Goal: Task Accomplishment & Management: Use online tool/utility

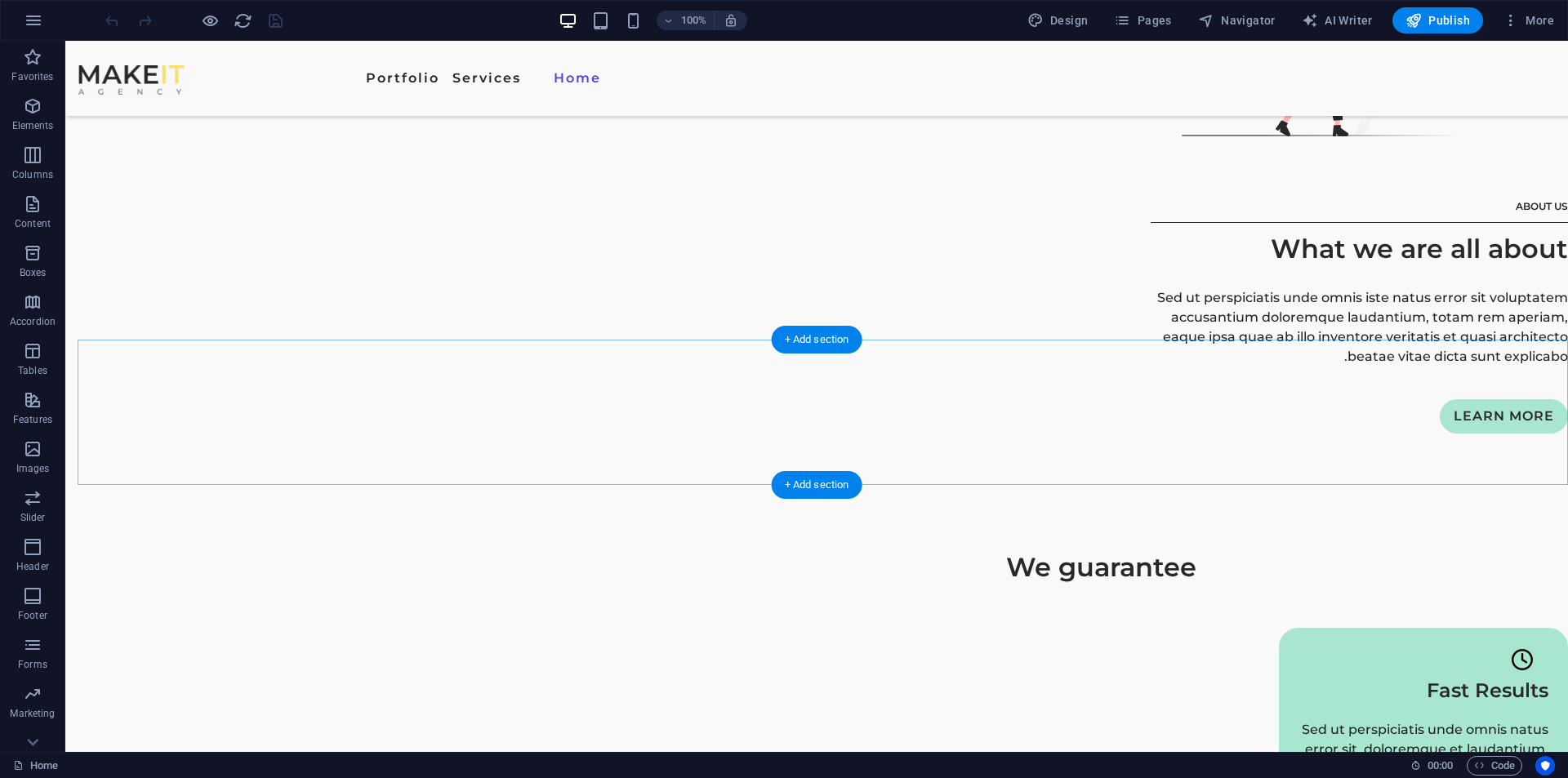
scroll to position [2367, 0]
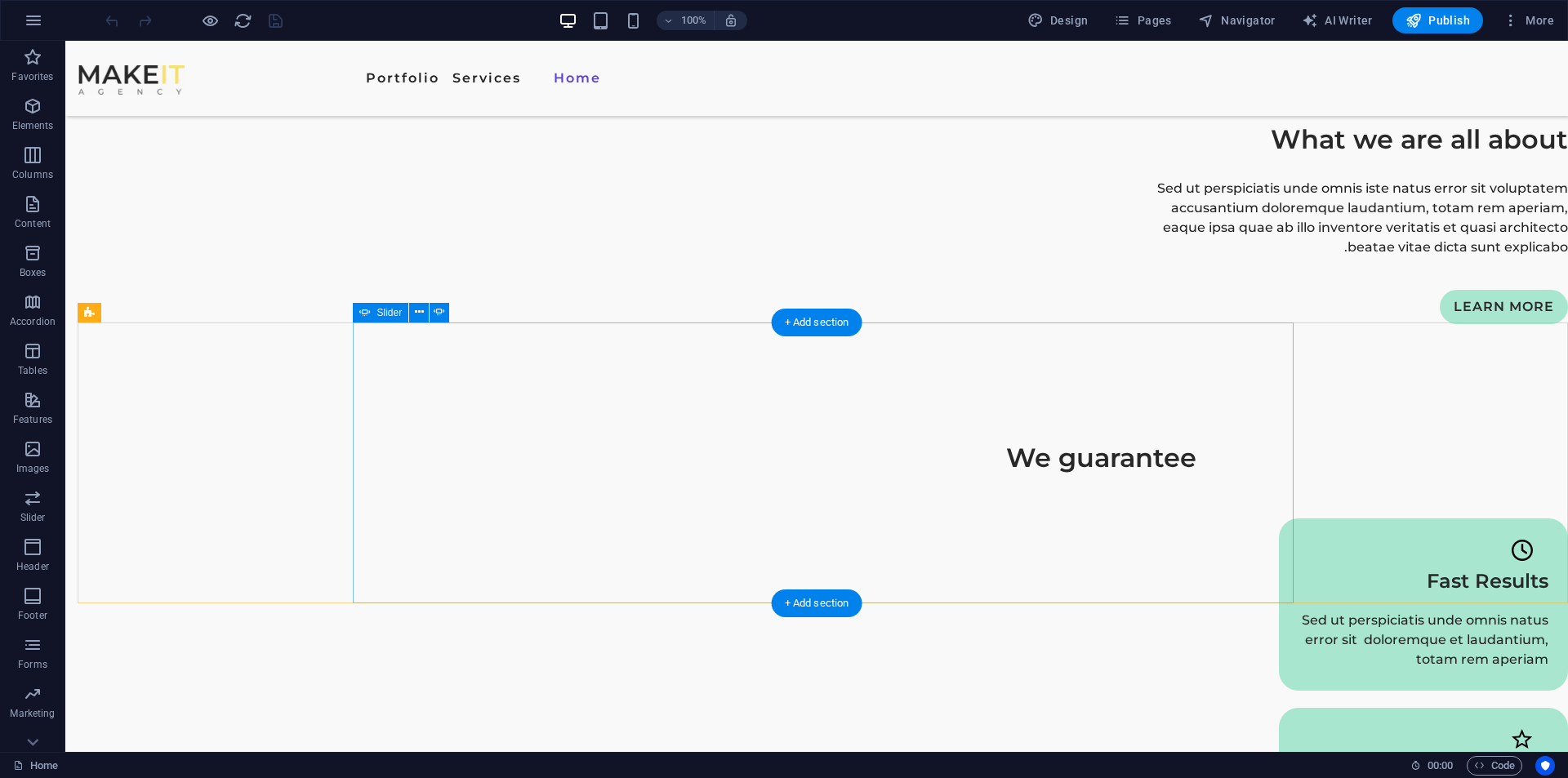
drag, startPoint x: 411, startPoint y: 325, endPoint x: 237, endPoint y: 287, distance: 178.1
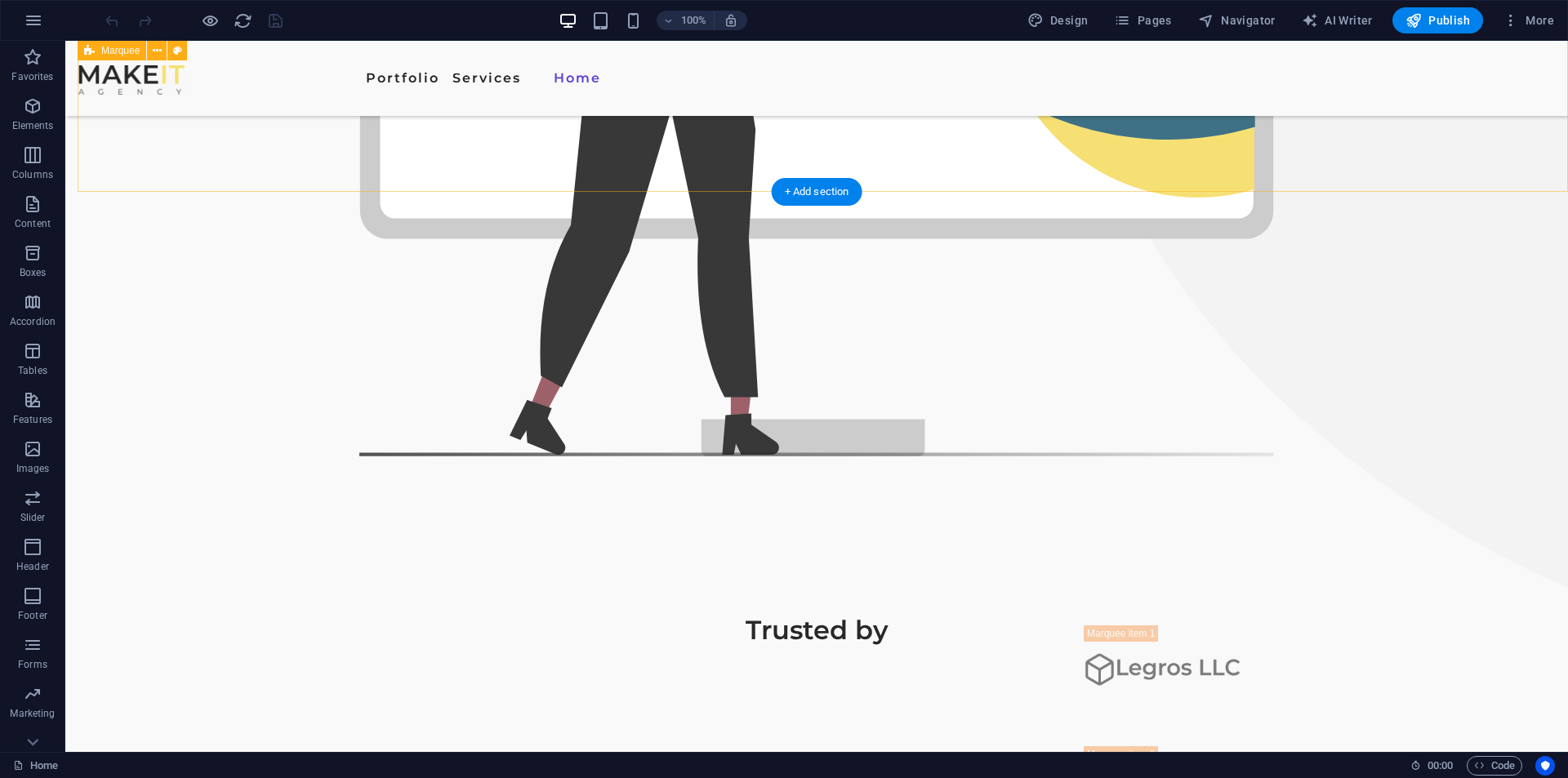
drag, startPoint x: 371, startPoint y: 337, endPoint x: 225, endPoint y: 109, distance: 270.7
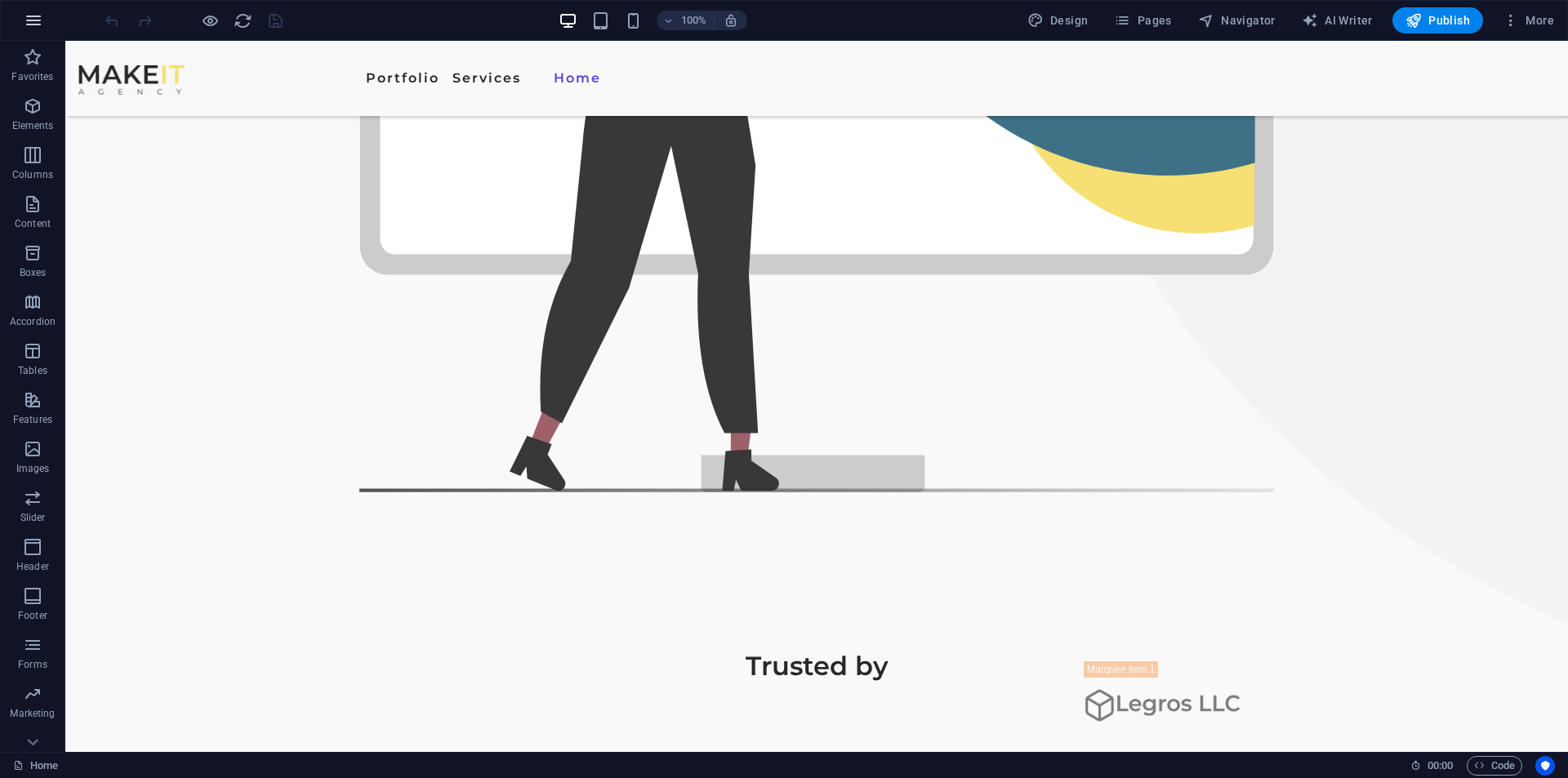
click at [30, 14] on icon "button" at bounding box center [33, 20] width 19 height 19
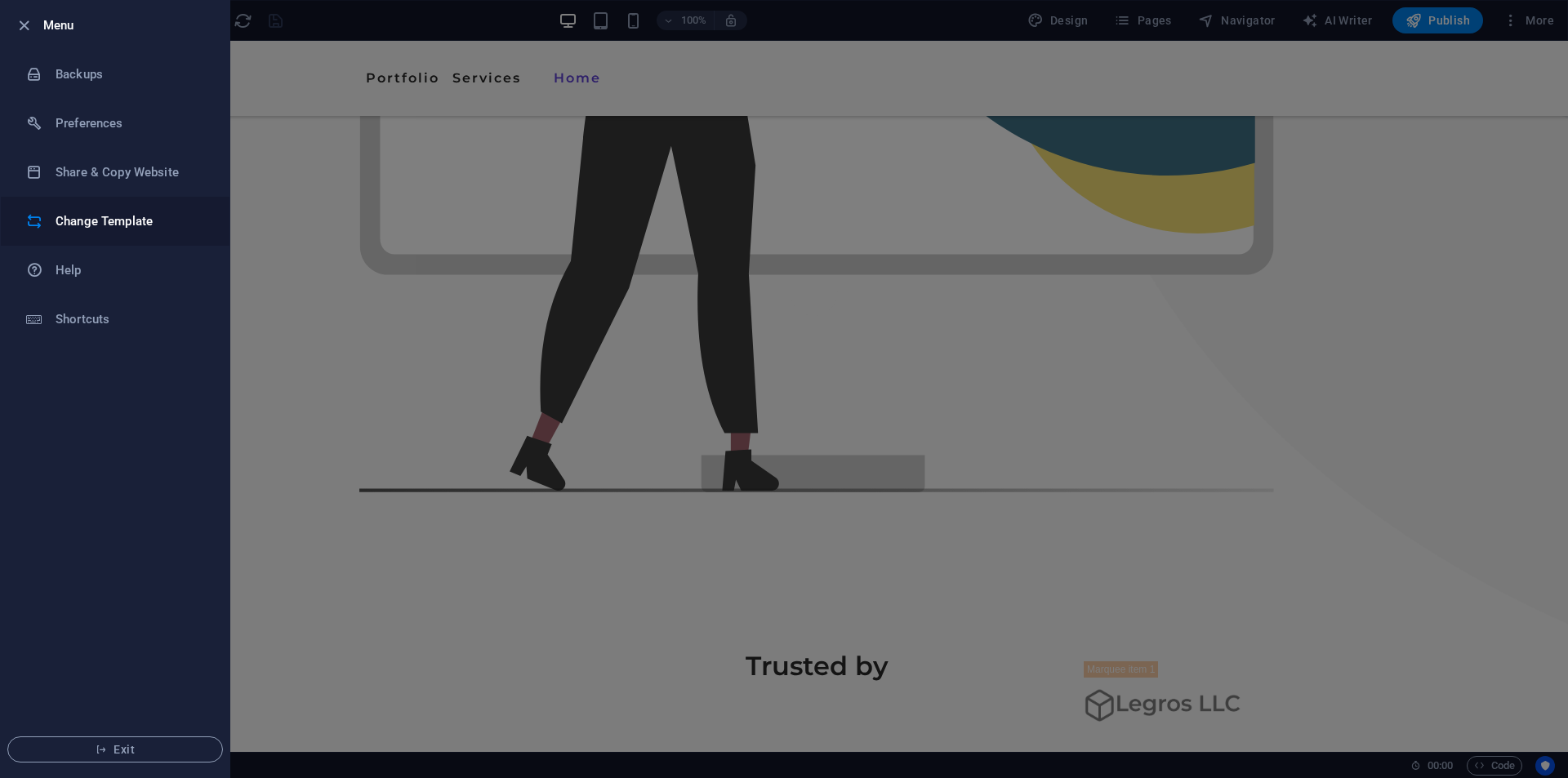
click at [167, 216] on h6 "Change Template" at bounding box center [131, 221] width 151 height 19
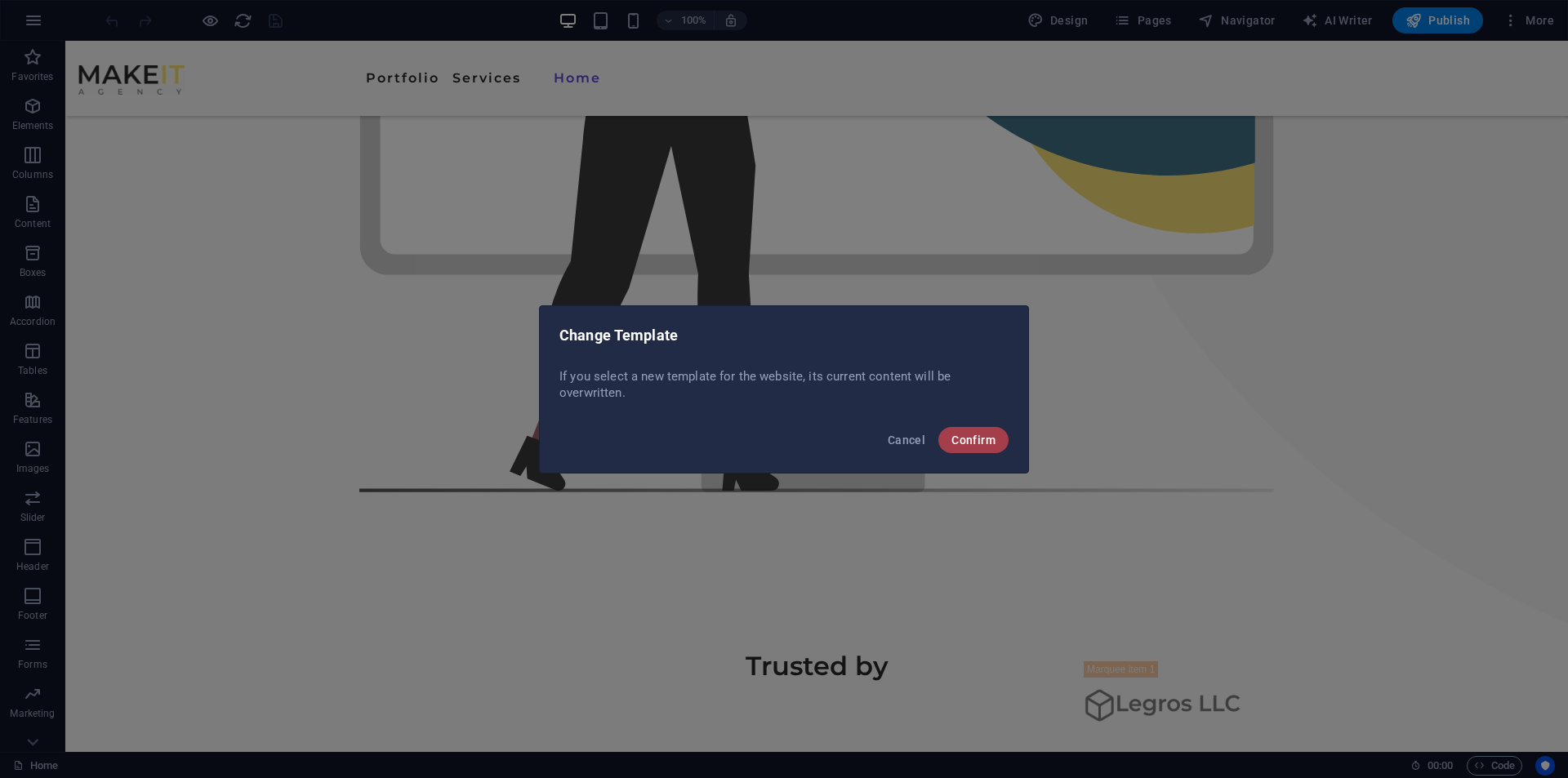
click at [966, 441] on span "Confirm" at bounding box center [973, 439] width 44 height 13
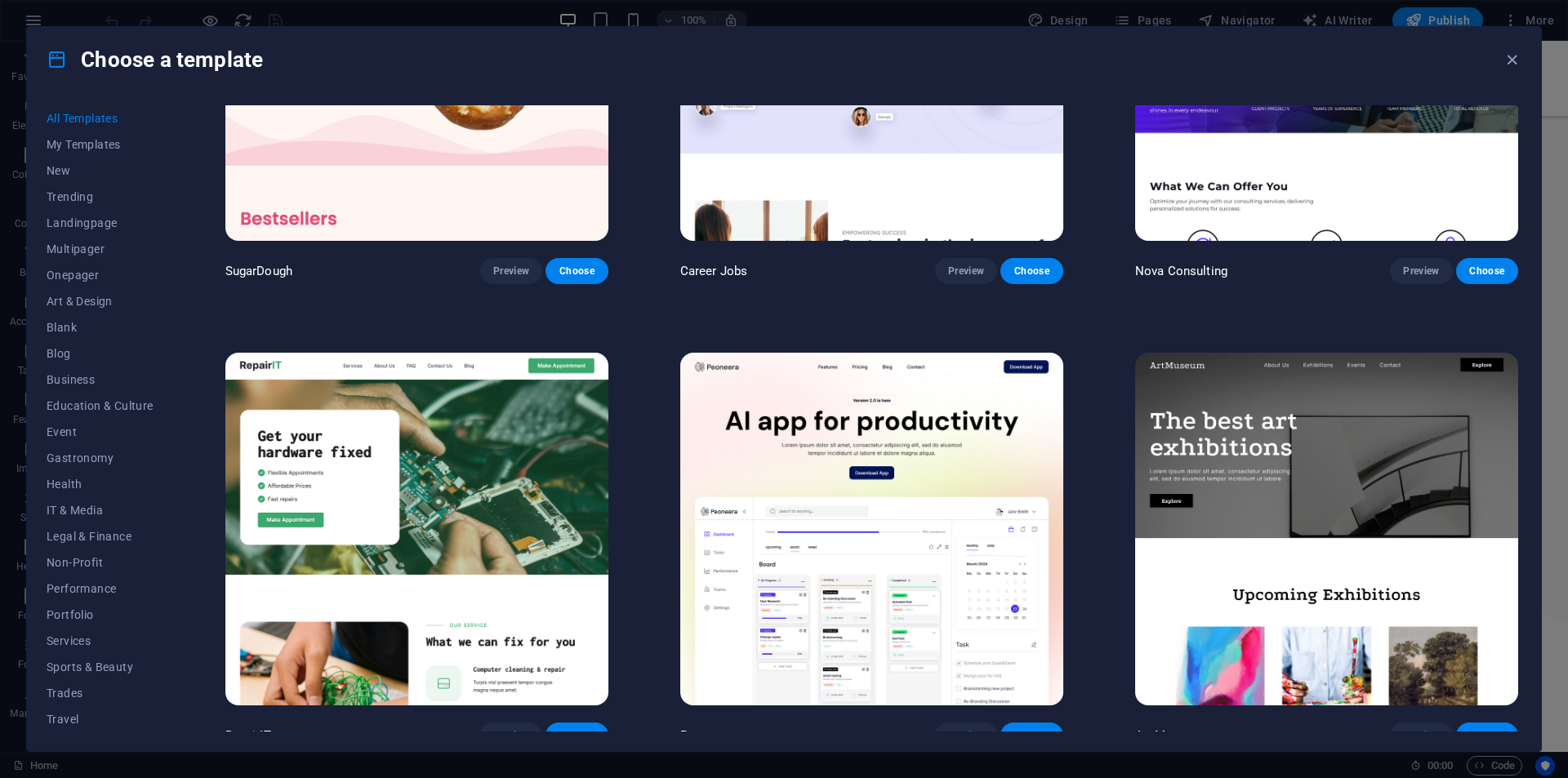
scroll to position [490, 0]
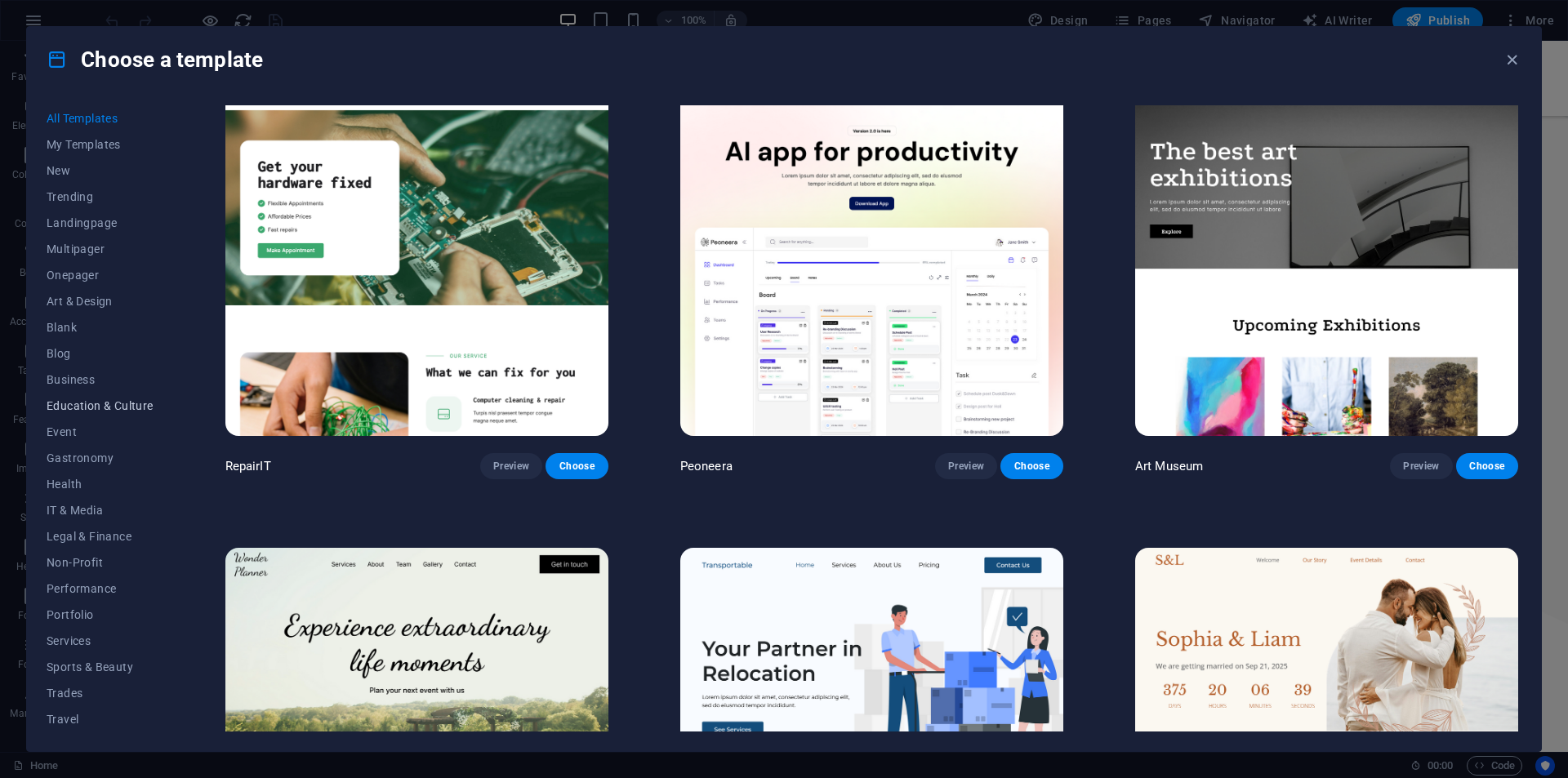
click at [62, 408] on span "Education & Culture" at bounding box center [100, 405] width 107 height 13
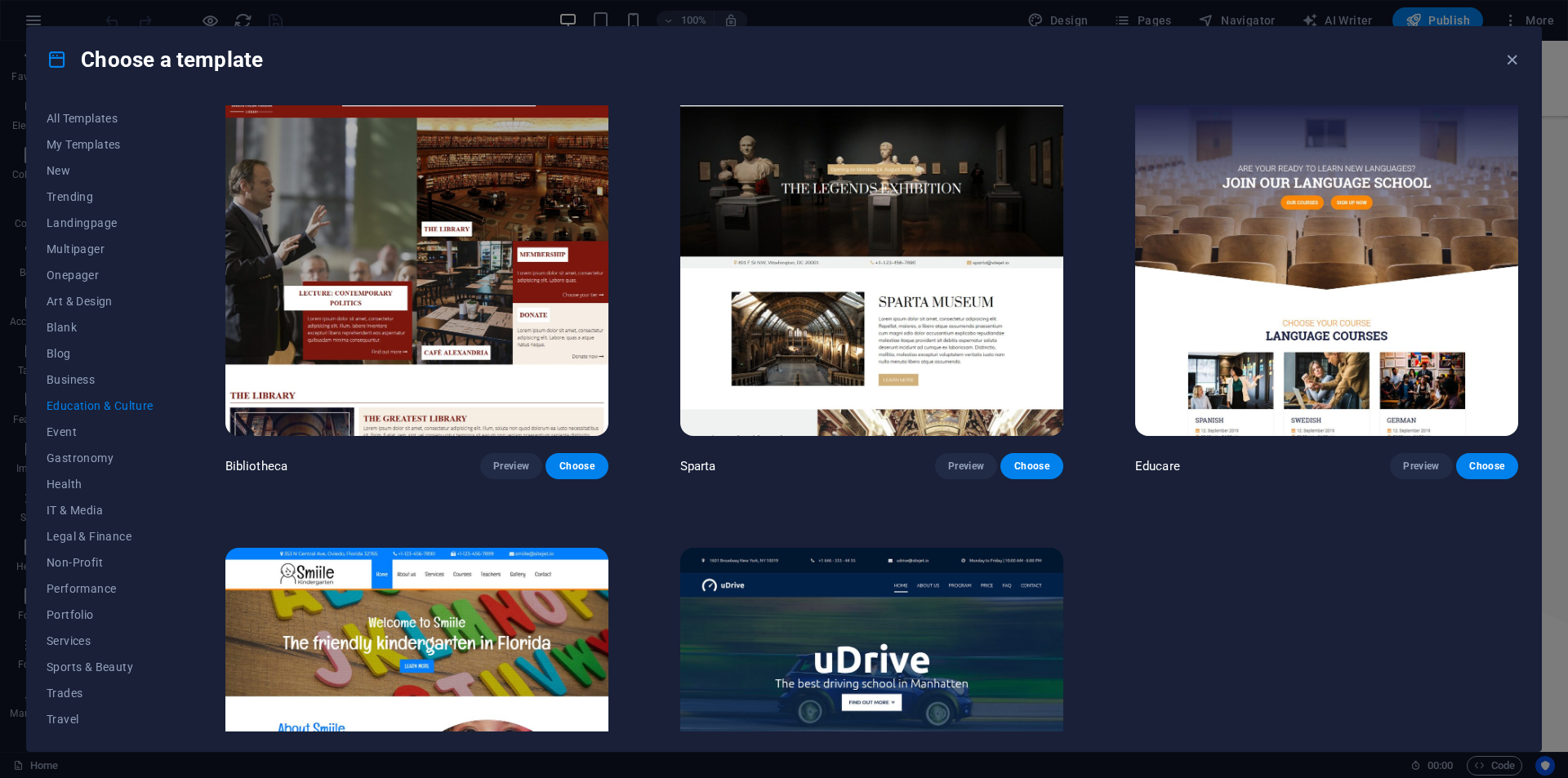
scroll to position [27, 0]
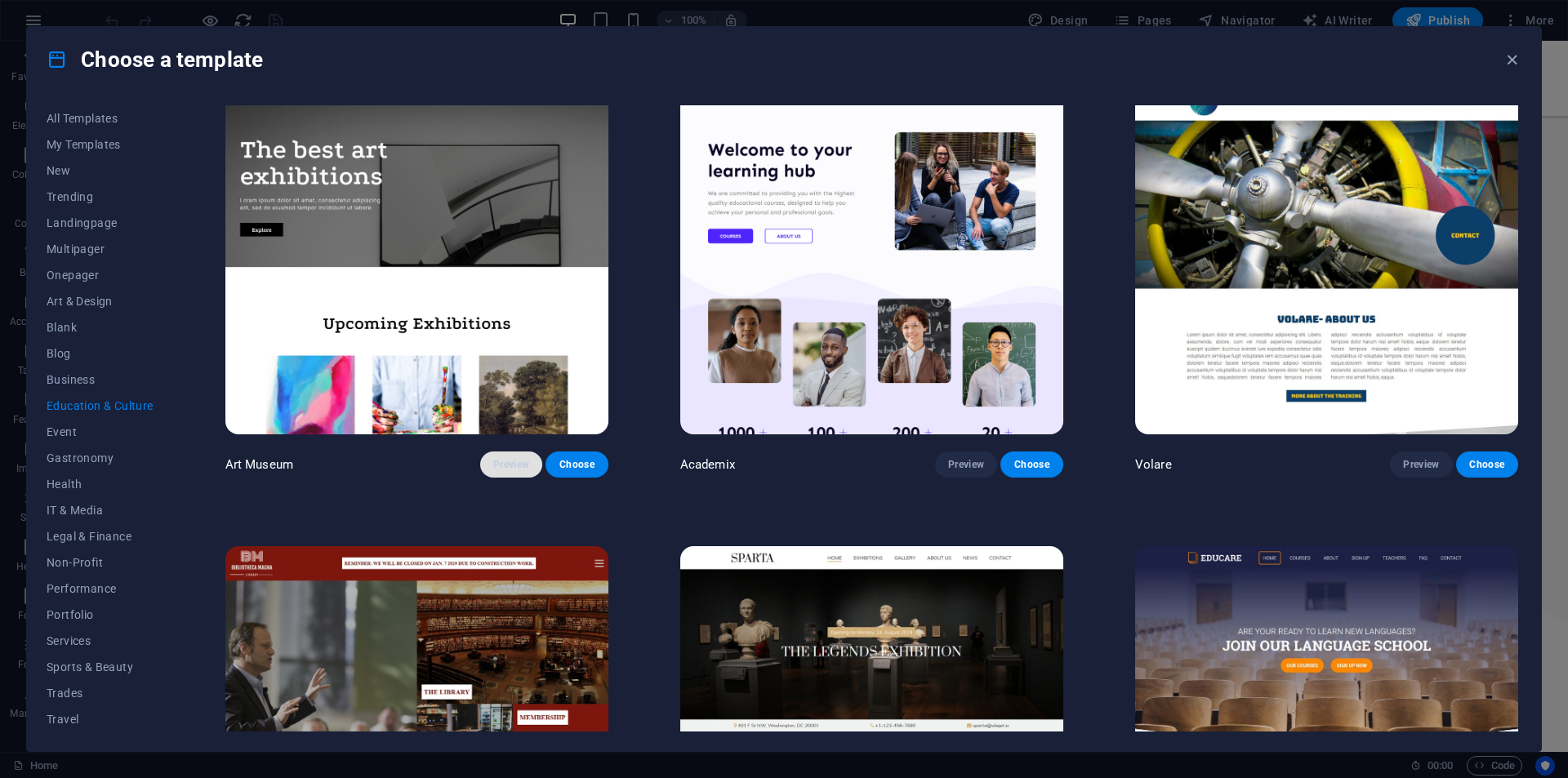
click at [517, 461] on span "Preview" at bounding box center [511, 463] width 36 height 13
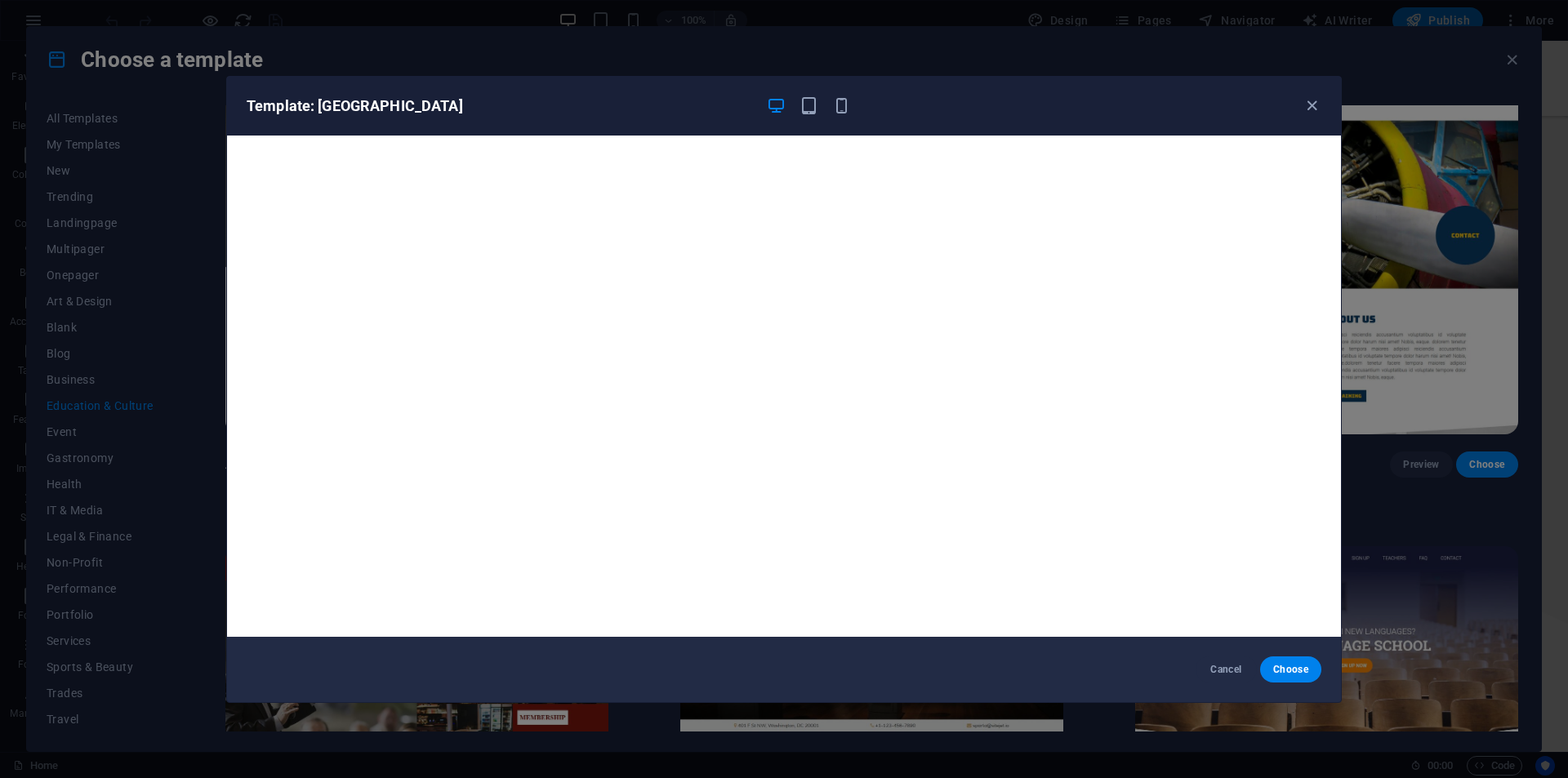
click at [1454, 409] on div "Template: Art Museum Cancel Choose" at bounding box center [784, 389] width 1568 height 778
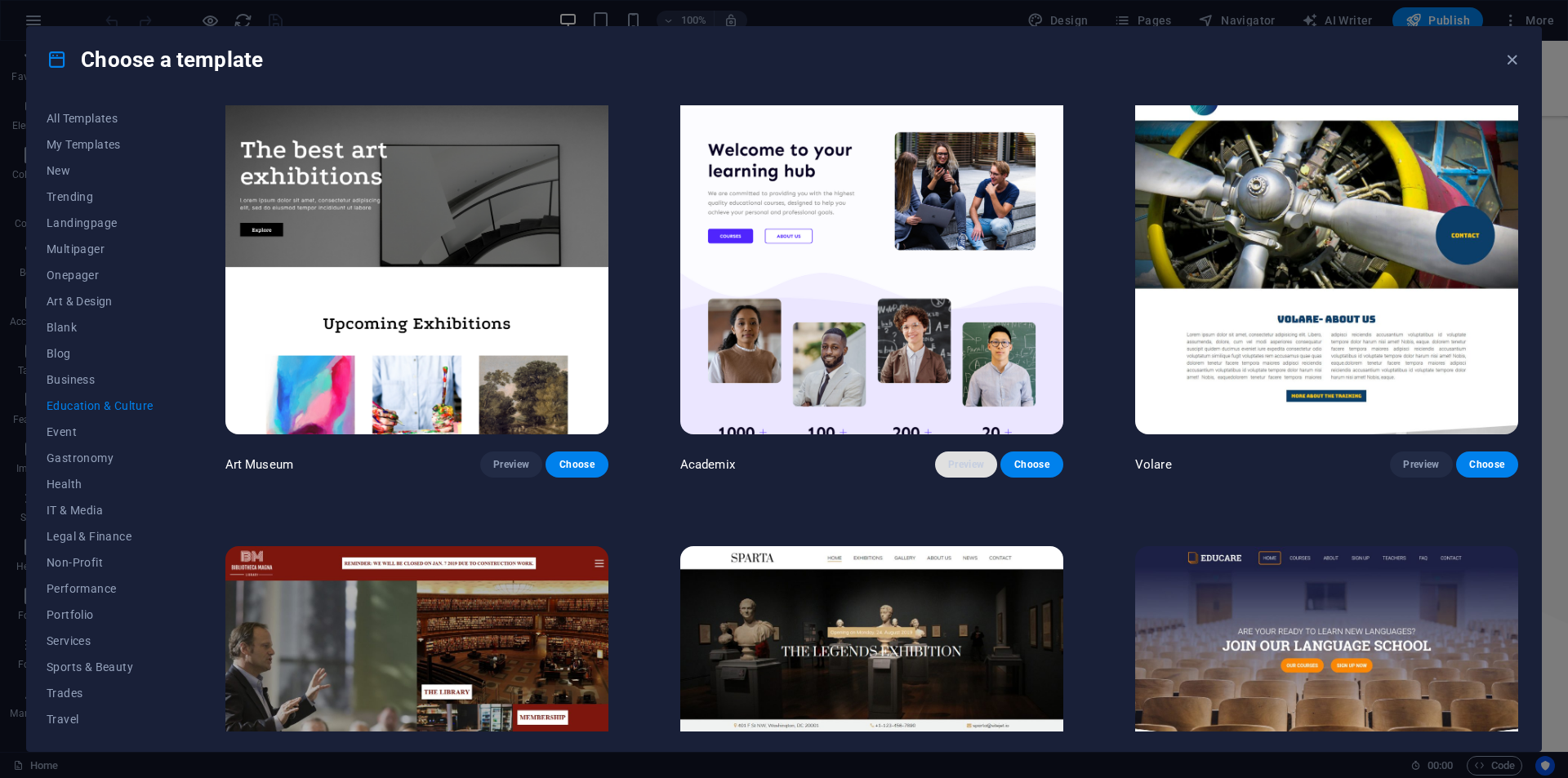
click at [952, 461] on span "Preview" at bounding box center [966, 463] width 36 height 13
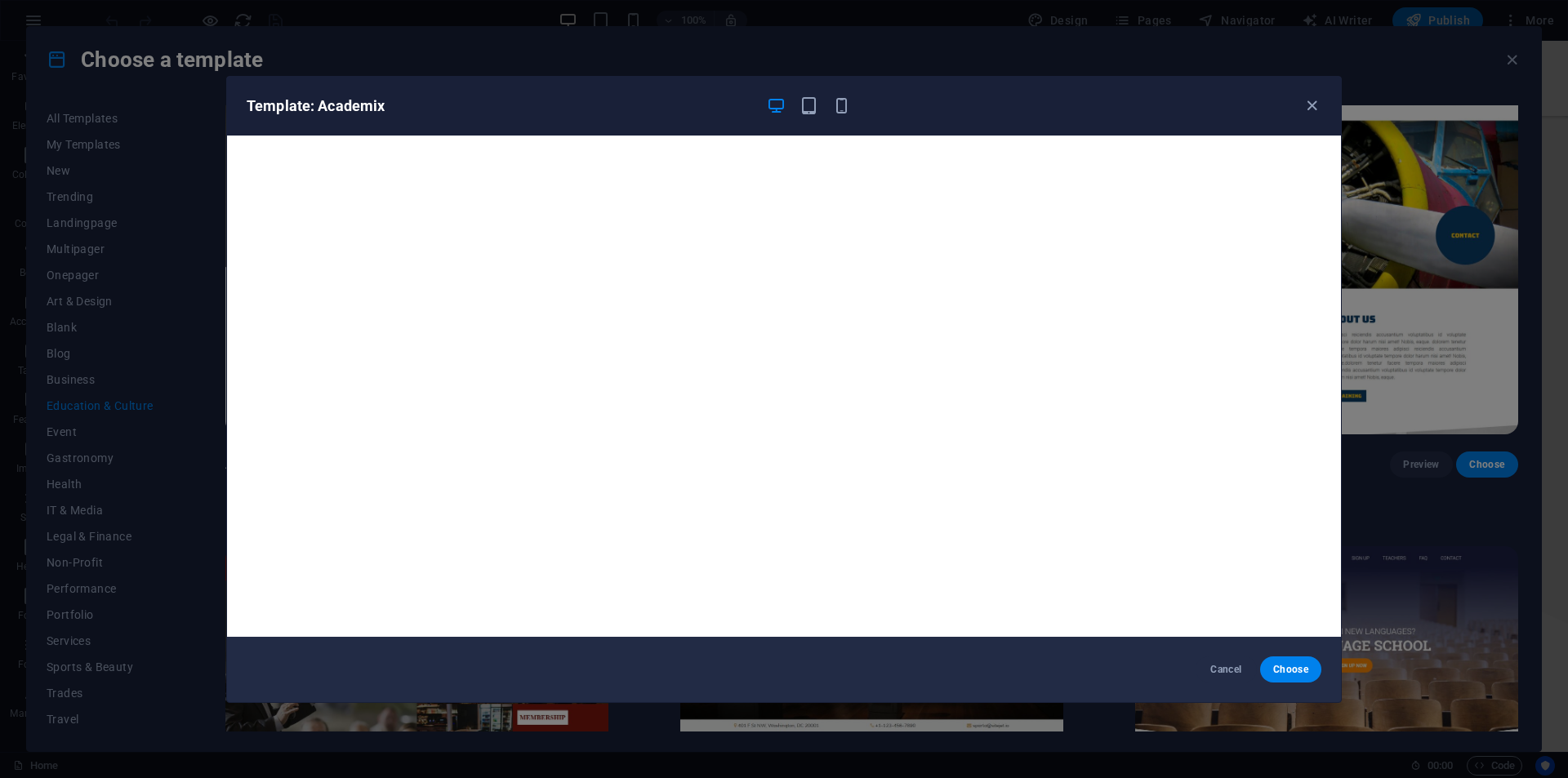
click at [1419, 359] on div "Template: Academix Cancel Choose" at bounding box center [784, 389] width 1568 height 778
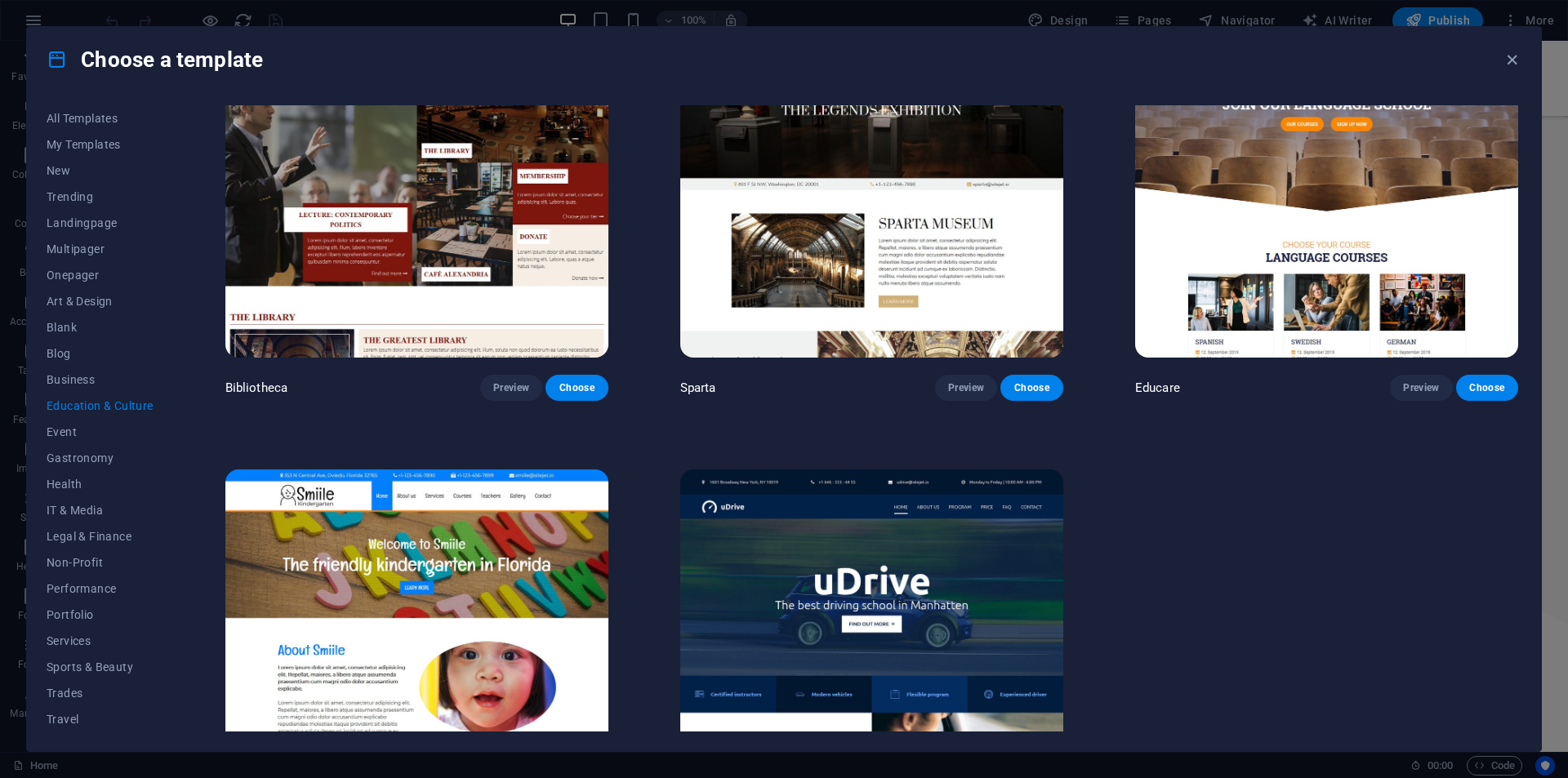
scroll to position [697, 0]
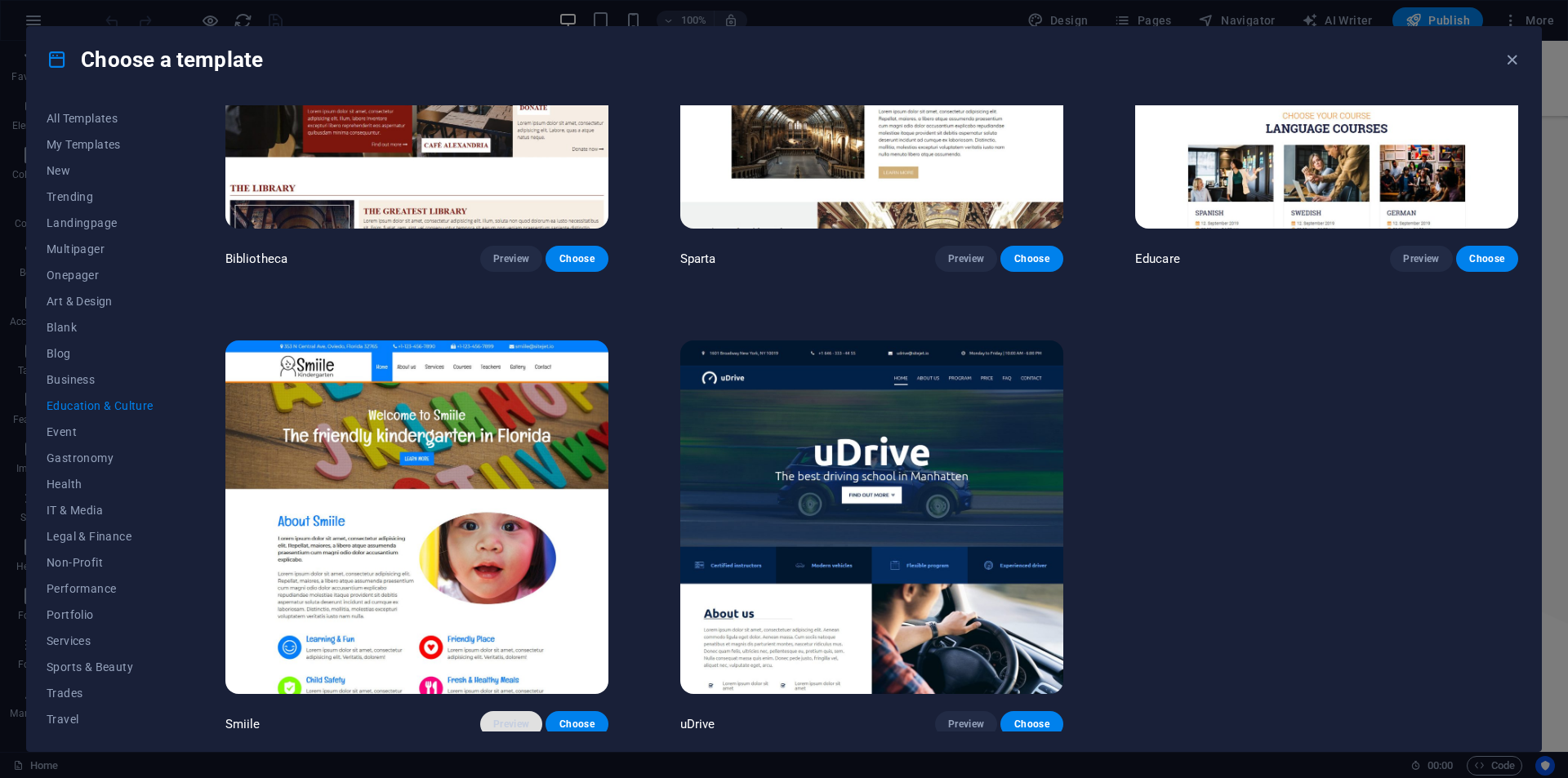
click at [508, 722] on span "Preview" at bounding box center [511, 723] width 36 height 13
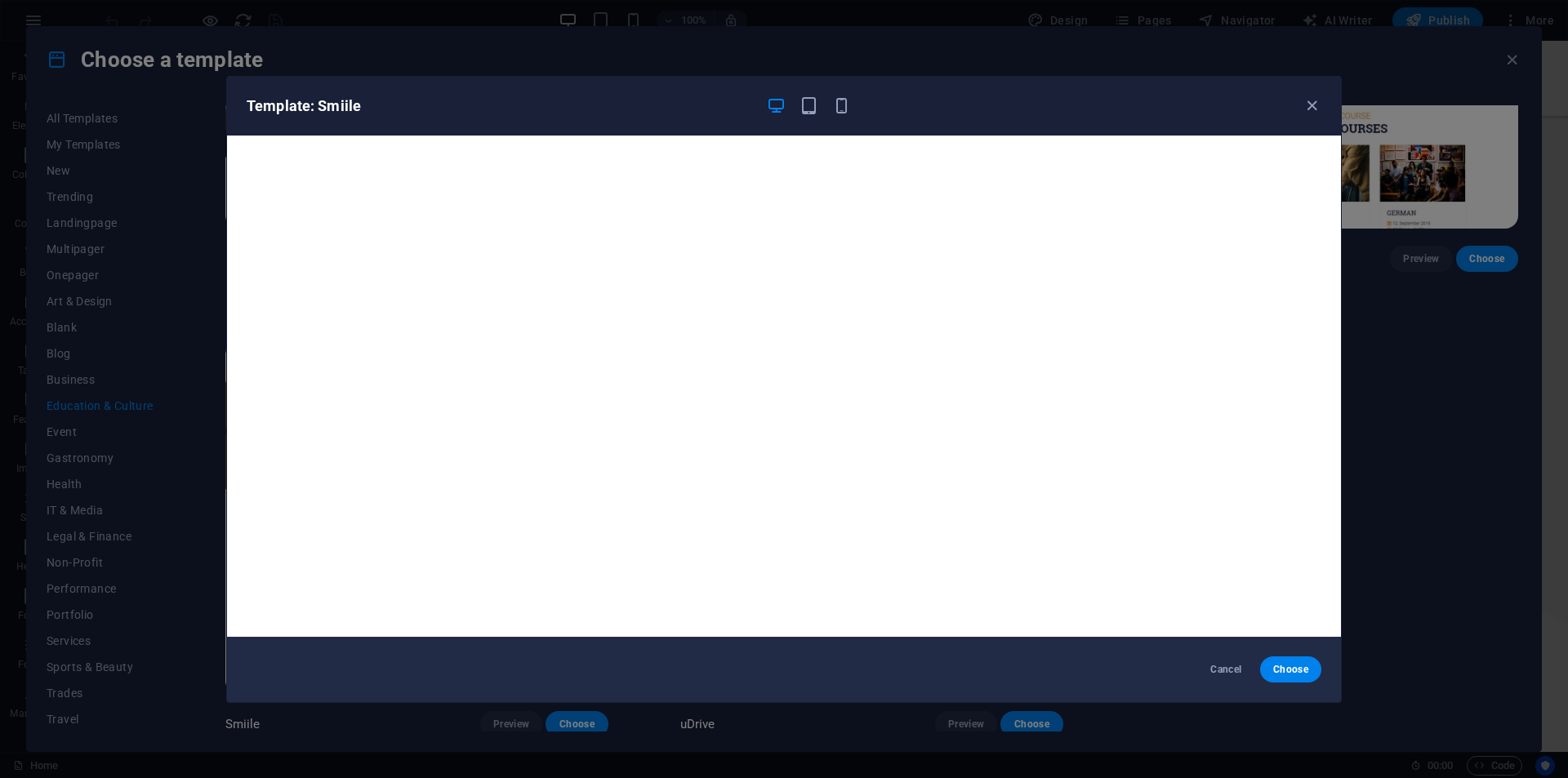
click at [102, 397] on div "Template: Smiile Cancel Choose" at bounding box center [784, 389] width 1568 height 778
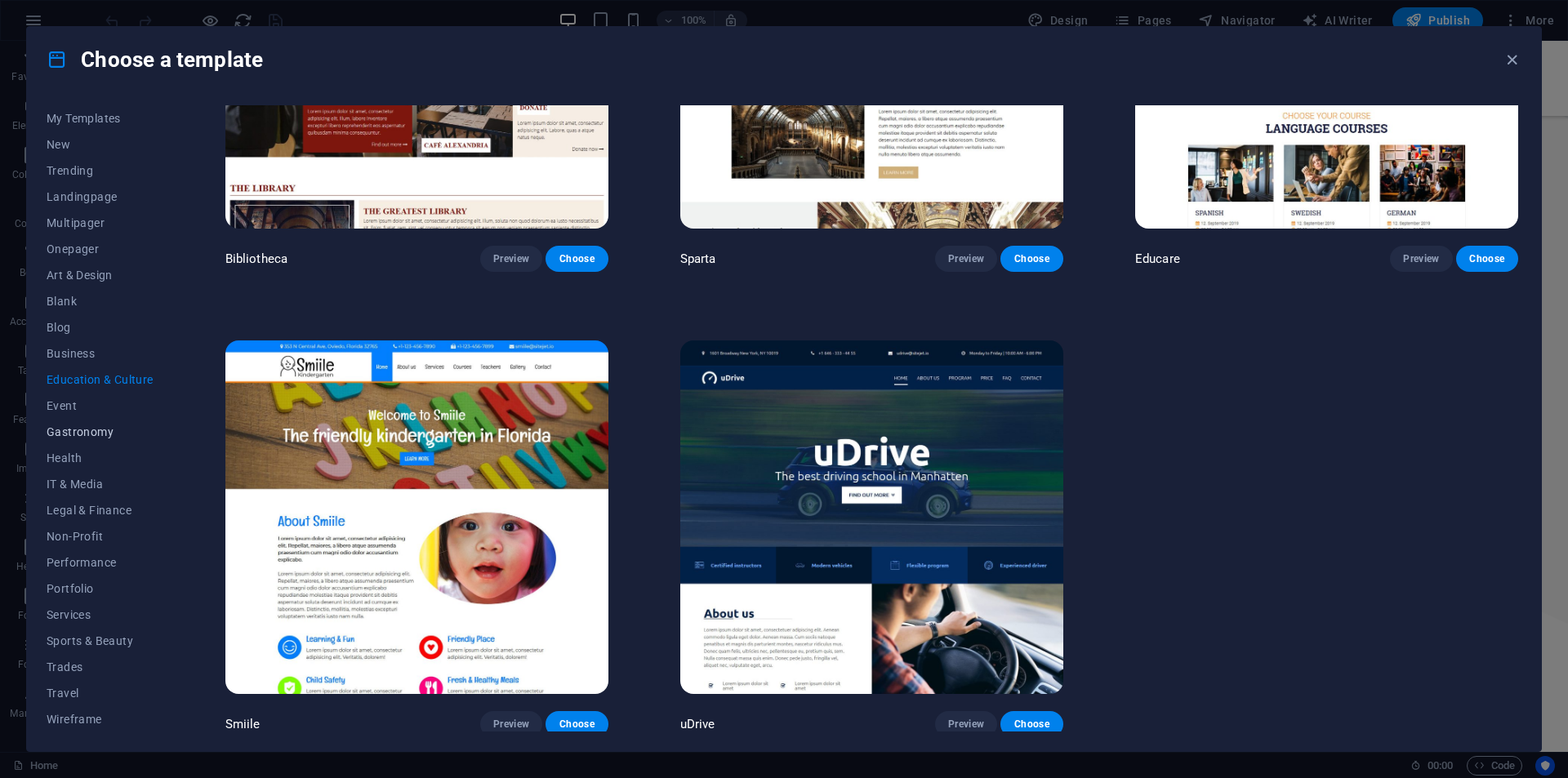
scroll to position [27, 0]
click at [91, 419] on button "Gastronomy" at bounding box center [100, 430] width 107 height 26
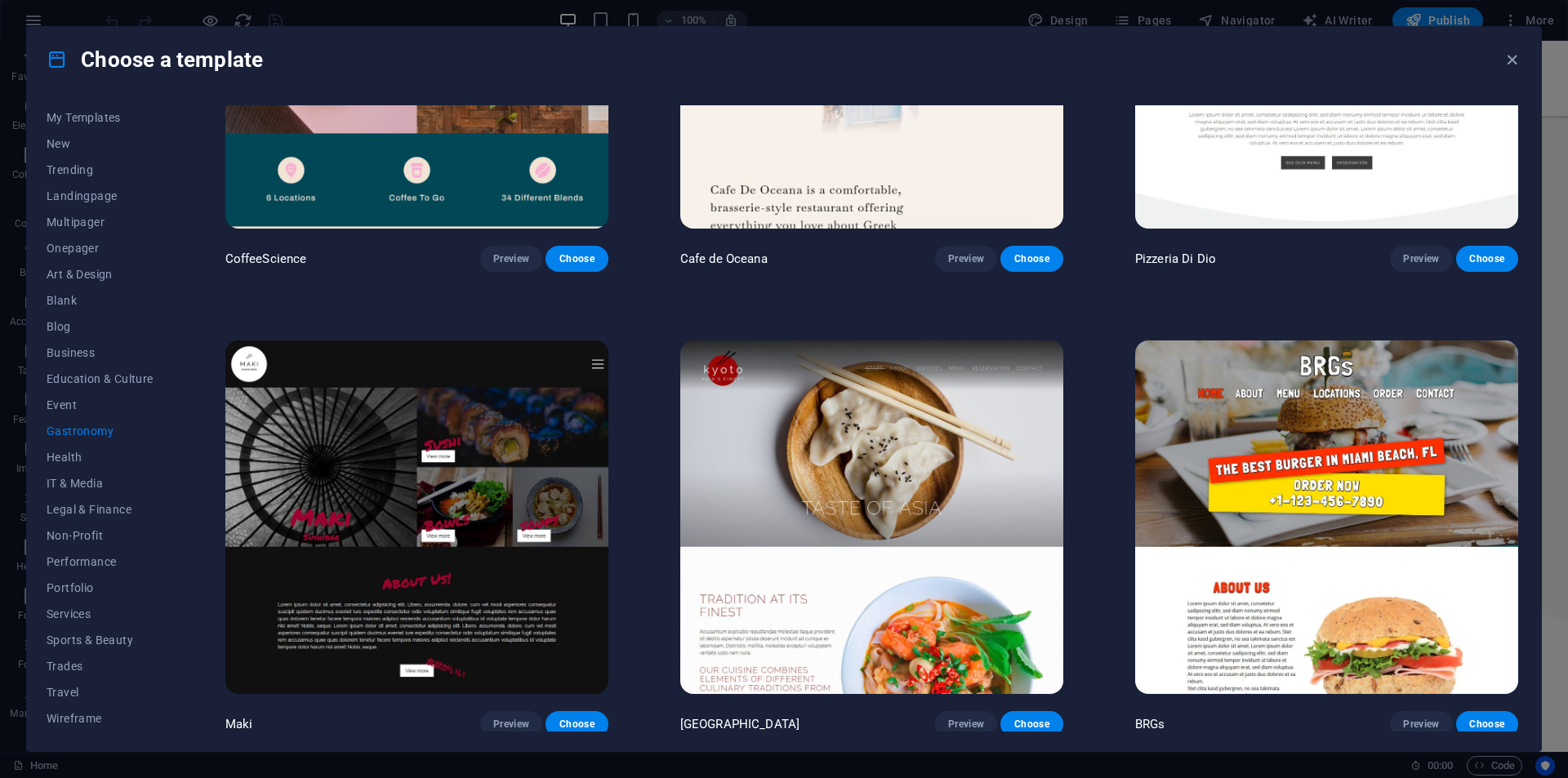
scroll to position [697, 0]
click at [74, 408] on span "Event" at bounding box center [100, 404] width 107 height 13
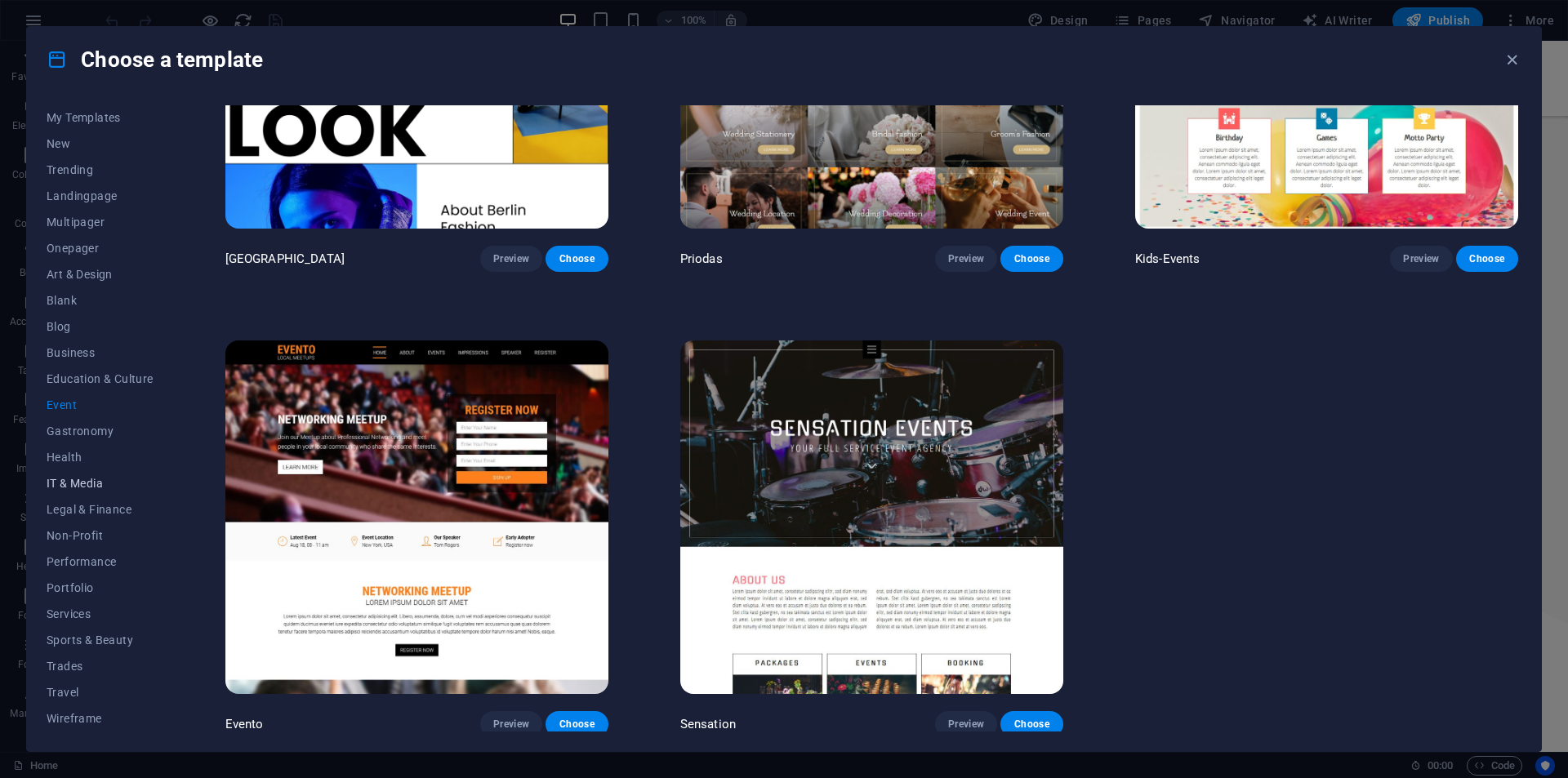
click at [105, 471] on button "IT & Media" at bounding box center [100, 483] width 107 height 26
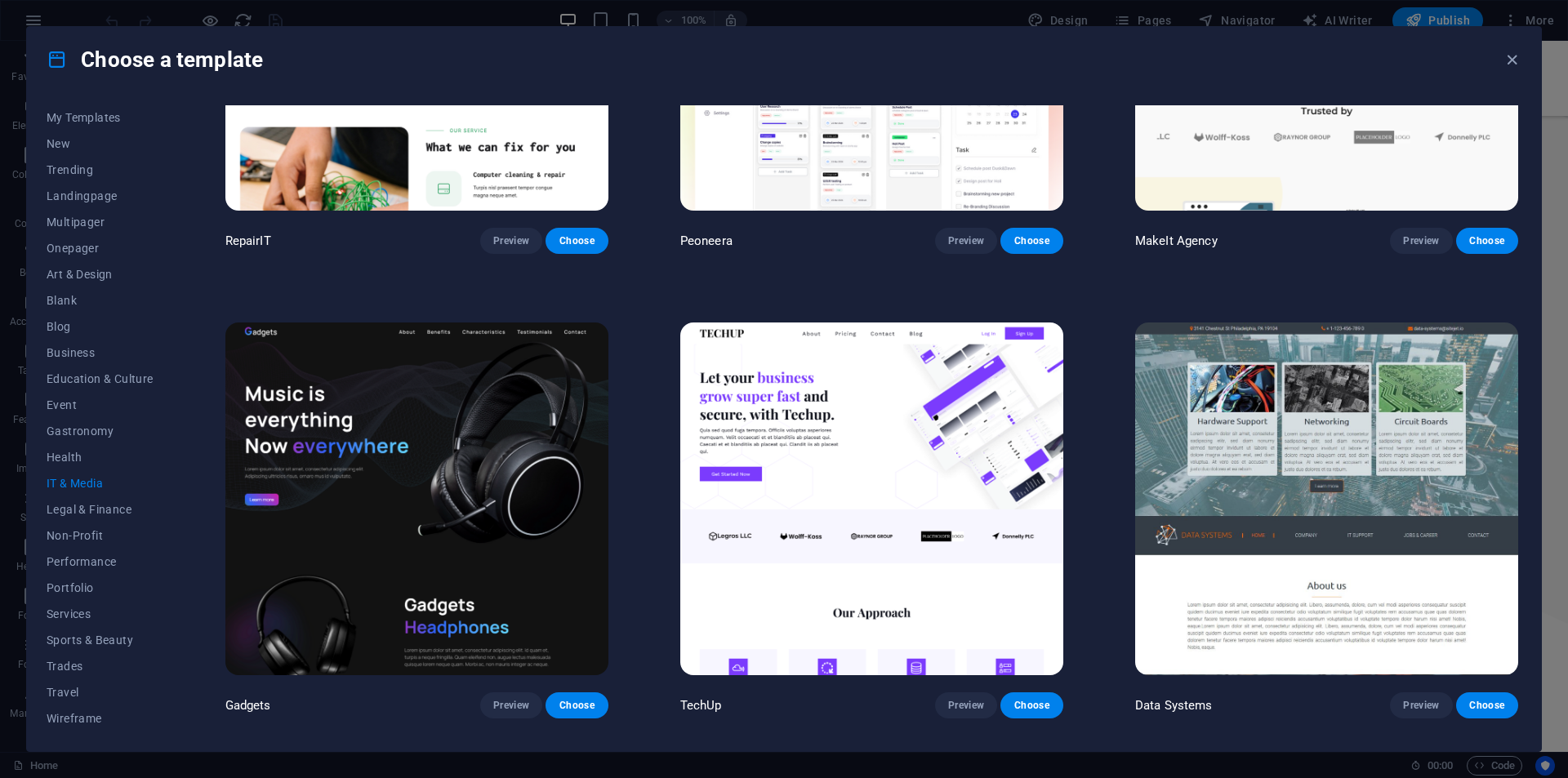
scroll to position [326, 0]
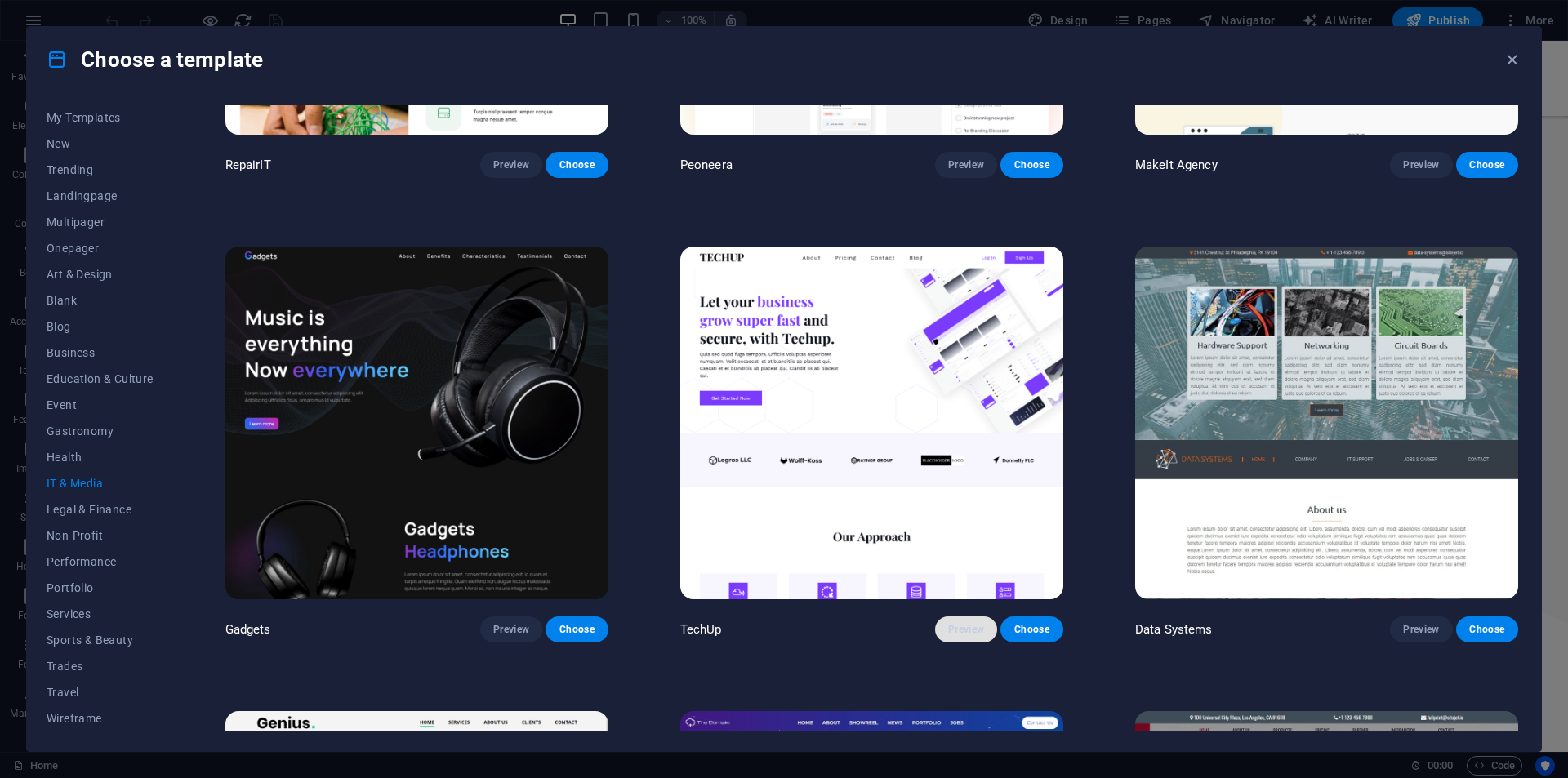
click at [973, 625] on span "Preview" at bounding box center [966, 628] width 36 height 13
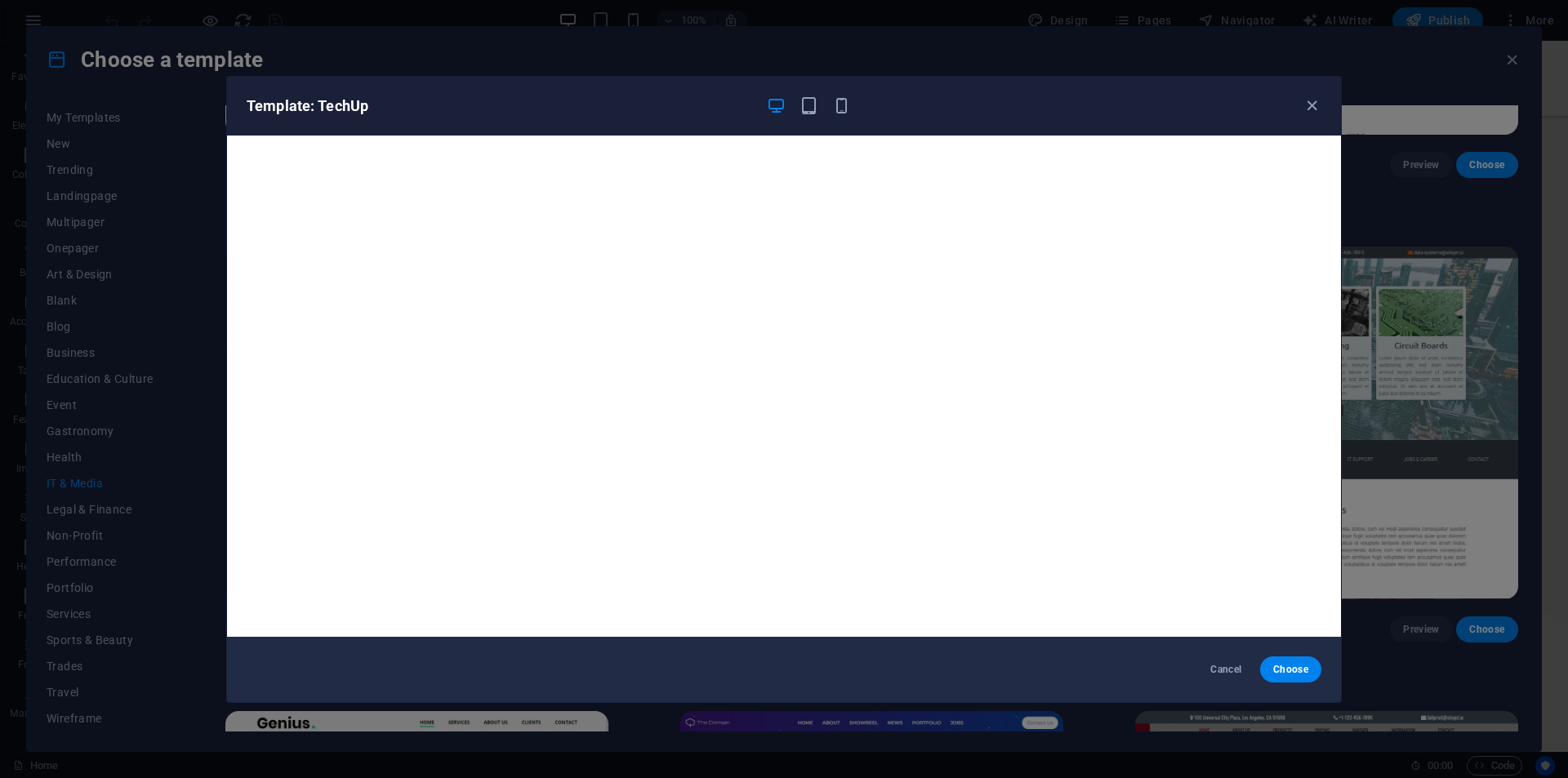
click at [1436, 375] on div "Template: TechUp Cancel Choose" at bounding box center [784, 389] width 1568 height 778
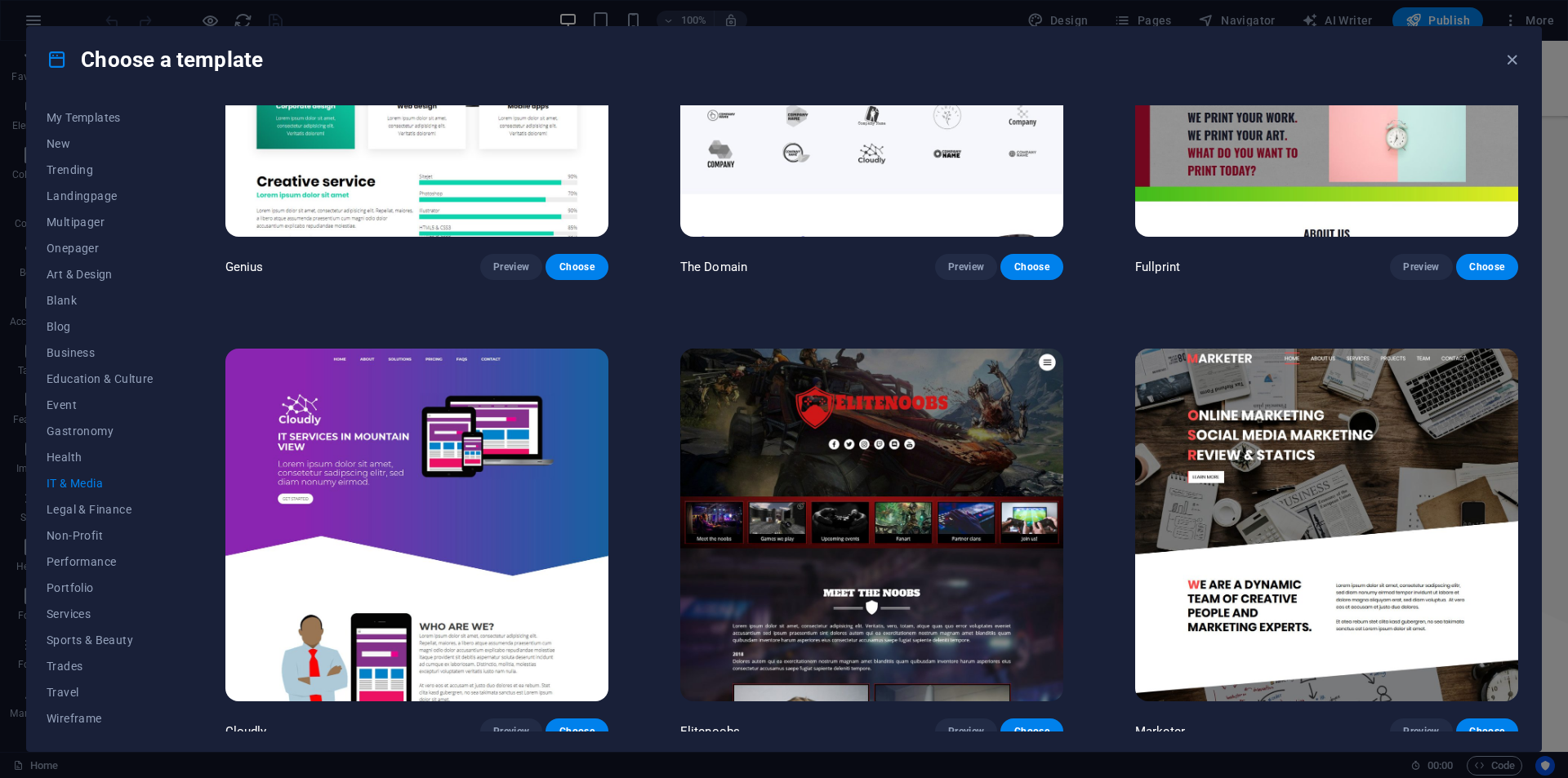
scroll to position [1159, 0]
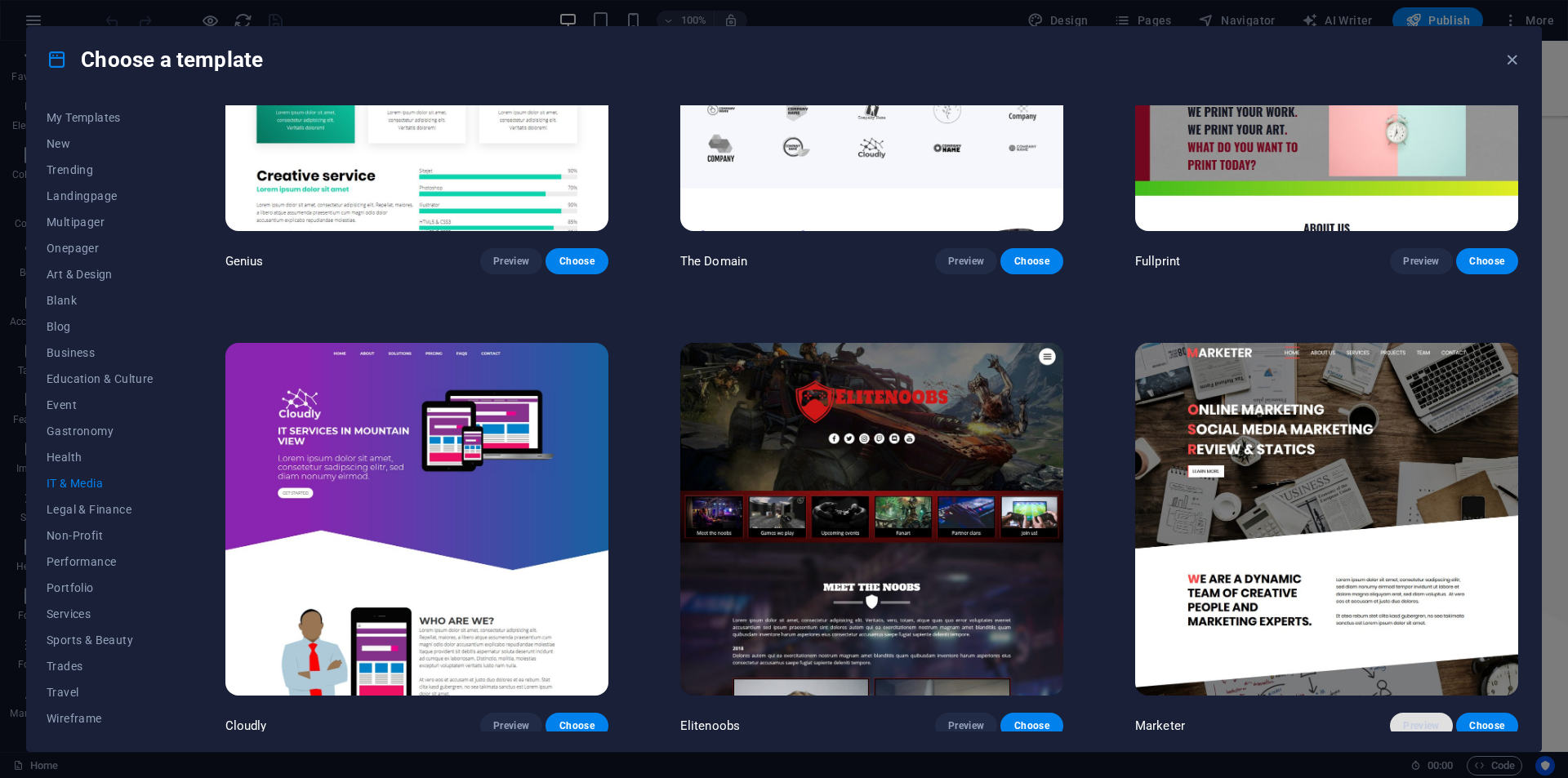
click at [1426, 719] on span "Preview" at bounding box center [1421, 725] width 36 height 13
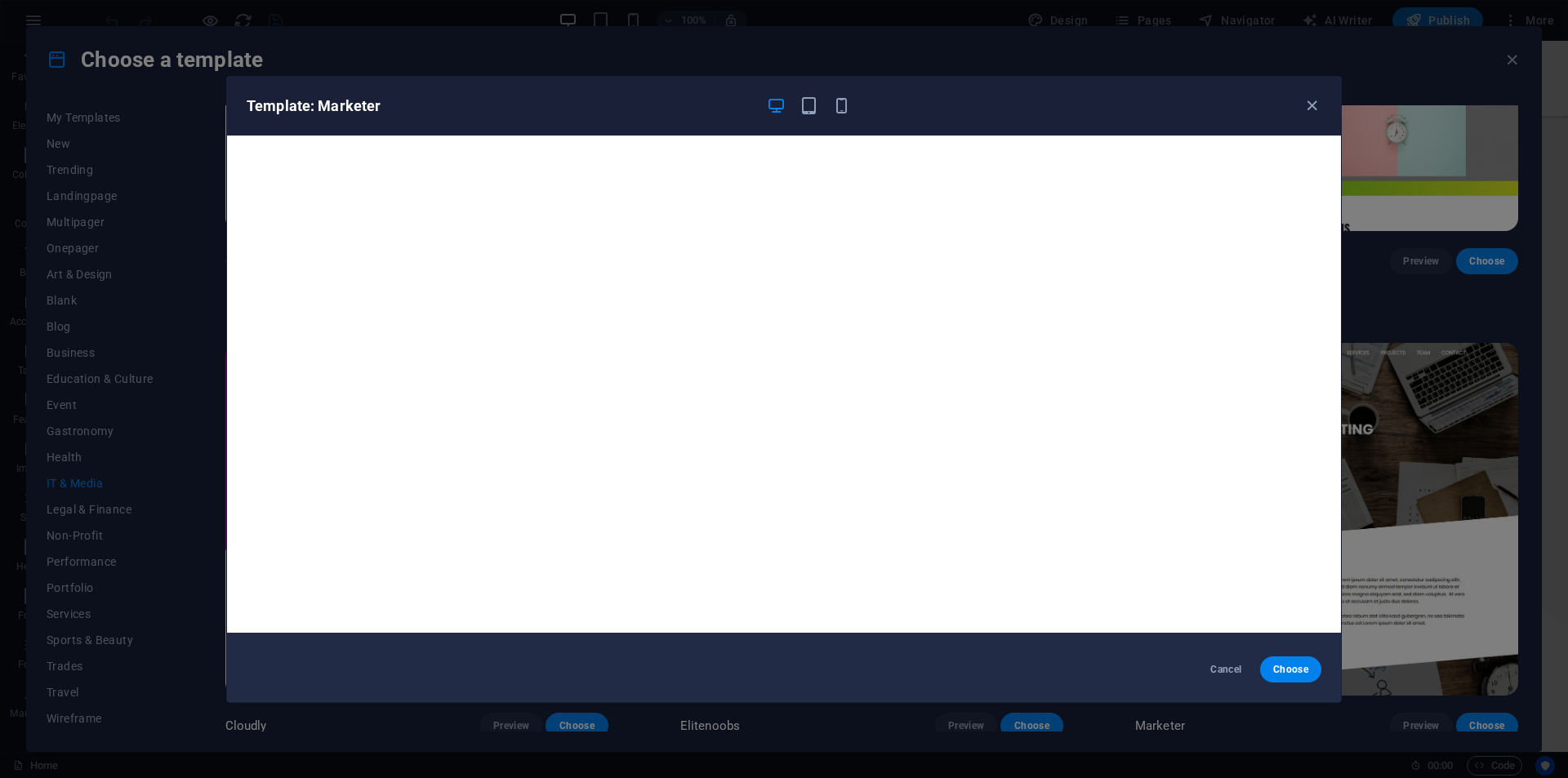
scroll to position [0, 0]
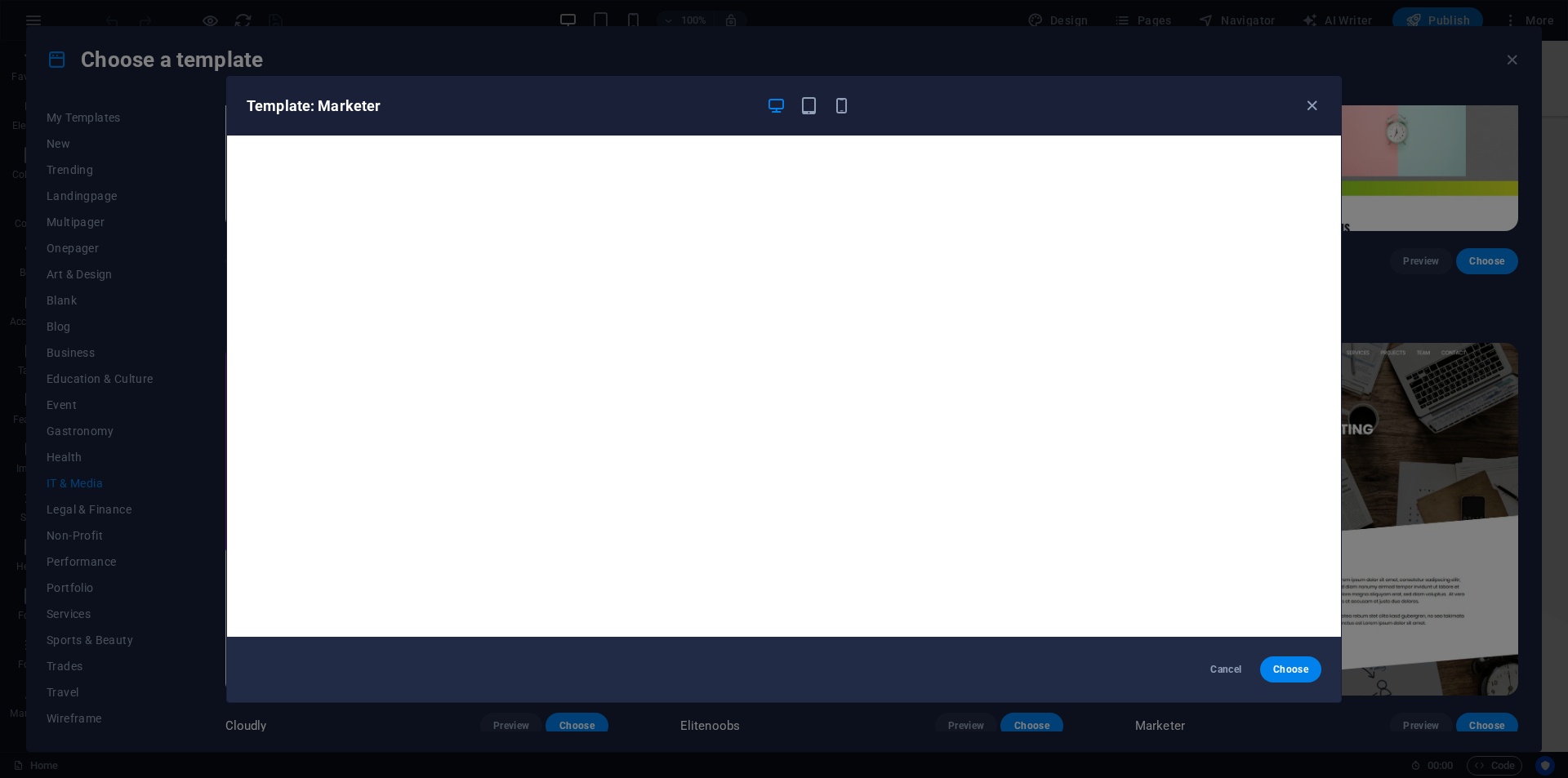
drag, startPoint x: 1556, startPoint y: 345, endPoint x: 1543, endPoint y: 348, distance: 13.3
click at [1544, 348] on div "Template: Marketer Cancel Choose" at bounding box center [784, 389] width 1568 height 778
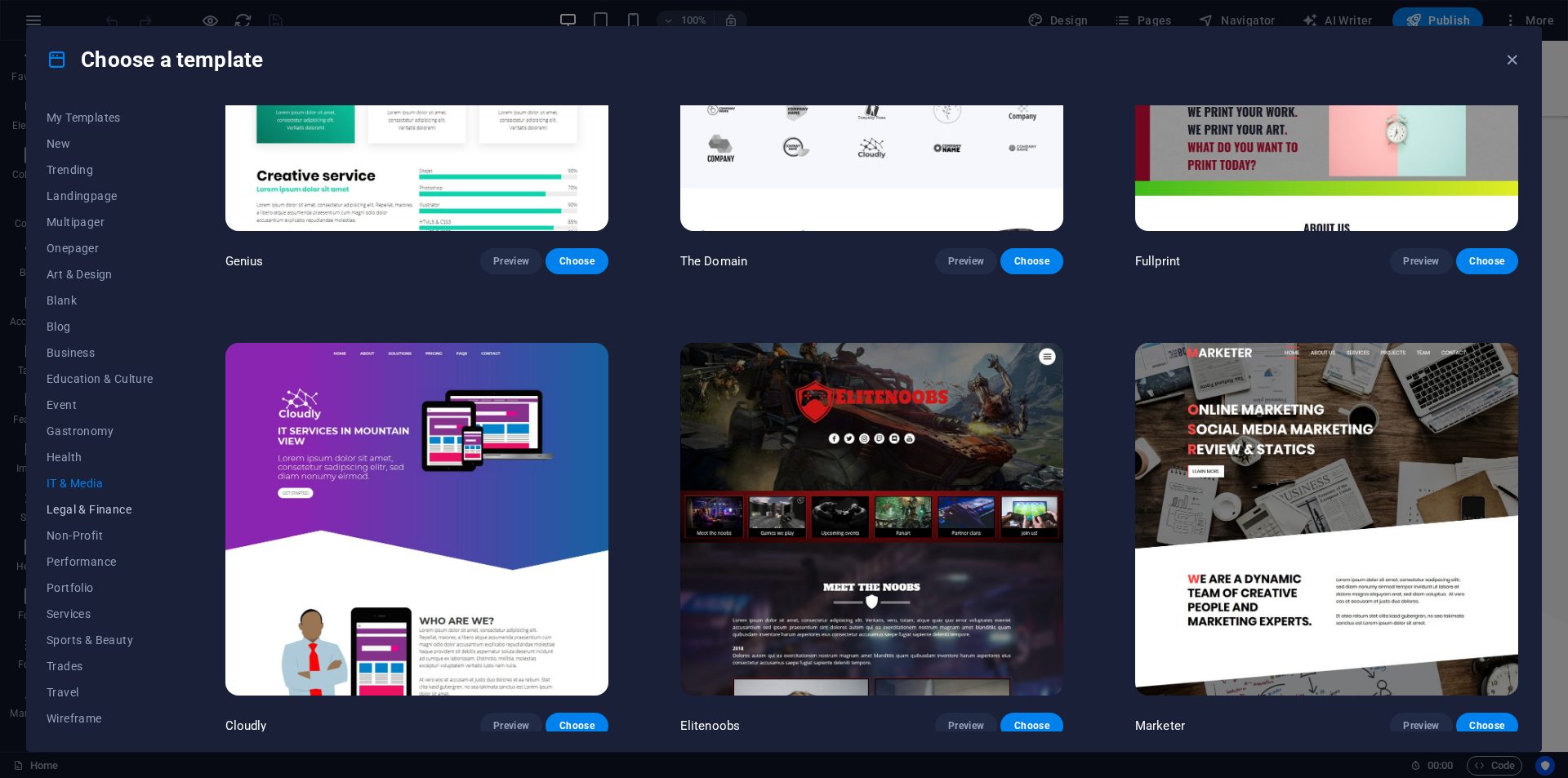
click at [91, 506] on span "Legal & Finance" at bounding box center [100, 509] width 107 height 13
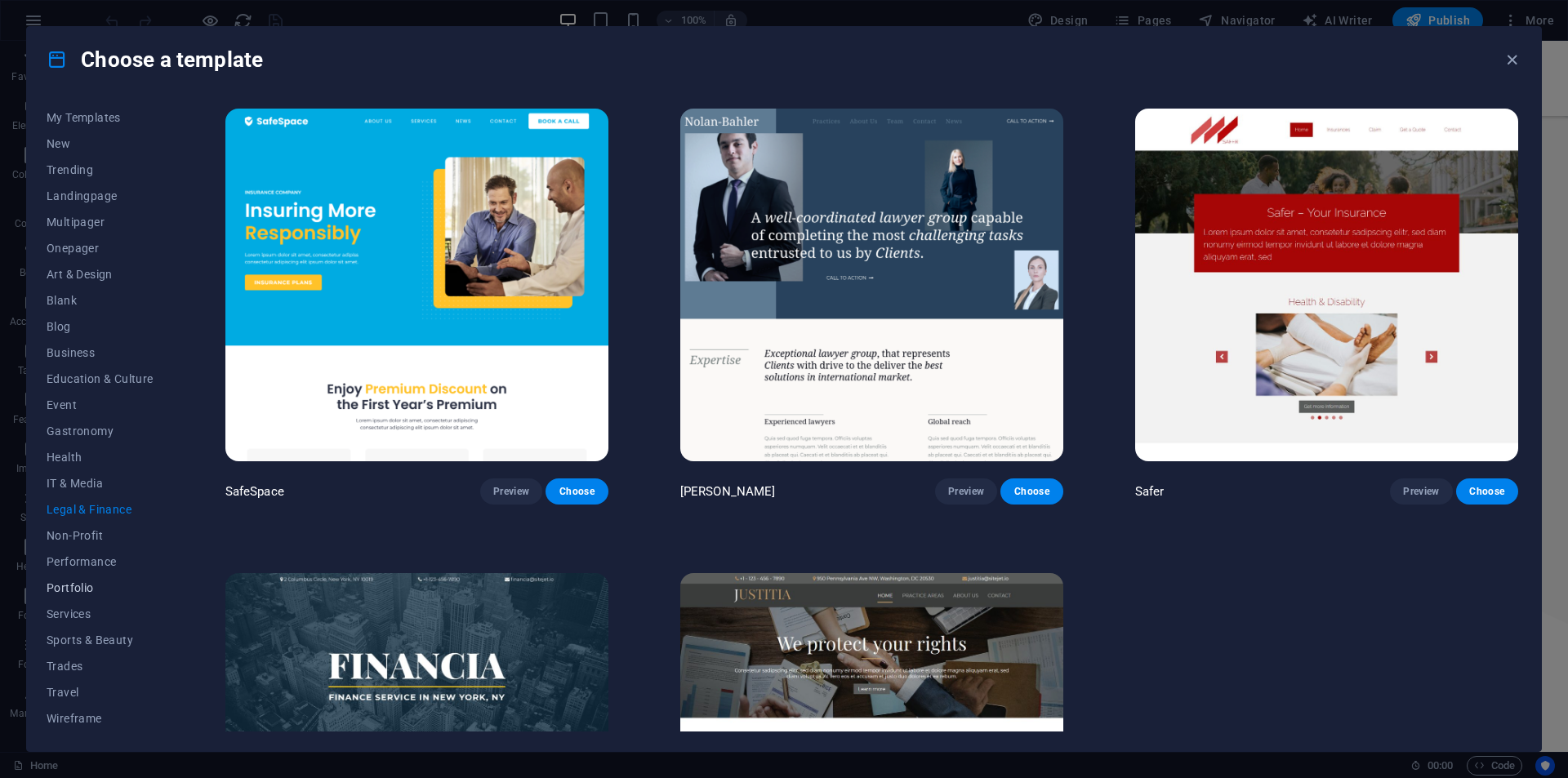
click at [85, 574] on button "Portfolio" at bounding box center [100, 587] width 107 height 26
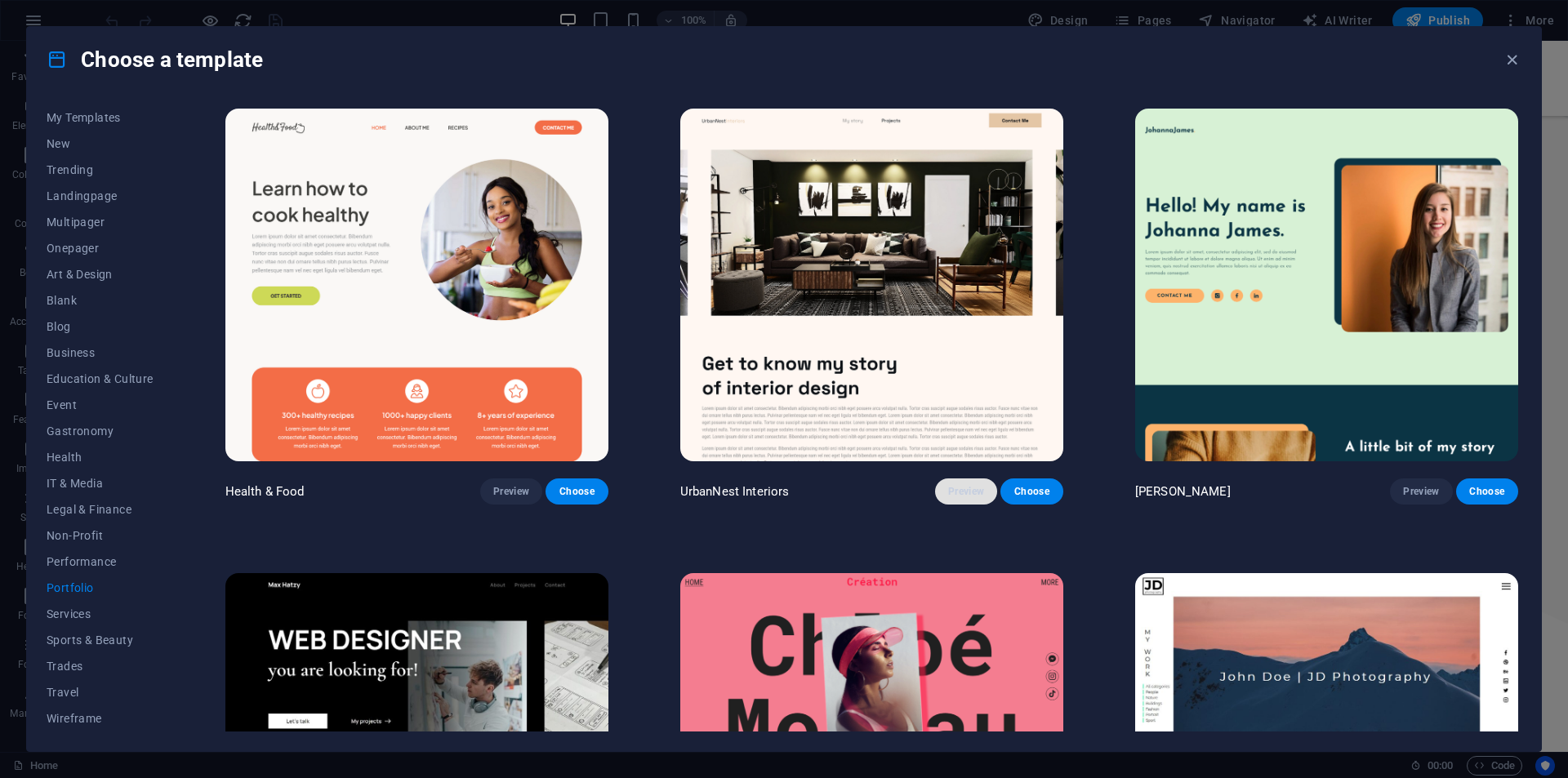
click at [956, 488] on span "Preview" at bounding box center [966, 490] width 36 height 13
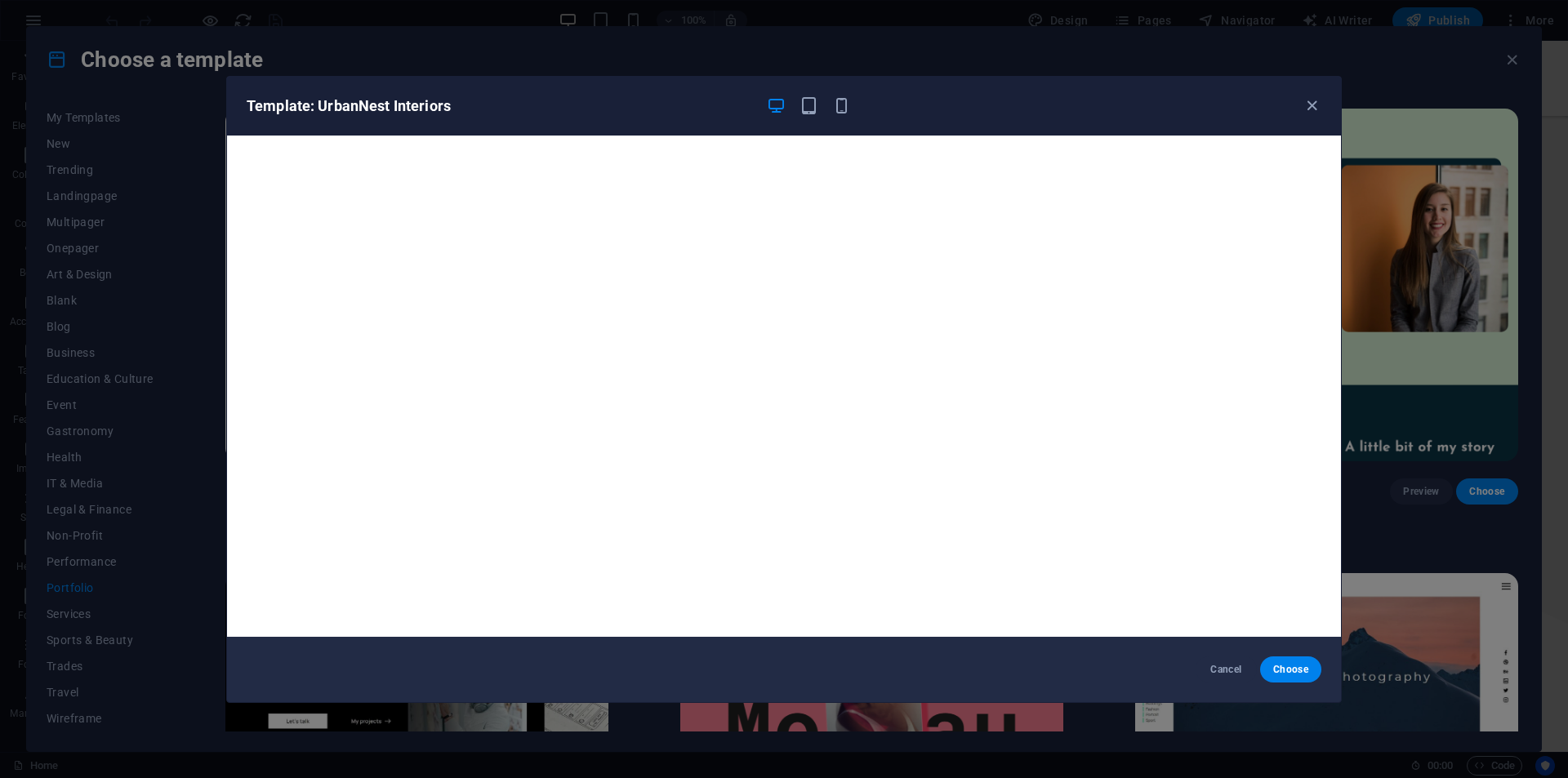
click at [1393, 313] on div "Template: UrbanNest Interiors Cancel Choose" at bounding box center [784, 389] width 1568 height 778
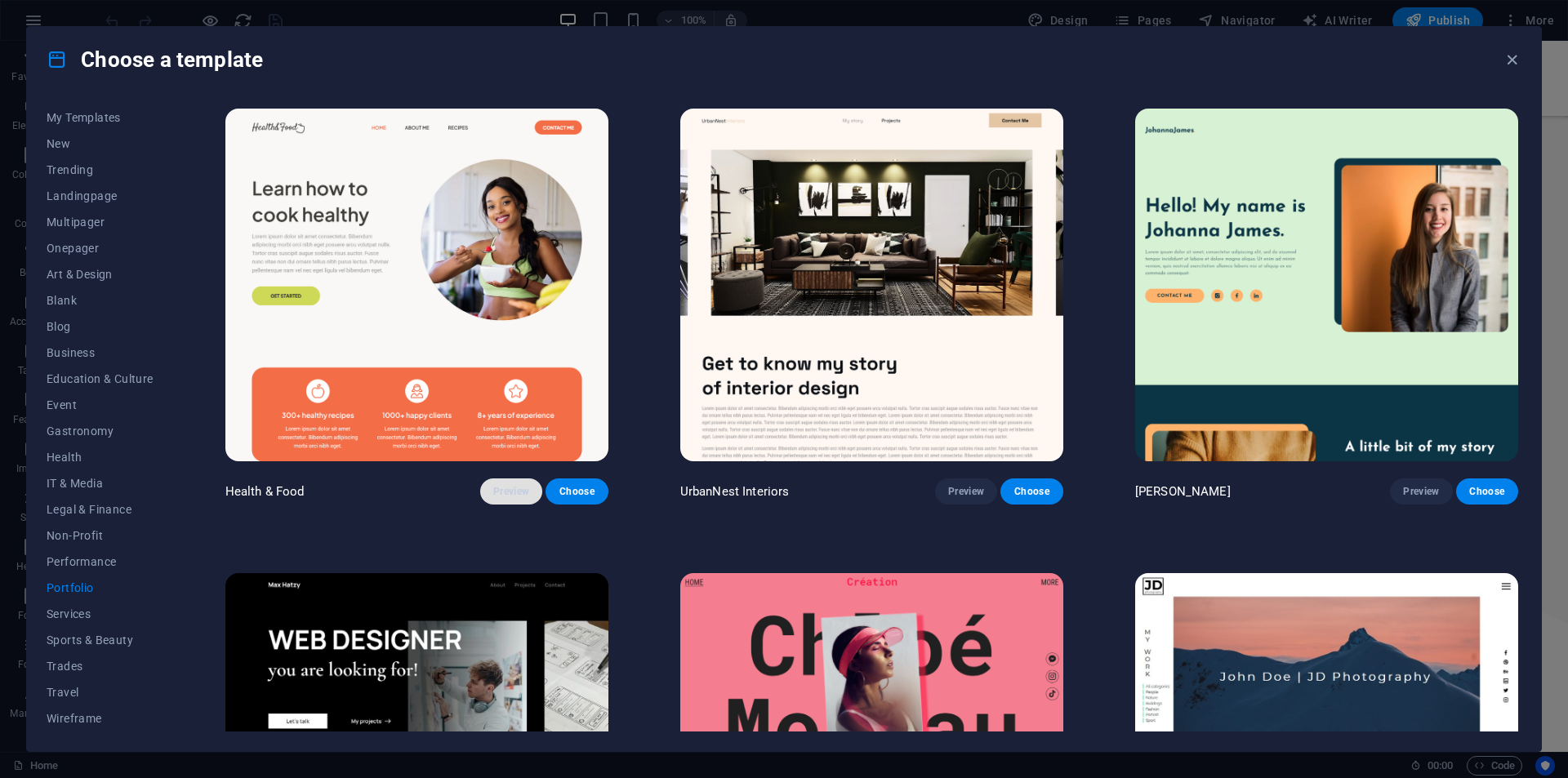
click at [507, 491] on span "Preview" at bounding box center [511, 490] width 36 height 13
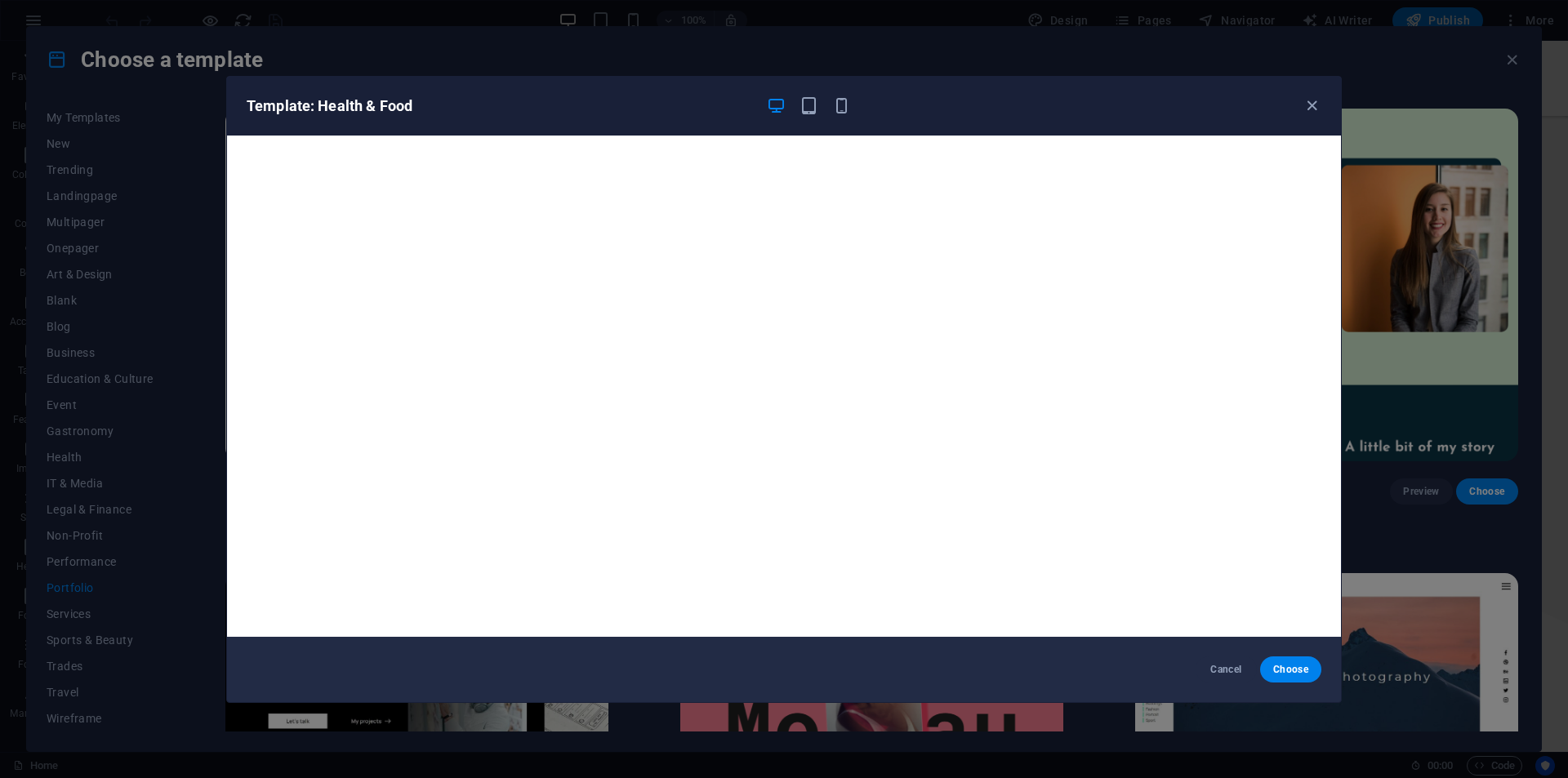
click at [118, 302] on div "Template: Health & Food Cancel Choose" at bounding box center [784, 389] width 1568 height 778
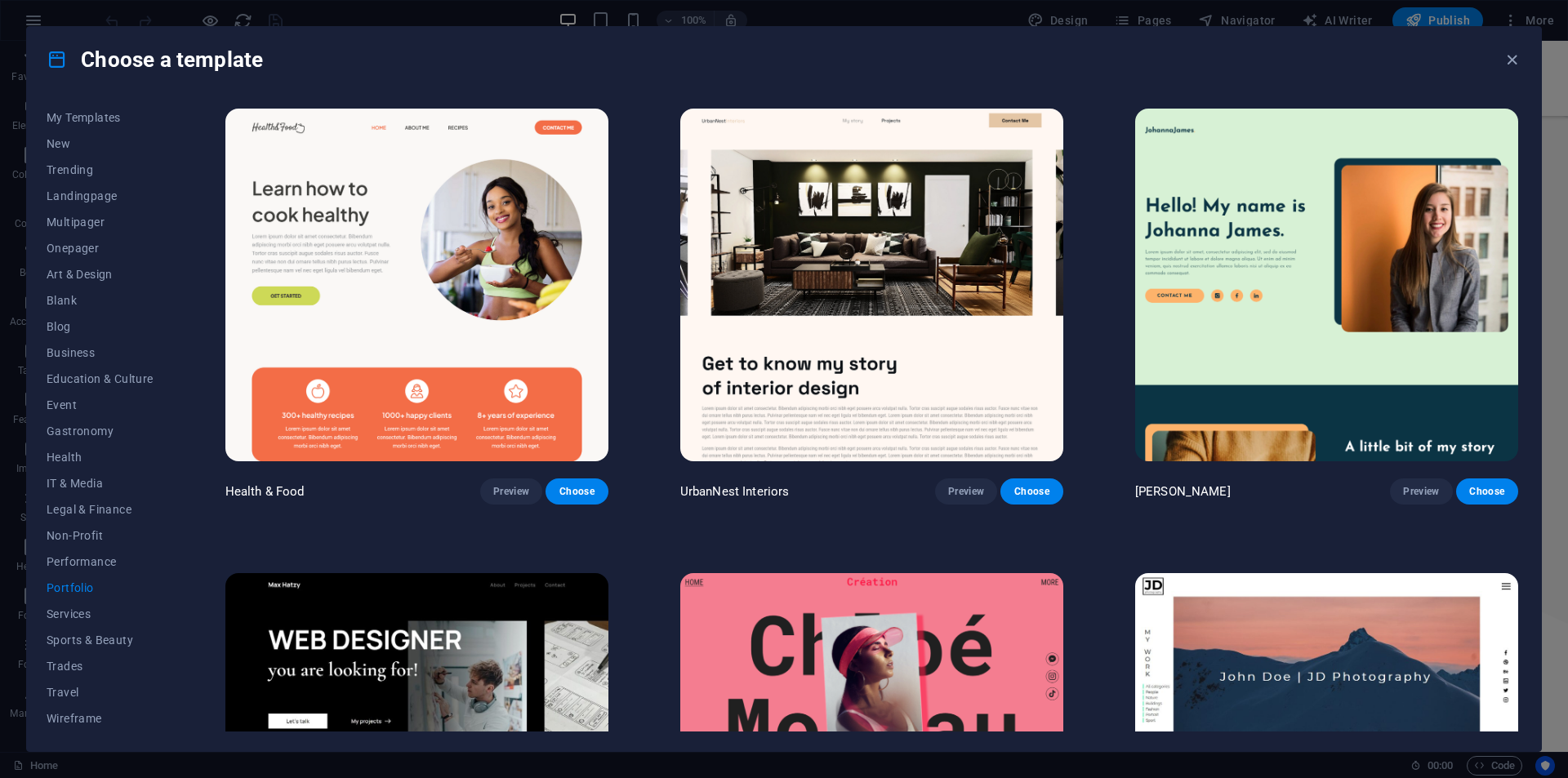
scroll to position [490, 0]
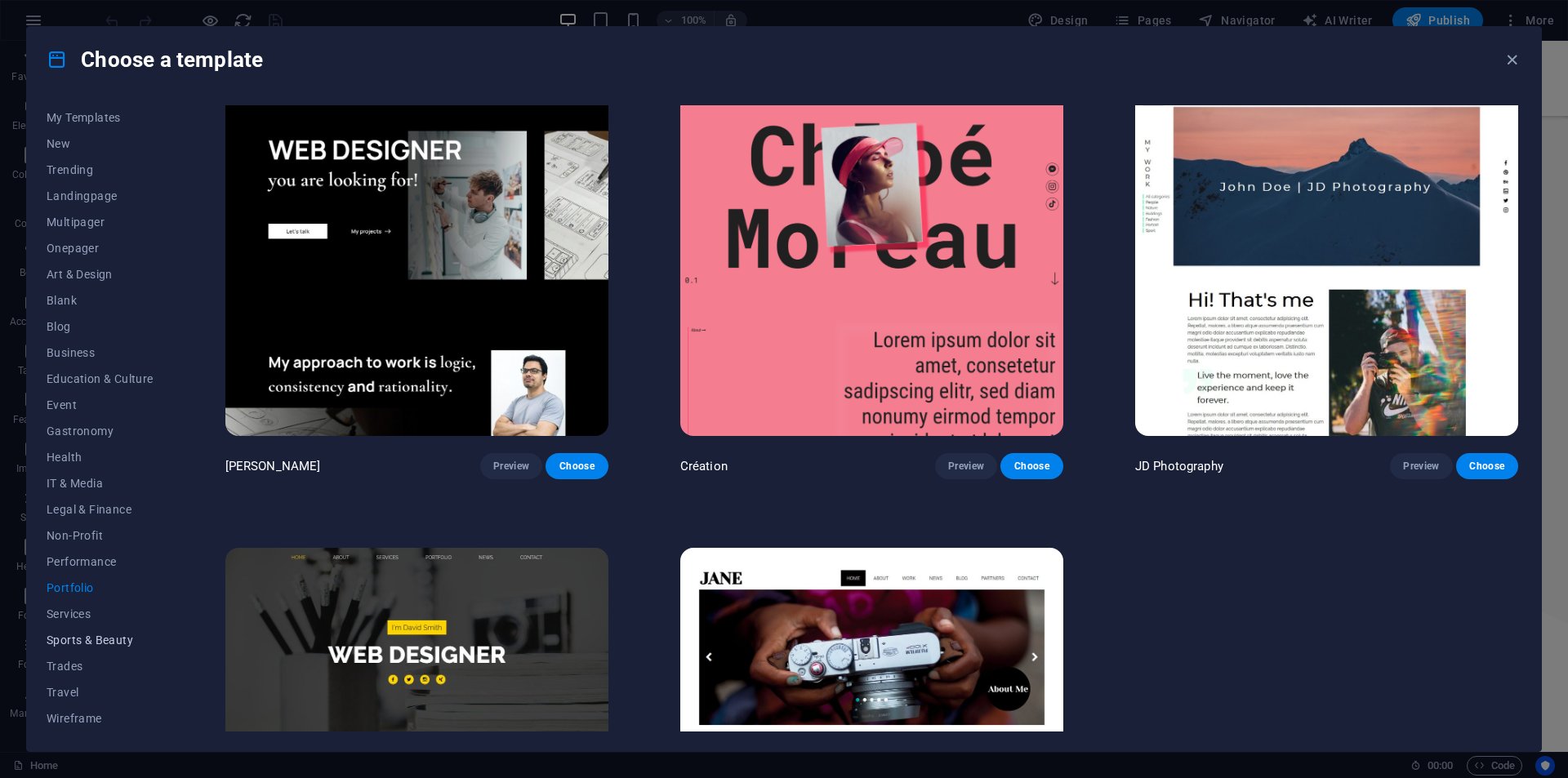
click at [76, 629] on button "Sports & Beauty" at bounding box center [100, 639] width 107 height 26
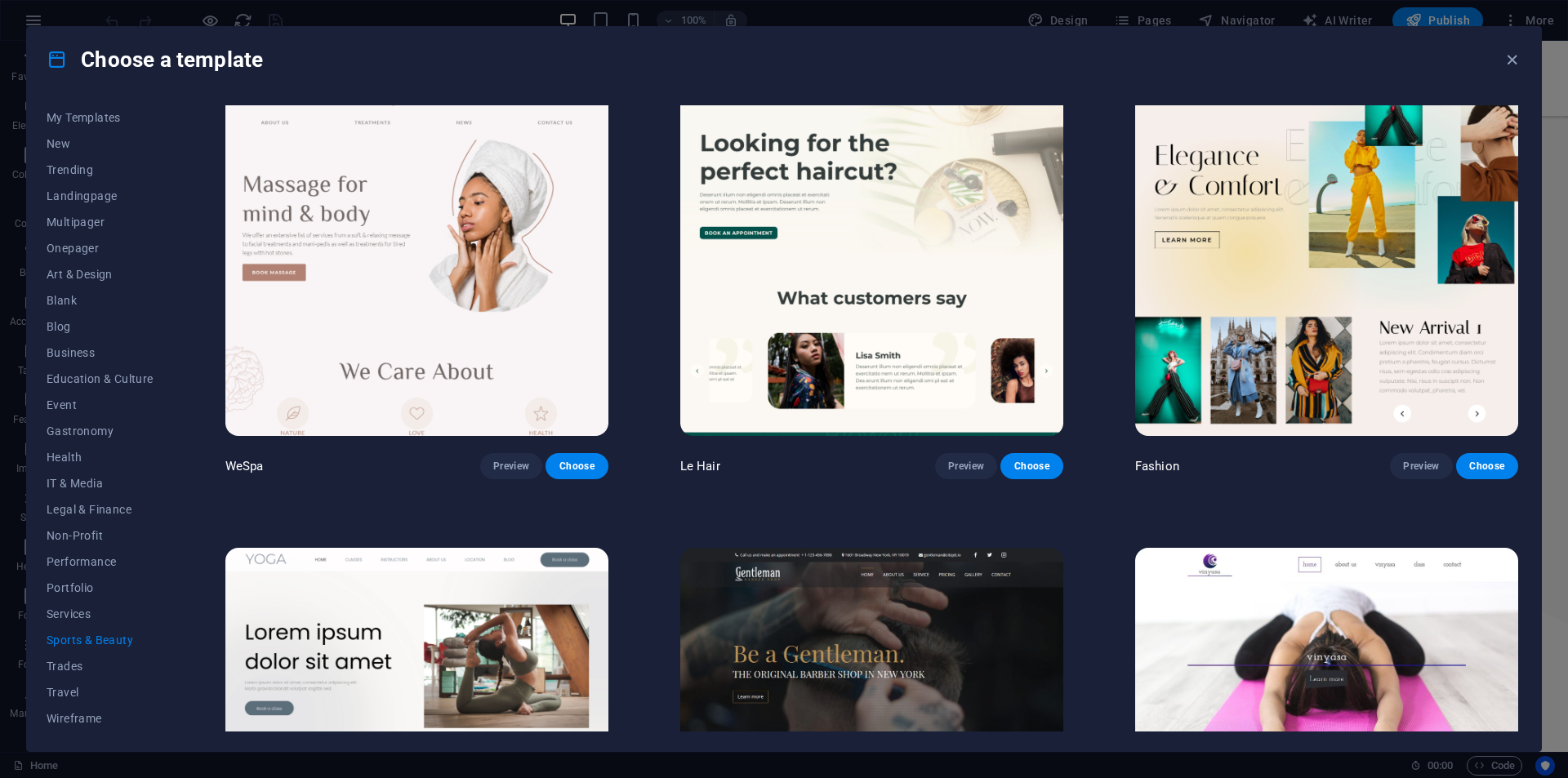
scroll to position [0, 0]
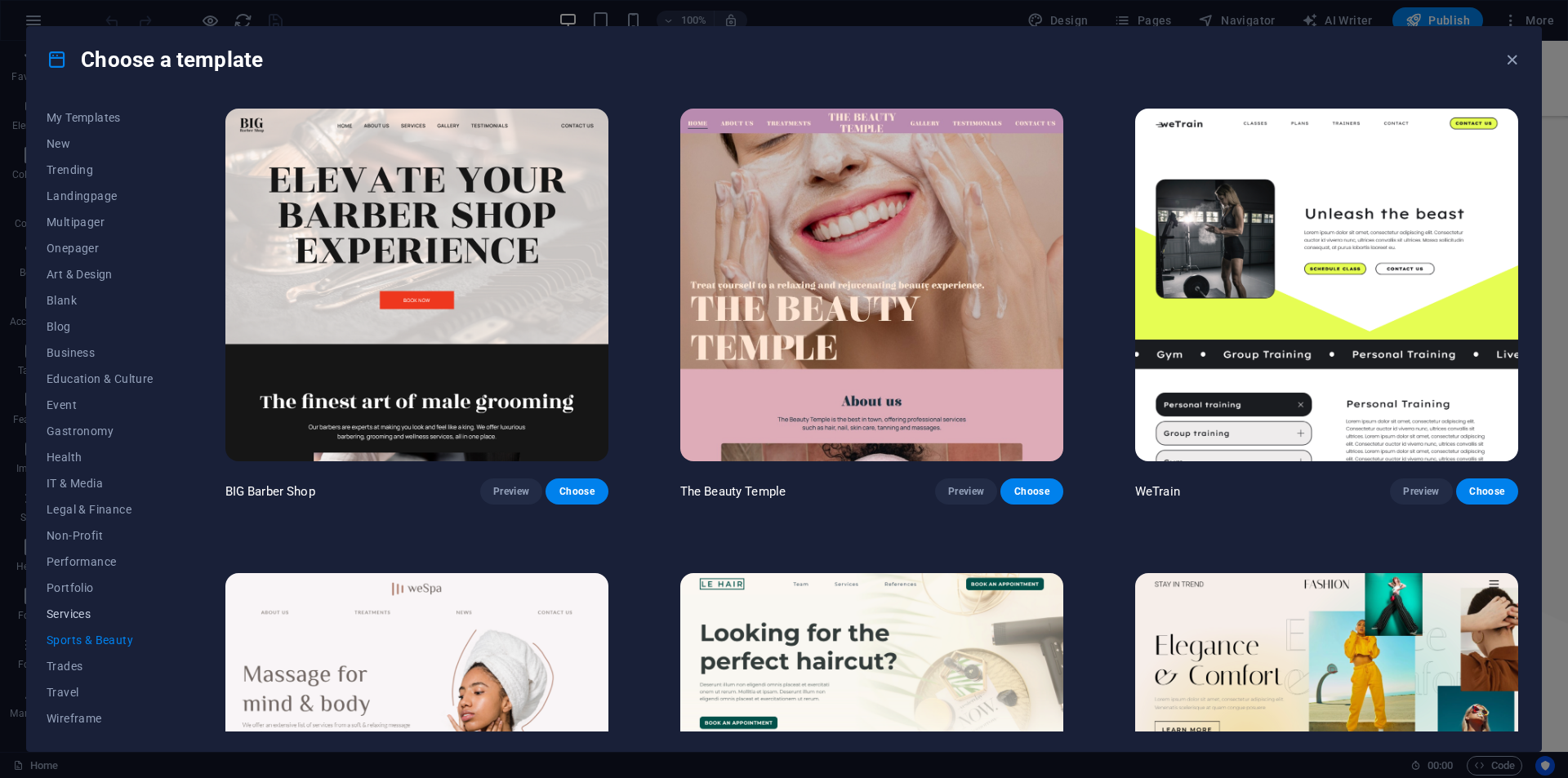
click at [71, 618] on span "Services" at bounding box center [100, 613] width 107 height 13
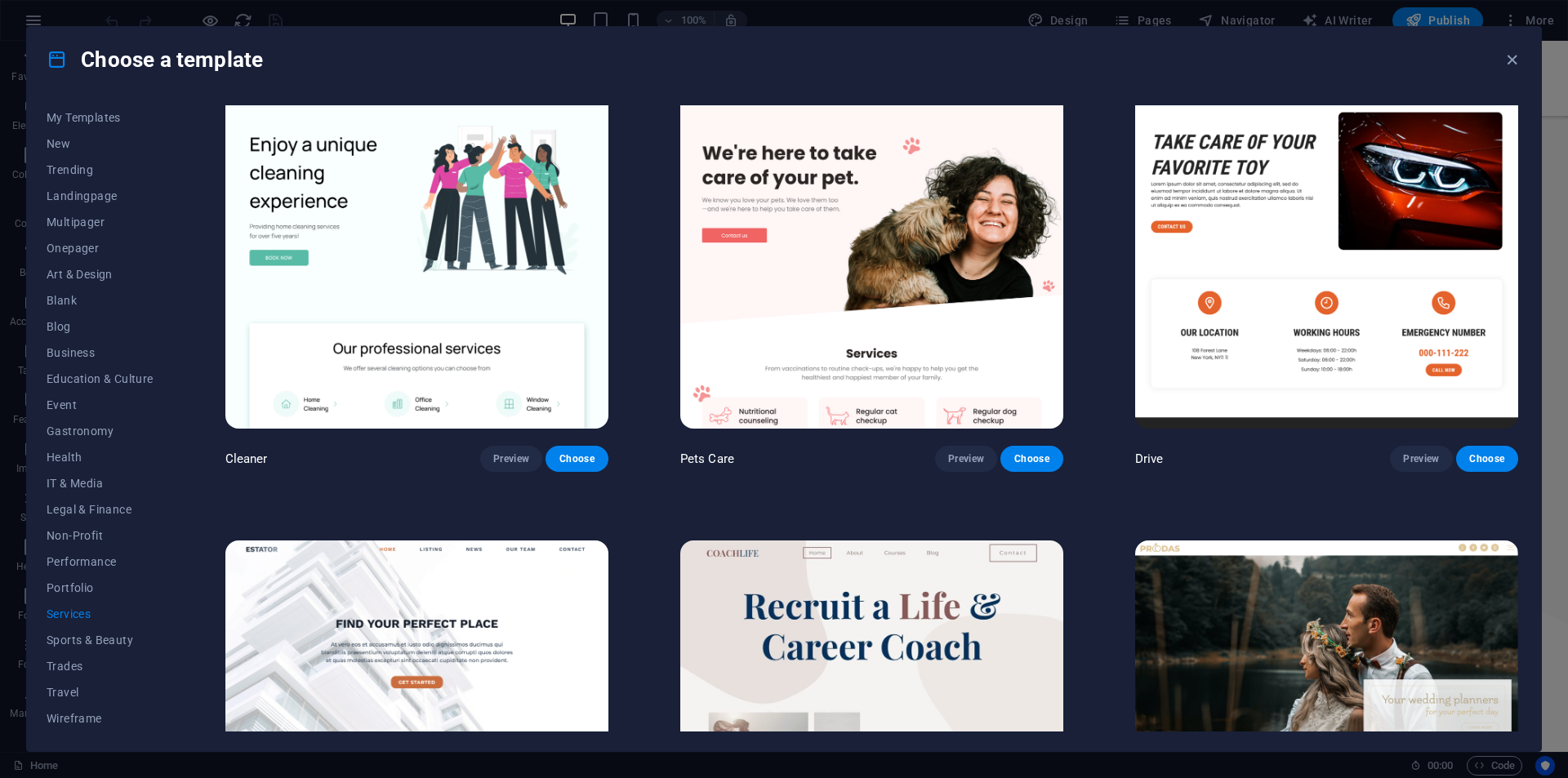
scroll to position [979, 0]
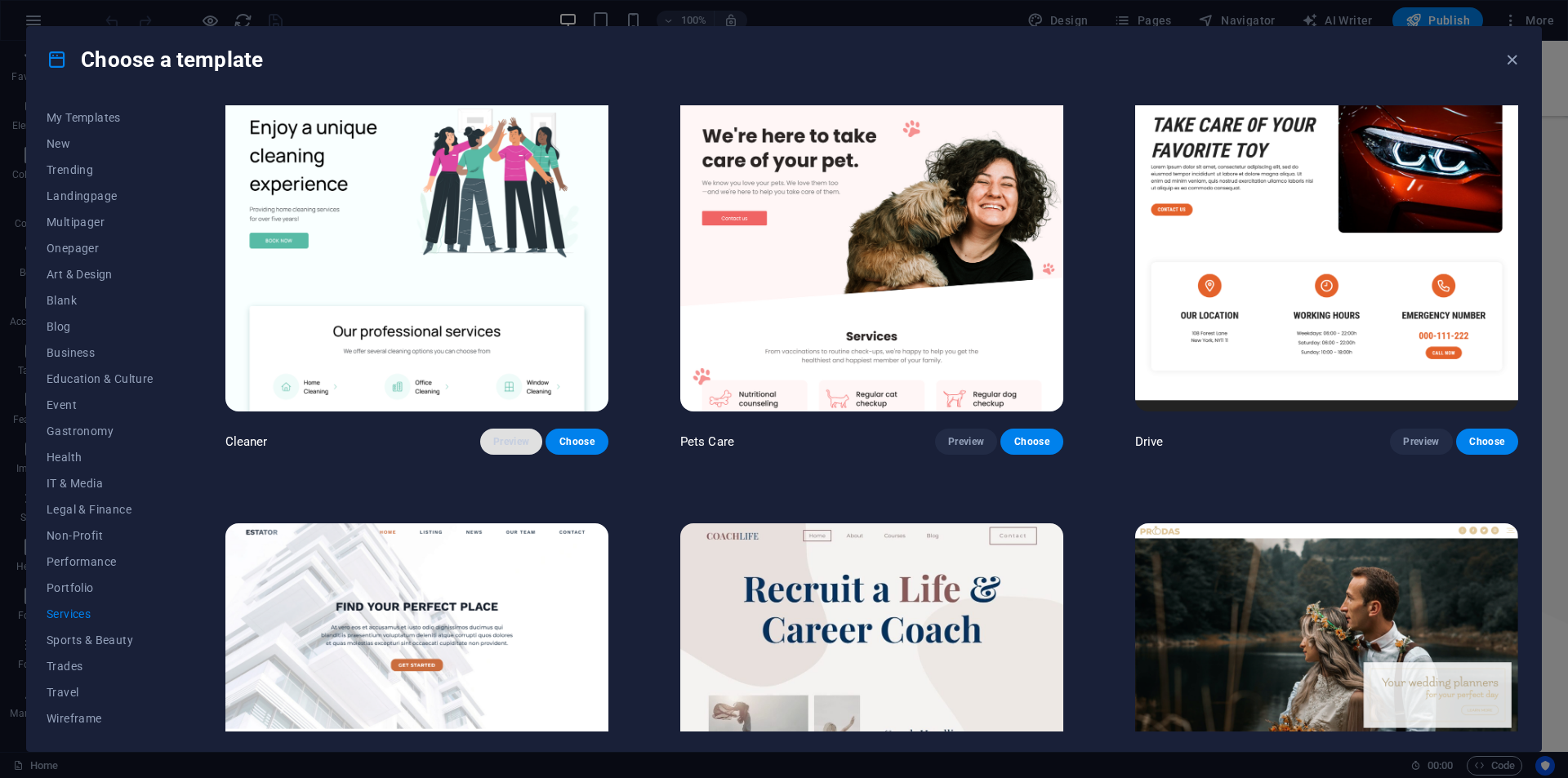
click at [487, 429] on button "Preview" at bounding box center [510, 441] width 62 height 26
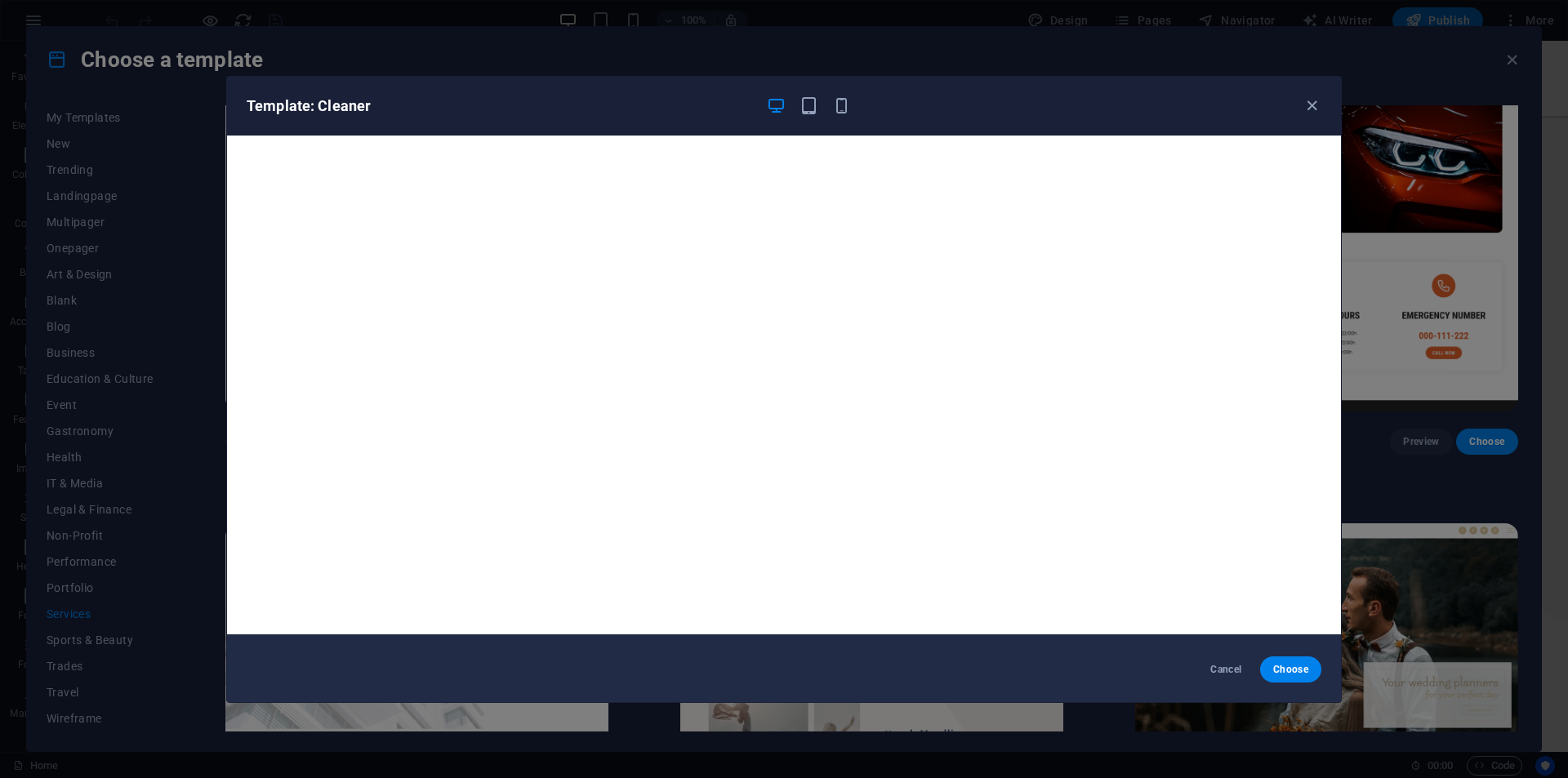
scroll to position [4, 0]
click at [823, 71] on div "Template: Cleaner Cancel Choose" at bounding box center [784, 389] width 1568 height 778
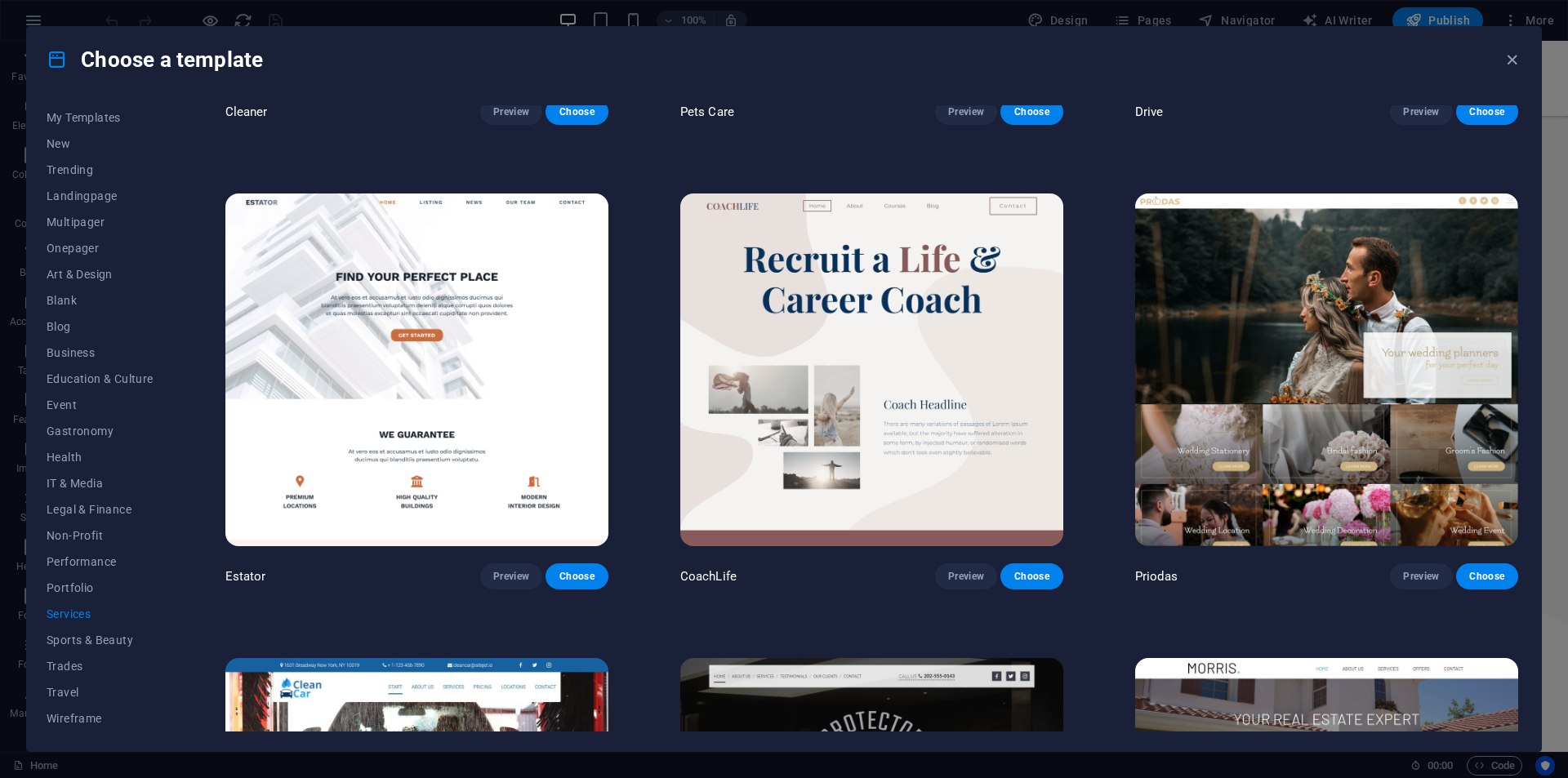
scroll to position [1306, 0]
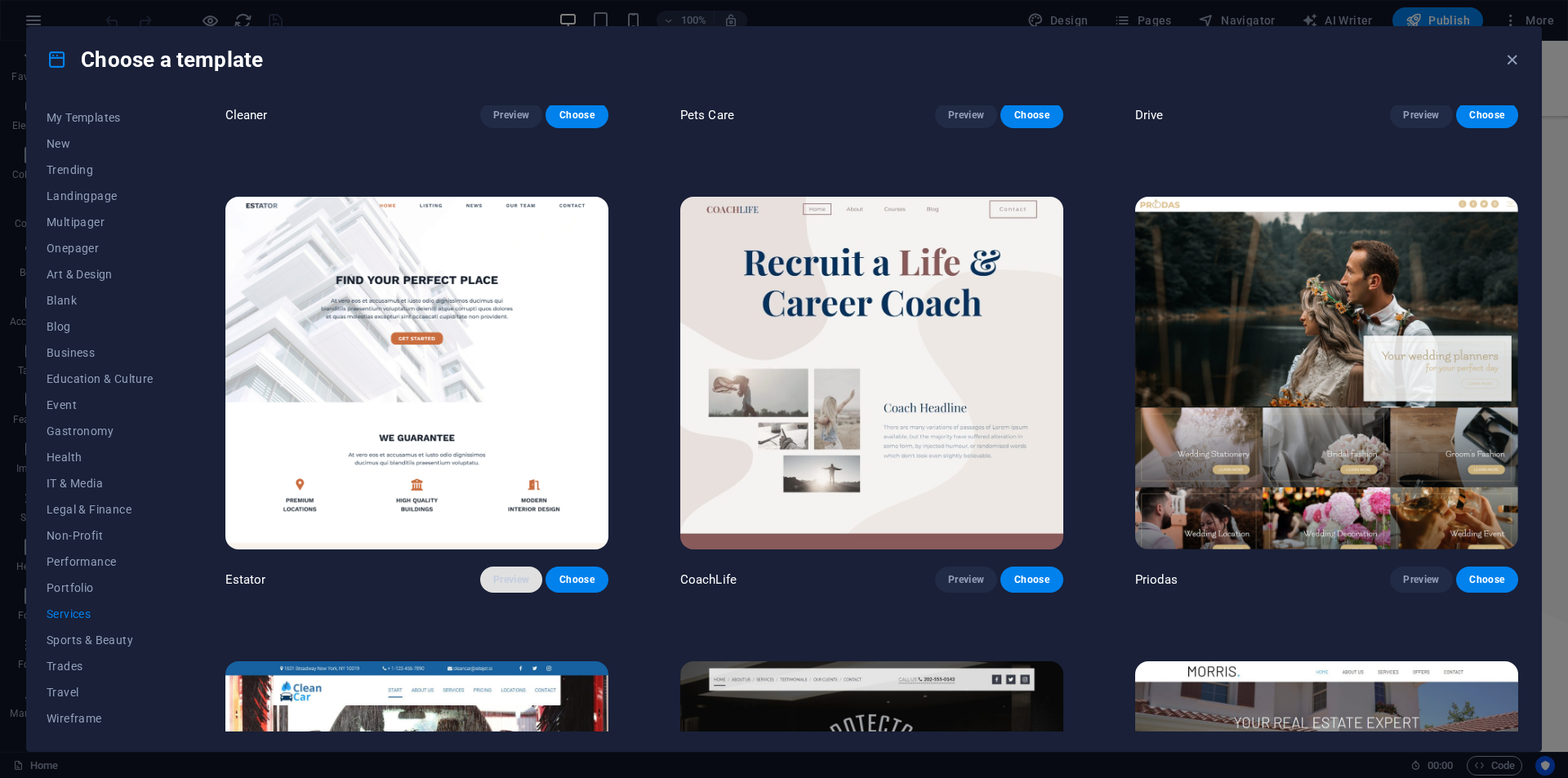
click at [513, 573] on span "Preview" at bounding box center [511, 579] width 36 height 13
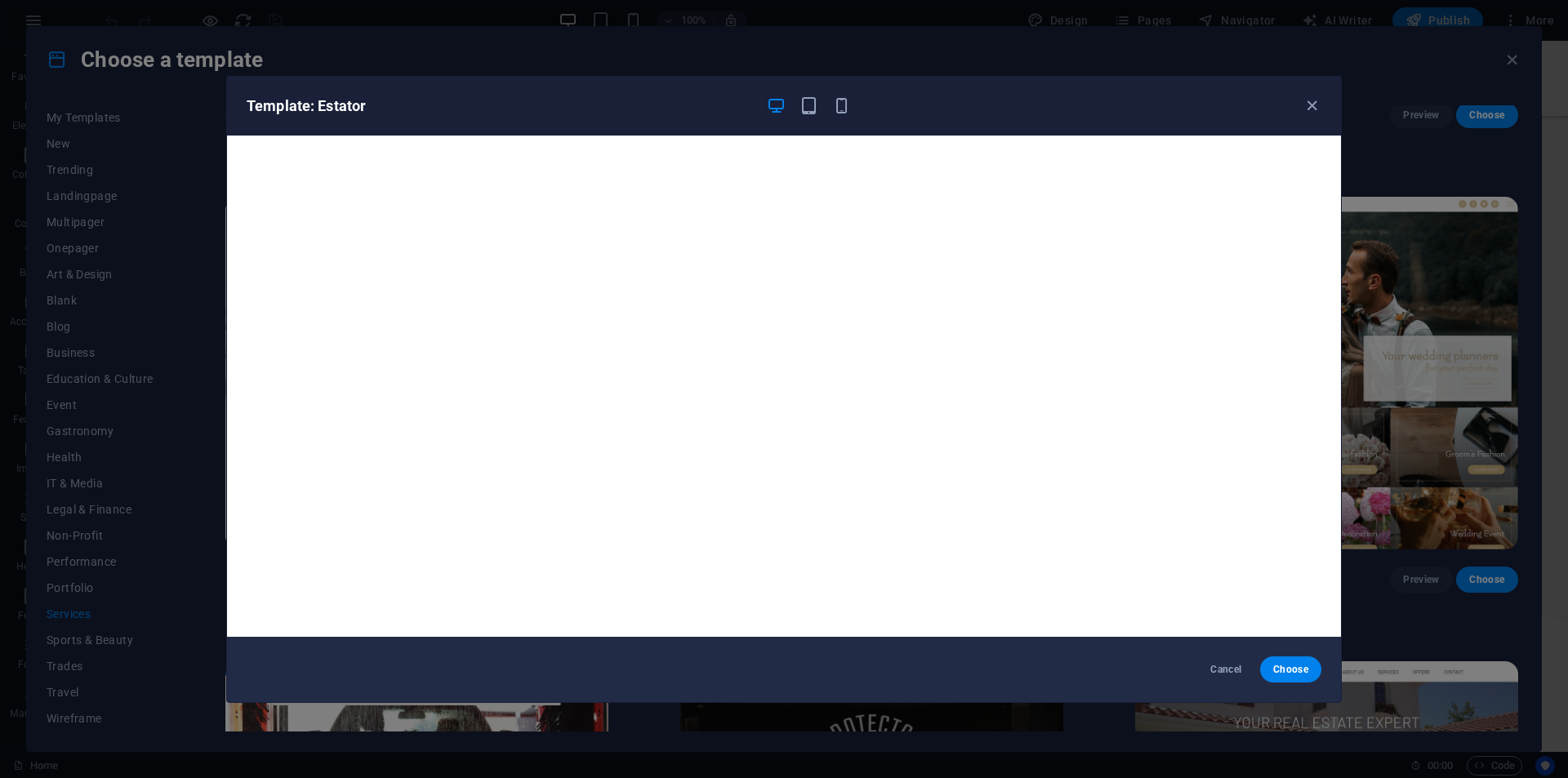
click at [1404, 341] on div "Template: Estator Cancel Choose" at bounding box center [784, 389] width 1568 height 778
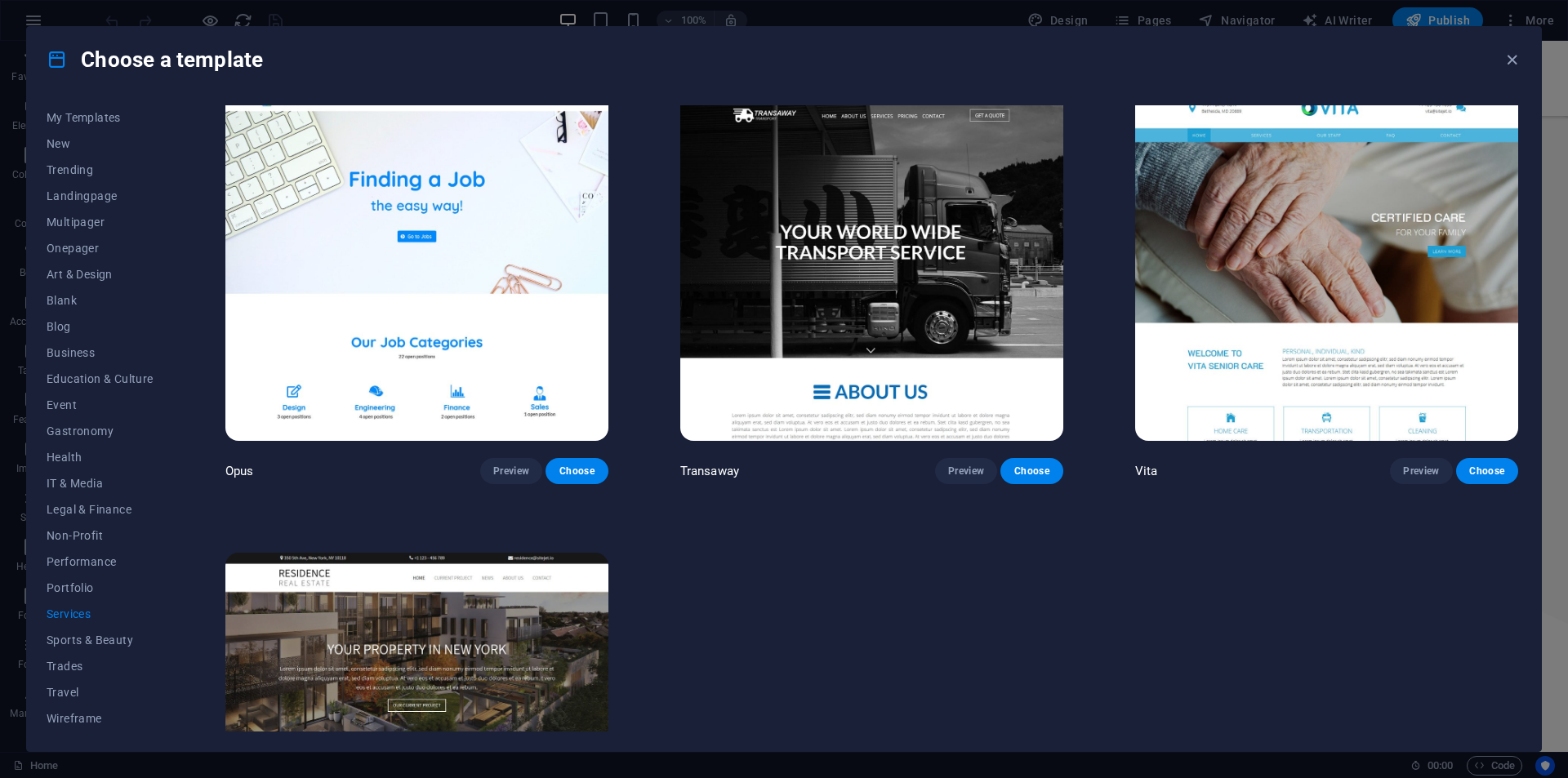
scroll to position [2611, 0]
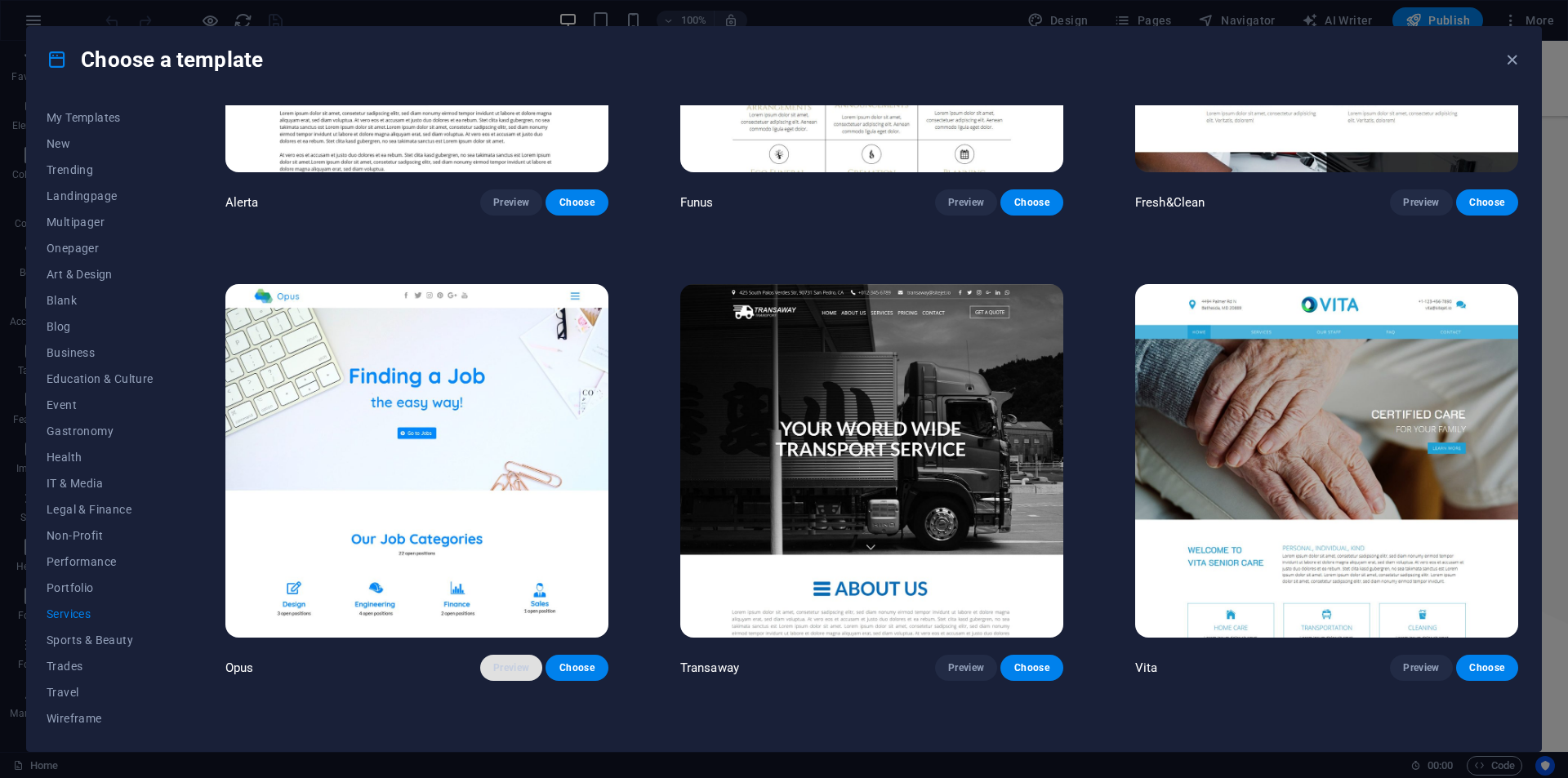
click at [510, 662] on button "Preview" at bounding box center [510, 667] width 62 height 26
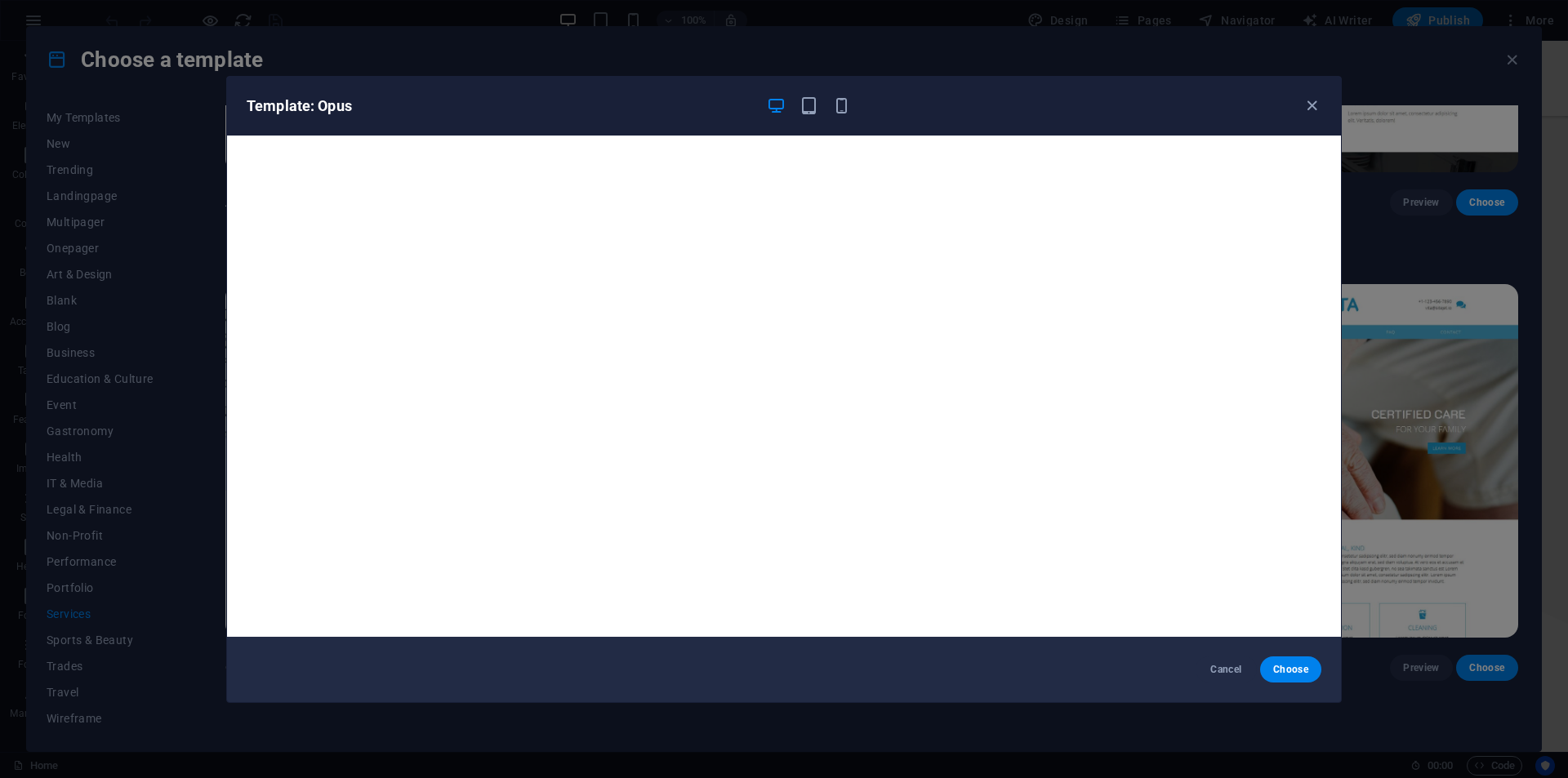
click at [1505, 358] on div "Template: Opus Cancel Choose" at bounding box center [784, 389] width 1568 height 778
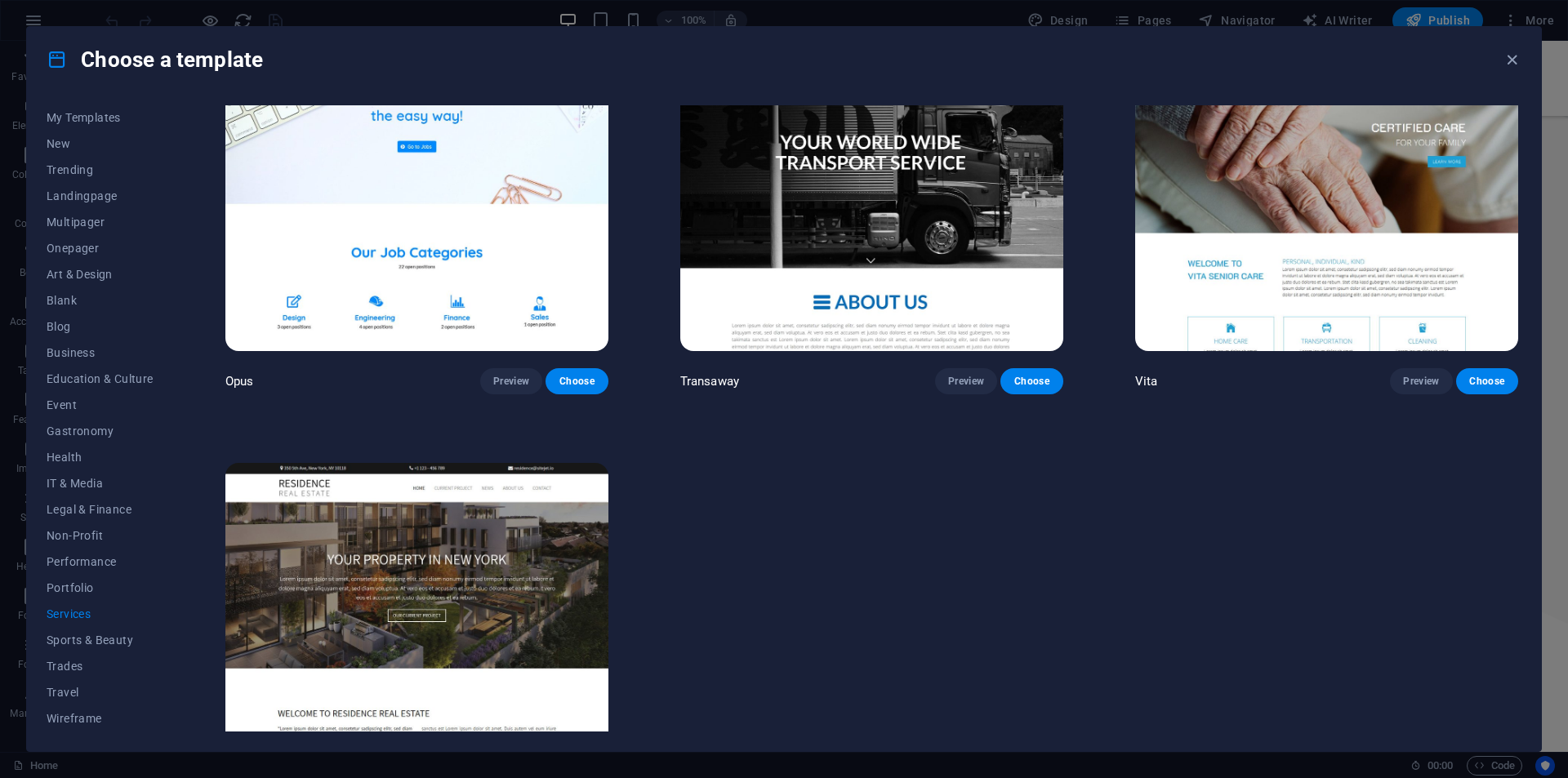
drag, startPoint x: 1112, startPoint y: 442, endPoint x: 1016, endPoint y: 354, distance: 130.2
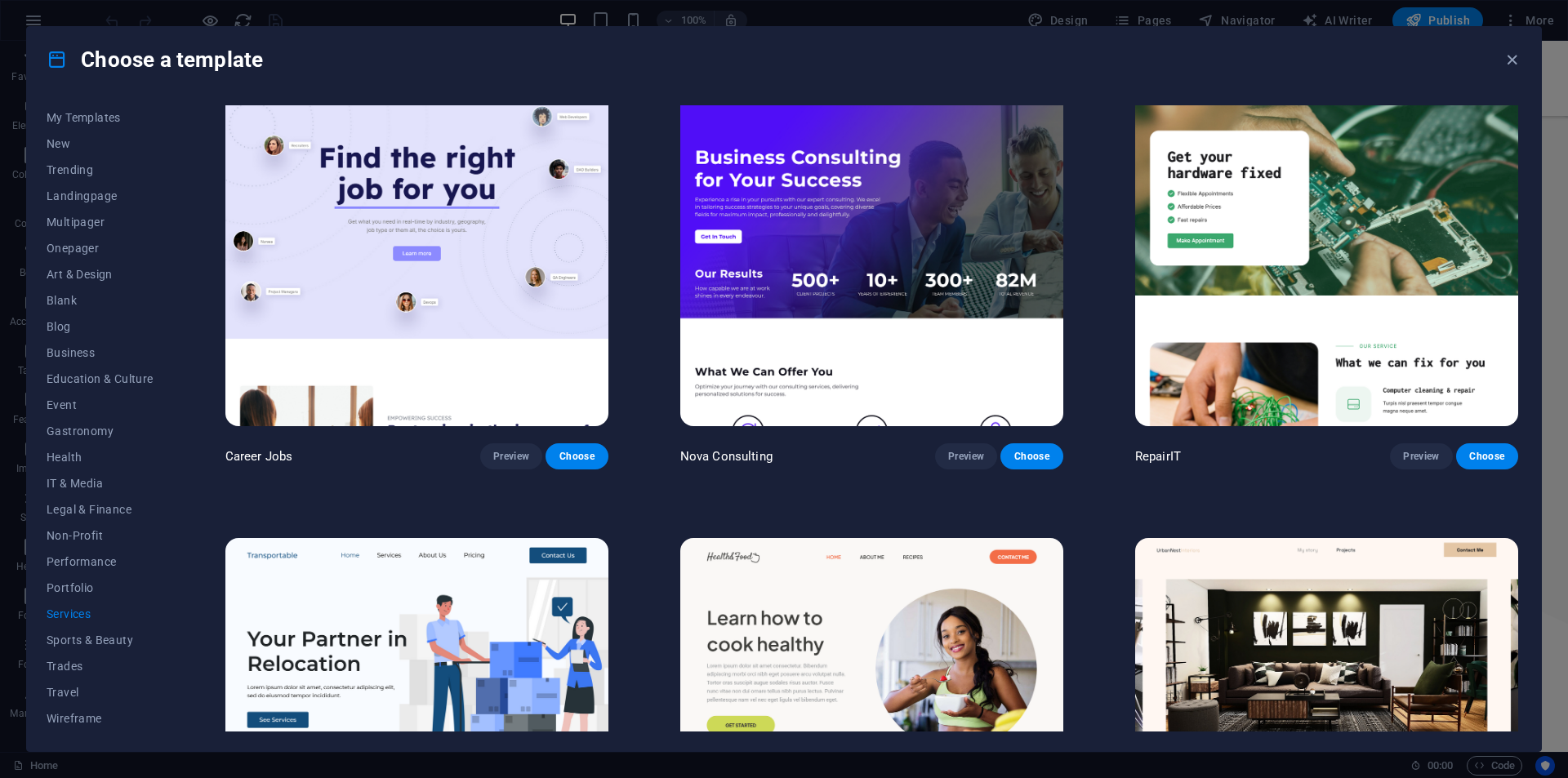
scroll to position [16, 0]
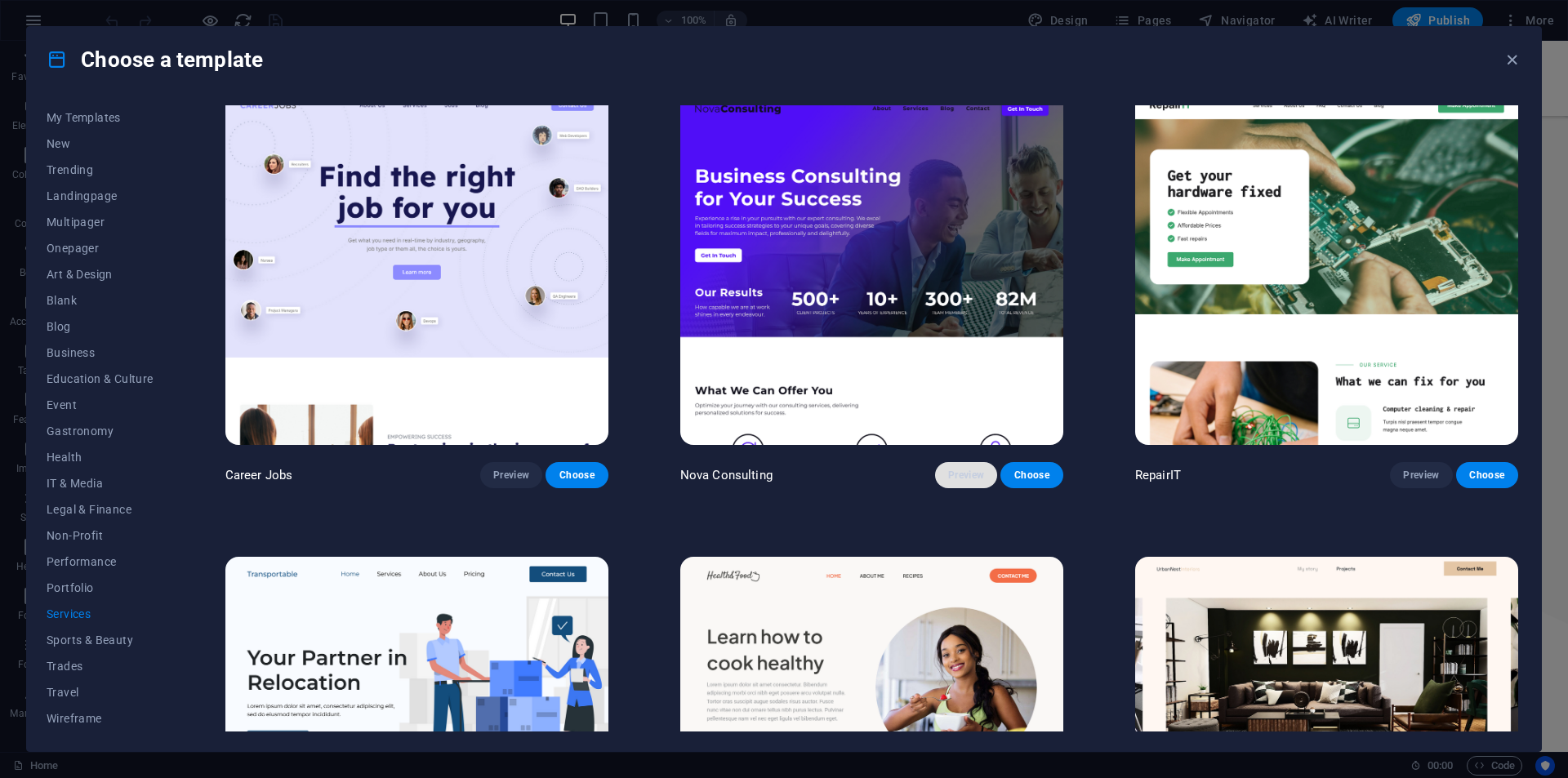
click at [955, 468] on span "Preview" at bounding box center [966, 474] width 36 height 13
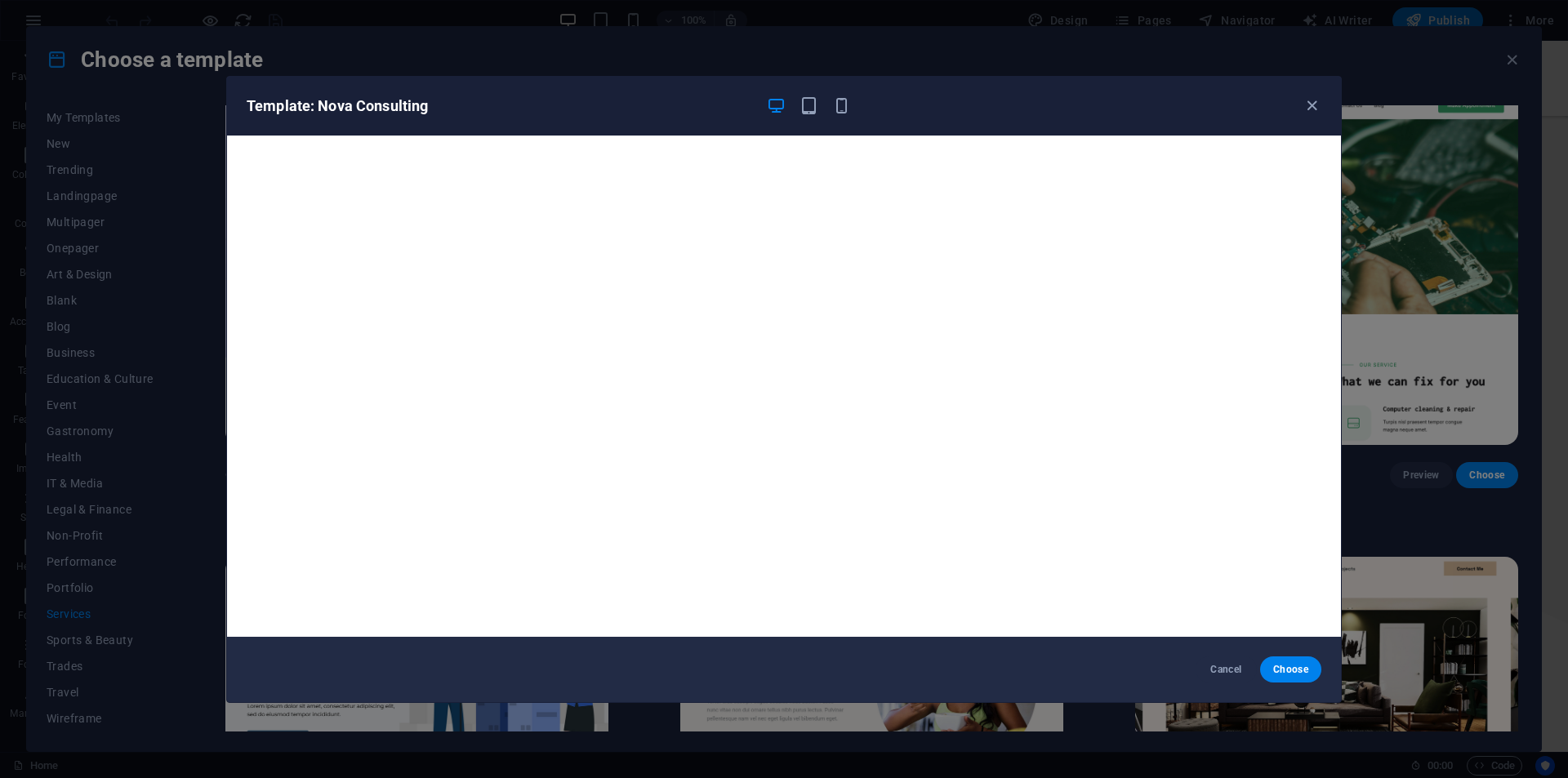
drag, startPoint x: 29, startPoint y: 266, endPoint x: 161, endPoint y: 291, distance: 134.3
click at [30, 266] on div "Template: Nova Consulting Cancel Choose" at bounding box center [784, 389] width 1568 height 778
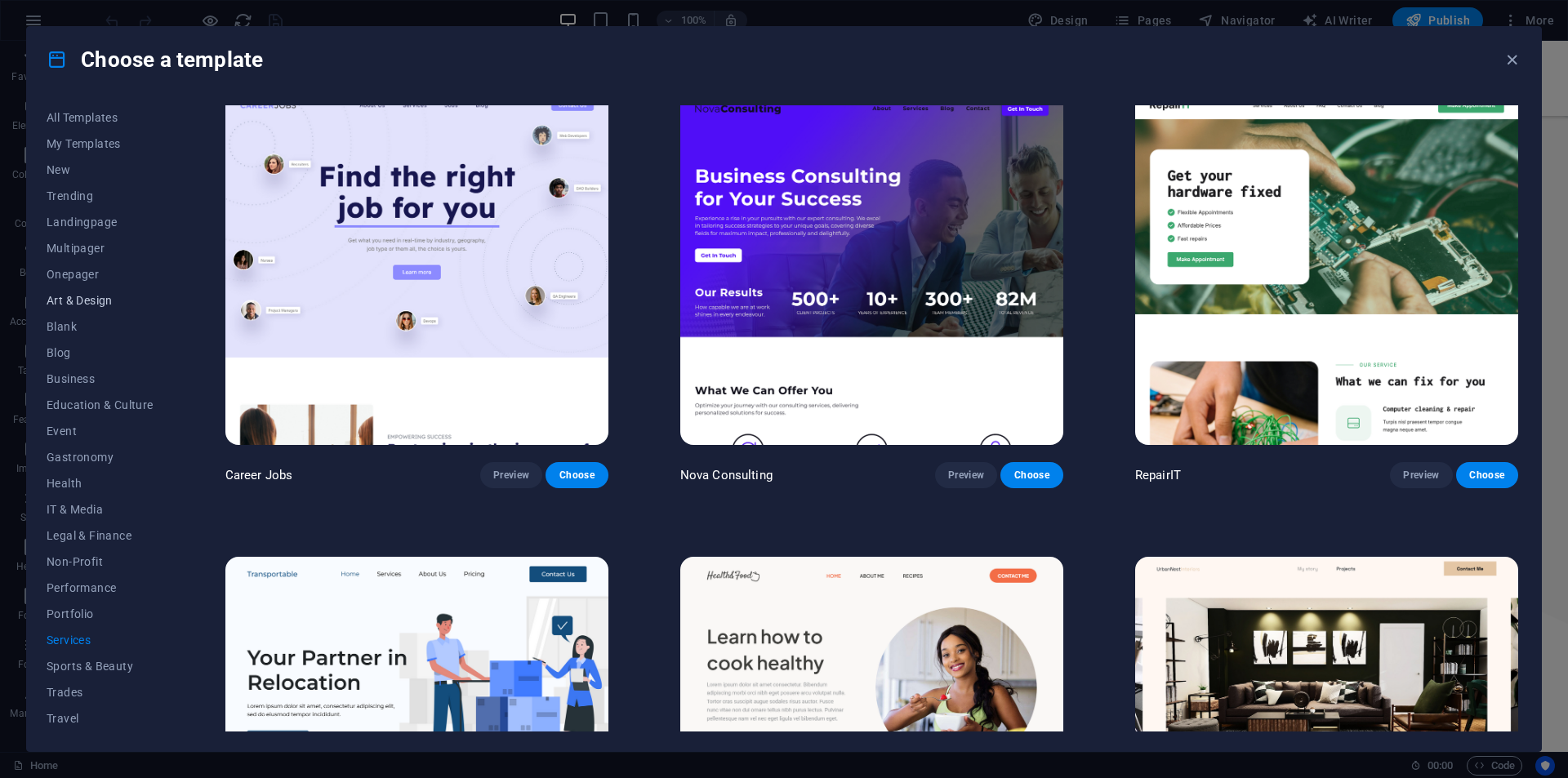
scroll to position [0, 0]
click at [85, 215] on button "Landingpage" at bounding box center [100, 222] width 107 height 26
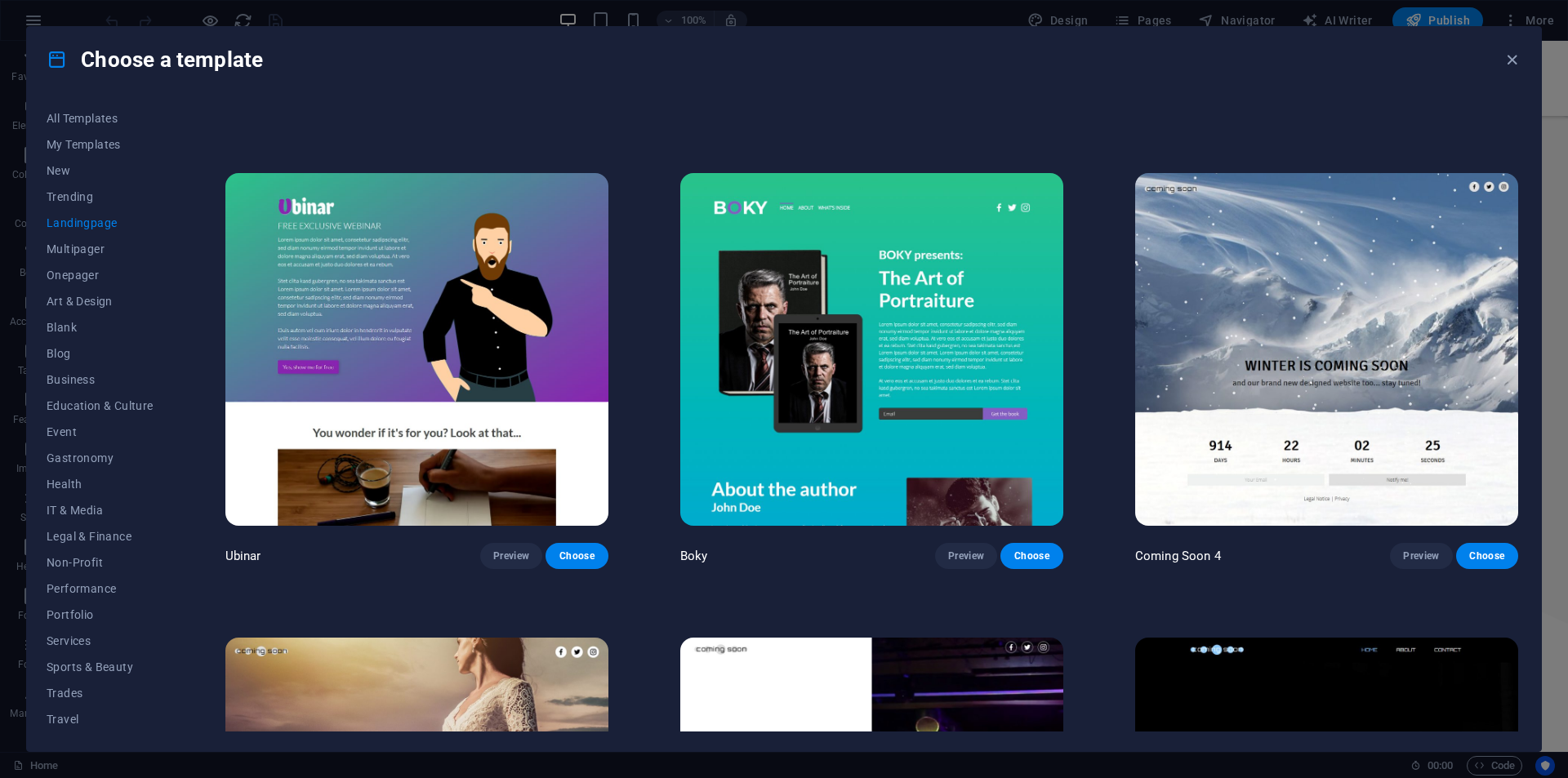
scroll to position [3183, 0]
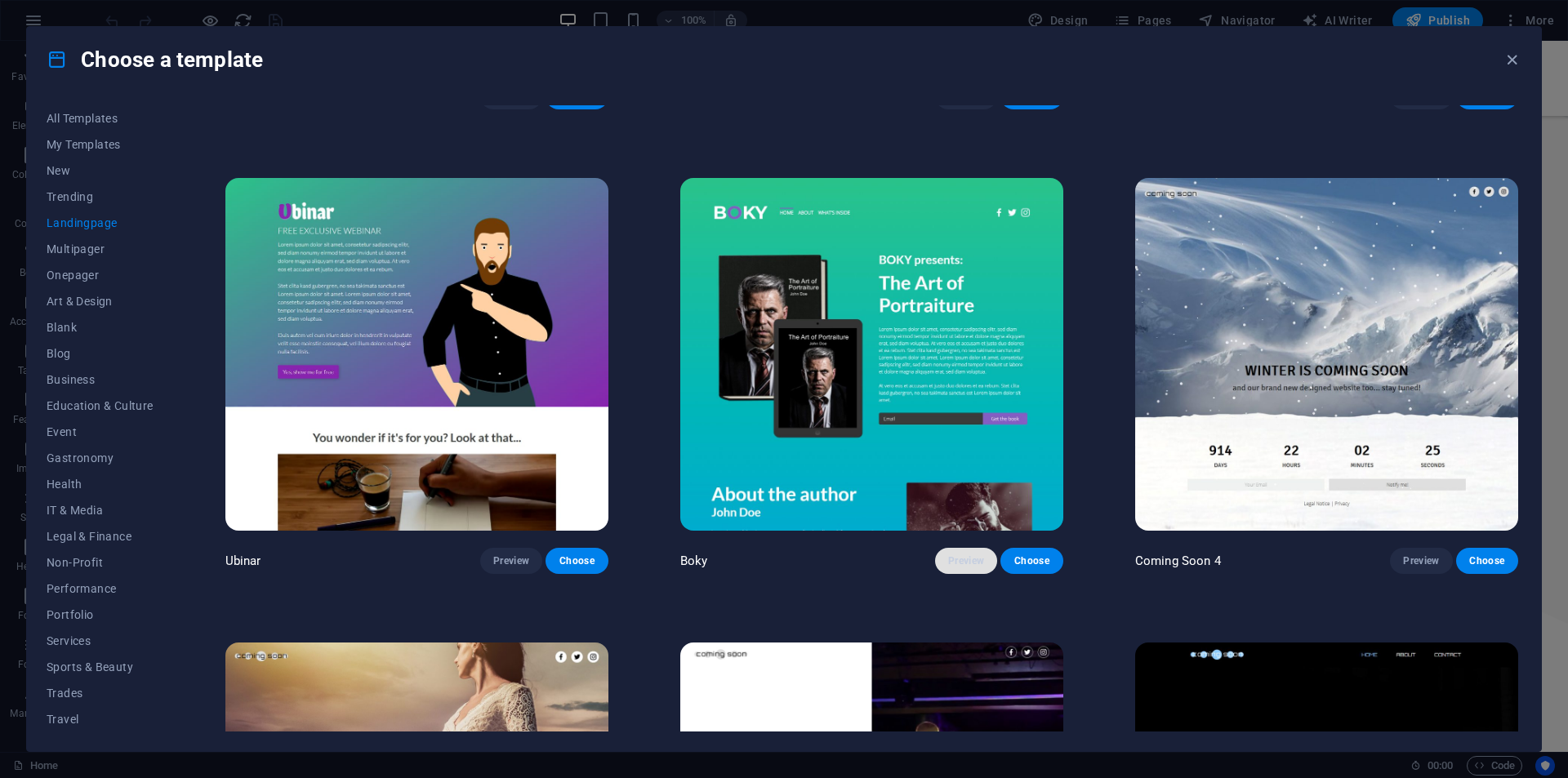
click at [966, 554] on span "Preview" at bounding box center [966, 560] width 36 height 13
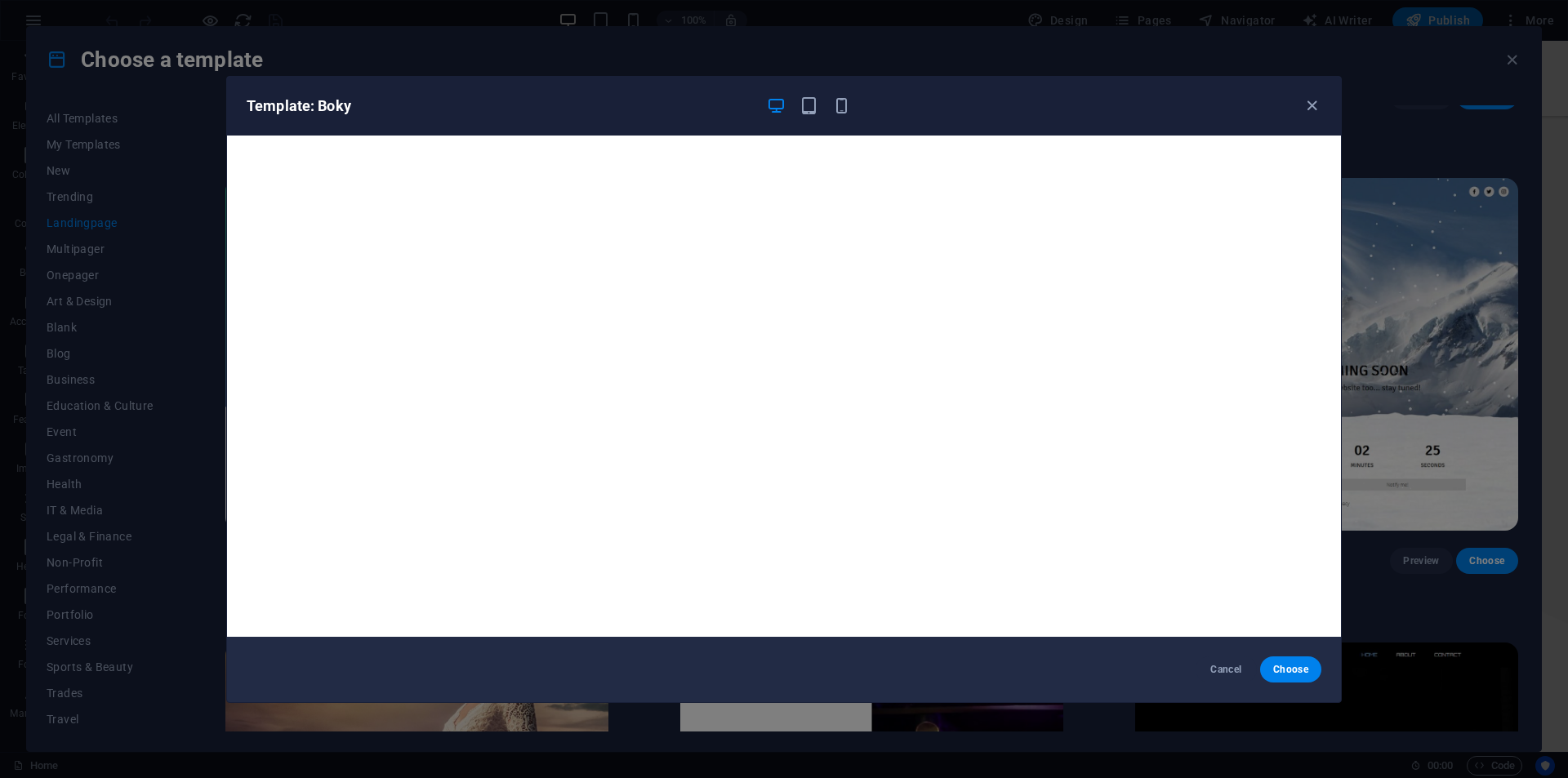
scroll to position [4, 0]
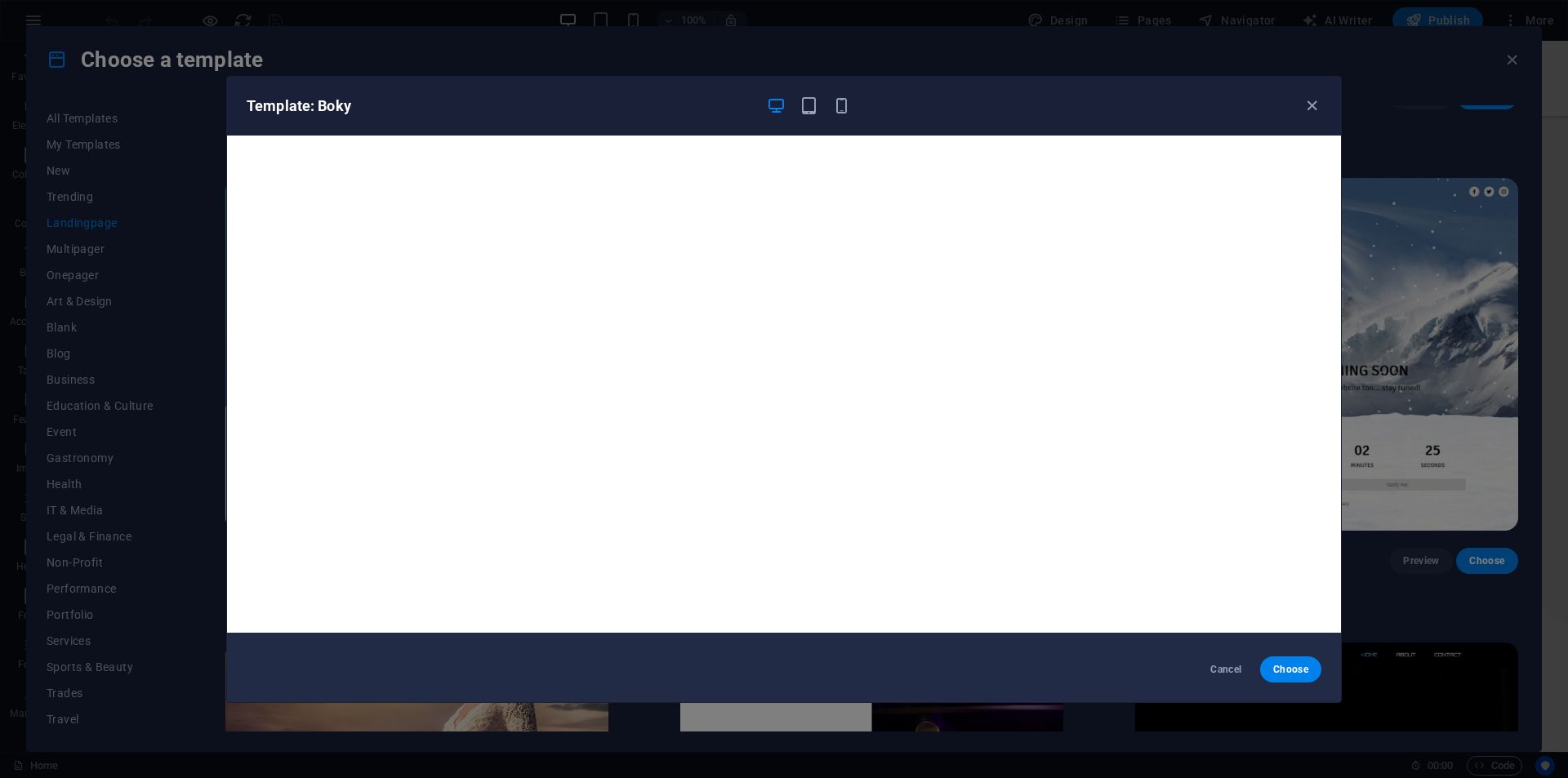
click at [1428, 404] on div "Template: Boky Cancel Choose" at bounding box center [784, 389] width 1568 height 778
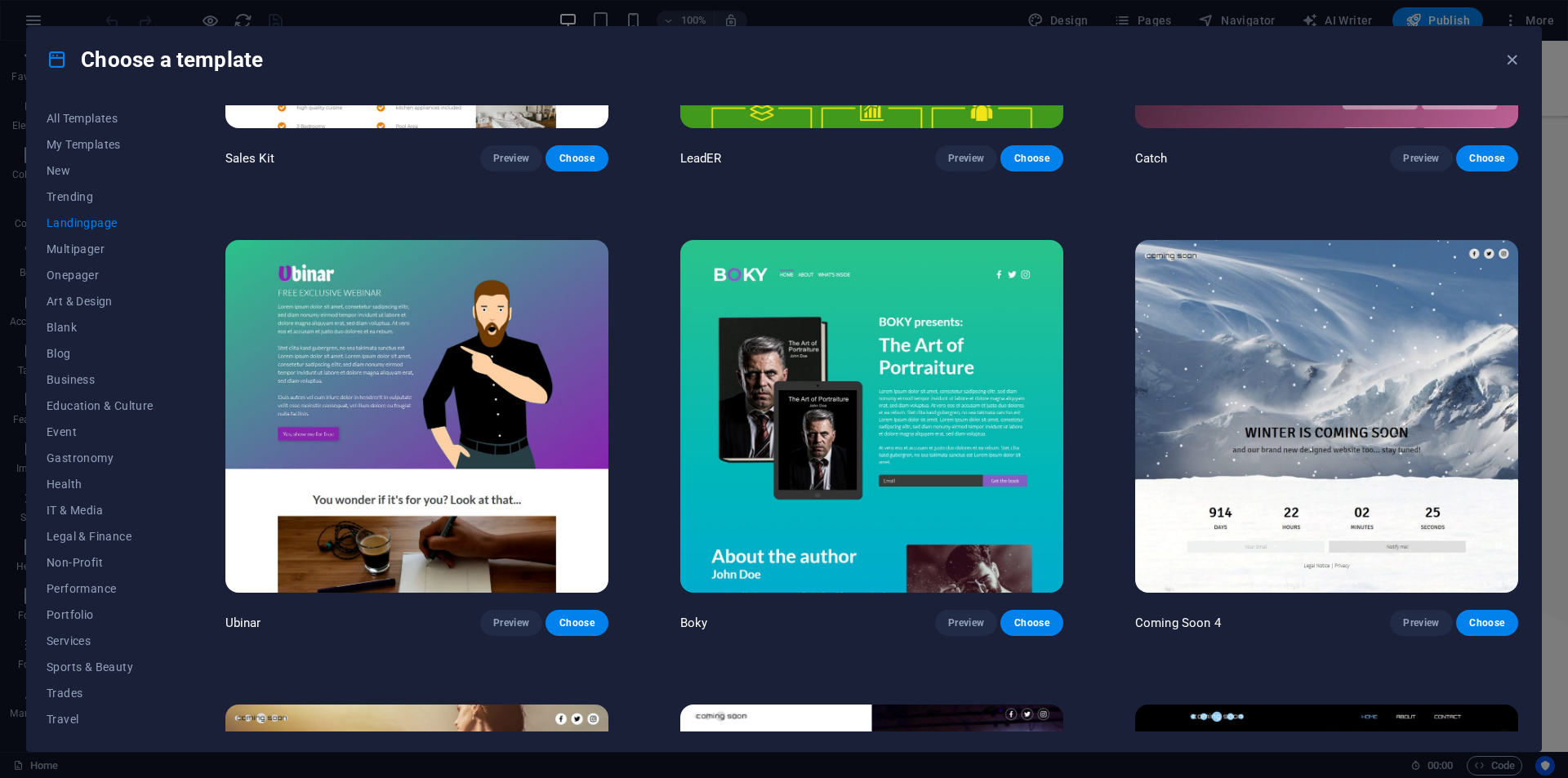
scroll to position [3065, 0]
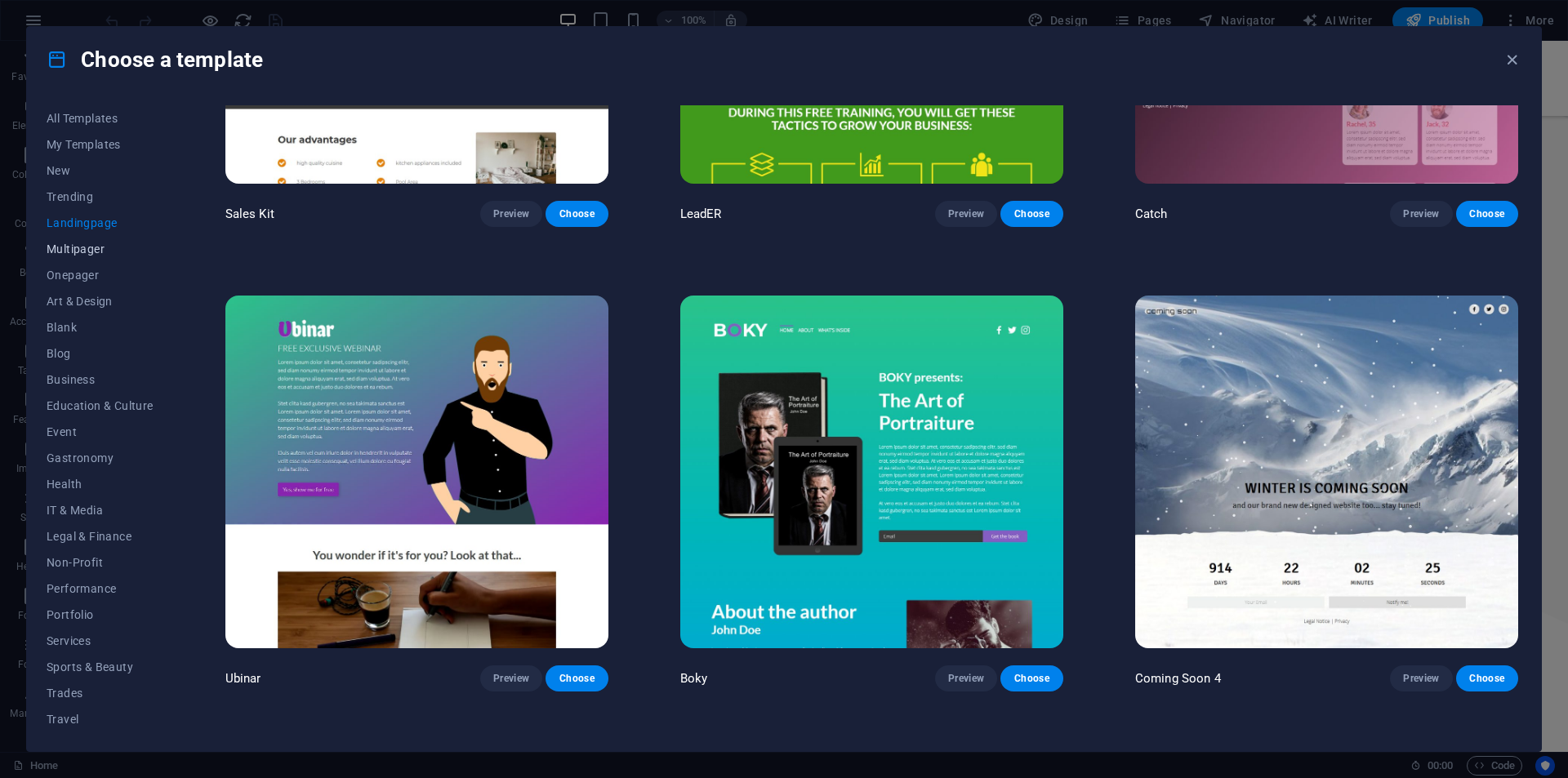
click at [111, 245] on span "Multipager" at bounding box center [100, 249] width 107 height 13
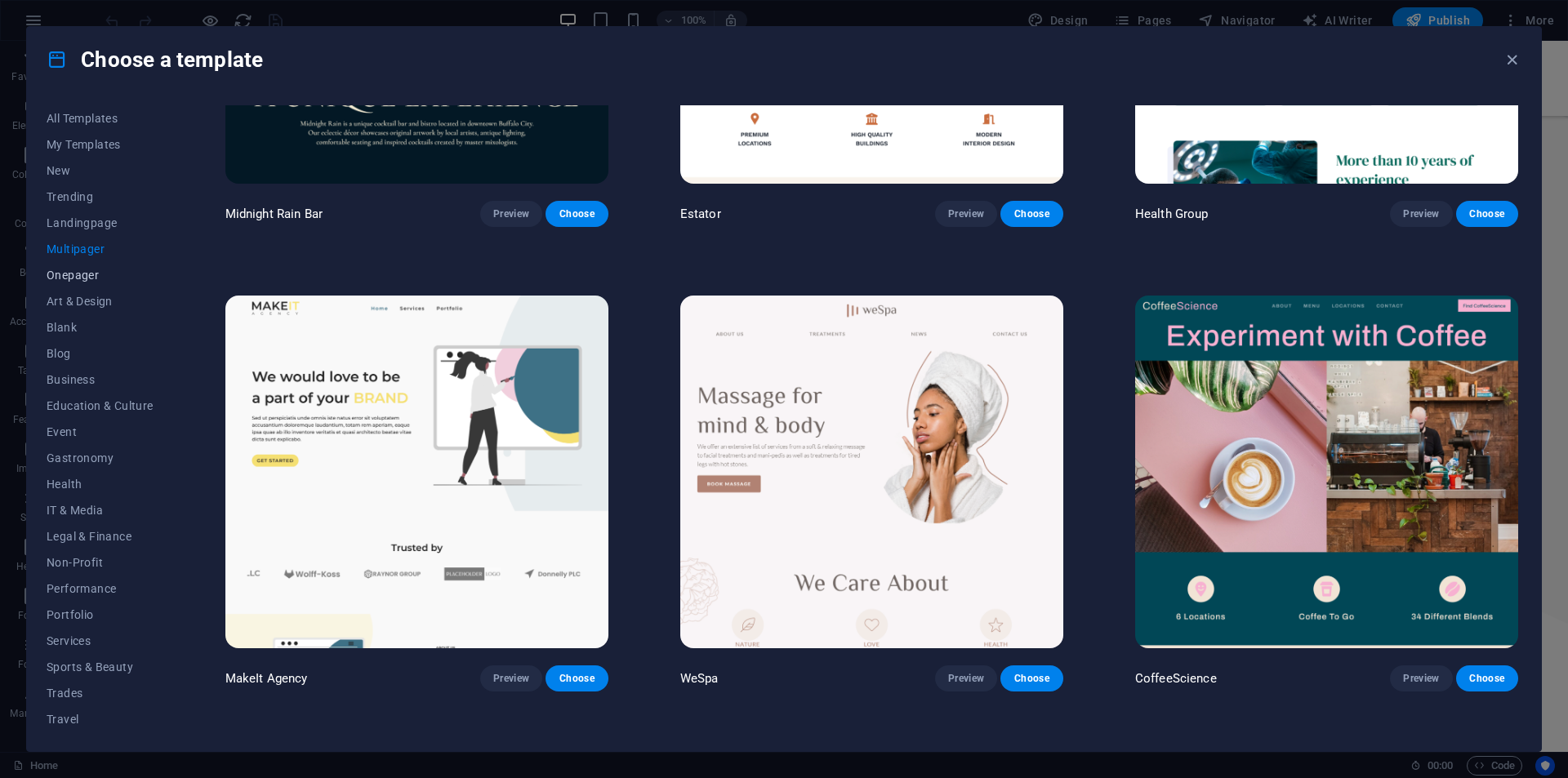
click at [93, 269] on span "Onepager" at bounding box center [100, 275] width 107 height 13
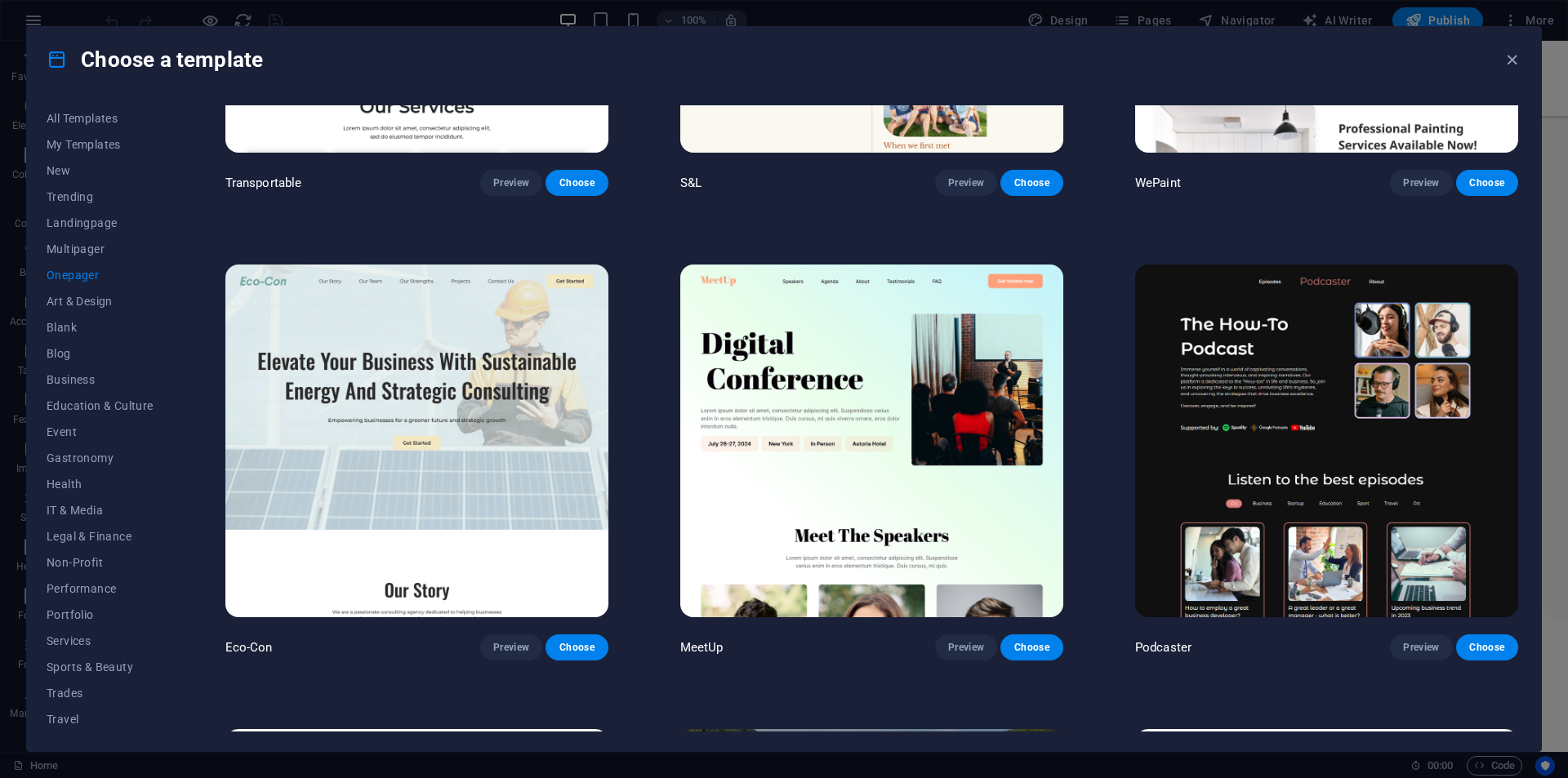
scroll to position [291, 0]
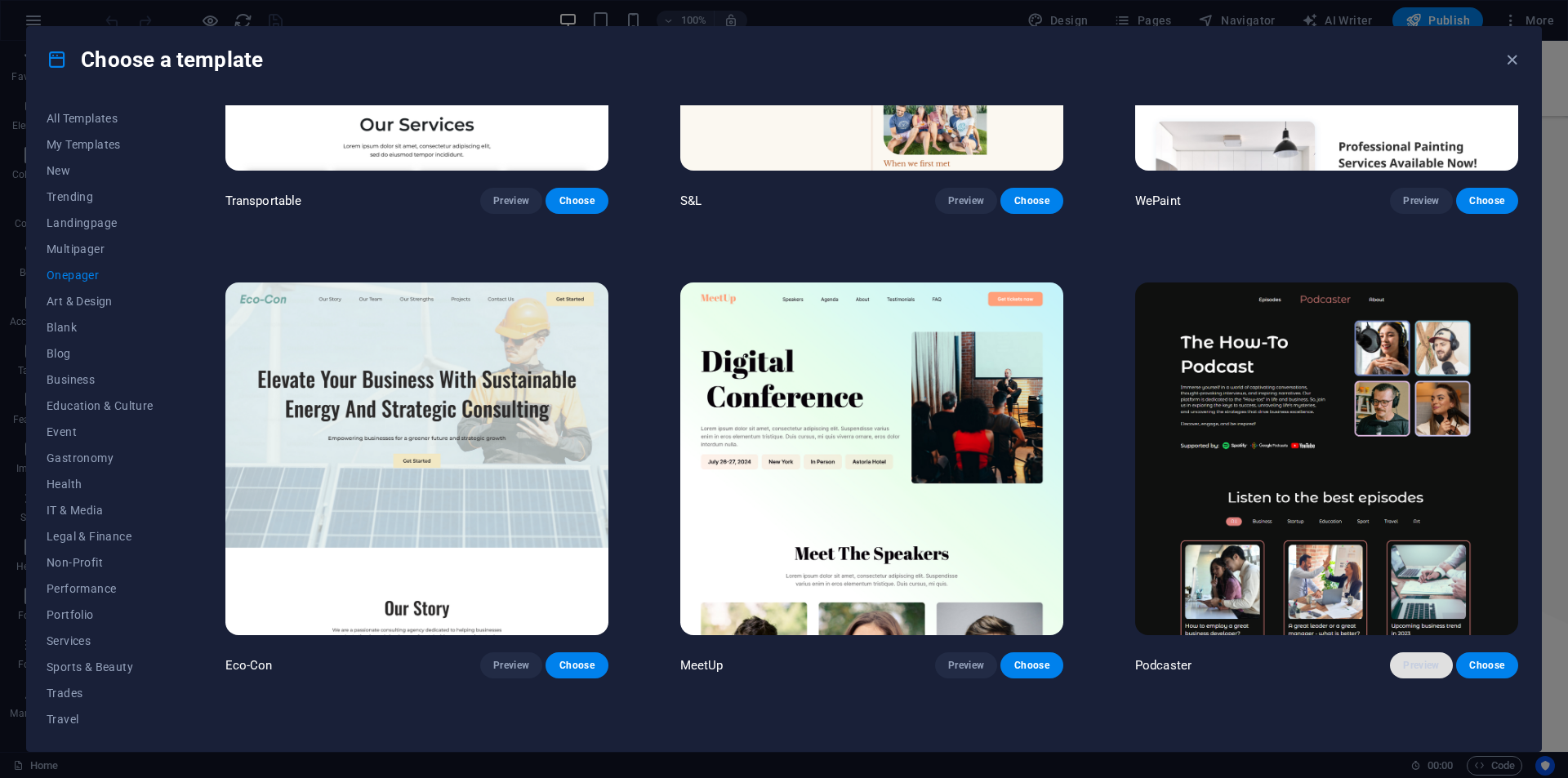
click at [1420, 659] on span "Preview" at bounding box center [1421, 665] width 36 height 13
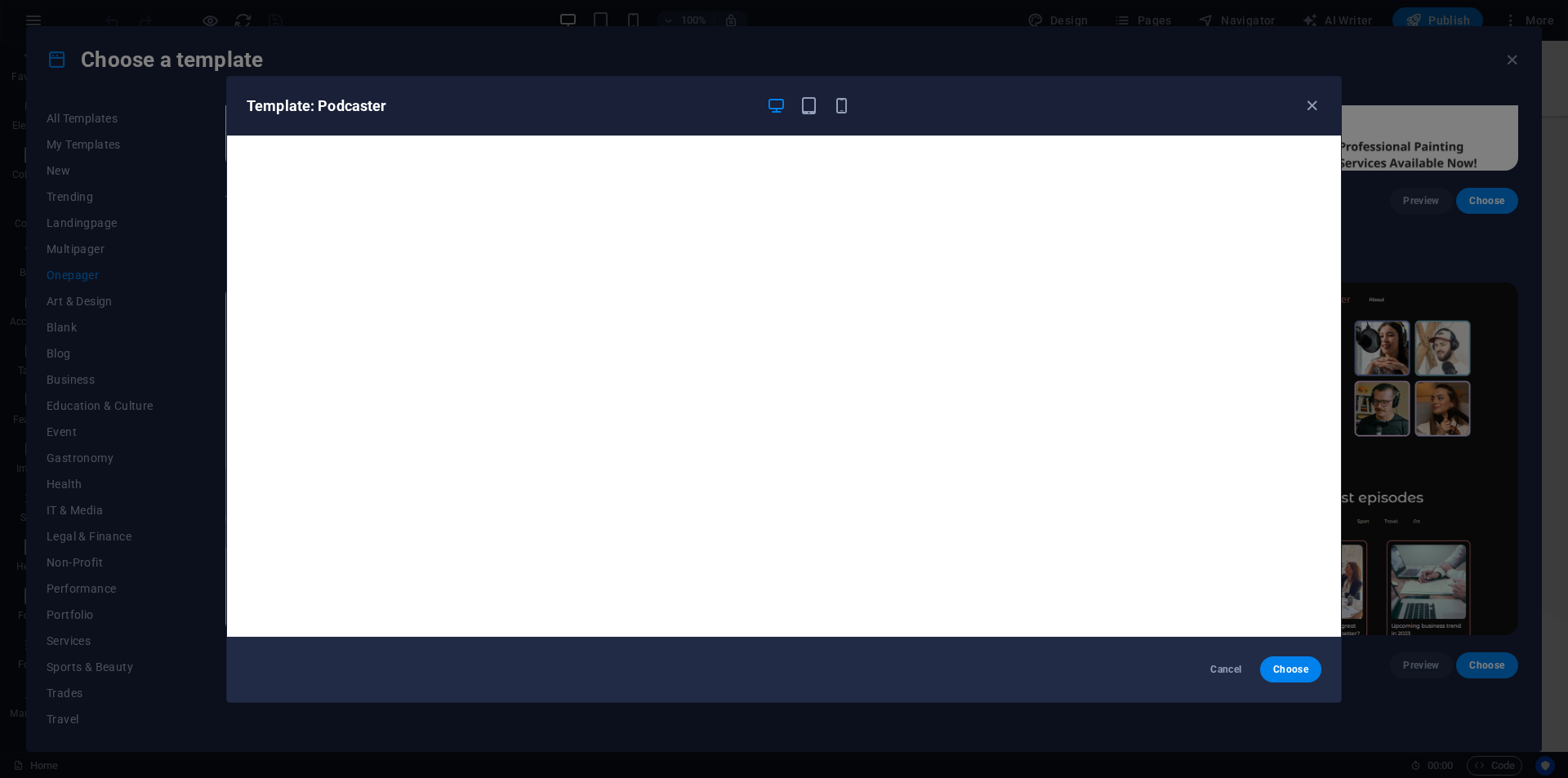
click at [1429, 317] on div "Template: Podcaster Cancel Choose" at bounding box center [784, 389] width 1568 height 778
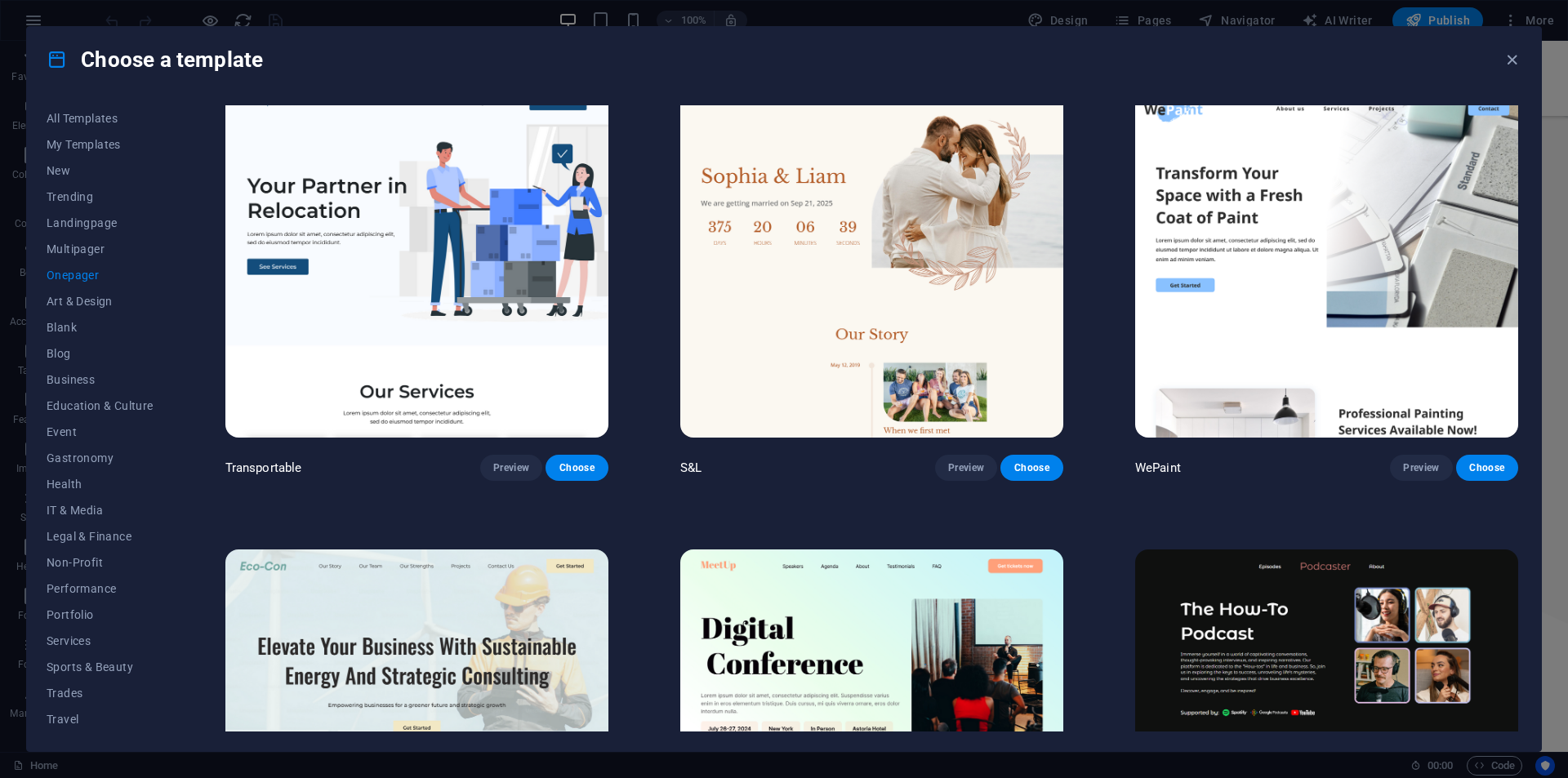
scroll to position [0, 0]
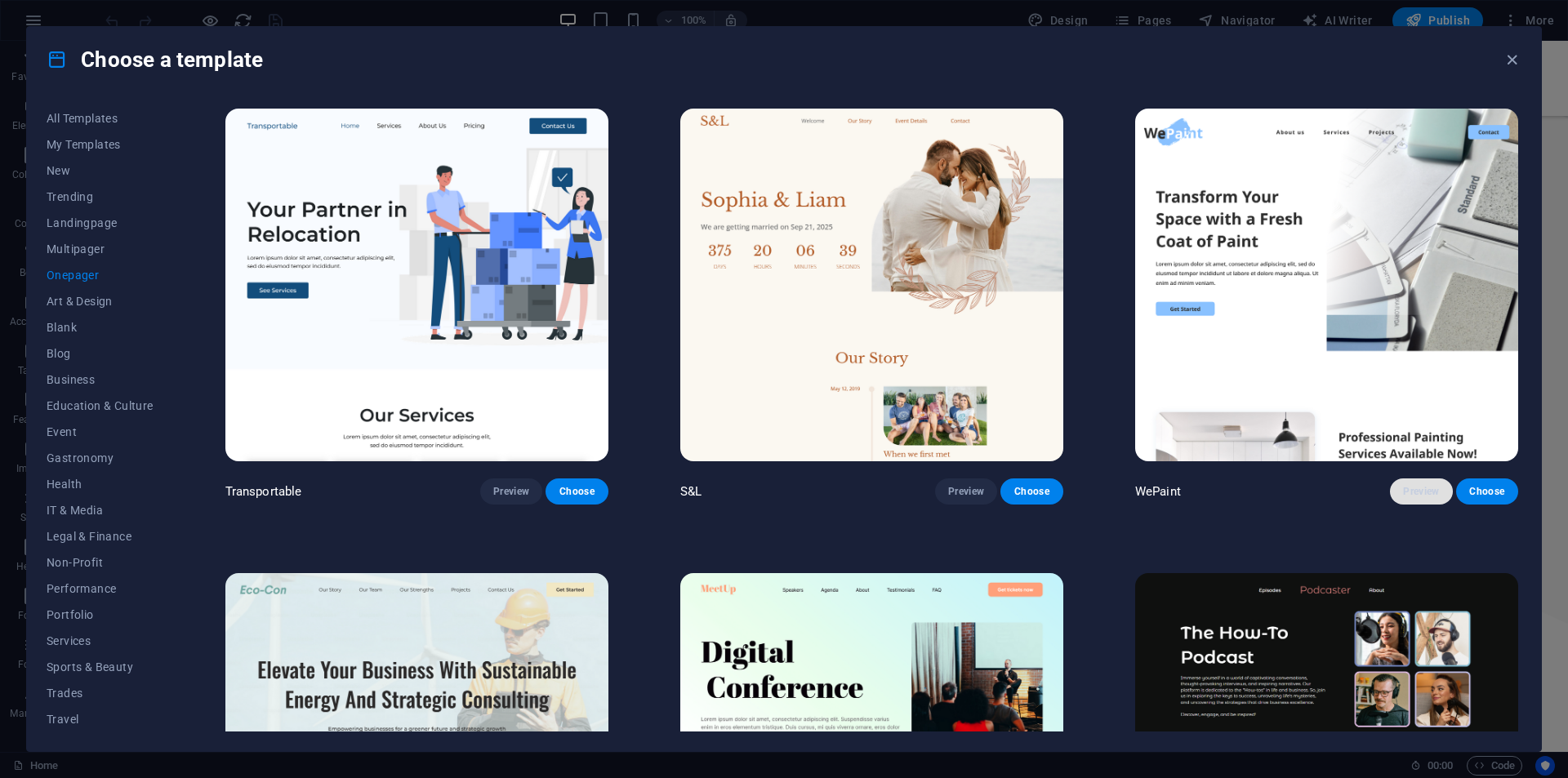
click at [1426, 487] on span "Preview" at bounding box center [1421, 490] width 36 height 13
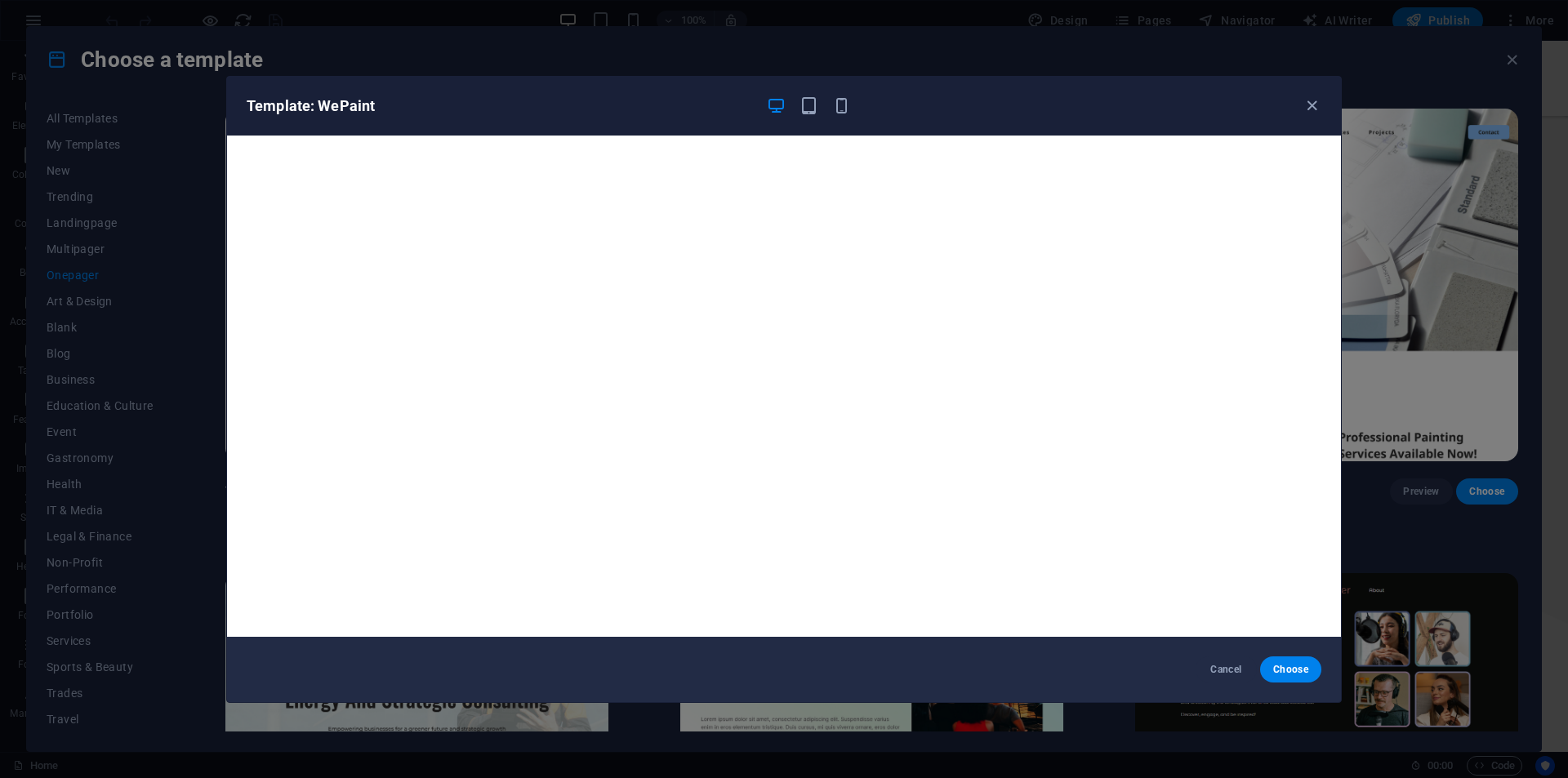
click at [1354, 342] on div "Template: WePaint Cancel Choose" at bounding box center [784, 389] width 1568 height 778
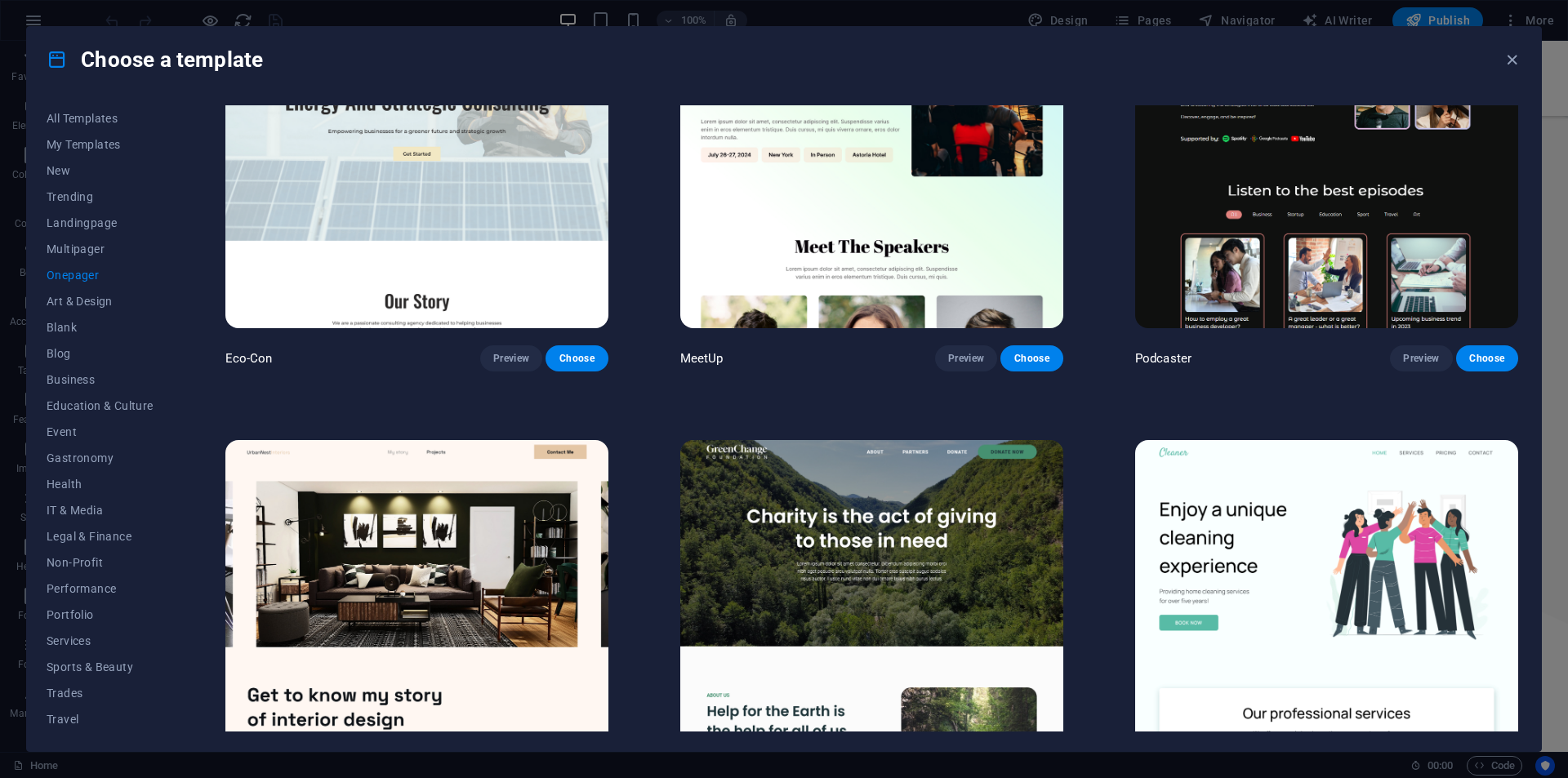
scroll to position [898, 0]
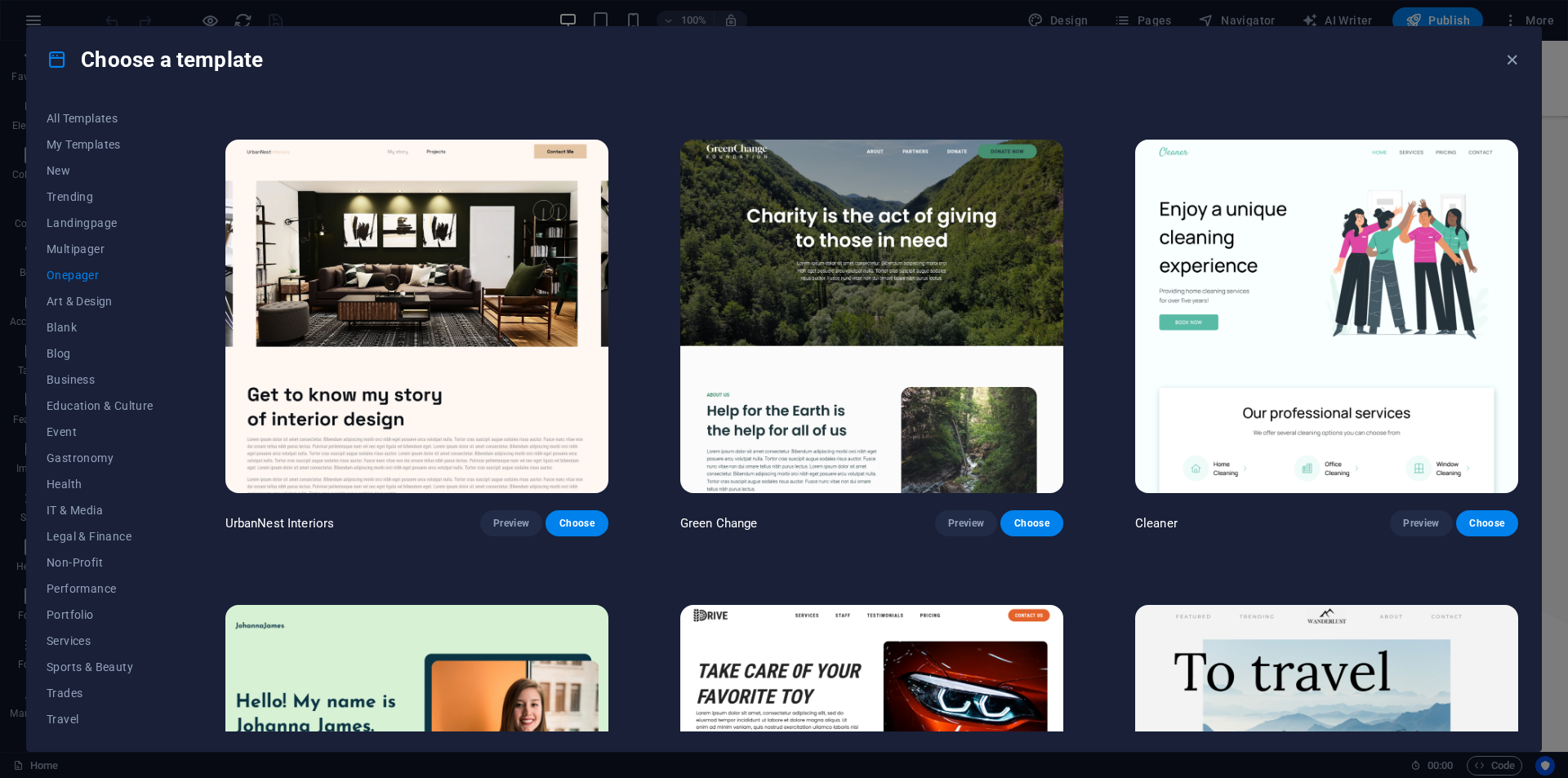
click at [867, 370] on img at bounding box center [872, 315] width 383 height 353
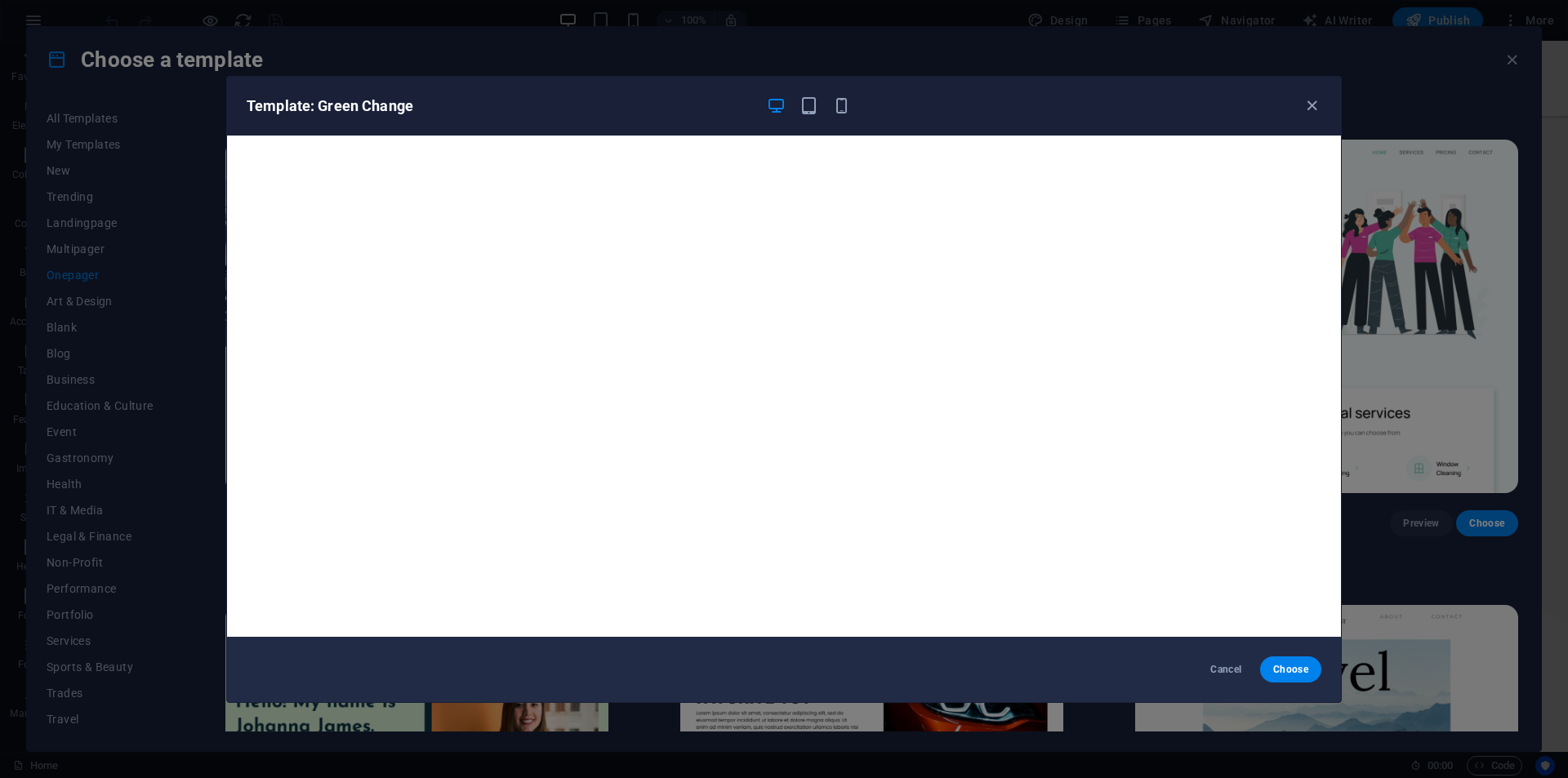
drag, startPoint x: 1421, startPoint y: 350, endPoint x: 1364, endPoint y: 456, distance: 120.4
click at [1420, 351] on div "Template: Green Change Cancel Choose" at bounding box center [784, 389] width 1568 height 778
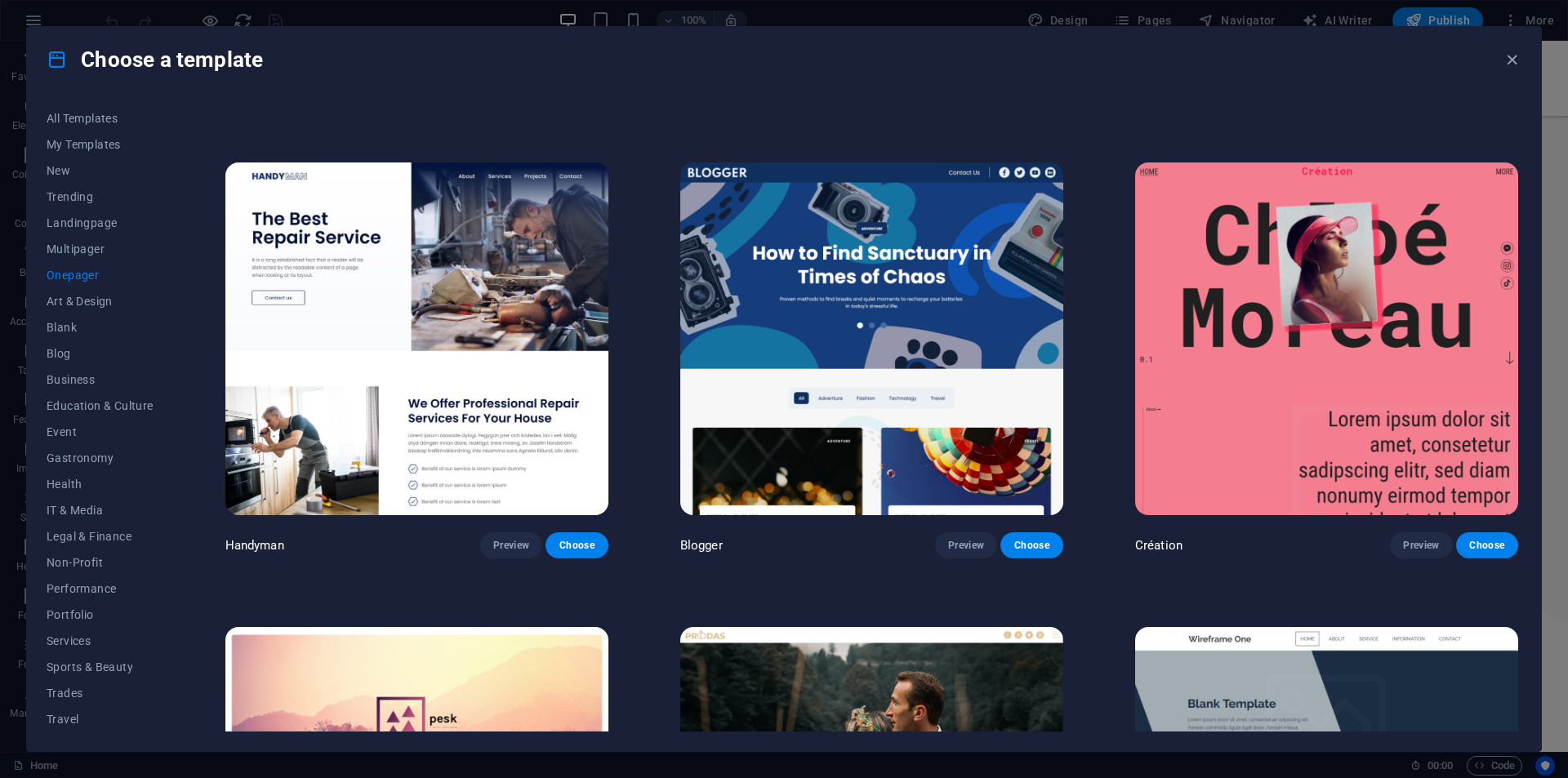
scroll to position [2285, 0]
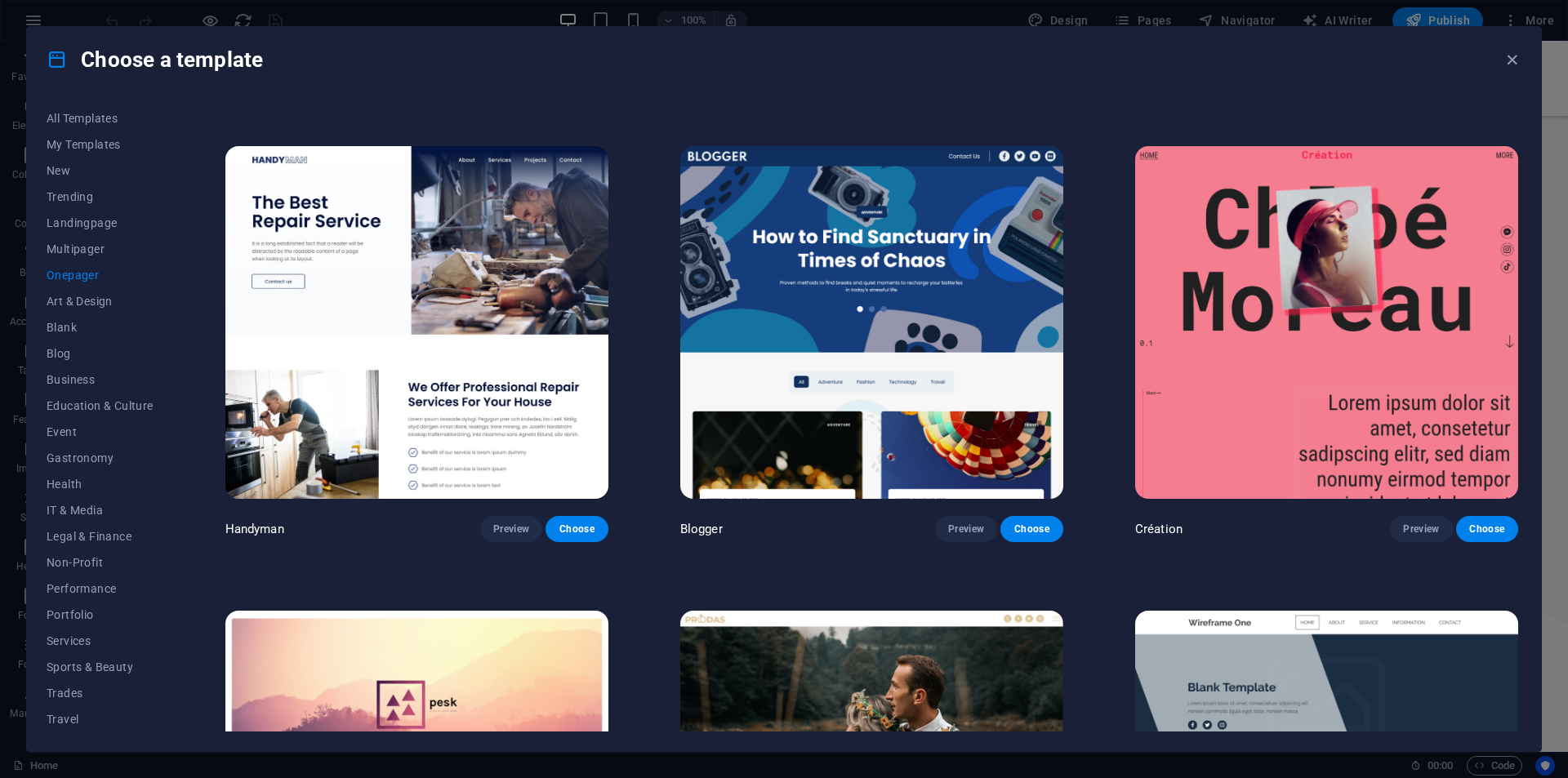
click at [957, 379] on img at bounding box center [872, 322] width 383 height 353
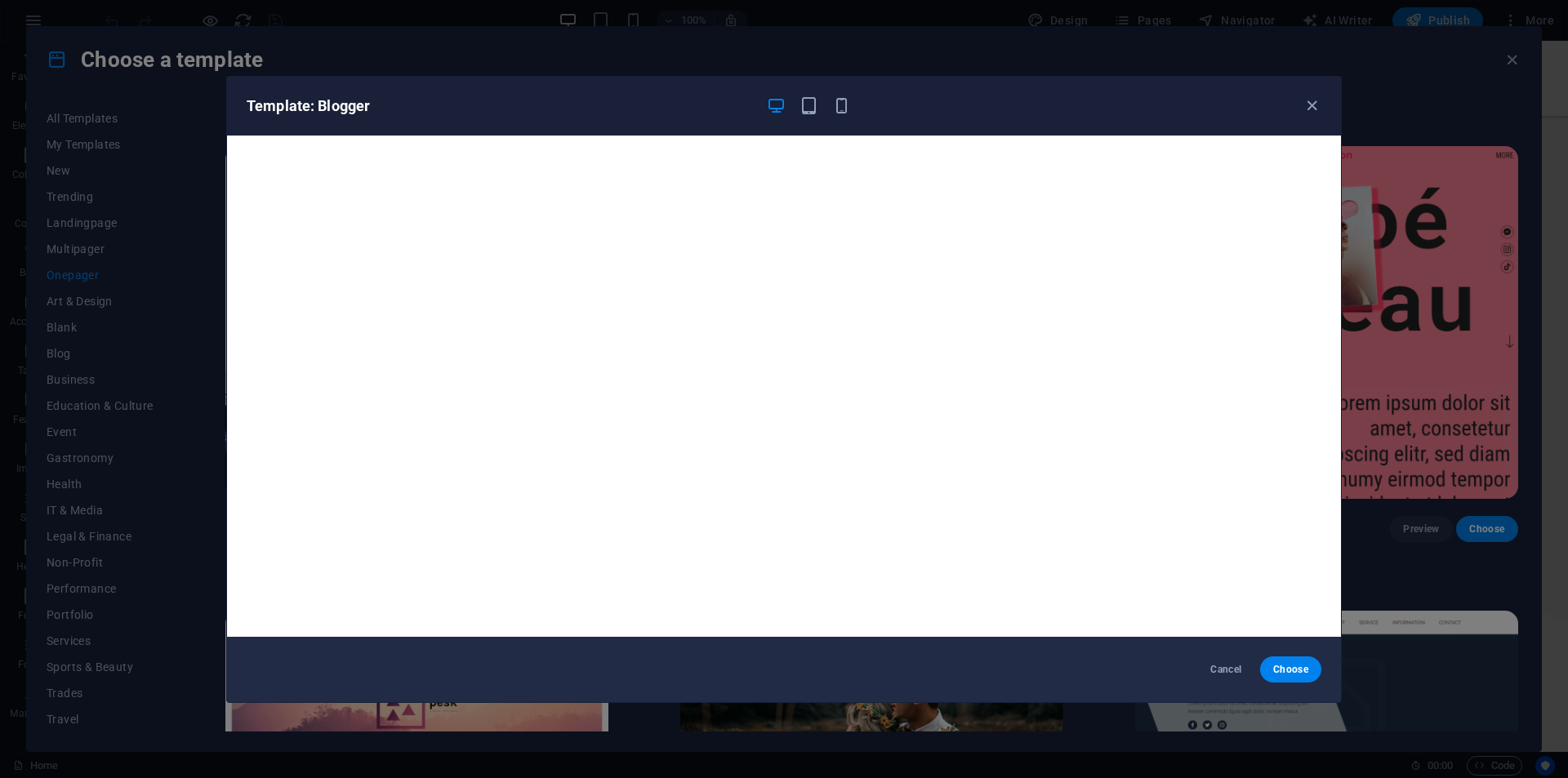
click at [1543, 214] on div "Template: Blogger Cancel Choose" at bounding box center [784, 389] width 1568 height 778
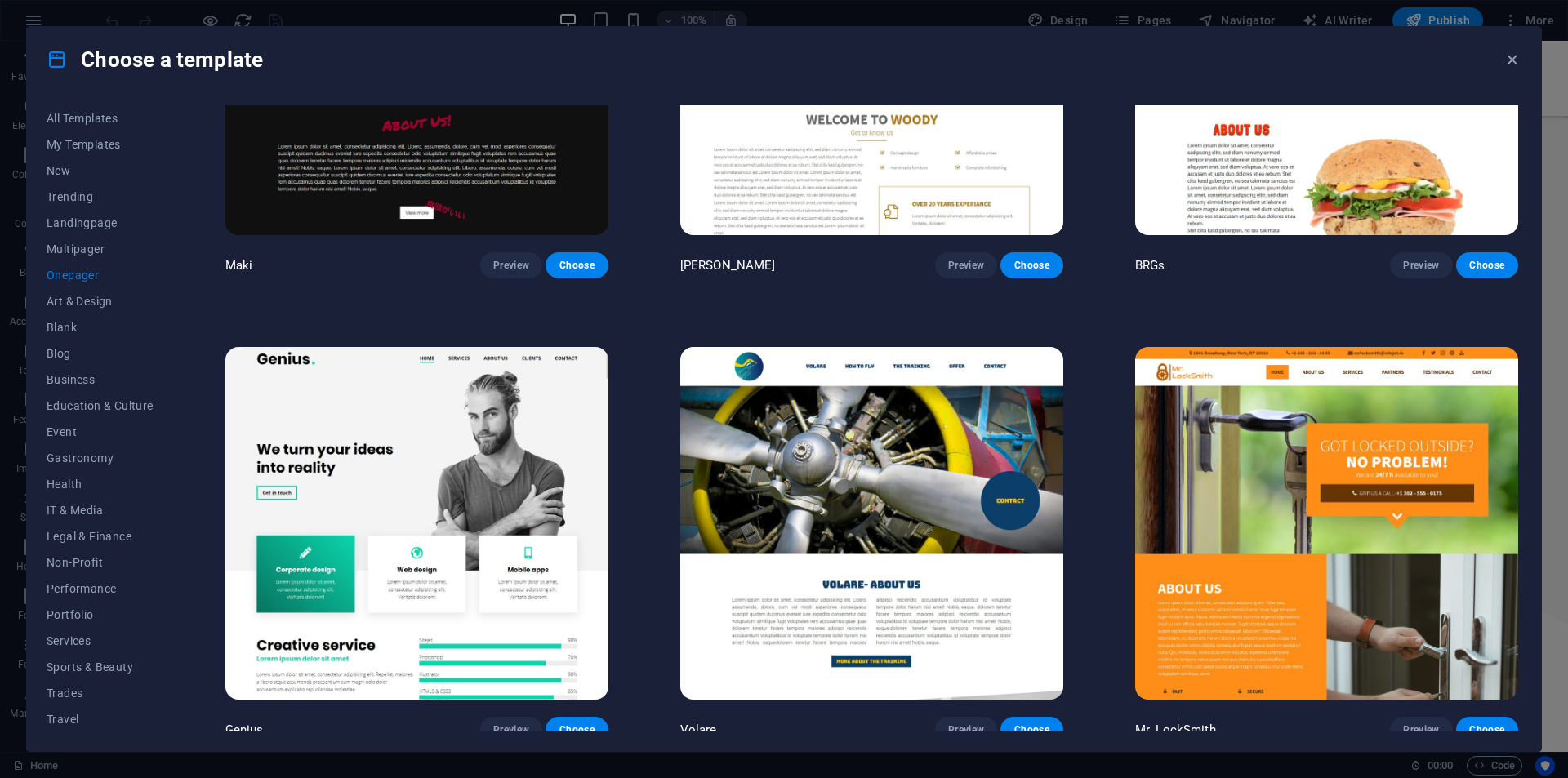
scroll to position [4815, 0]
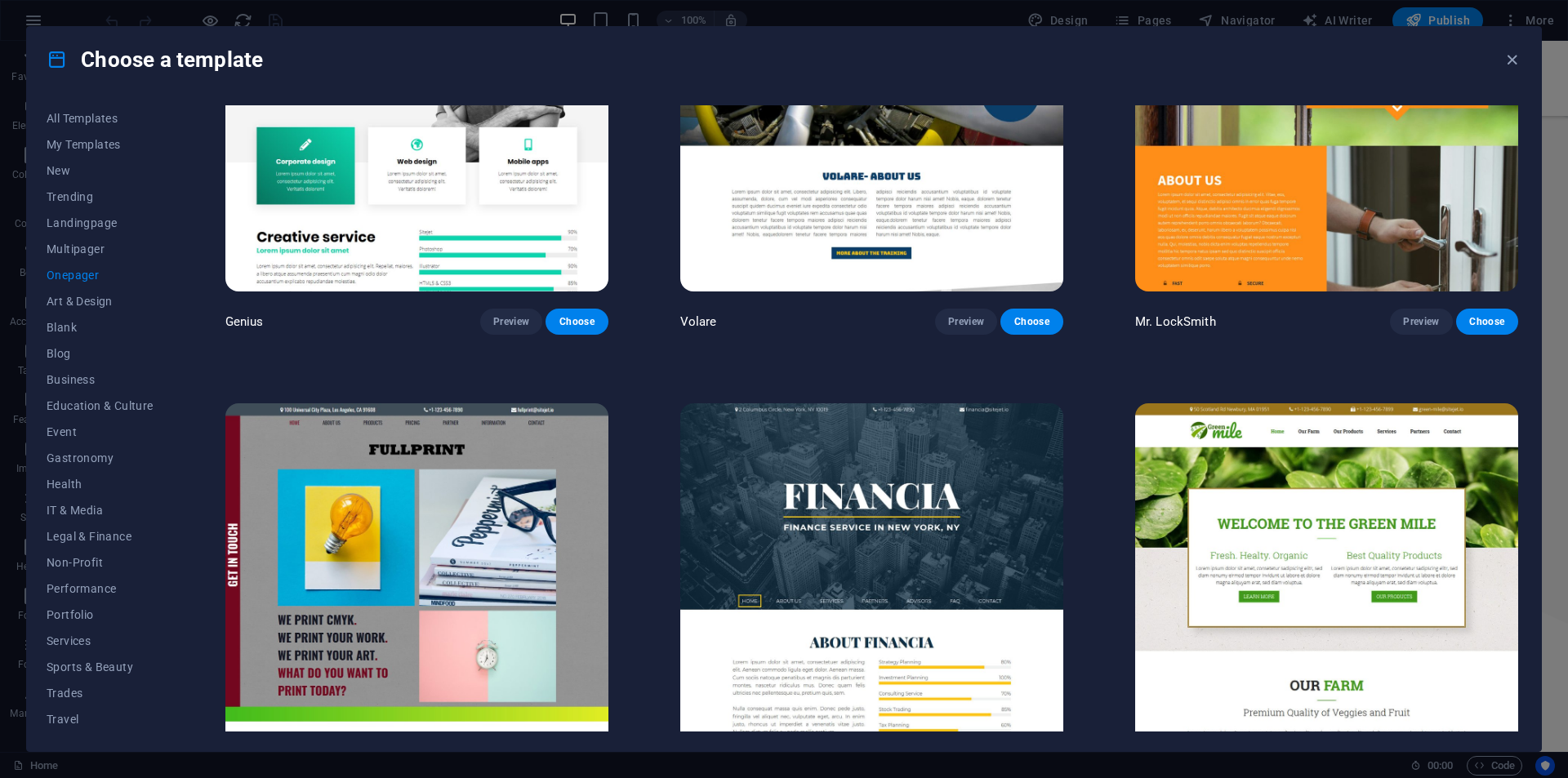
click at [346, 167] on img at bounding box center [416, 115] width 383 height 353
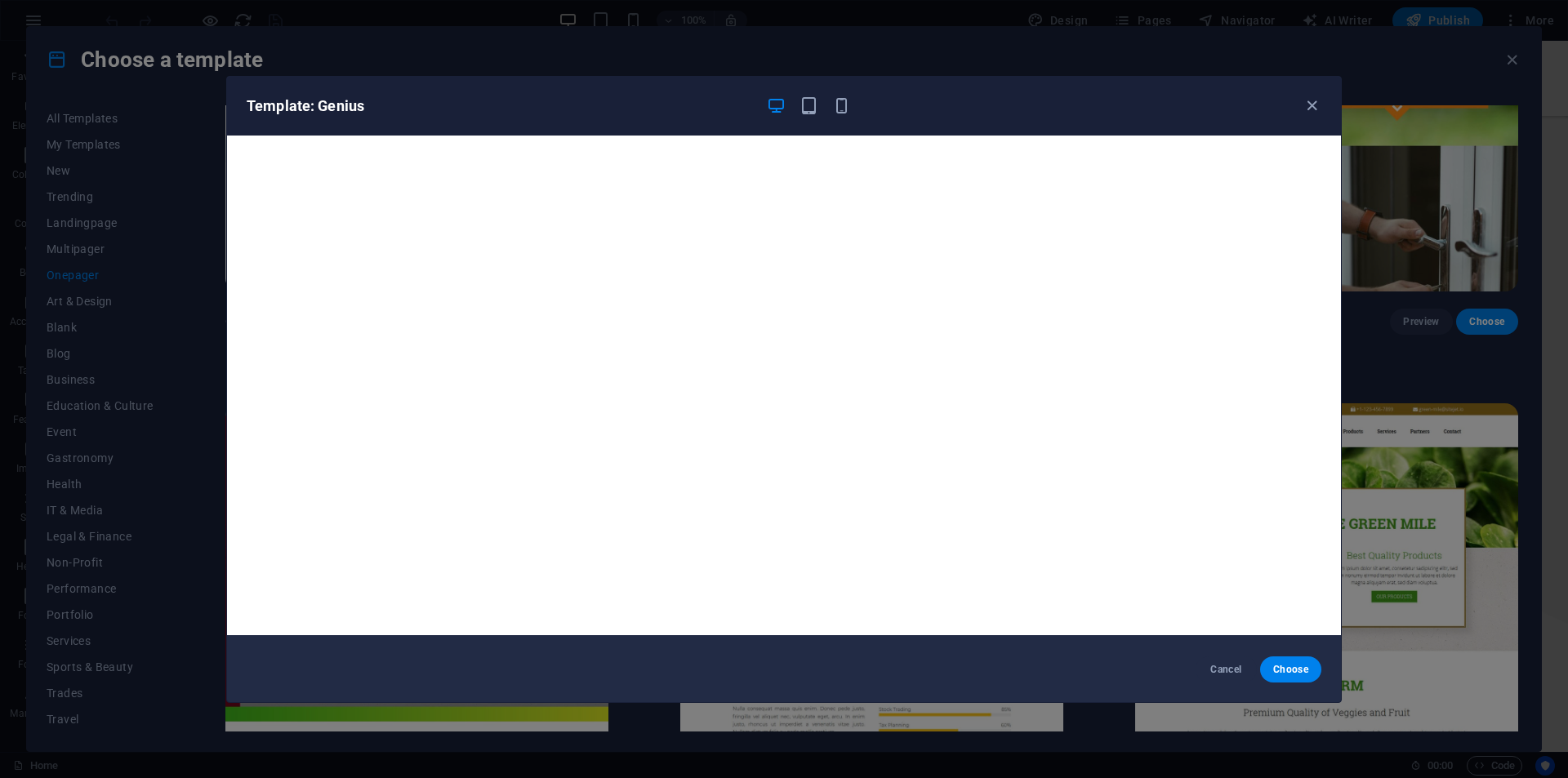
scroll to position [0, 0]
click at [1303, 663] on span "Choose" at bounding box center [1290, 669] width 35 height 13
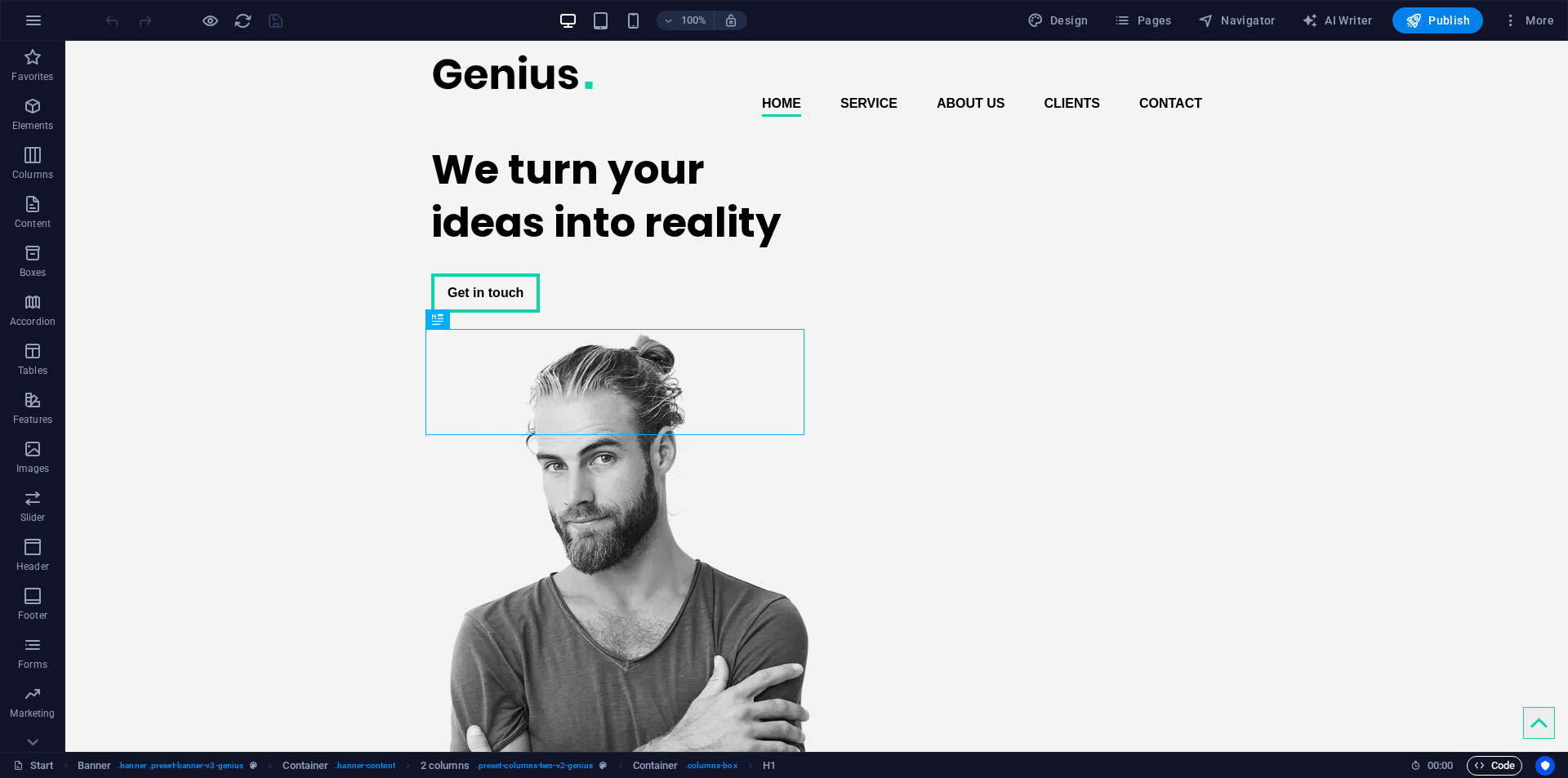
click at [1494, 760] on span "Code" at bounding box center [1494, 765] width 41 height 19
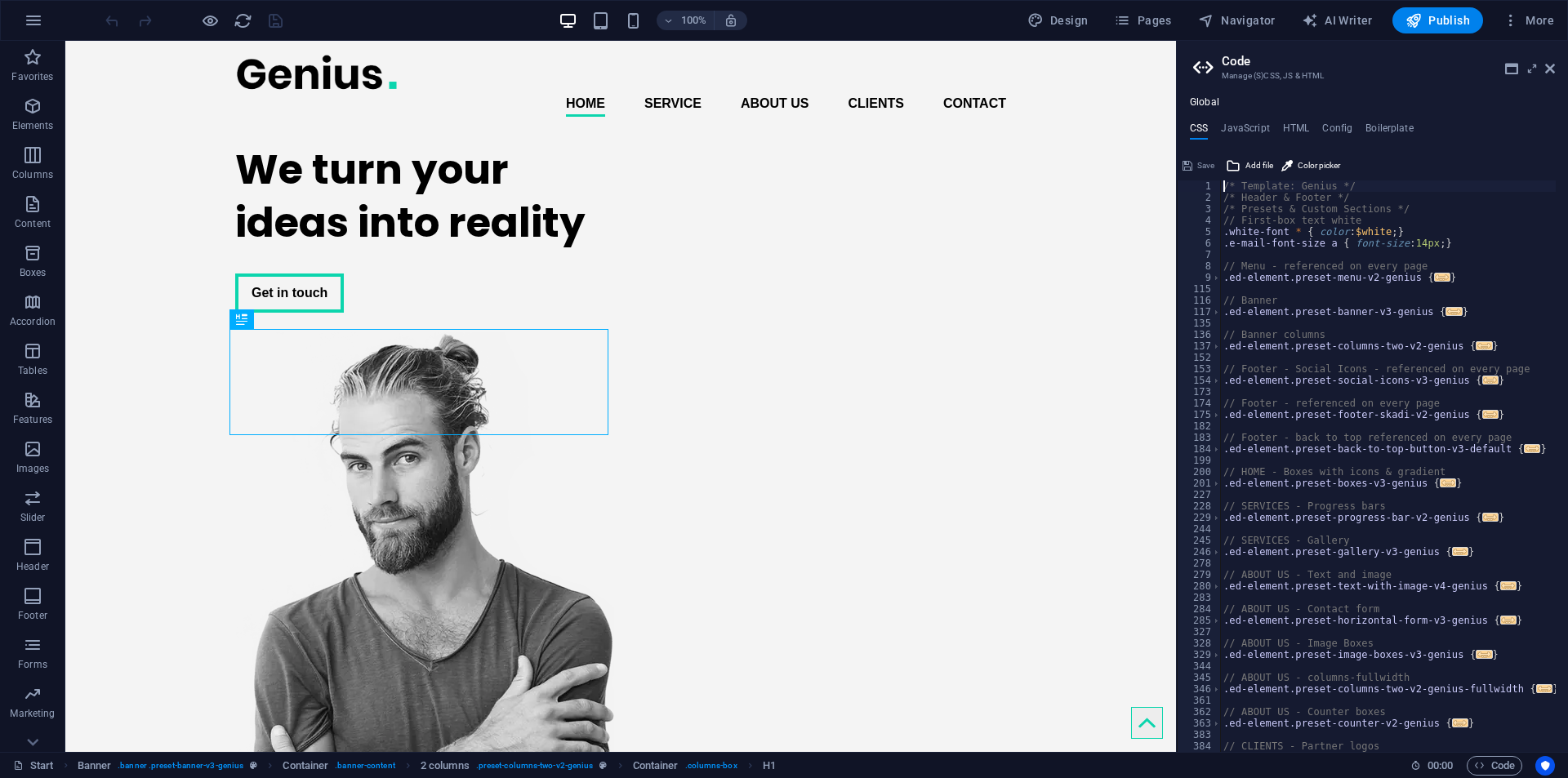
scroll to position [80, 0]
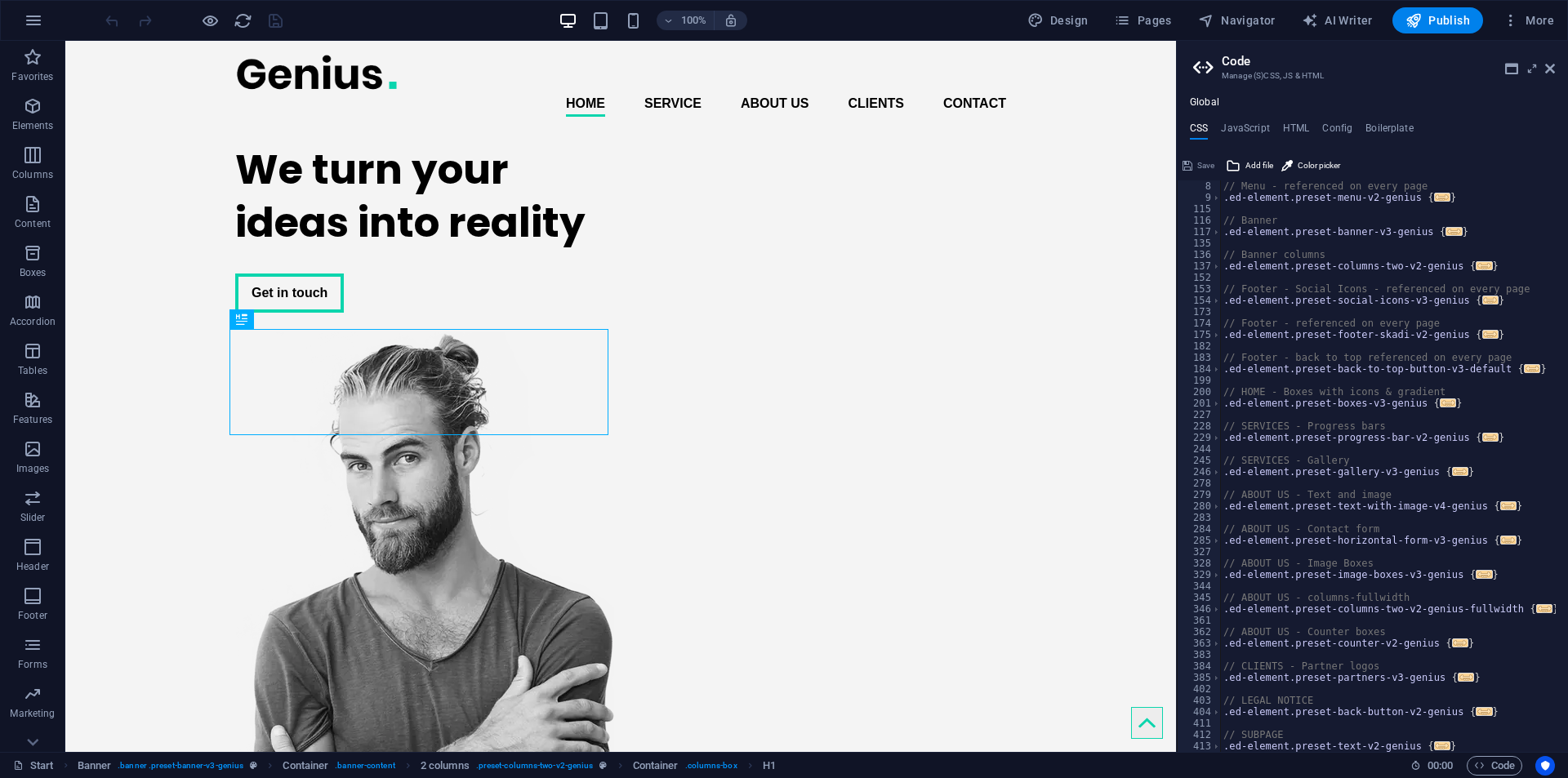
click at [1455, 746] on div "// Menu - referenced on every page .ed-element.preset-menu-v2-genius { ... } //…" at bounding box center [1388, 477] width 336 height 594
type textarea "}"
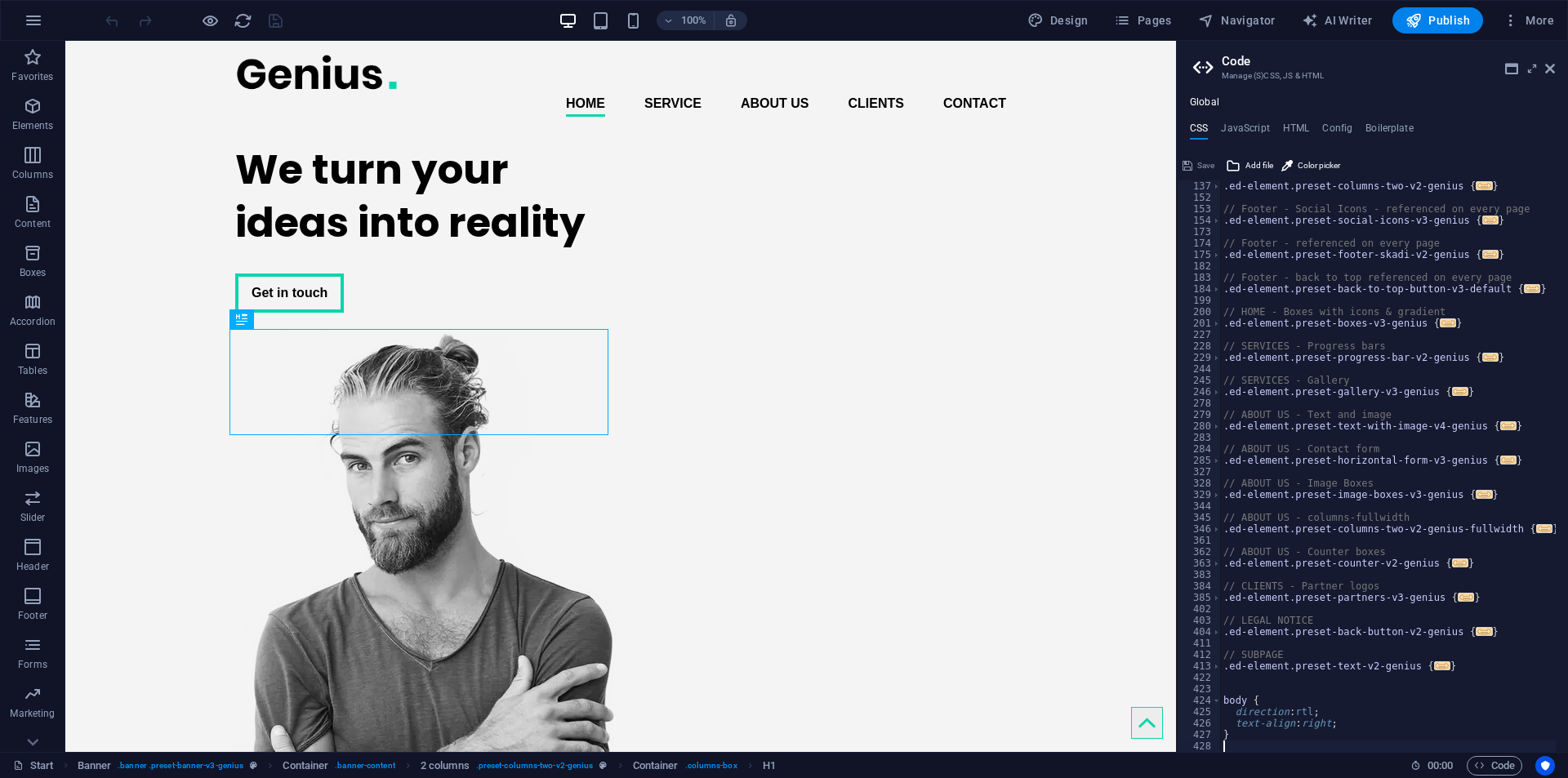
scroll to position [160, 0]
click at [173, 62] on div "Home Service About us Clients Contact Menu" at bounding box center [620, 85] width 1111 height 89
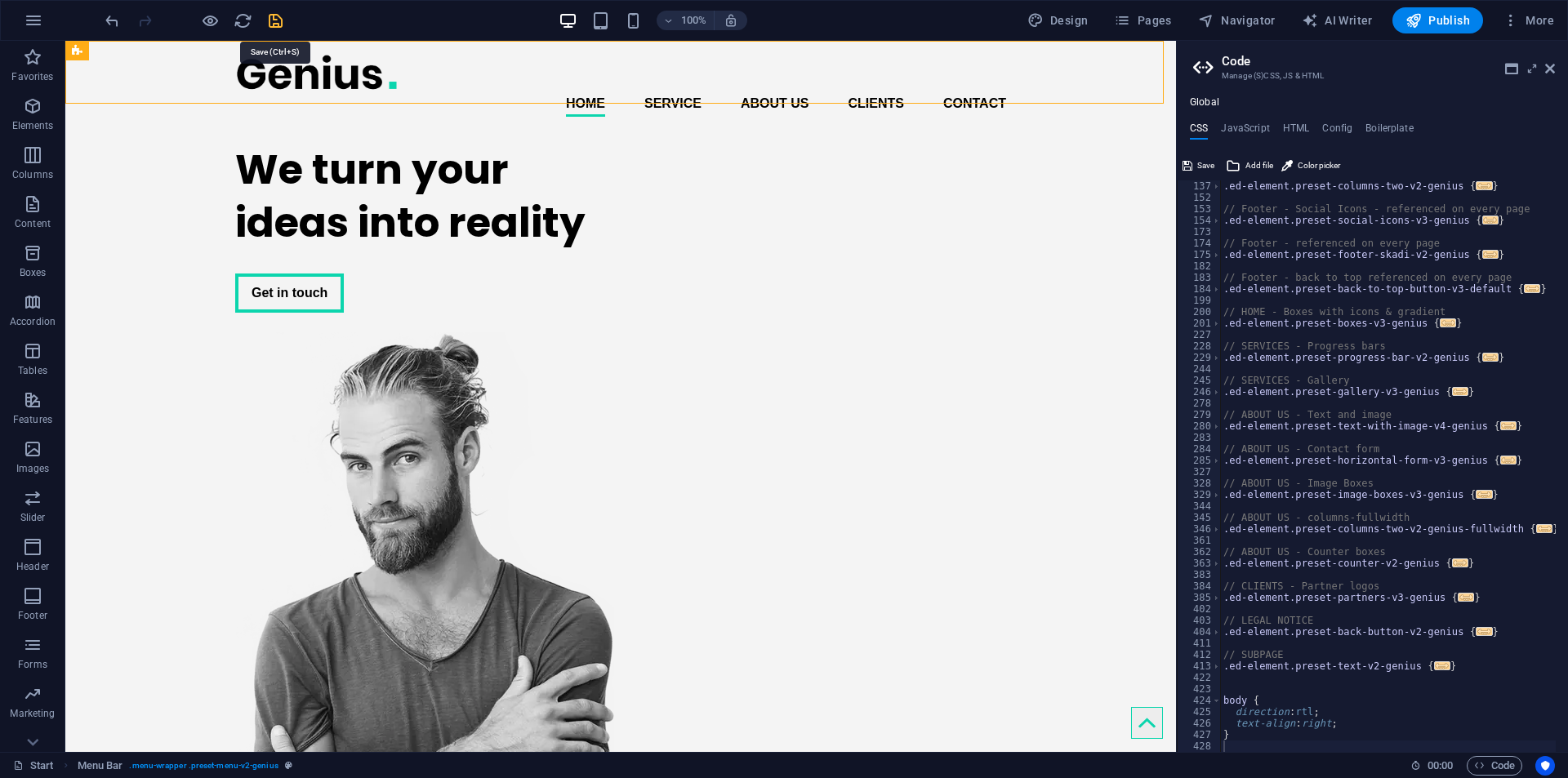
click at [273, 20] on icon "save" at bounding box center [276, 21] width 19 height 19
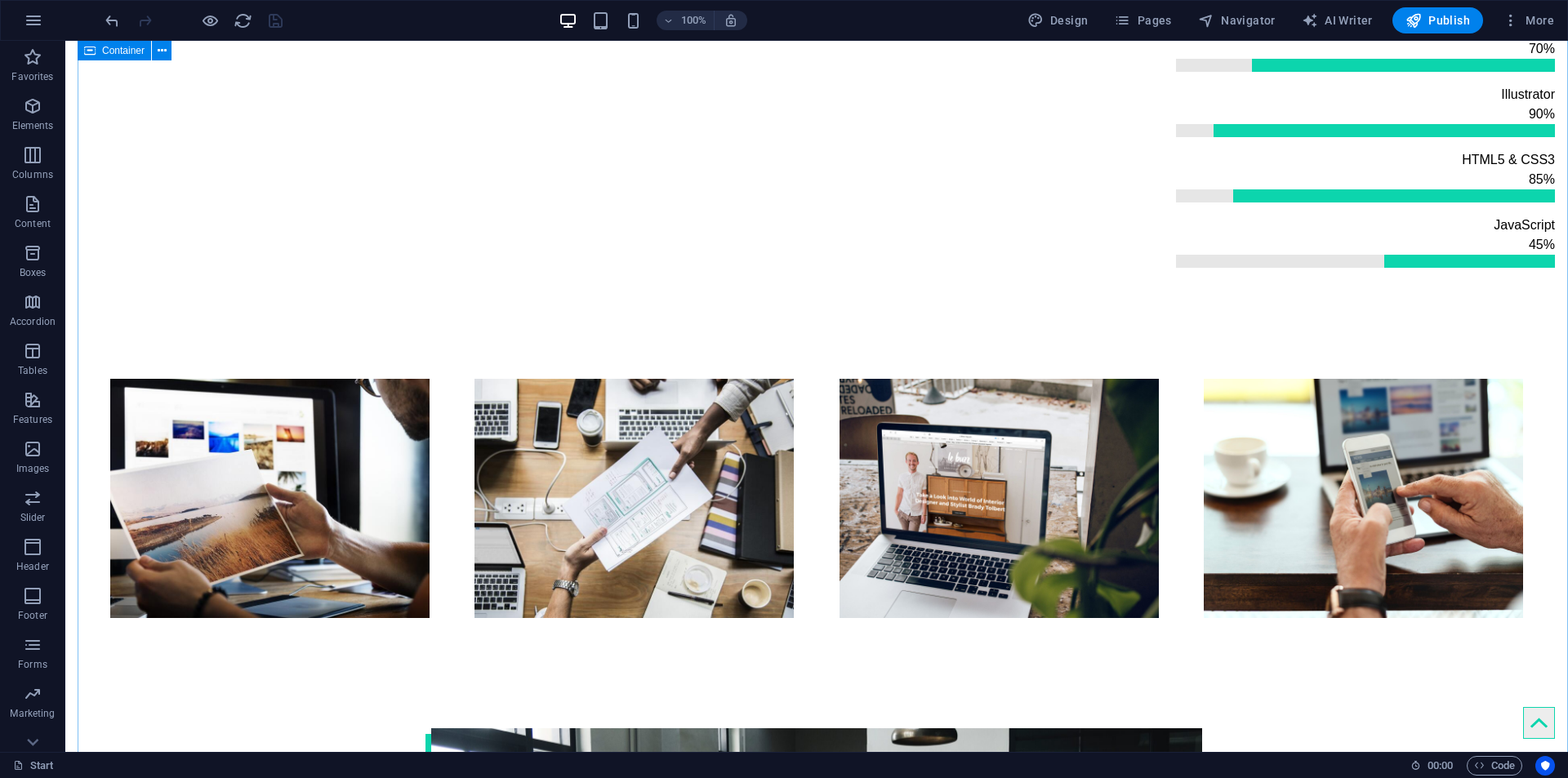
scroll to position [1877, 0]
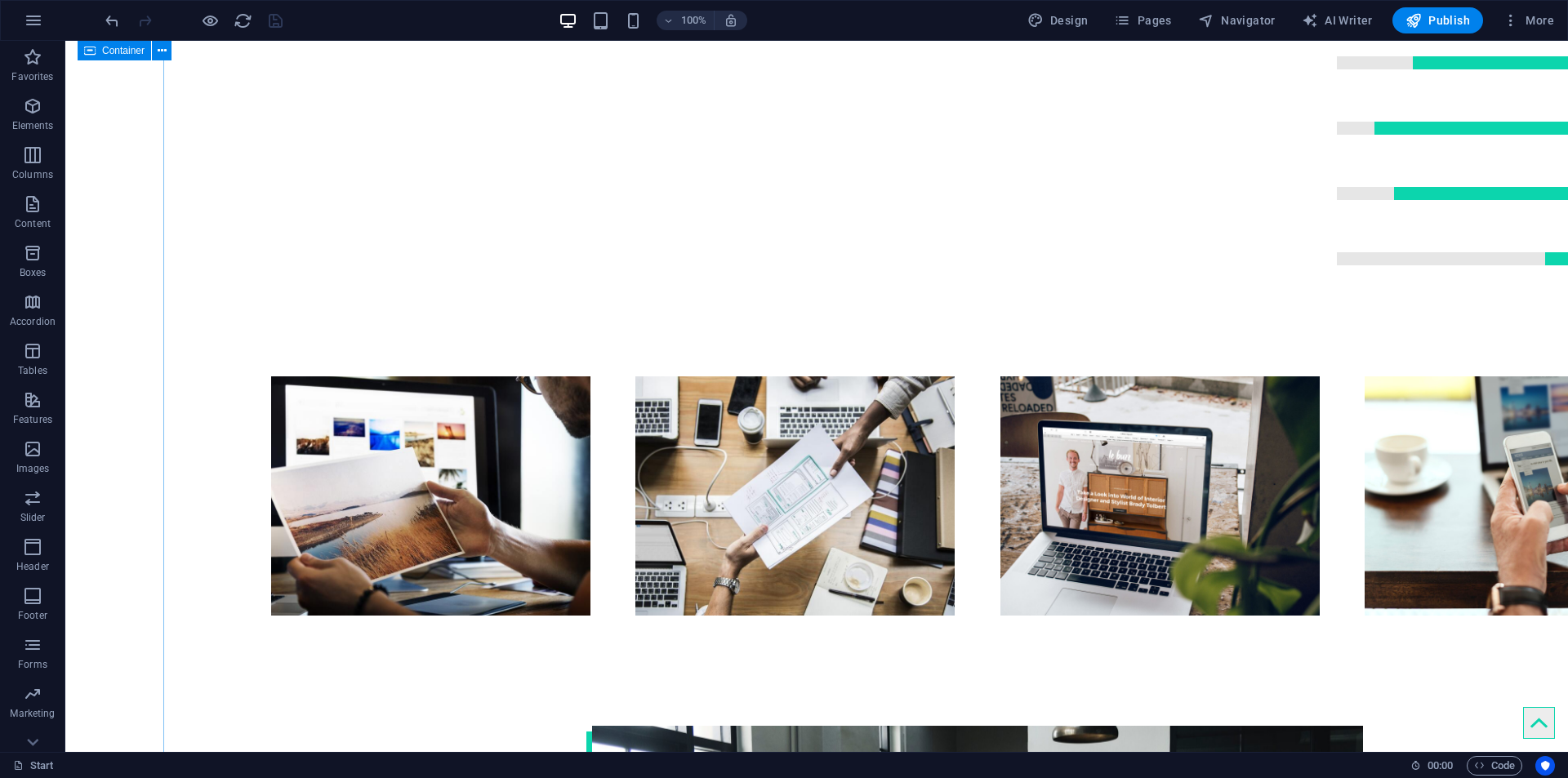
drag, startPoint x: 316, startPoint y: 416, endPoint x: 150, endPoint y: 404, distance: 166.4
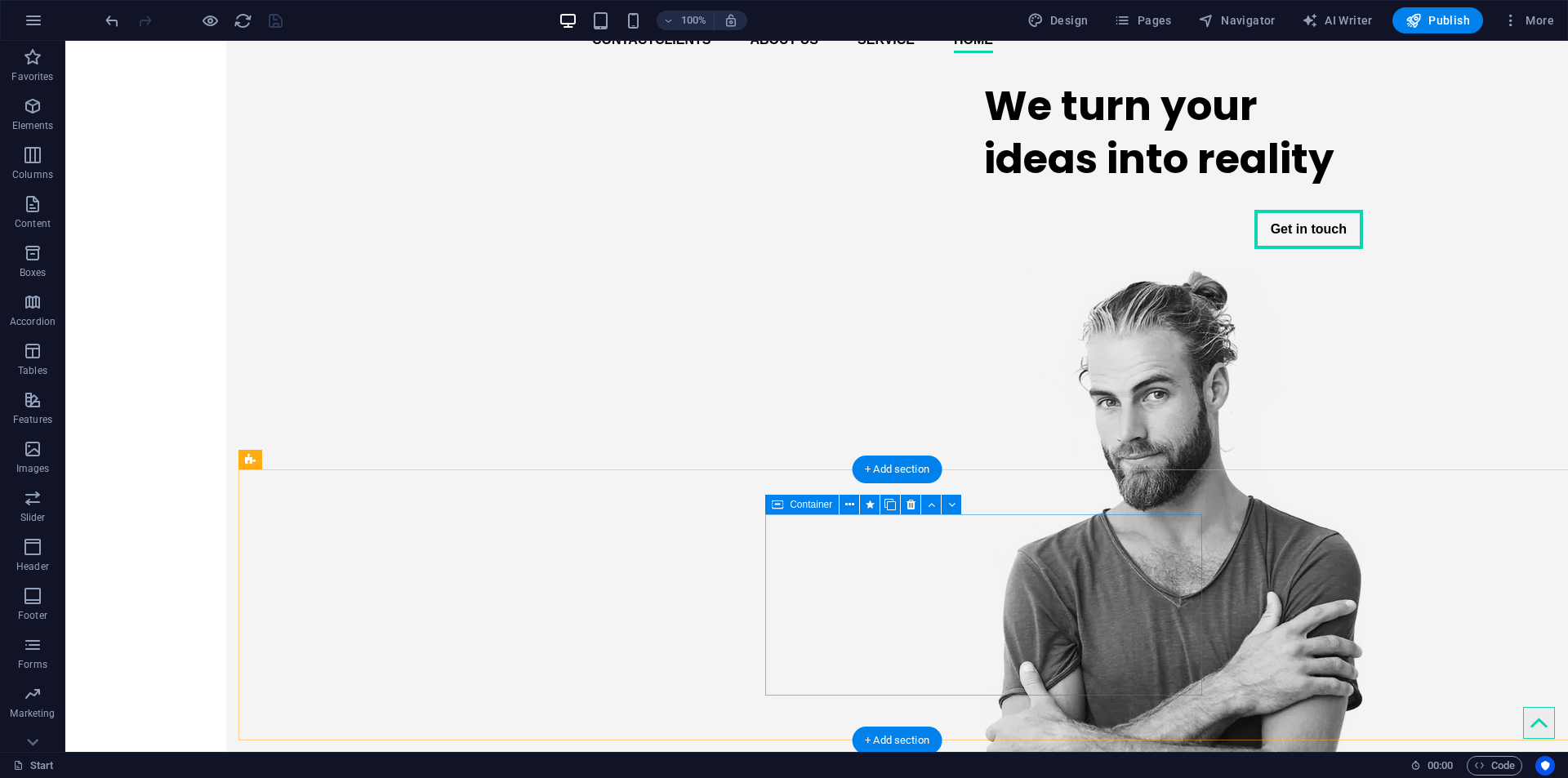
scroll to position [0, -161]
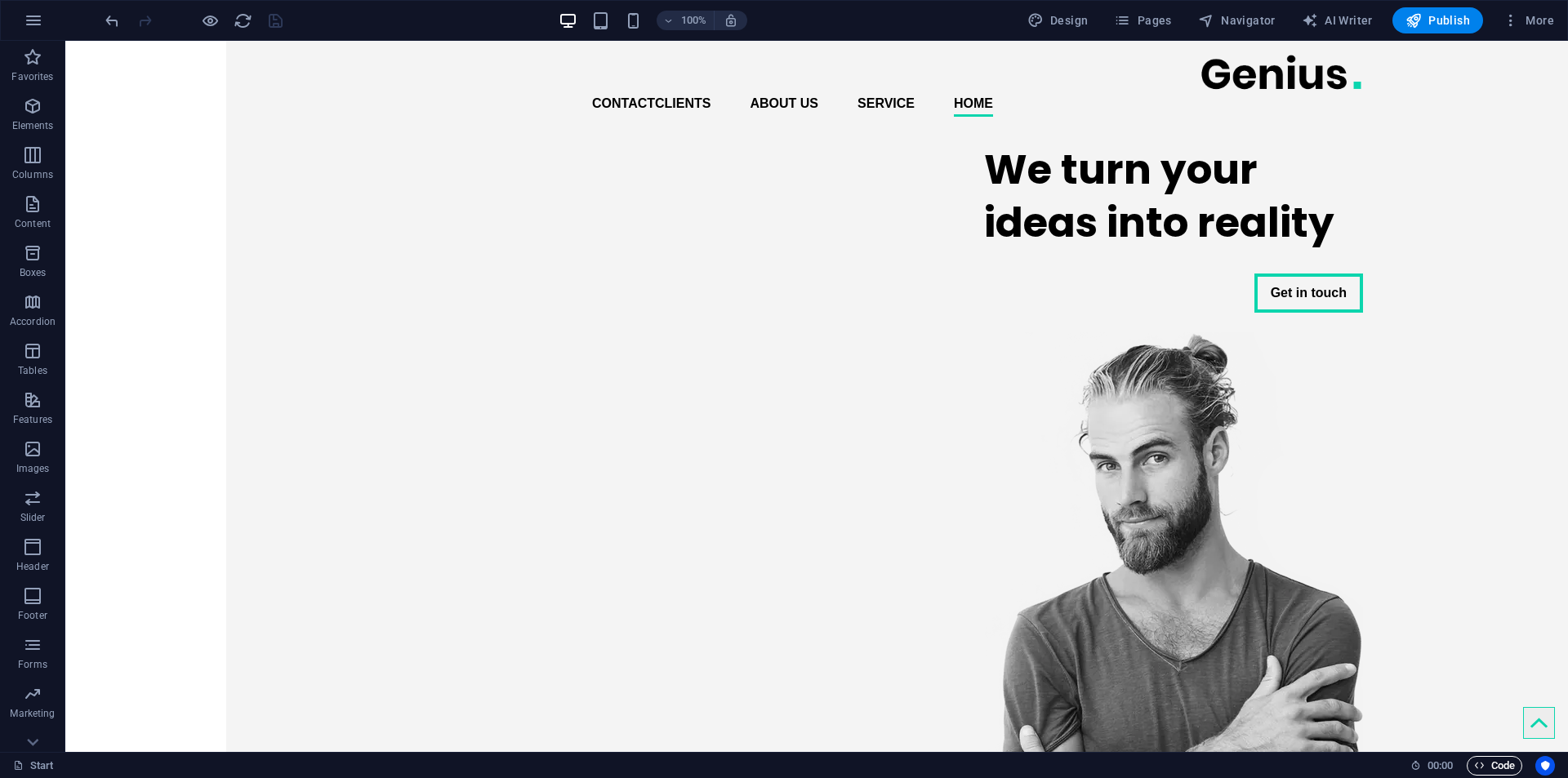
click at [1503, 759] on span "Code" at bounding box center [1494, 765] width 41 height 19
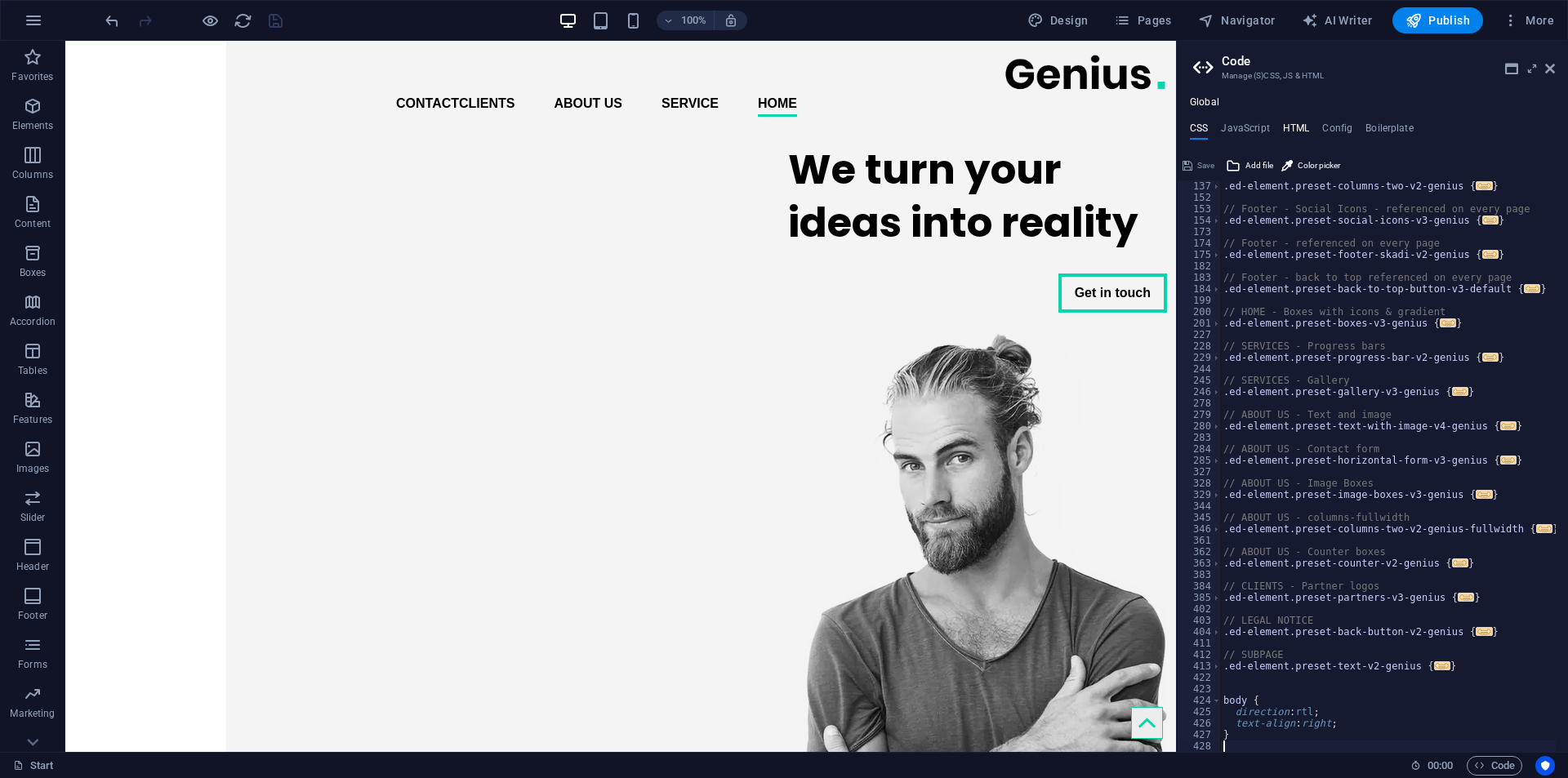
click at [1283, 123] on h4 "HTML" at bounding box center [1296, 131] width 27 height 18
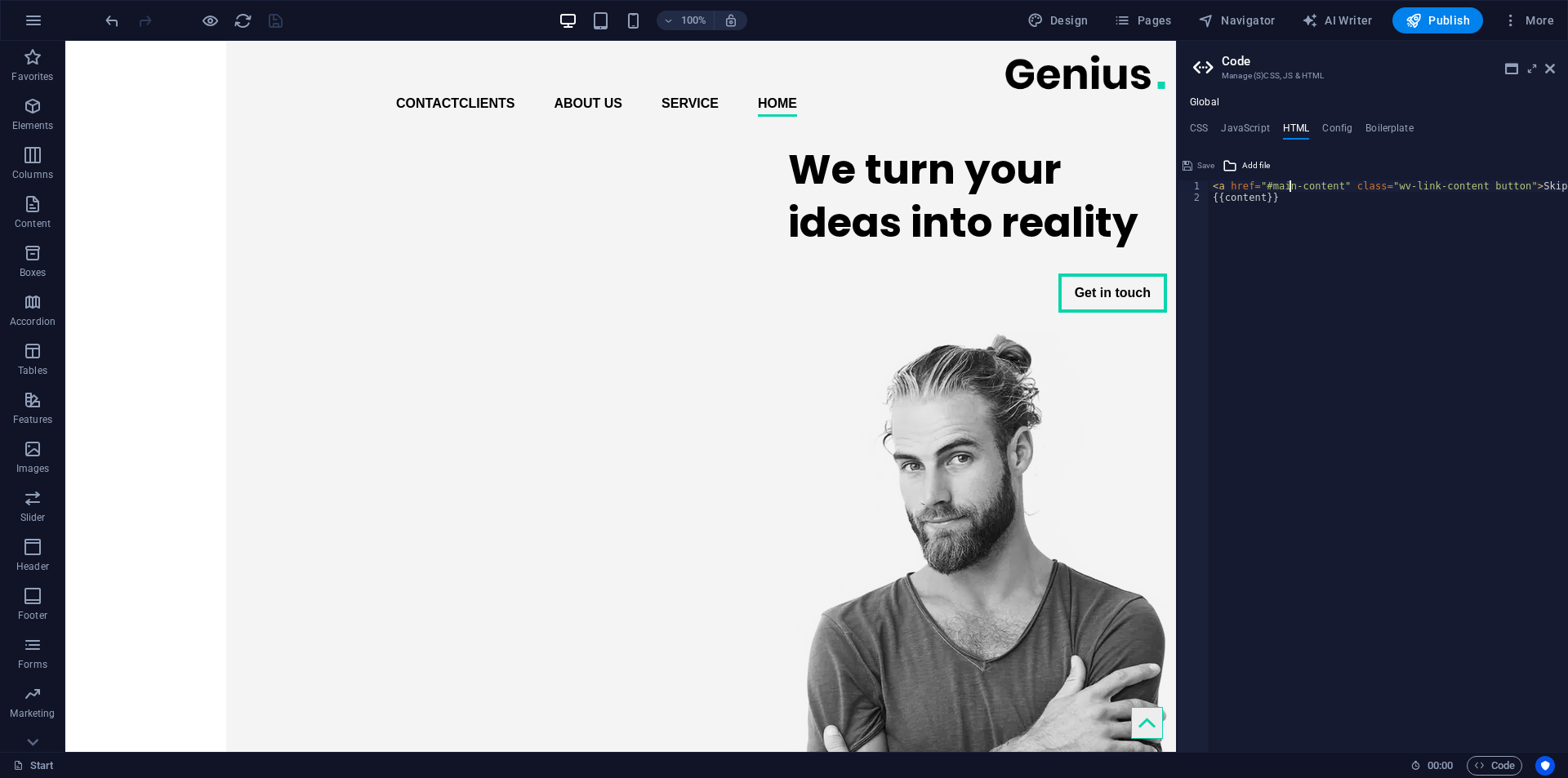
click at [1291, 184] on div "< a href = "#main-content" class = "wv-link-content button" > Skip to main cont…" at bounding box center [1429, 471] width 441 height 582
type textarea "{{content}}"
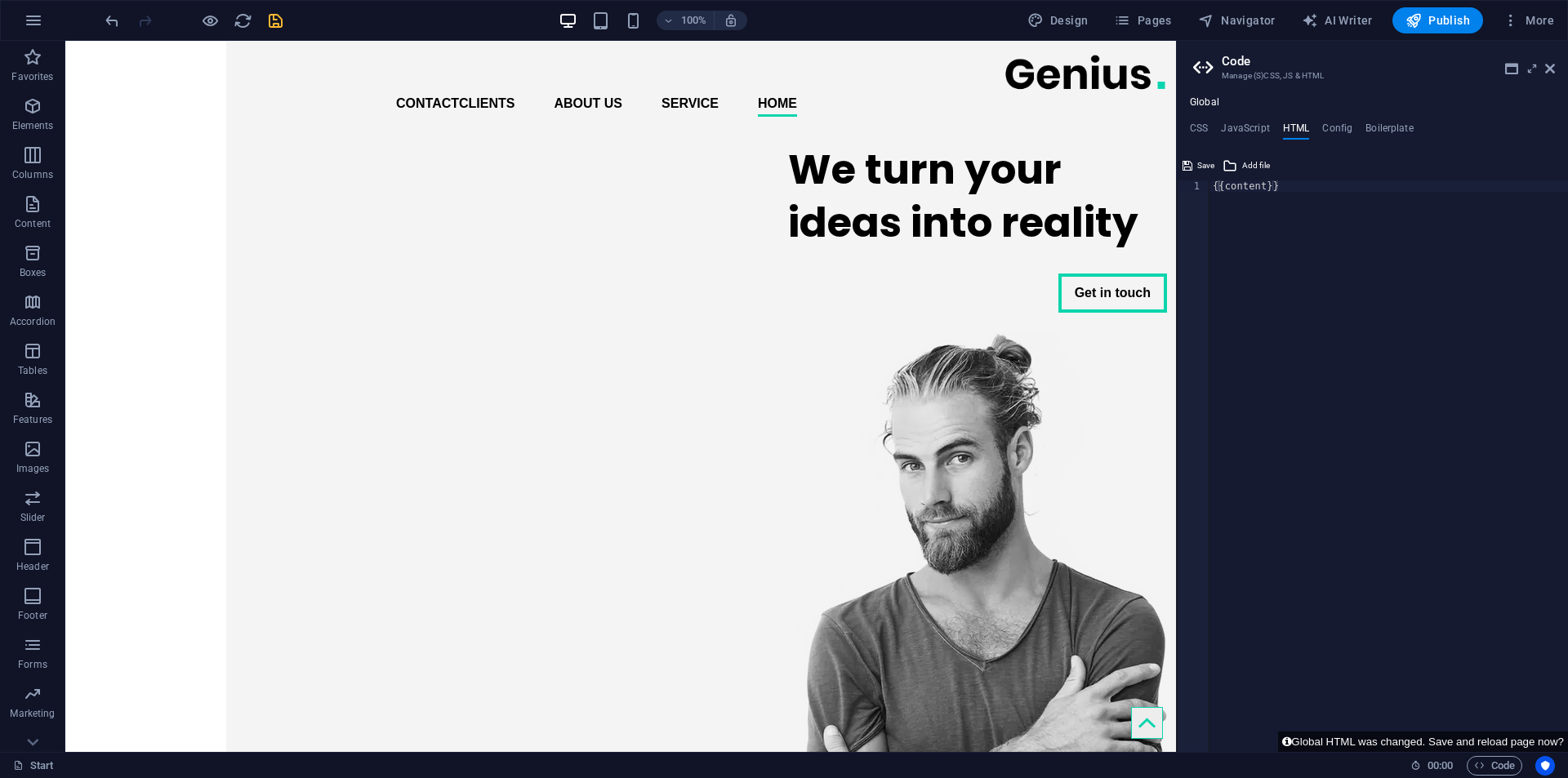
click at [285, 20] on div "100% Design Pages Navigator AI Writer Publish More" at bounding box center [832, 20] width 1459 height 26
click at [278, 20] on icon "save" at bounding box center [276, 21] width 19 height 19
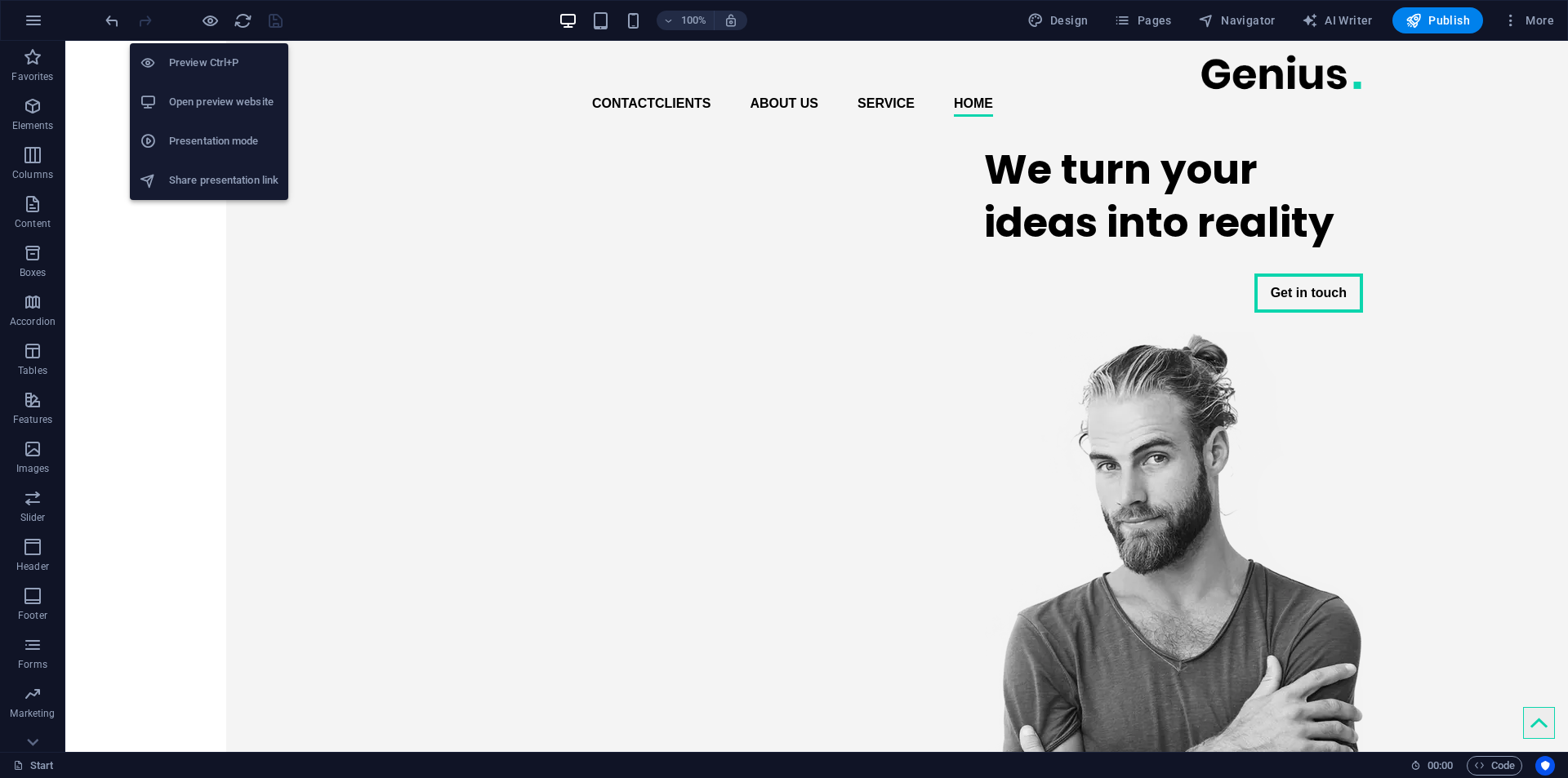
click at [207, 90] on li "Open preview website" at bounding box center [208, 101] width 158 height 39
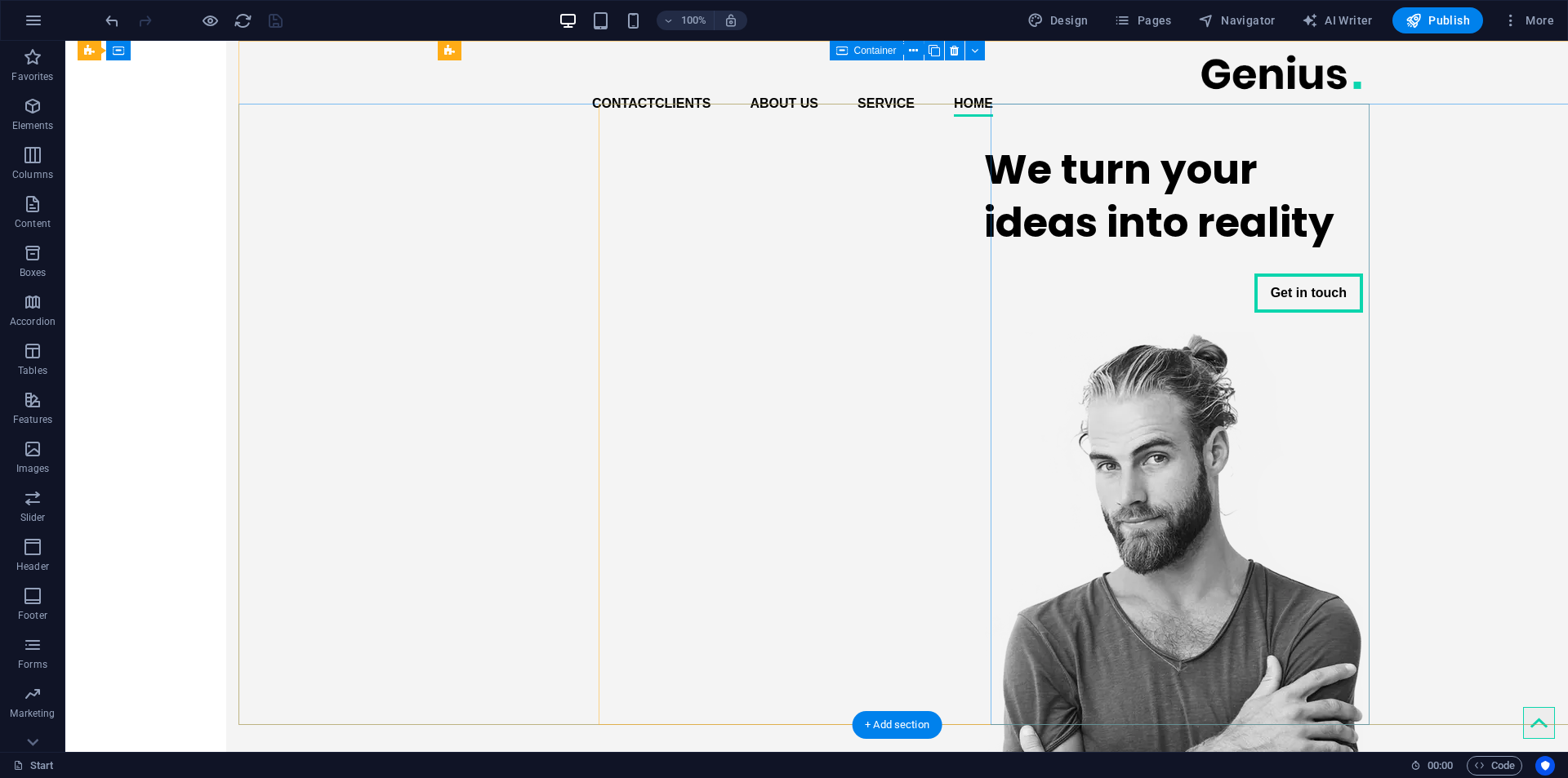
drag, startPoint x: 1170, startPoint y: 600, endPoint x: 1097, endPoint y: 239, distance: 368.3
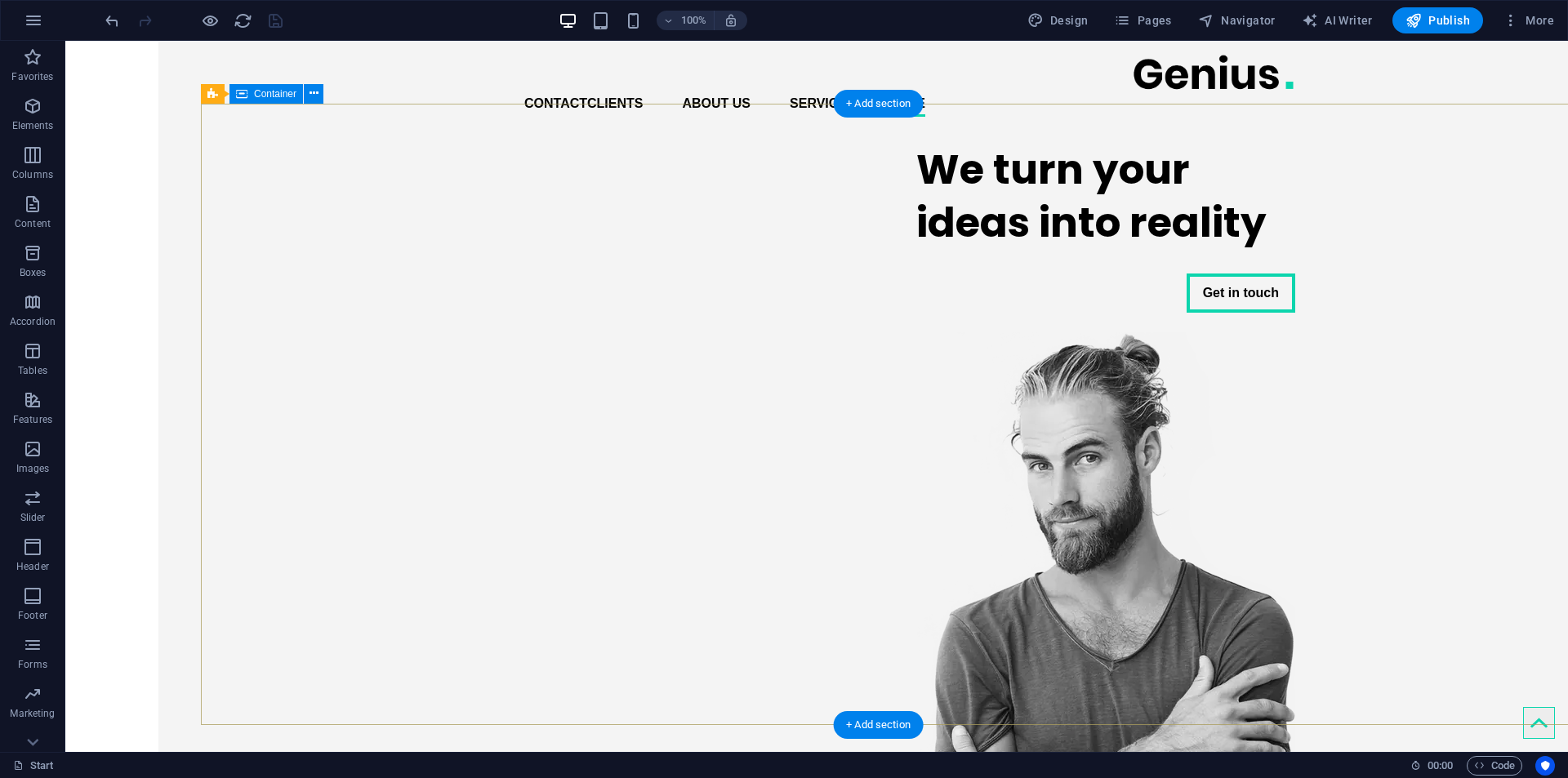
scroll to position [0, 0]
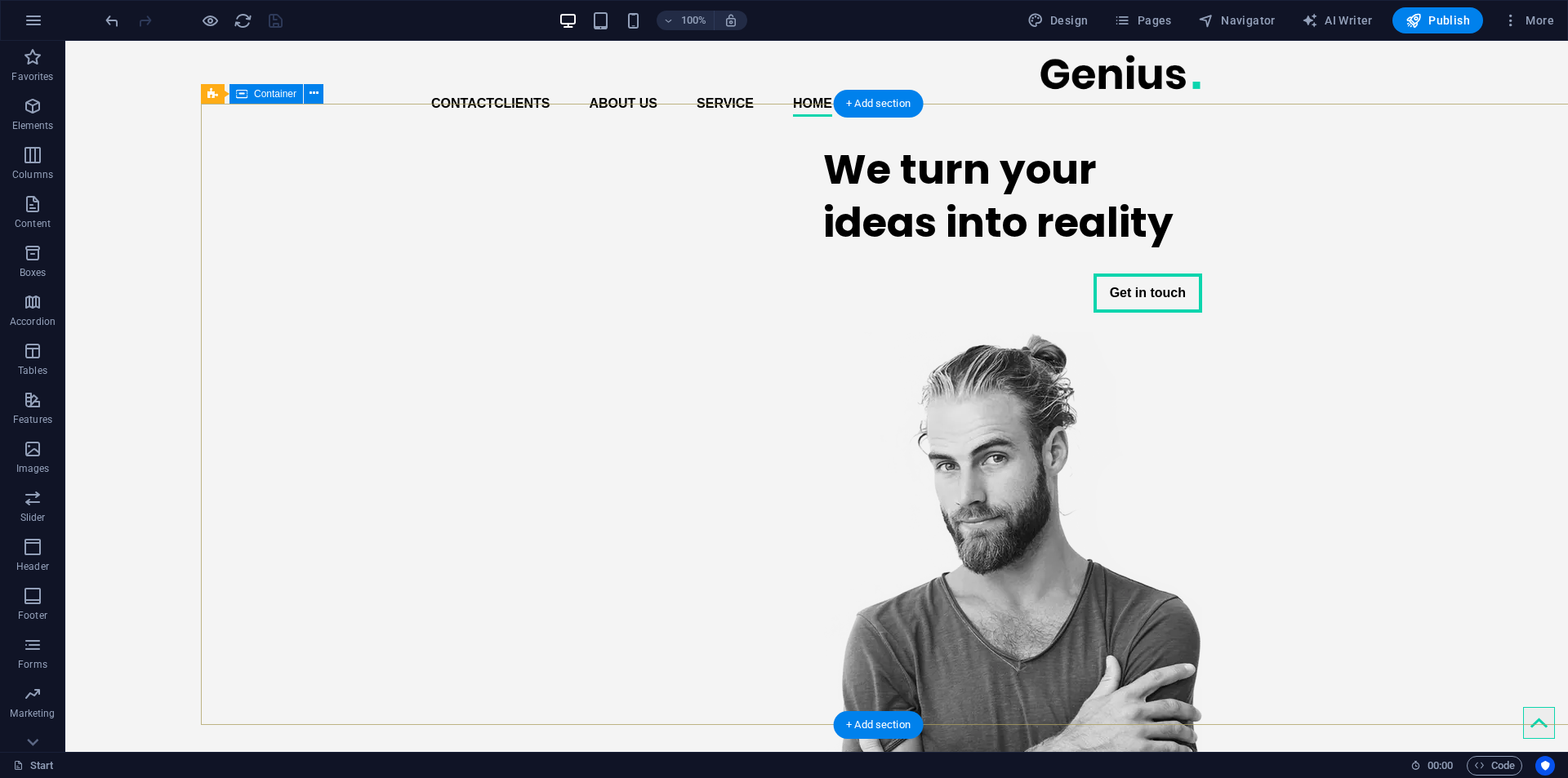
drag, startPoint x: 592, startPoint y: 211, endPoint x: 622, endPoint y: 167, distance: 53.3
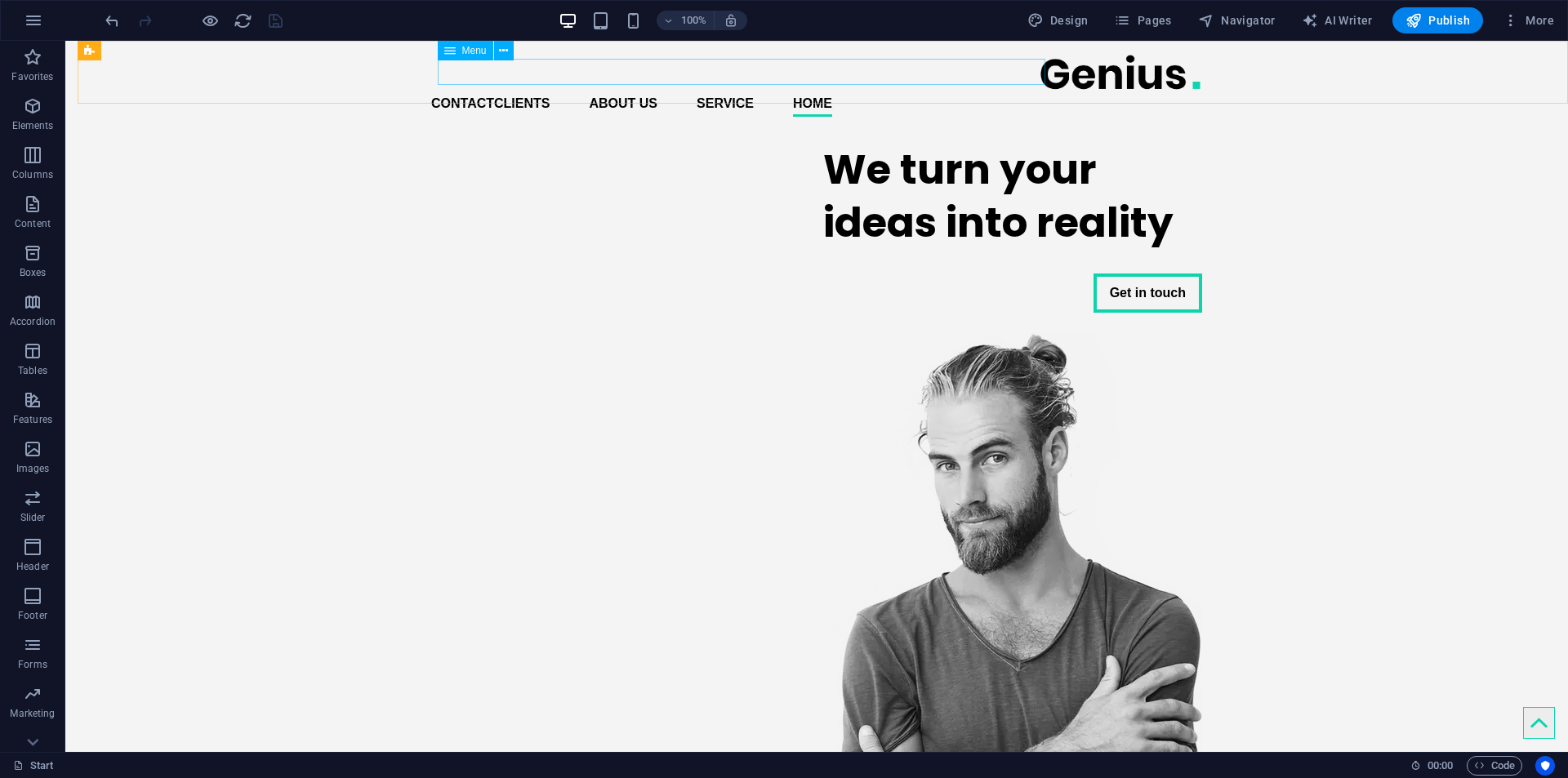
click at [466, 49] on span "Menu" at bounding box center [474, 51] width 25 height 10
click at [459, 52] on div "Menu" at bounding box center [465, 50] width 56 height 19
select select
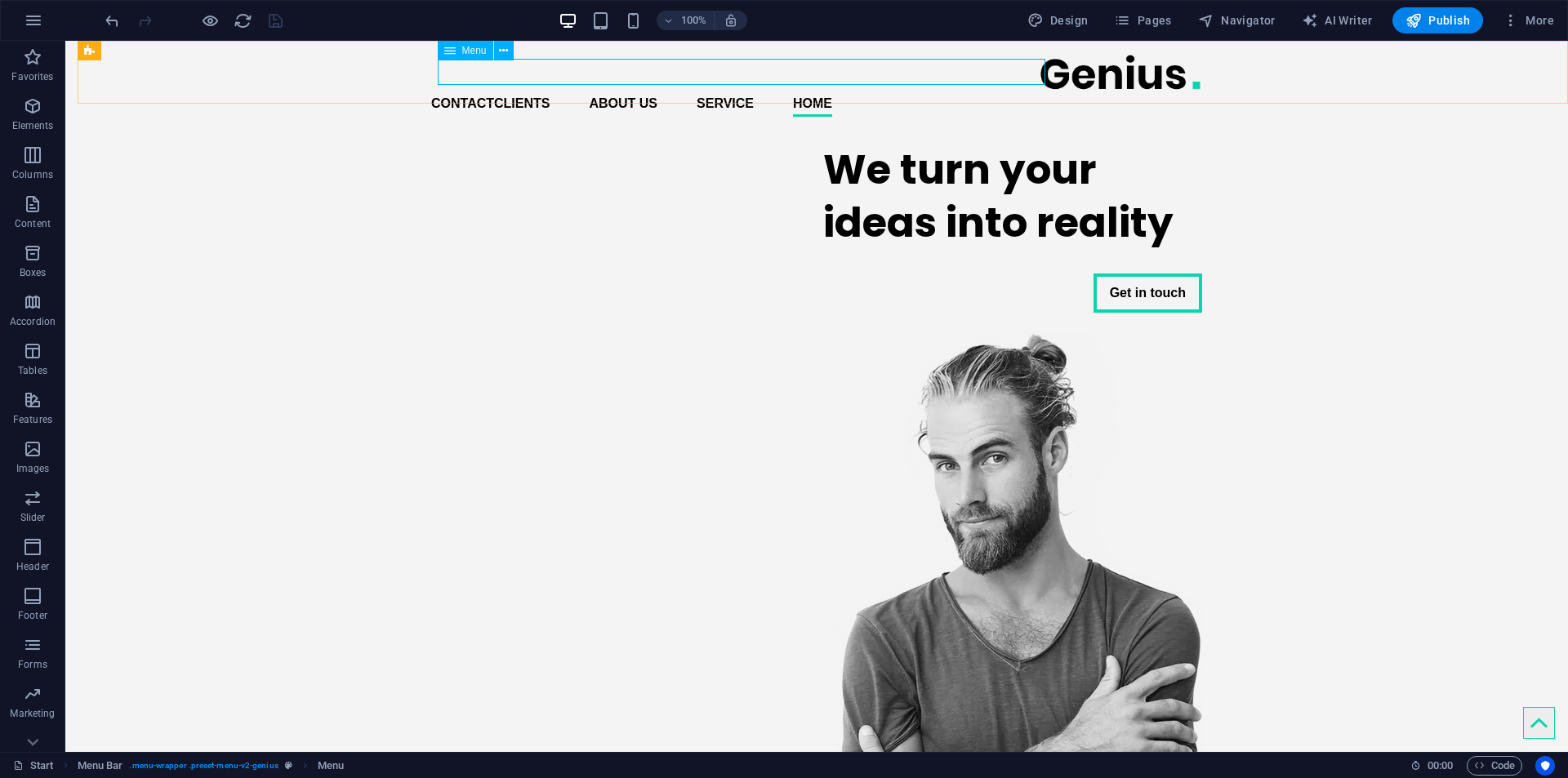
select select
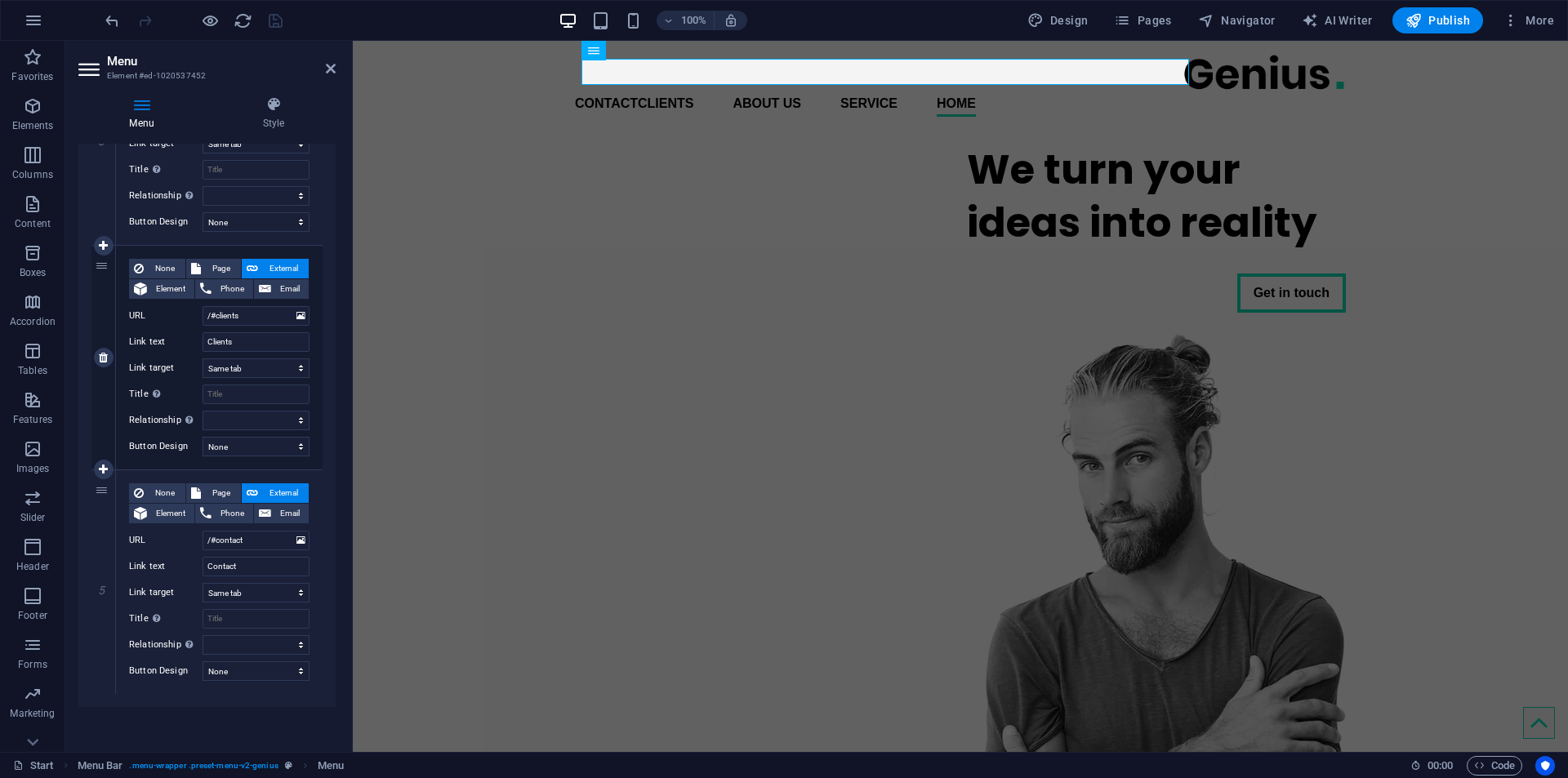
scroll to position [727, 0]
click at [101, 581] on icon at bounding box center [103, 581] width 9 height 12
select select
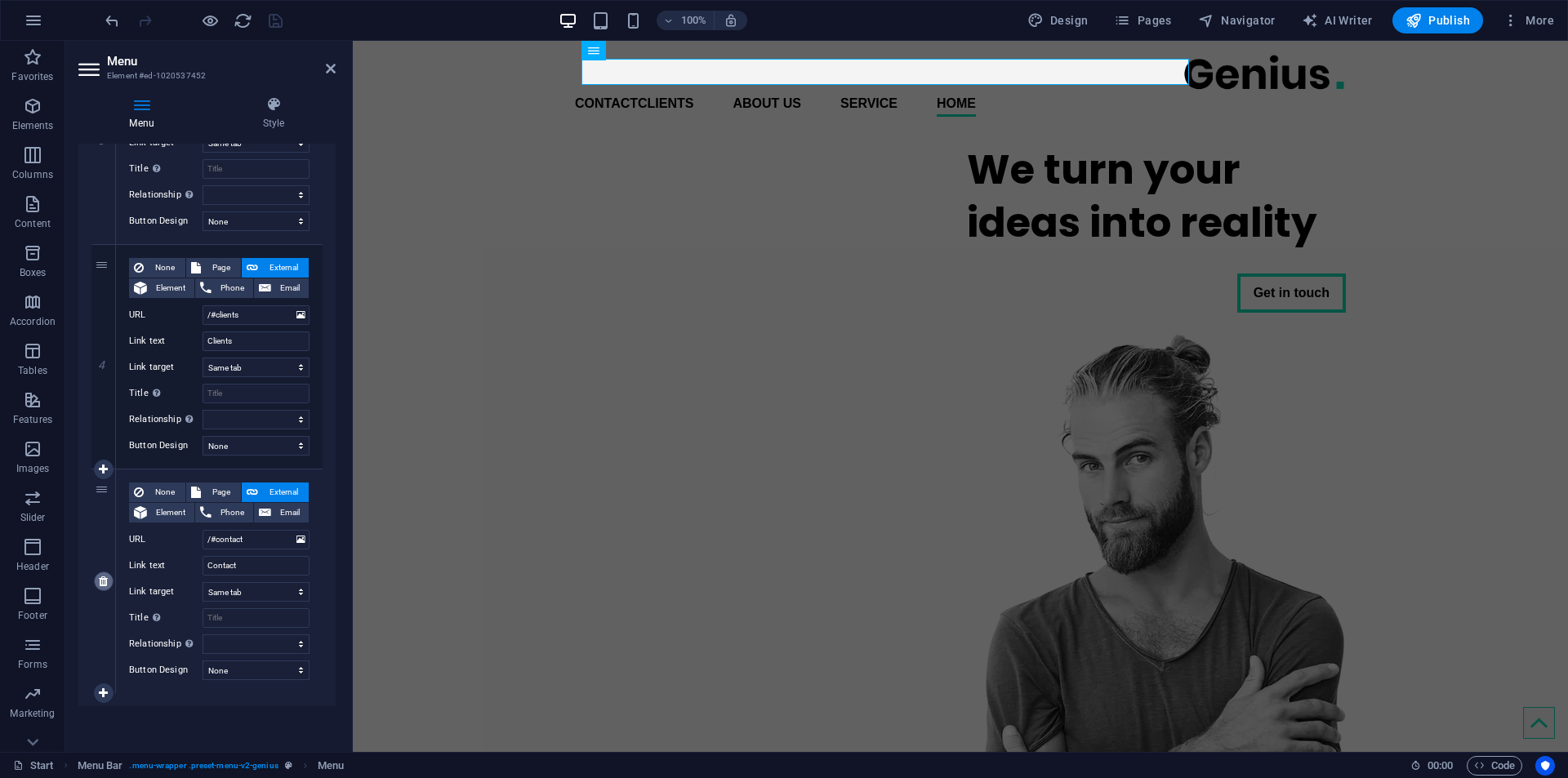
select select
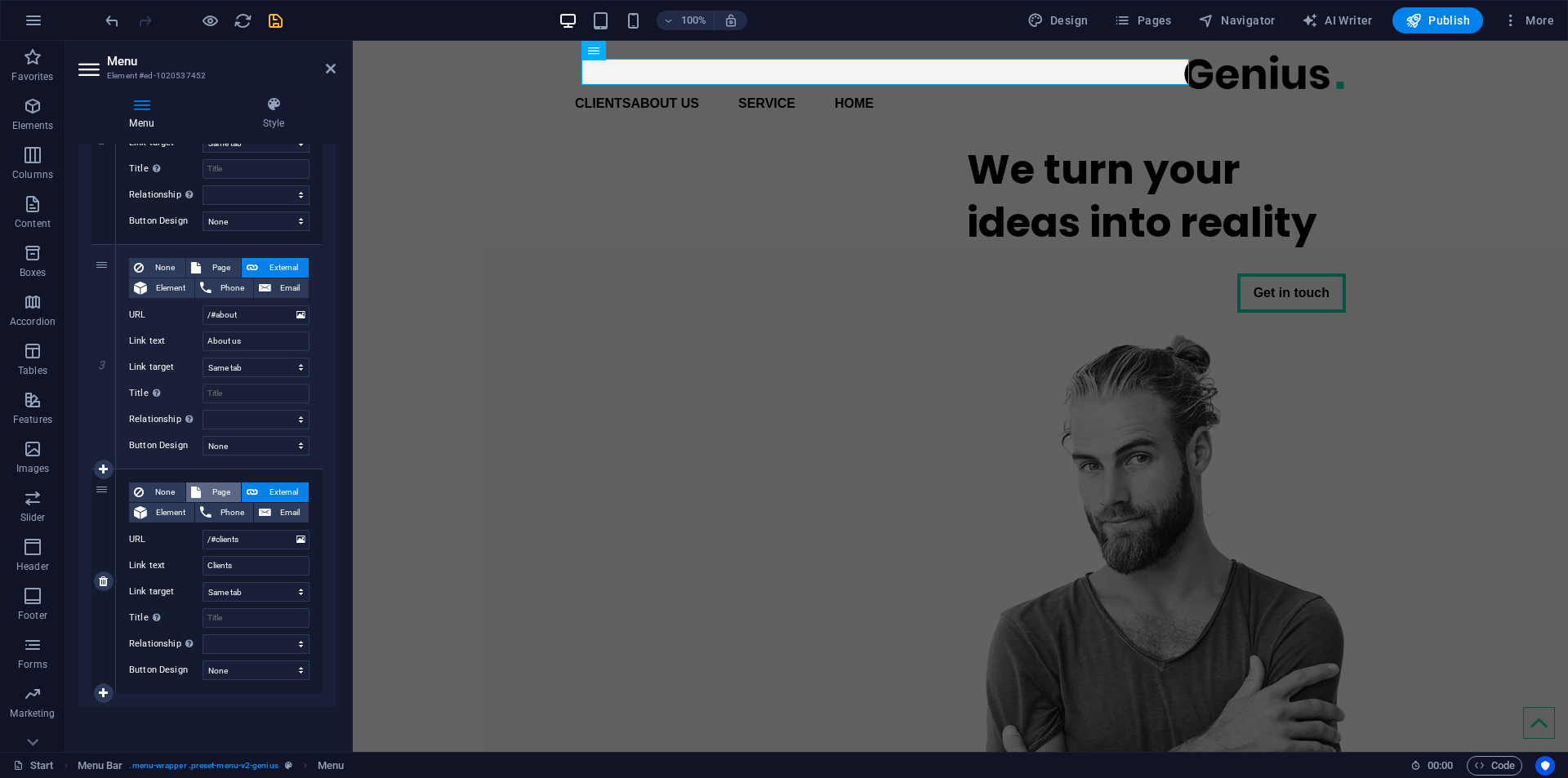
select select
click at [101, 688] on icon at bounding box center [103, 693] width 9 height 12
select select
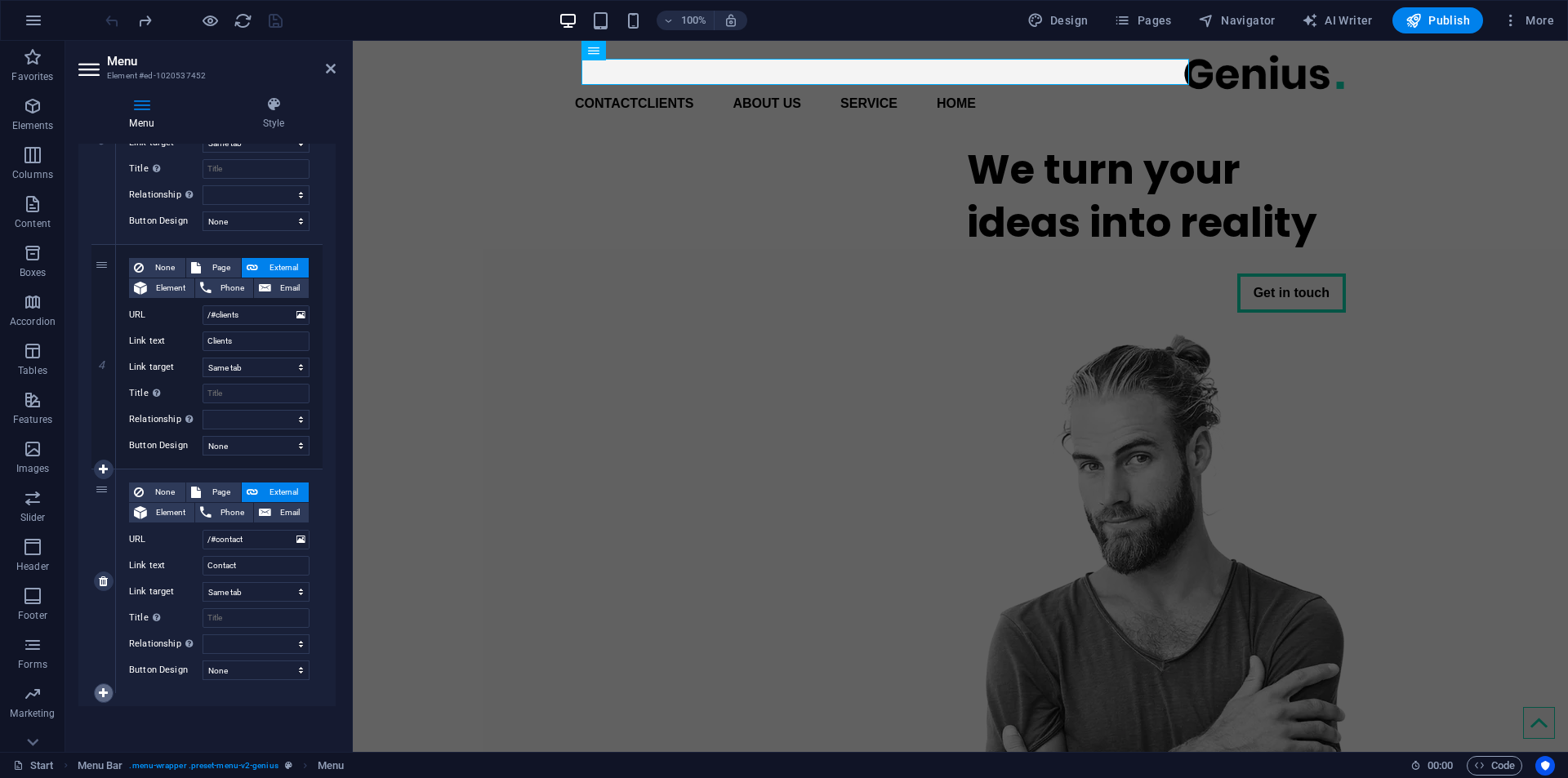
select select
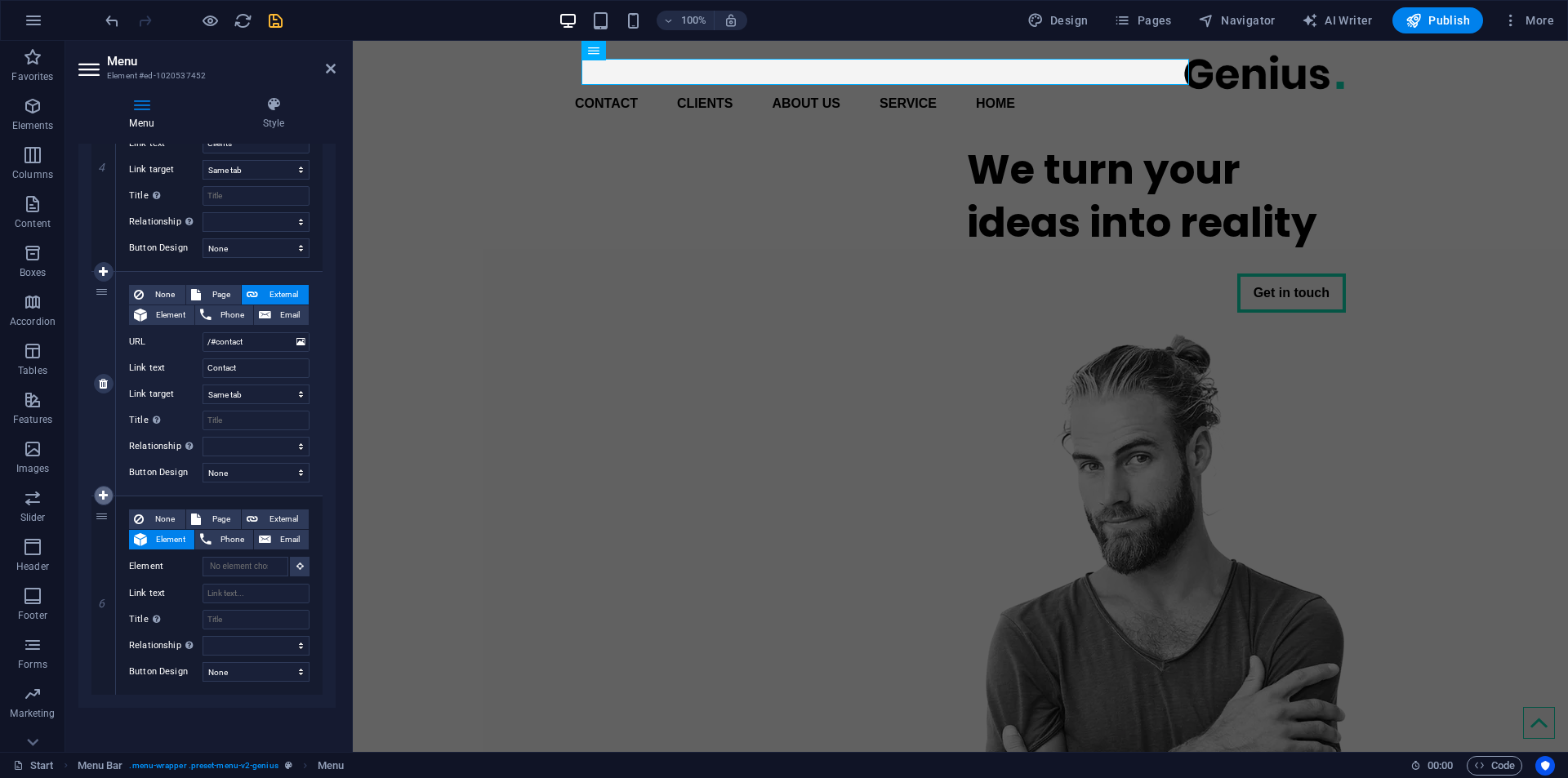
scroll to position [926, 0]
click at [282, 24] on icon "save" at bounding box center [276, 21] width 19 height 19
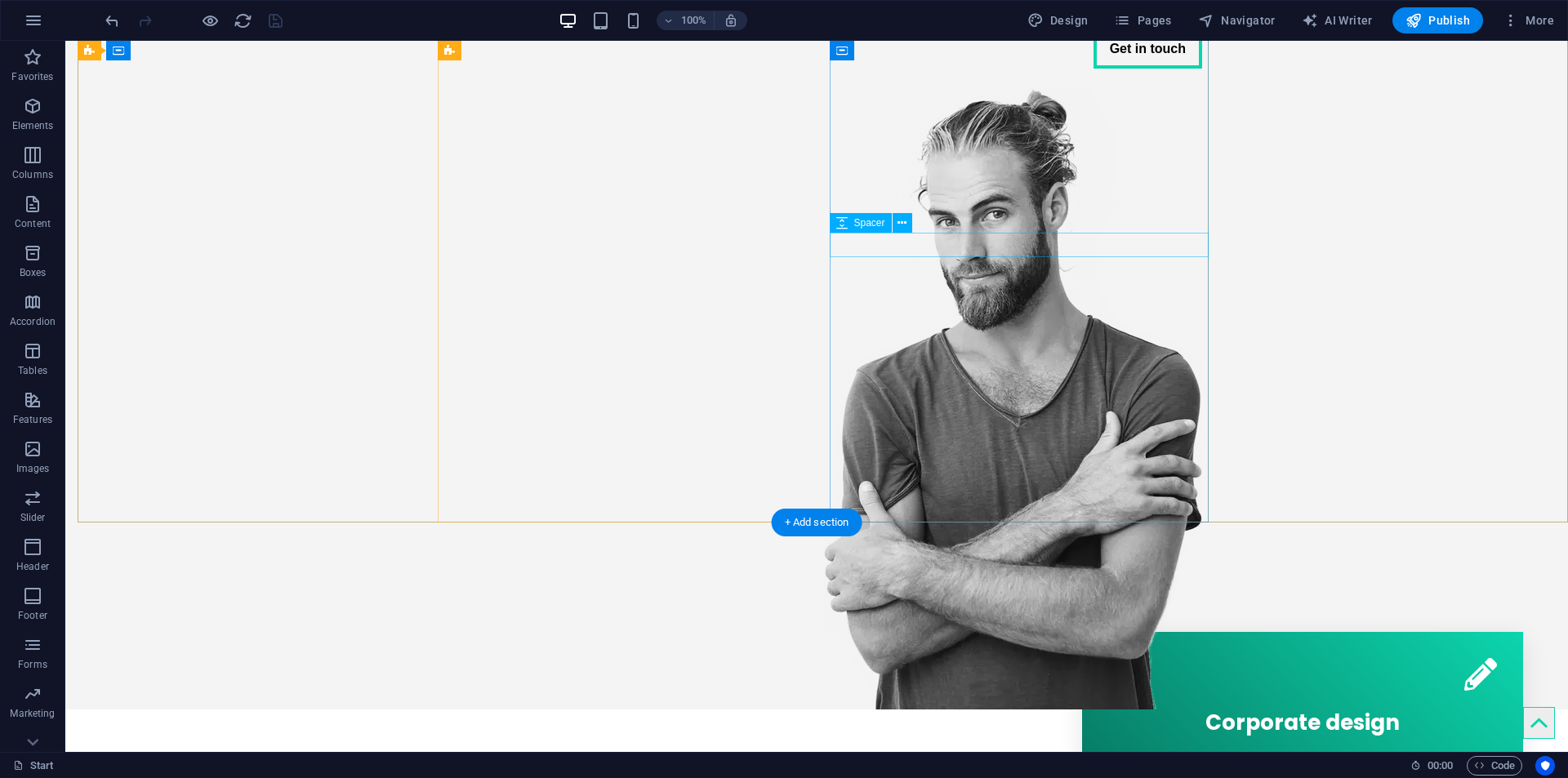
scroll to position [245, 0]
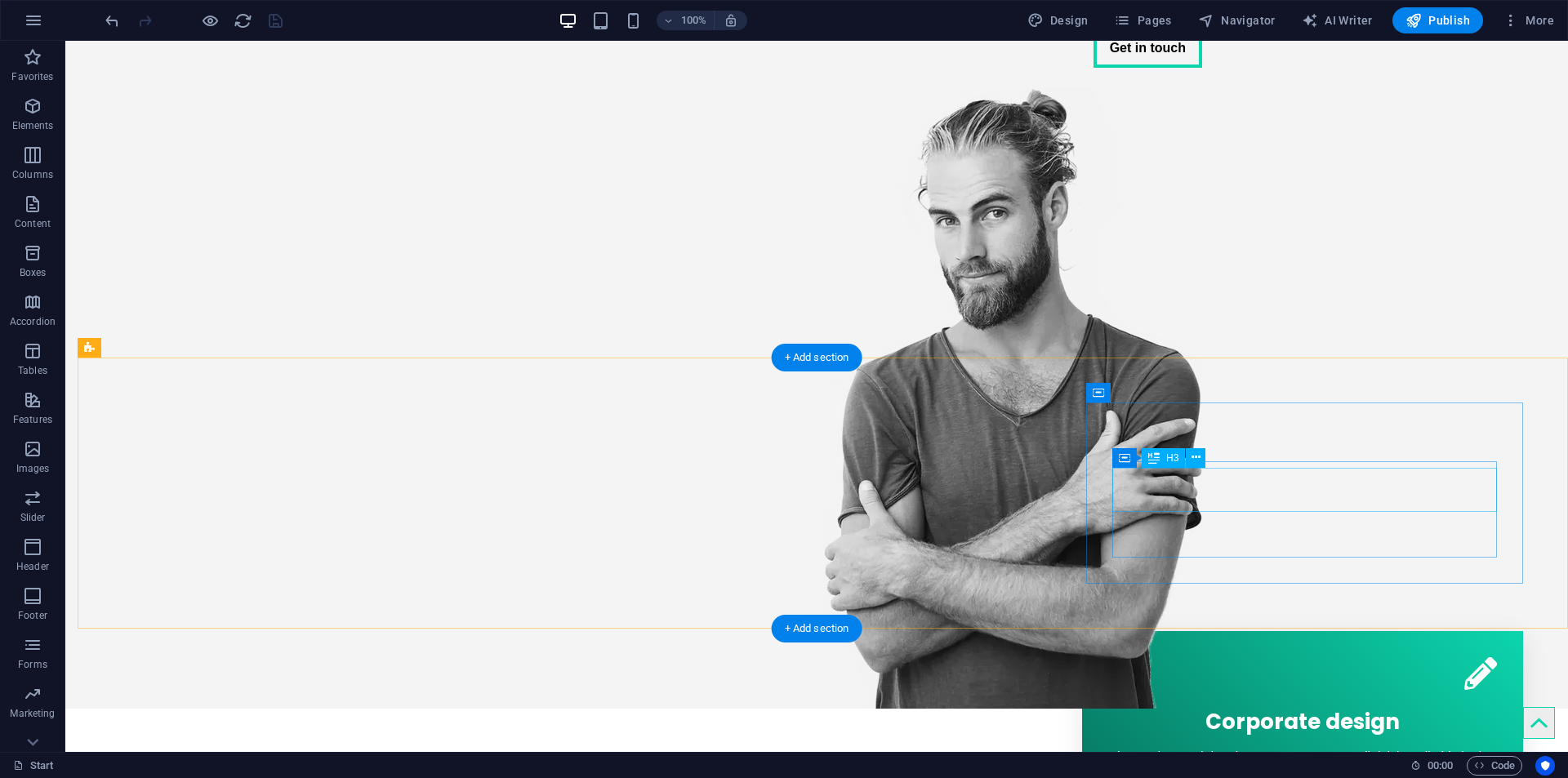
click at [1339, 696] on div "Corporate design" at bounding box center [1302, 718] width 388 height 44
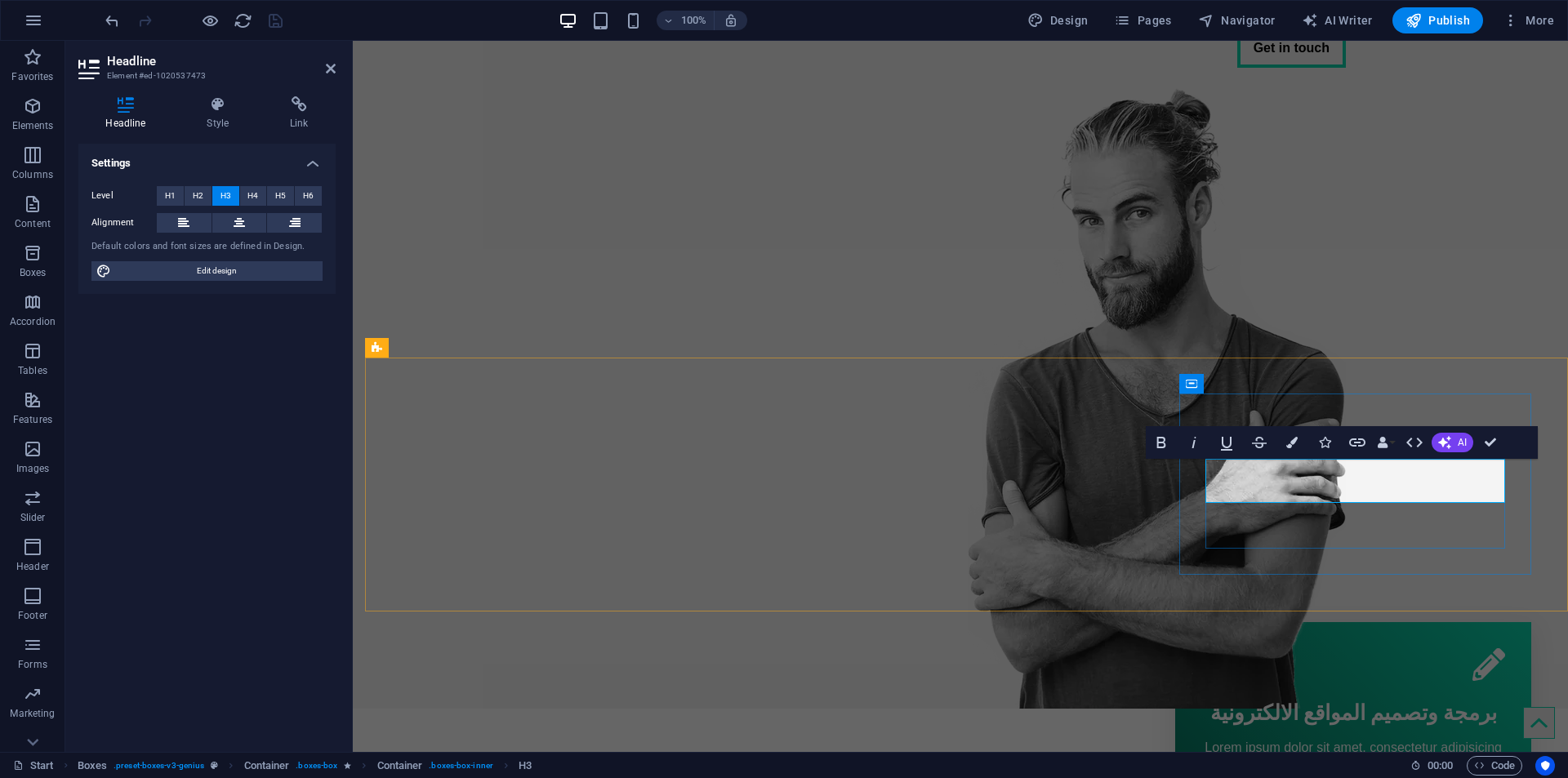
scroll to position [0, -4]
click at [1370, 737] on div "Lorem ipsum dolor sit amet, consectetur adipisicing elit. Veritatis dolorem!" at bounding box center [1353, 757] width 304 height 39
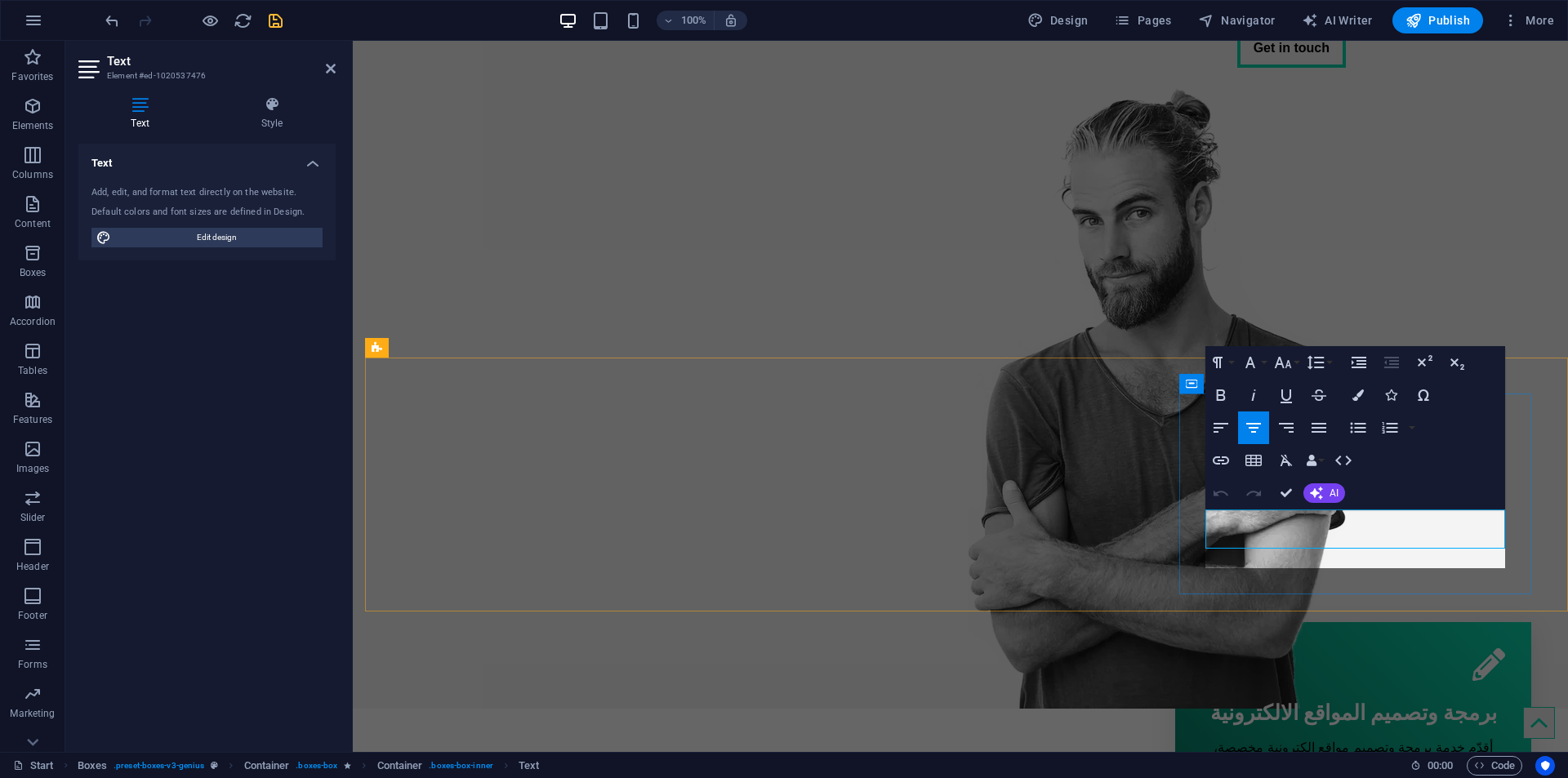
scroll to position [1951, -3]
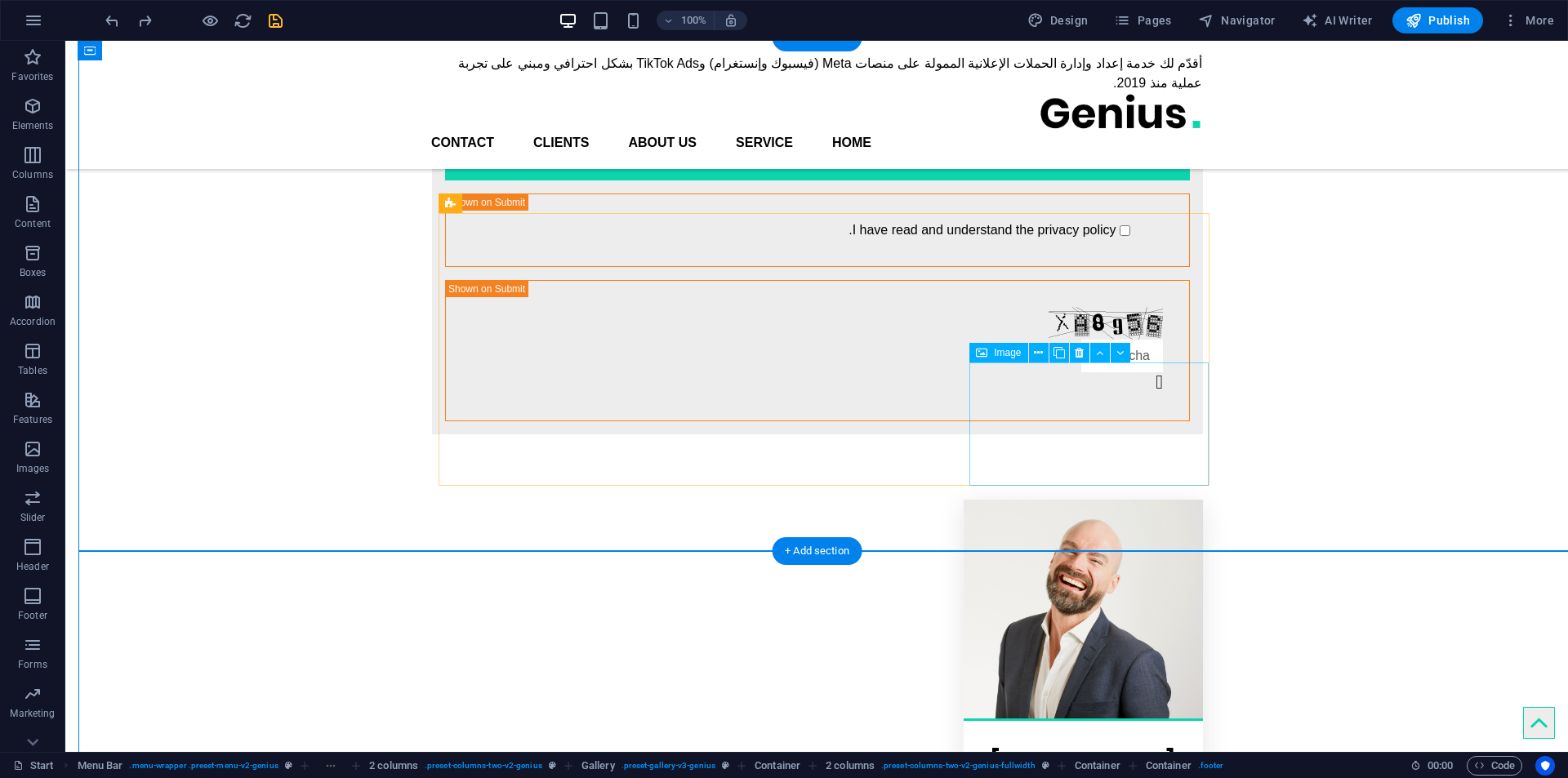
scroll to position [1328, -42]
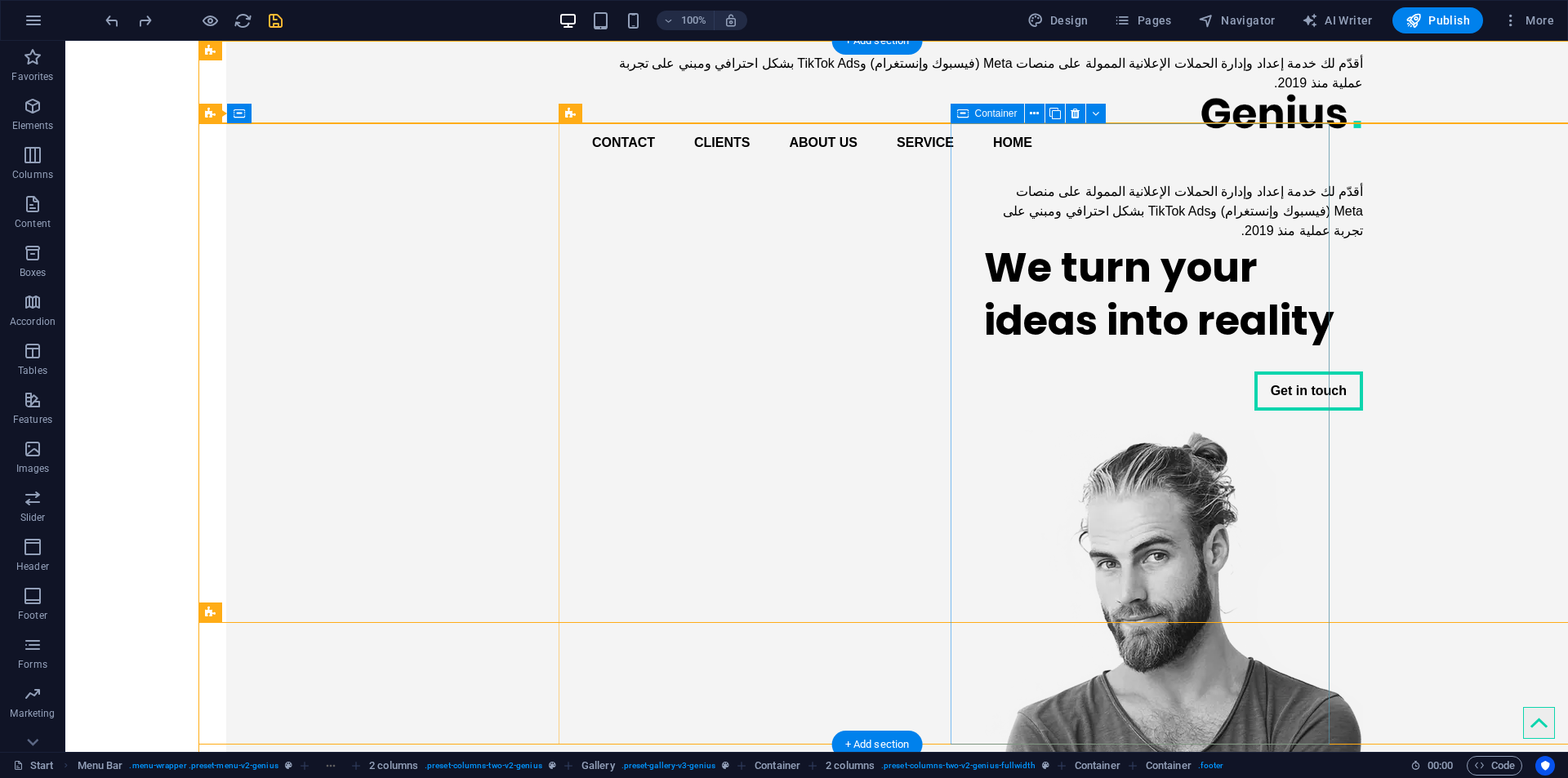
drag, startPoint x: 1202, startPoint y: 624, endPoint x: 1132, endPoint y: 233, distance: 397.2
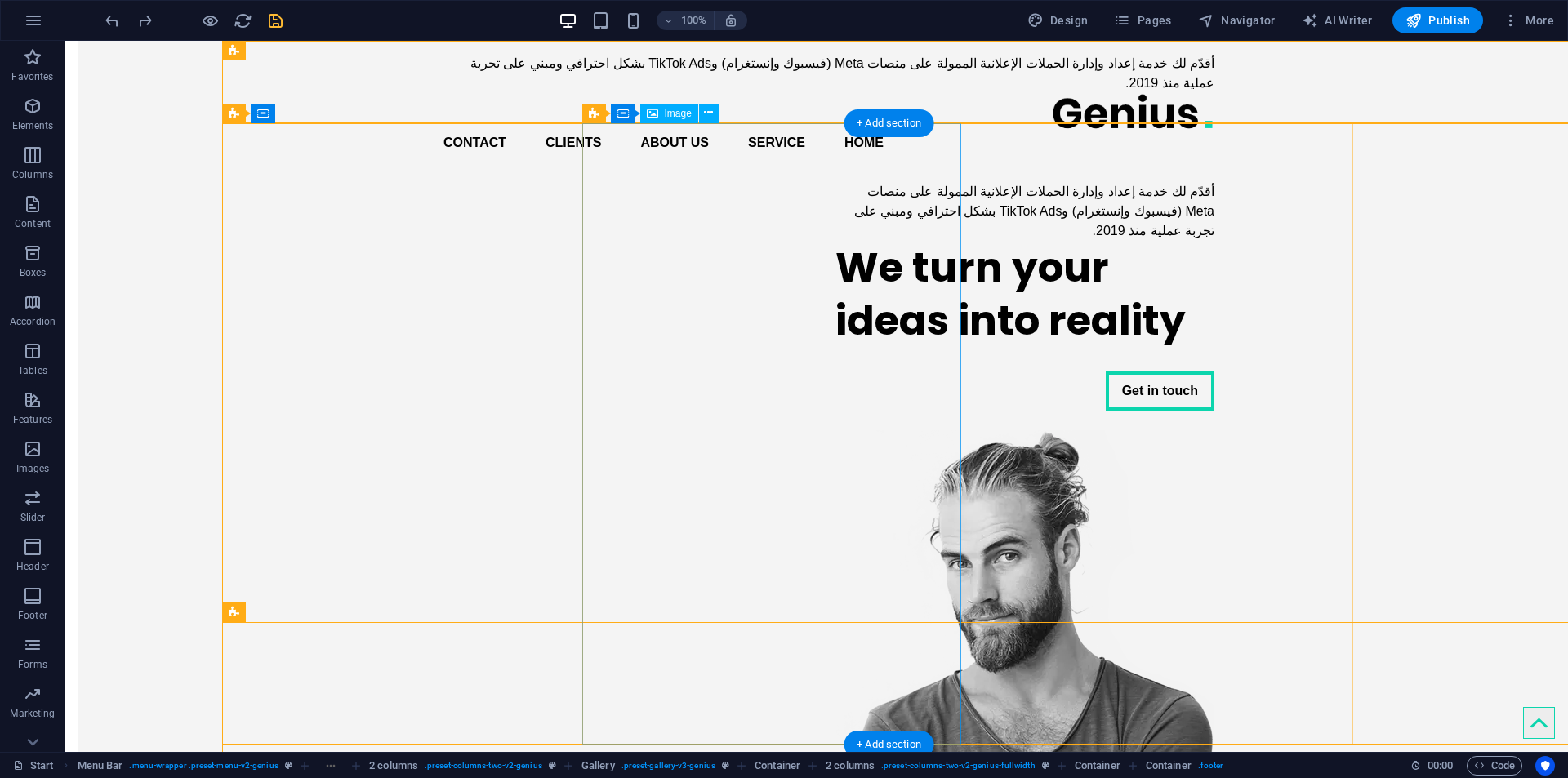
scroll to position [0, 0]
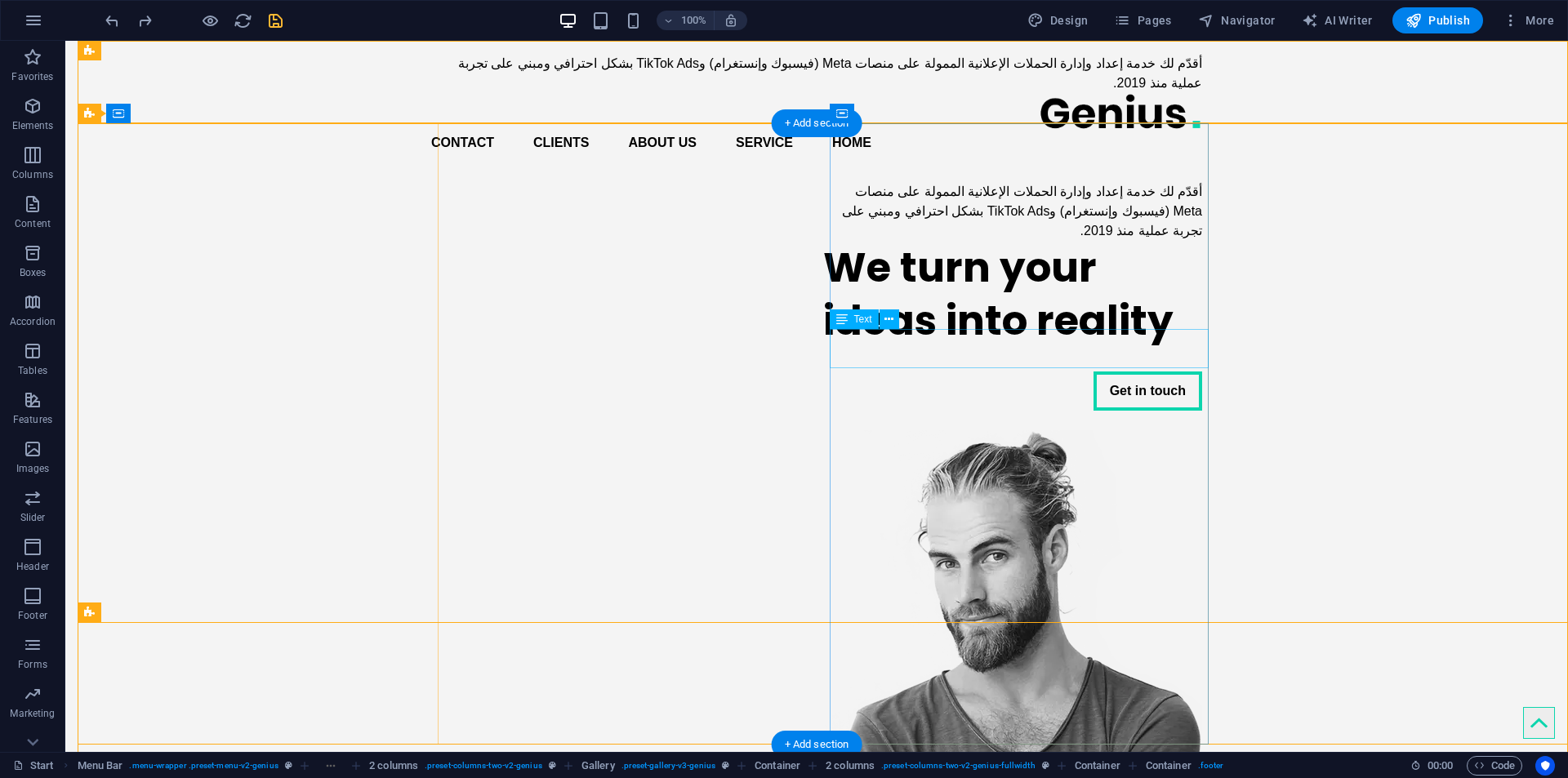
drag, startPoint x: 921, startPoint y: 344, endPoint x: 1129, endPoint y: 344, distance: 208.0
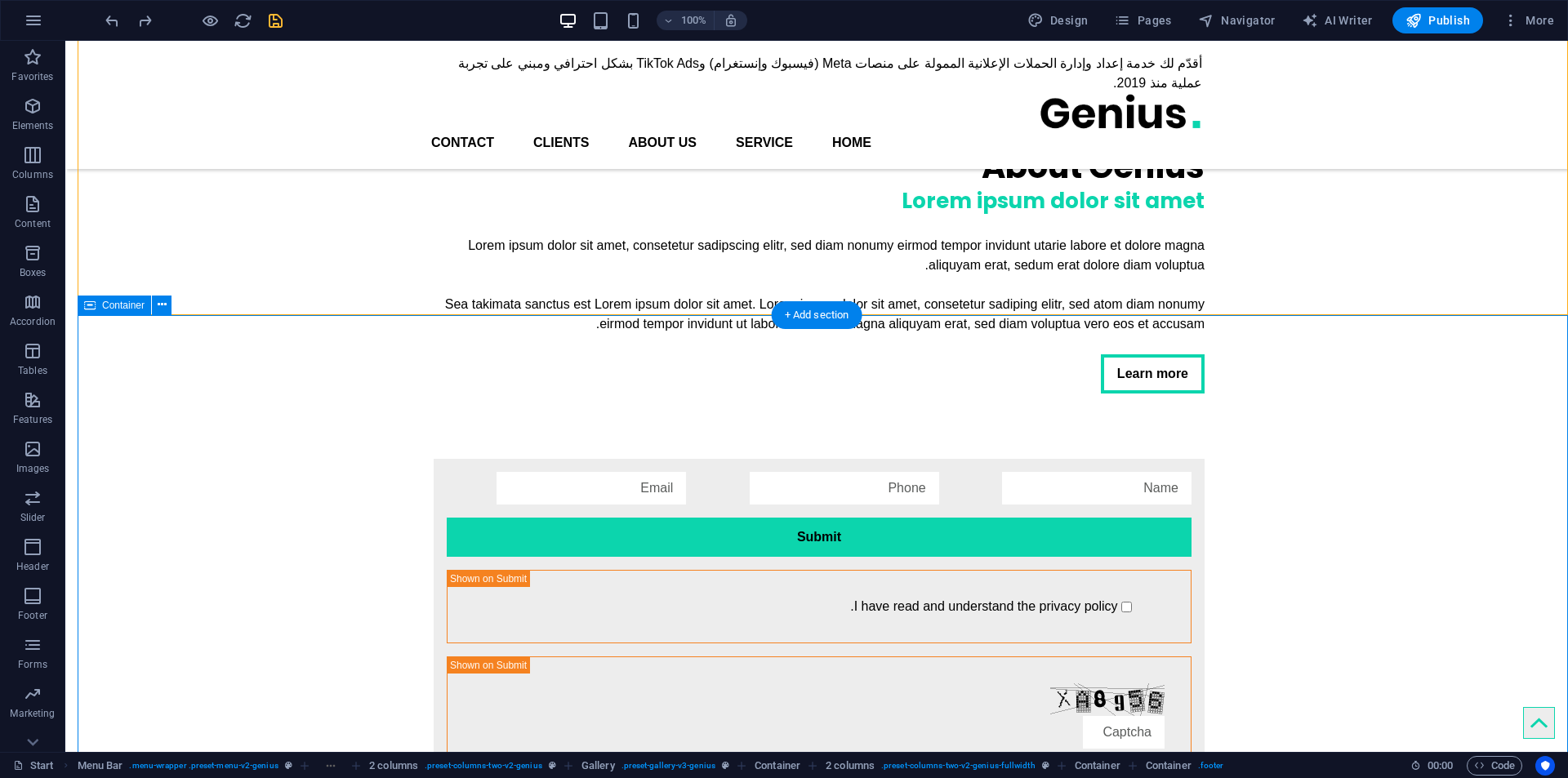
scroll to position [1432, -50]
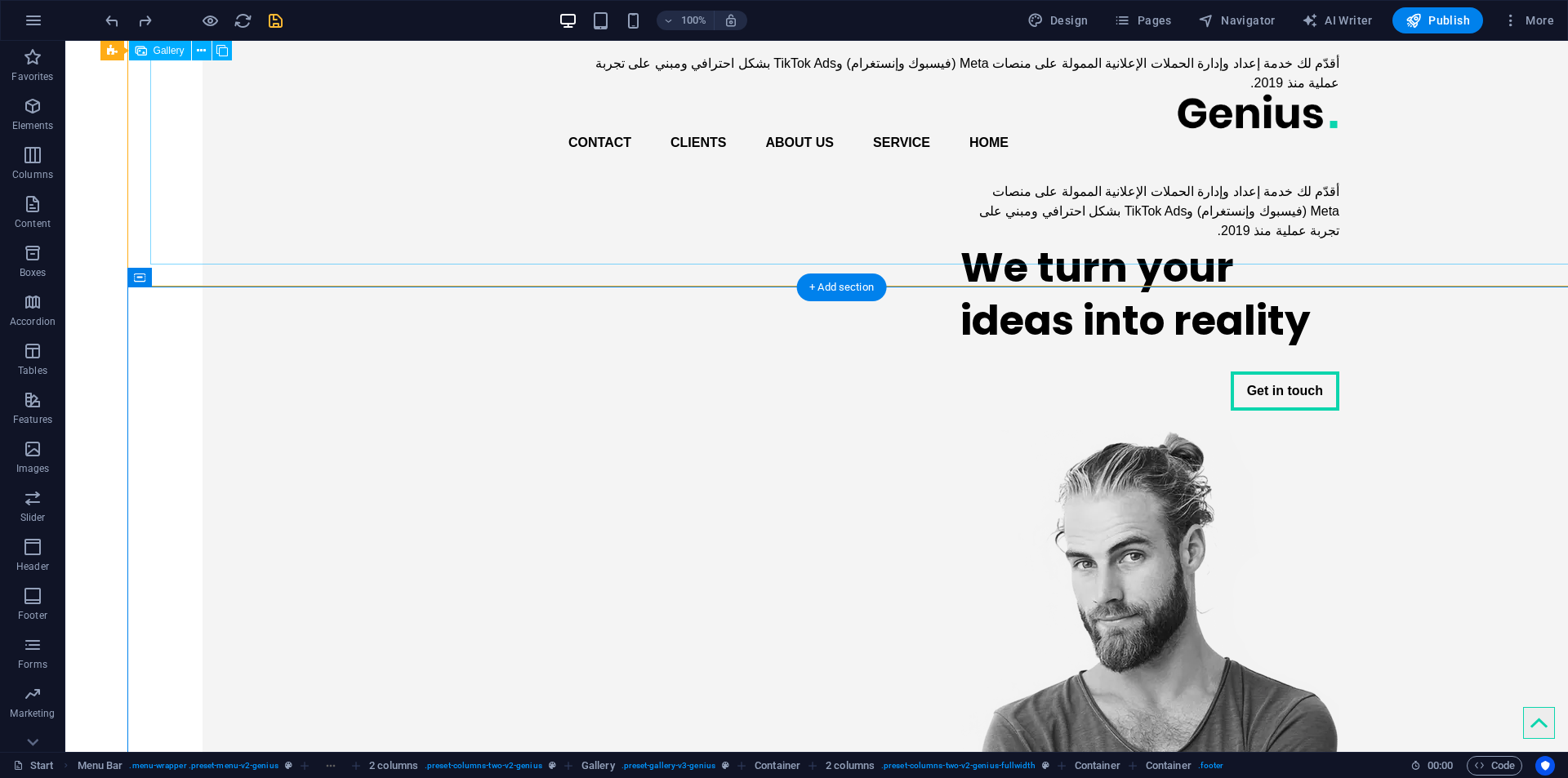
drag, startPoint x: 1353, startPoint y: 430, endPoint x: 1300, endPoint y: 182, distance: 253.6
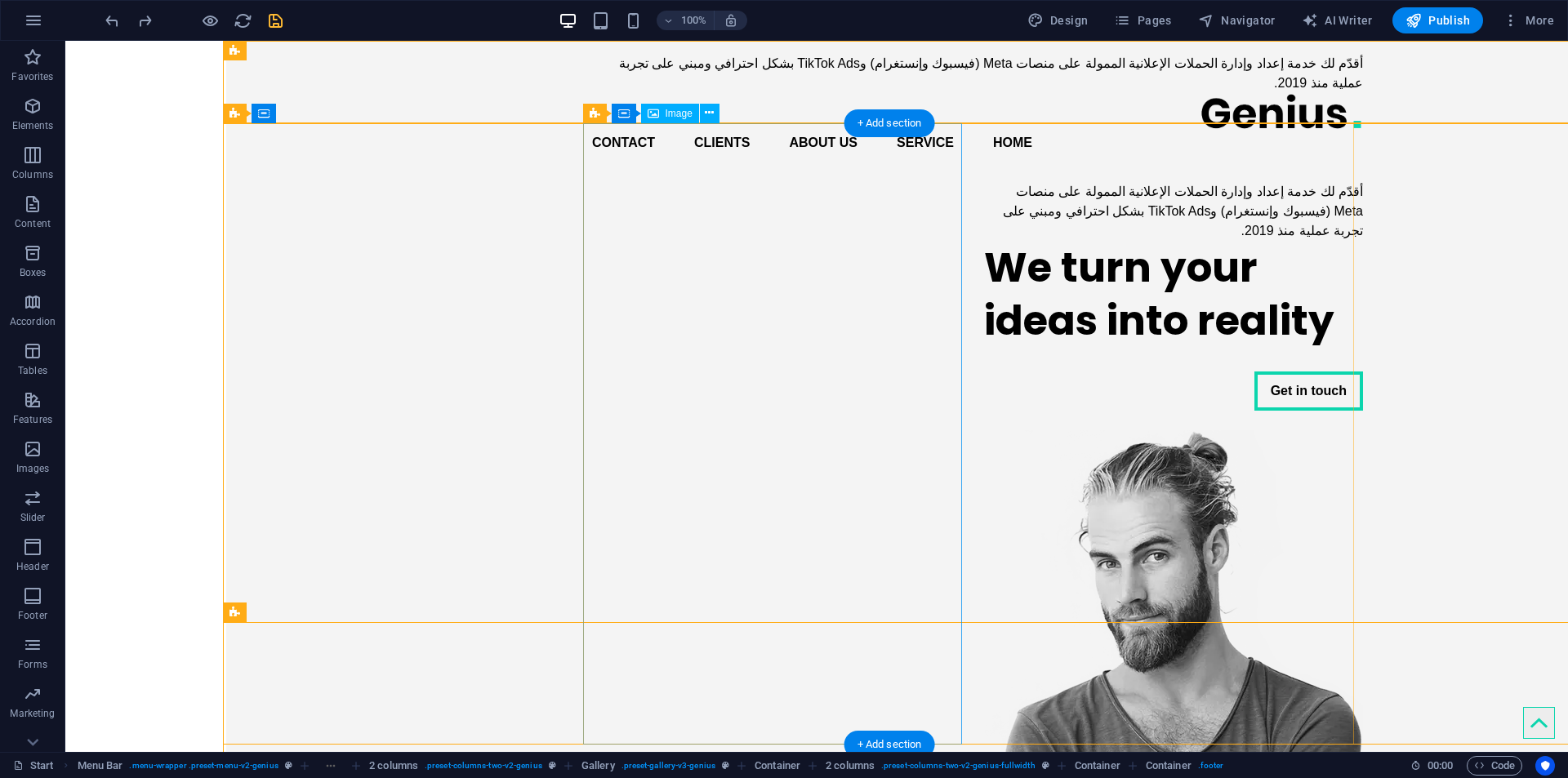
scroll to position [0, 0]
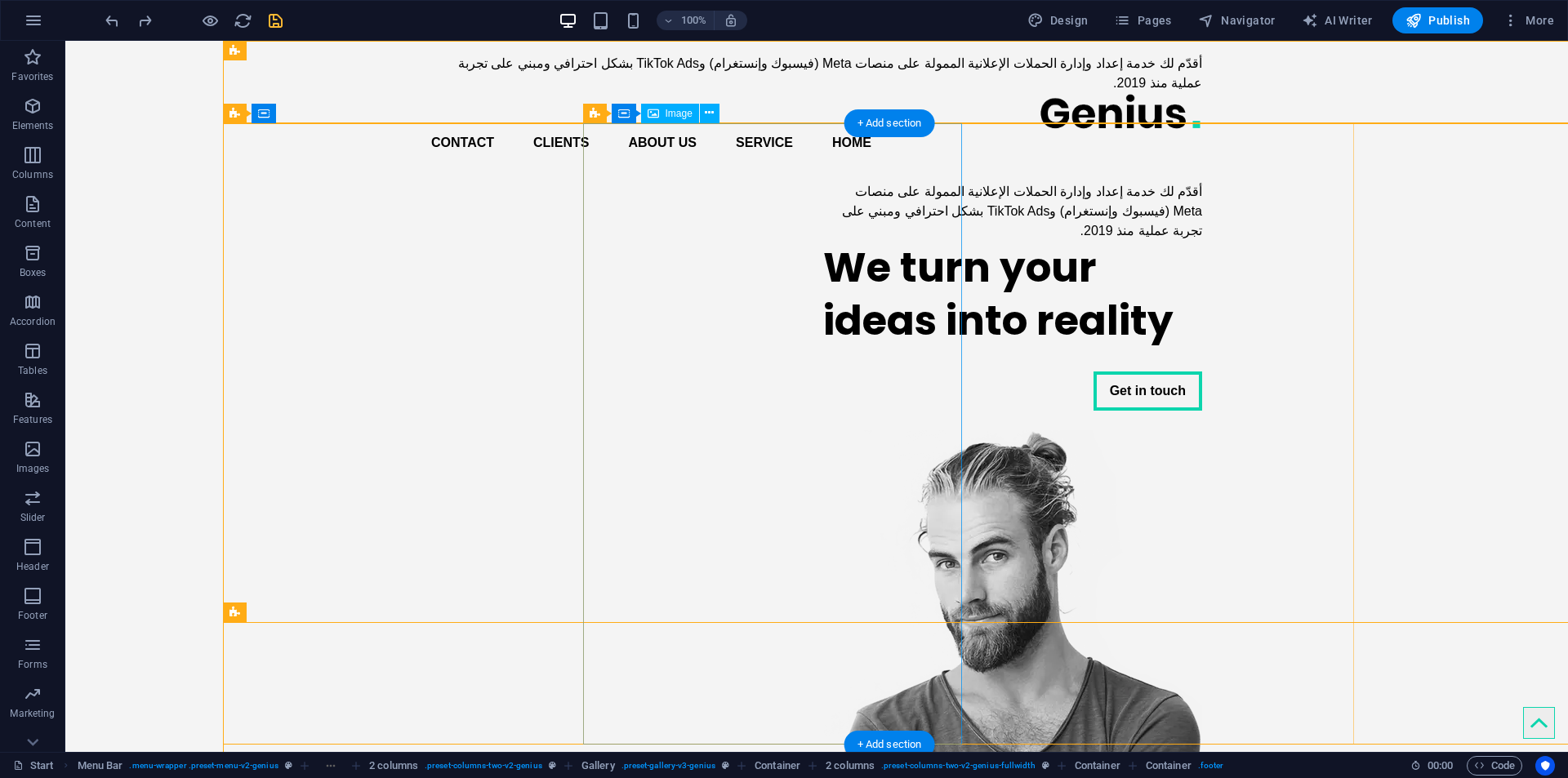
drag, startPoint x: 790, startPoint y: 341, endPoint x: 1098, endPoint y: 269, distance: 316.3
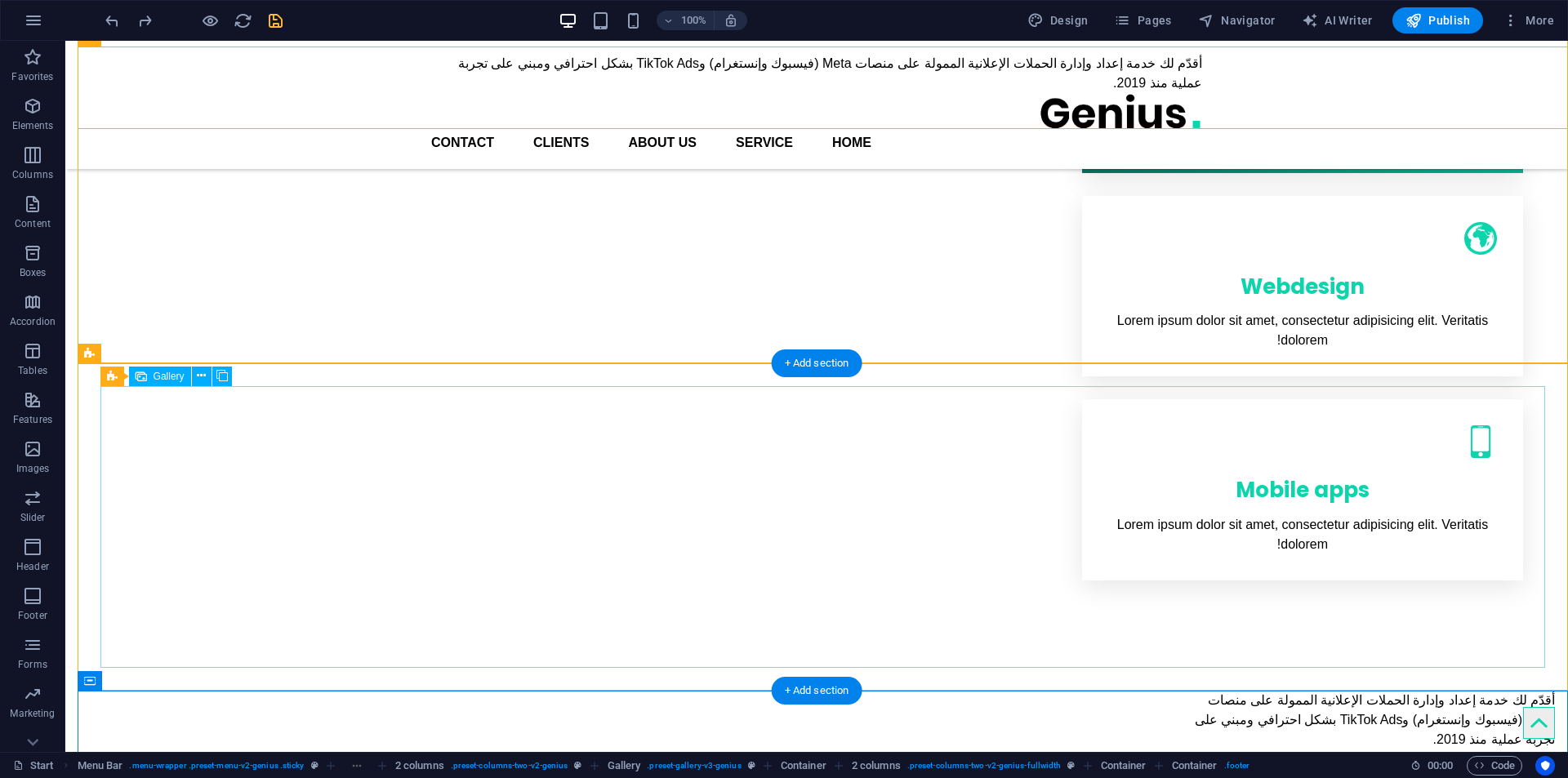
scroll to position [892, -1]
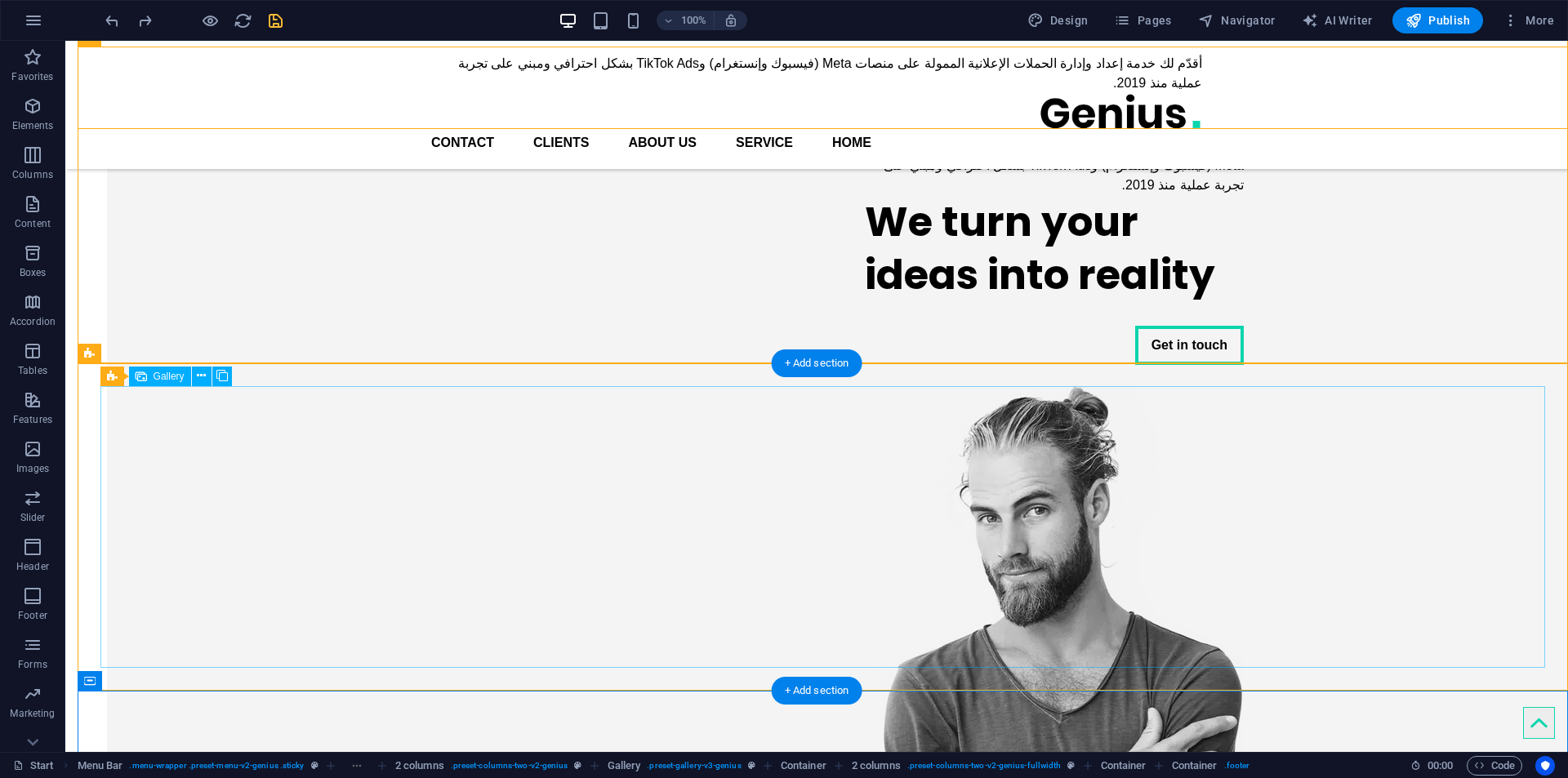
drag, startPoint x: 1248, startPoint y: 300, endPoint x: 1197, endPoint y: 147, distance: 161.3
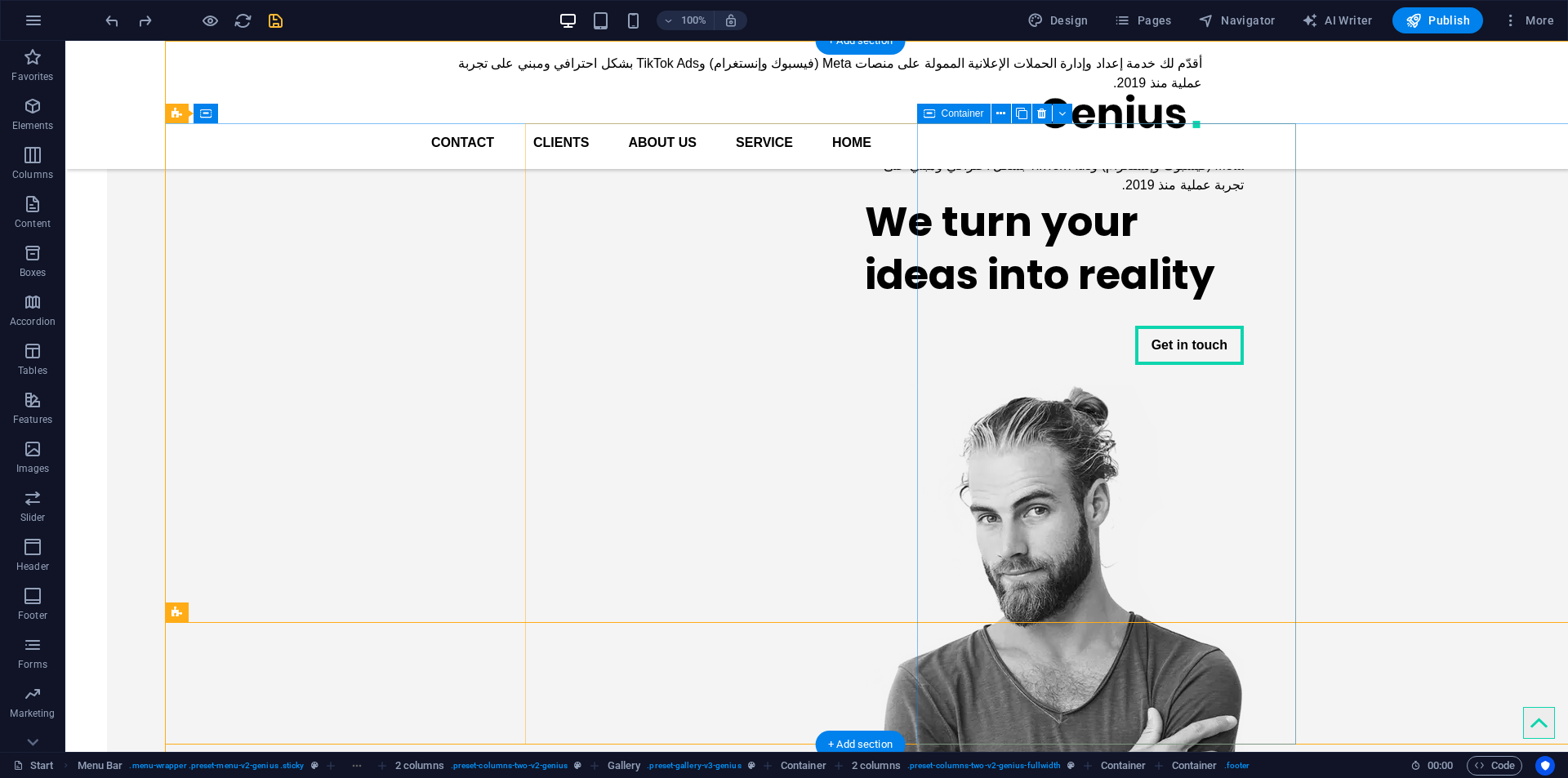
scroll to position [0, -87]
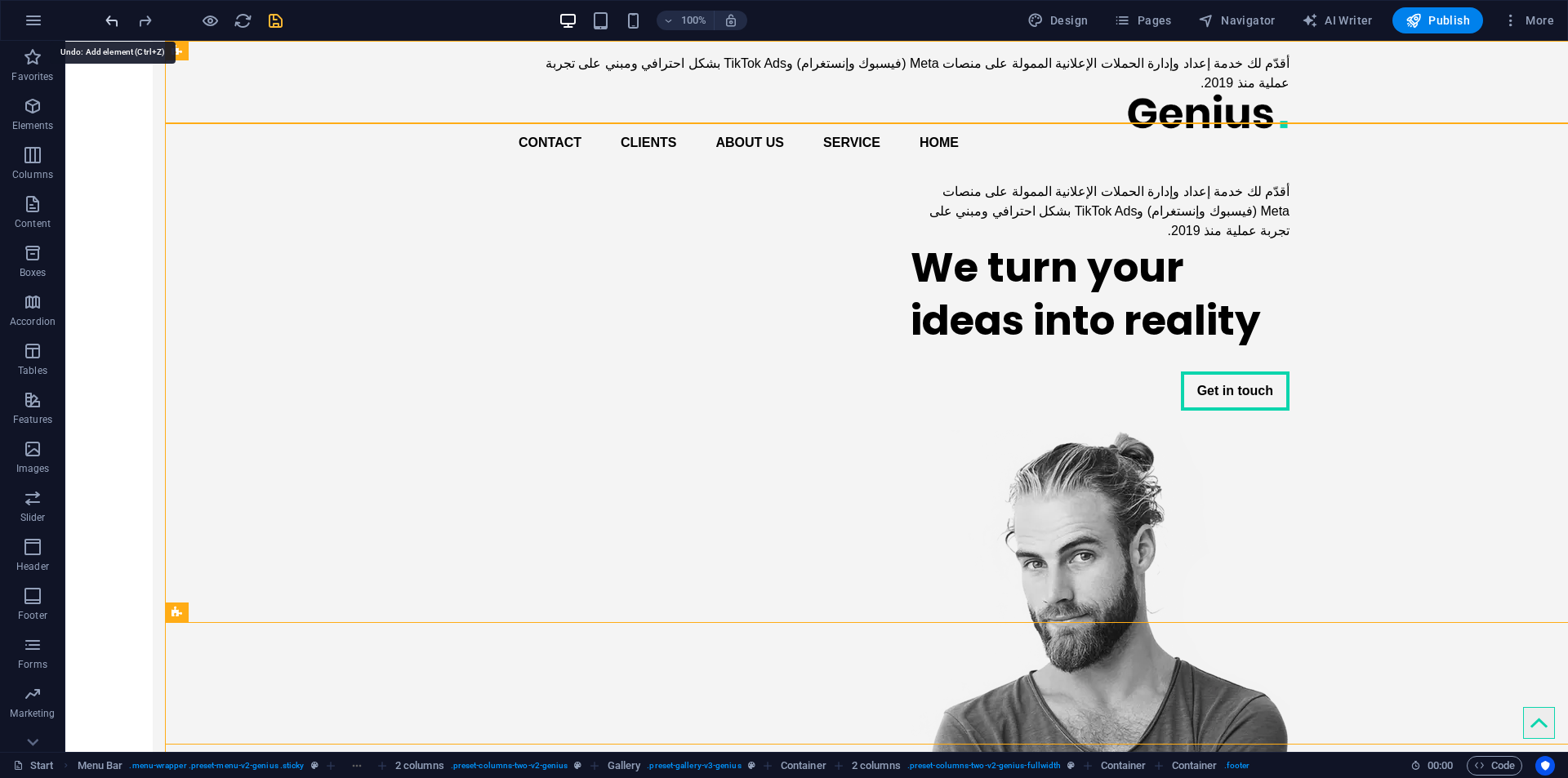
click at [105, 23] on icon "undo" at bounding box center [113, 21] width 19 height 19
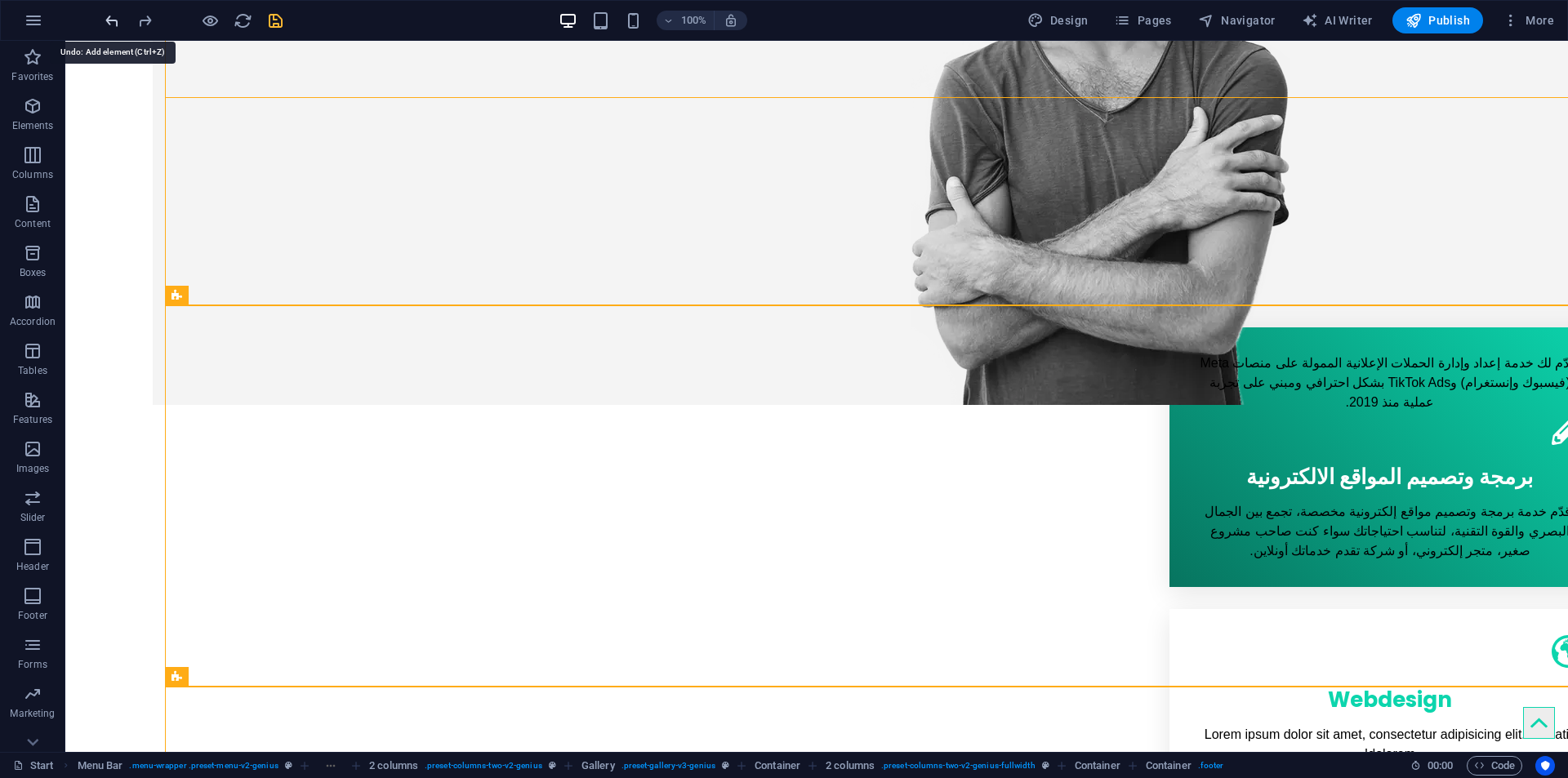
click at [105, 23] on icon "undo" at bounding box center [113, 21] width 19 height 19
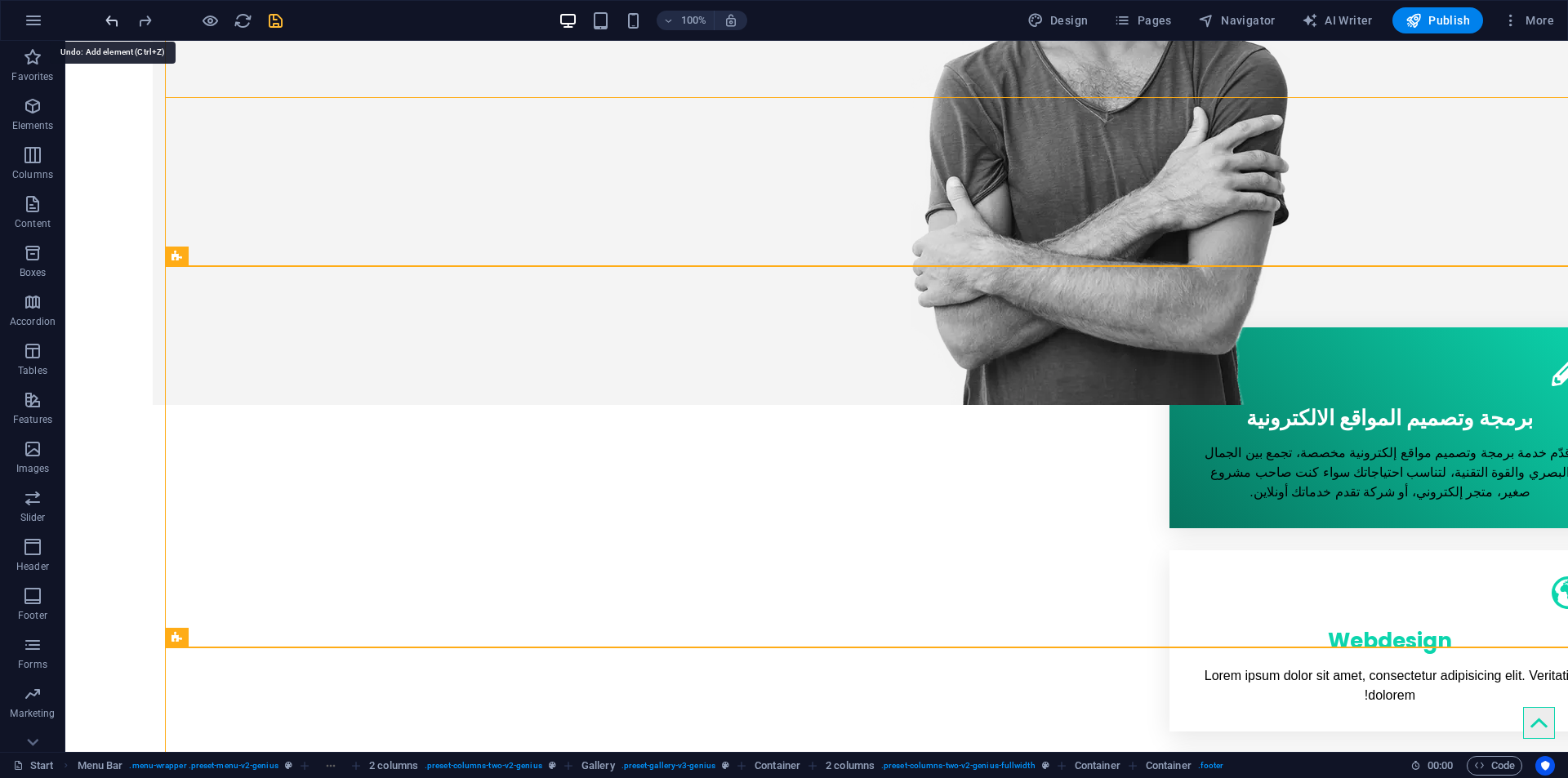
click at [105, 23] on icon "undo" at bounding box center [113, 21] width 19 height 19
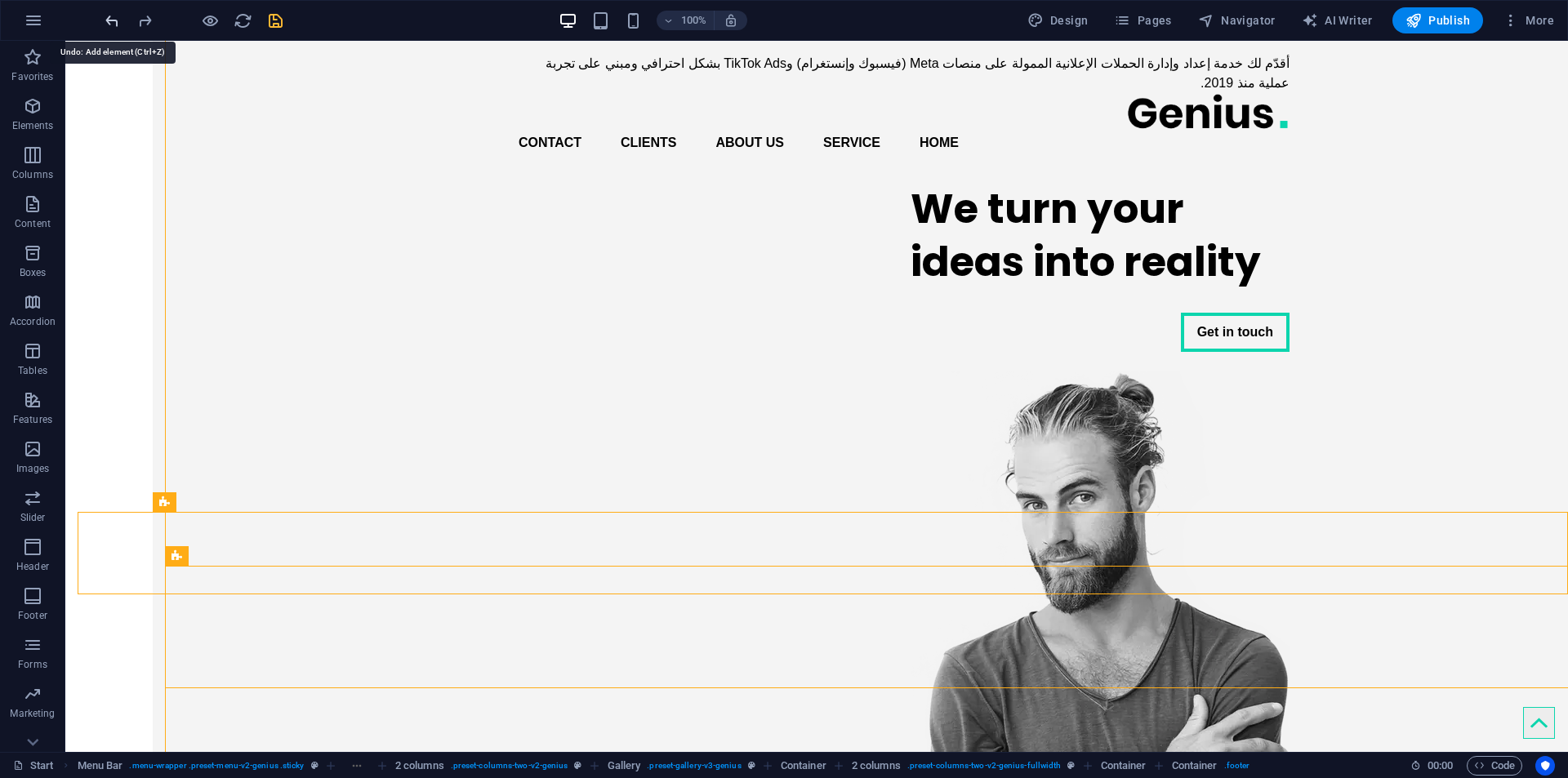
click at [105, 23] on icon "undo" at bounding box center [113, 21] width 19 height 19
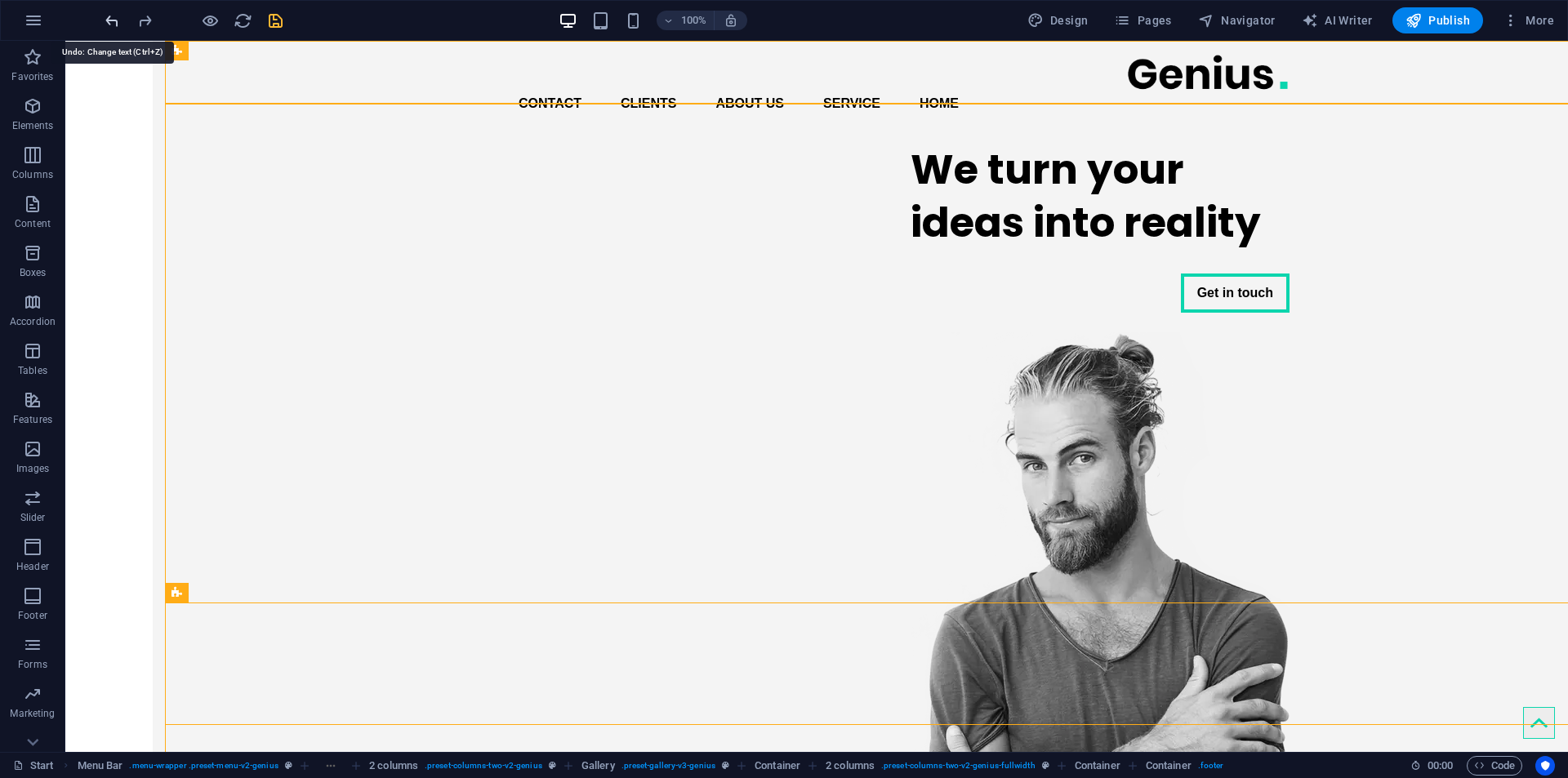
click at [105, 23] on icon "undo" at bounding box center [113, 21] width 19 height 19
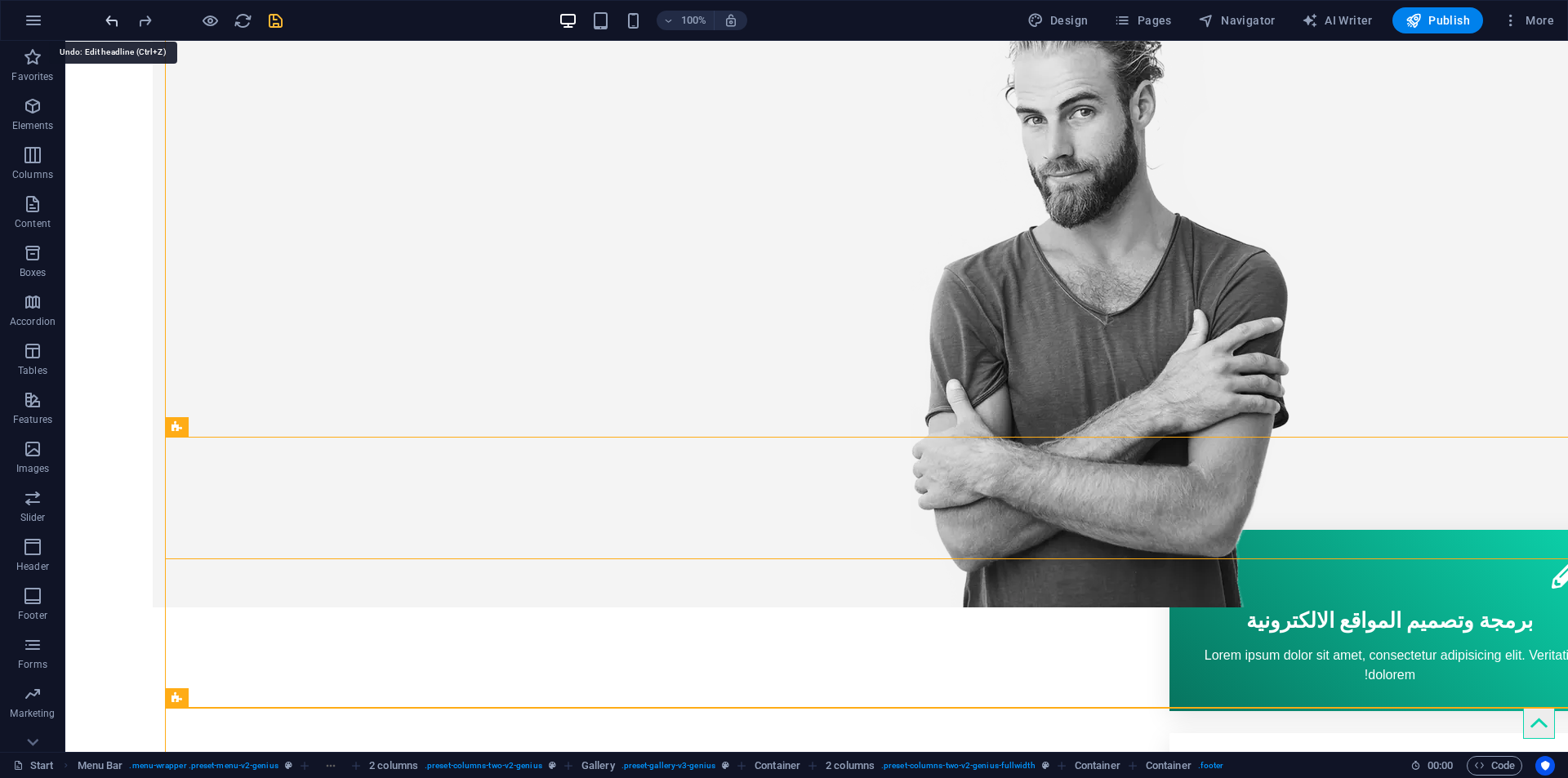
scroll to position [392, -87]
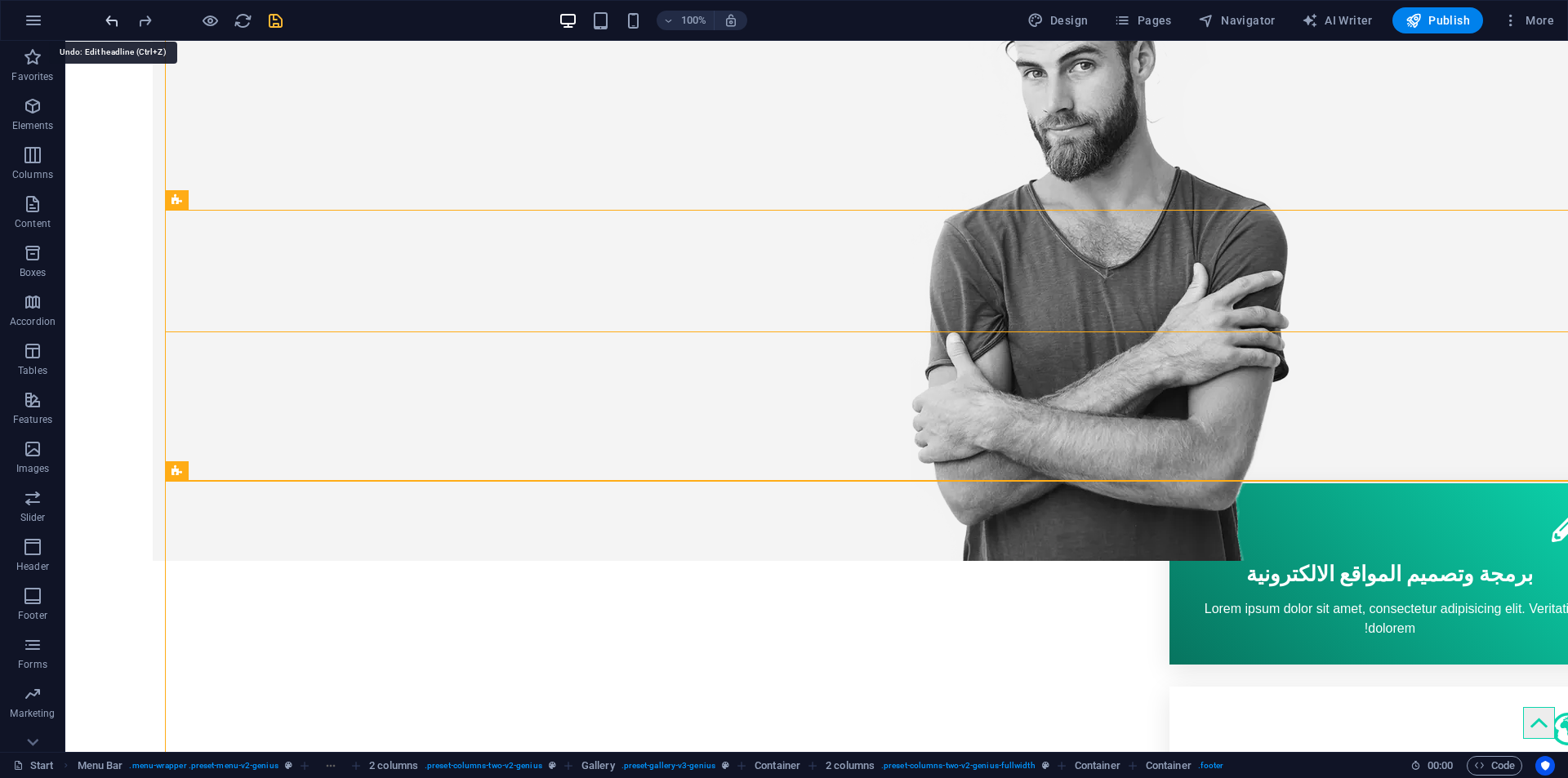
click at [105, 23] on icon "undo" at bounding box center [113, 21] width 19 height 19
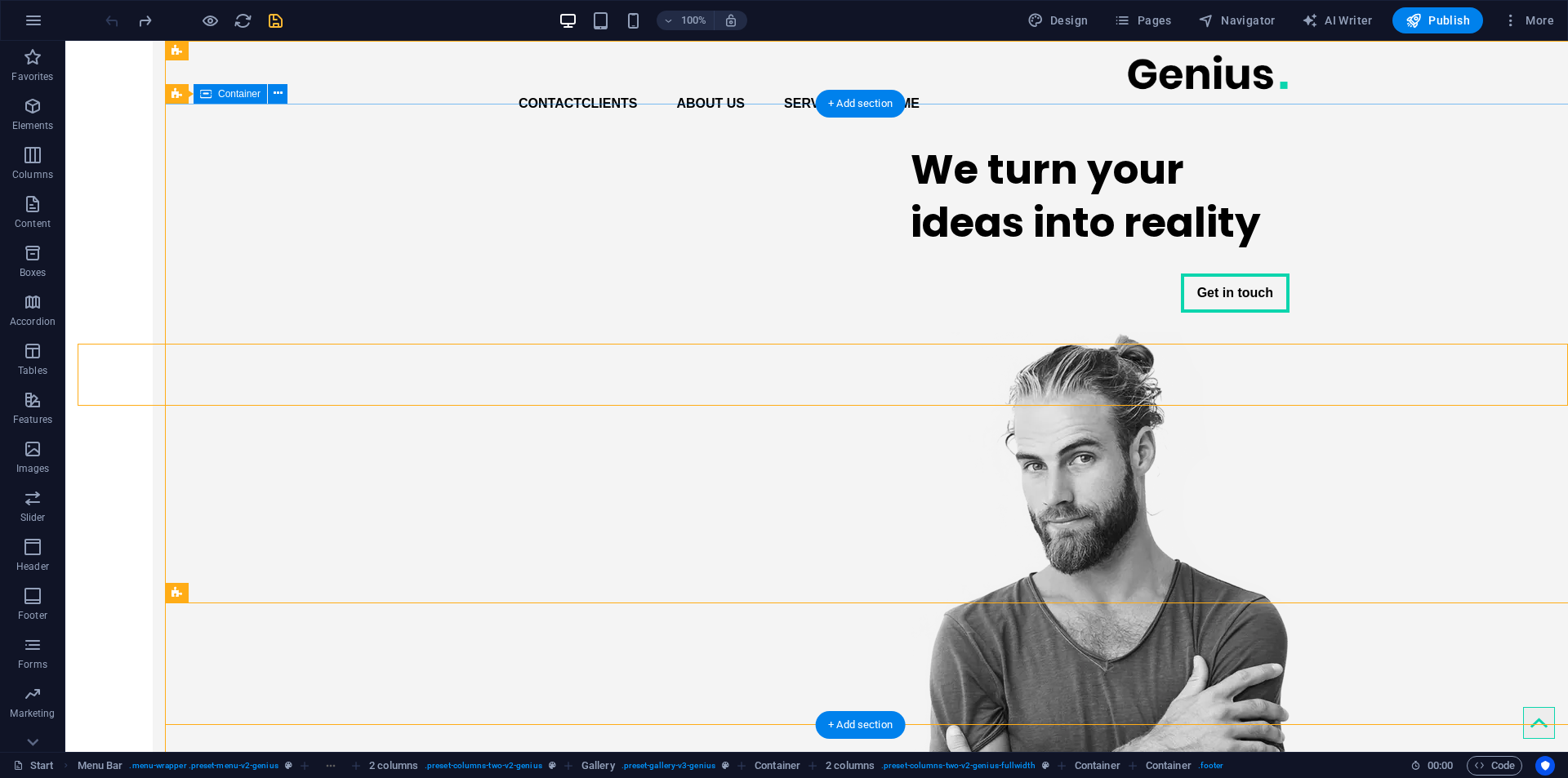
scroll to position [0, -161]
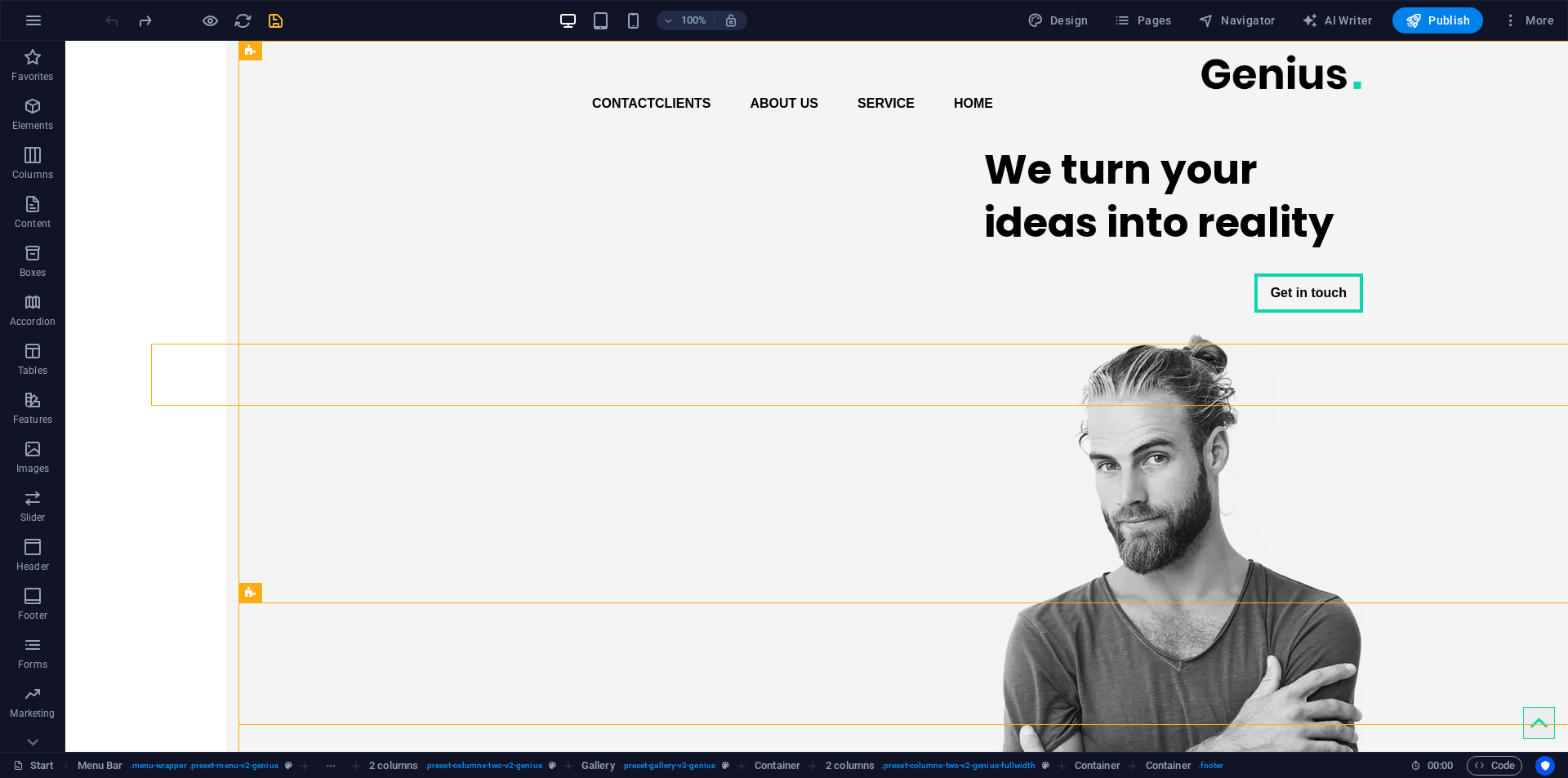
drag, startPoint x: 231, startPoint y: 199, endPoint x: 89, endPoint y: 152, distance: 149.6
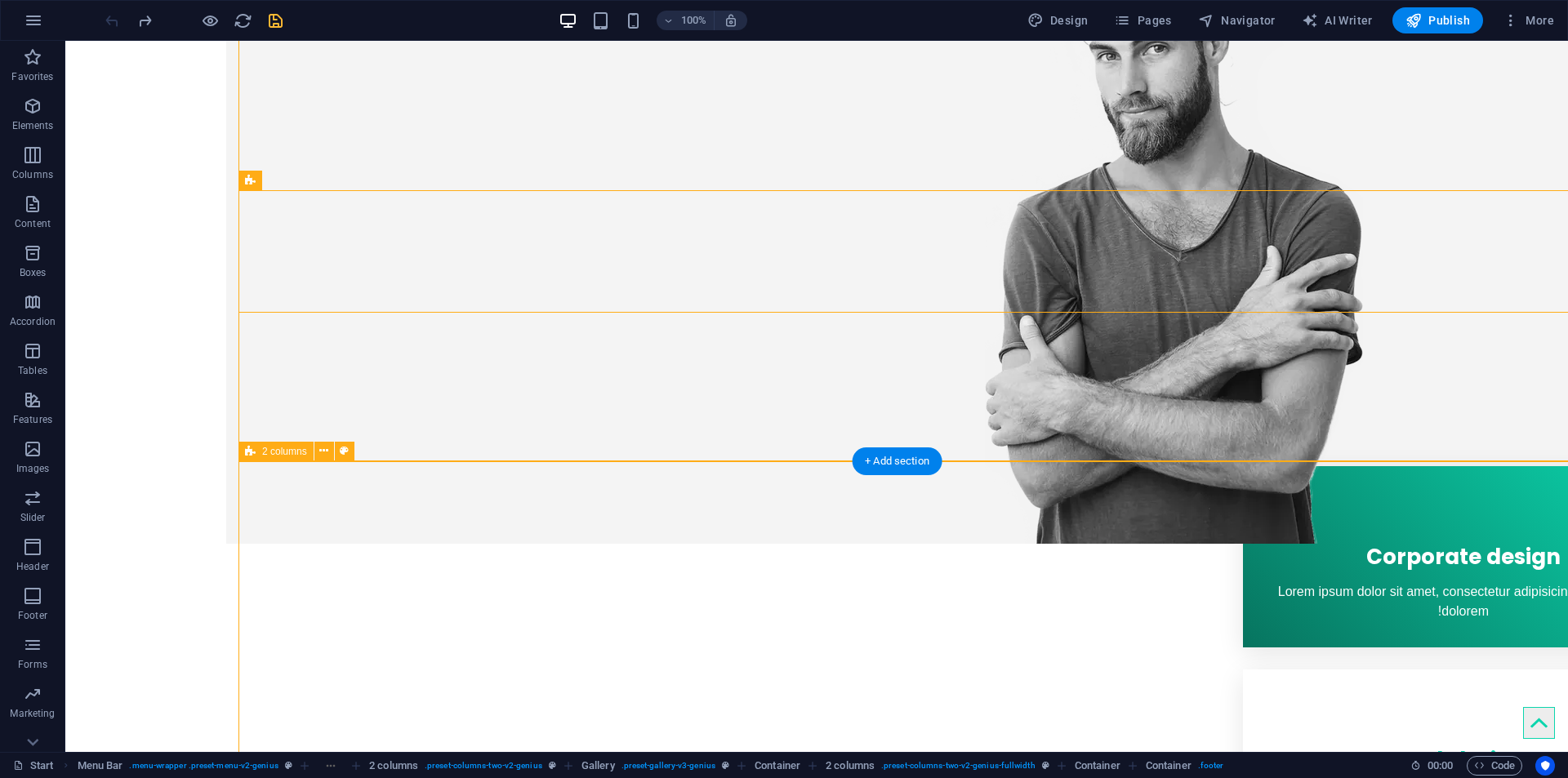
scroll to position [4, -161]
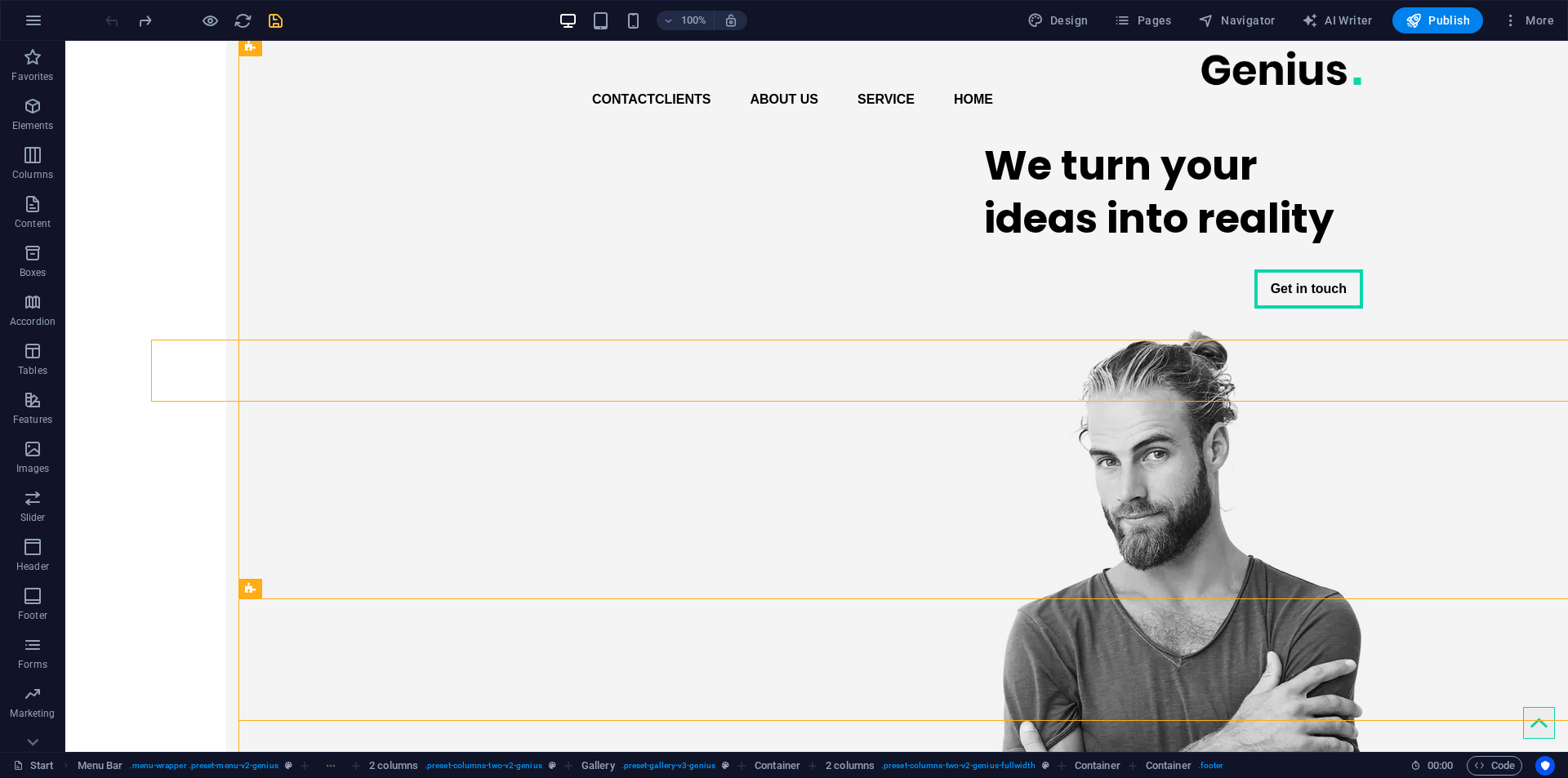
click at [130, 22] on div at bounding box center [194, 20] width 183 height 26
click at [138, 23] on icon "redo" at bounding box center [145, 21] width 19 height 19
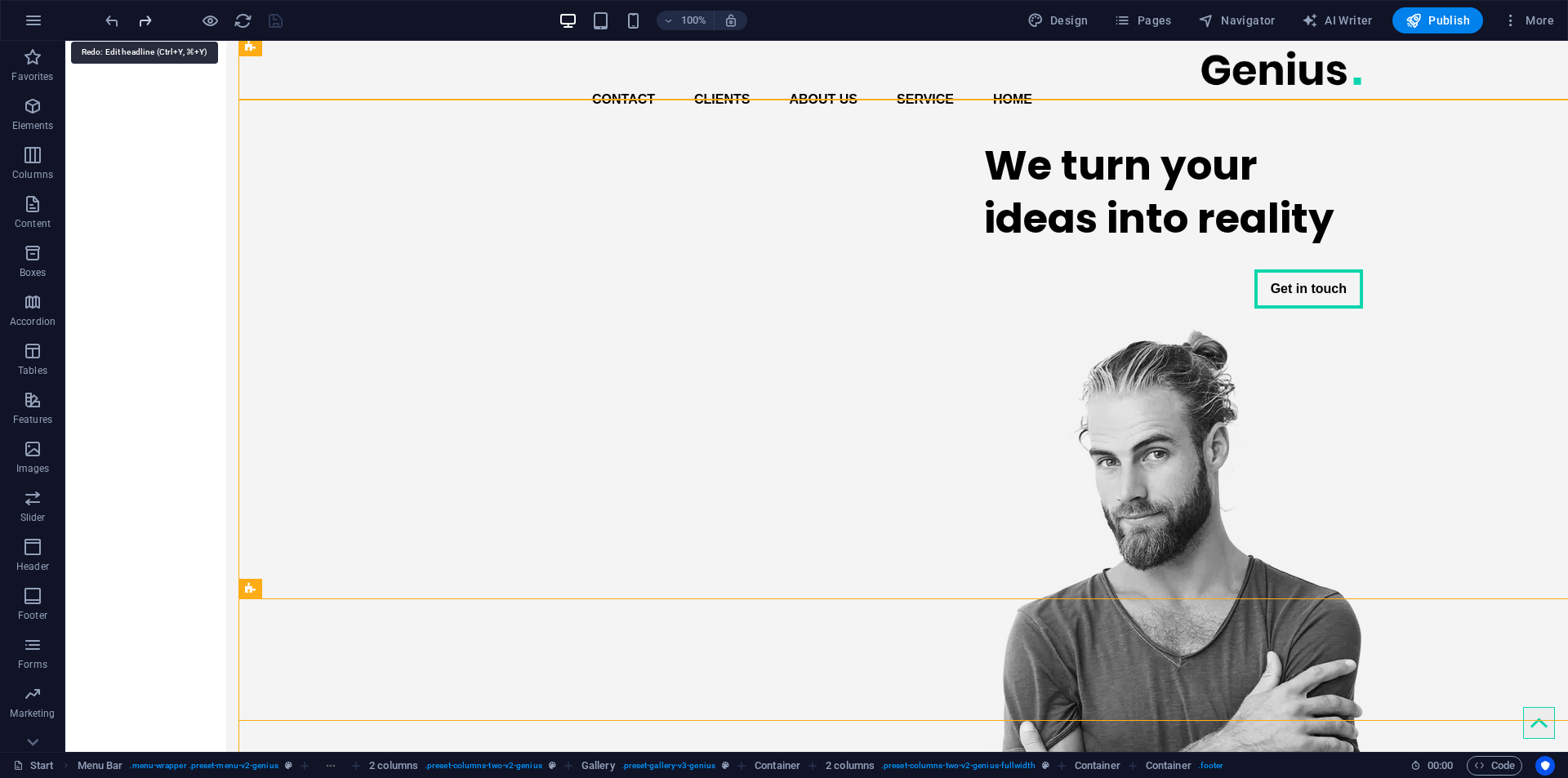
click at [138, 23] on icon "redo" at bounding box center [145, 21] width 19 height 19
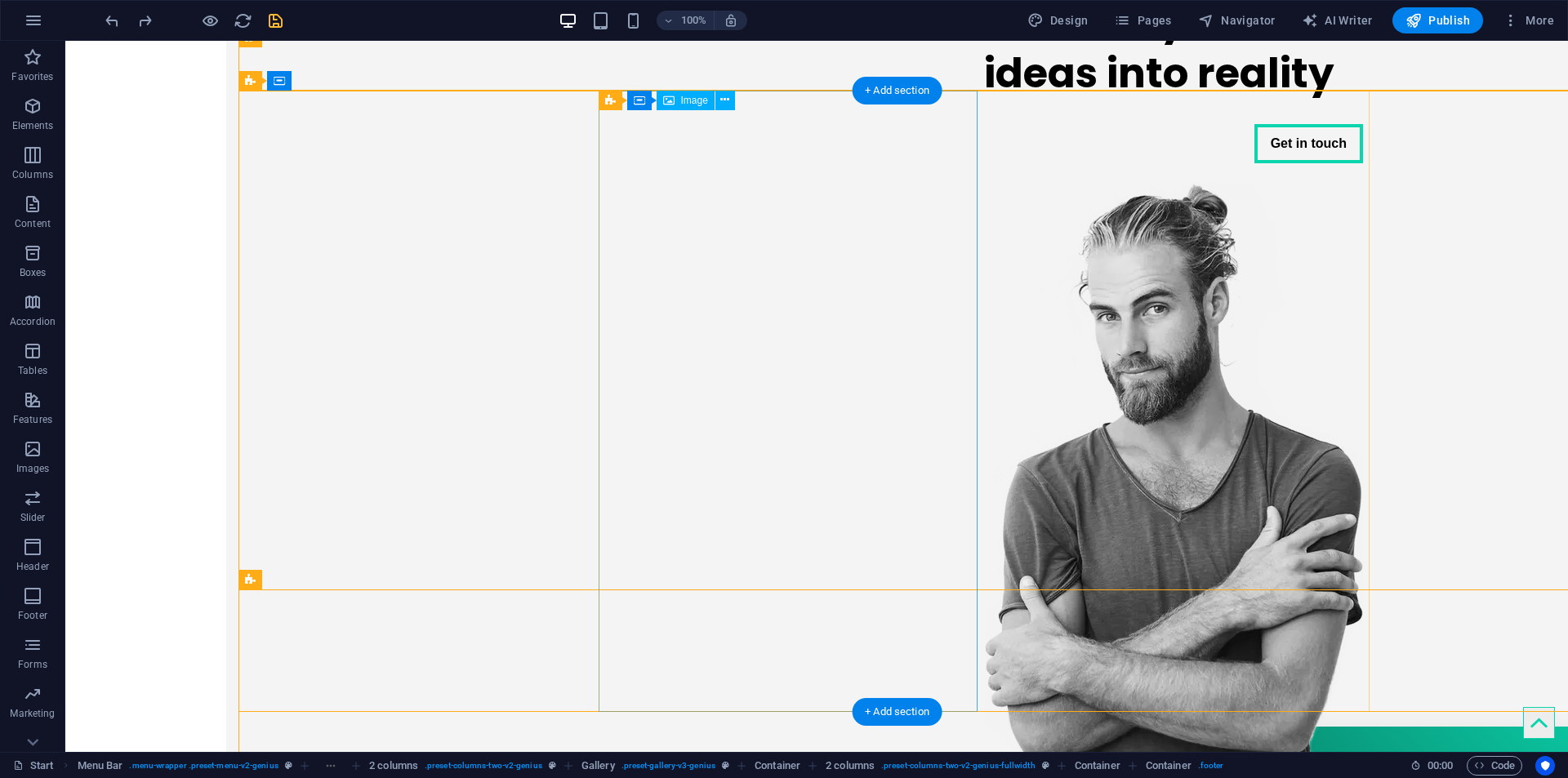
scroll to position [412, -161]
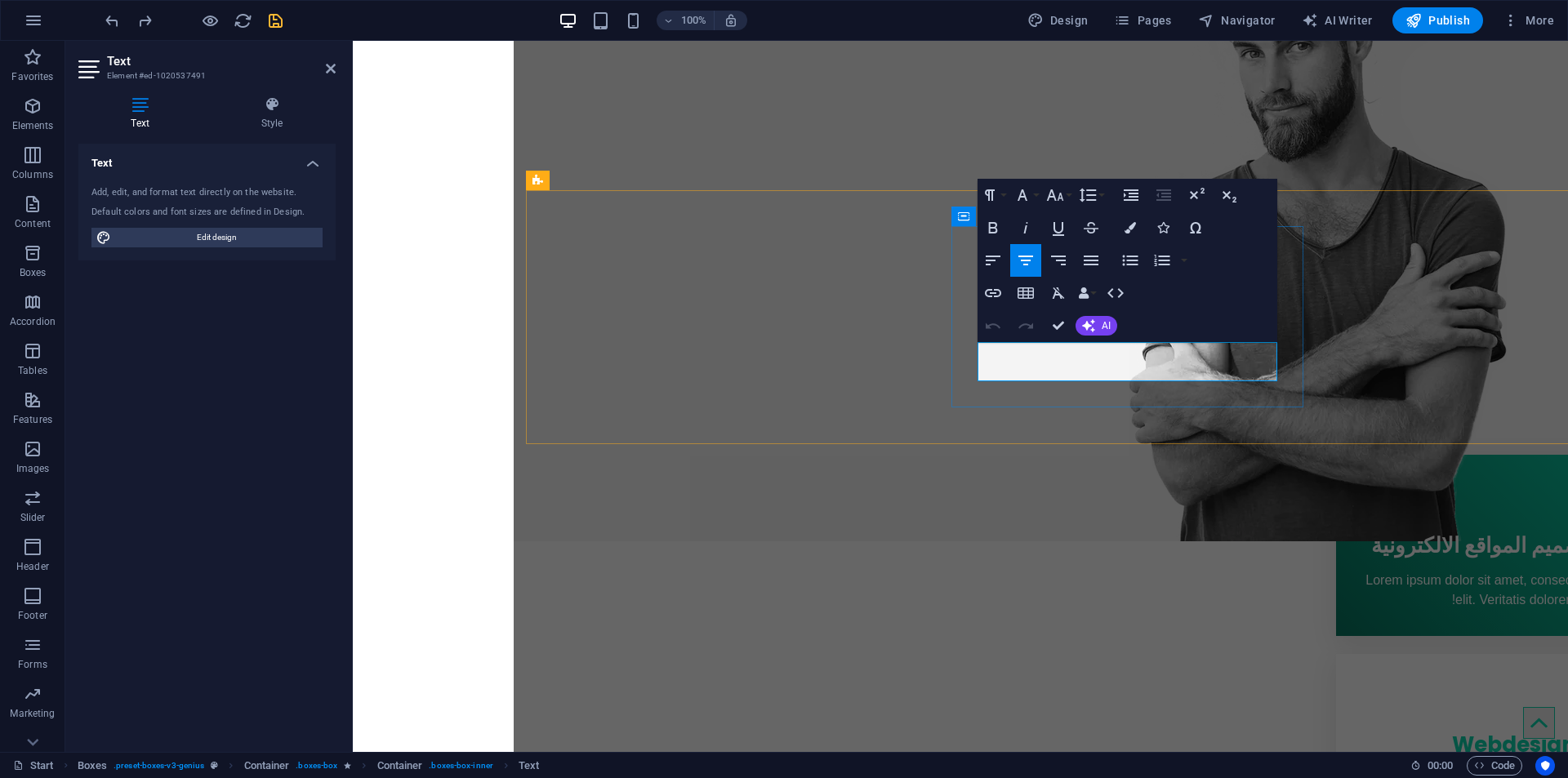
scroll to position [1493, -3]
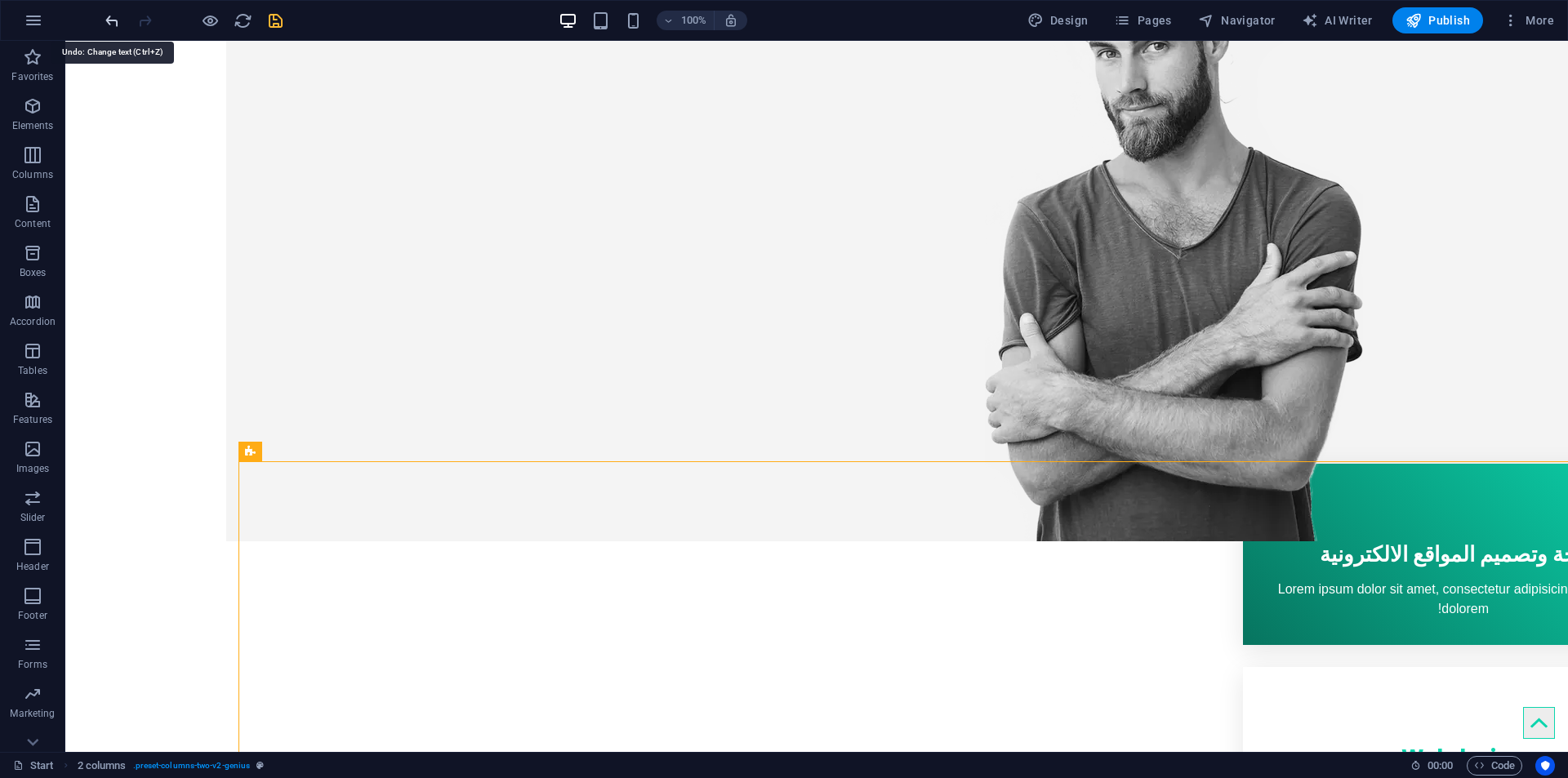
click at [106, 12] on icon "undo" at bounding box center [113, 21] width 19 height 19
click at [142, 21] on icon "redo" at bounding box center [145, 21] width 19 height 19
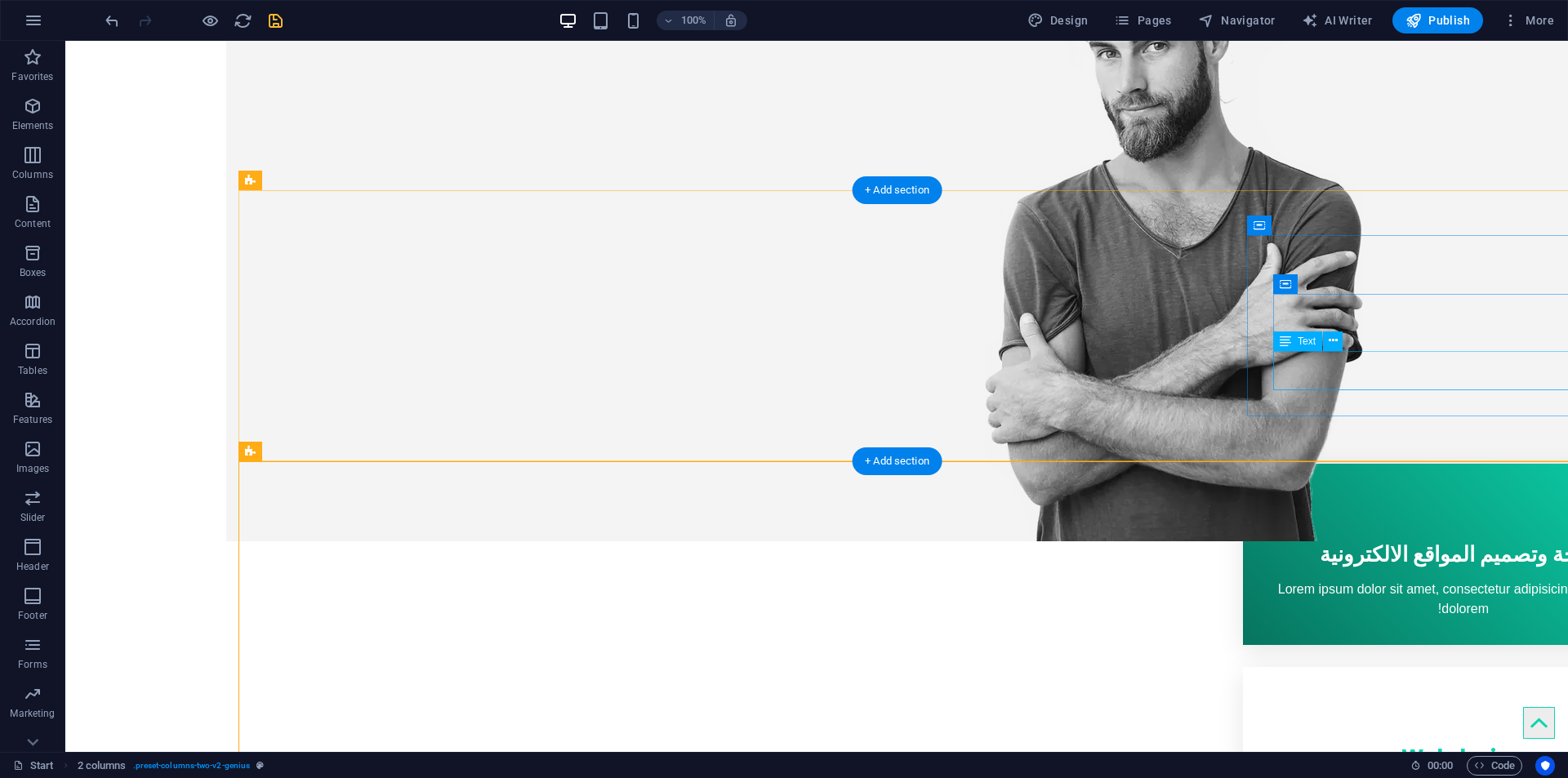
click at [1466, 579] on div "Lorem ipsum dolor sit amet, consectetur adipisicing elit. Veritatis dolorem!" at bounding box center [1463, 599] width 388 height 39
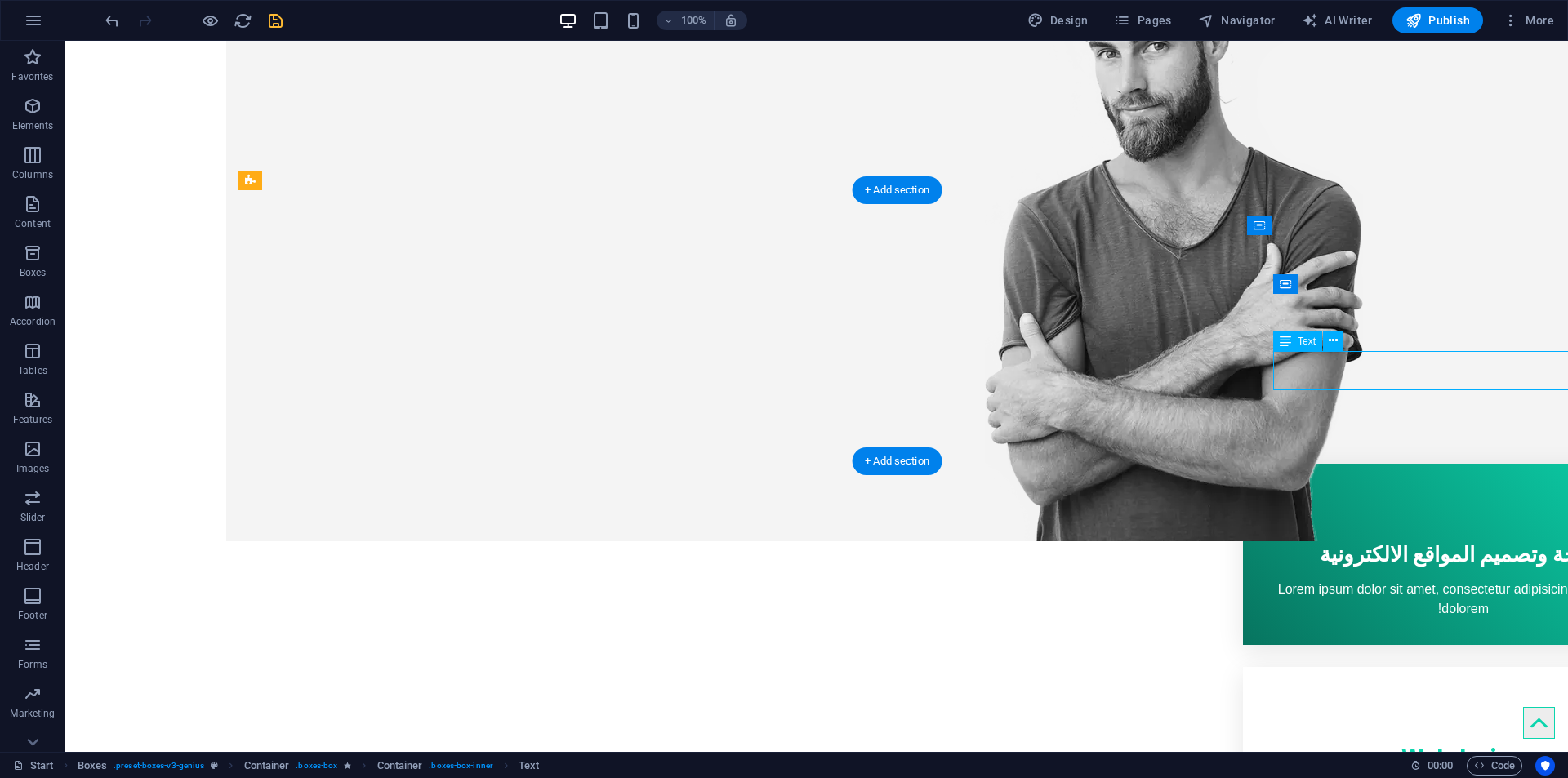
click at [1466, 579] on div "Lorem ipsum dolor sit amet, consectetur adipisicing elit. Veritatis dolorem!" at bounding box center [1463, 599] width 388 height 39
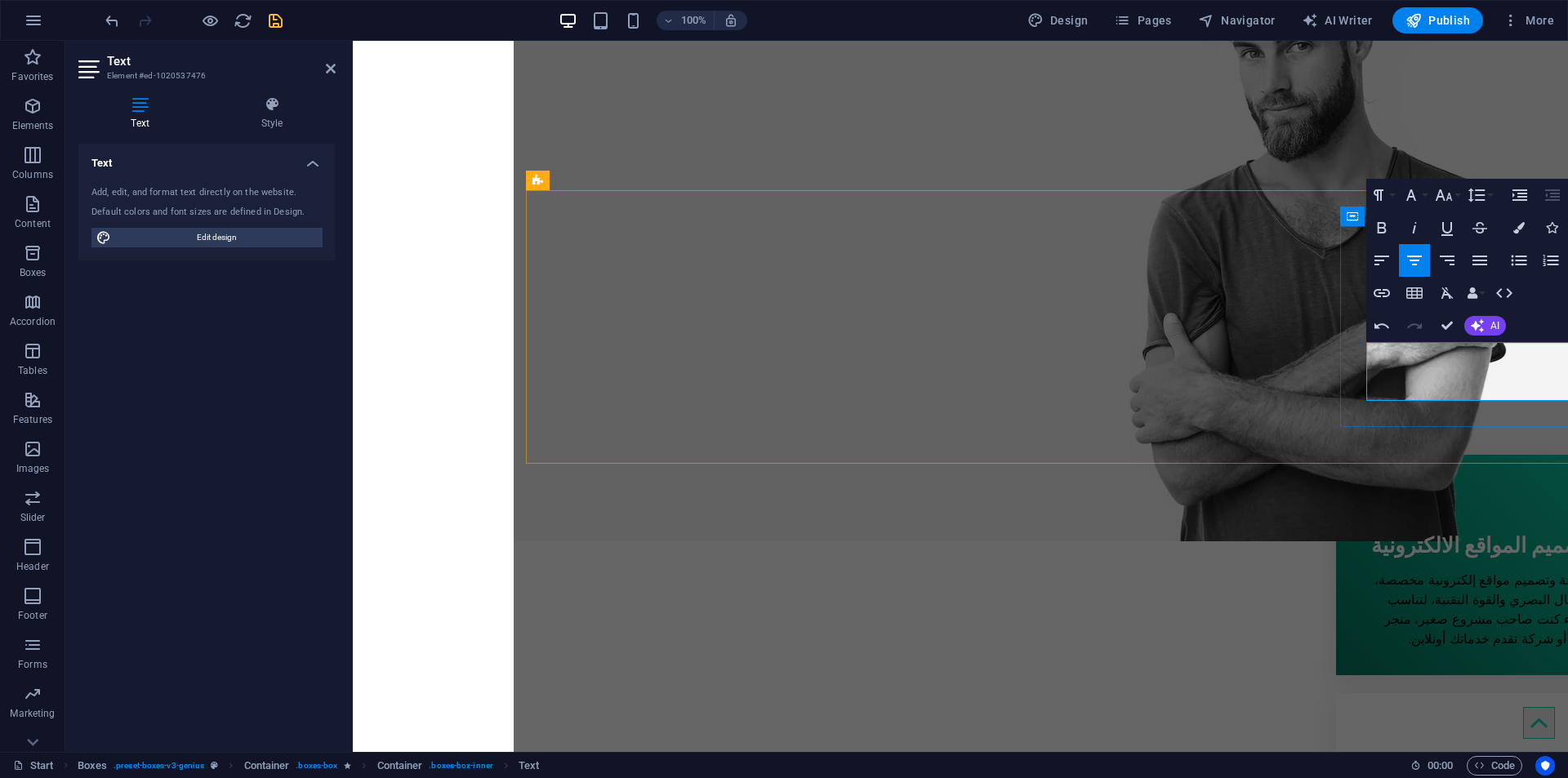
scroll to position [1951, -3]
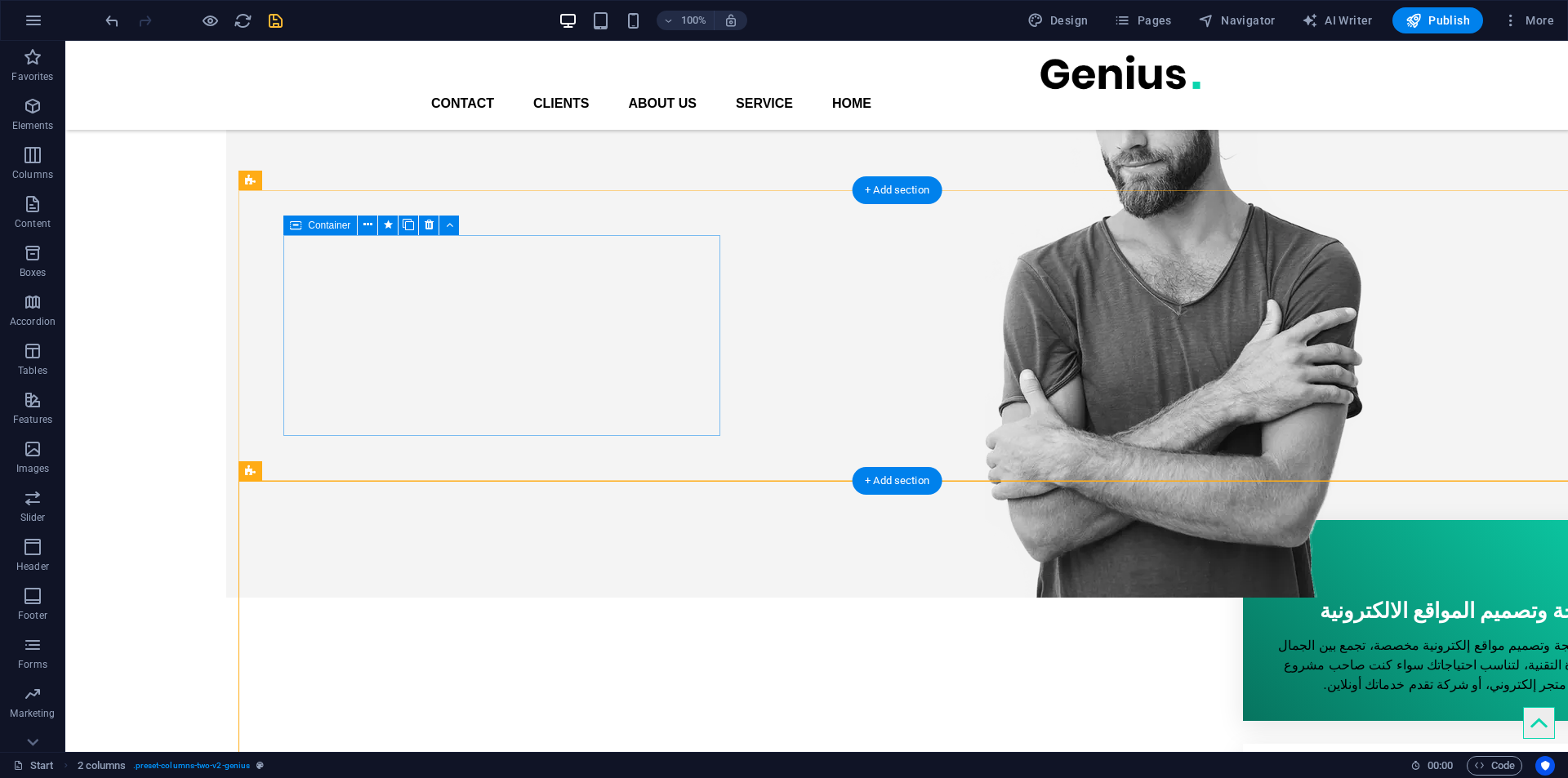
scroll to position [85, -161]
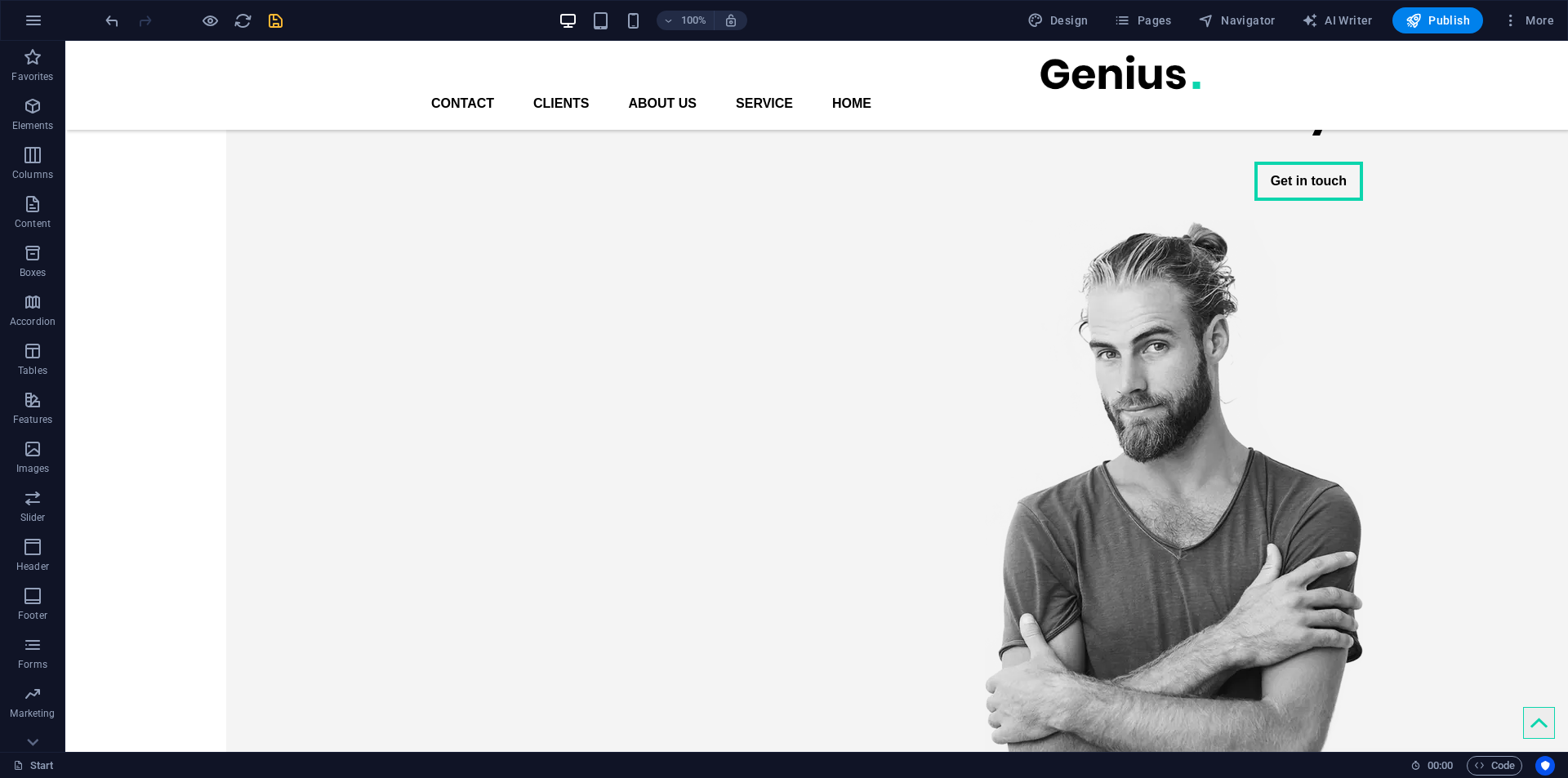
click at [271, 25] on icon "save" at bounding box center [276, 21] width 19 height 19
checkbox input "false"
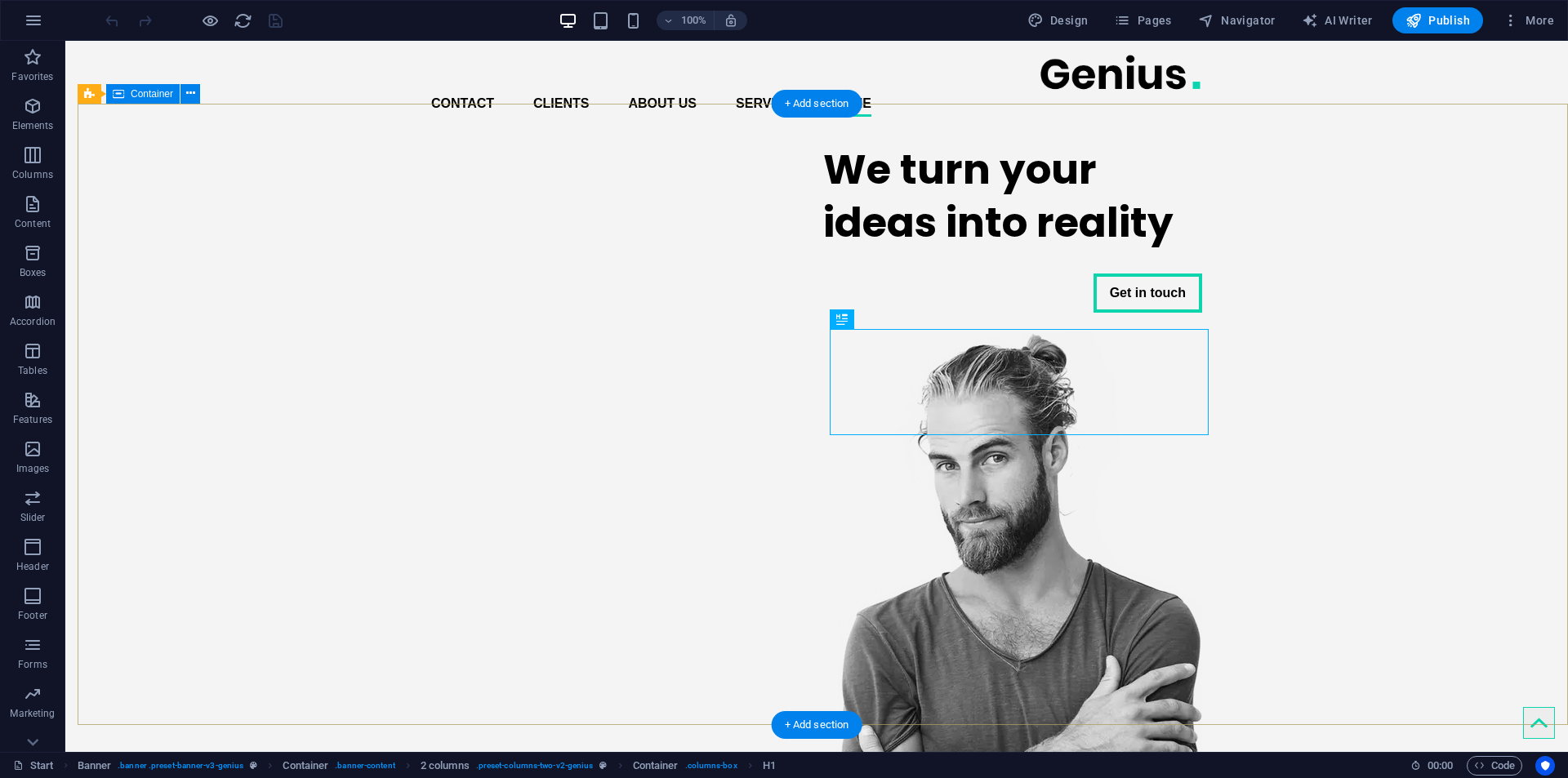
drag, startPoint x: 238, startPoint y: 326, endPoint x: 122, endPoint y: 315, distance: 116.5
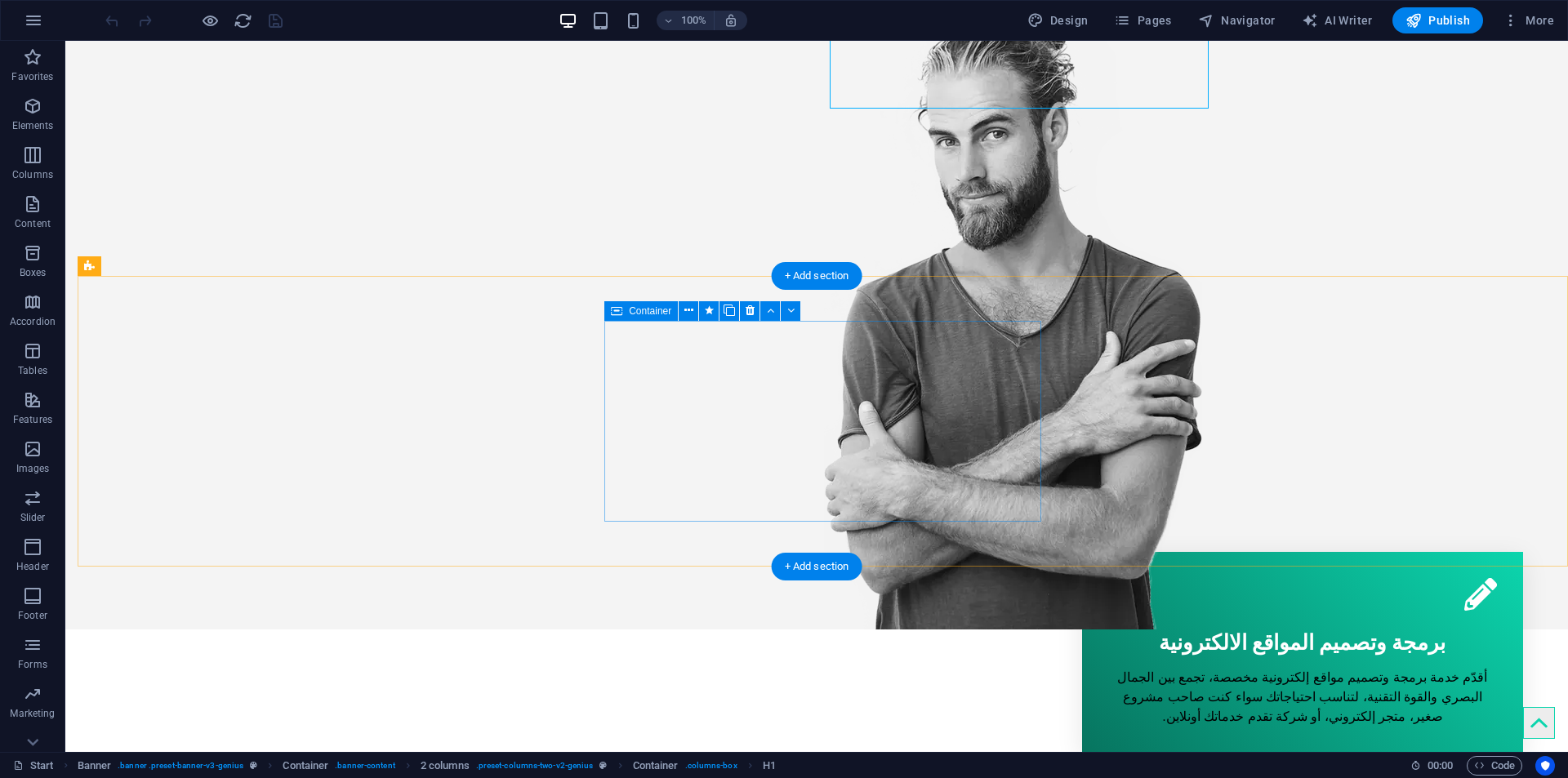
scroll to position [326, 0]
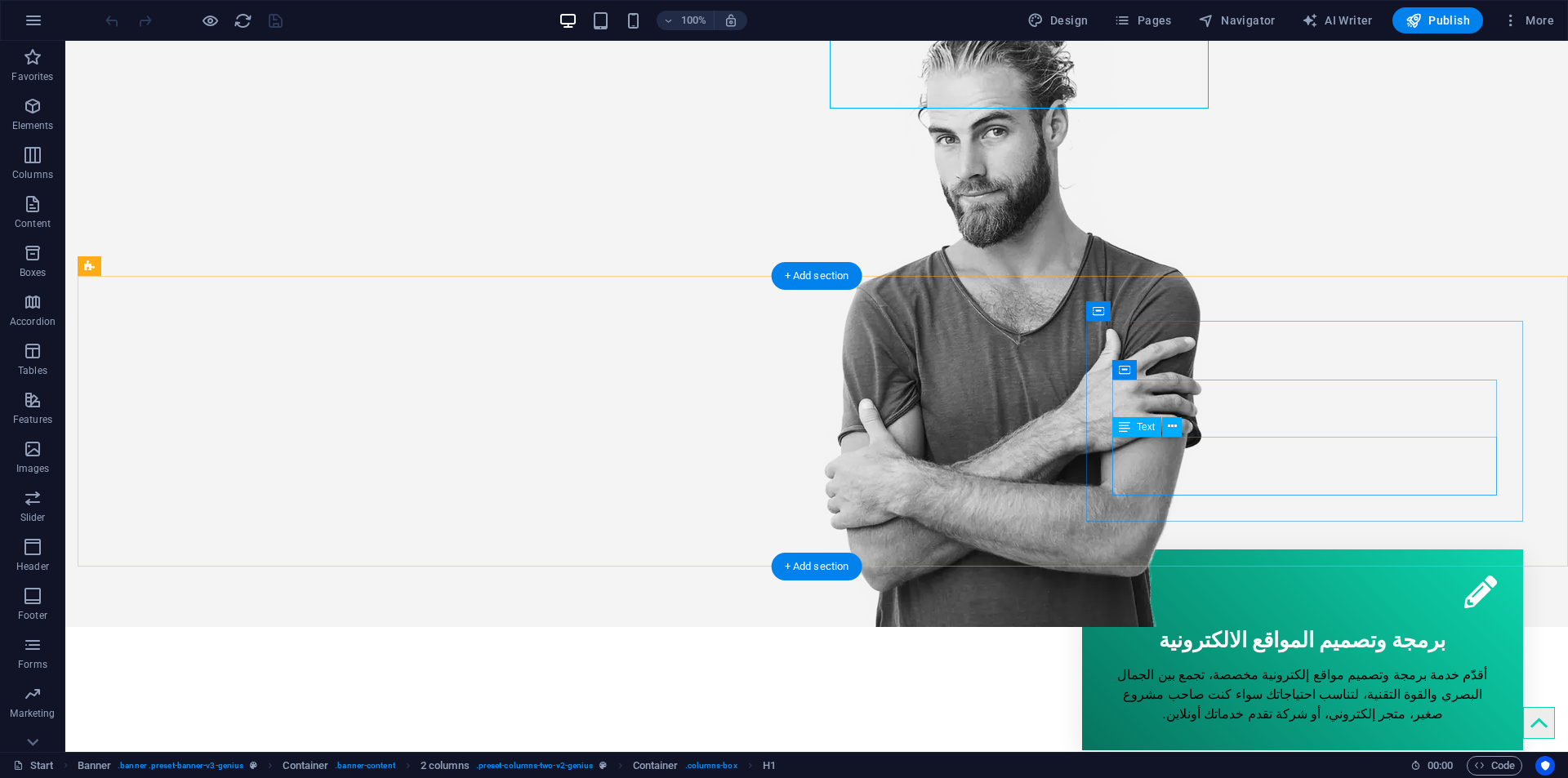
click at [1309, 666] on div "أقدّم خدمة برمجة وتصميم مواقع إلكترونية مخصصة، تجمع بين الجمال البصري والقوة ال…" at bounding box center [1302, 694] width 388 height 58
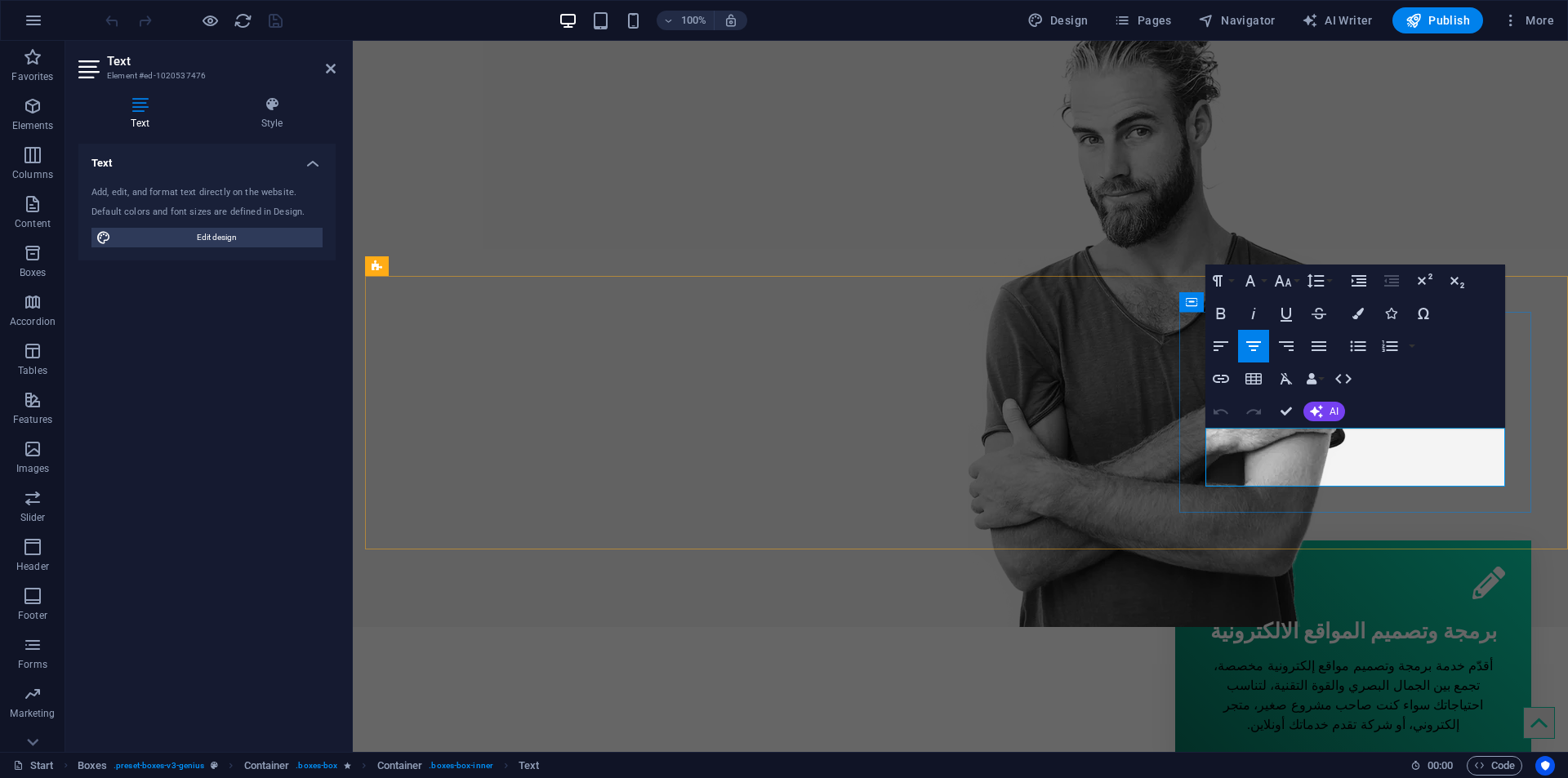
click at [1355, 656] on p "أقدّم خدمة برمجة وتصميم مواقع إلكترونية مخصصة، تجمع بين الجمال البصري والقوة ال…" at bounding box center [1353, 695] width 304 height 79
click at [1298, 656] on p "أقدّم خدمة برمجة وتصميم مواقع إلكترونية مخصصة، تجمع بين الجمال البصري والقوة ال…" at bounding box center [1353, 695] width 304 height 79
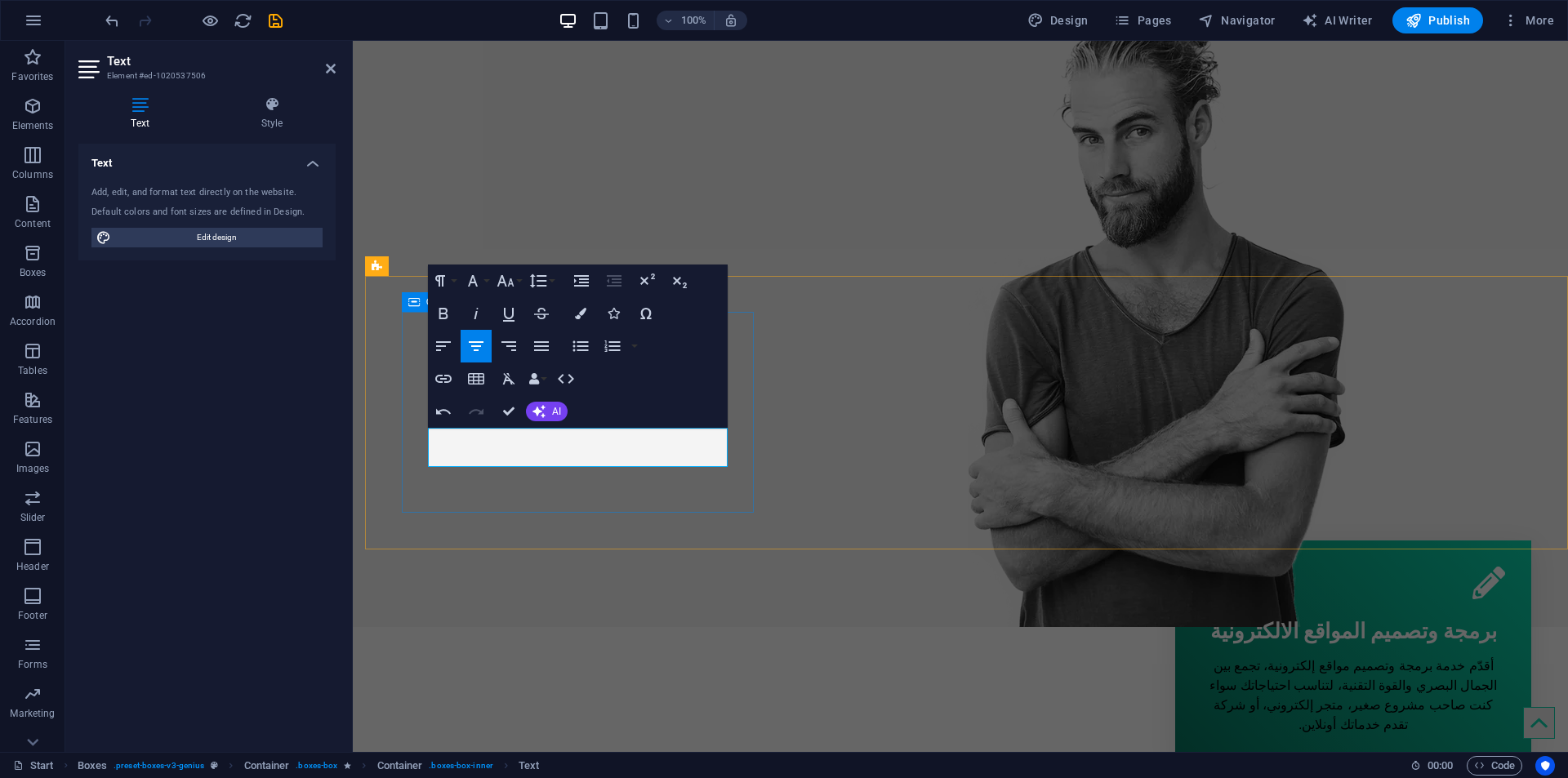
scroll to position [1079, -3]
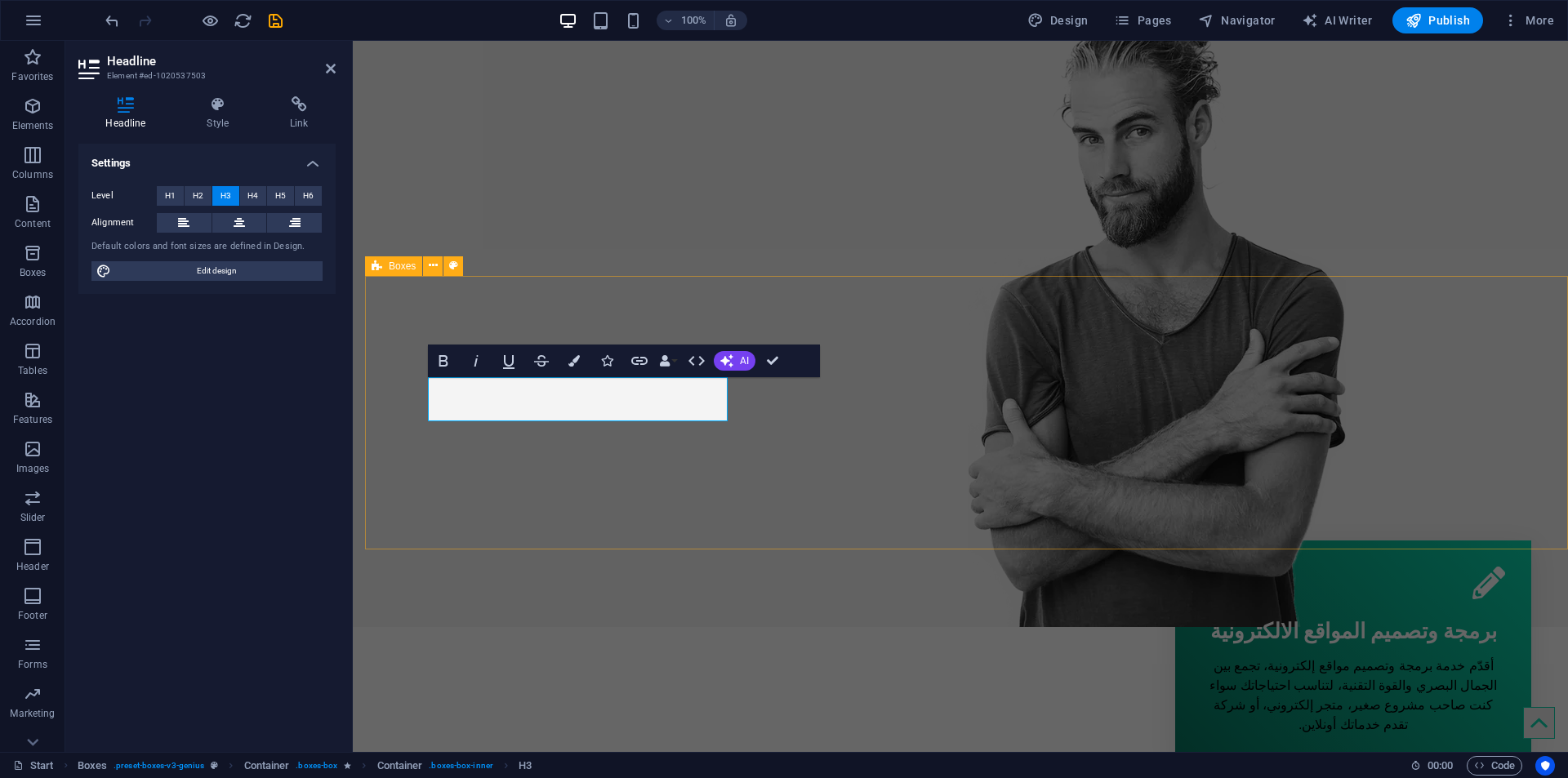
scroll to position [0, -7]
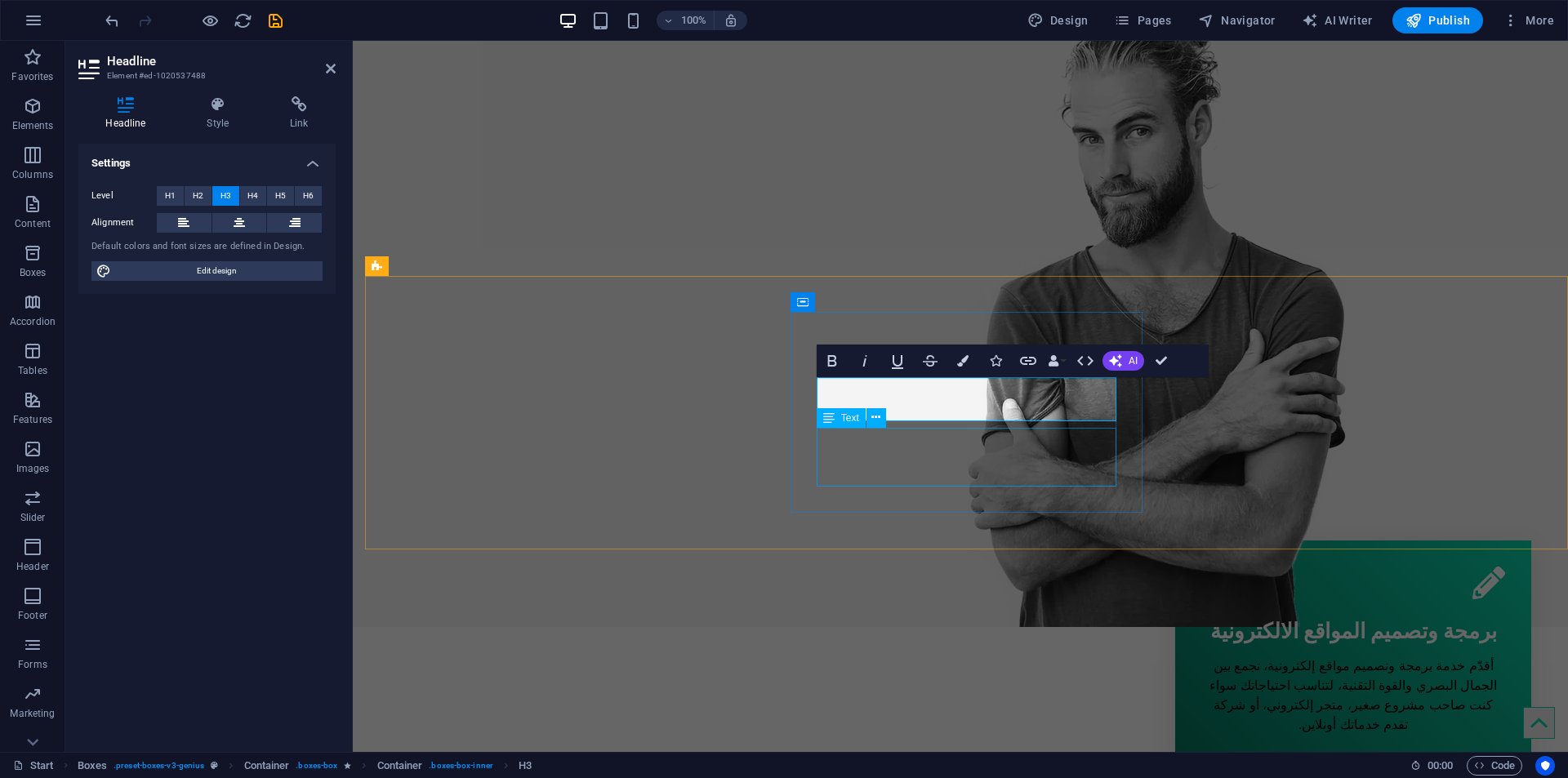
scroll to position [0, -4]
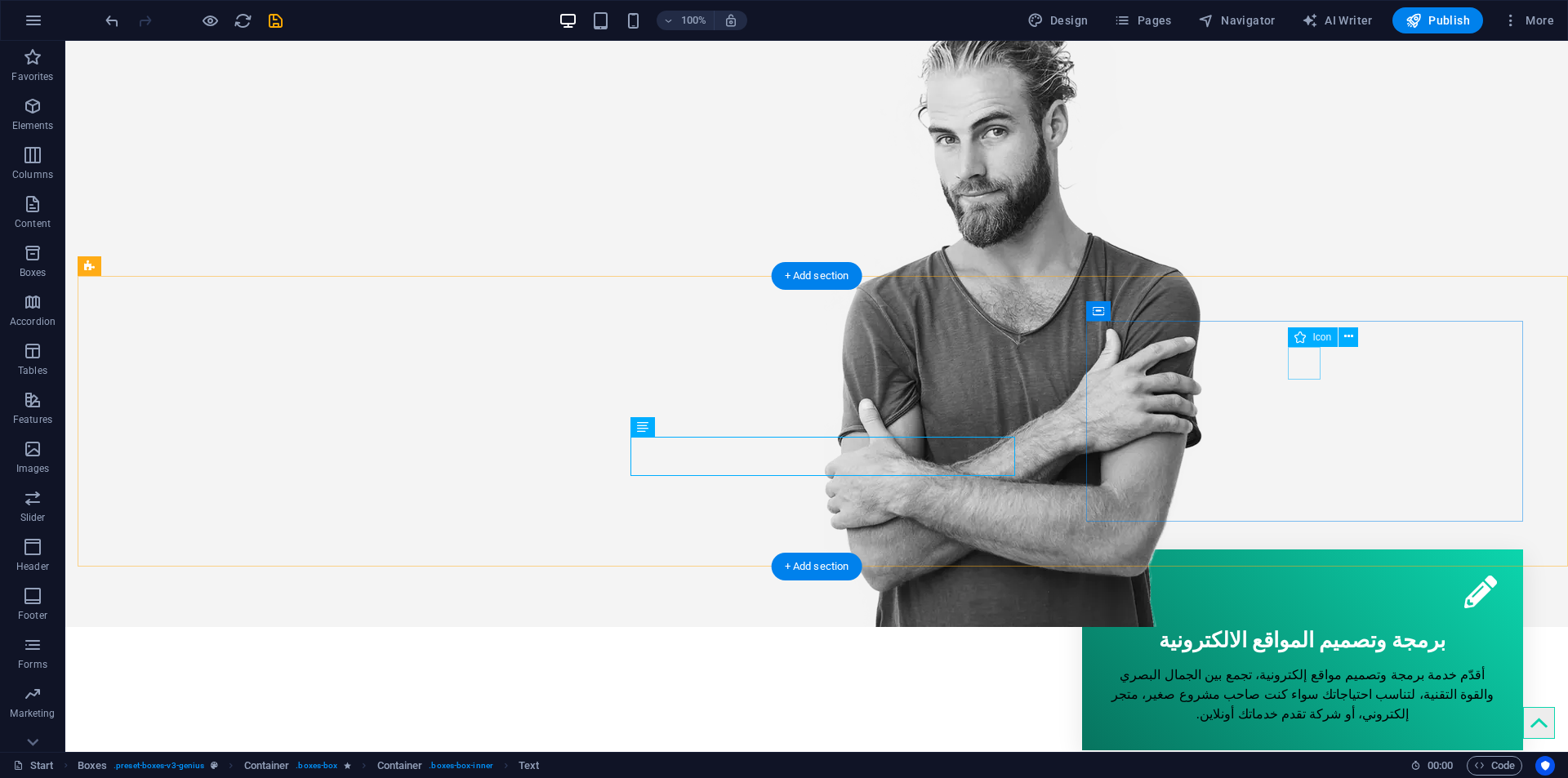
click at [1303, 575] on figure at bounding box center [1302, 591] width 388 height 33
select select "xMidYMid"
select select "px"
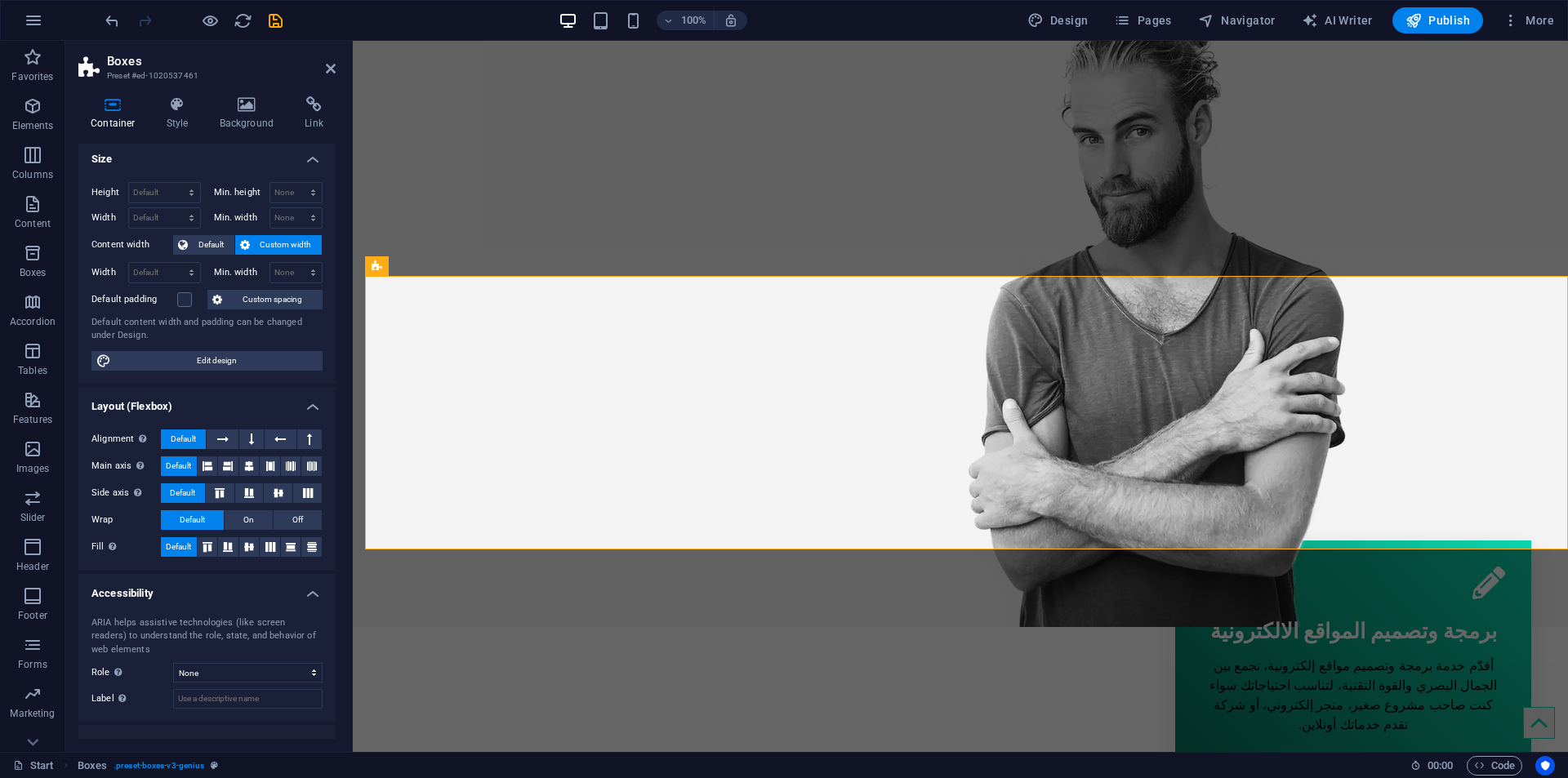
scroll to position [0, 0]
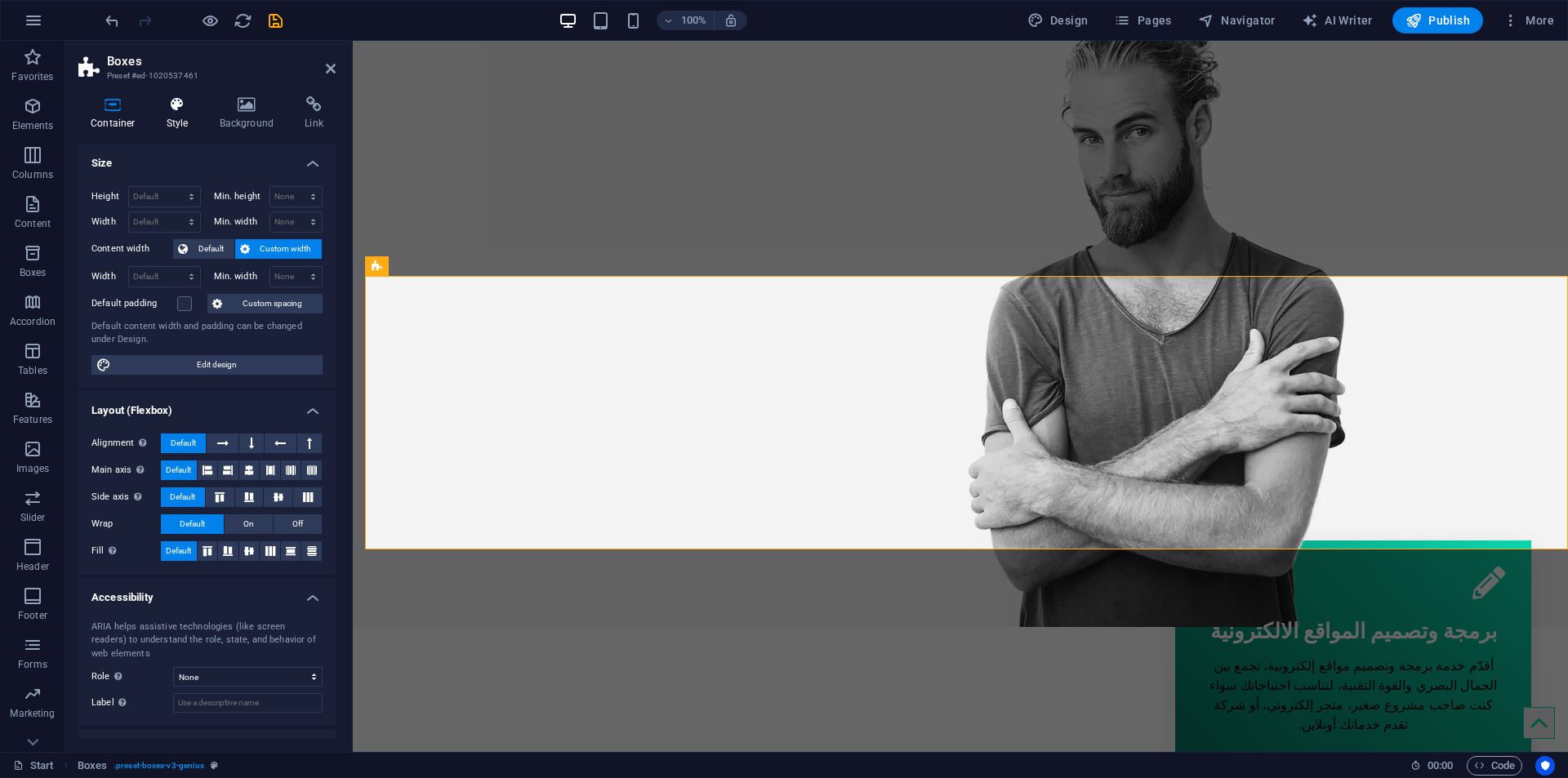
click at [193, 126] on h4 "Style" at bounding box center [180, 113] width 53 height 35
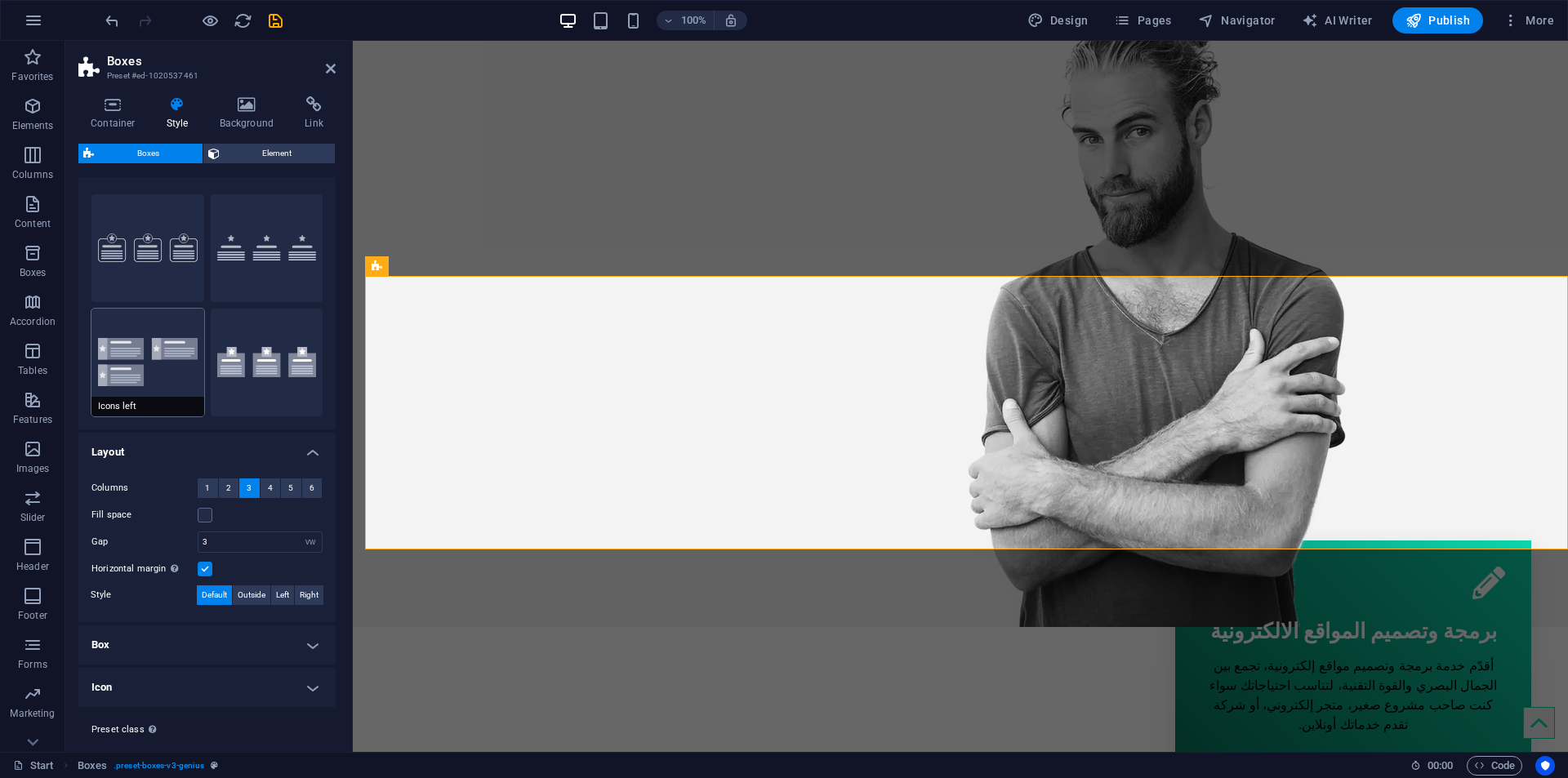
scroll to position [58, 0]
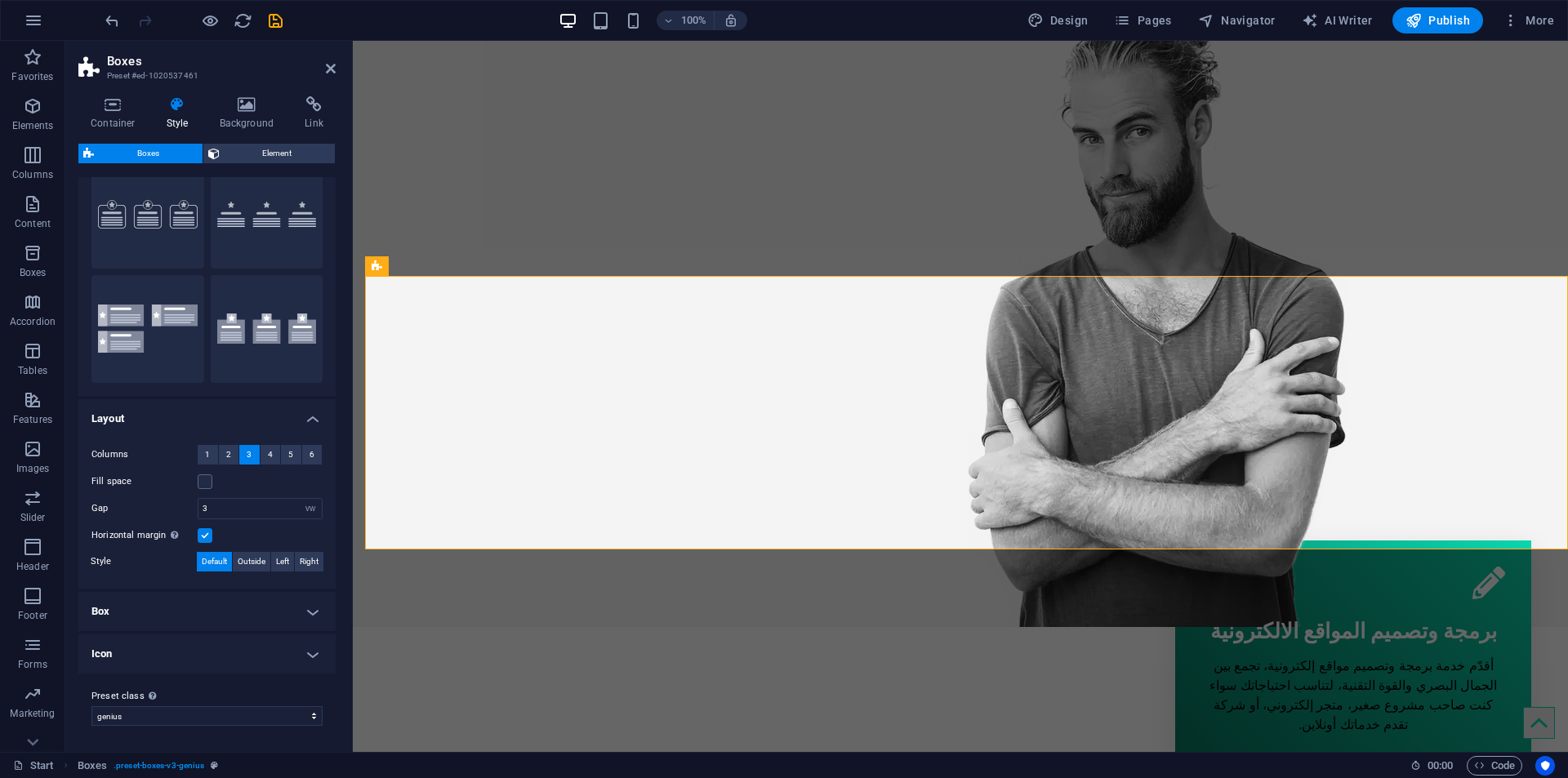
click at [190, 657] on h4 "Icon" at bounding box center [207, 654] width 257 height 39
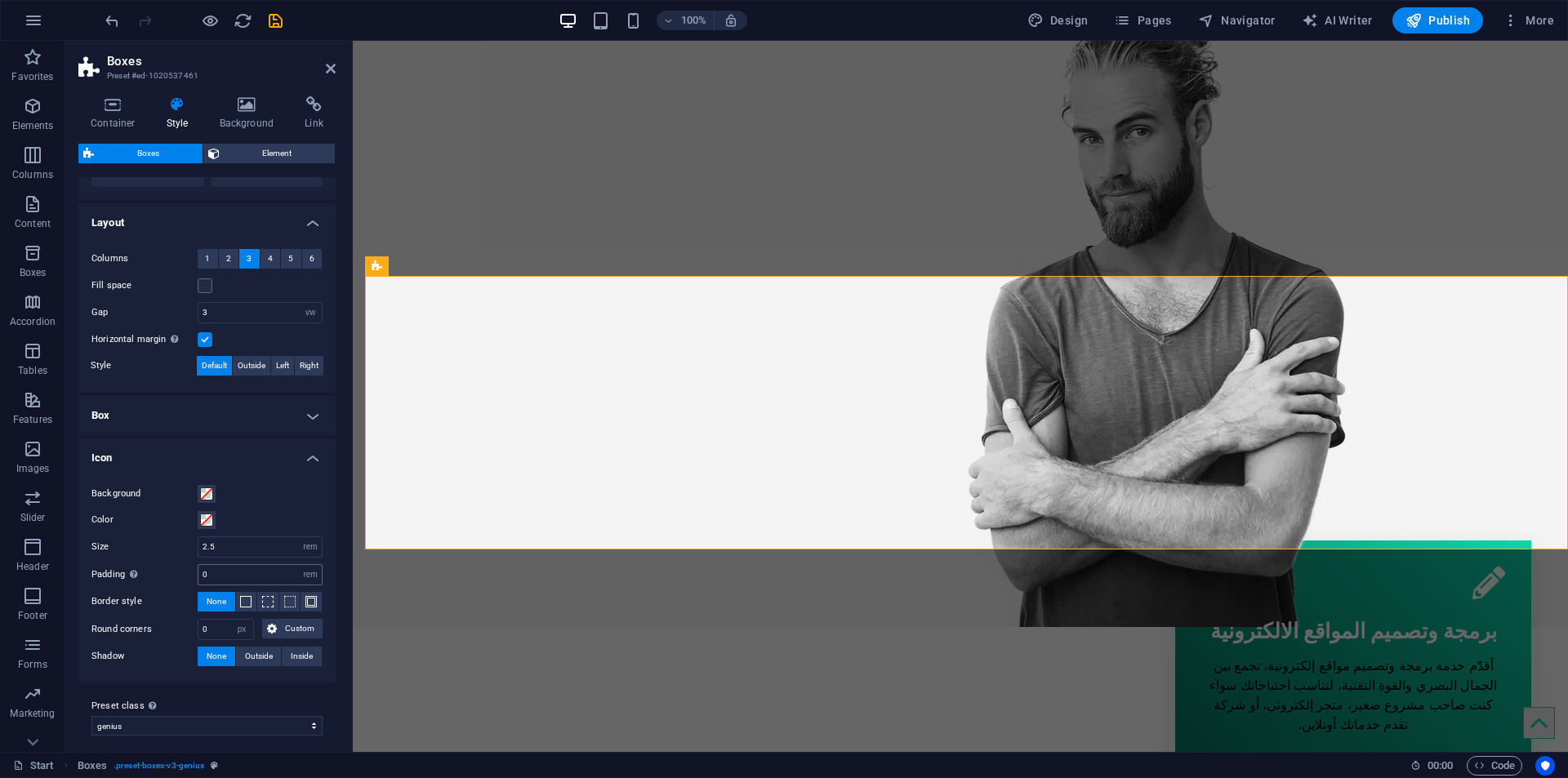
scroll to position [265, 0]
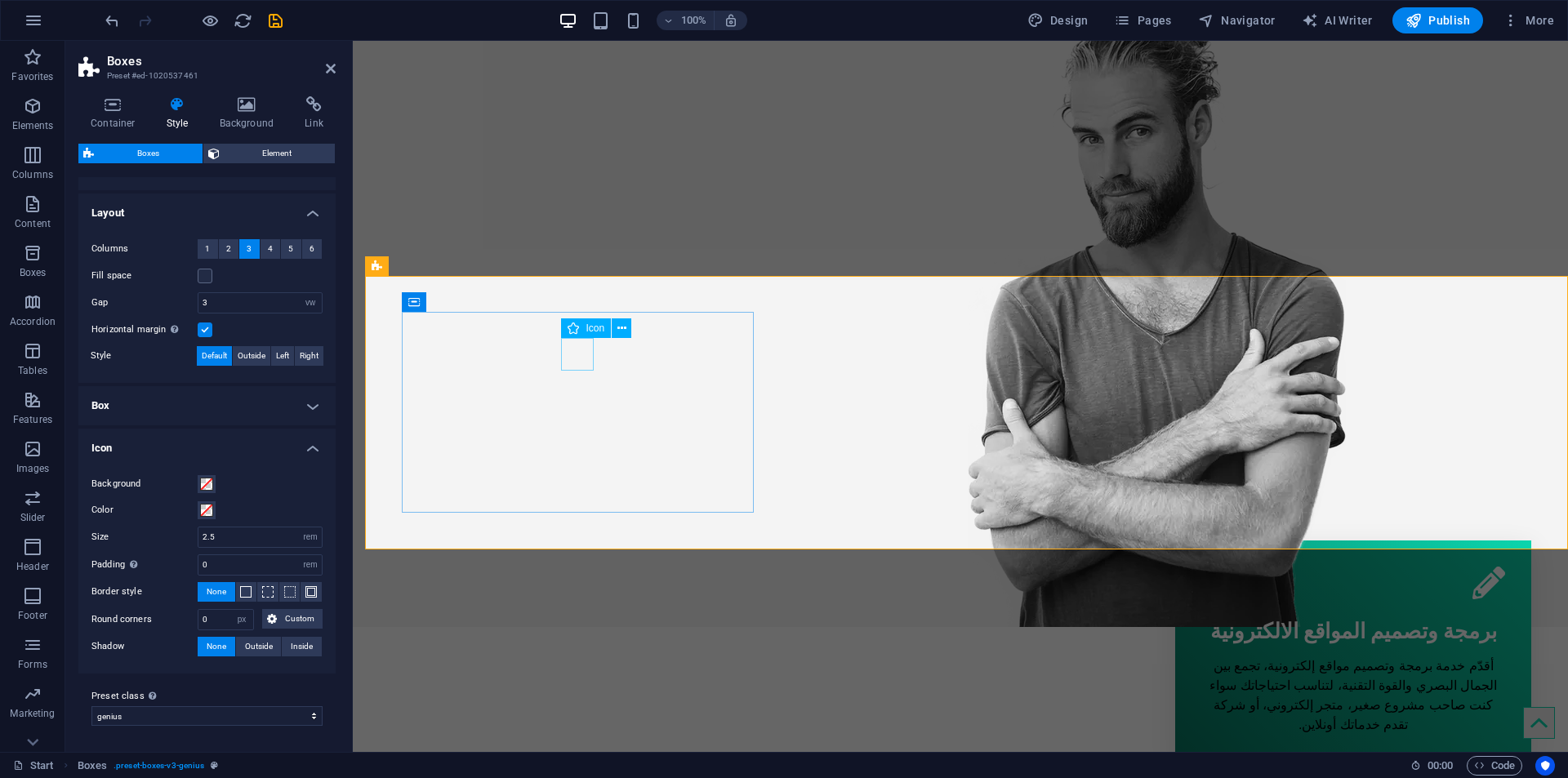
select select "xMidYMid"
select select "px"
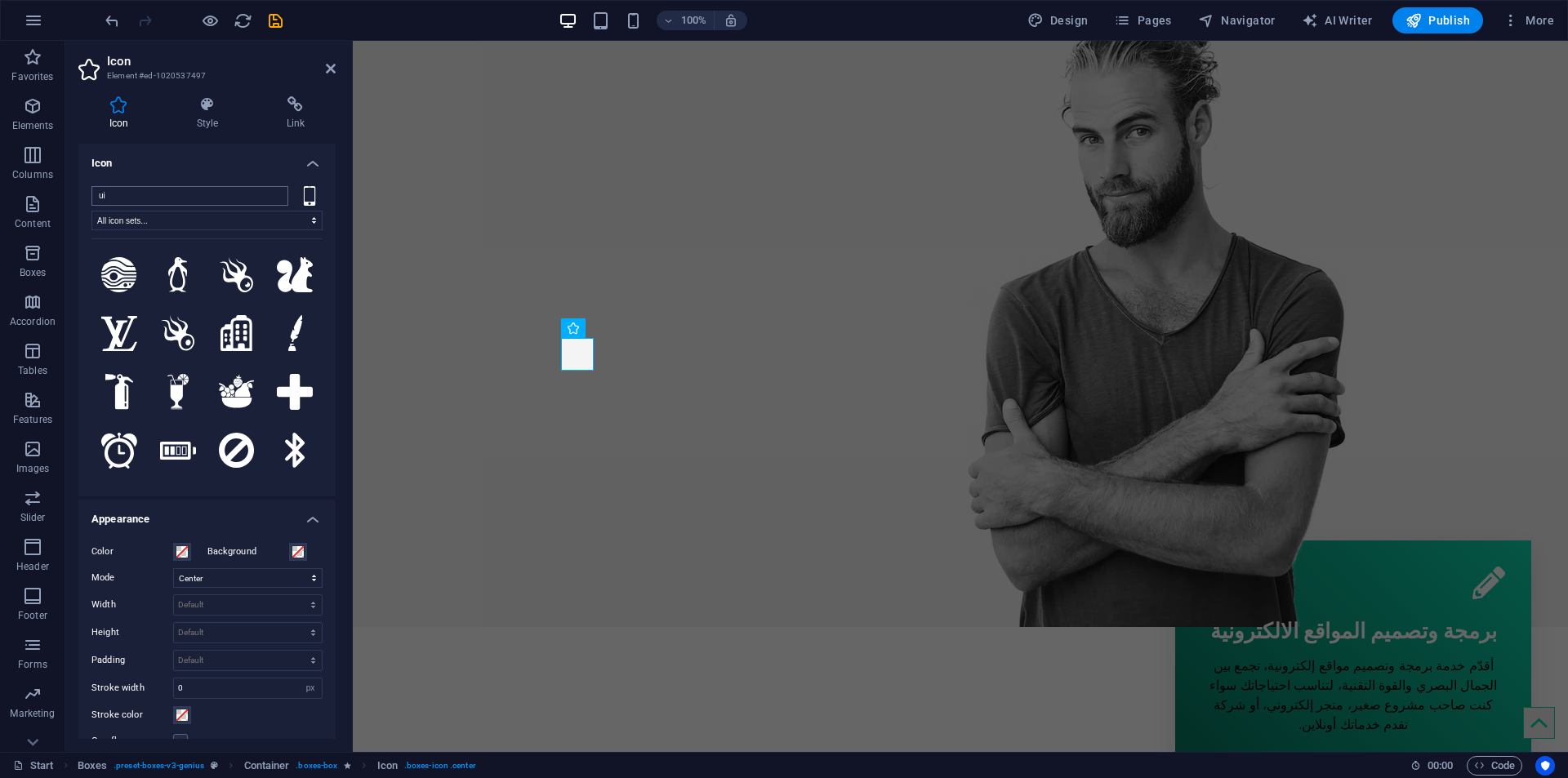
click at [129, 189] on input "ui" at bounding box center [190, 195] width 197 height 19
click at [1356, 567] on figure at bounding box center [1353, 583] width 304 height 33
select select "xMidYMid"
select select "px"
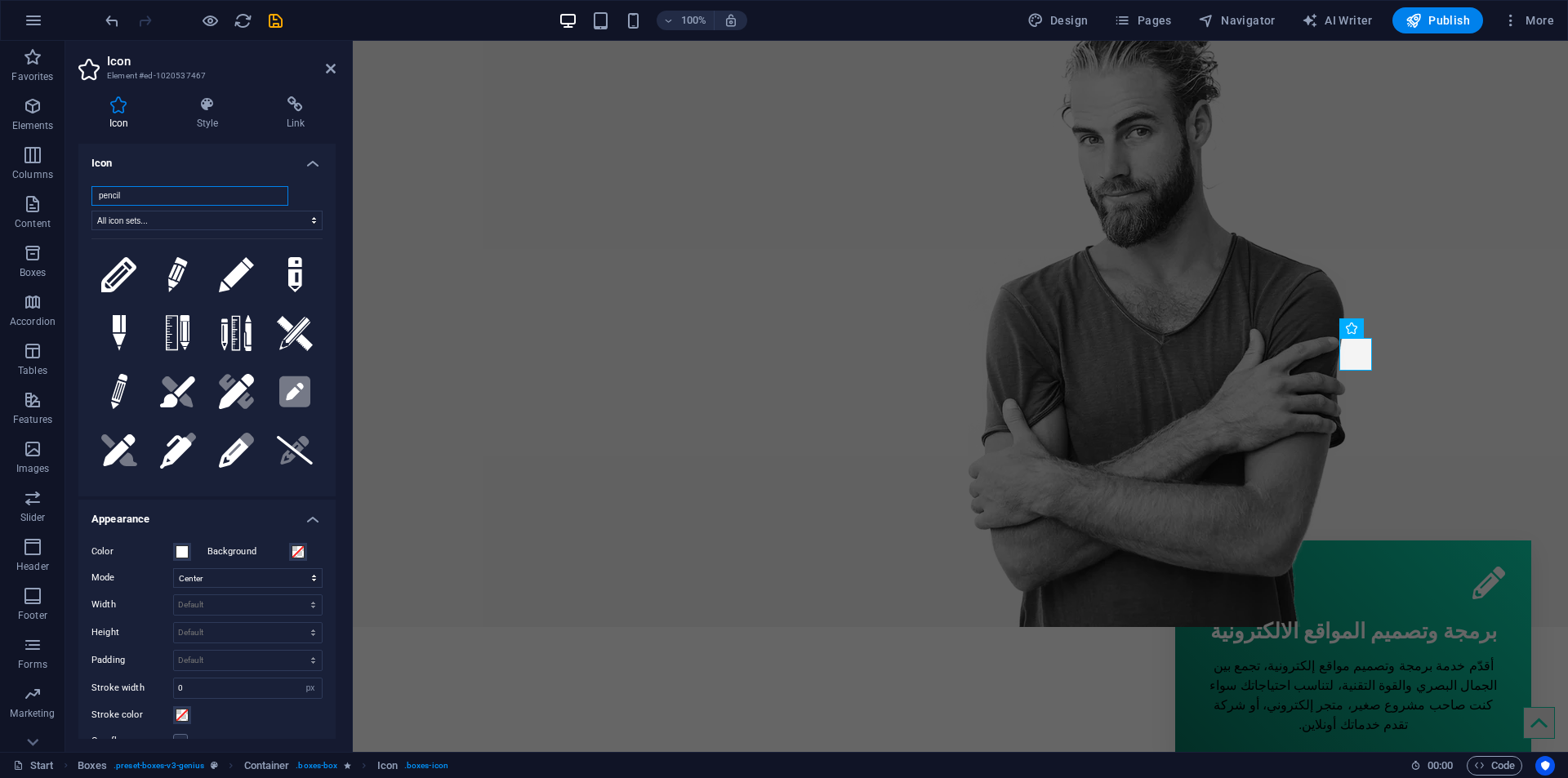
click at [181, 192] on input "pencil" at bounding box center [190, 195] width 197 height 19
paste input "ui"
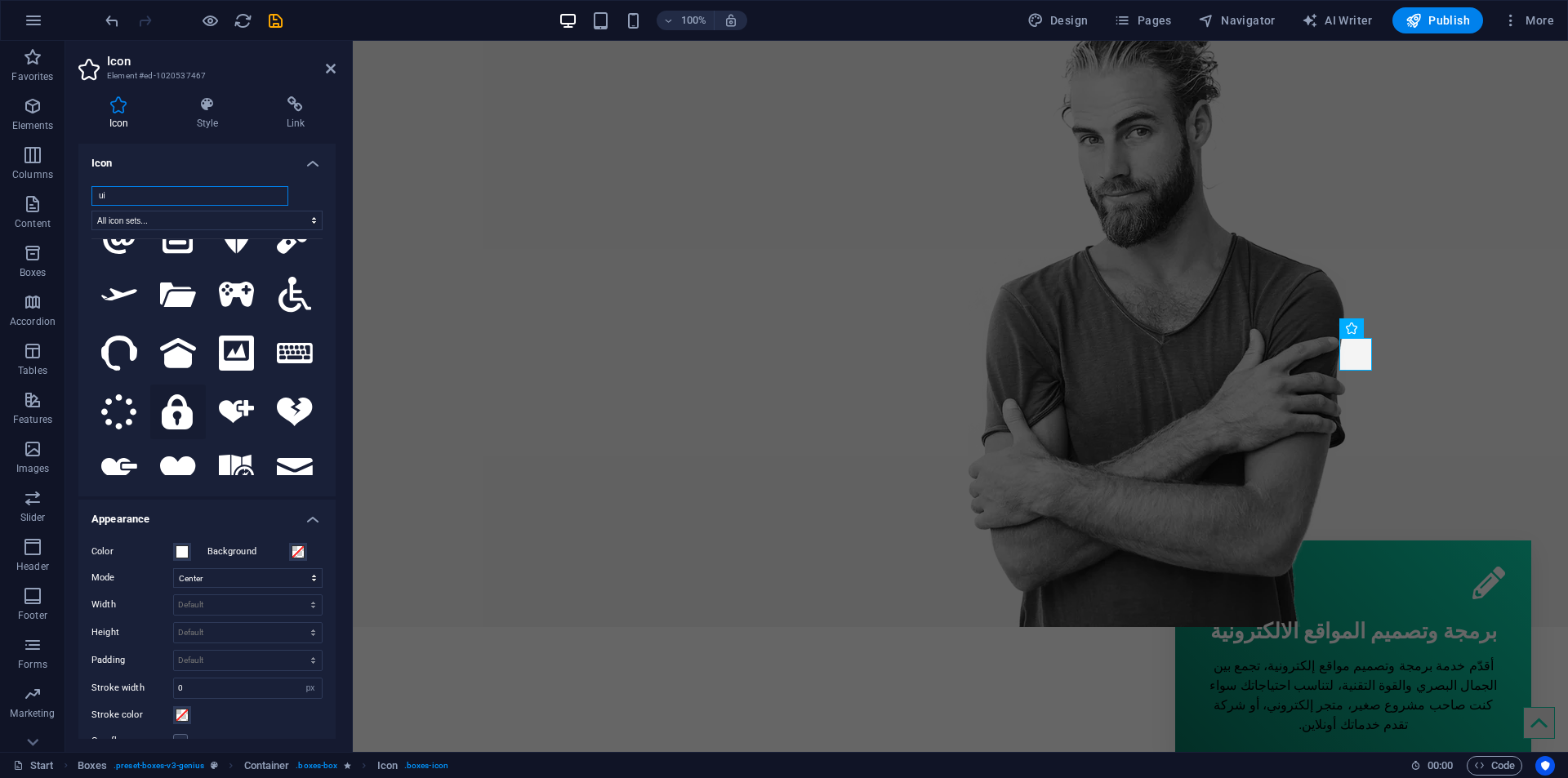
scroll to position [572, 0]
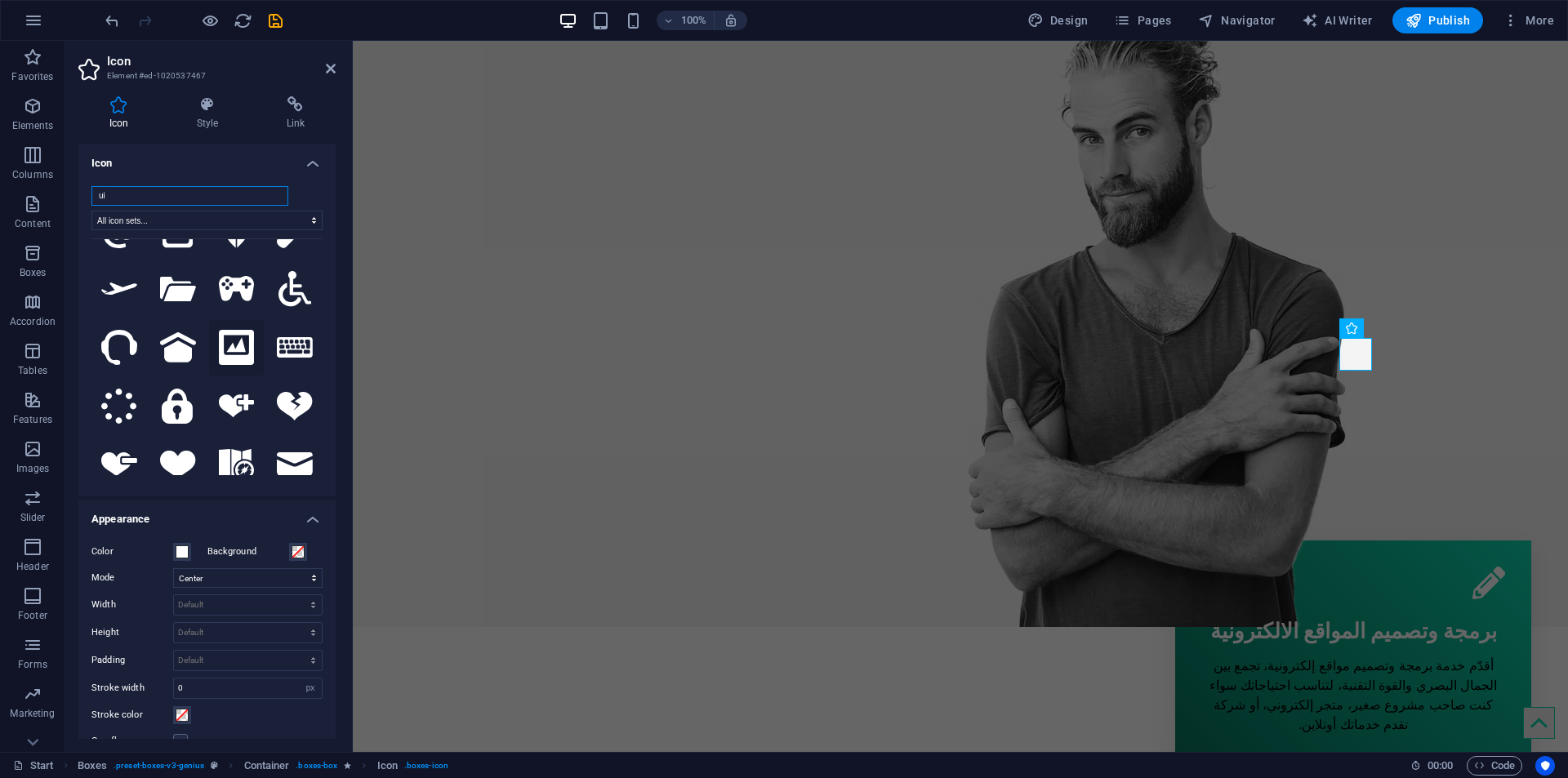
type input "ui"
click at [234, 331] on icon at bounding box center [237, 348] width 36 height 36
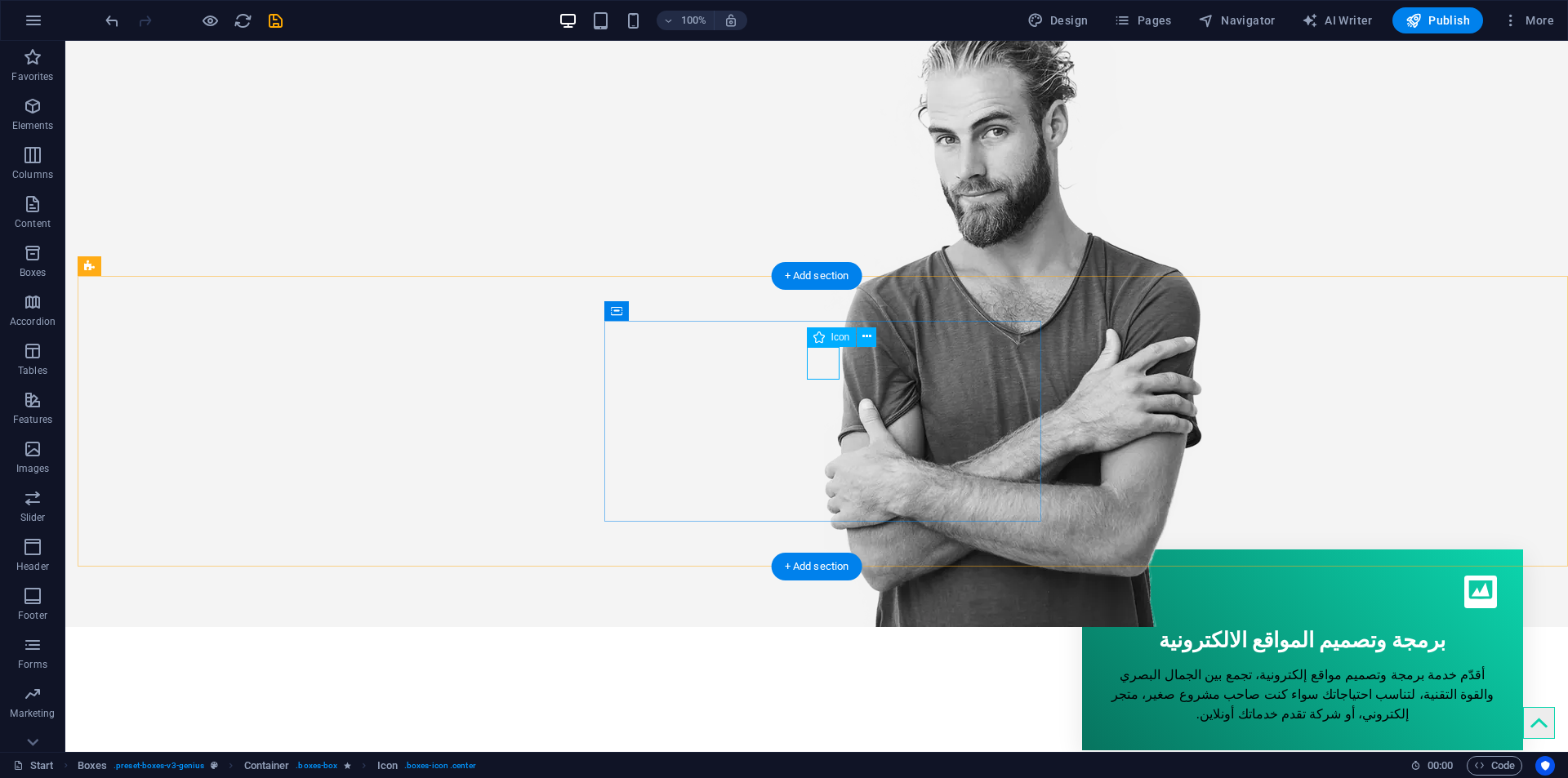
select select "xMidYMid"
select select "px"
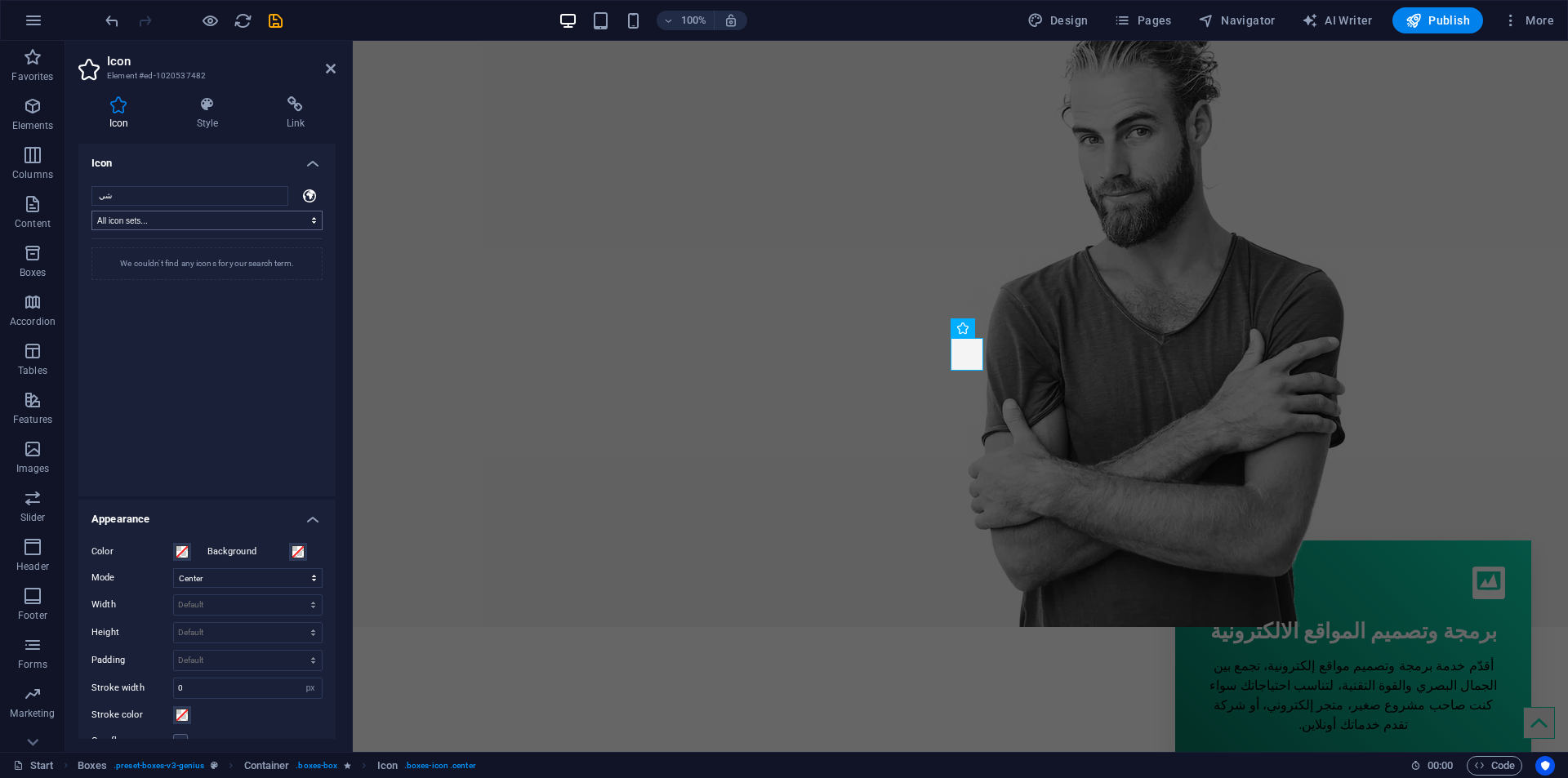
scroll to position [0, 0]
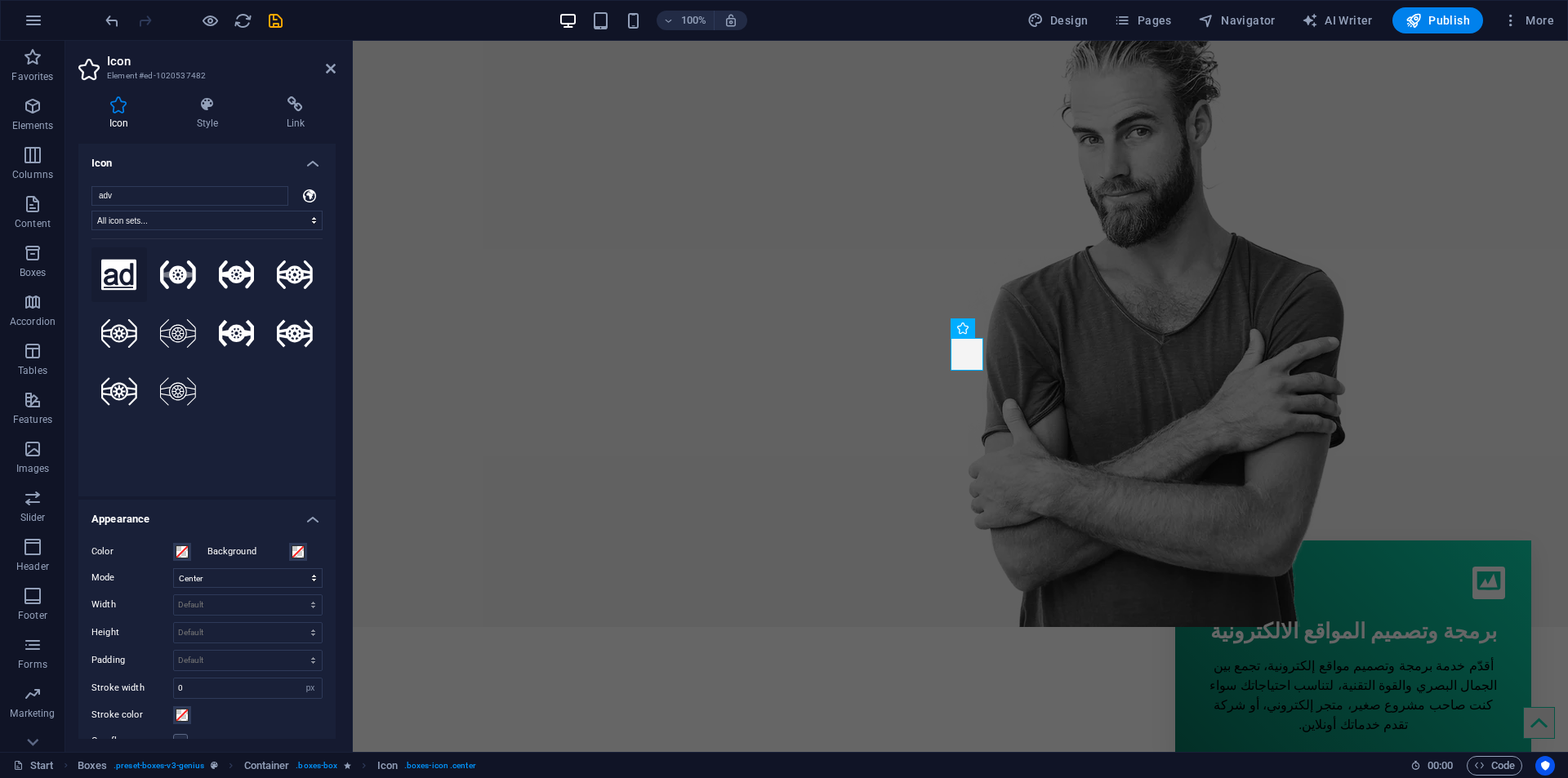
type input "adv"
click at [126, 276] on icon at bounding box center [119, 274] width 36 height 31
select select "xMidYMid"
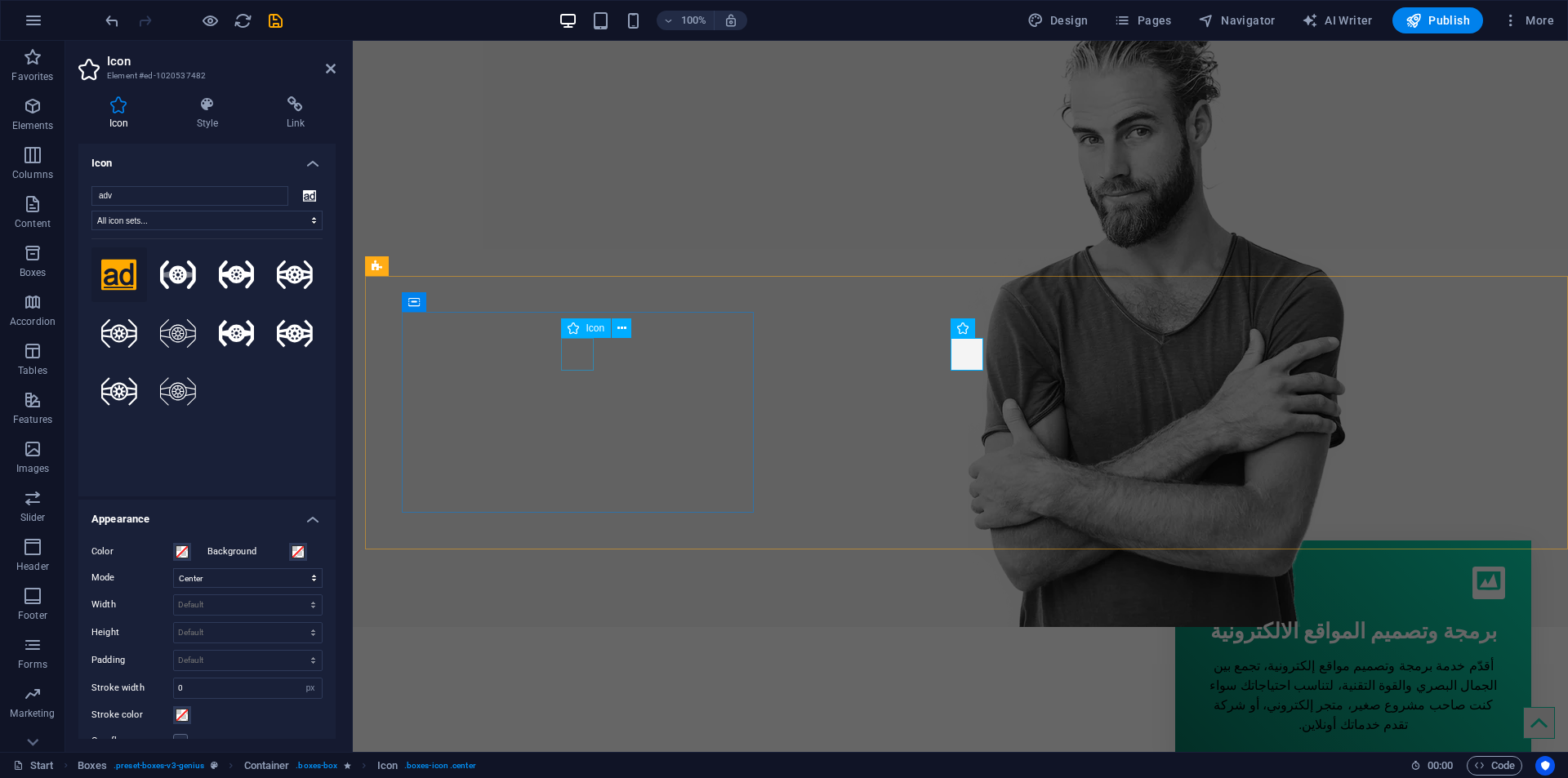
select select "px"
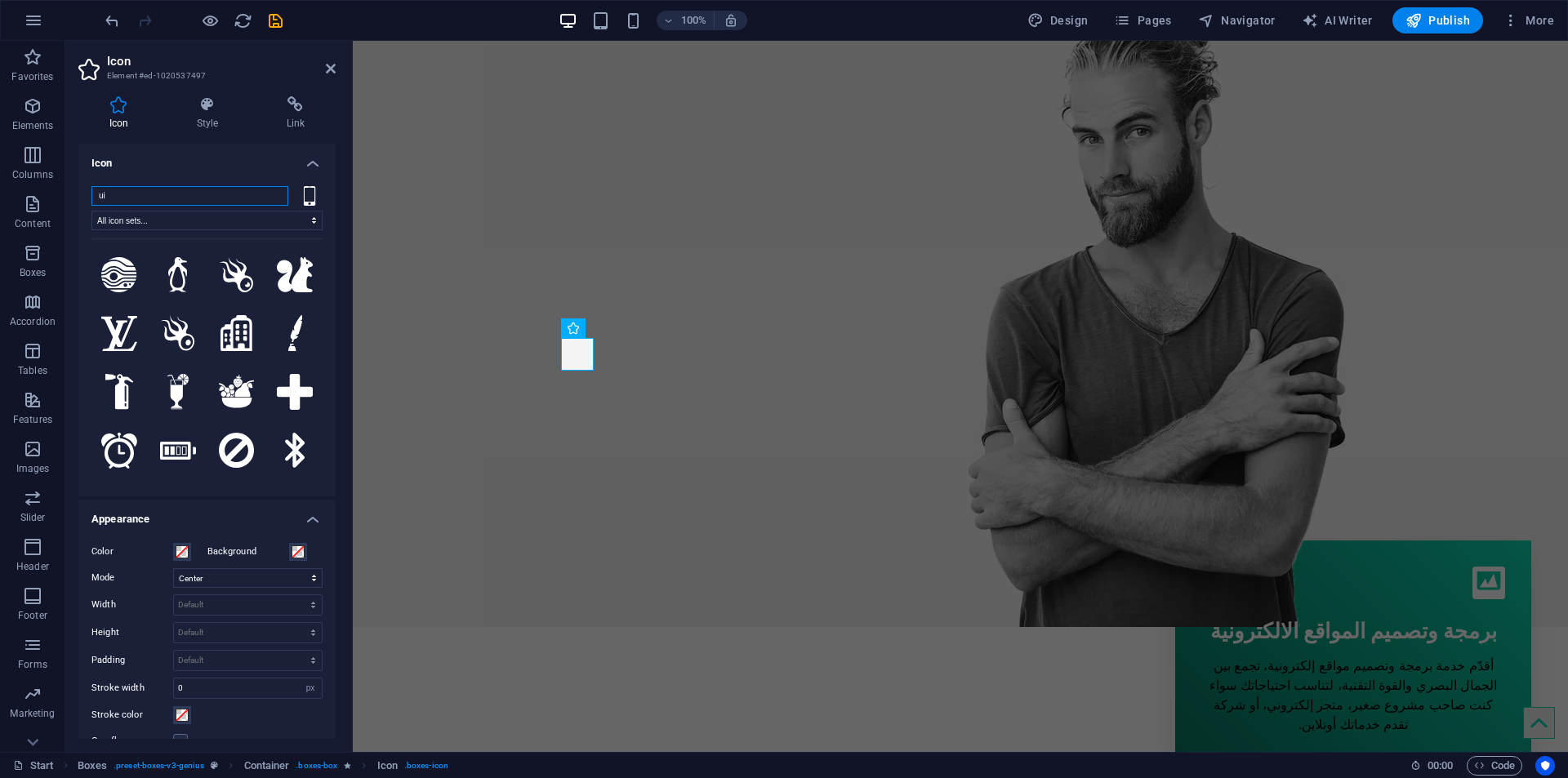
click at [139, 192] on input "ui" at bounding box center [190, 195] width 197 height 19
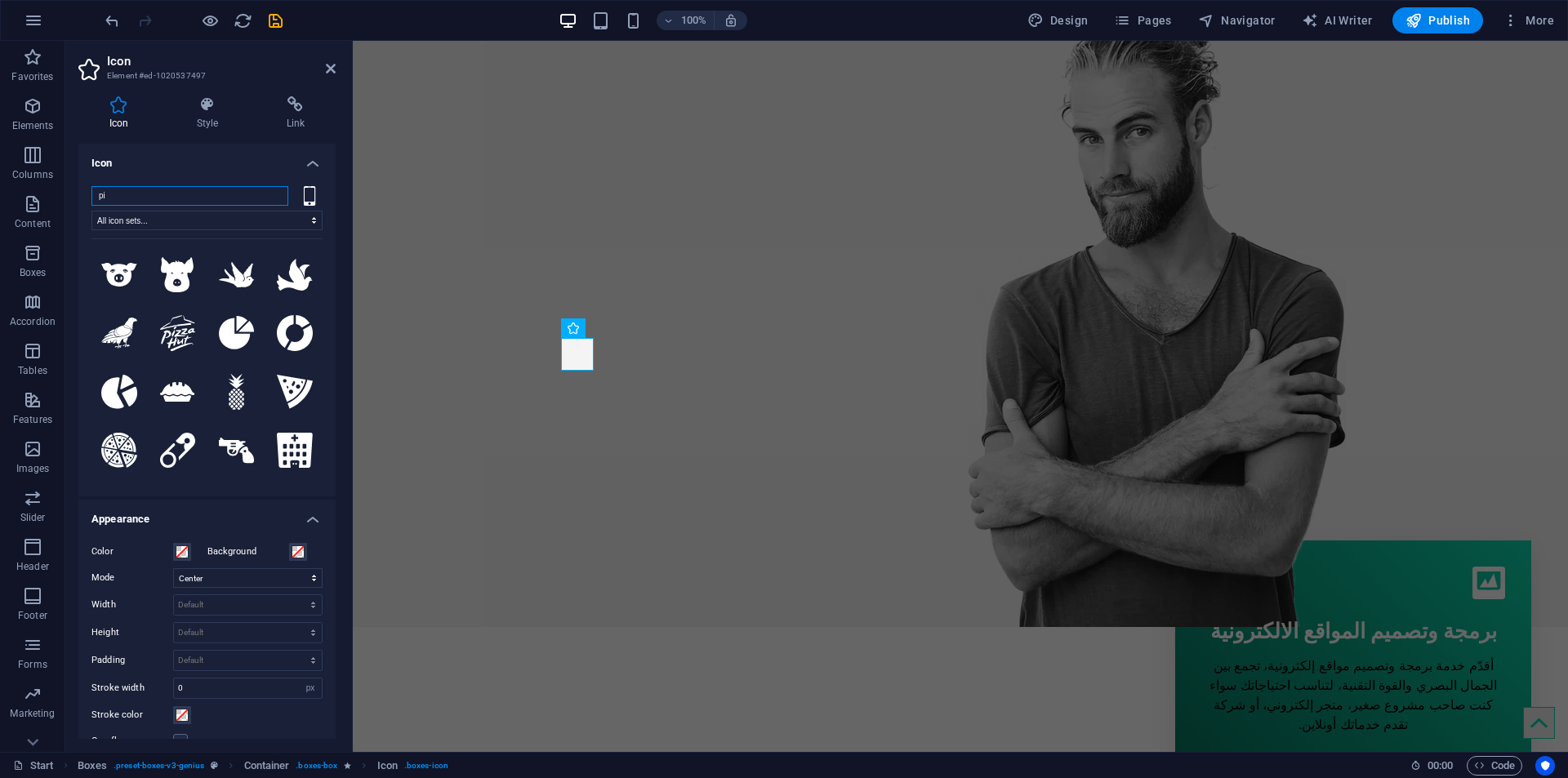
type input "p"
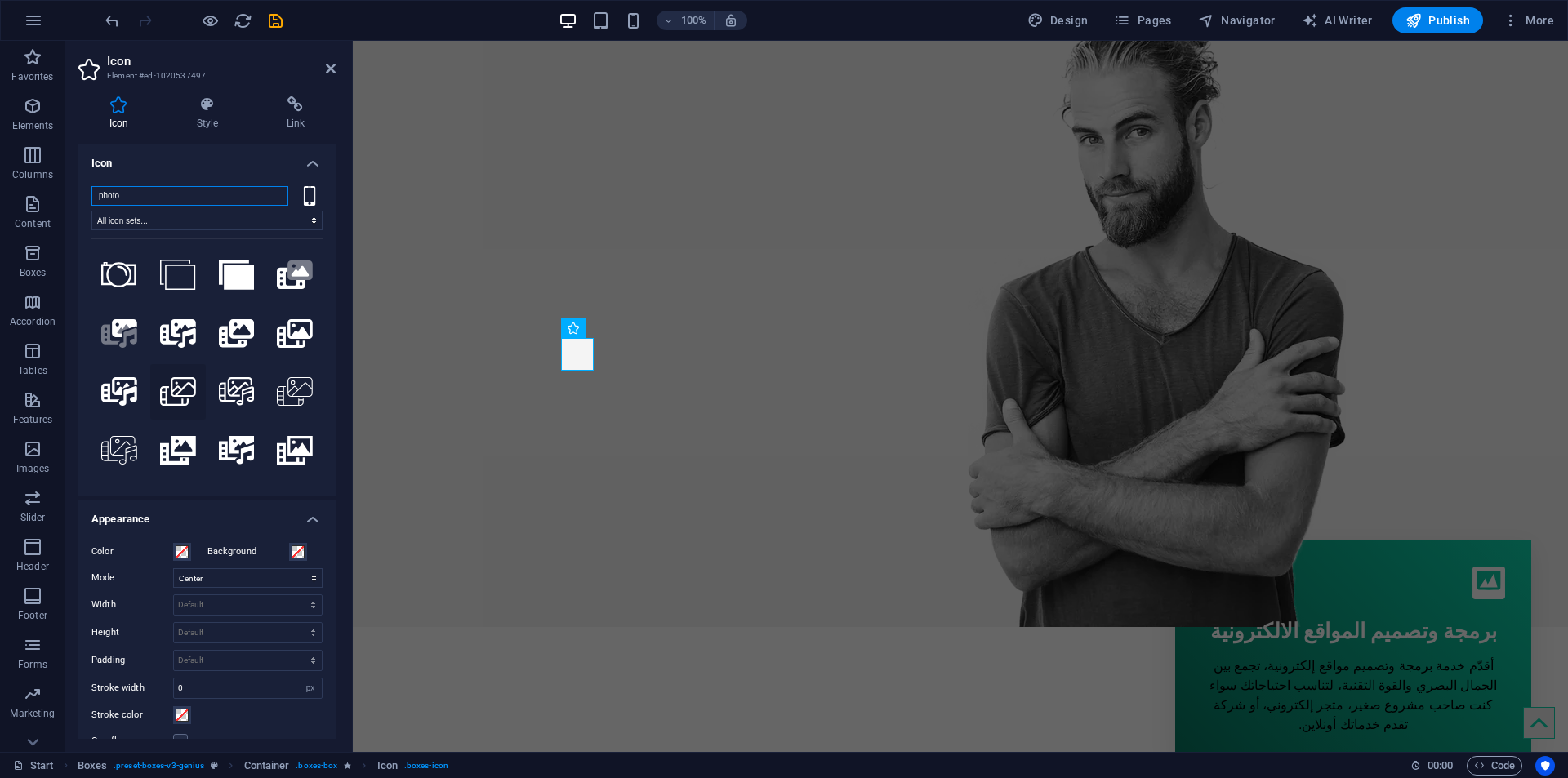
type input "photo"
click at [175, 386] on icon at bounding box center [178, 392] width 36 height 29
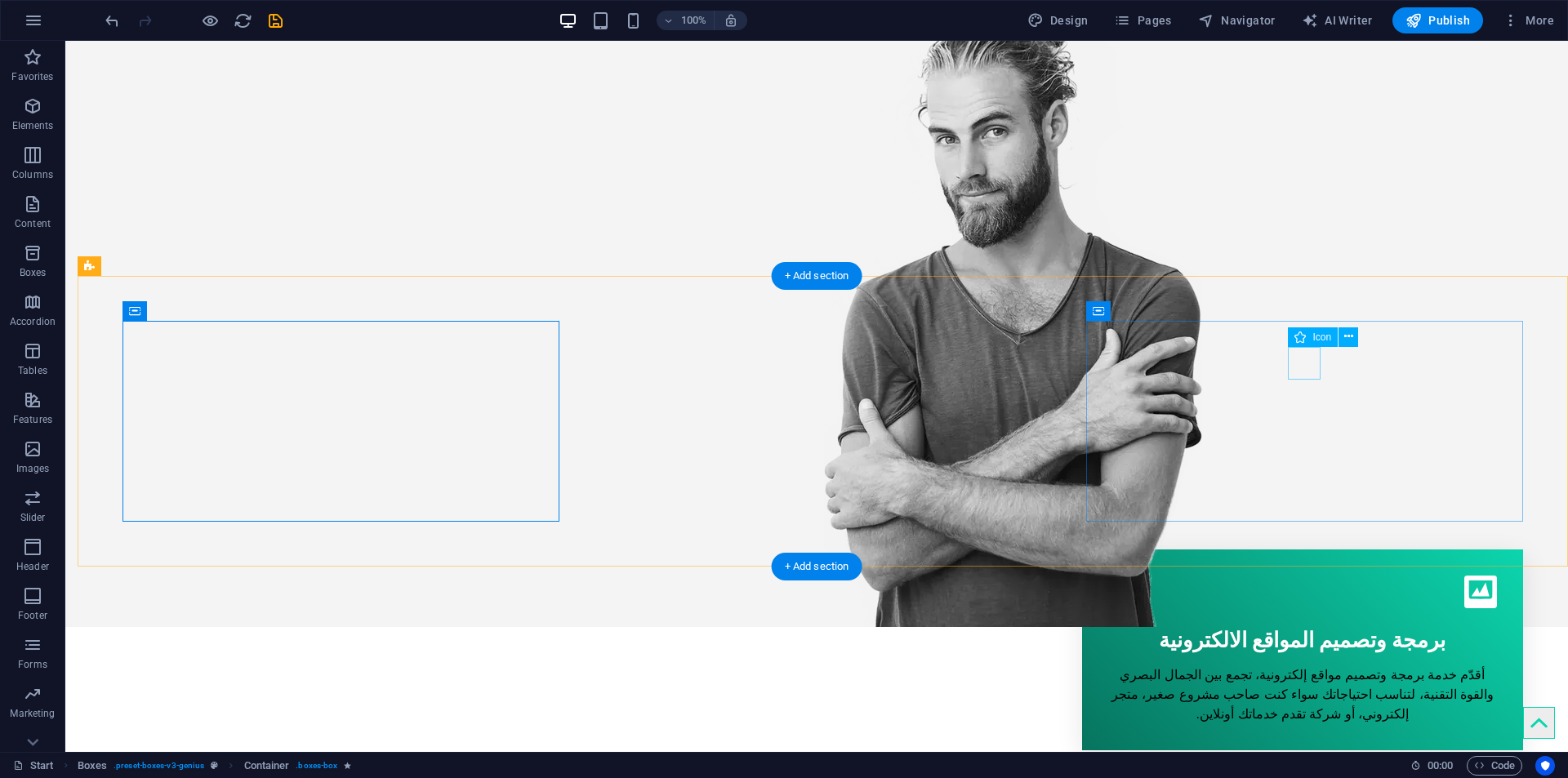
click at [1296, 575] on figure at bounding box center [1302, 591] width 388 height 33
select select "xMidYMid"
select select "px"
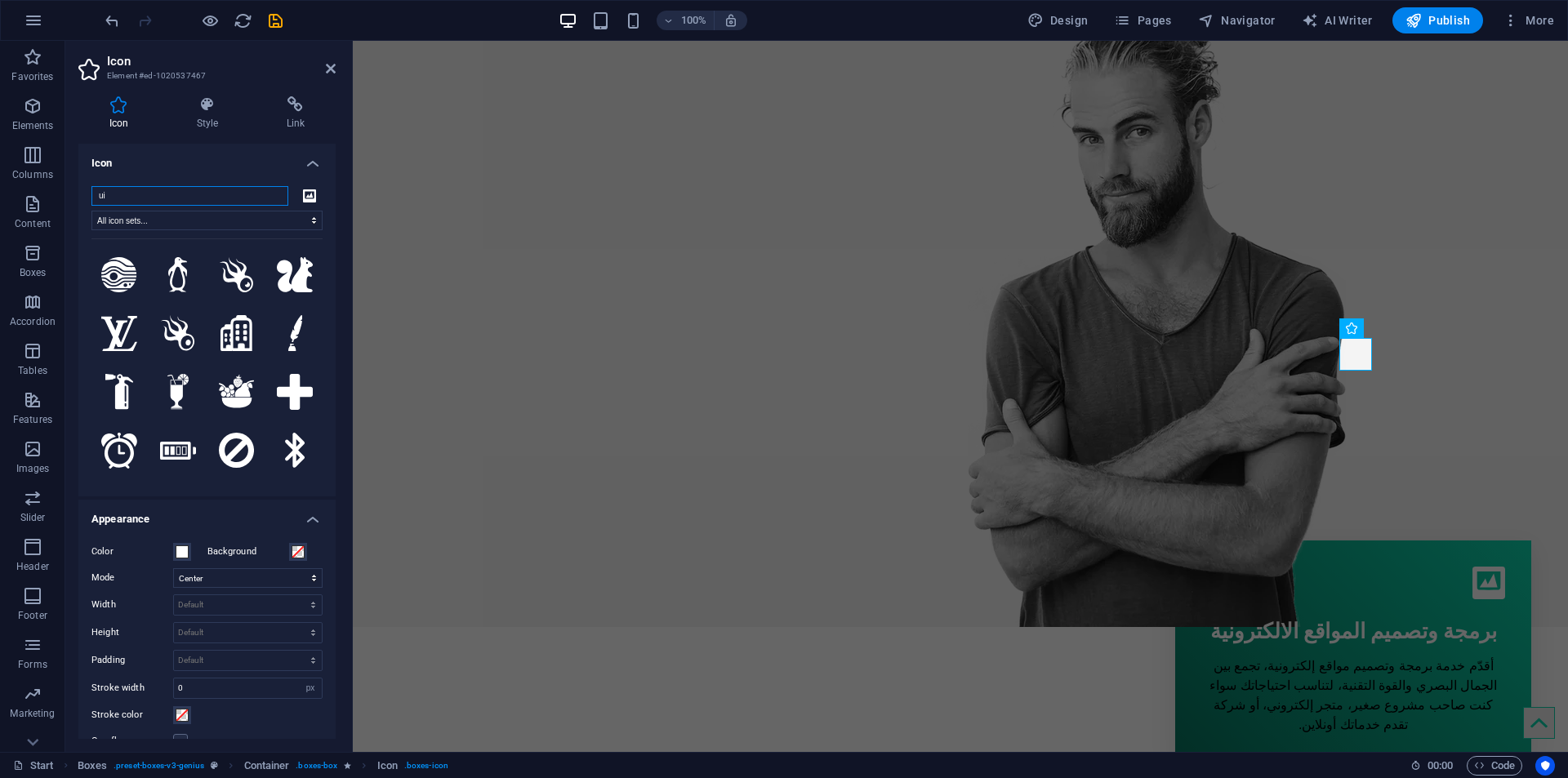
click at [172, 194] on input "ui" at bounding box center [190, 195] width 197 height 19
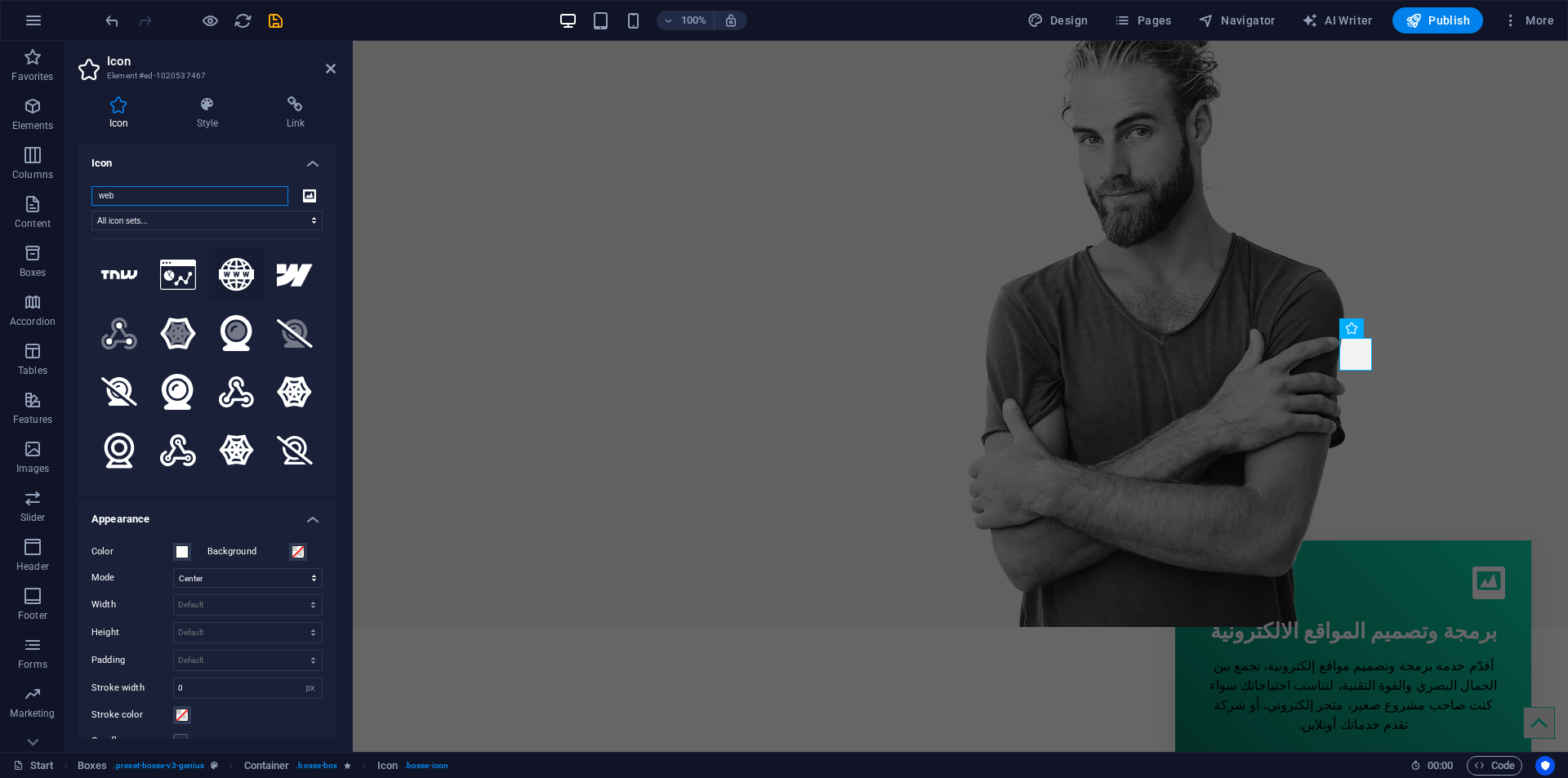
type input "web"
click at [224, 268] on icon at bounding box center [237, 275] width 36 height 34
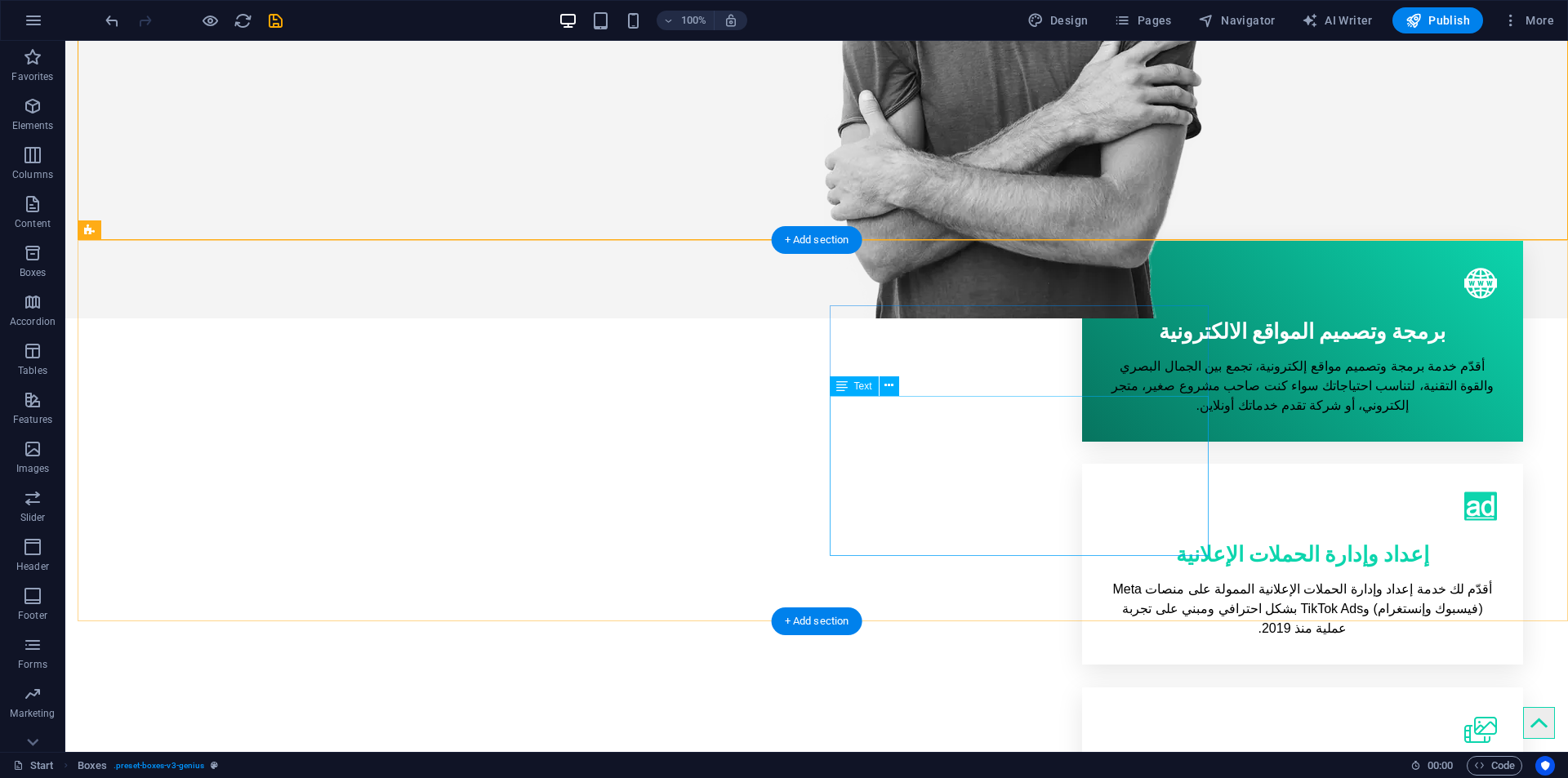
scroll to position [653, 0]
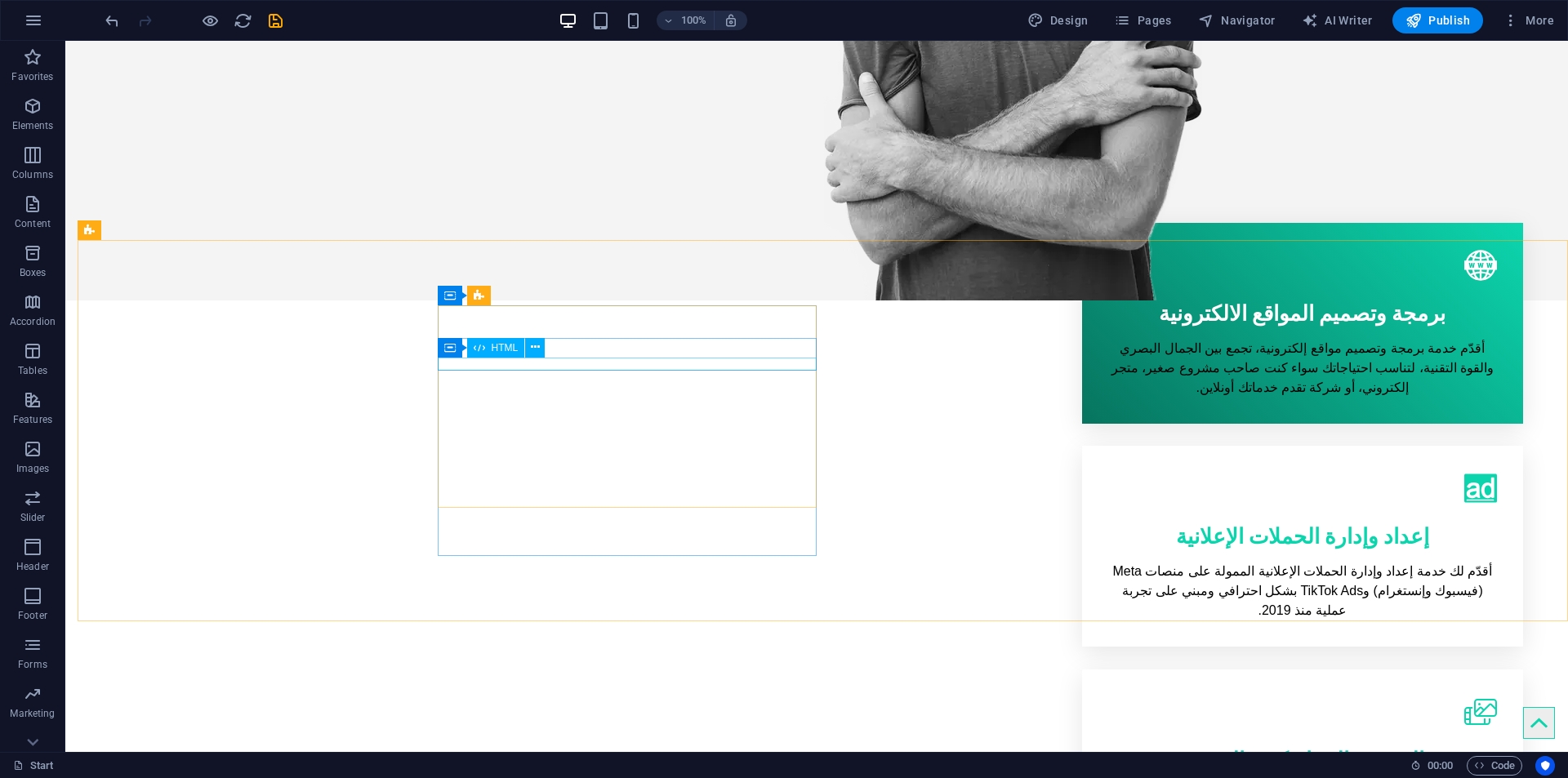
click at [521, 358] on div "Container HTML" at bounding box center [497, 348] width 118 height 20
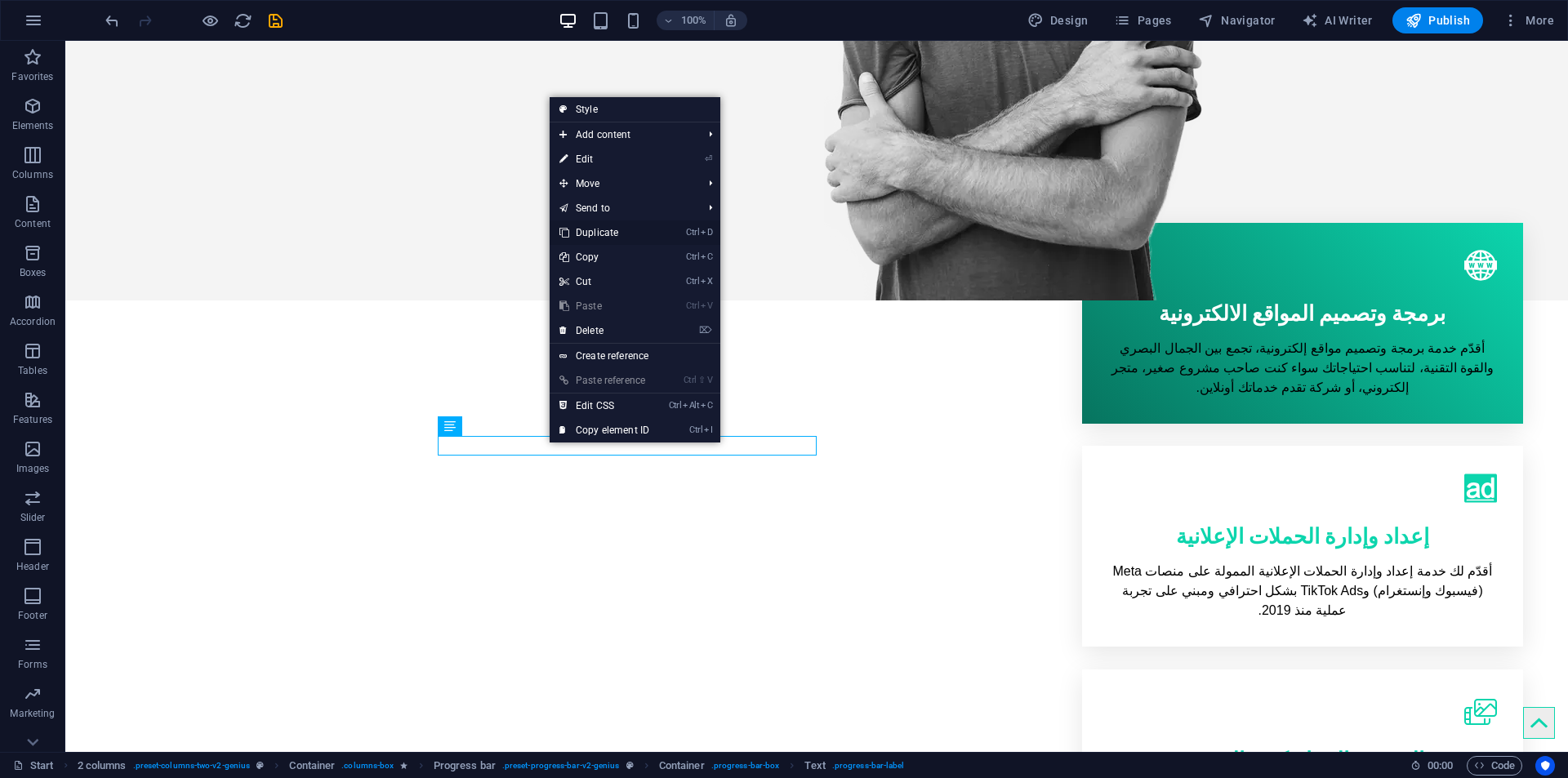
click at [651, 241] on link "Ctrl D Duplicate" at bounding box center [604, 233] width 109 height 25
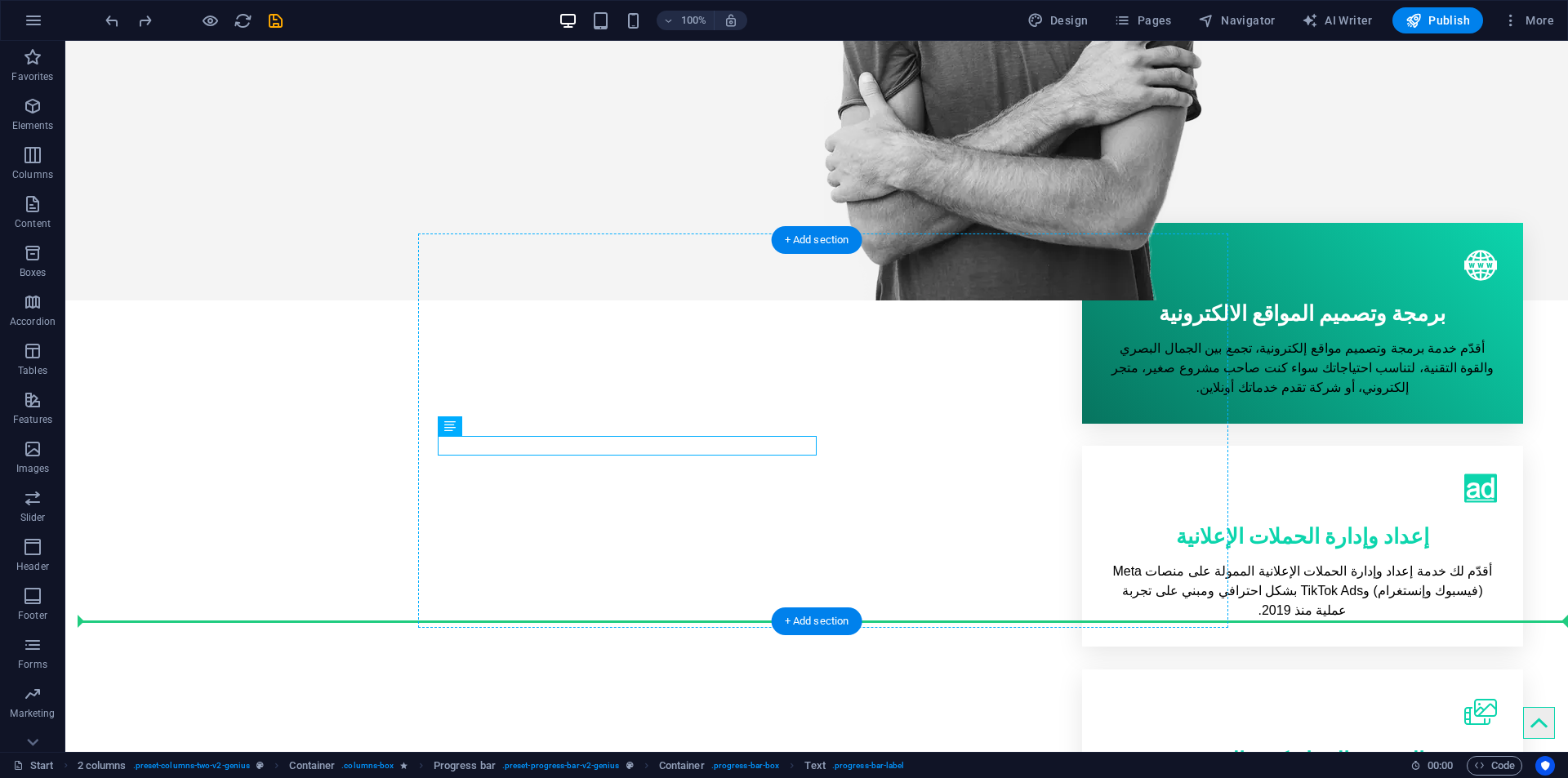
drag, startPoint x: 776, startPoint y: 451, endPoint x: 775, endPoint y: 479, distance: 28.0
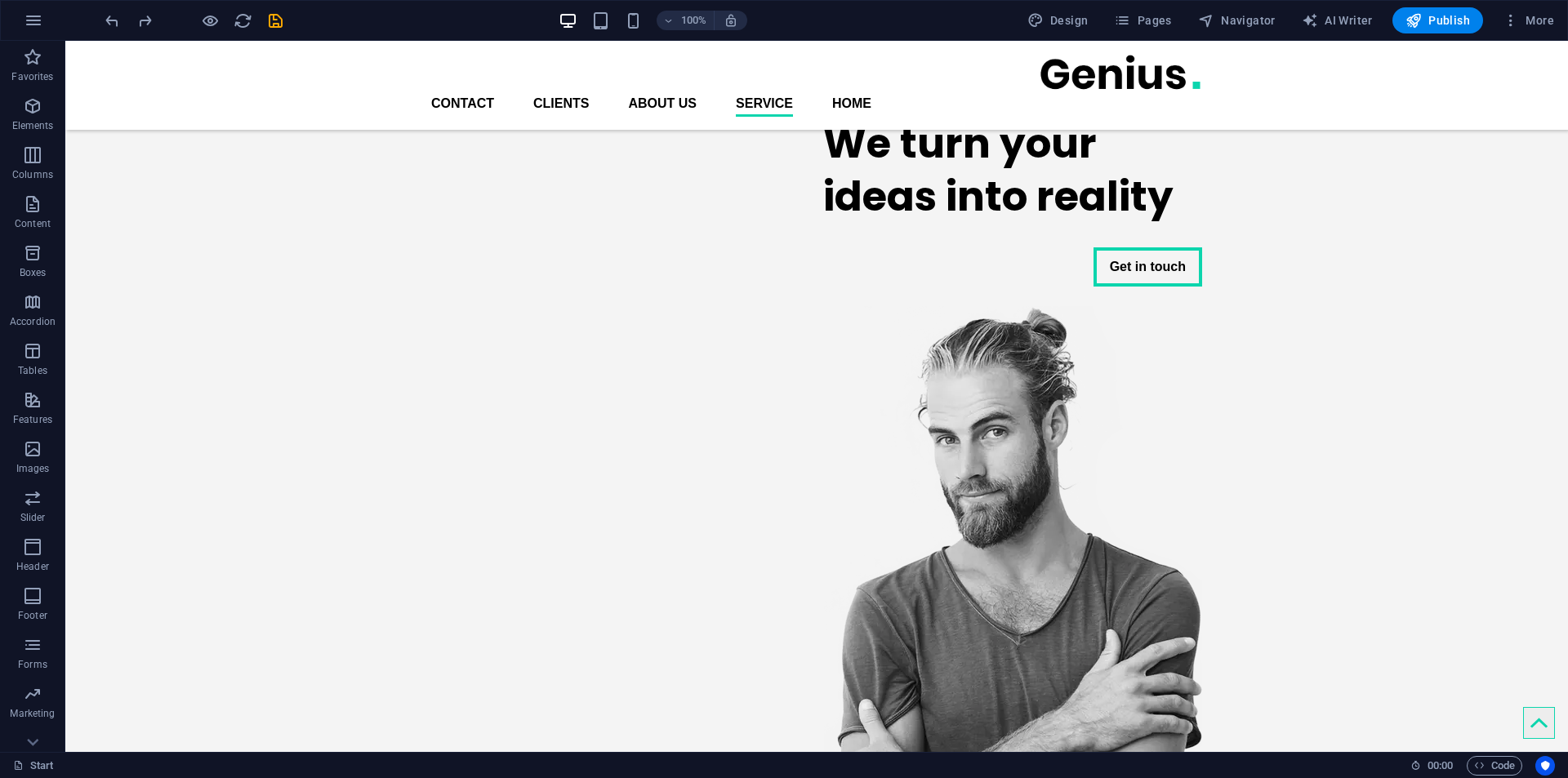
scroll to position [653, 0]
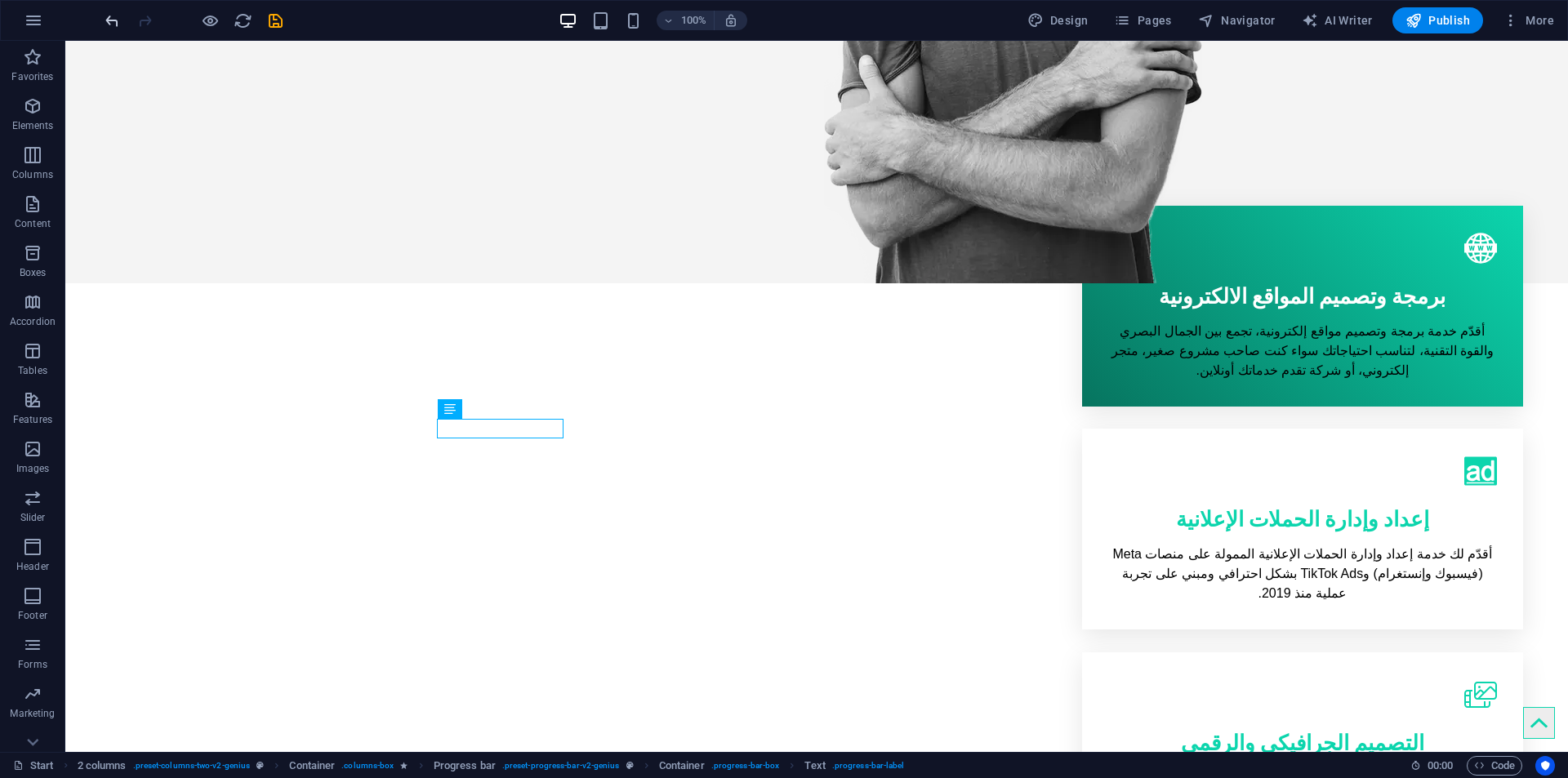
click at [117, 18] on icon "undo" at bounding box center [113, 21] width 19 height 19
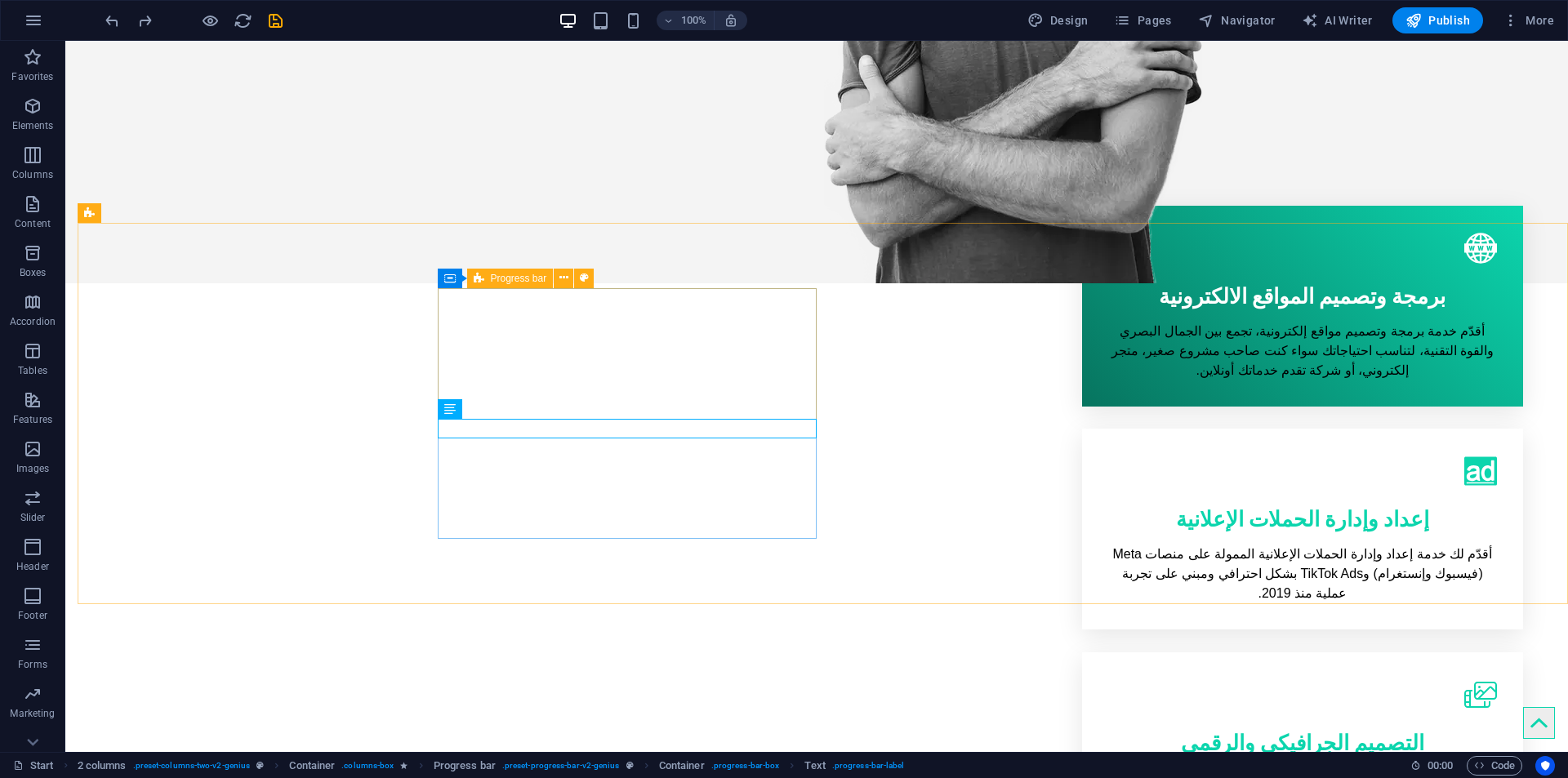
click at [498, 273] on span "Progress bar" at bounding box center [519, 278] width 57 height 10
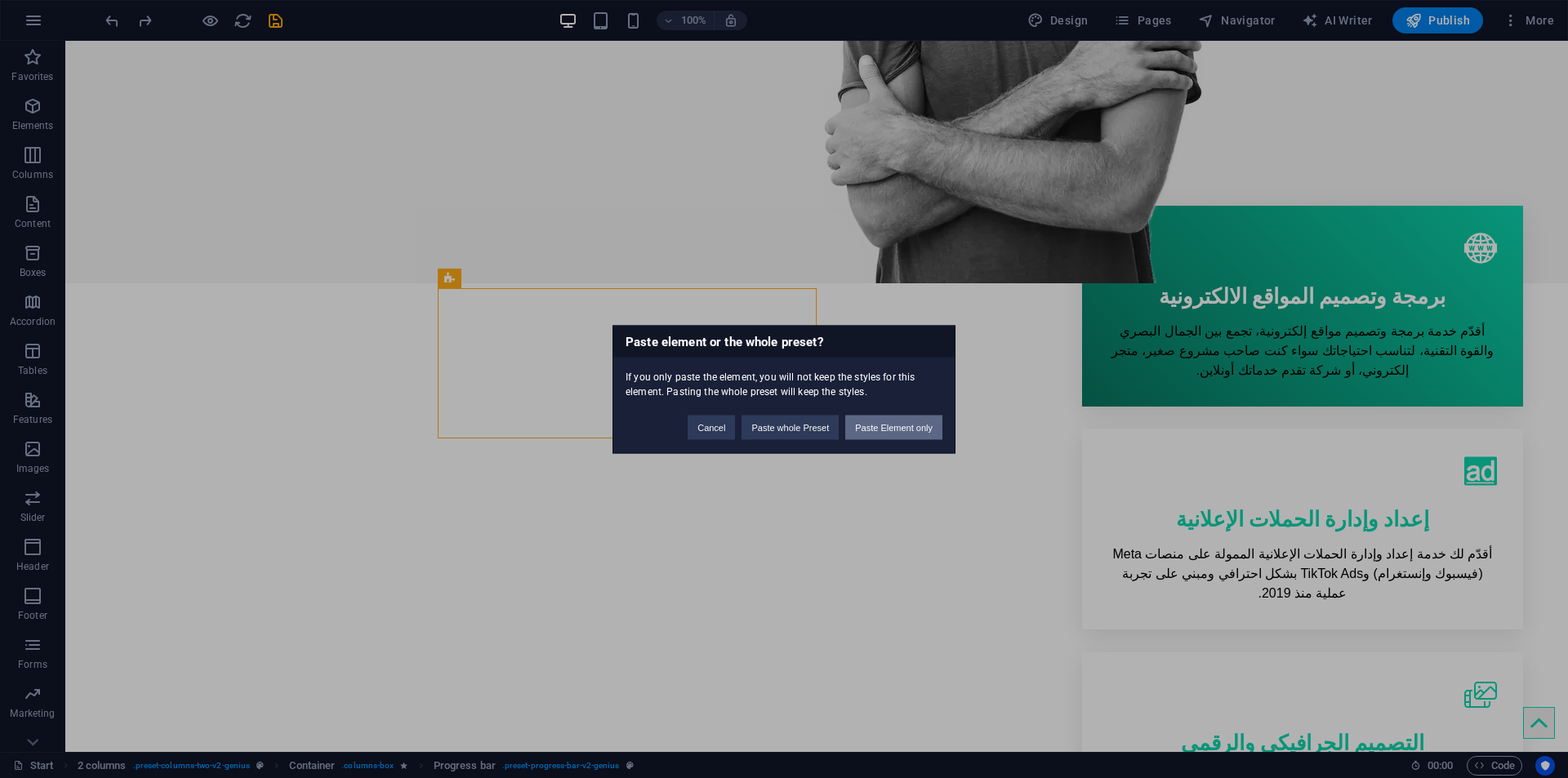
click at [900, 422] on button "Paste Element only" at bounding box center [894, 426] width 97 height 25
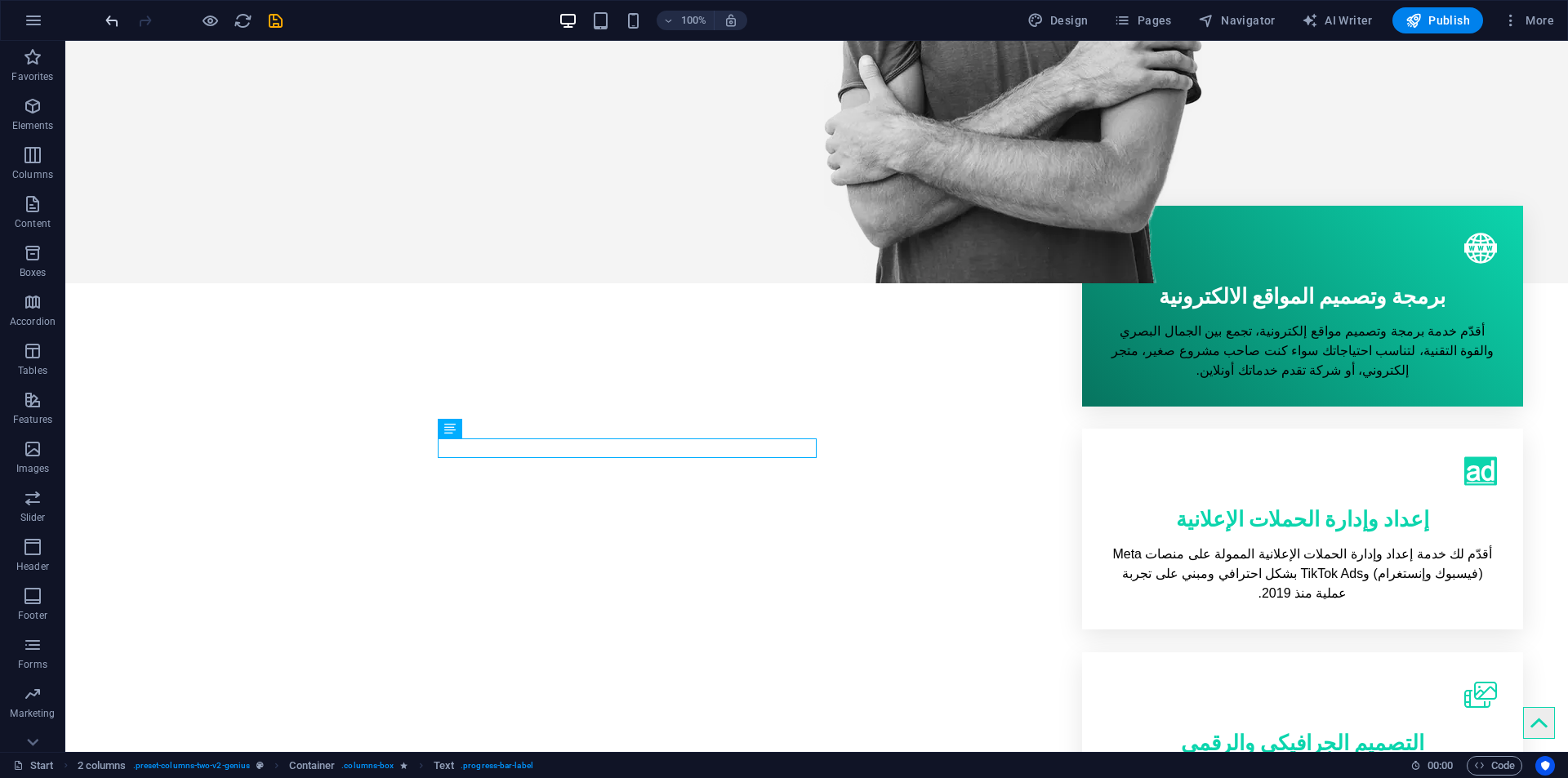
click at [112, 20] on icon "undo" at bounding box center [113, 21] width 19 height 19
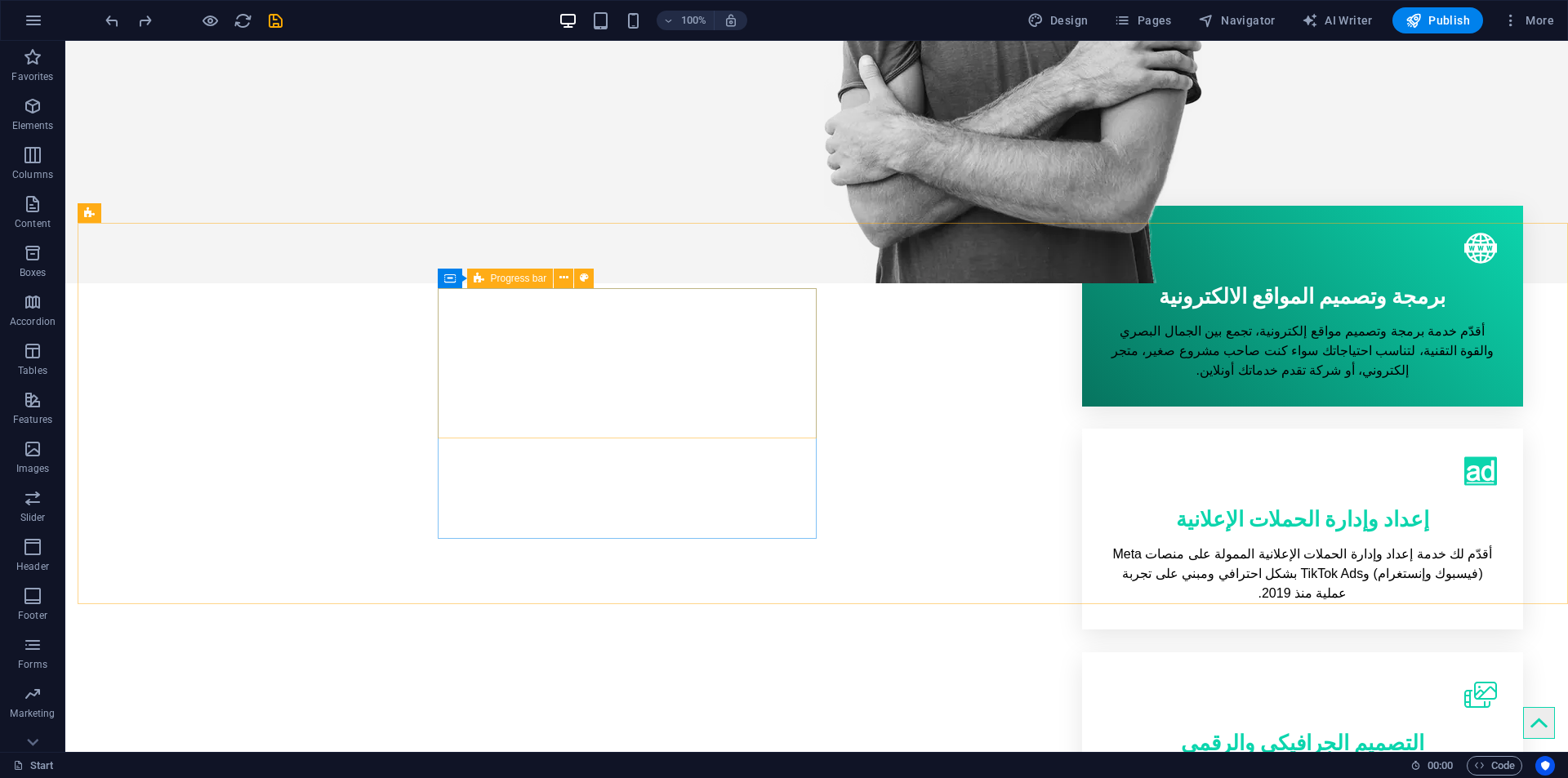
click at [482, 283] on icon at bounding box center [479, 278] width 11 height 19
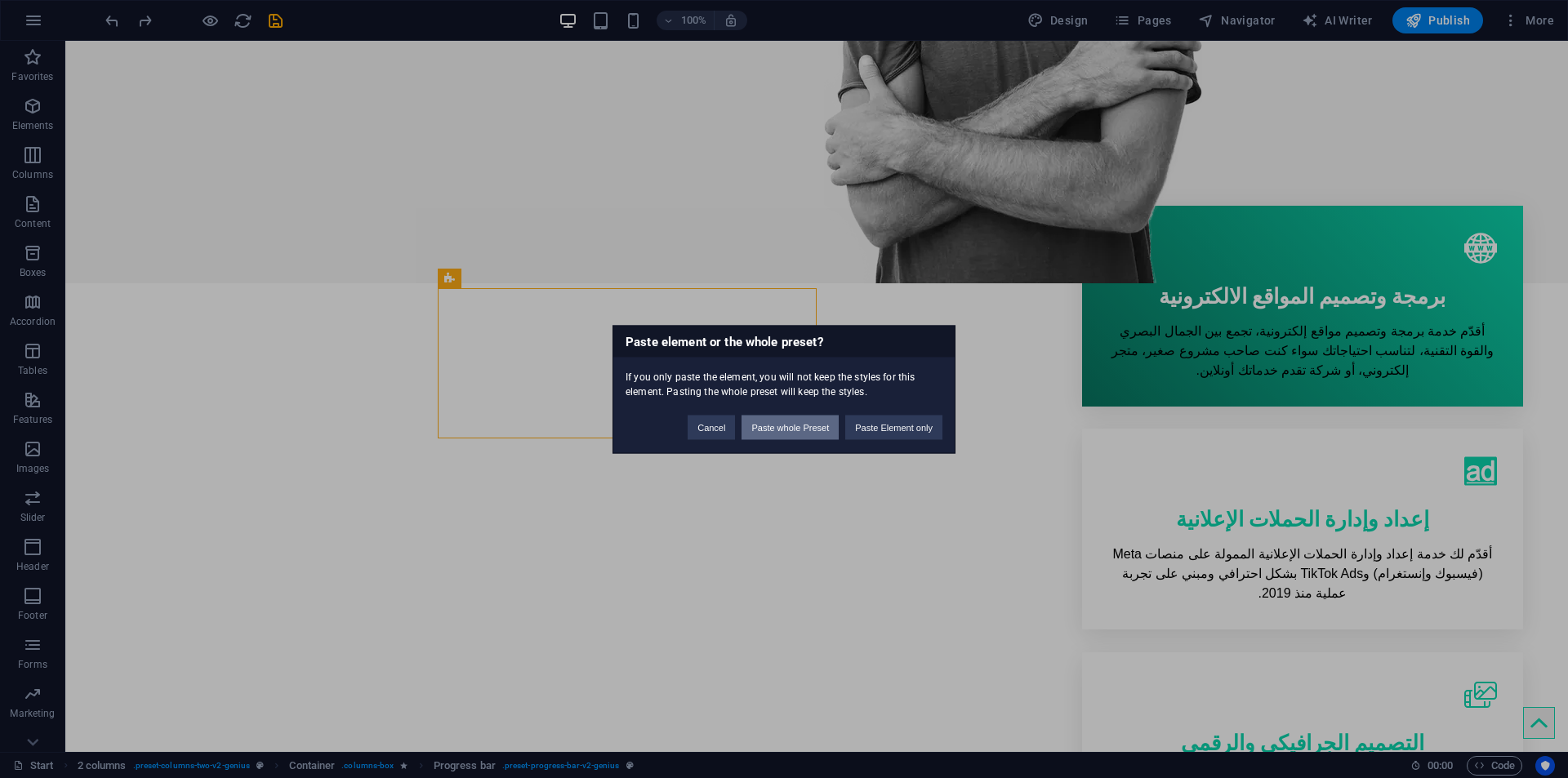
click at [761, 420] on button "Paste whole Preset" at bounding box center [790, 426] width 97 height 25
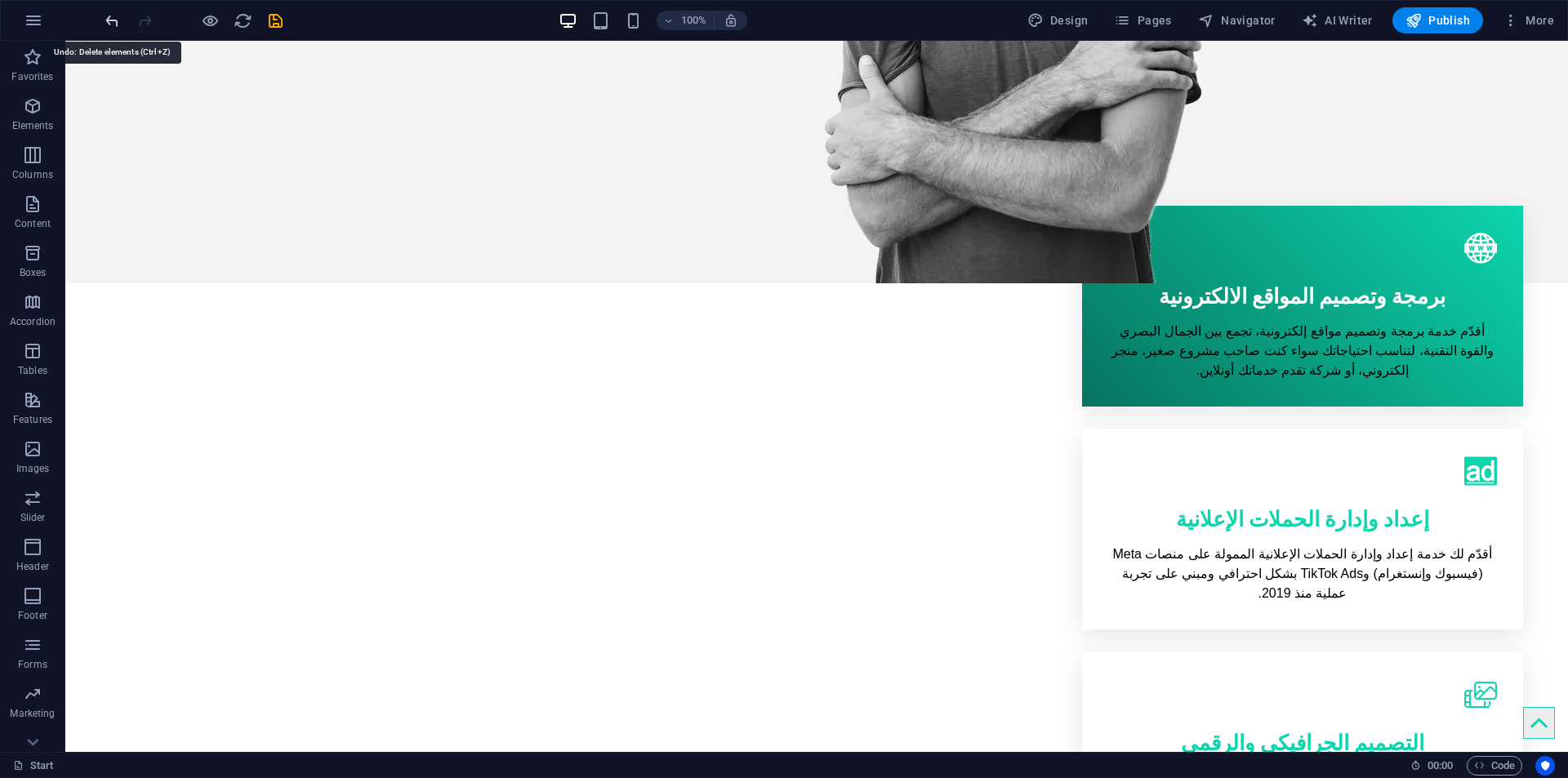
click at [105, 15] on icon "undo" at bounding box center [113, 21] width 19 height 19
click at [105, 14] on icon "undo" at bounding box center [113, 21] width 19 height 19
drag, startPoint x: 105, startPoint y: 14, endPoint x: 79, endPoint y: 25, distance: 28.2
click at [105, 14] on icon "undo" at bounding box center [113, 21] width 19 height 19
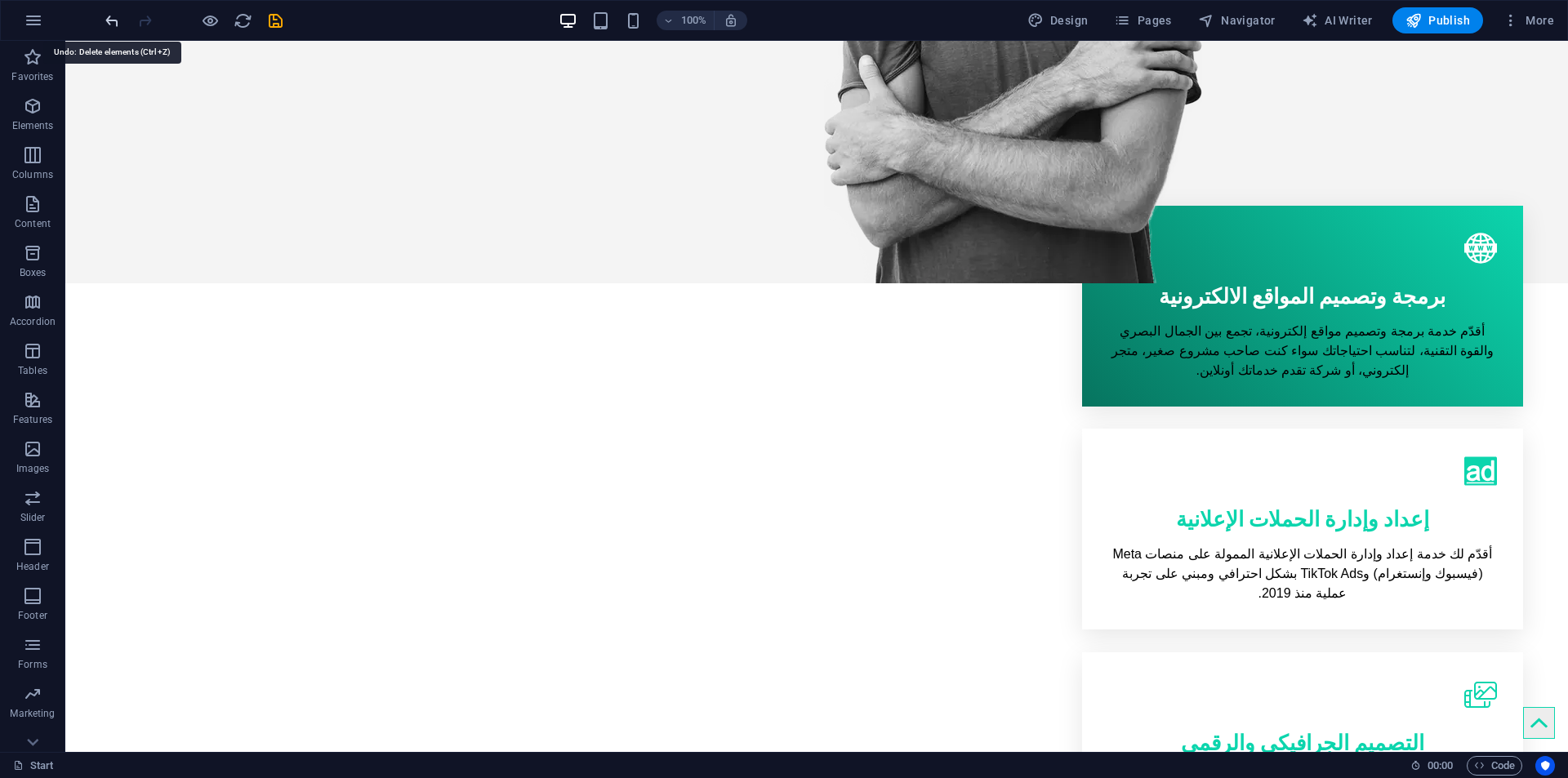
click at [106, 20] on icon "undo" at bounding box center [113, 21] width 19 height 19
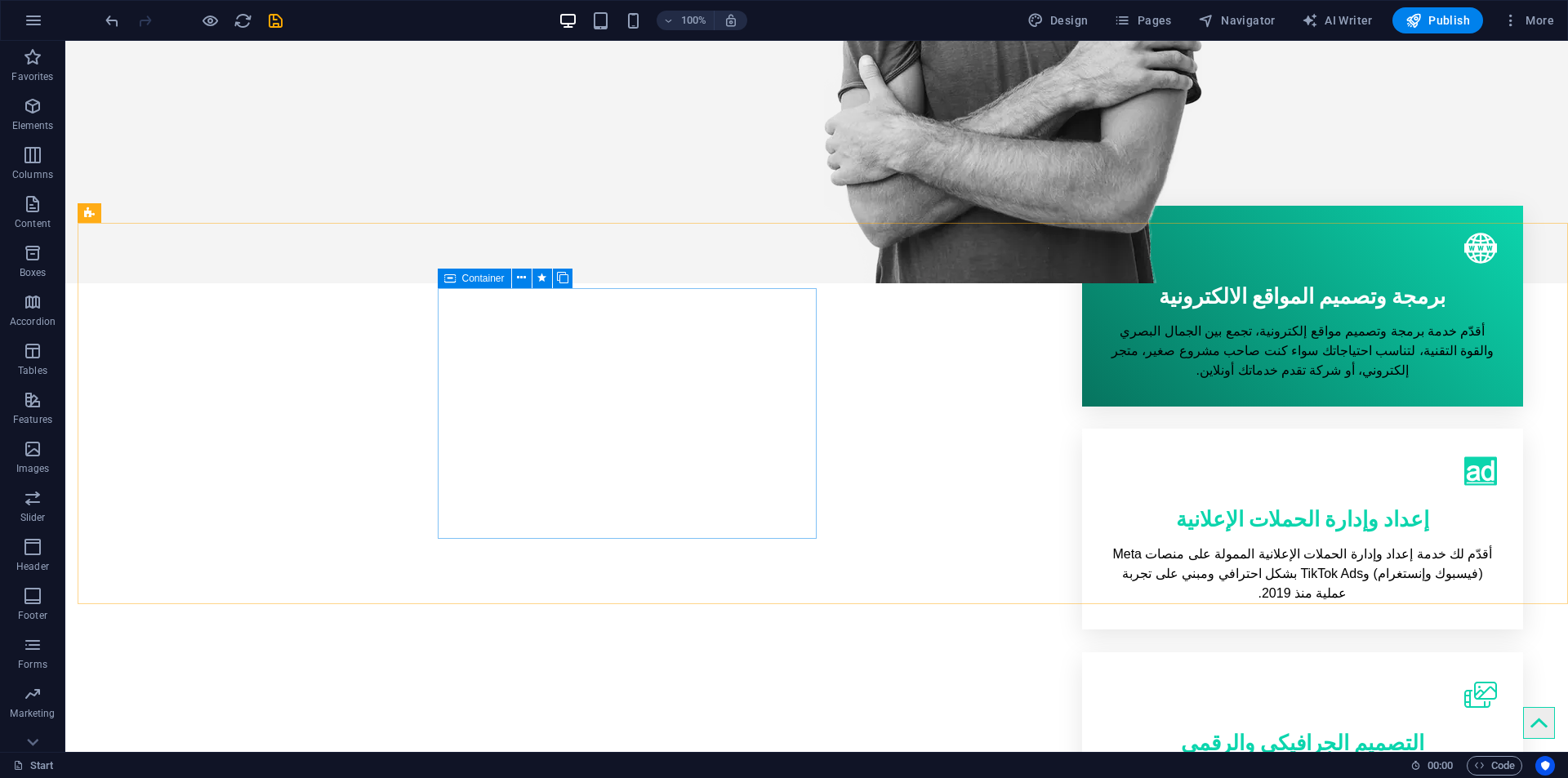
click at [457, 277] on div "Container" at bounding box center [474, 278] width 74 height 19
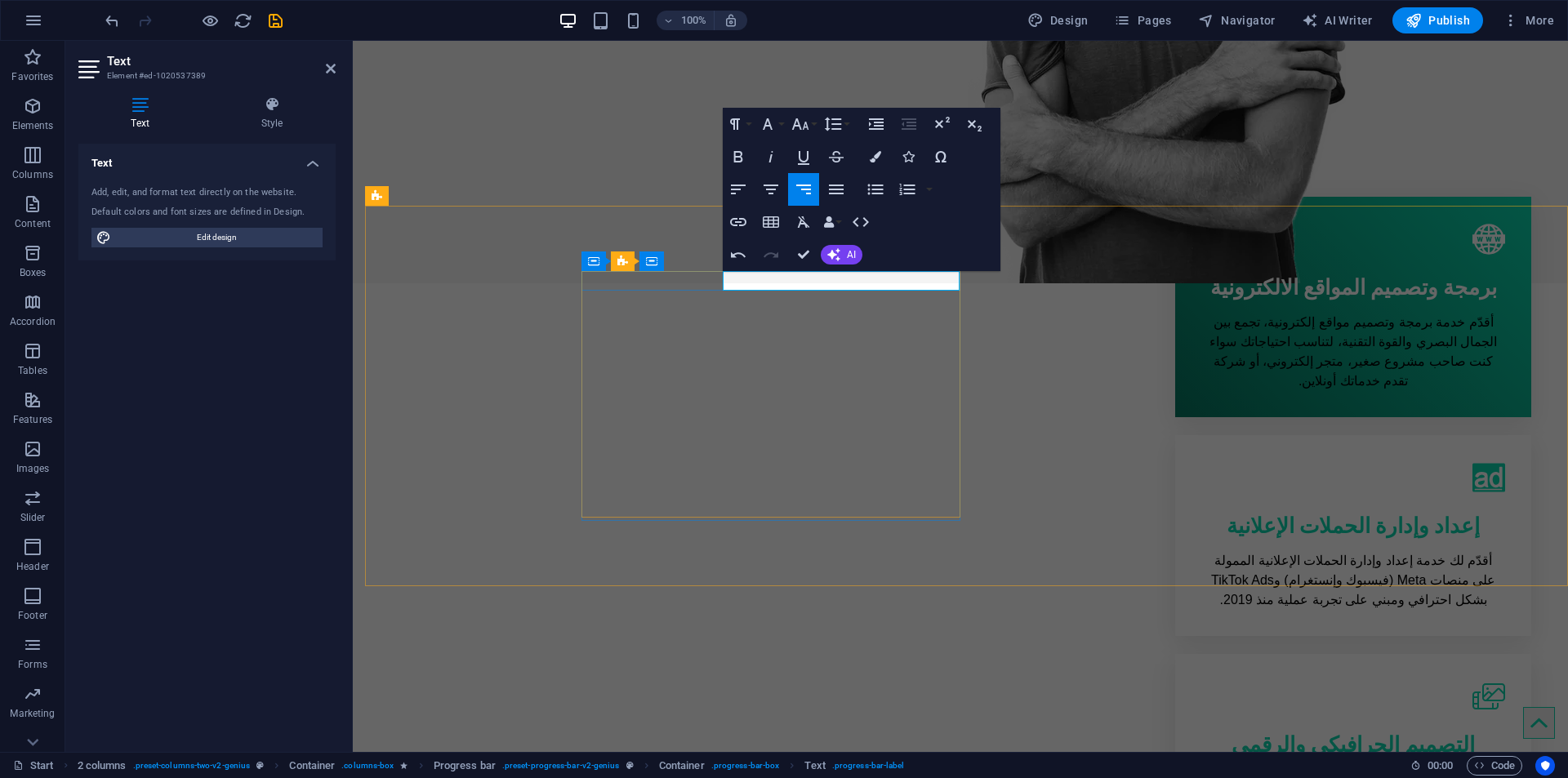
scroll to position [0, -4]
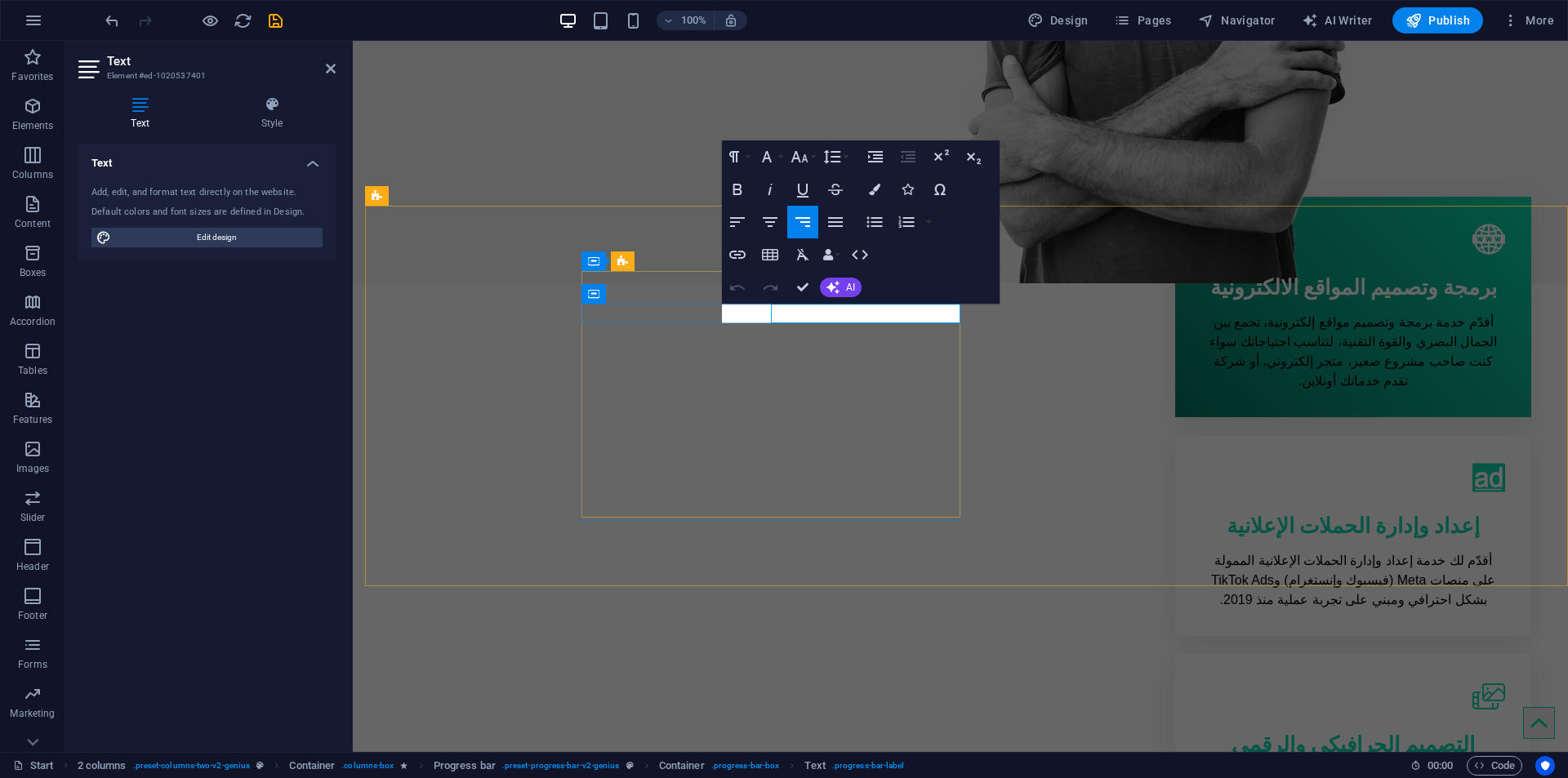
scroll to position [0, -3]
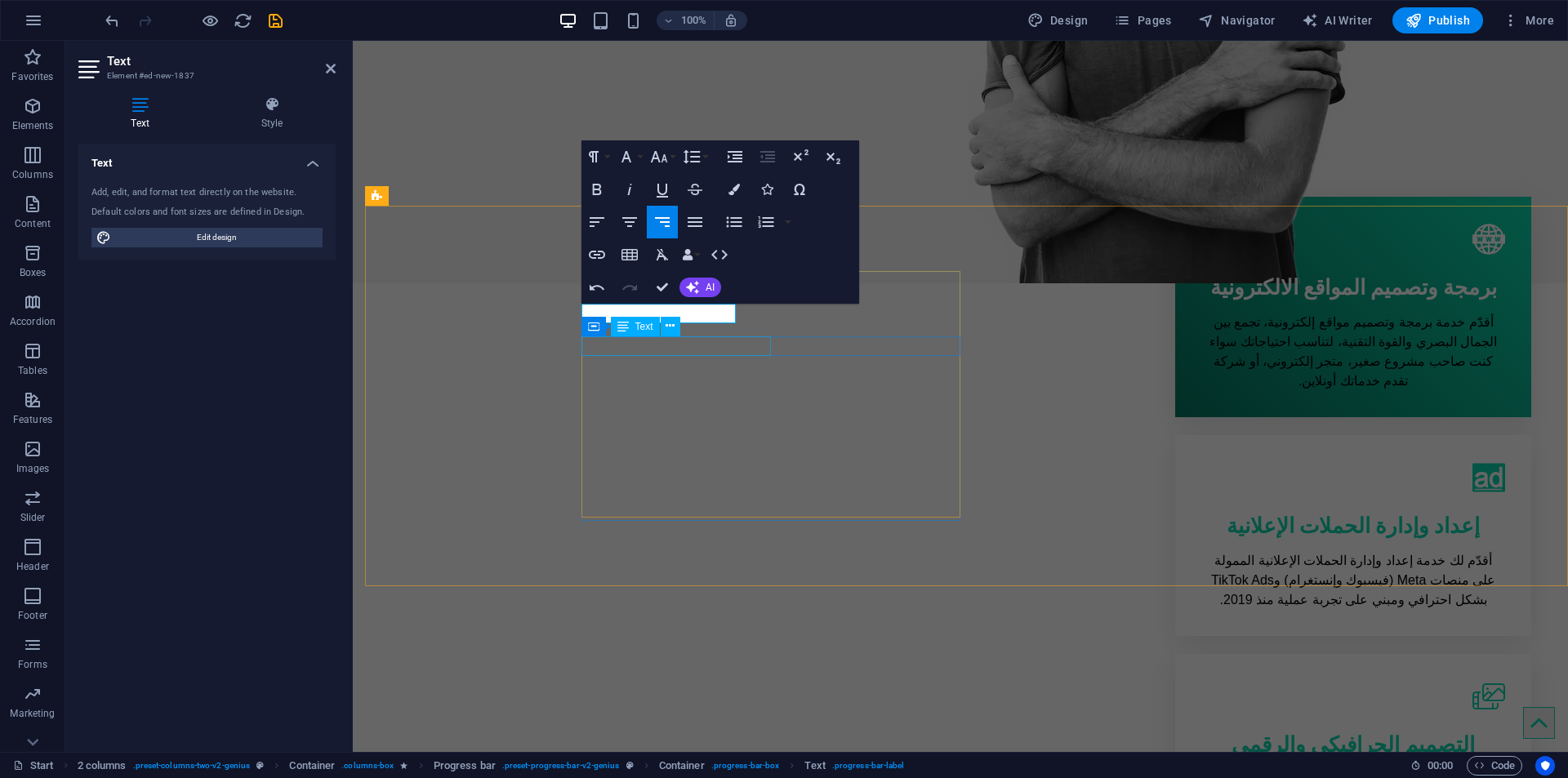
scroll to position [0, -4]
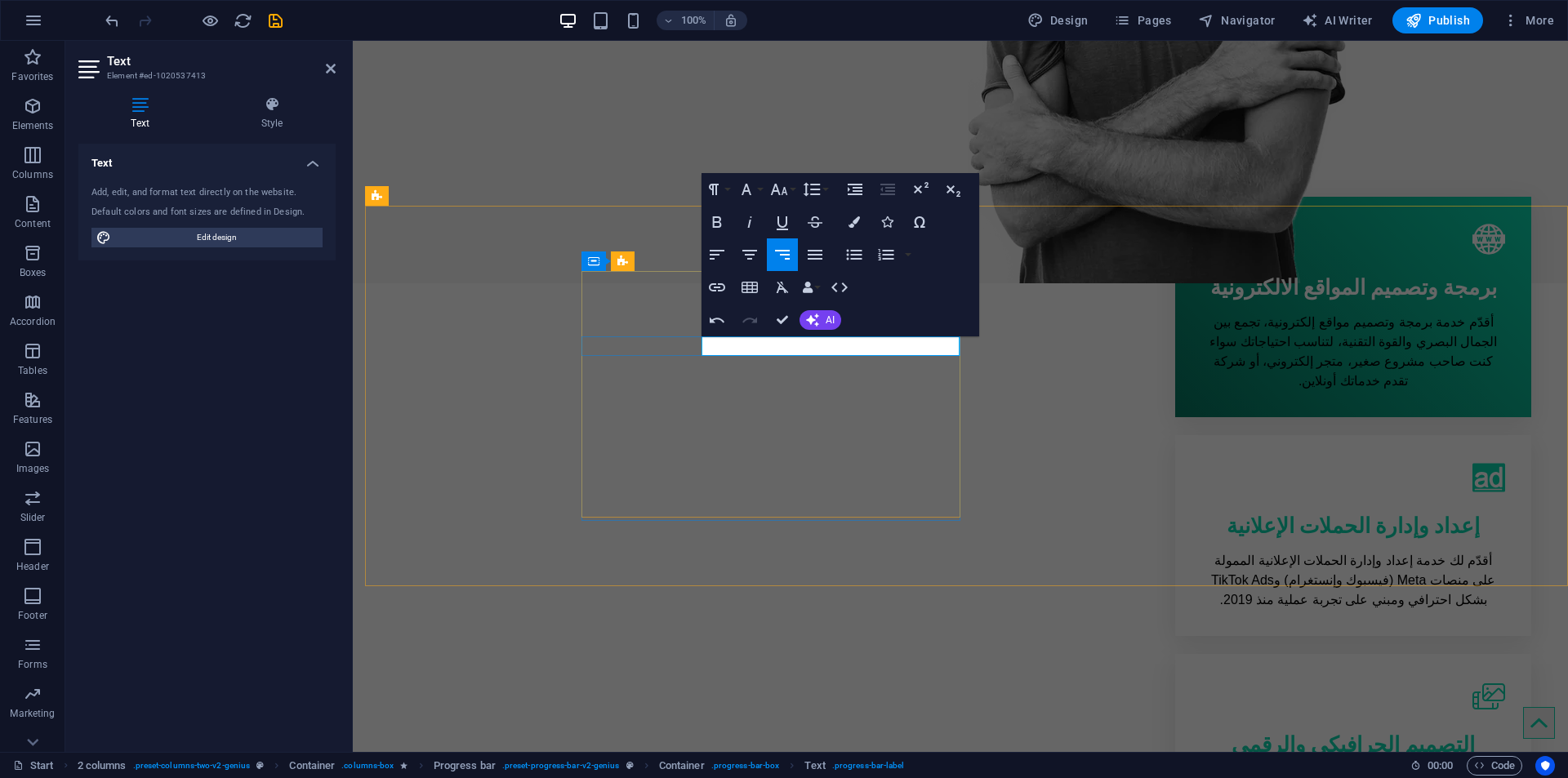
scroll to position [0, -8]
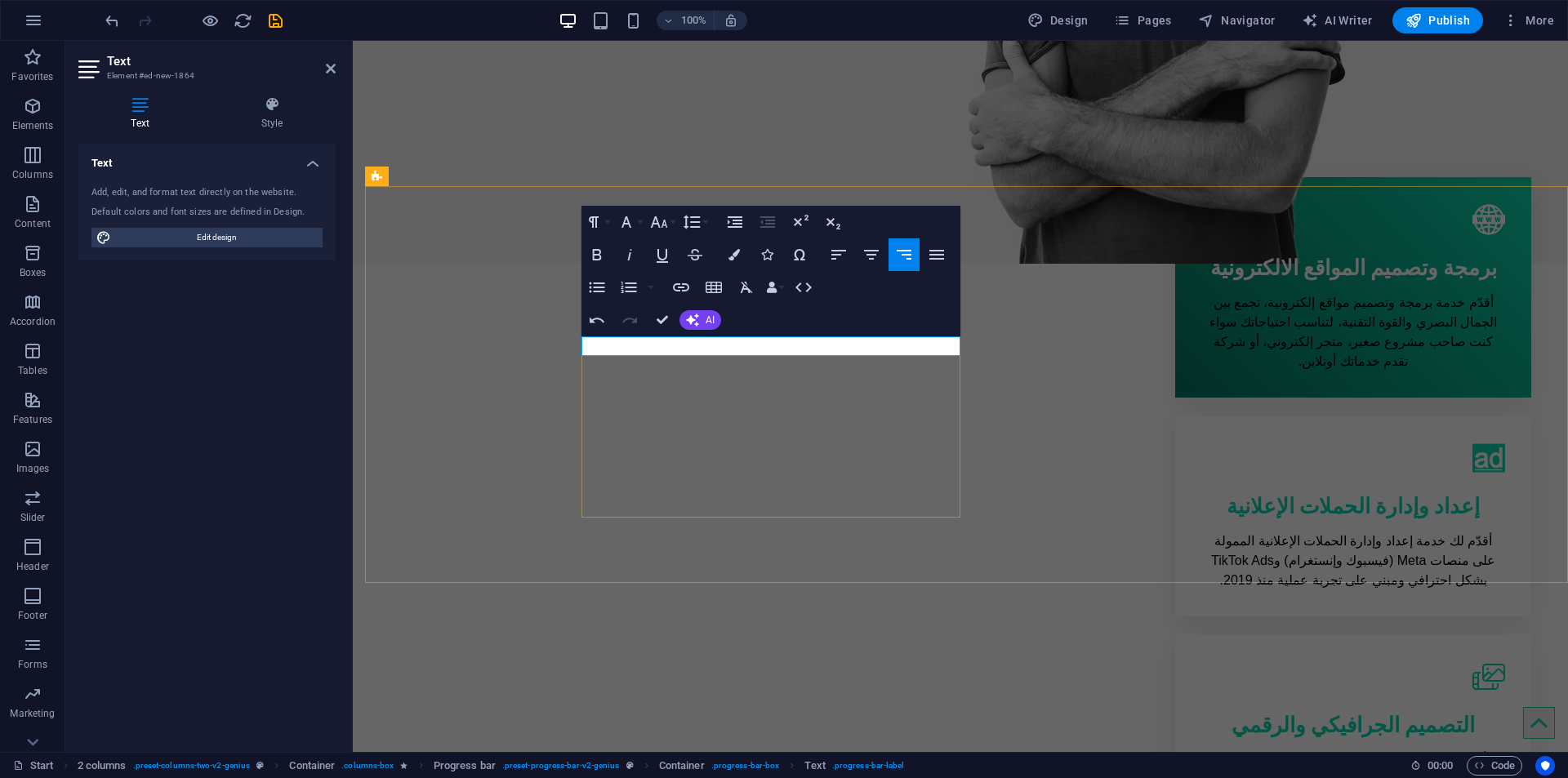
scroll to position [129, -6]
click at [863, 336] on div "Paragraph Format Normal Heading 1 Heading 2 Heading 3 Heading 4 Heading 5 Headi…" at bounding box center [771, 271] width 379 height 130
drag, startPoint x: 802, startPoint y: 342, endPoint x: 905, endPoint y: 350, distance: 103.3
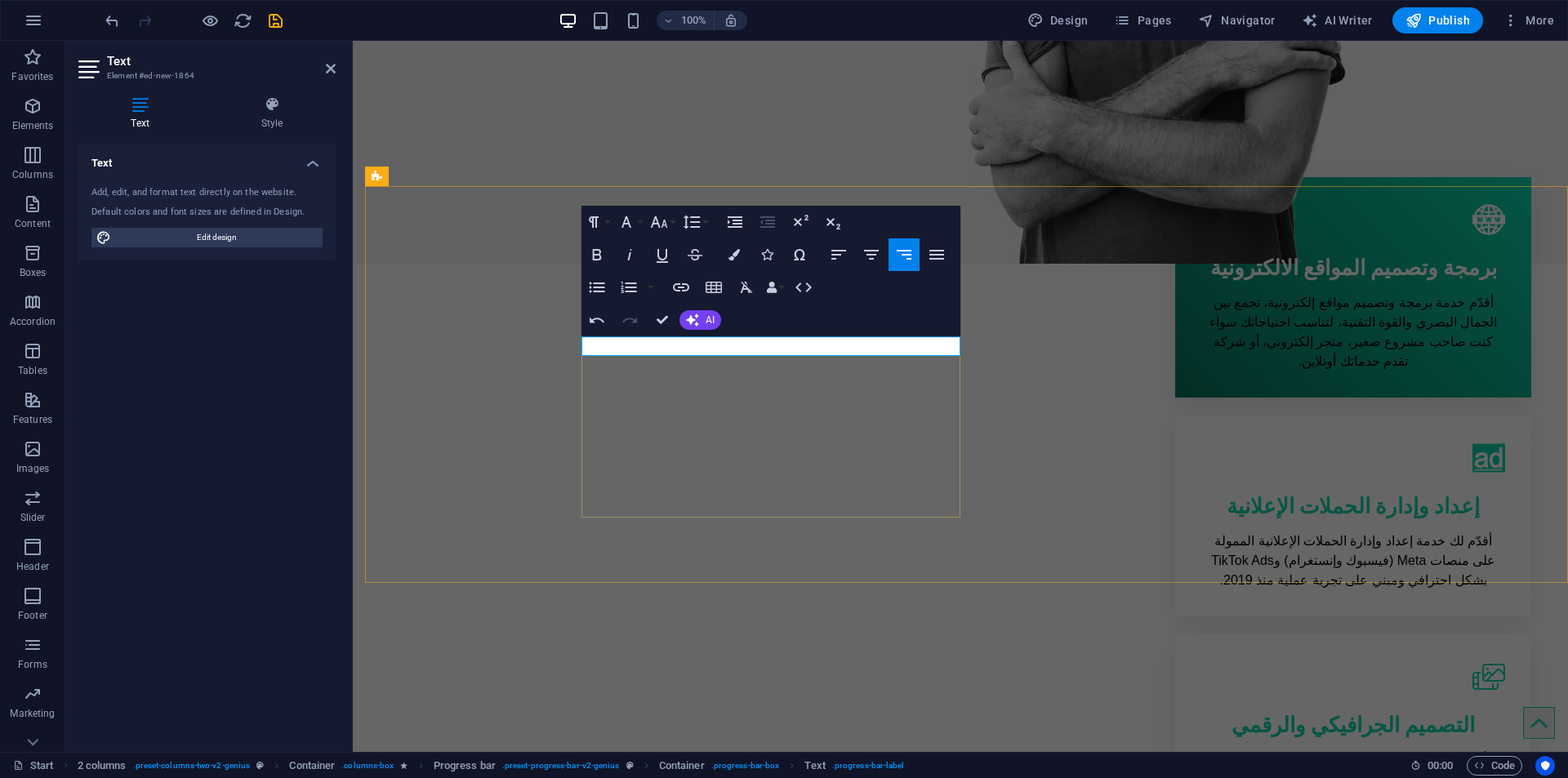
drag, startPoint x: 907, startPoint y: 343, endPoint x: 794, endPoint y: 342, distance: 113.0
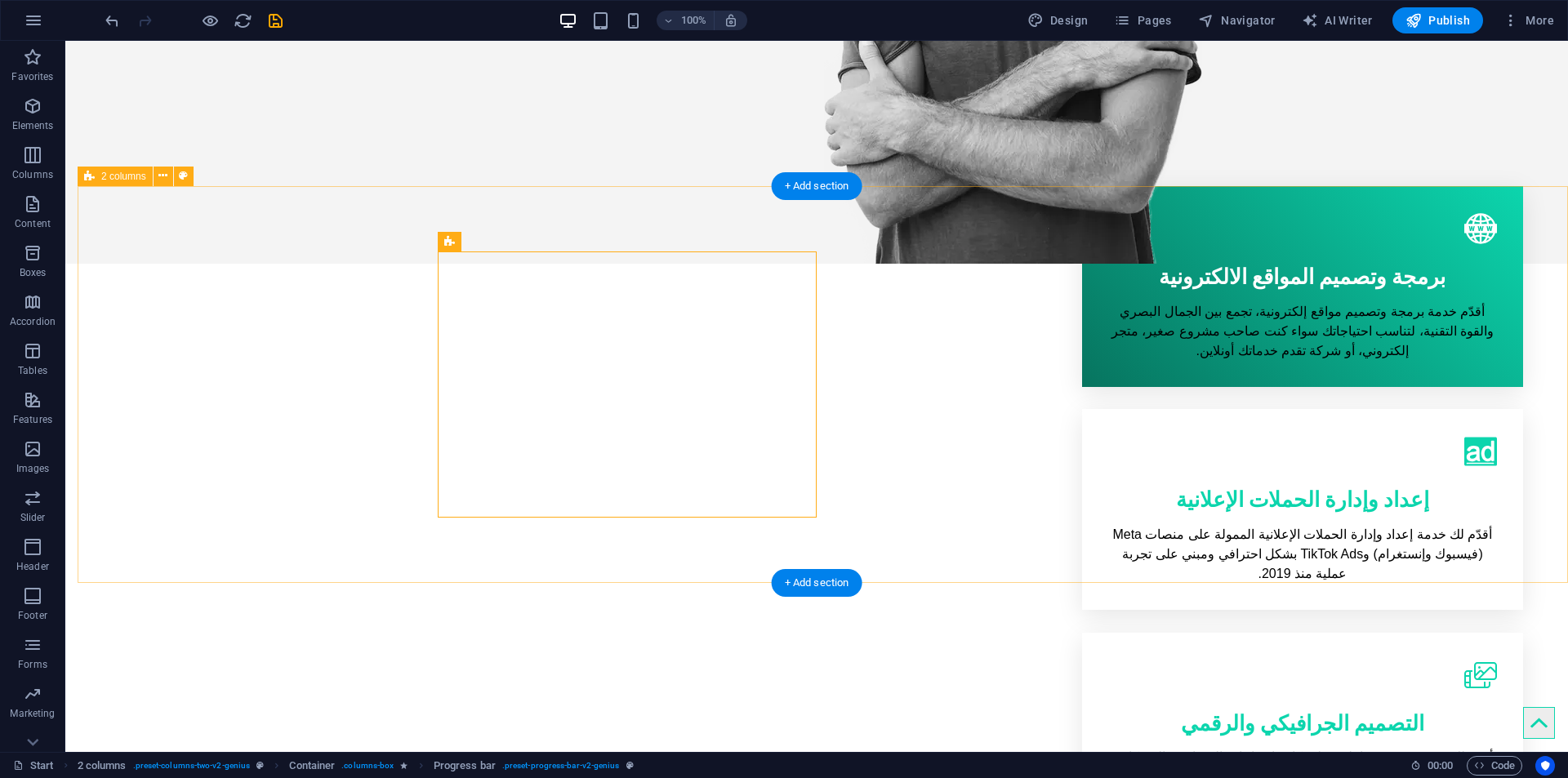
scroll to position [707, 0]
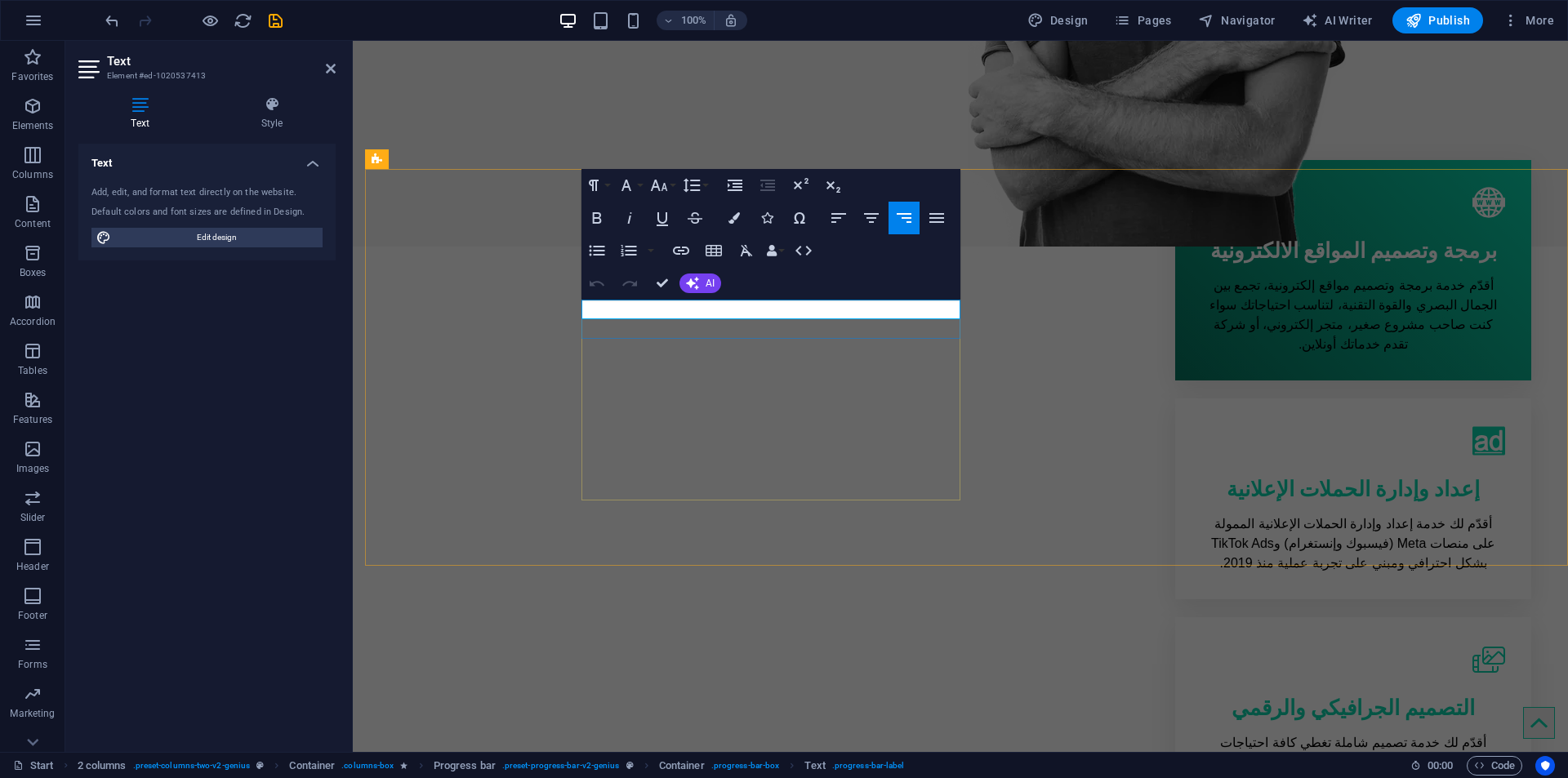
drag, startPoint x: 832, startPoint y: 306, endPoint x: 743, endPoint y: 305, distance: 89.0
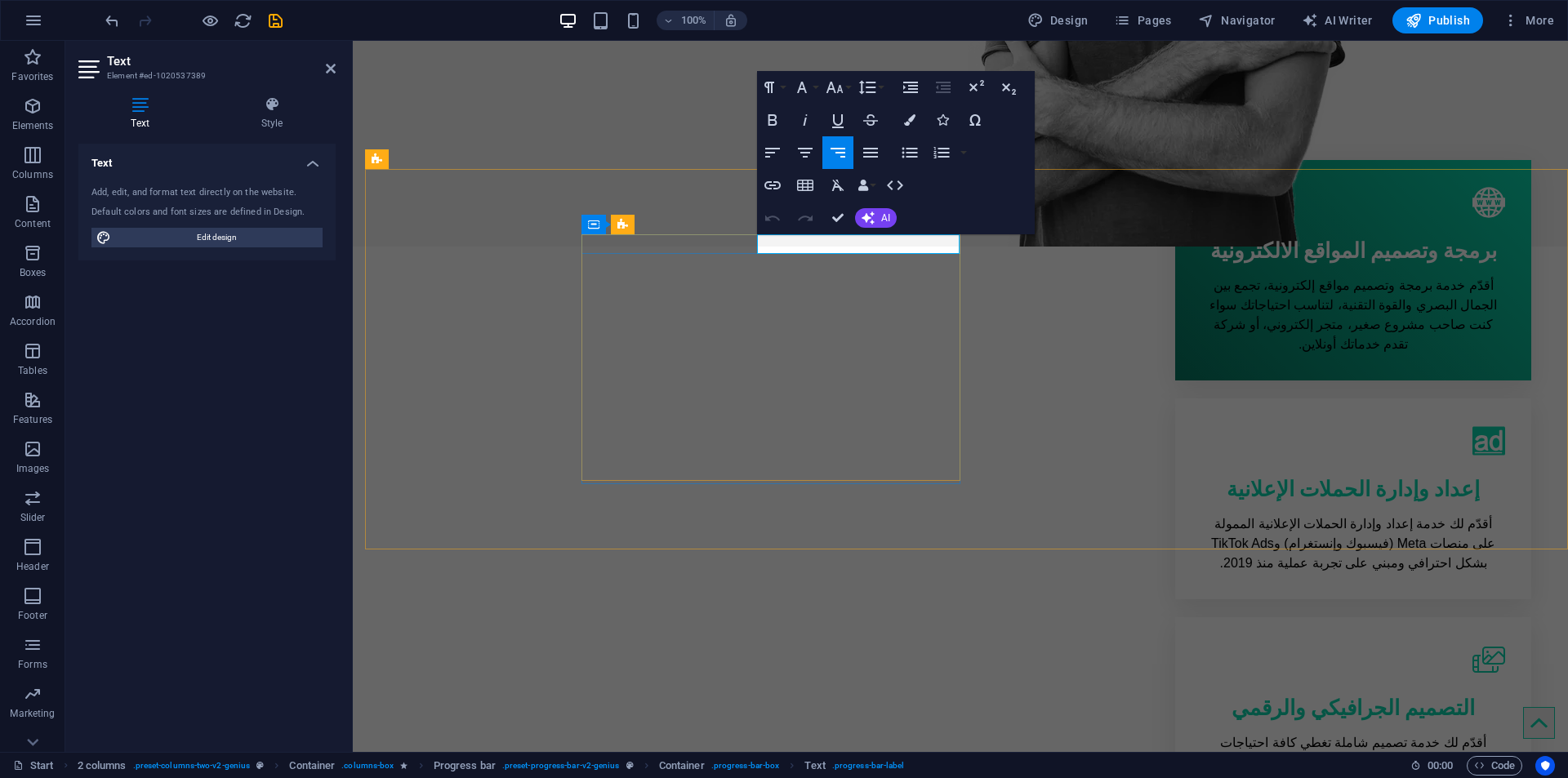
drag, startPoint x: 819, startPoint y: 242, endPoint x: 757, endPoint y: 239, distance: 62.1
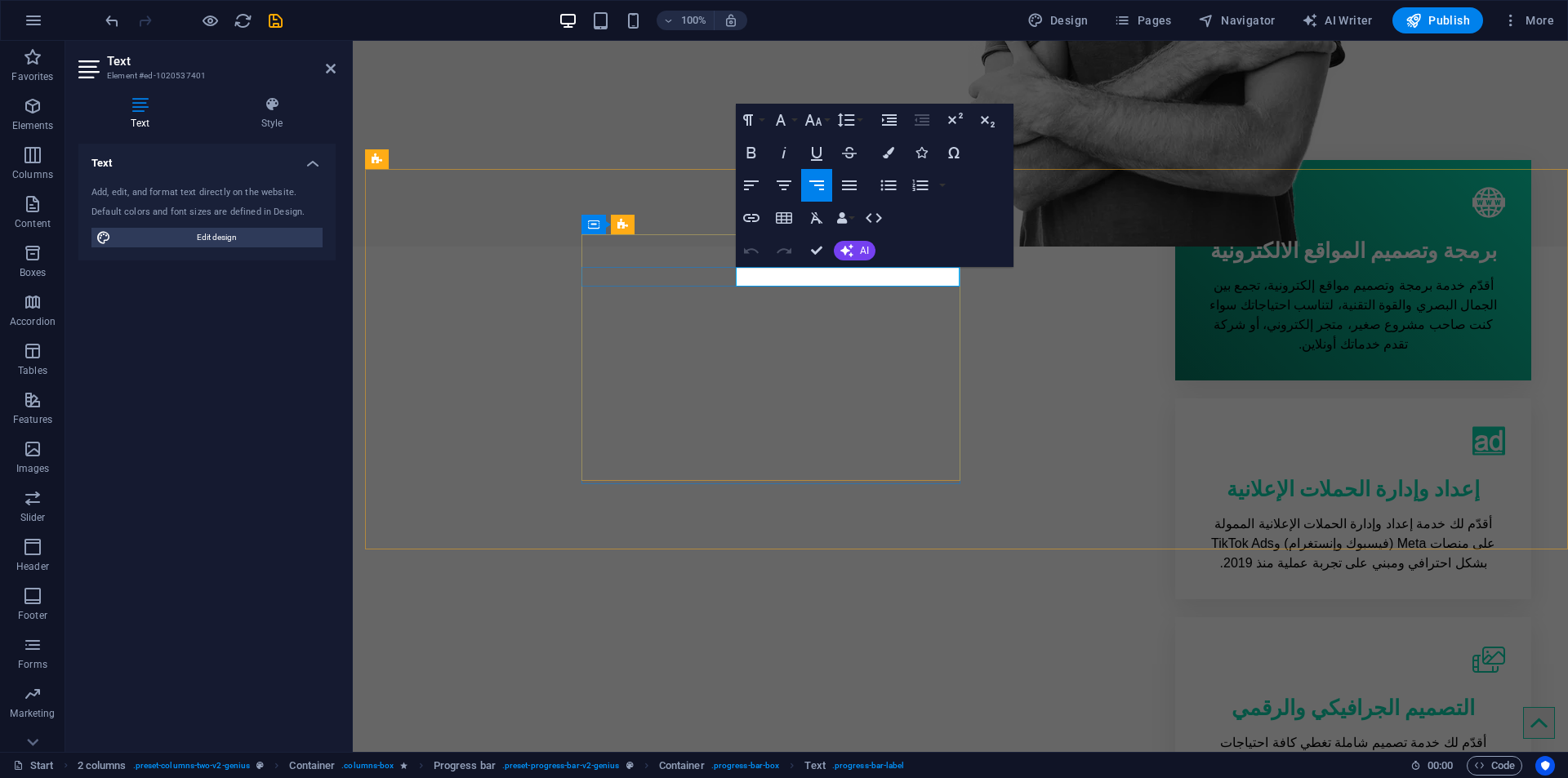
drag, startPoint x: 777, startPoint y: 271, endPoint x: 856, endPoint y: 277, distance: 79.2
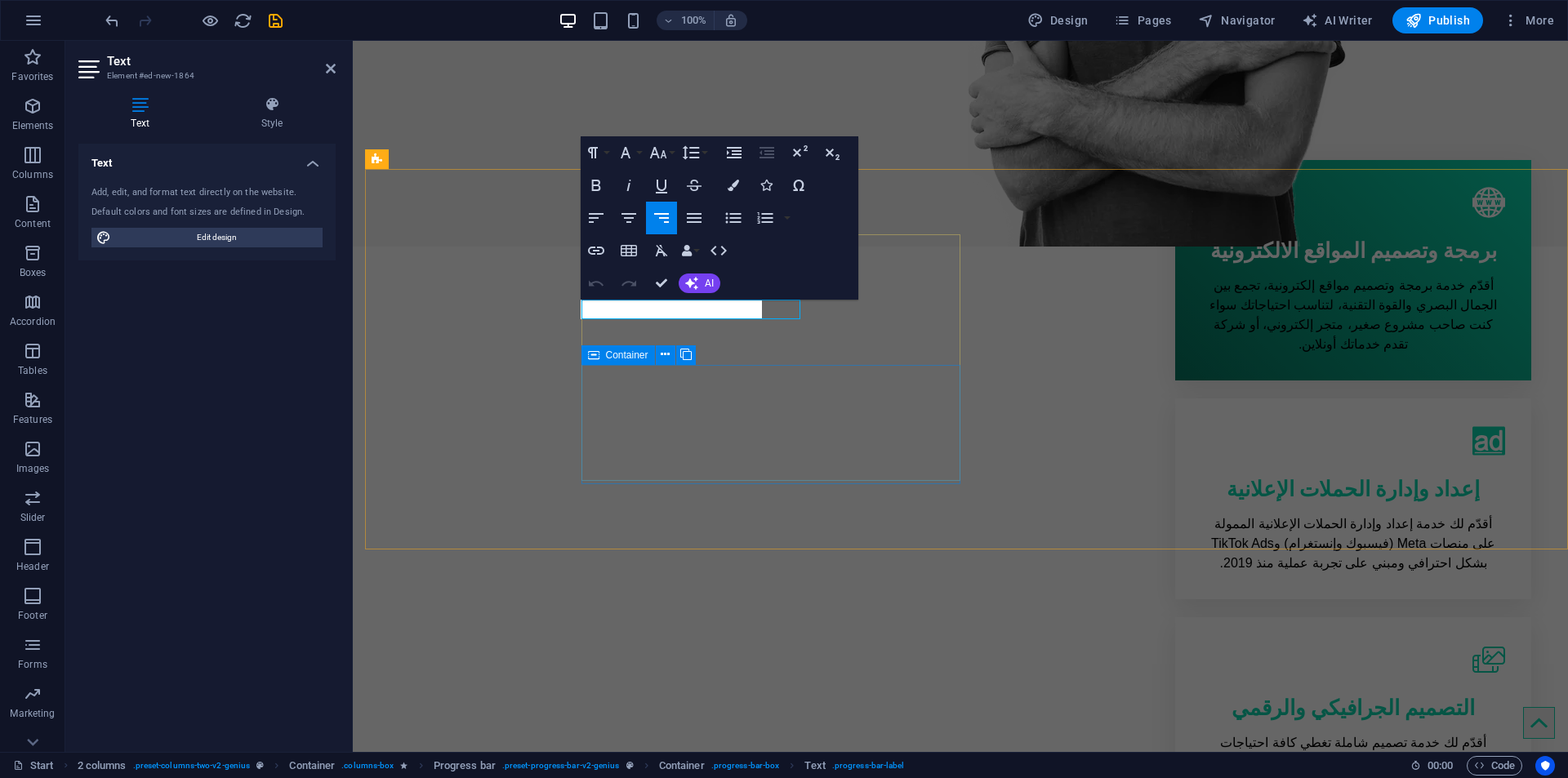
scroll to position [0, -6]
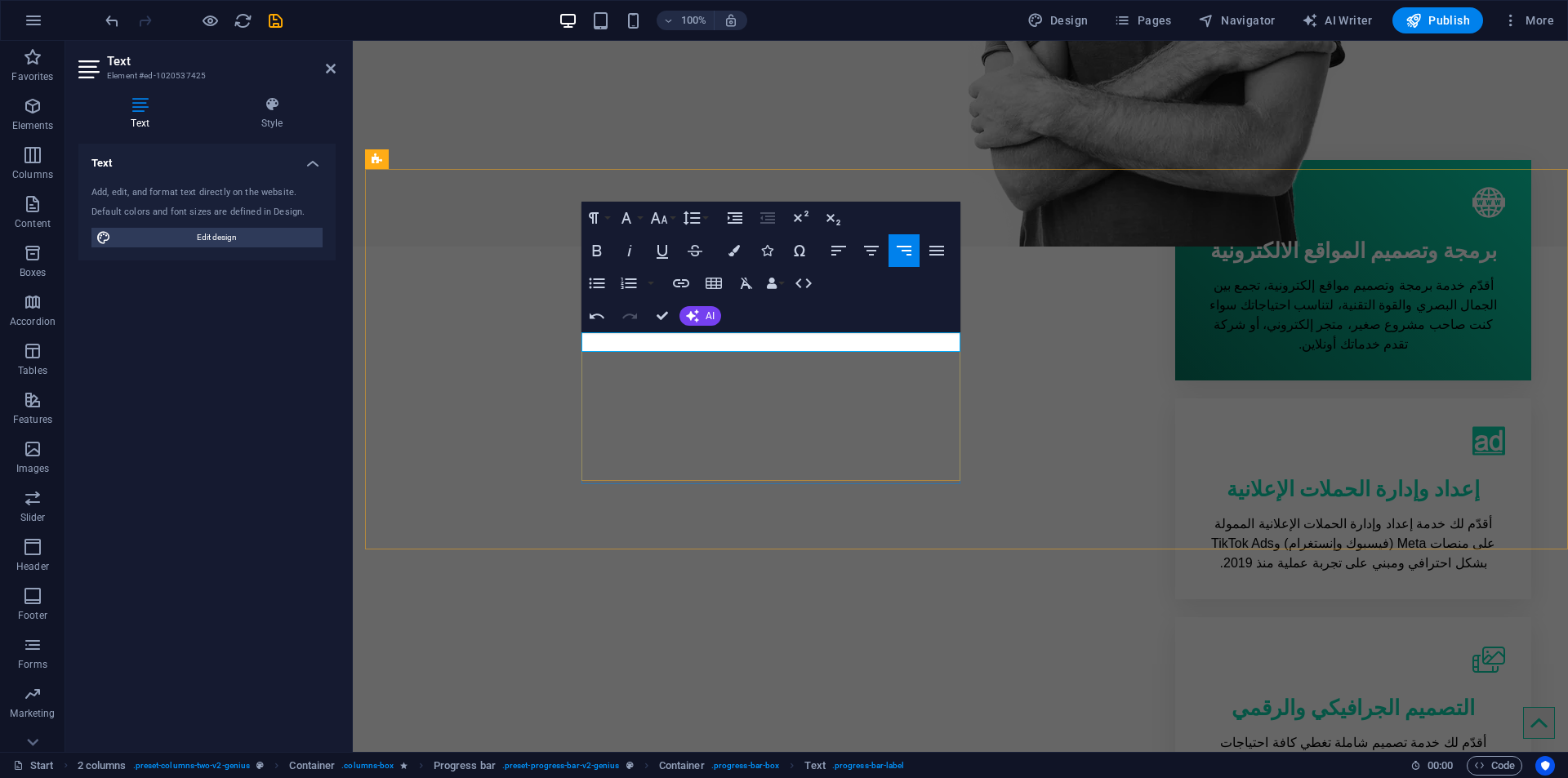
scroll to position [129, -6]
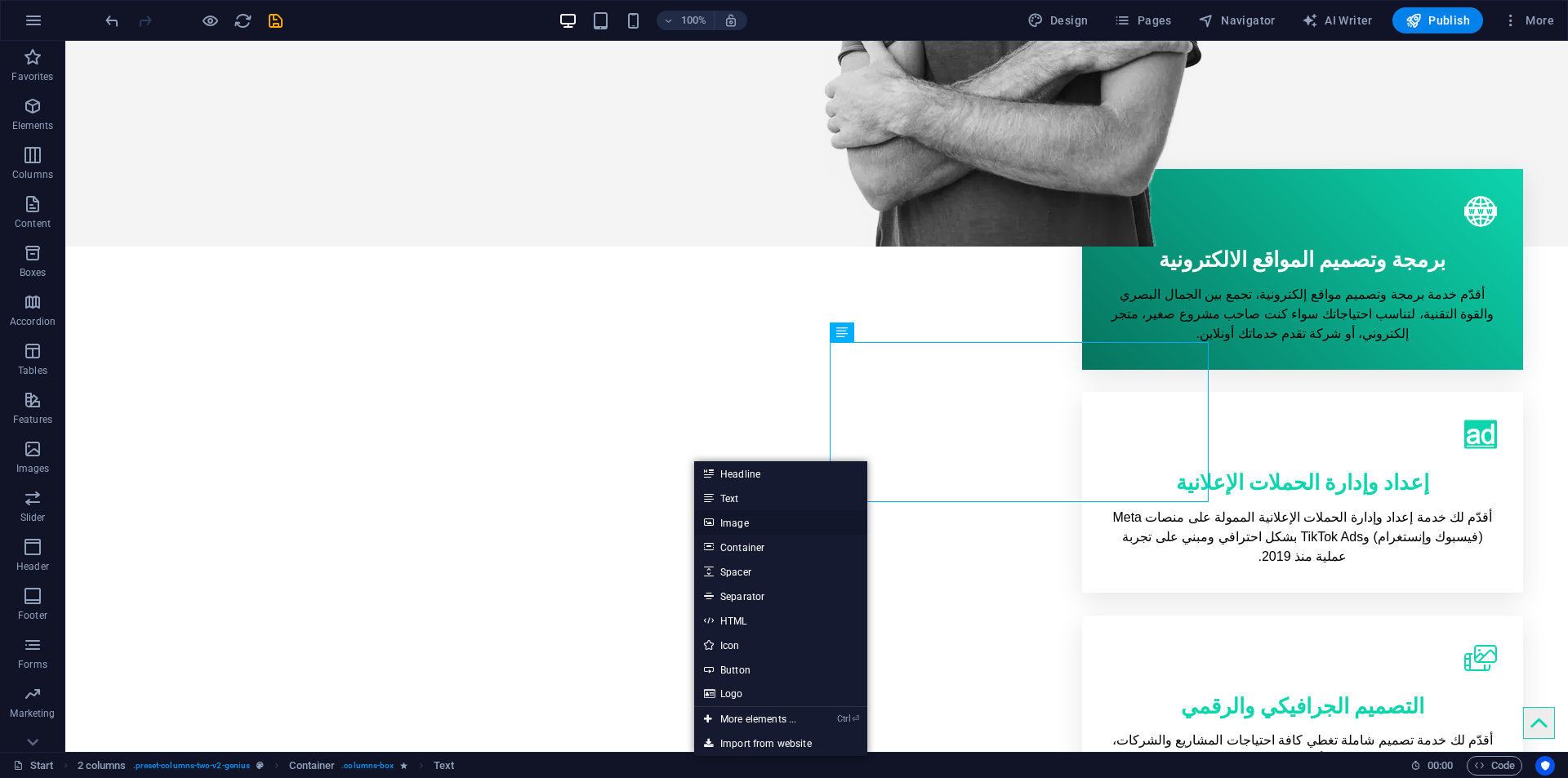
click at [763, 522] on link "Image" at bounding box center [780, 522] width 173 height 25
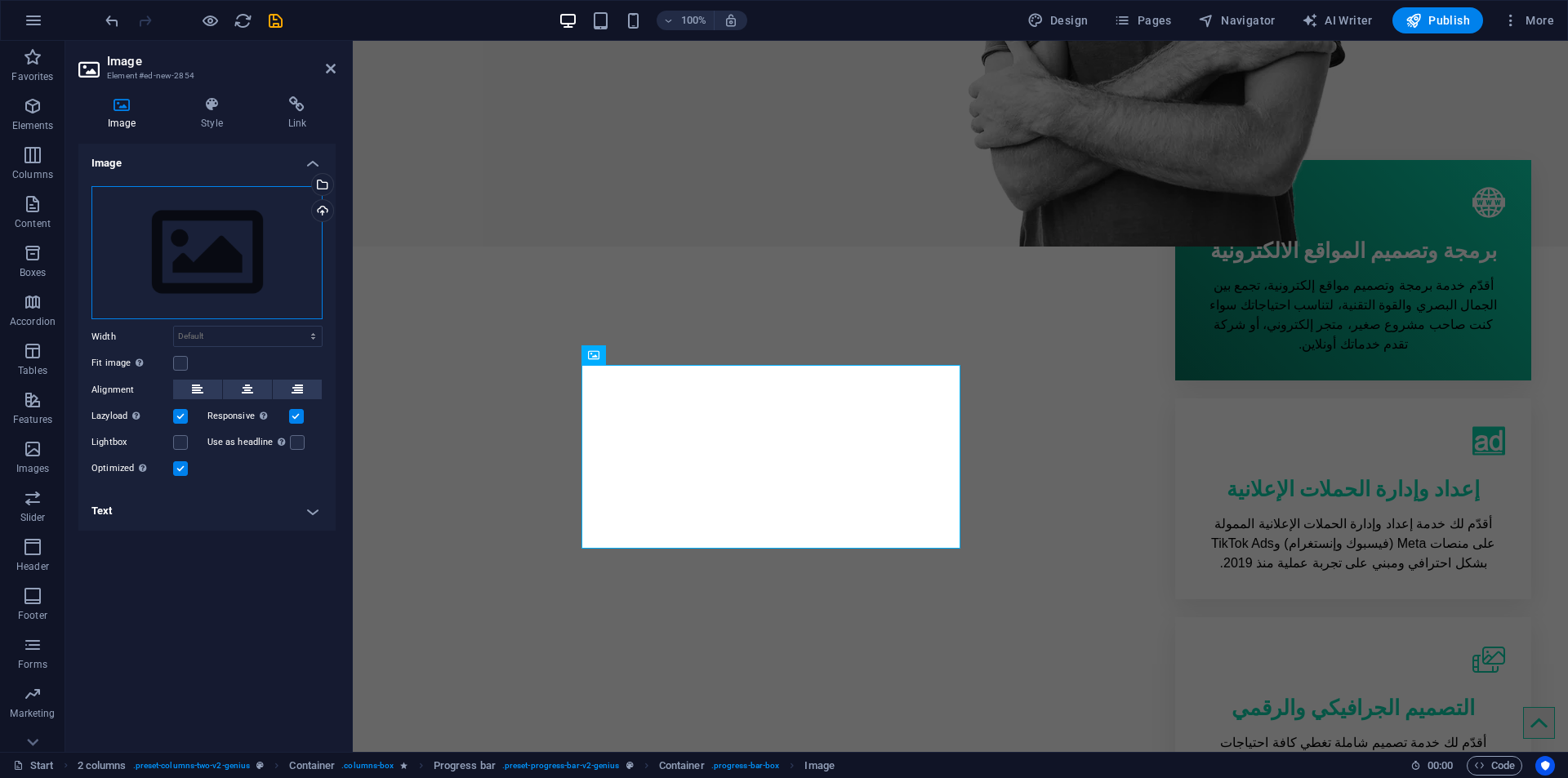
click at [220, 219] on div "Drag files here, click to choose files or select files from Files or our free s…" at bounding box center [206, 253] width 231 height 134
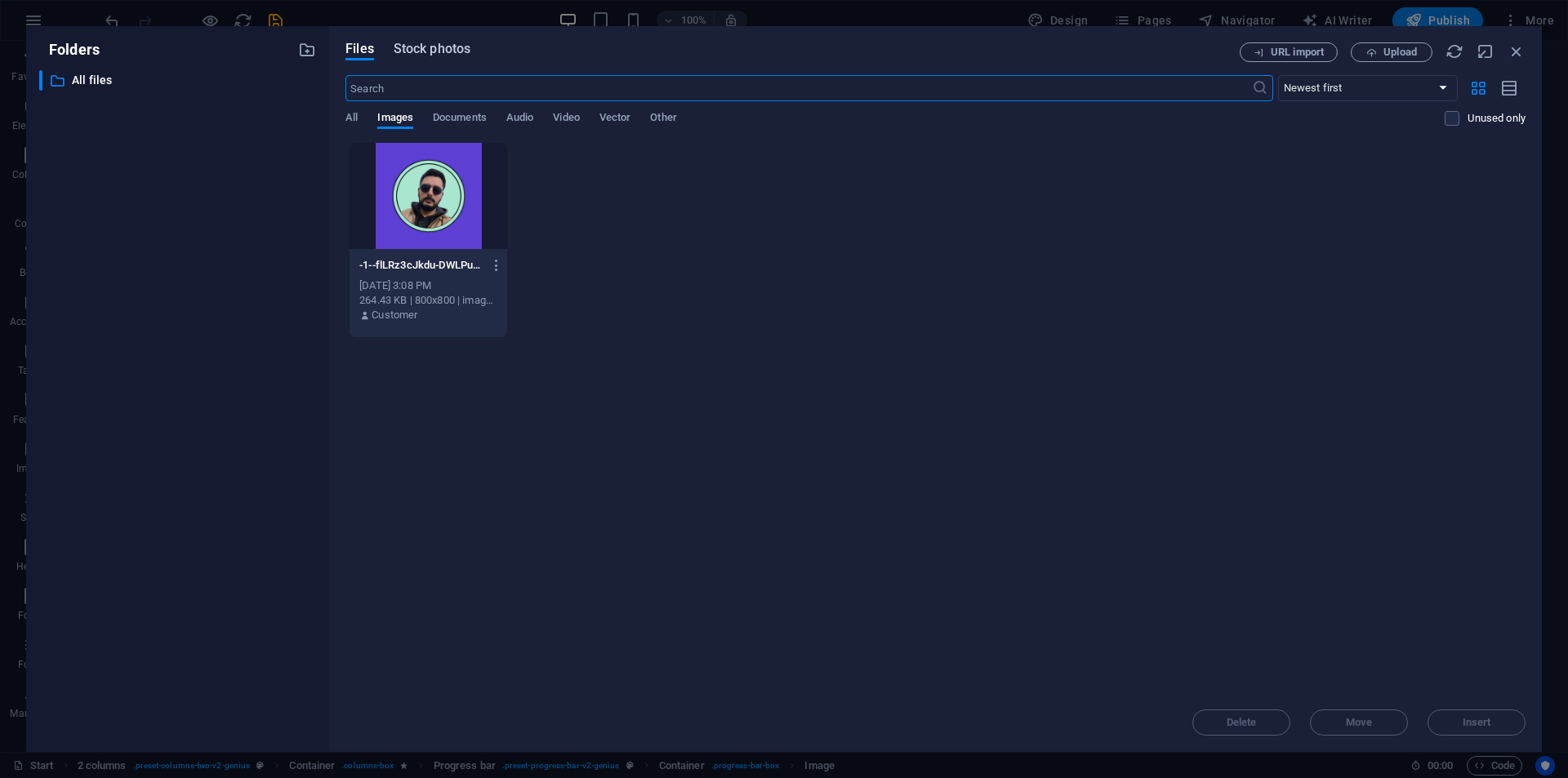
click at [437, 52] on span "Stock photos" at bounding box center [432, 48] width 77 height 19
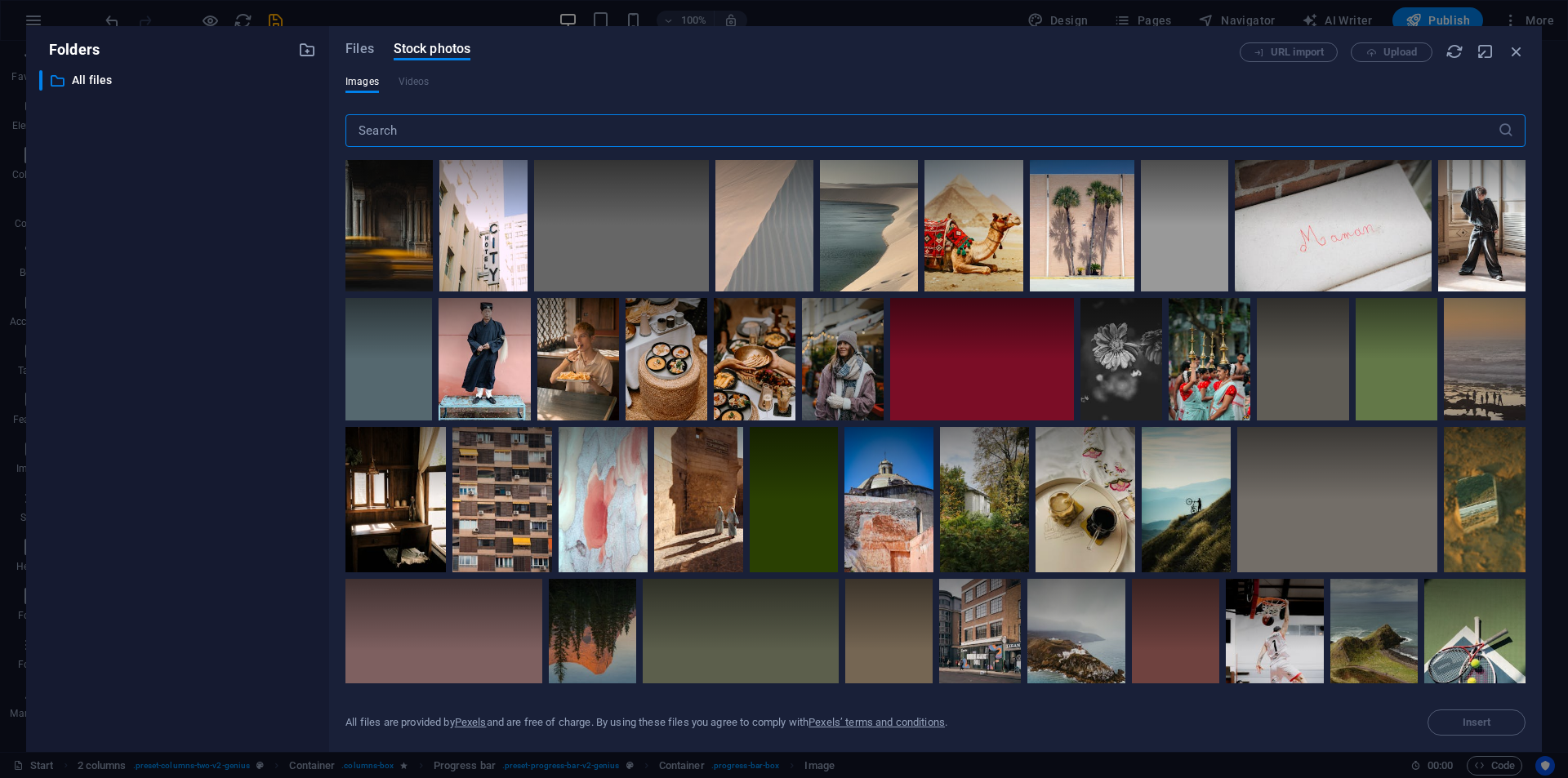
click at [525, 126] on input "text" at bounding box center [922, 130] width 1153 height 33
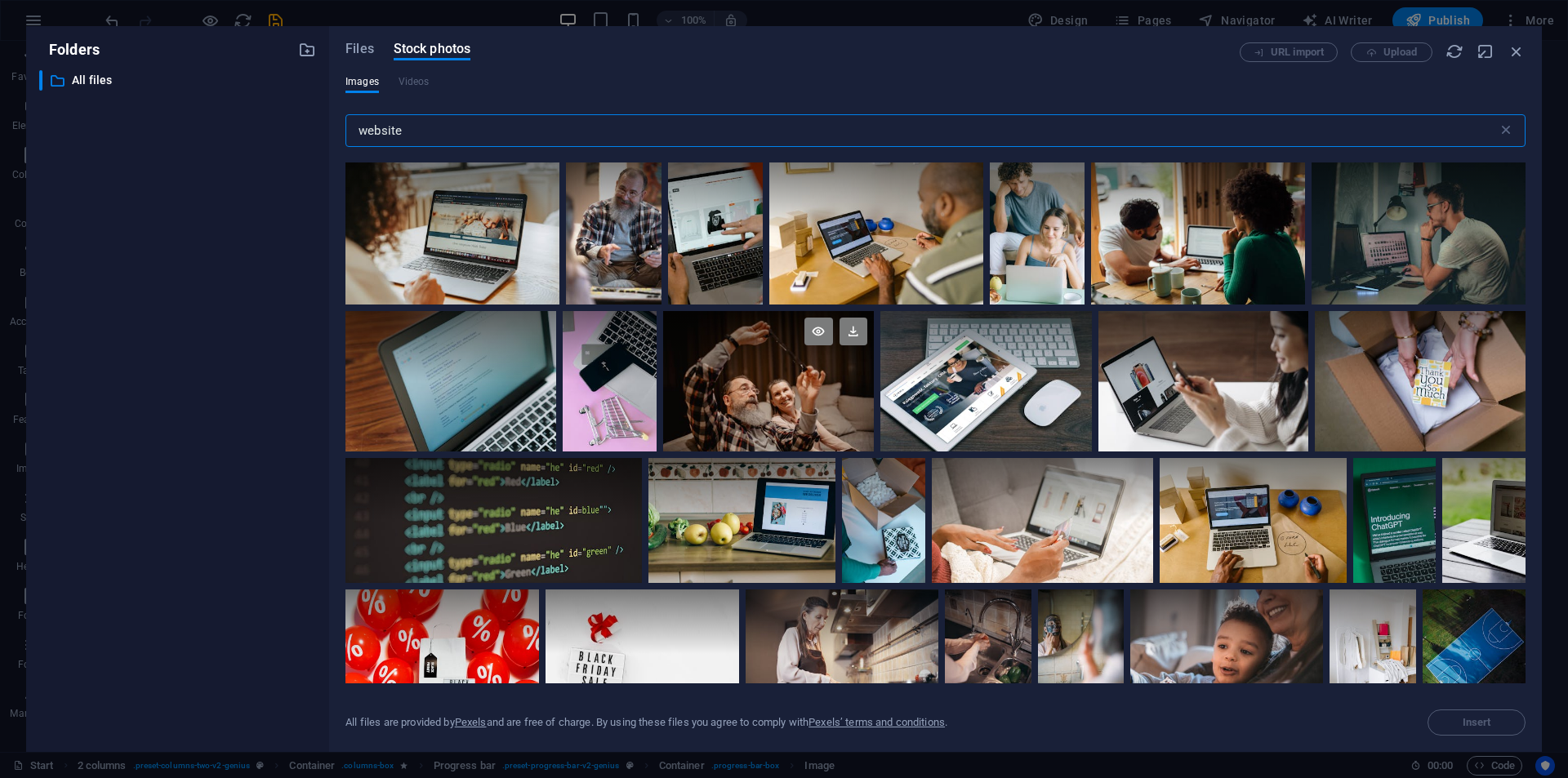
scroll to position [2448, 0]
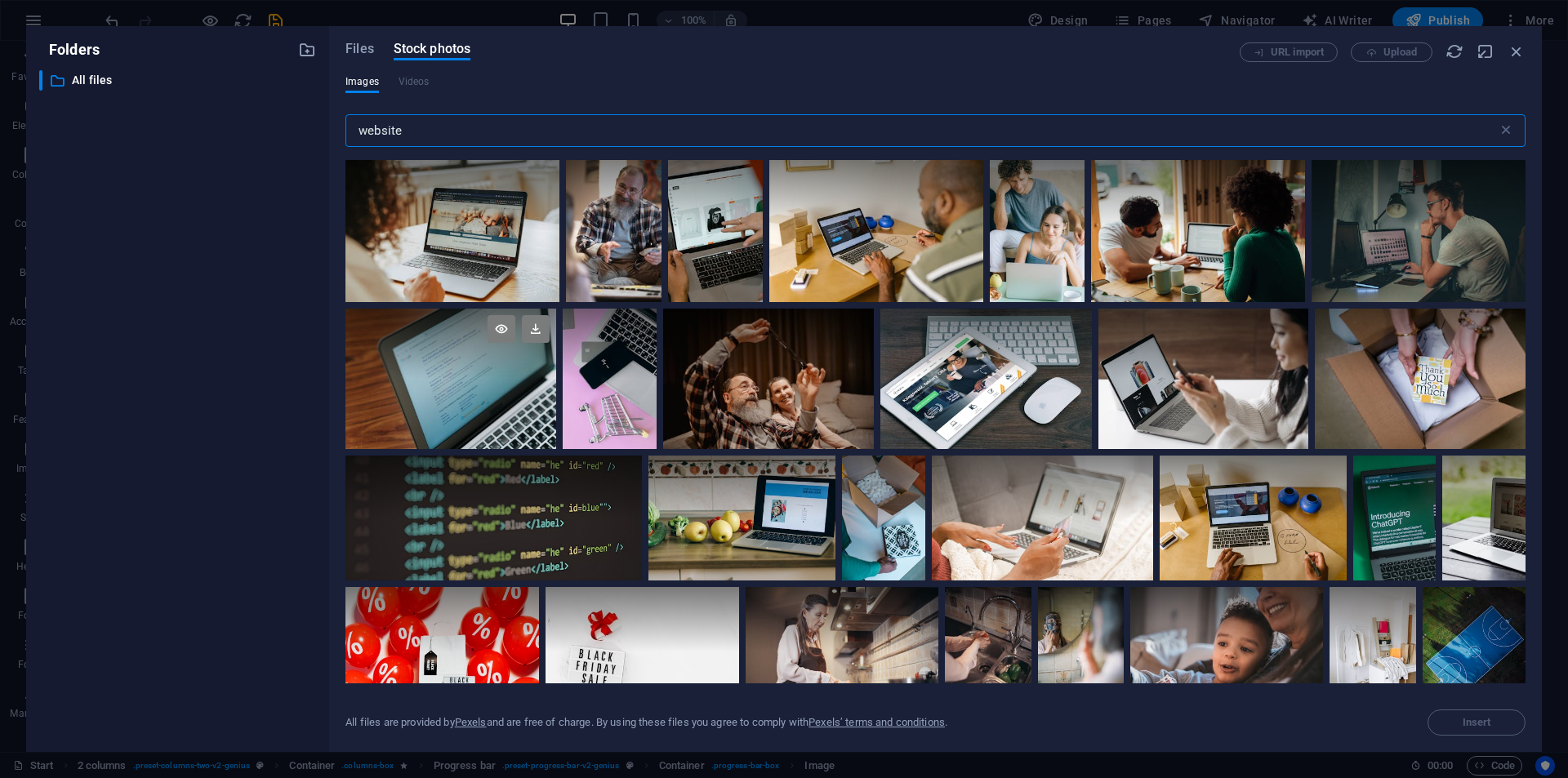
type input "website"
click at [492, 395] on div at bounding box center [450, 379] width 211 height 140
click at [1486, 715] on button "Insert" at bounding box center [1477, 722] width 98 height 26
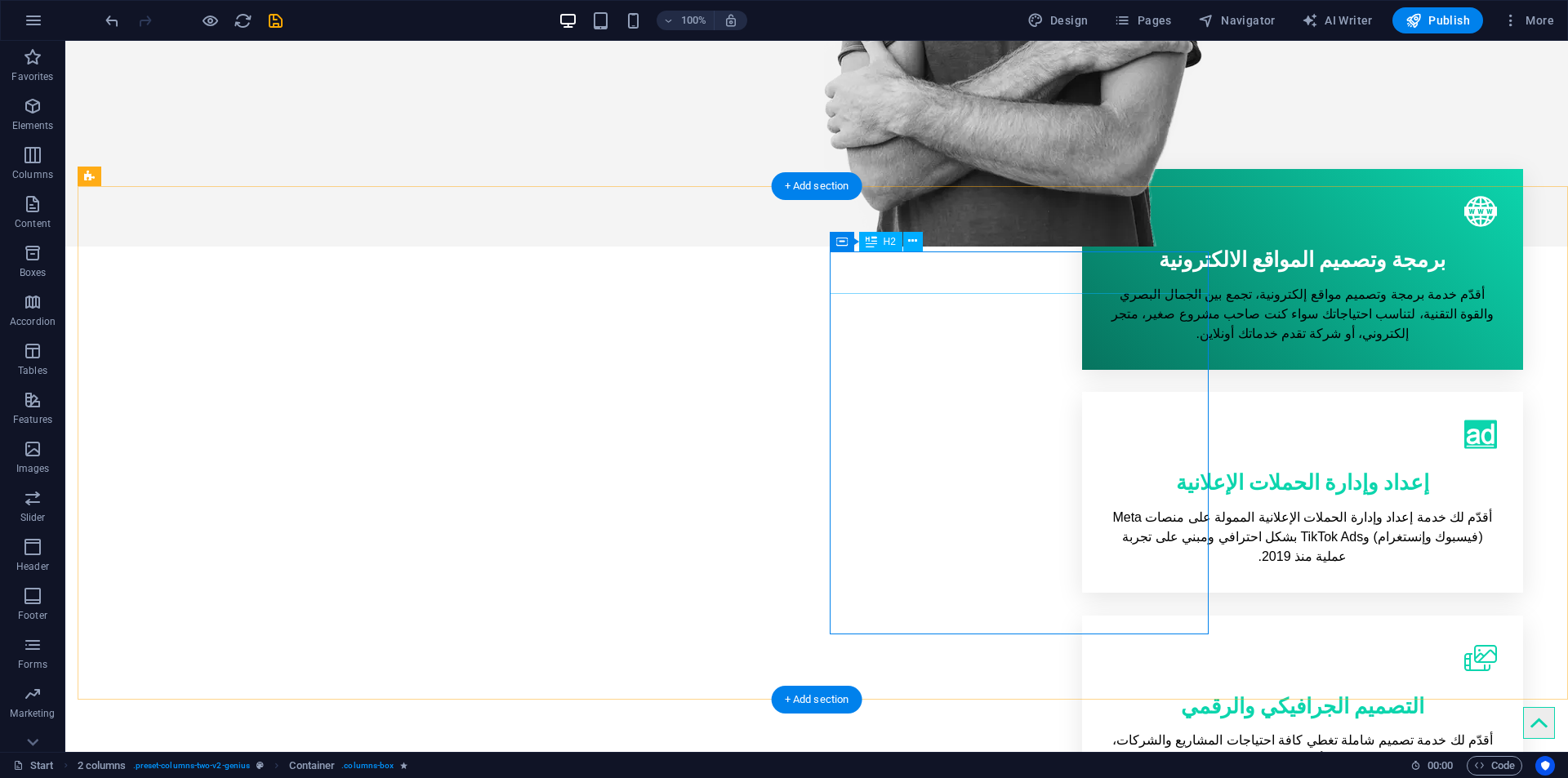
drag, startPoint x: 1064, startPoint y: 274, endPoint x: 809, endPoint y: 373, distance: 273.5
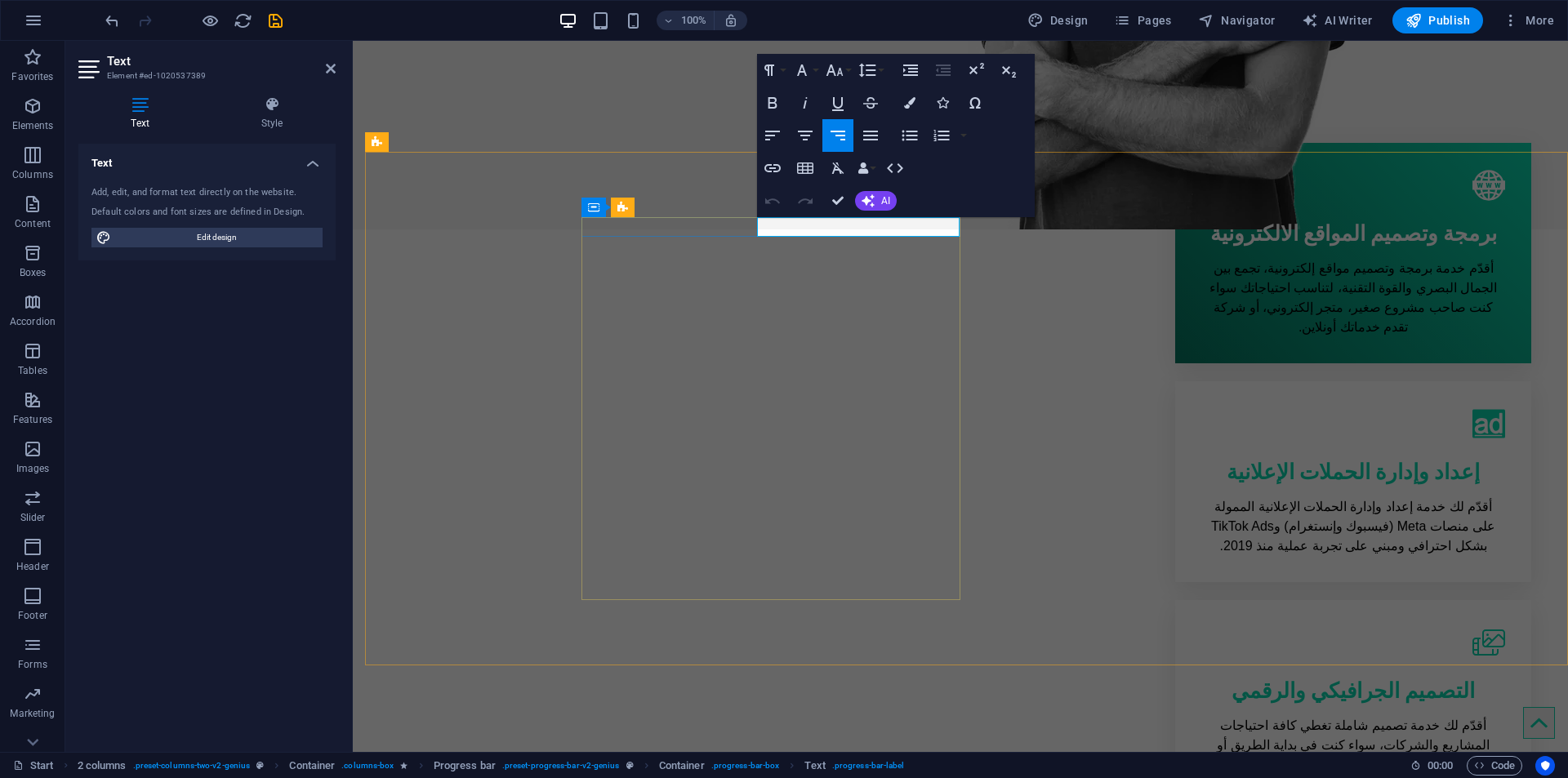
click at [944, 111] on button "Icons" at bounding box center [942, 102] width 31 height 33
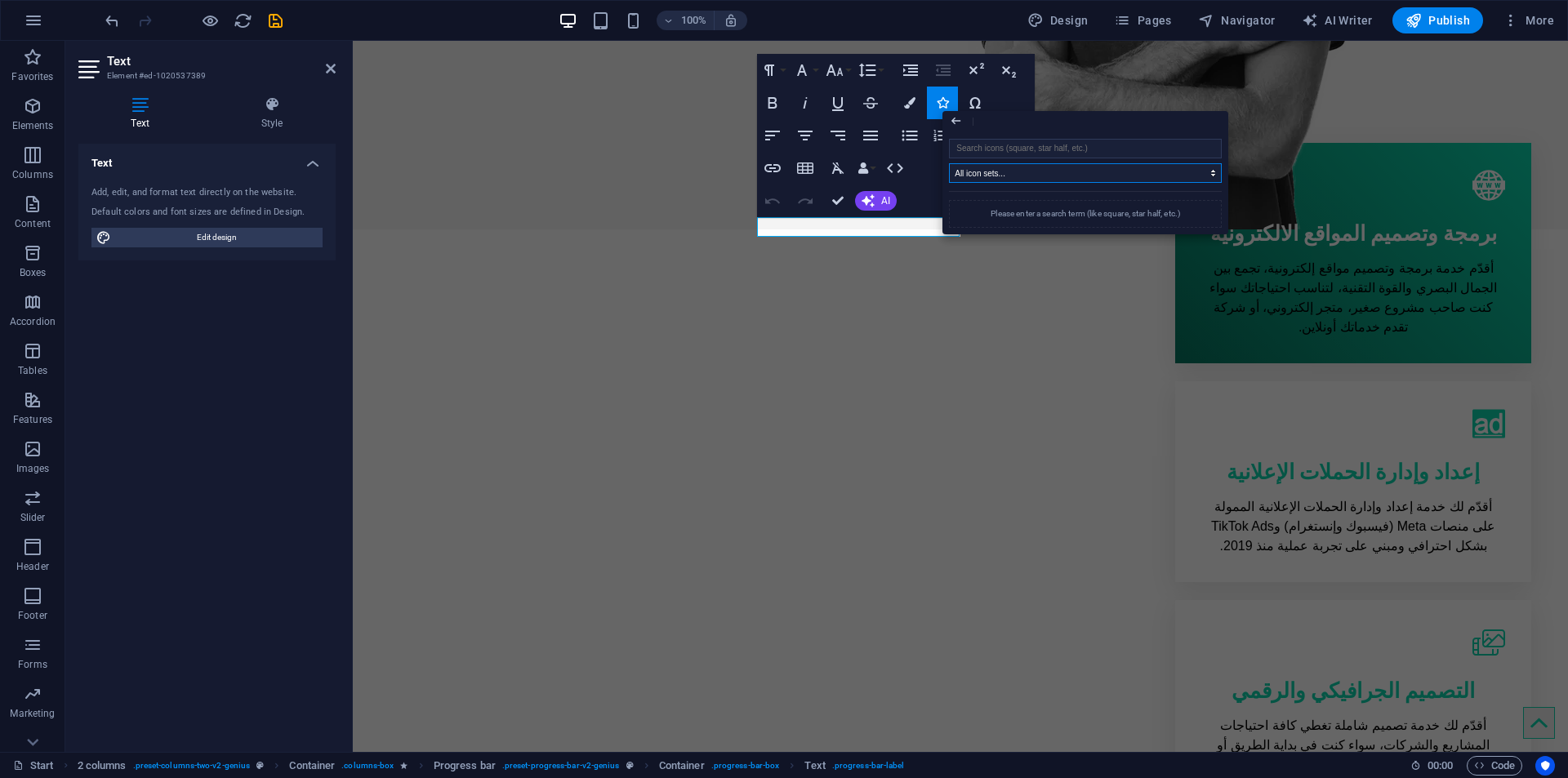
click at [1019, 177] on select "All icon sets... IcoFont Ionicons FontAwesome Brands FontAwesome Duotone FontAw…" at bounding box center [1085, 173] width 272 height 19
select select "icofont"
click at [949, 163] on select "All icon sets... IcoFont Ionicons FontAwesome Brands FontAwesome Duotone FontAw…" at bounding box center [1085, 173] width 272 height 19
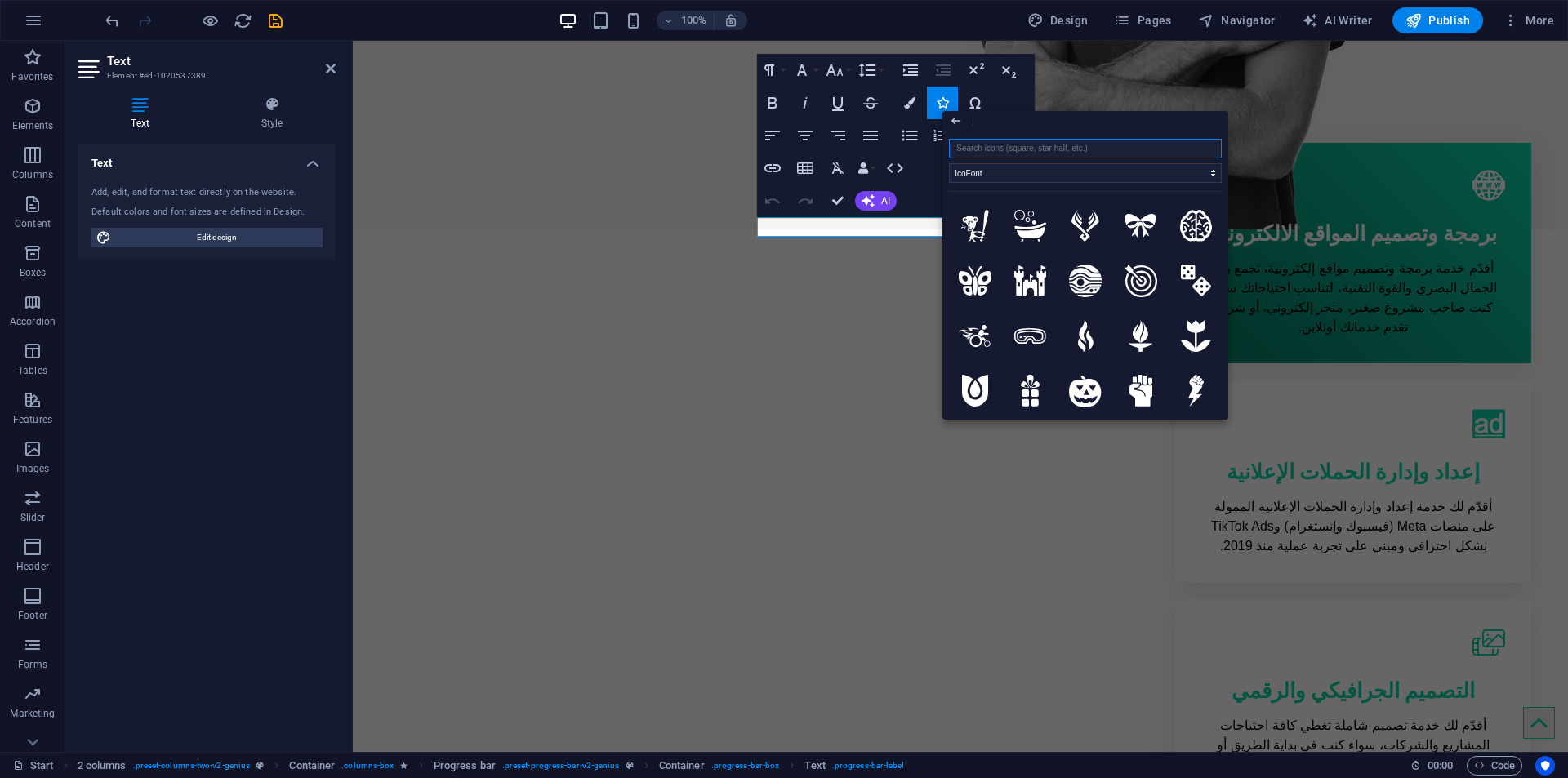
click at [993, 147] on input "search" at bounding box center [1085, 148] width 272 height 19
type input "che"
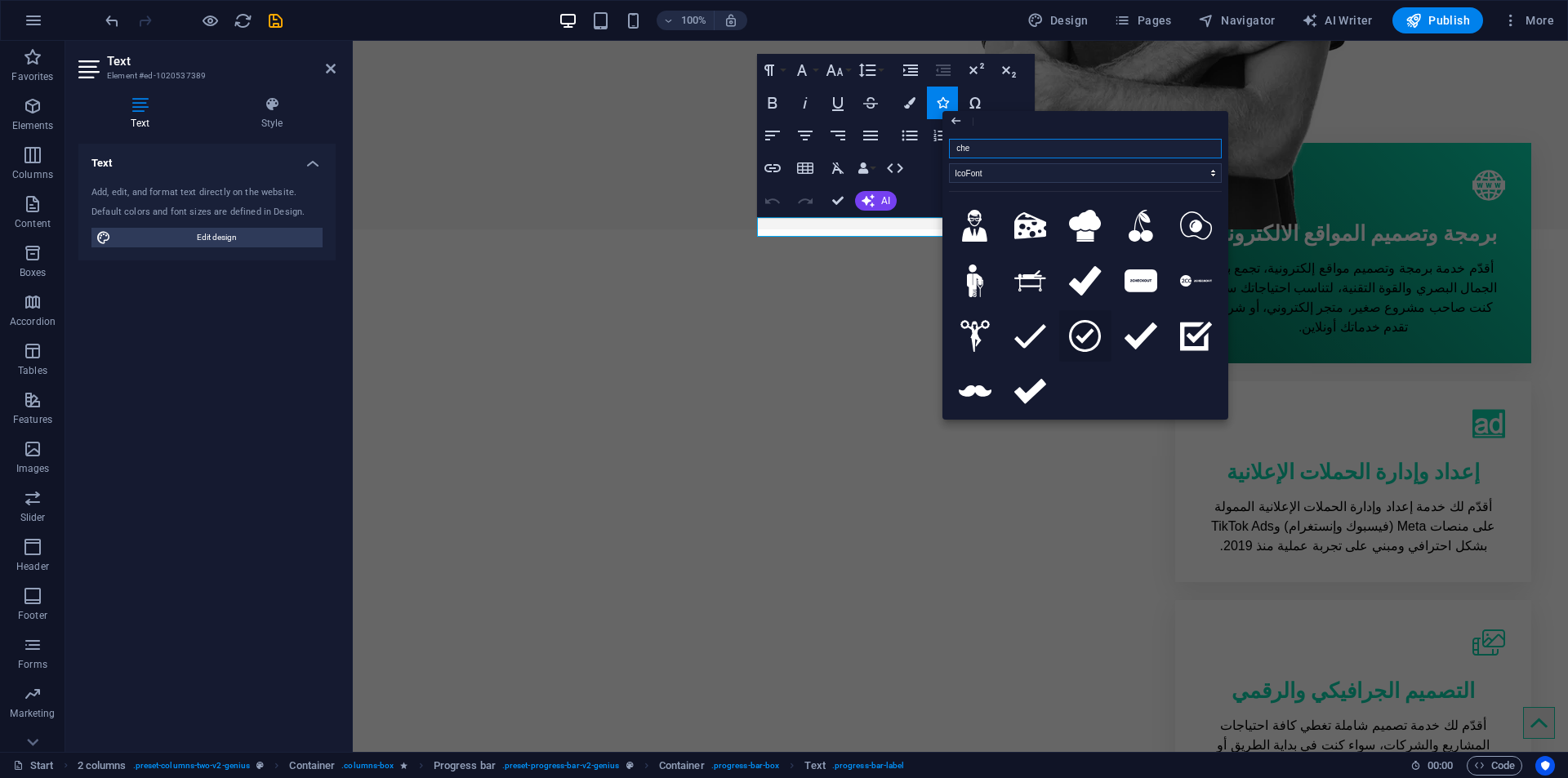
click at [1092, 329] on icon at bounding box center [1085, 336] width 33 height 33
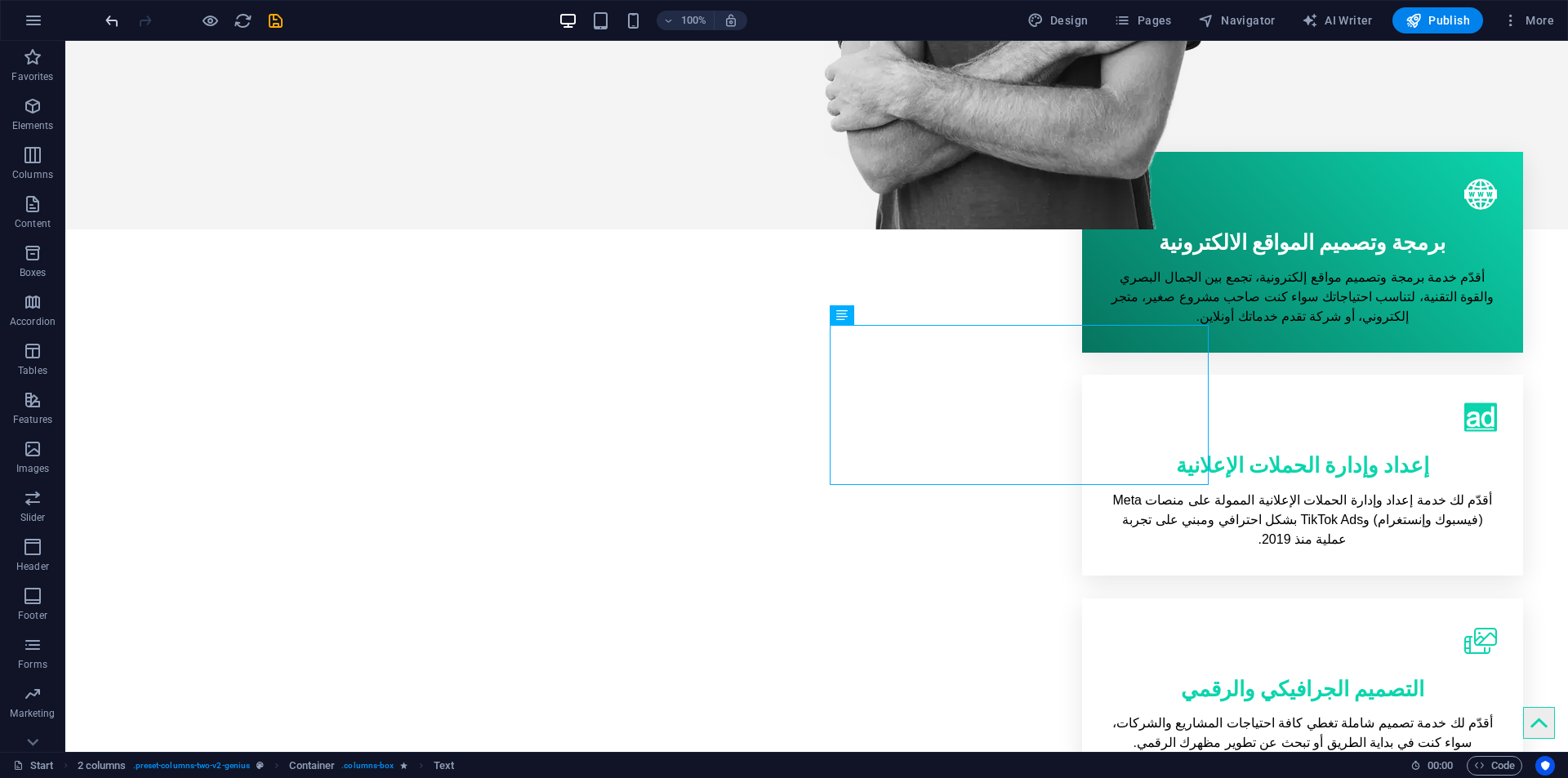
click at [103, 15] on icon "undo" at bounding box center [113, 21] width 19 height 19
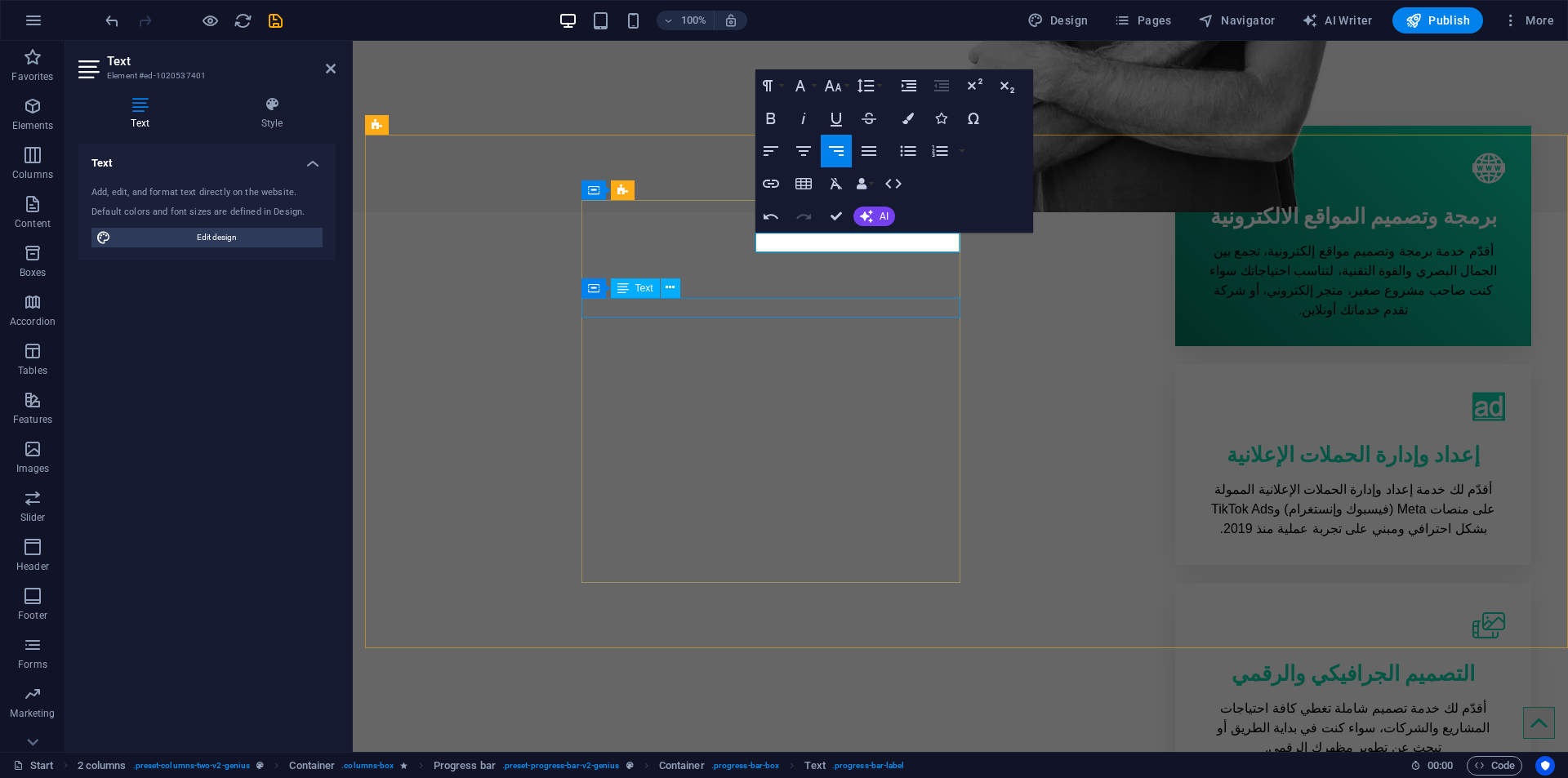
scroll to position [0, 8]
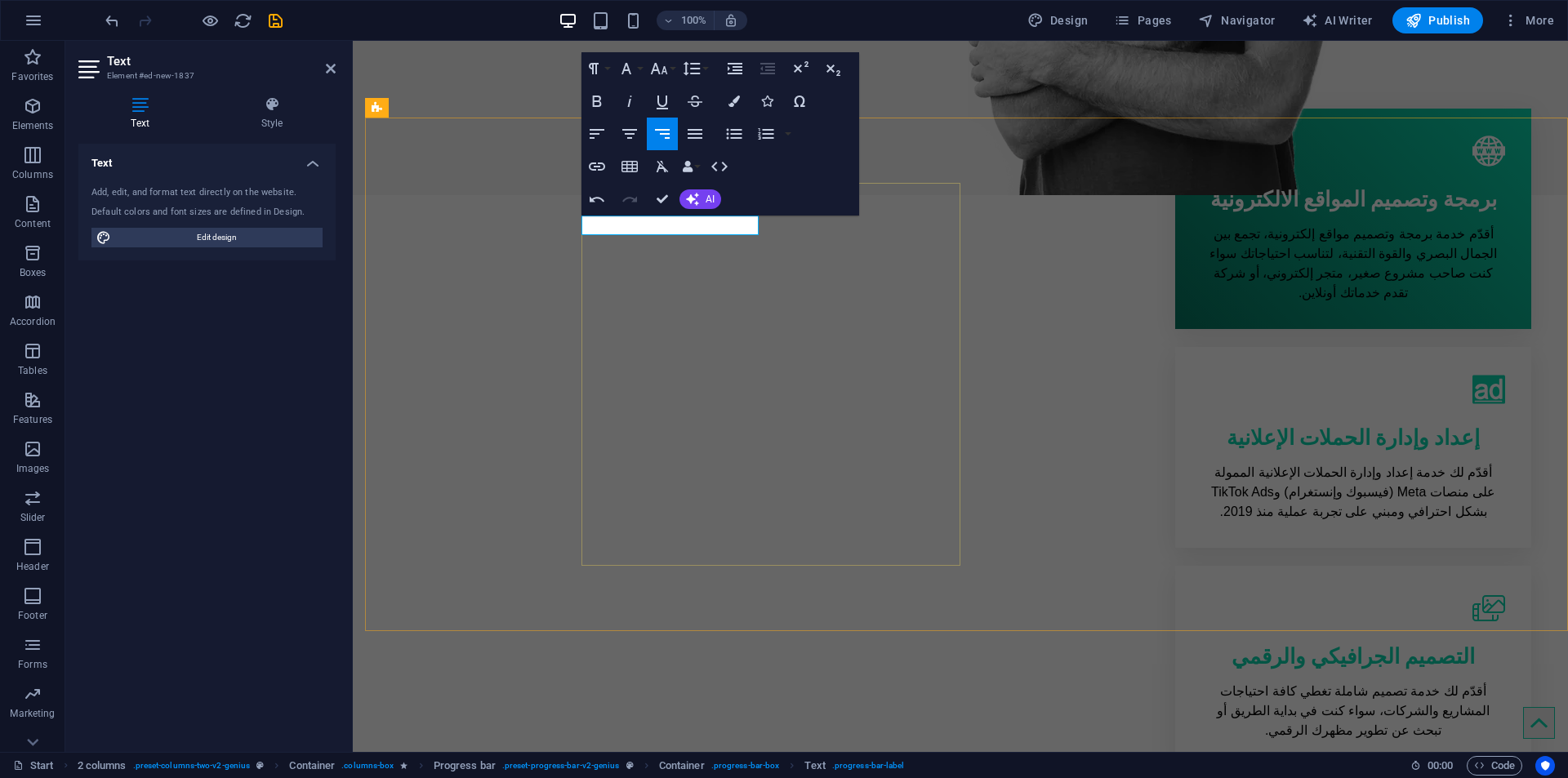
scroll to position [0, 8]
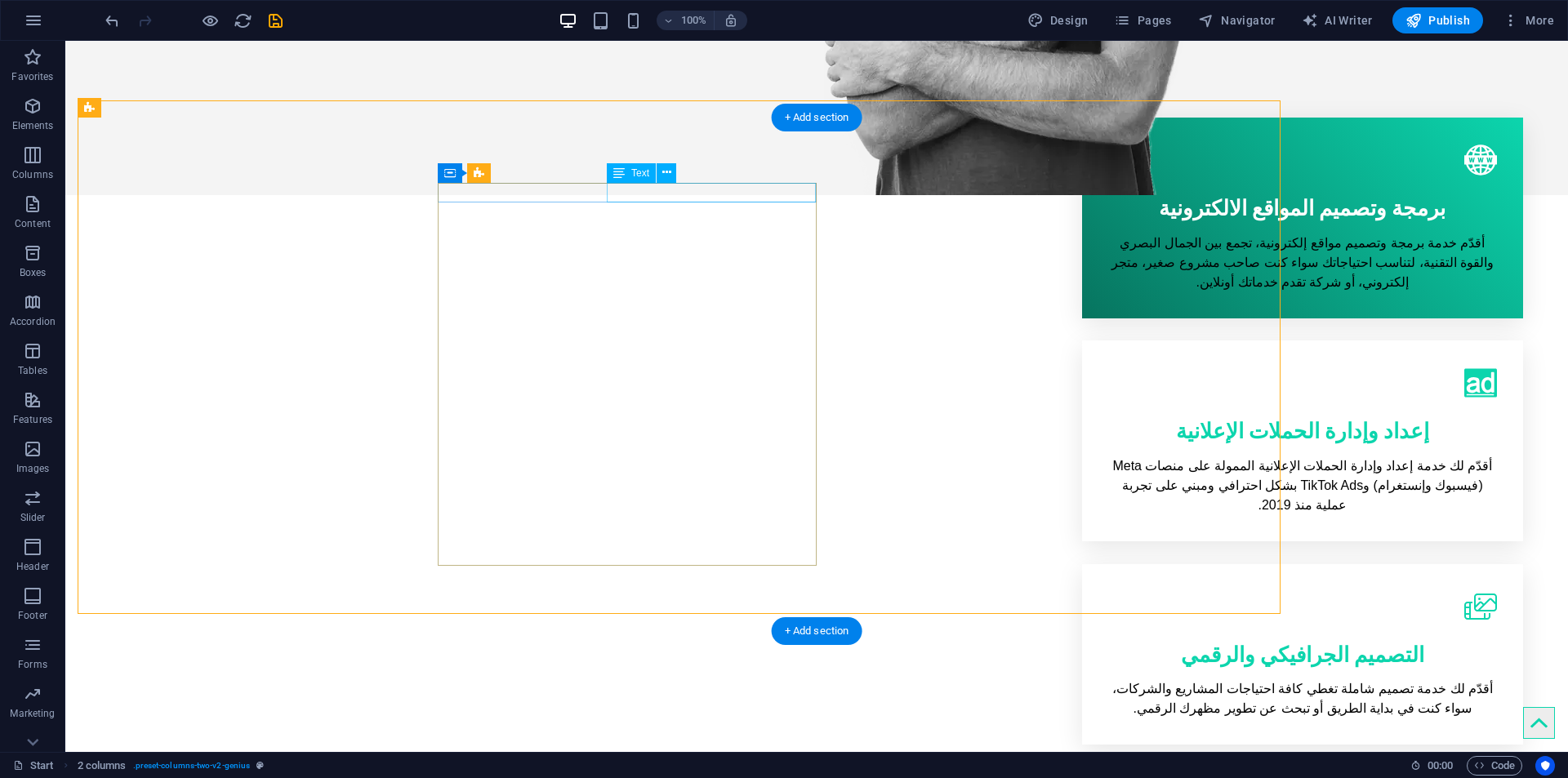
scroll to position [775, 0]
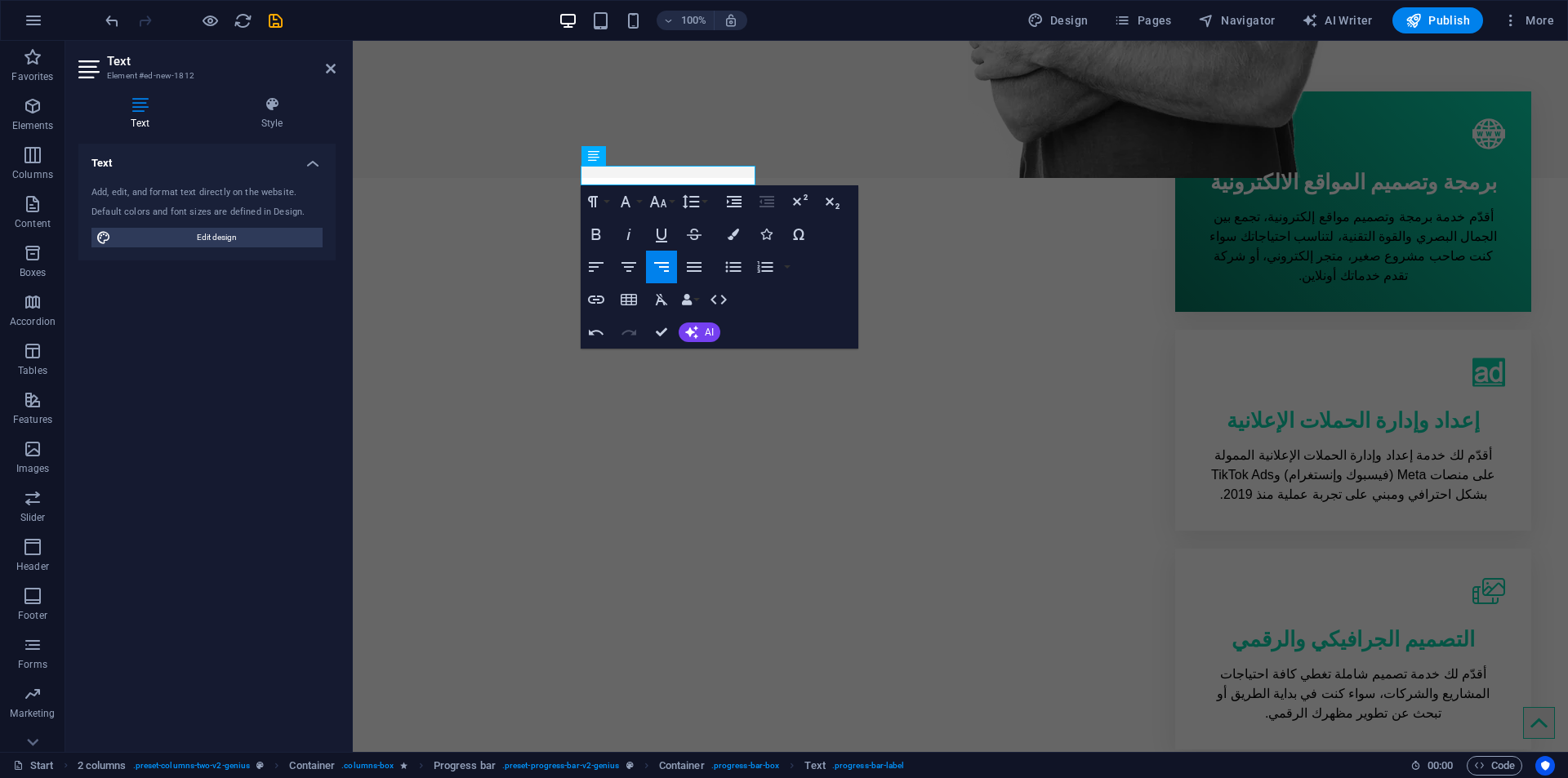
scroll to position [0, 8]
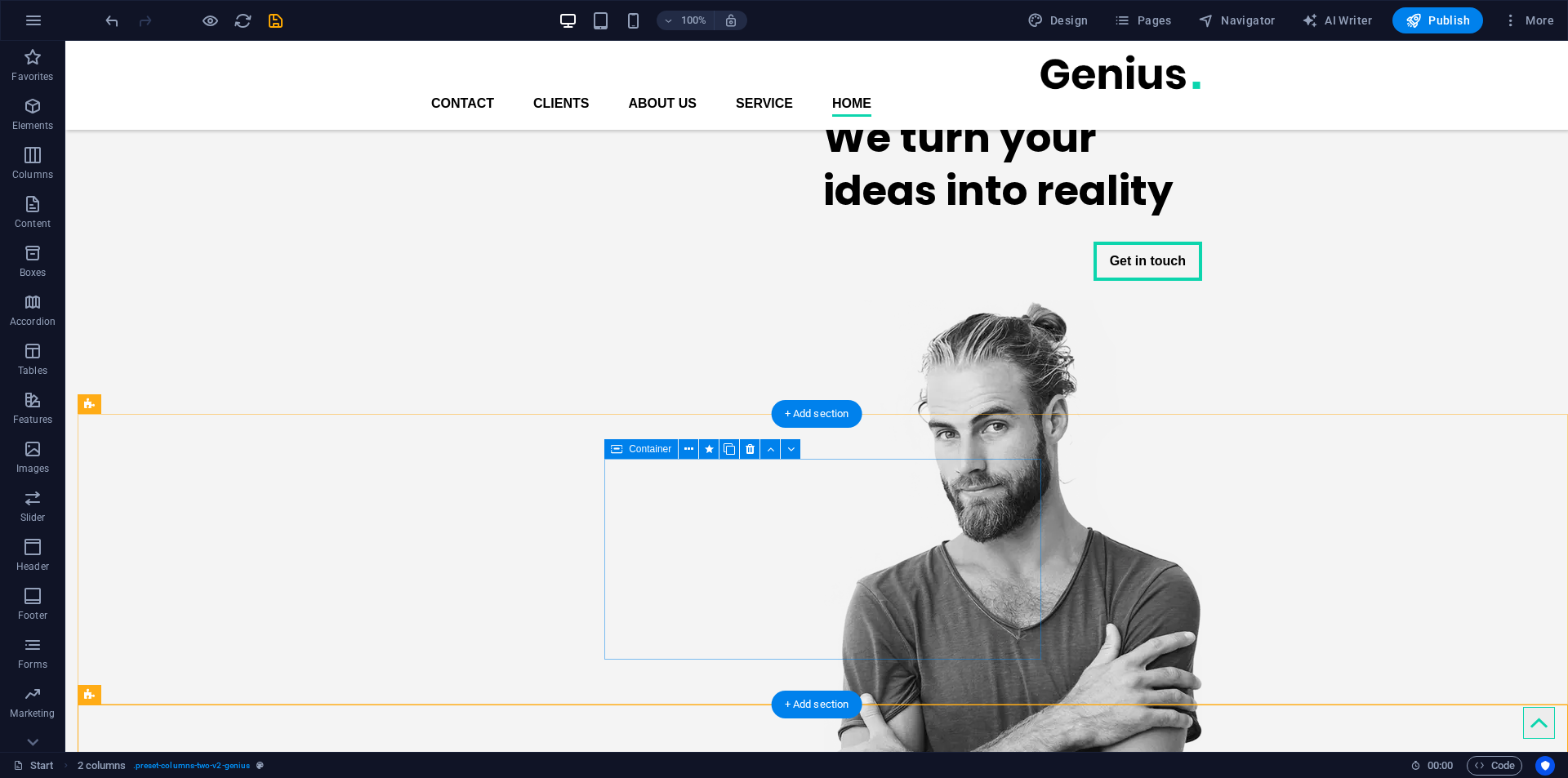
scroll to position [0, 0]
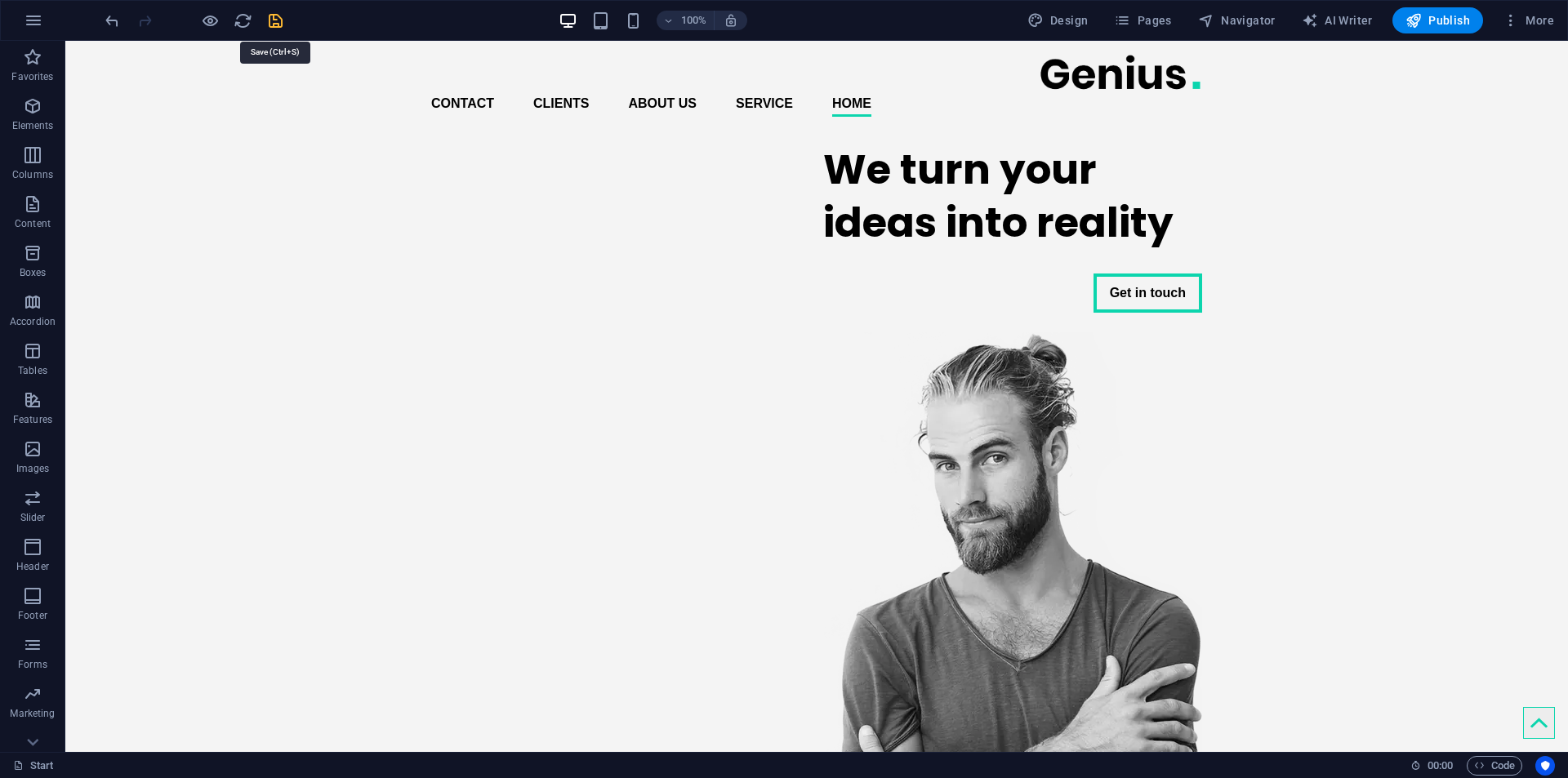
click at [278, 14] on icon "save" at bounding box center [276, 21] width 19 height 19
checkbox input "false"
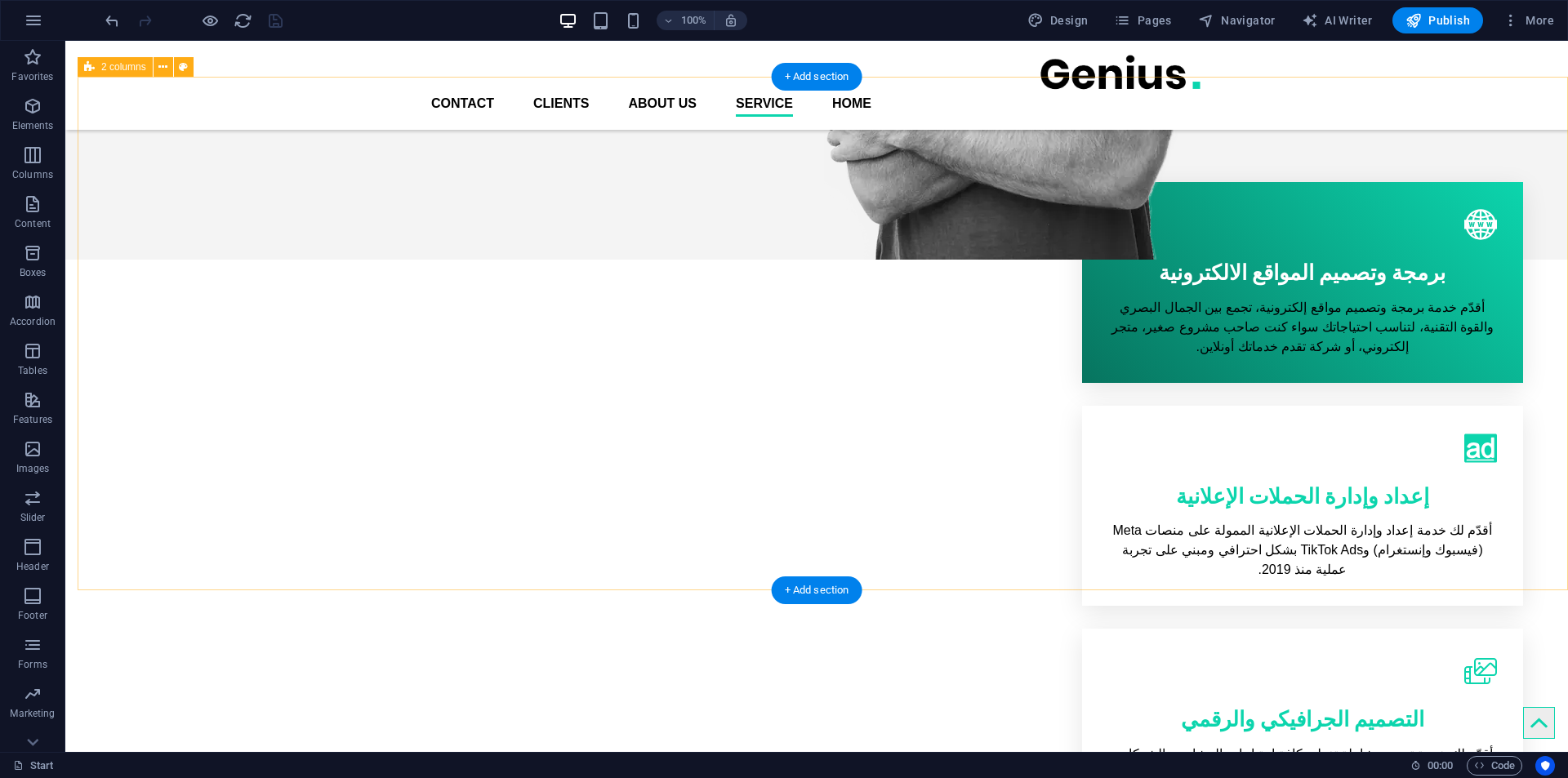
scroll to position [653, 0]
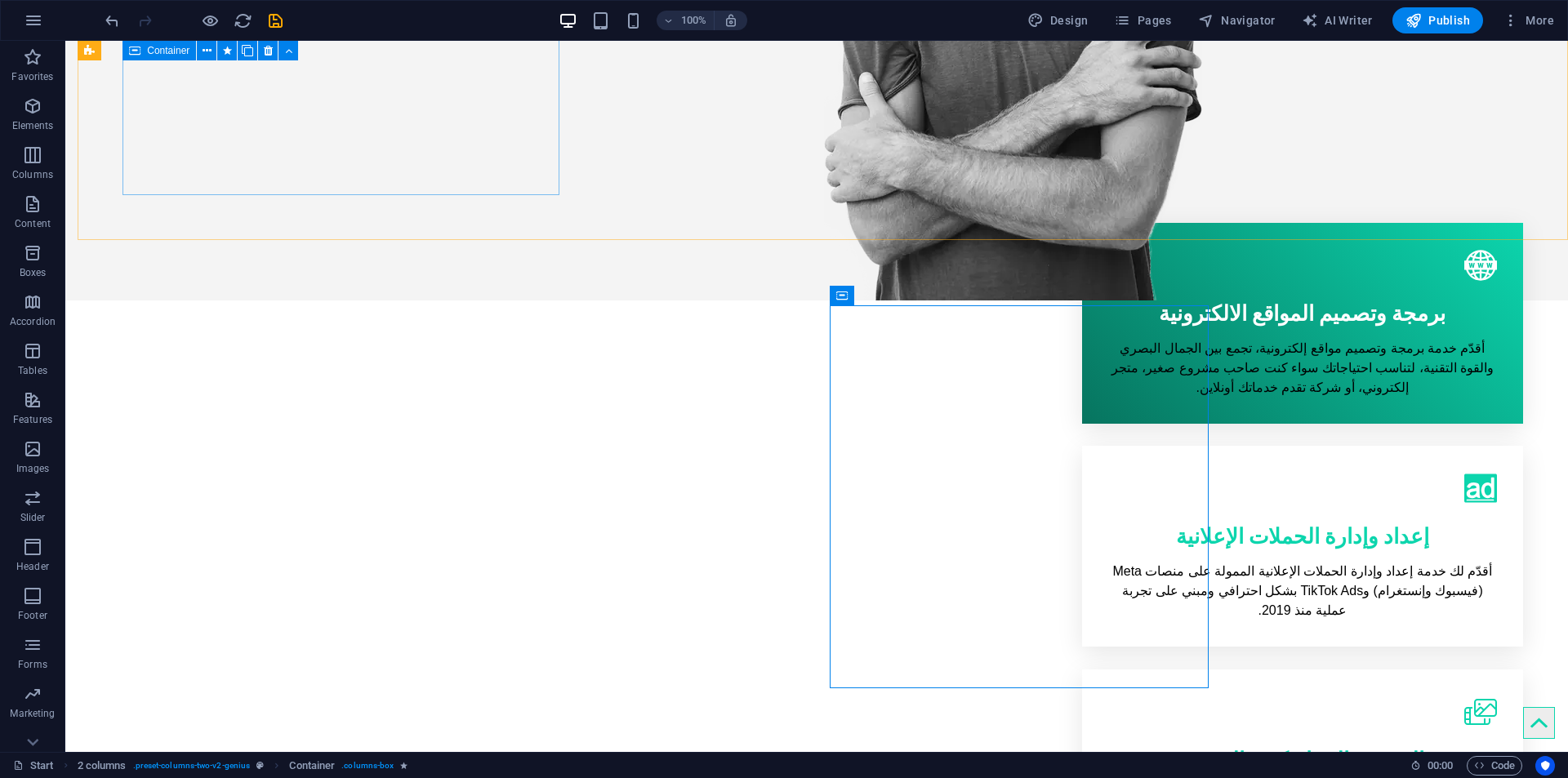
click at [272, 18] on icon "save" at bounding box center [276, 21] width 19 height 19
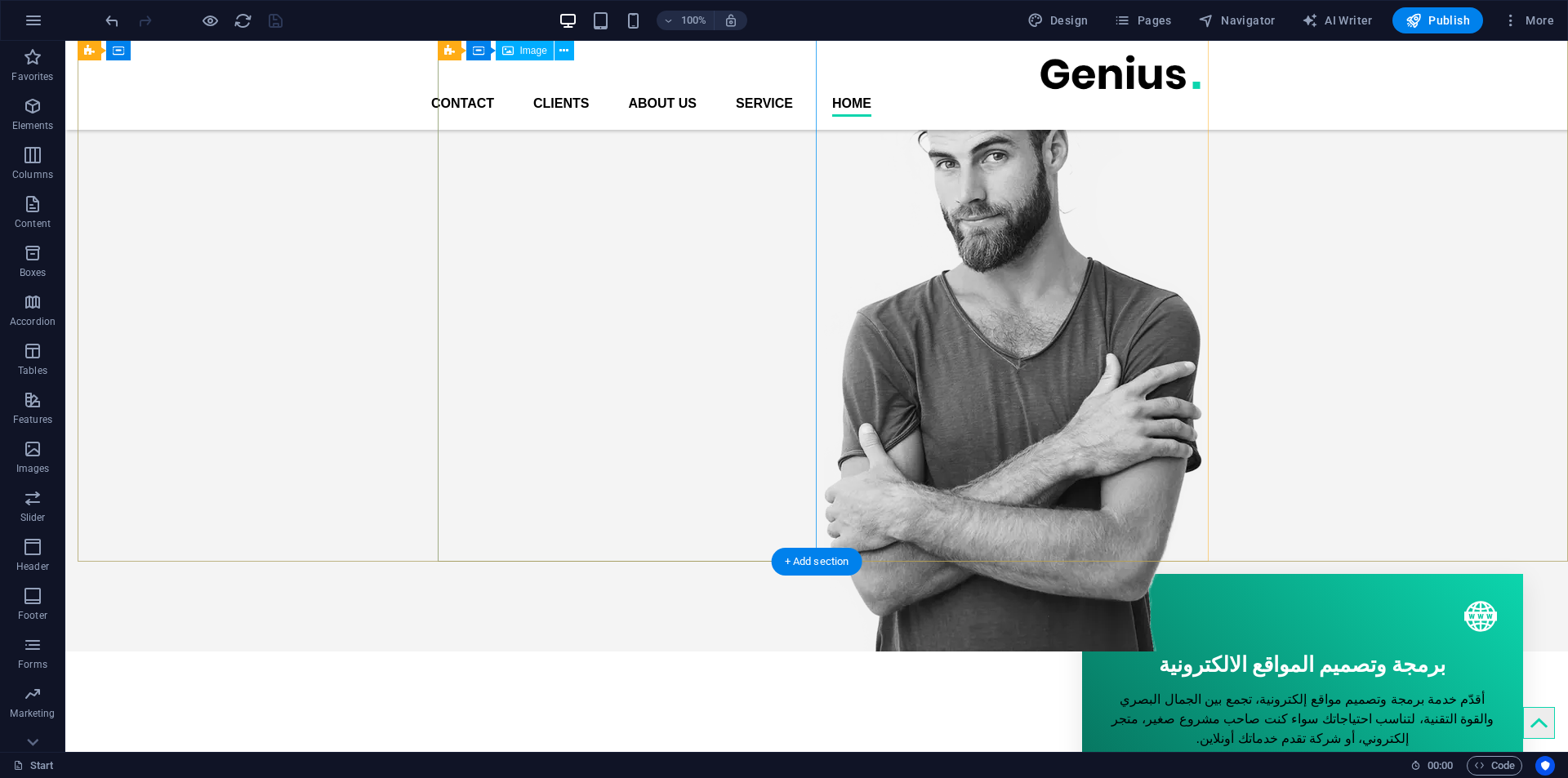
scroll to position [163, 0]
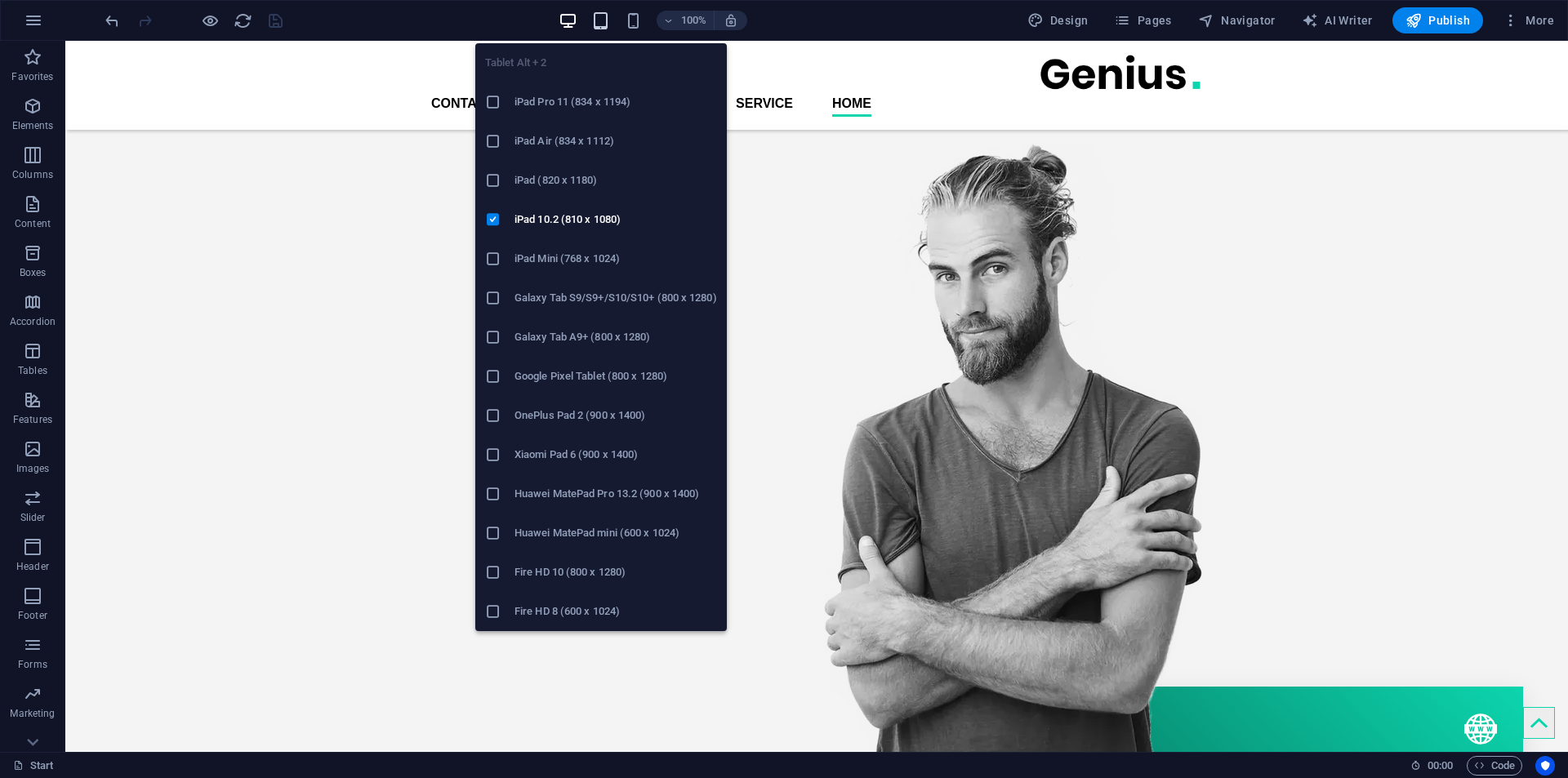
click at [603, 18] on icon "button" at bounding box center [601, 21] width 19 height 19
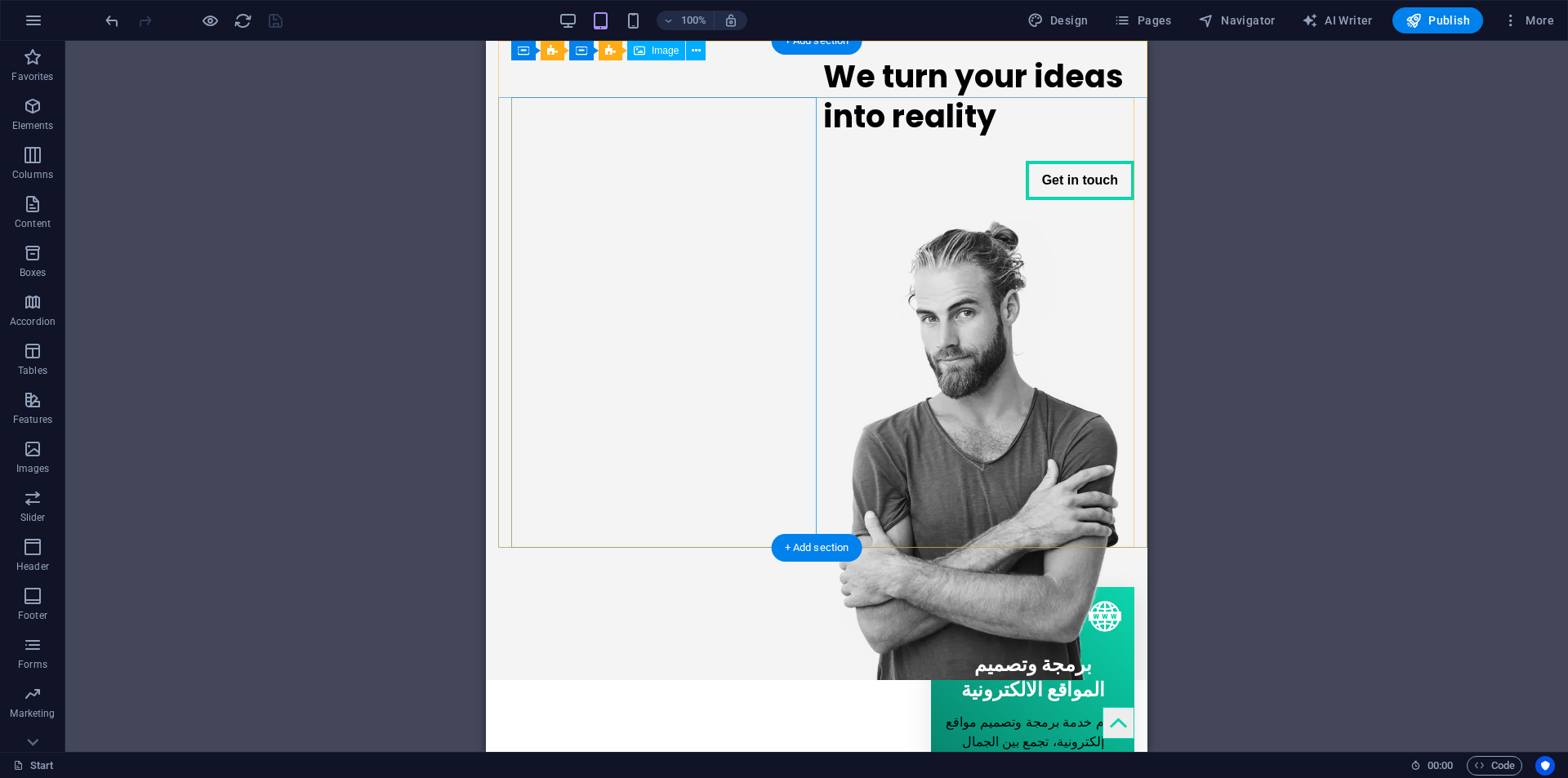
scroll to position [0, 0]
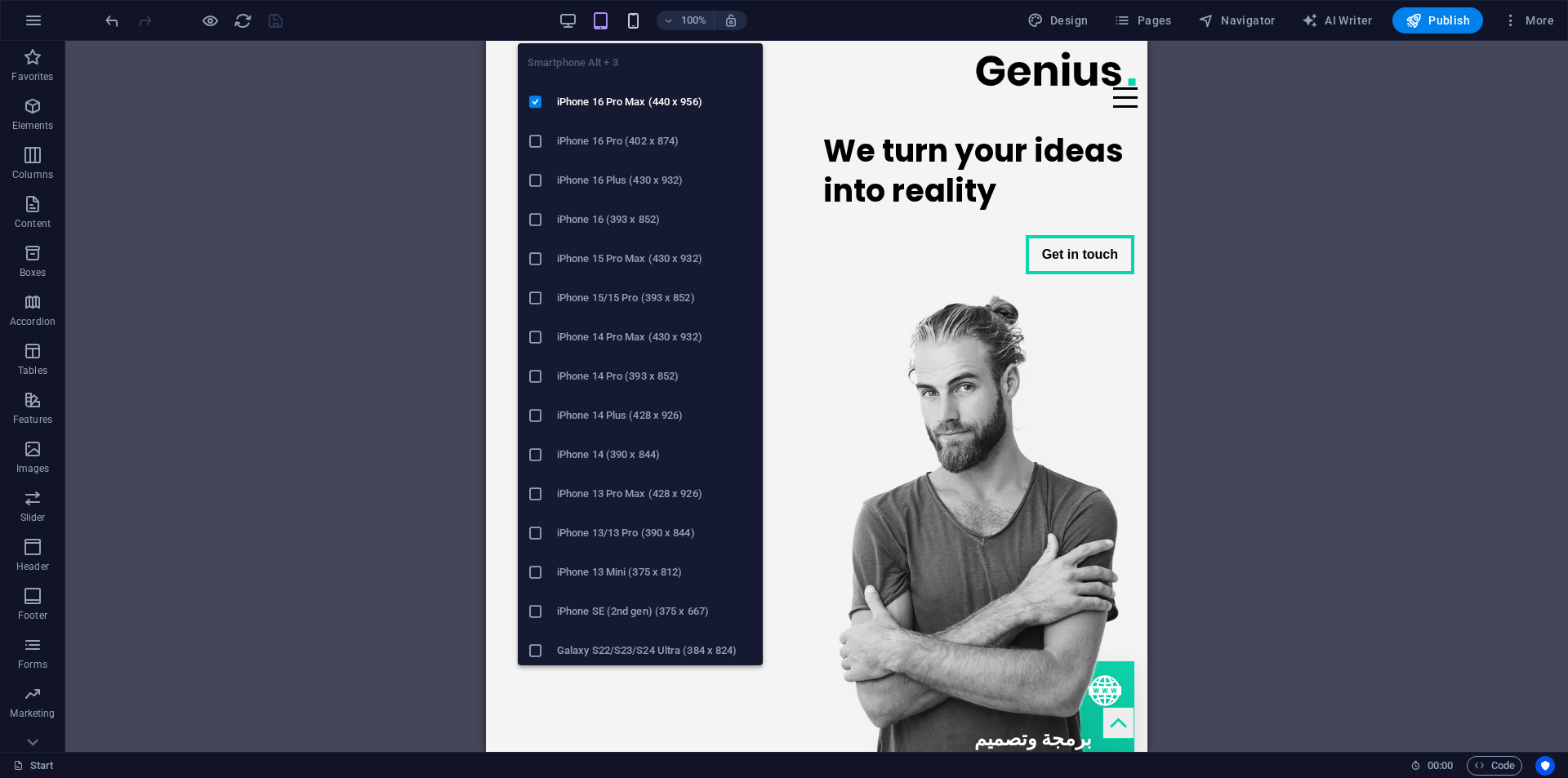
click at [641, 19] on icon "button" at bounding box center [633, 21] width 19 height 19
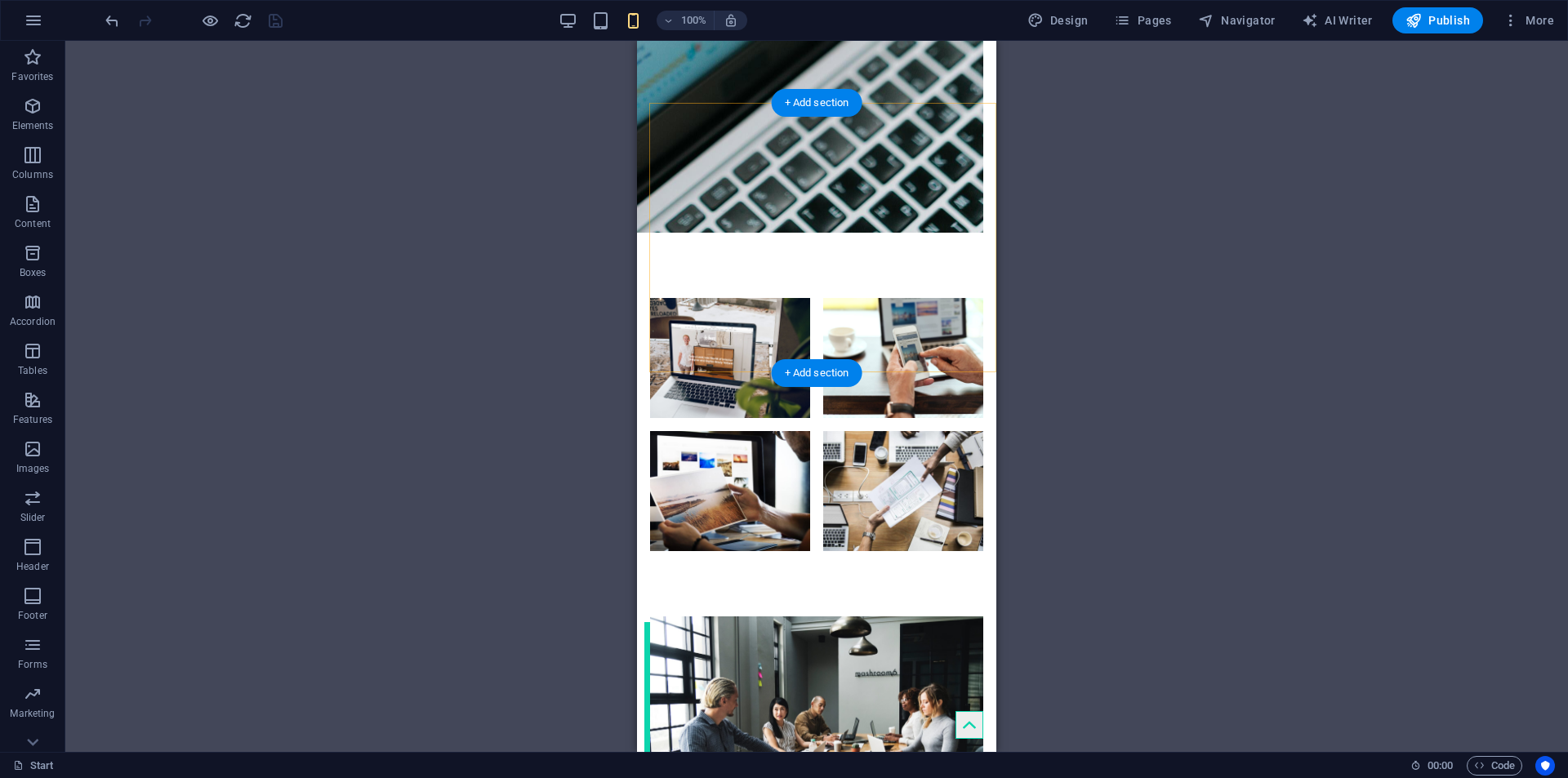
scroll to position [2041, 0]
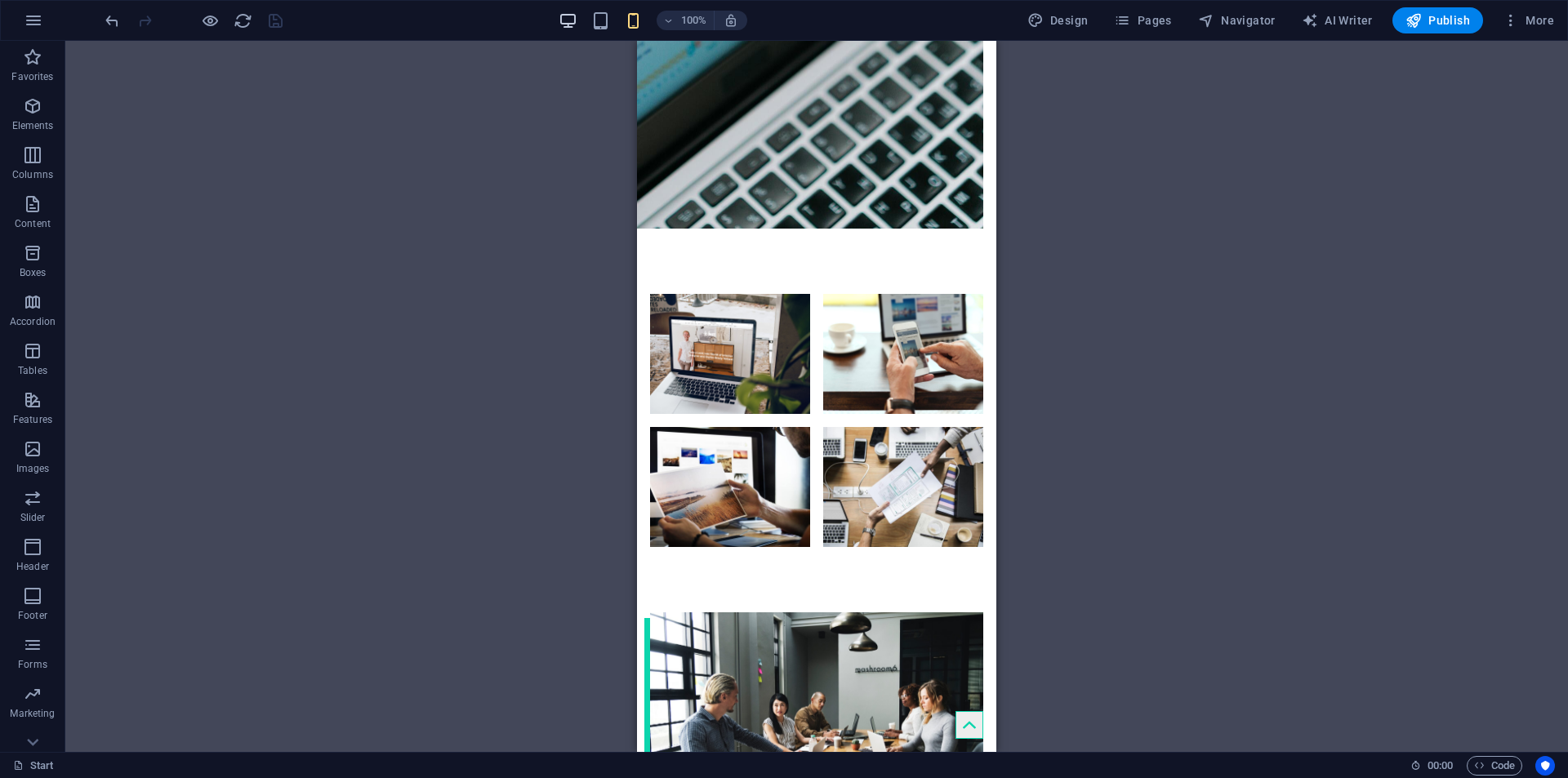
click at [565, 13] on icon "button" at bounding box center [568, 21] width 19 height 19
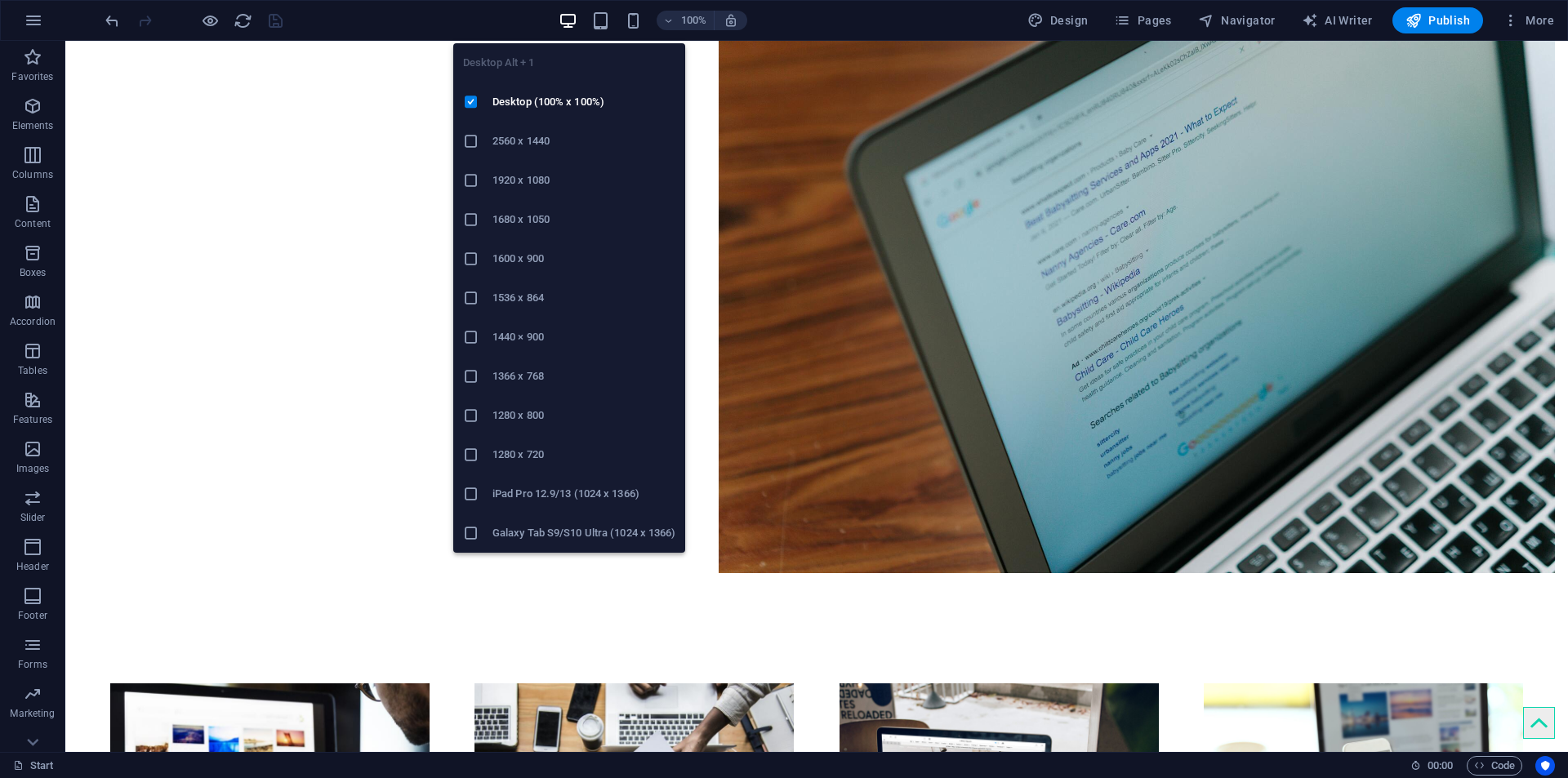
click at [547, 266] on h6 "1600 x 900" at bounding box center [584, 258] width 183 height 19
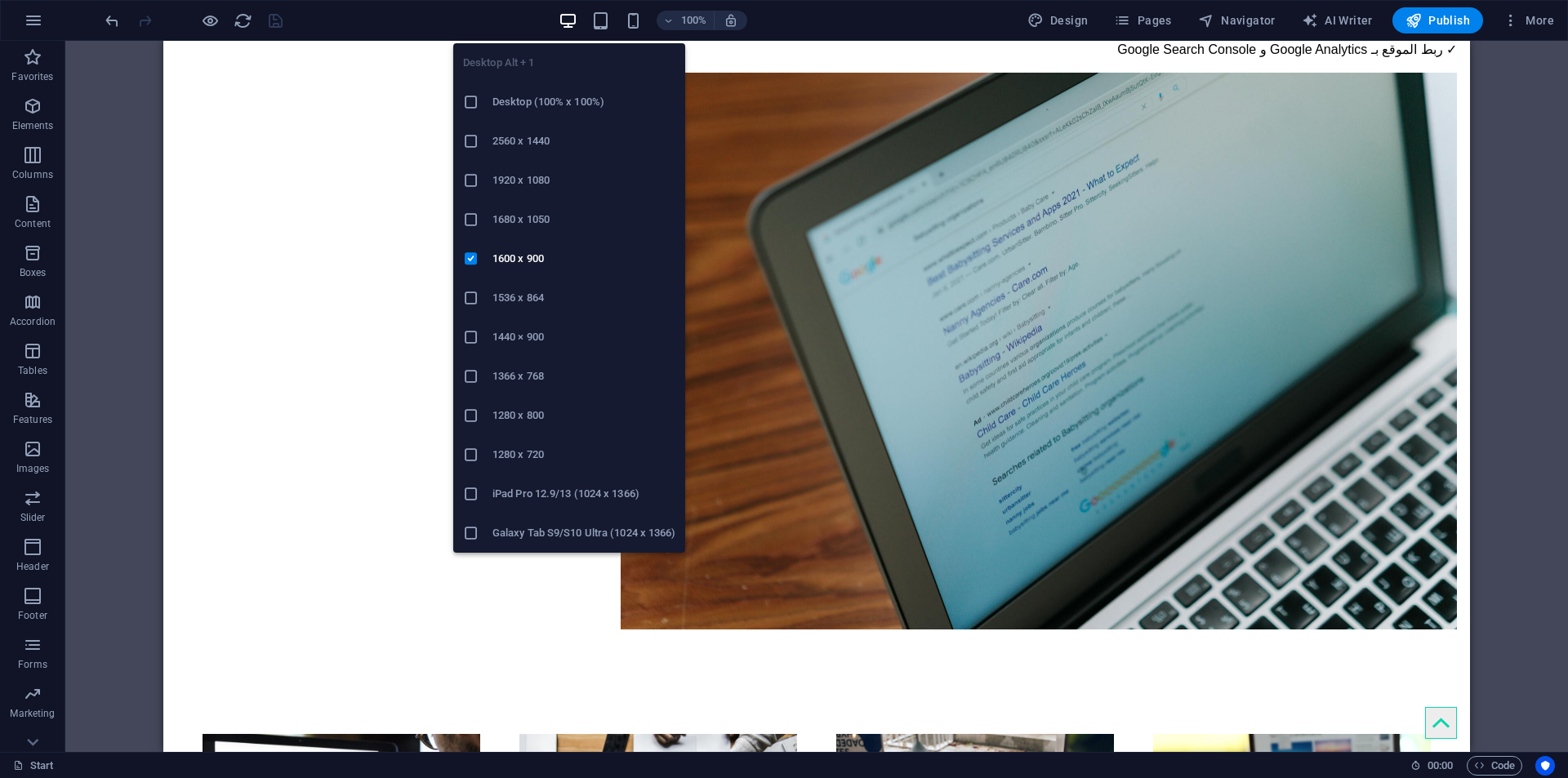
click at [532, 447] on h6 "1280 x 720" at bounding box center [584, 454] width 183 height 19
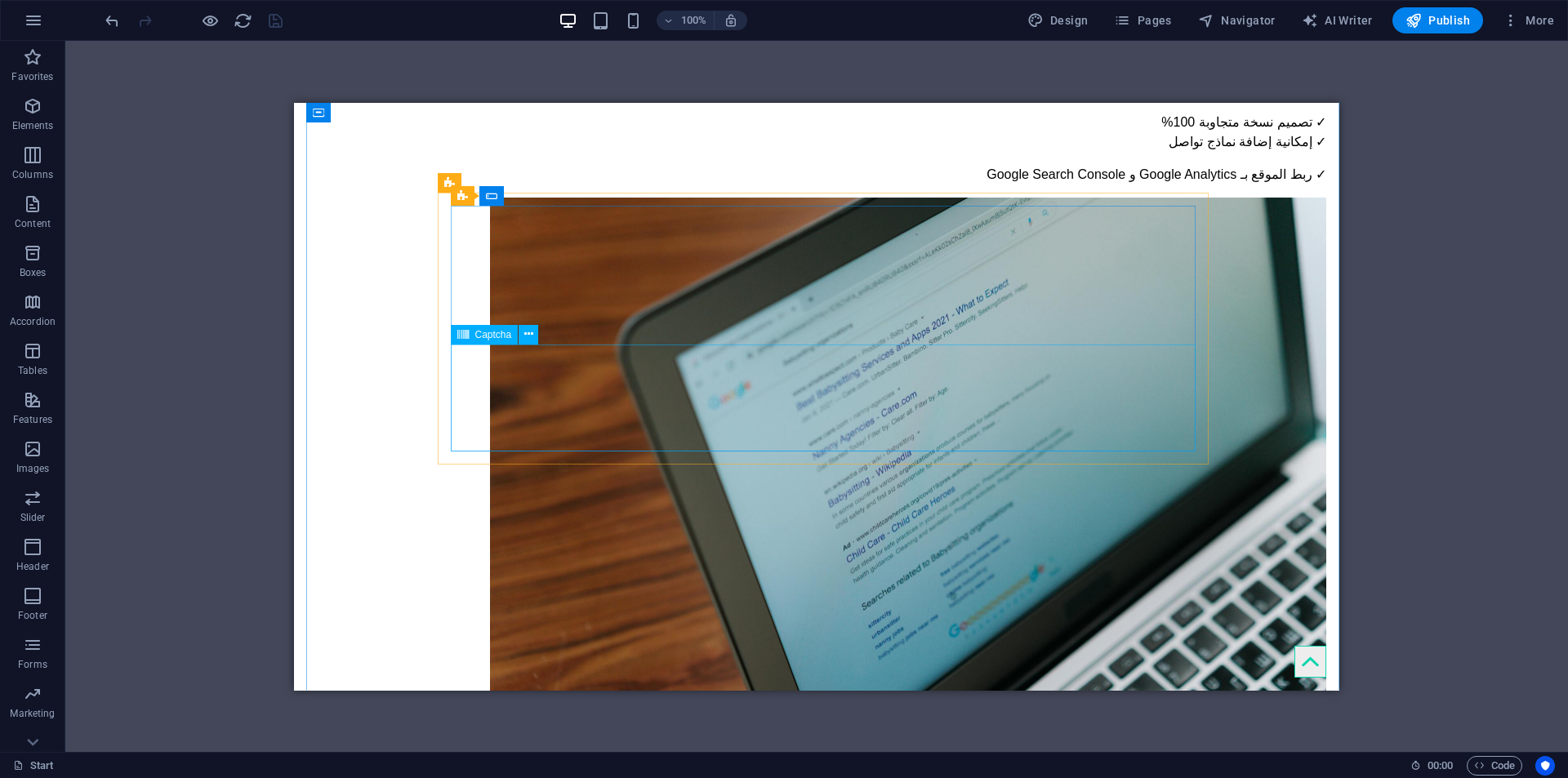
scroll to position [1931, 0]
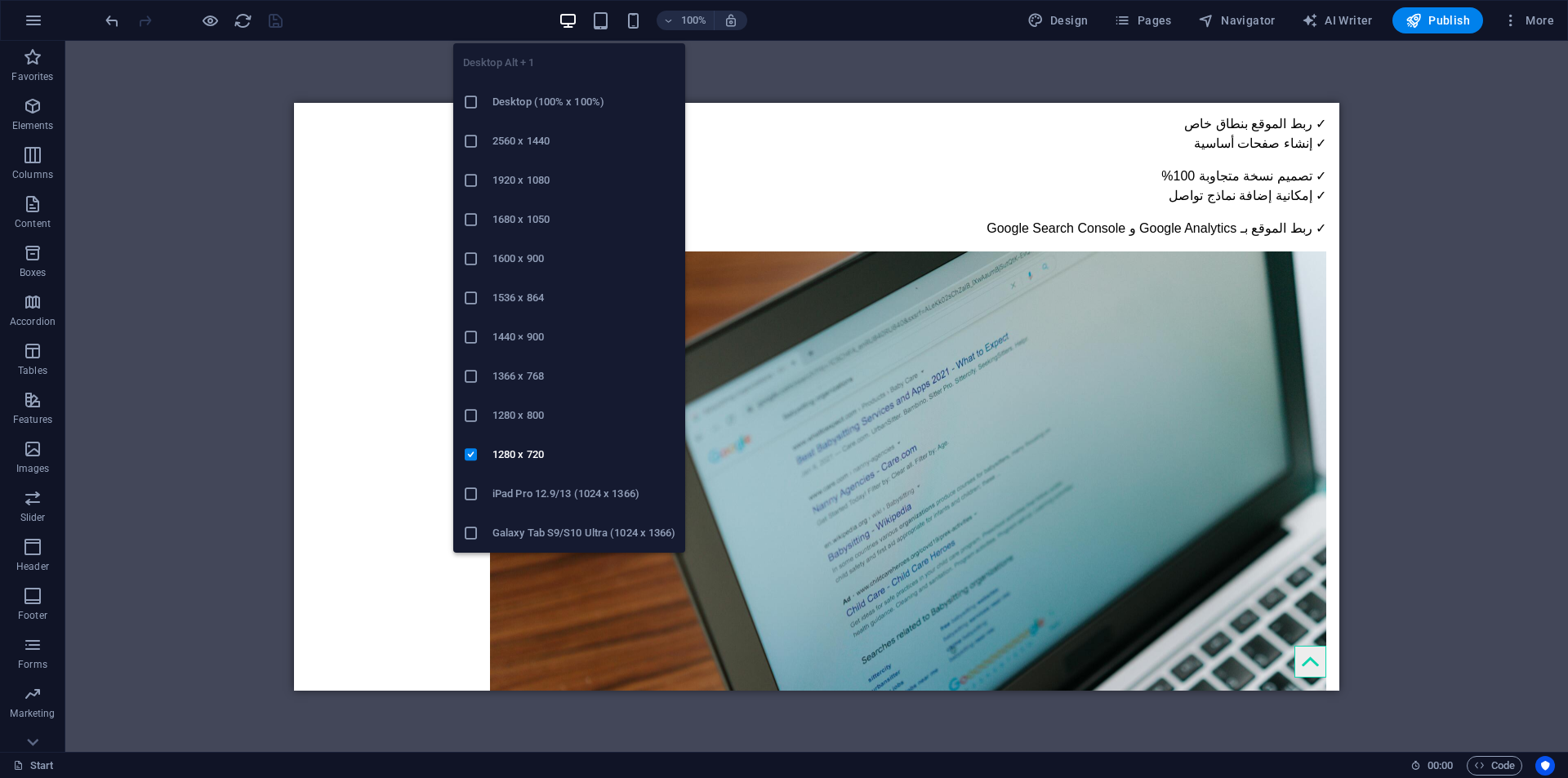
click at [577, 19] on icon "button" at bounding box center [568, 21] width 19 height 19
click at [561, 97] on h6 "Desktop (100% x 100%)" at bounding box center [584, 101] width 183 height 19
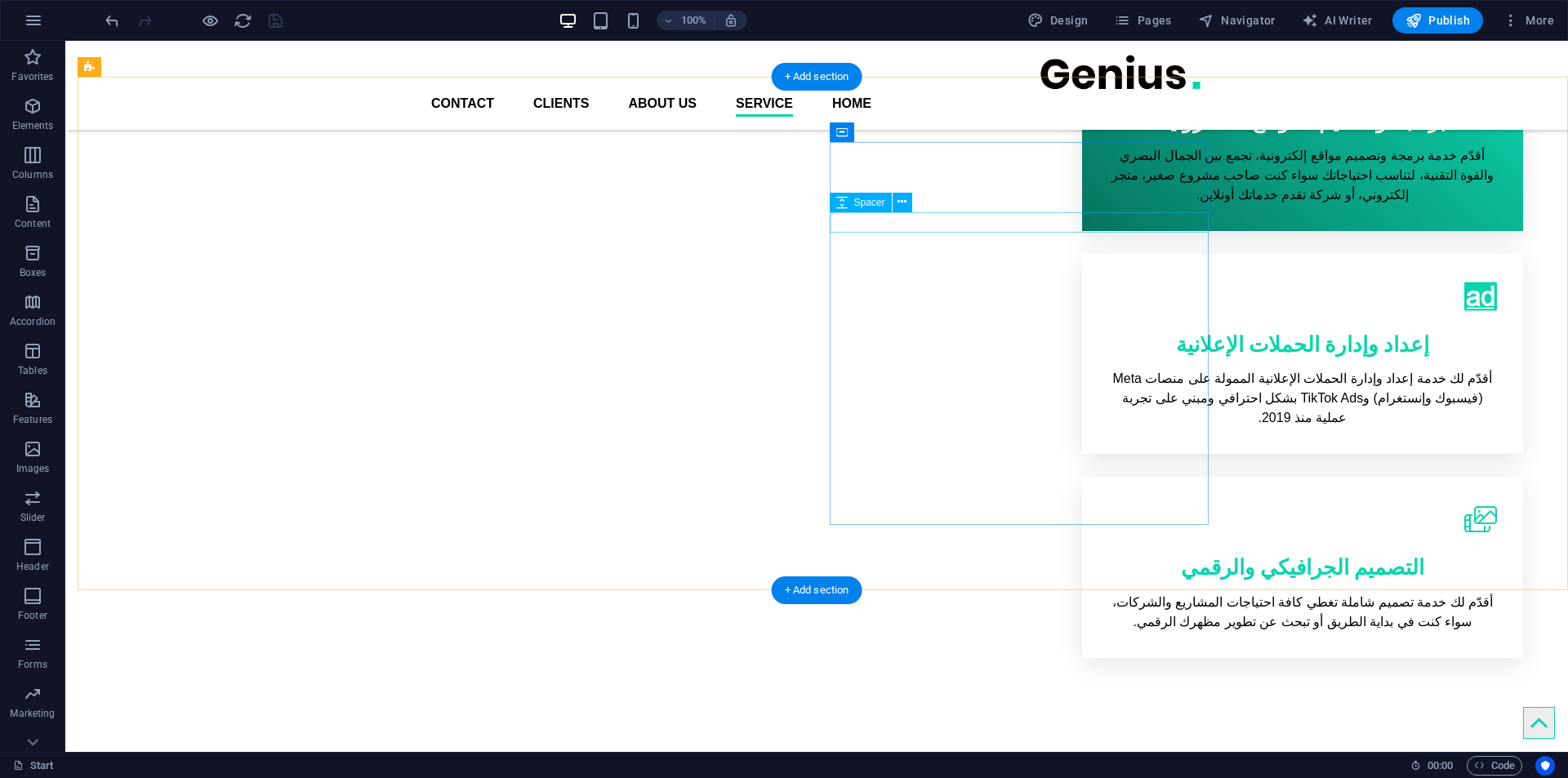
scroll to position [816, 0]
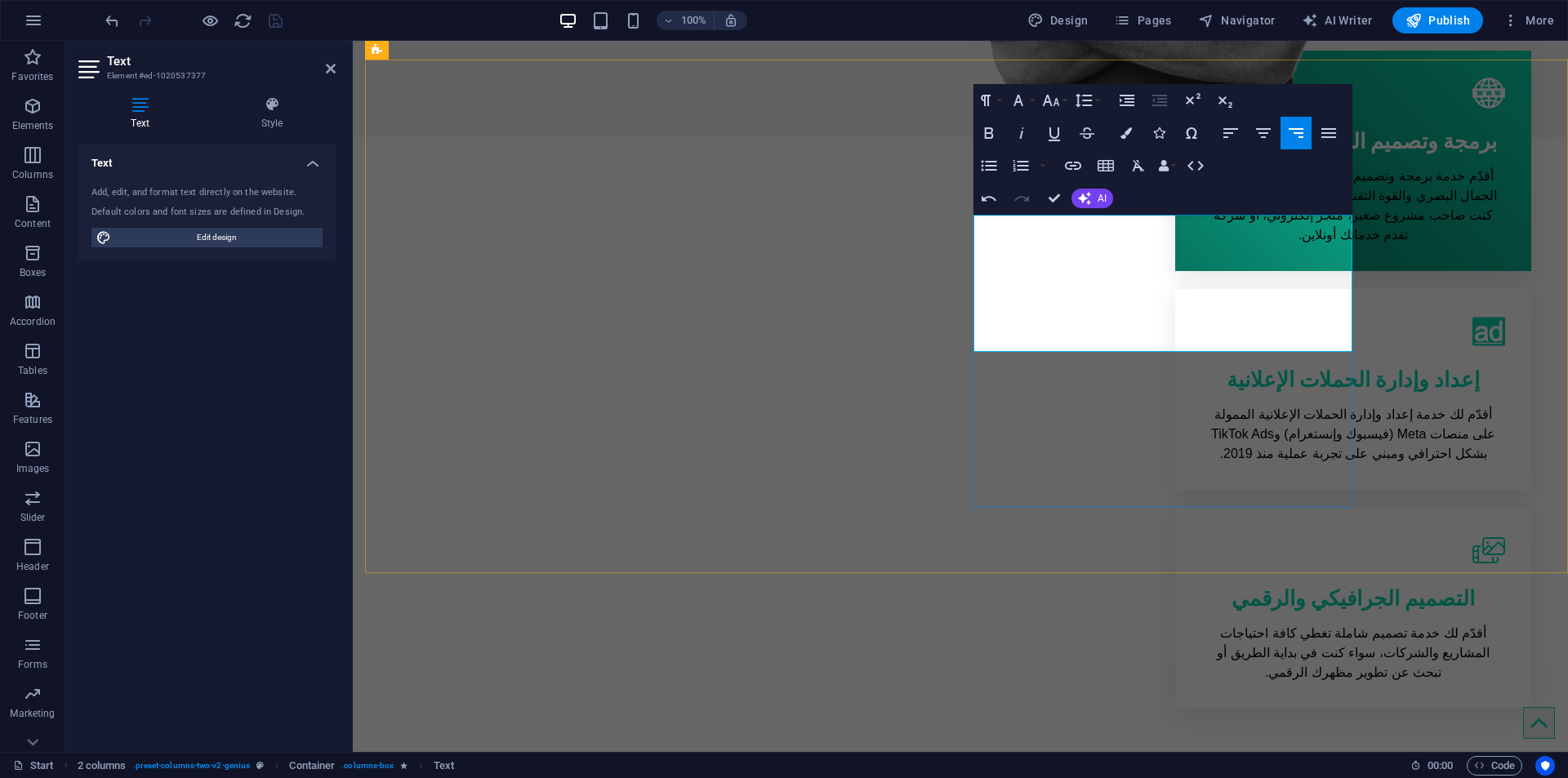
scroll to position [7022, -3]
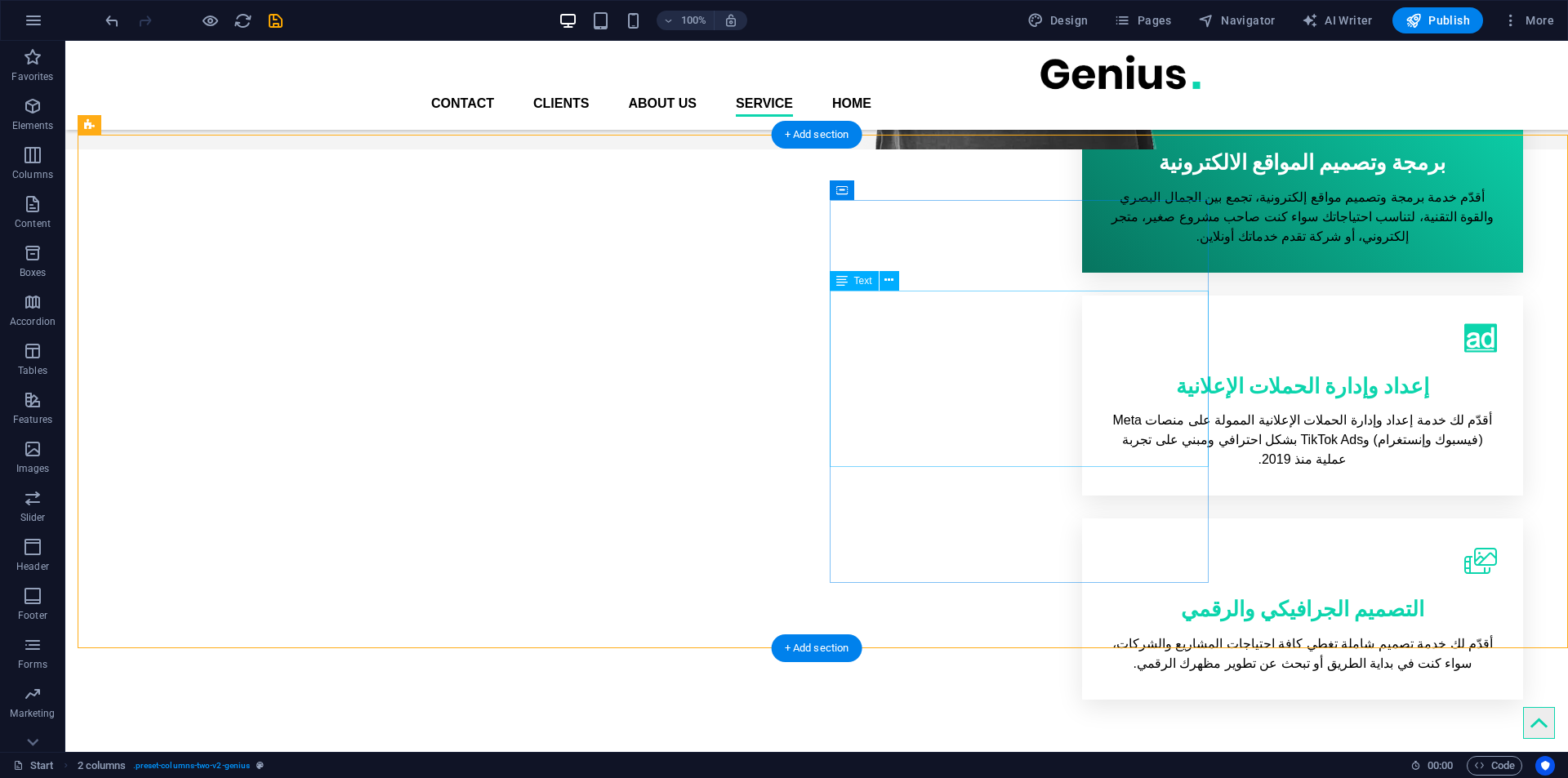
scroll to position [671, 0]
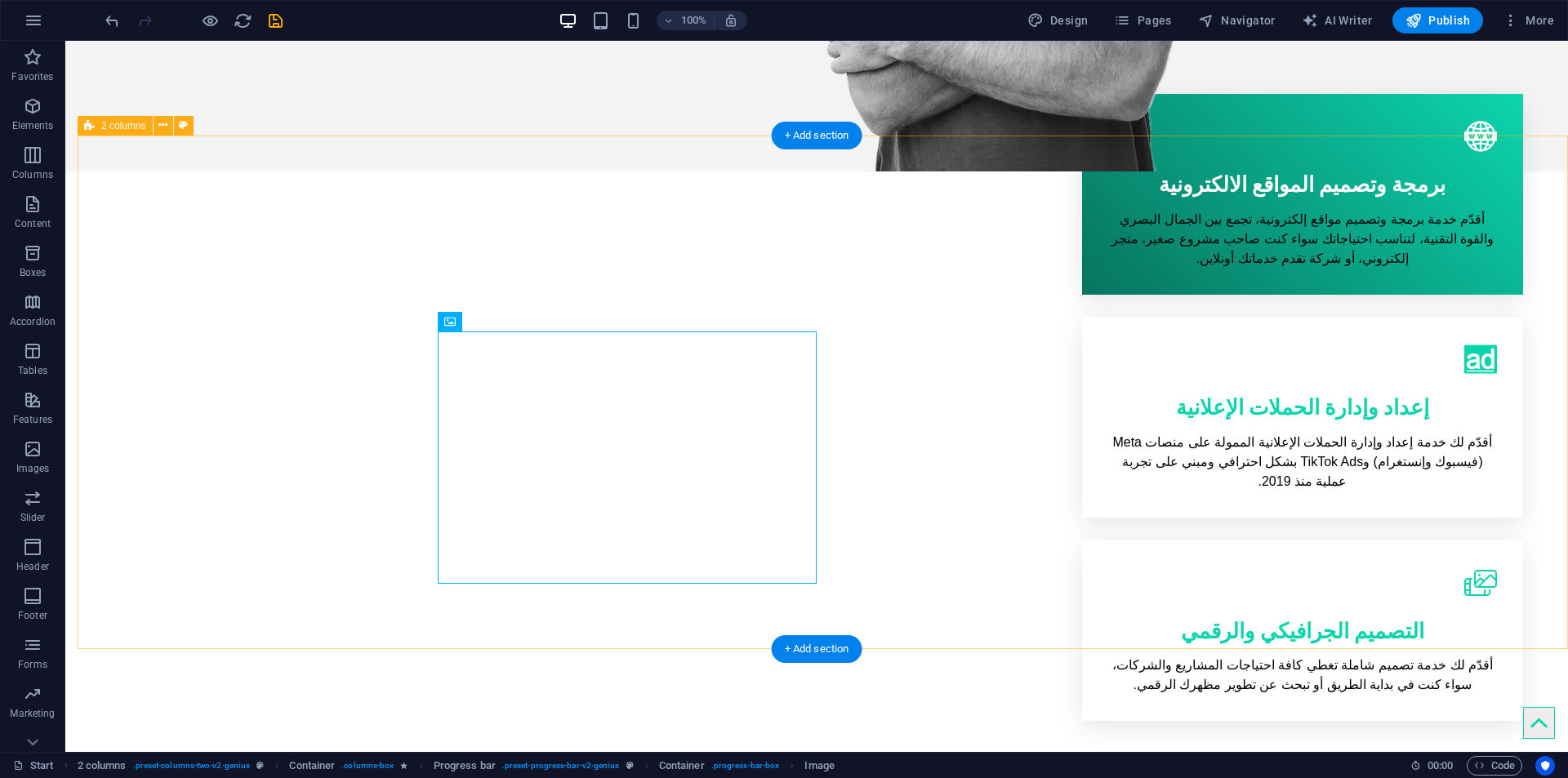
scroll to position [834, 0]
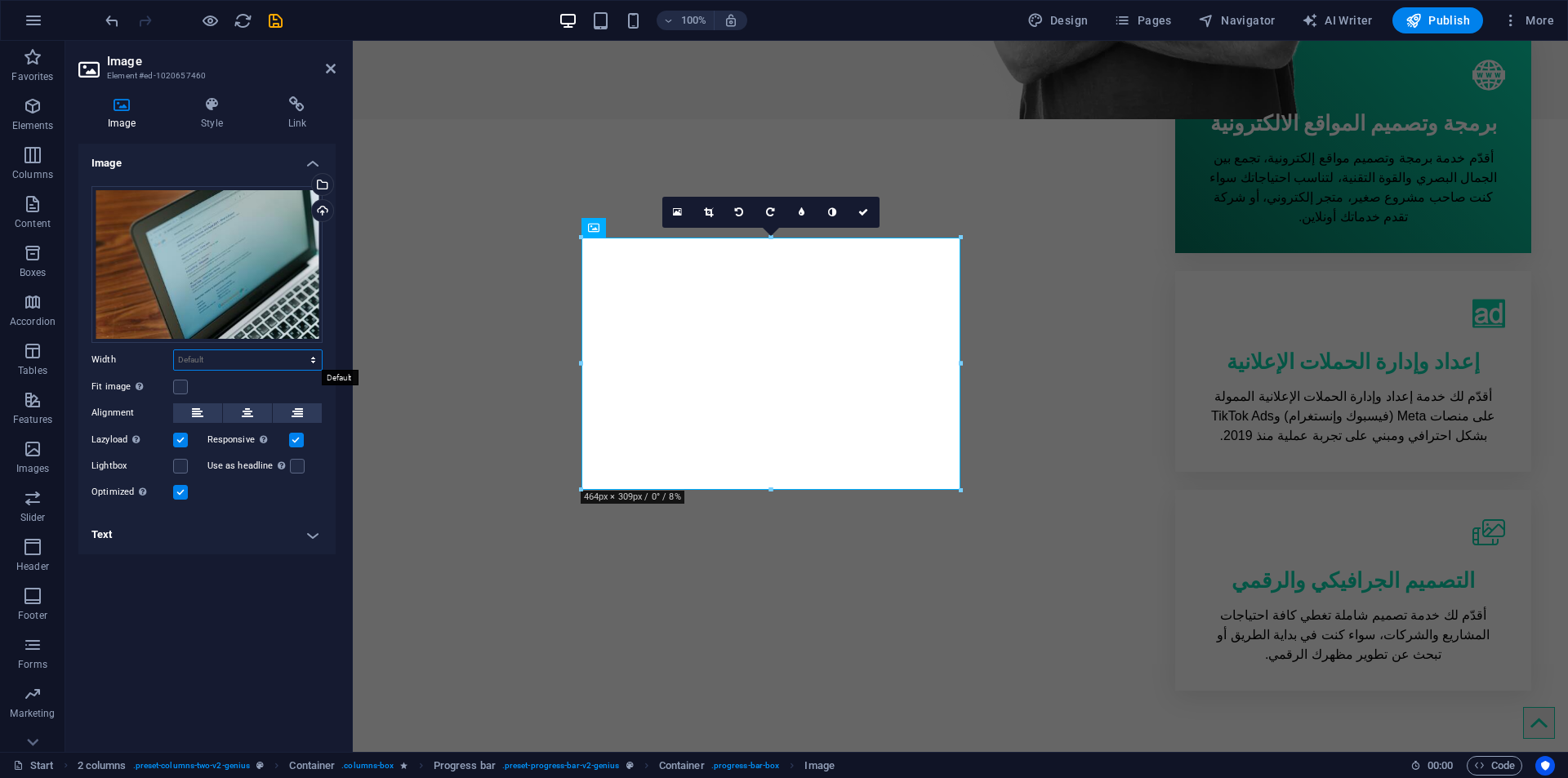
click at [206, 357] on select "Default auto px rem % em vh vw" at bounding box center [248, 359] width 148 height 19
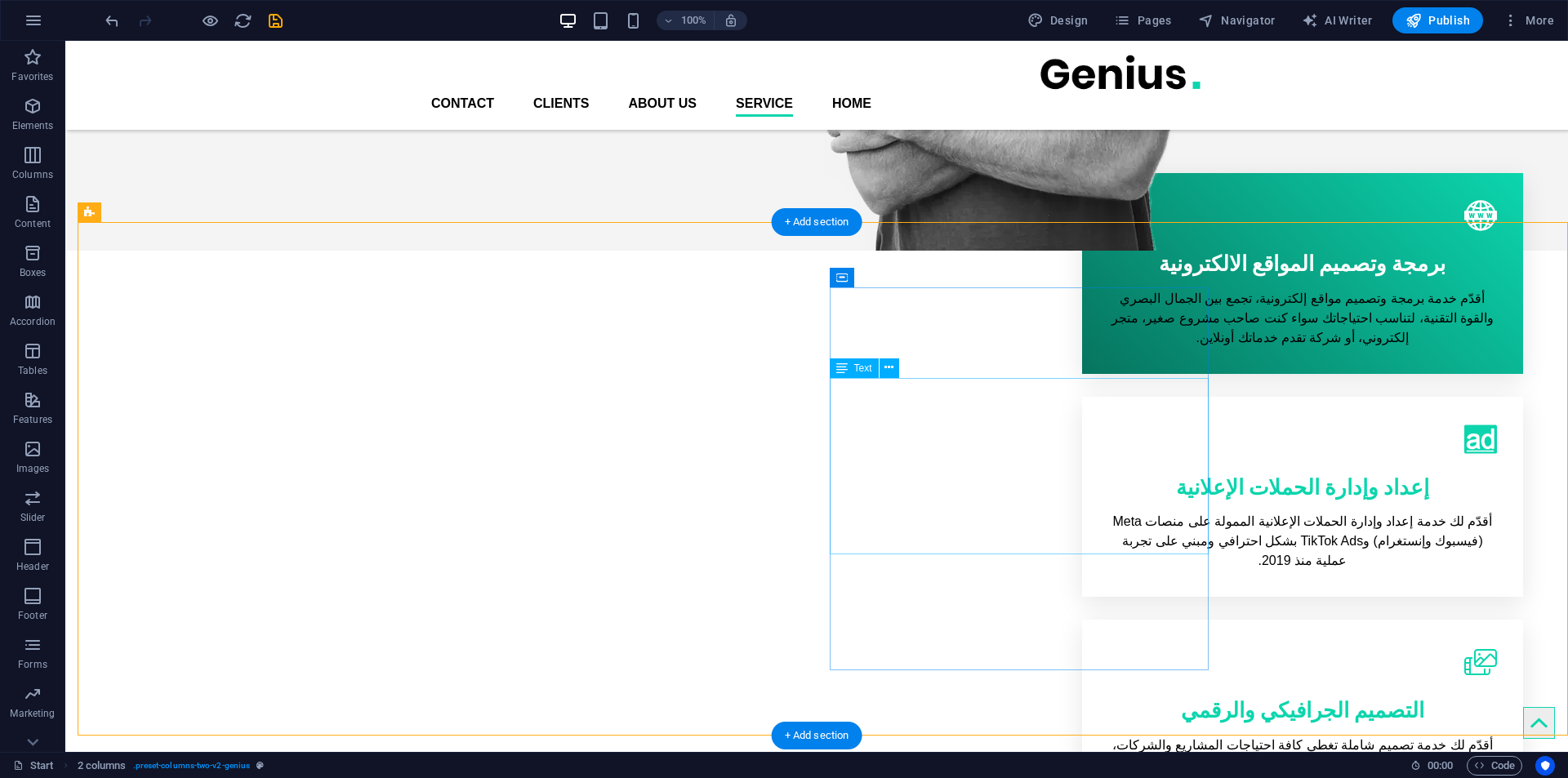
scroll to position [671, 0]
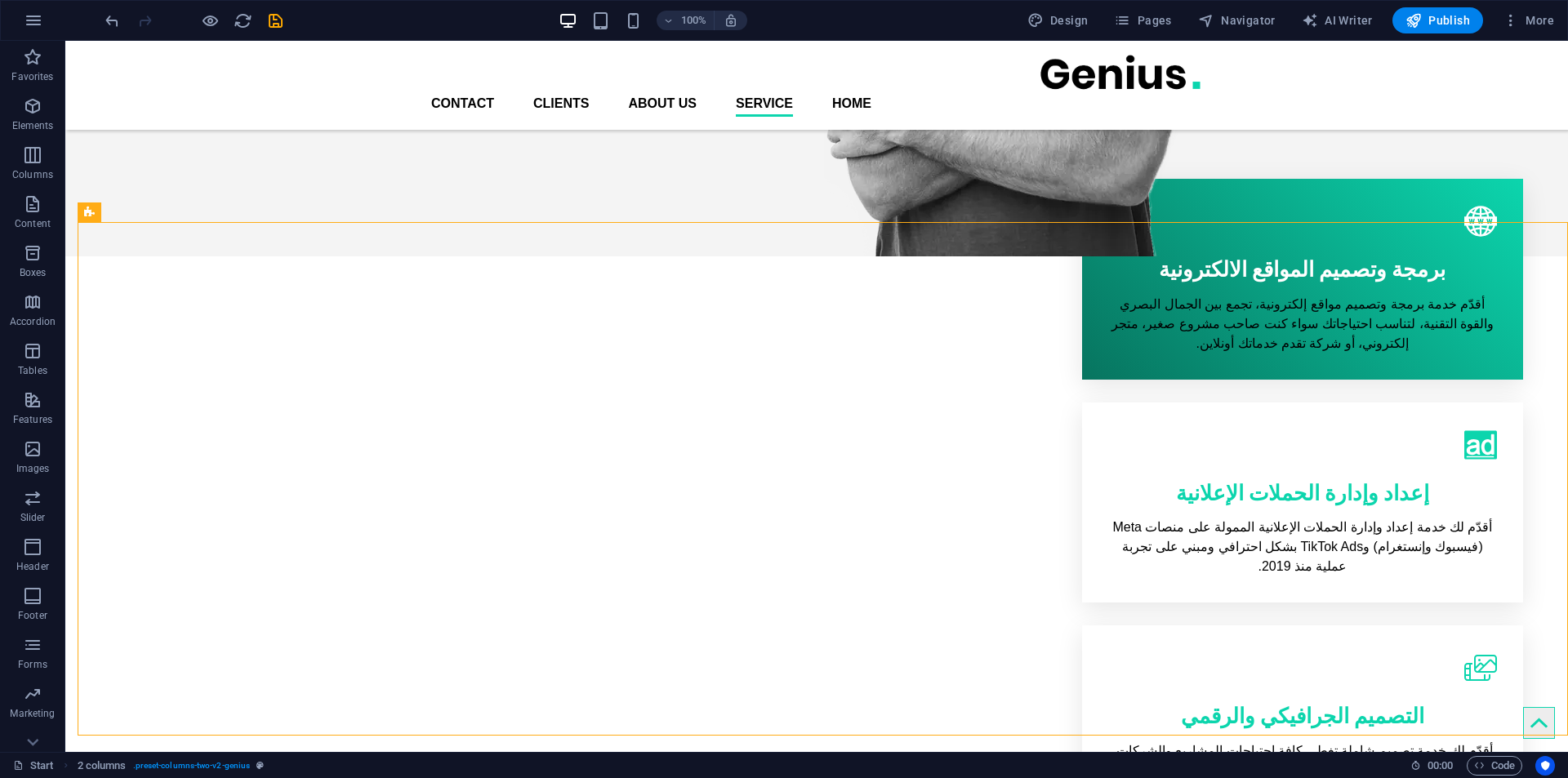
click at [272, 9] on div at bounding box center [194, 20] width 183 height 26
drag, startPoint x: 273, startPoint y: 20, endPoint x: 268, endPoint y: 64, distance: 44.3
click at [273, 20] on icon "save" at bounding box center [276, 21] width 19 height 19
checkbox input "false"
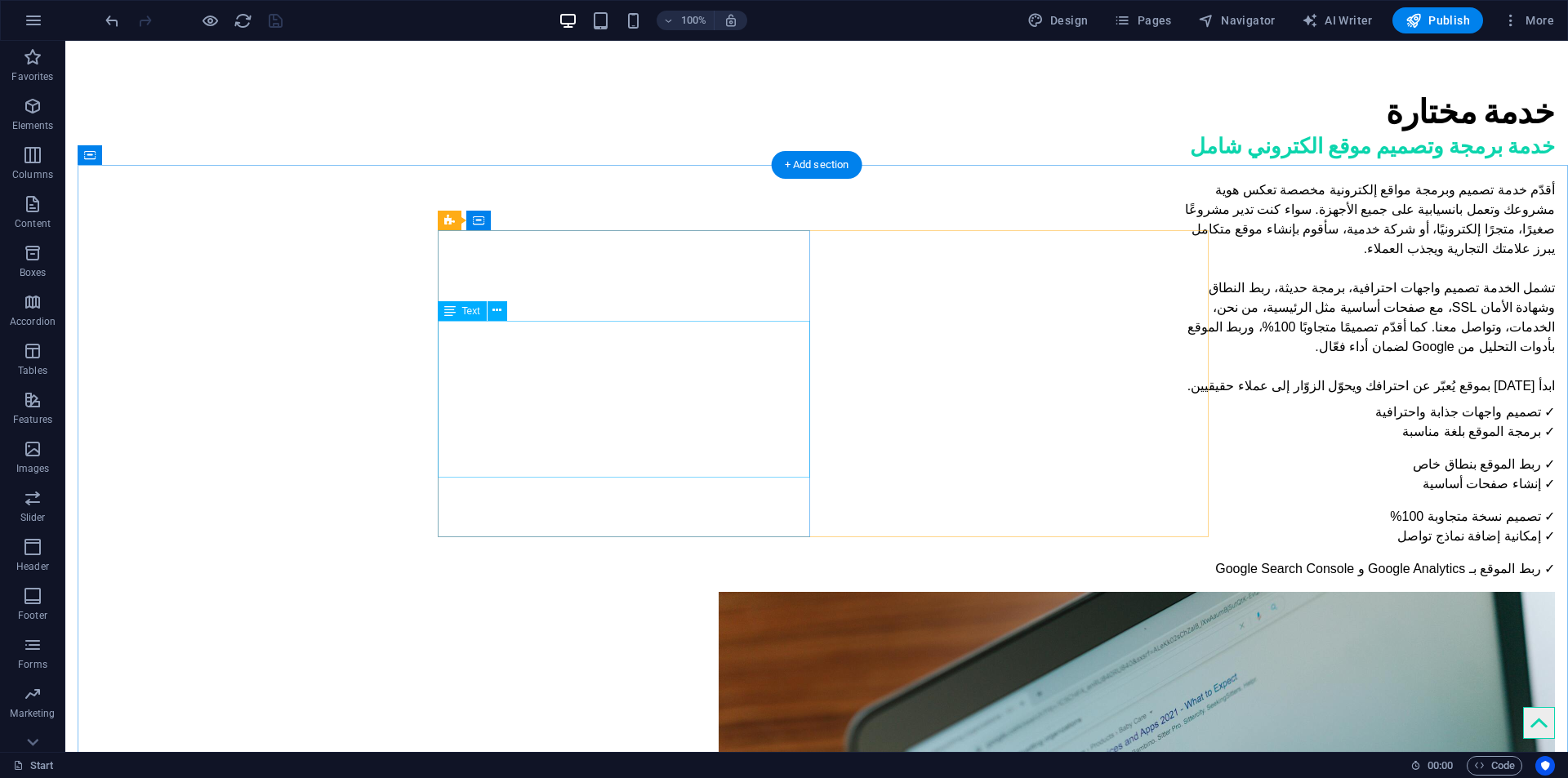
scroll to position [1569, 0]
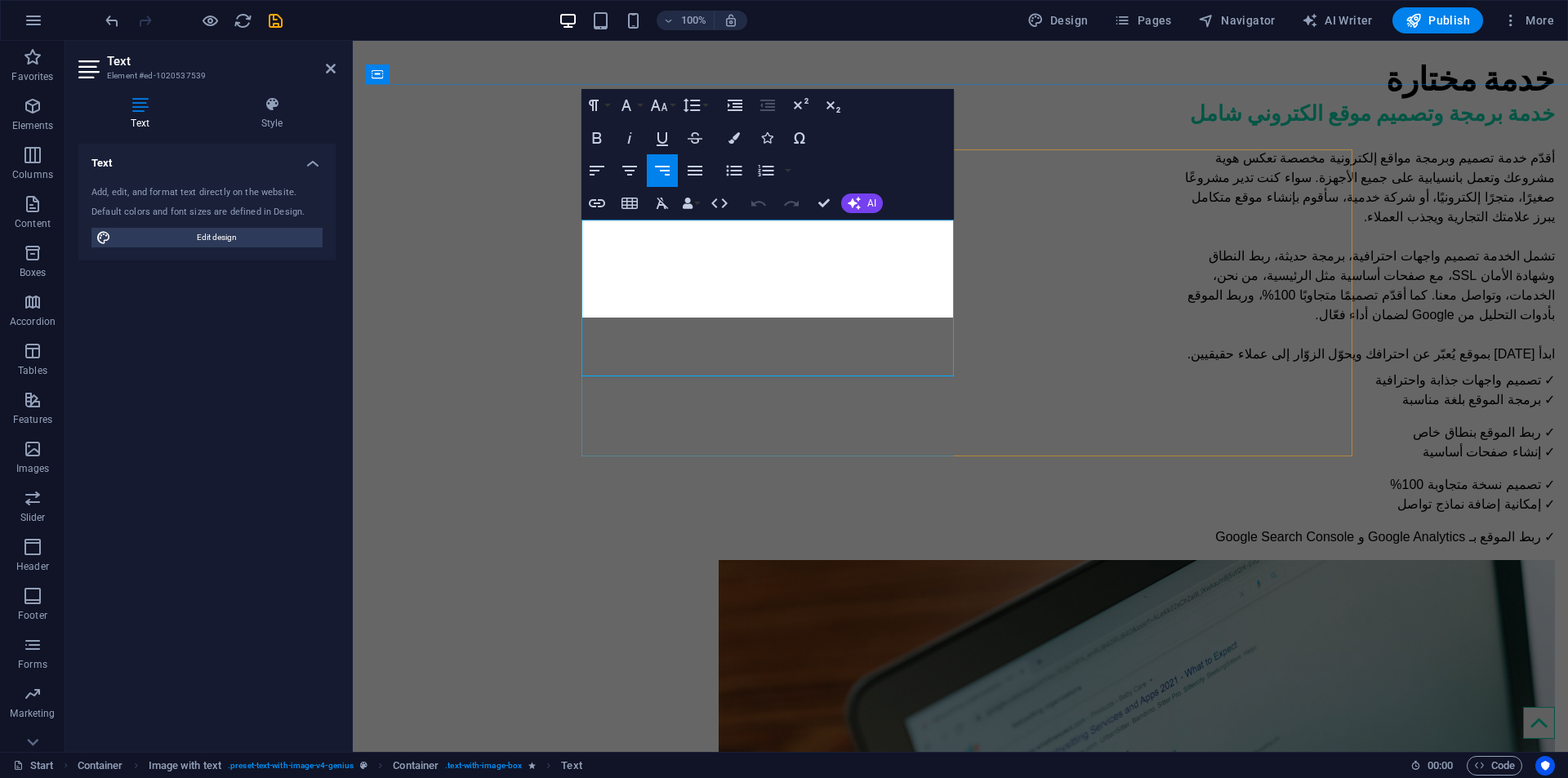
scroll to position [4718, -4]
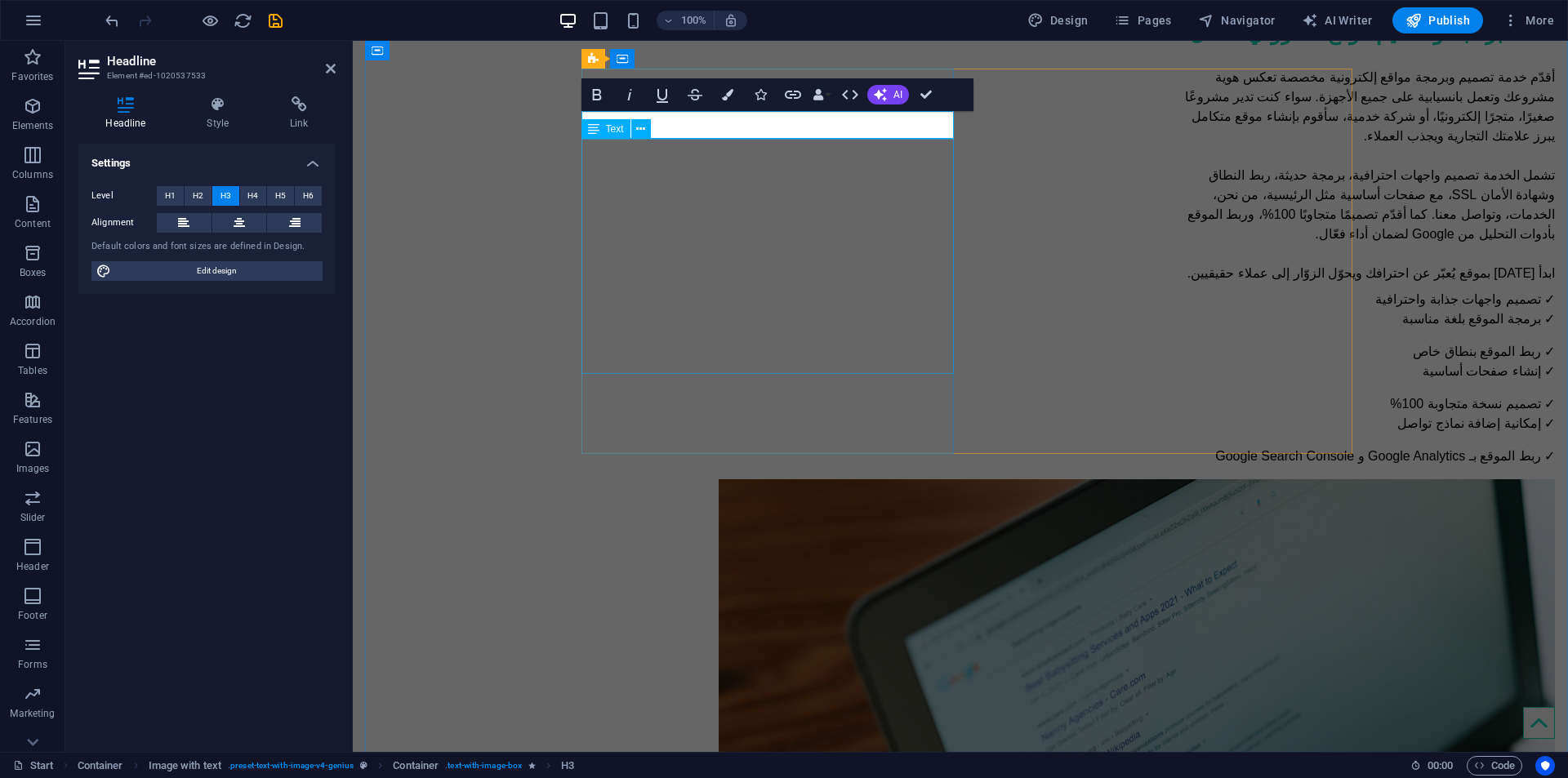
scroll to position [0, -16]
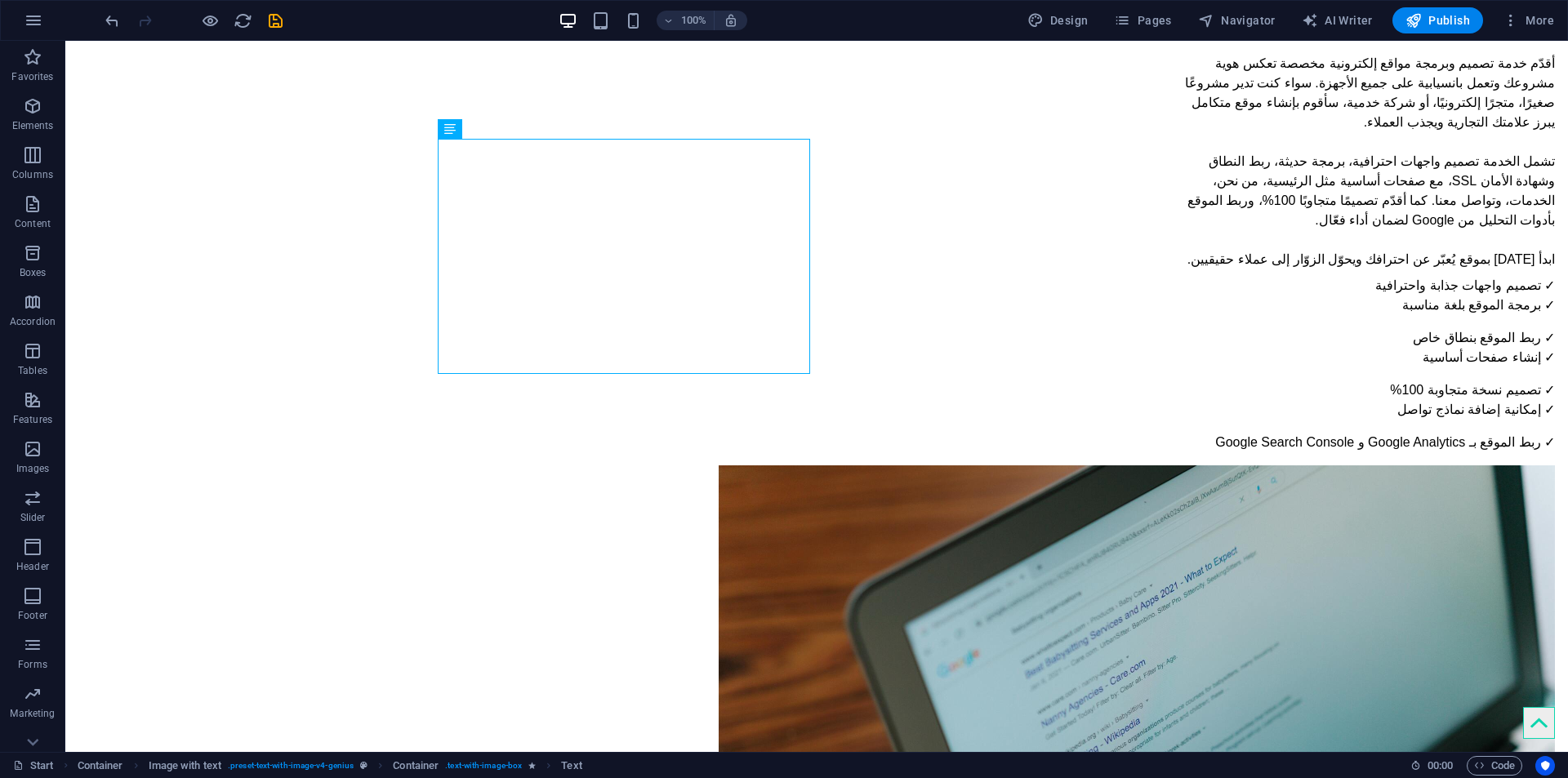
scroll to position [1730, 0]
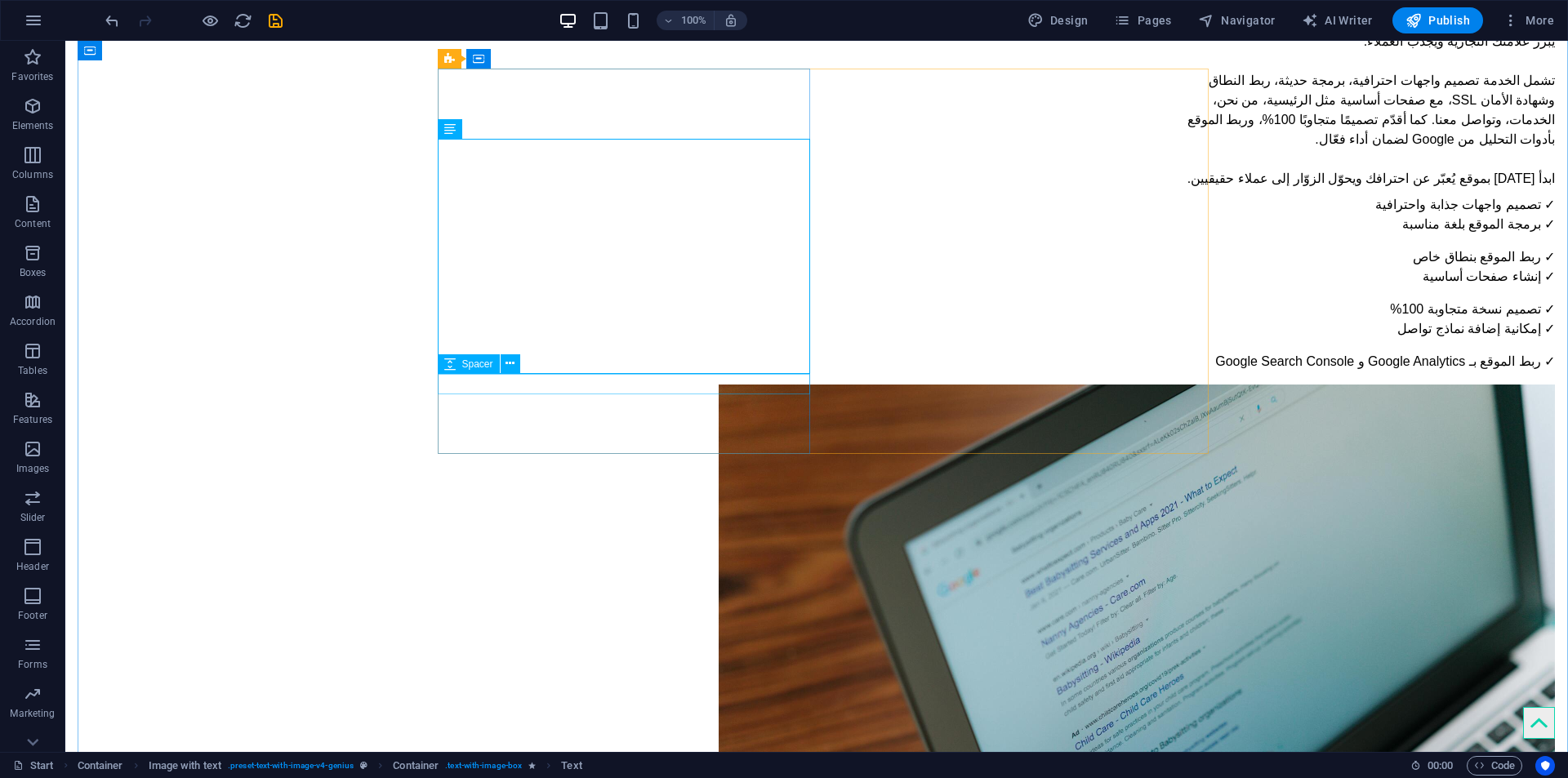
select select "px"
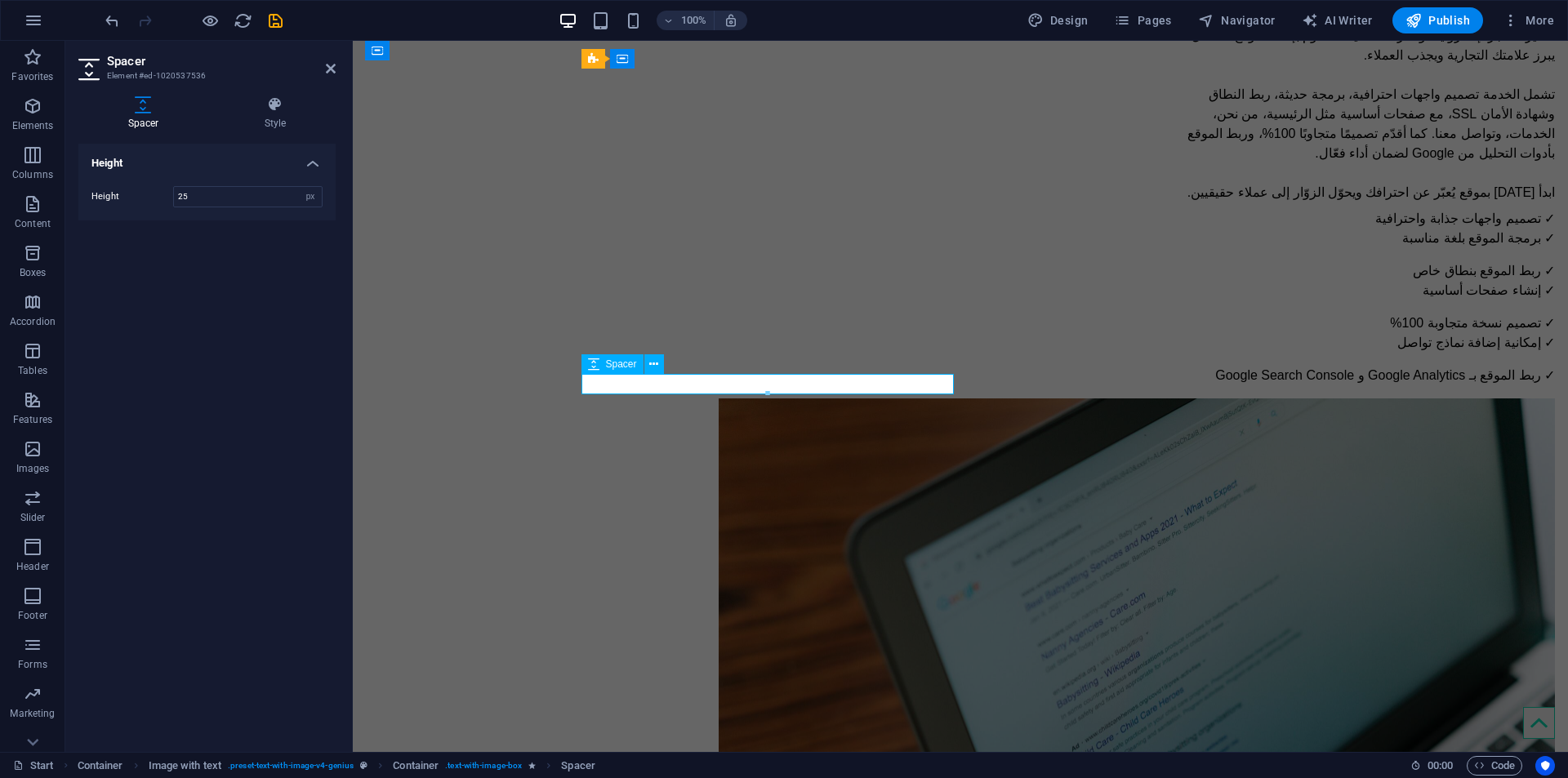
scroll to position [1649, 0]
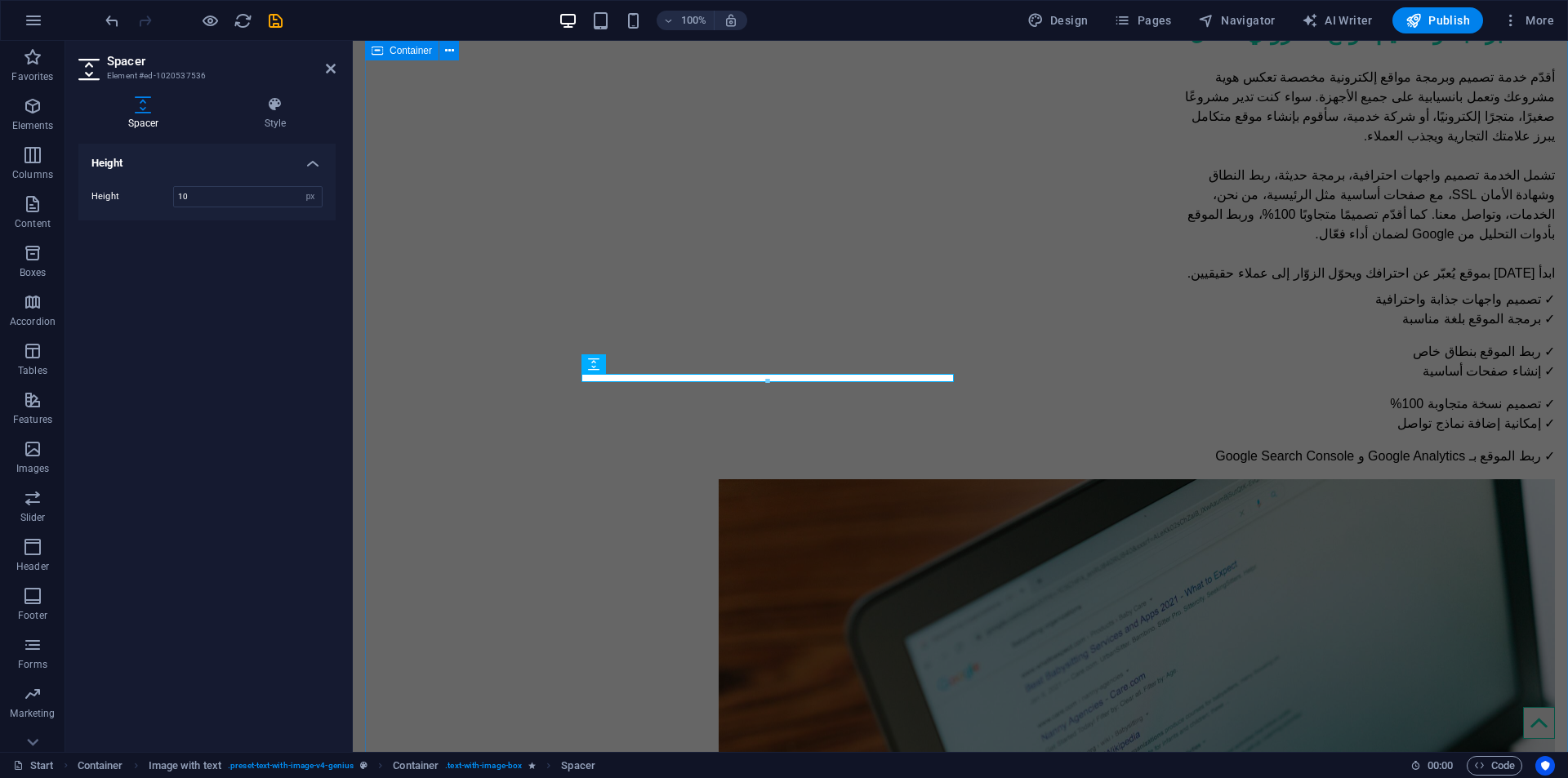
type input "10"
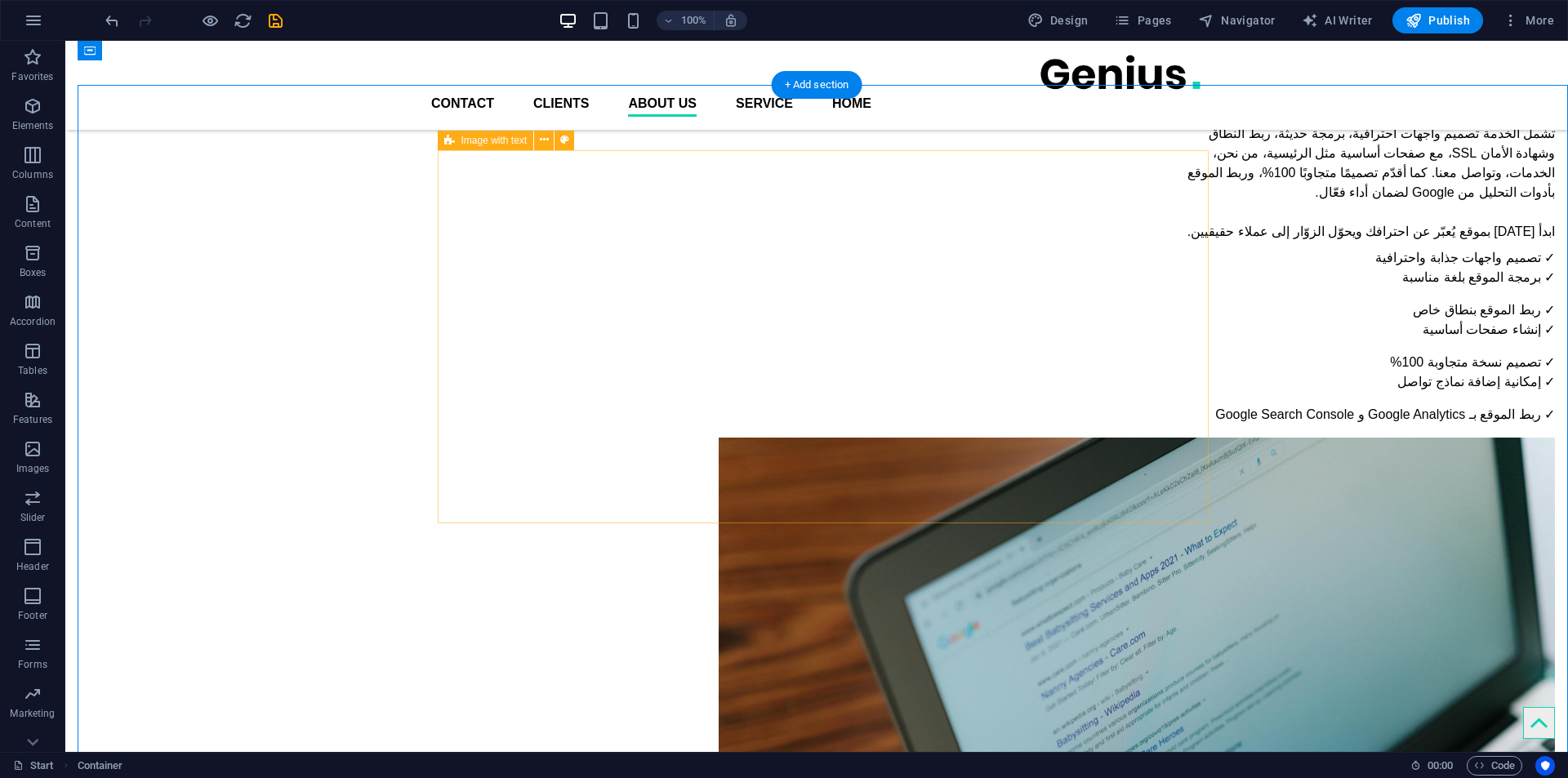
scroll to position [1649, 0]
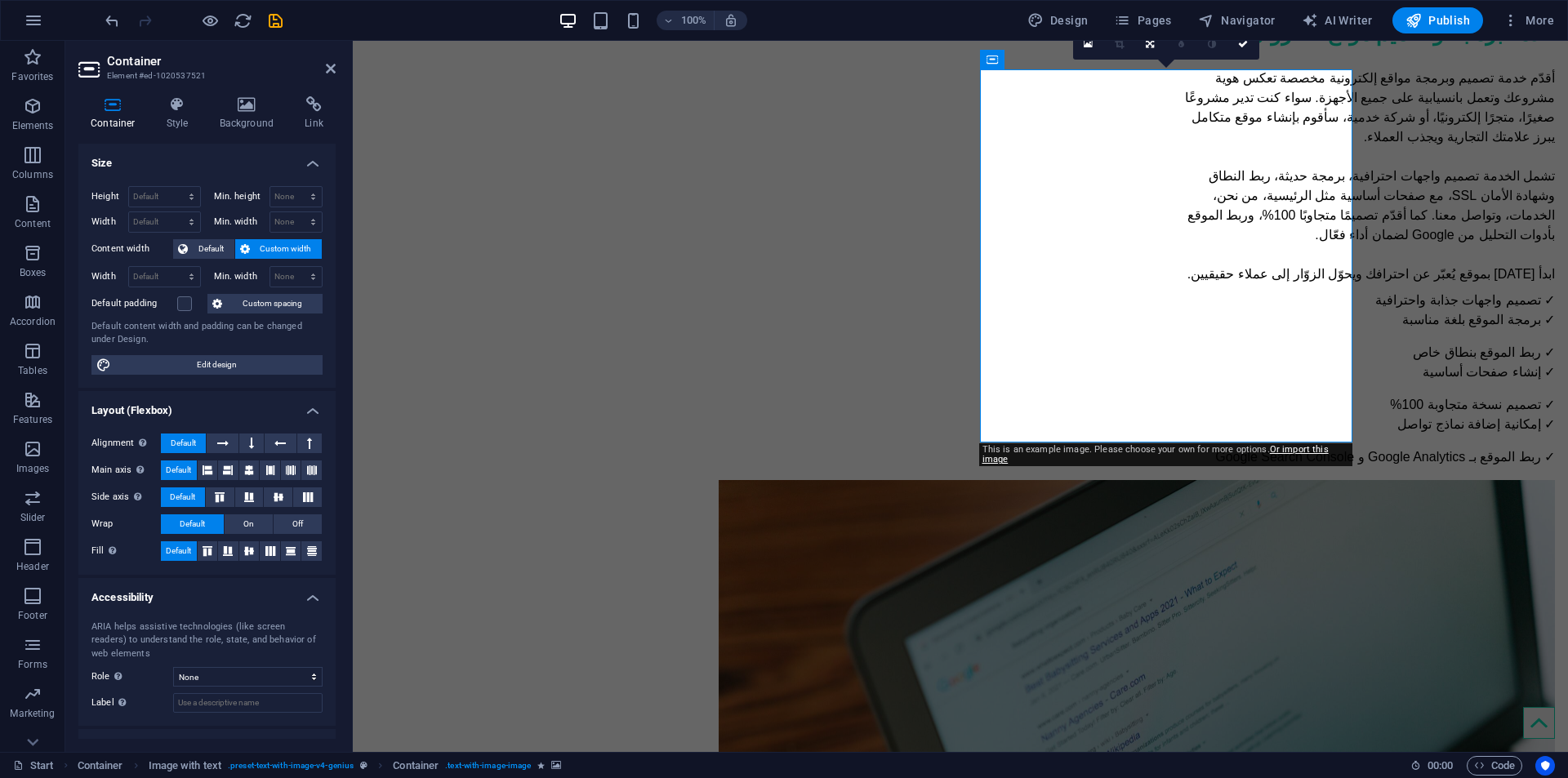
click at [248, 92] on div "Container Style Background Link Size Height Default px rem % vh vw Min. height …" at bounding box center [206, 417] width 283 height 668
click at [250, 101] on div "Container Style Background Link Size Height Default px rem % vh vw Min. height …" at bounding box center [206, 417] width 283 height 668
click at [250, 101] on icon at bounding box center [247, 104] width 80 height 16
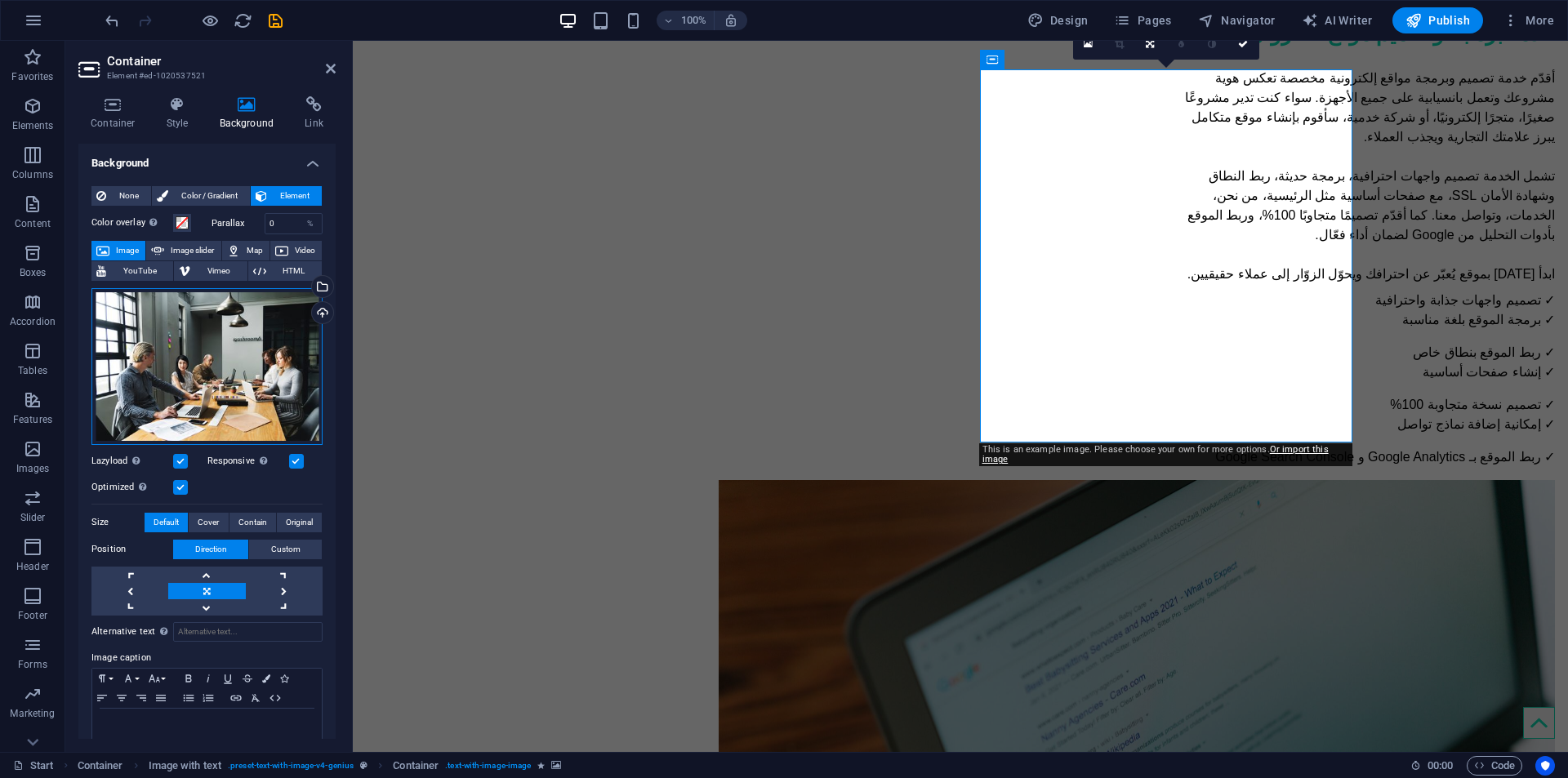
click at [204, 348] on div "Drag files here, click to choose files or select files from Files or our free s…" at bounding box center [206, 366] width 231 height 156
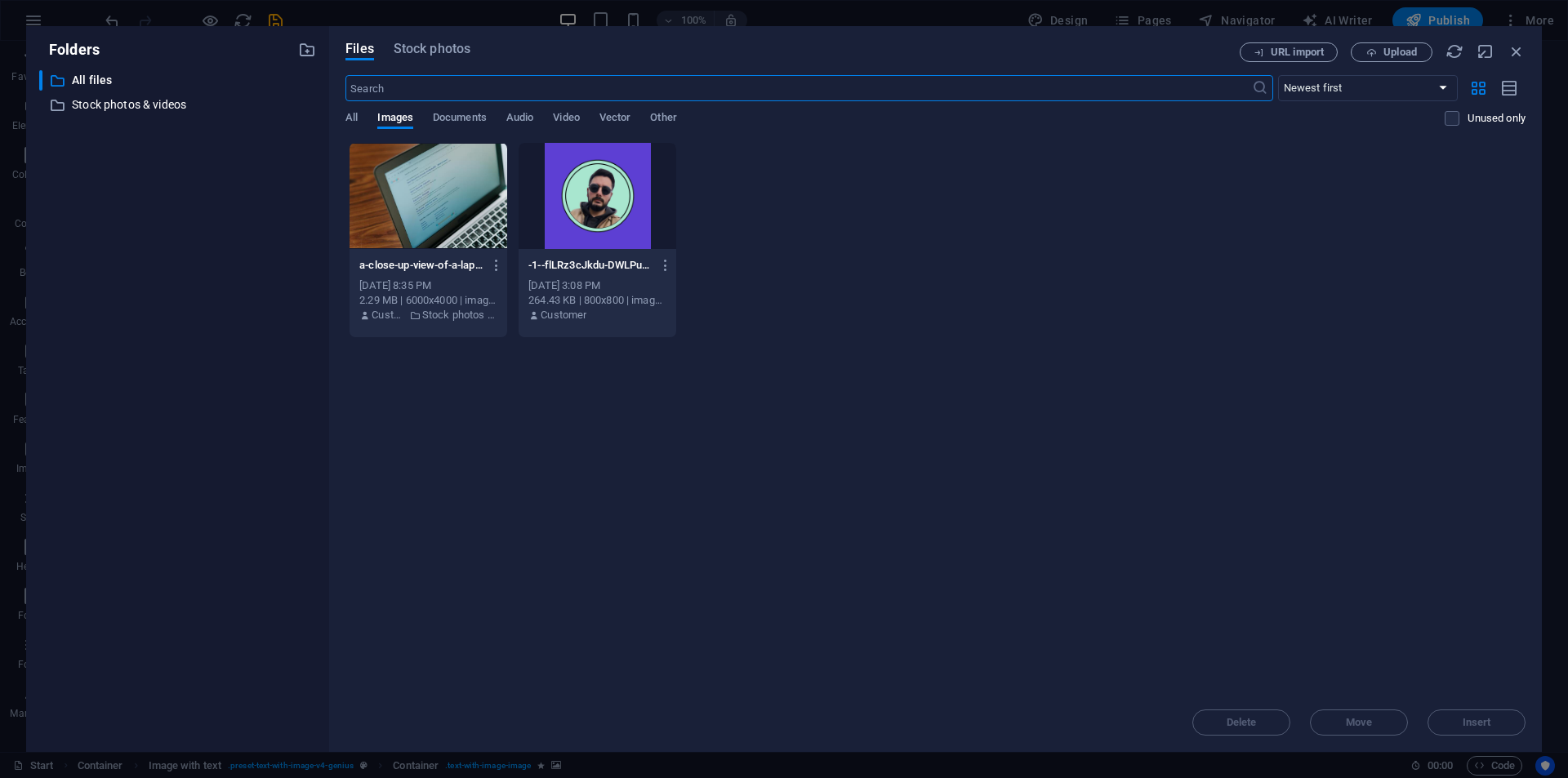
scroll to position [1603, 0]
click at [608, 199] on div at bounding box center [597, 195] width 157 height 106
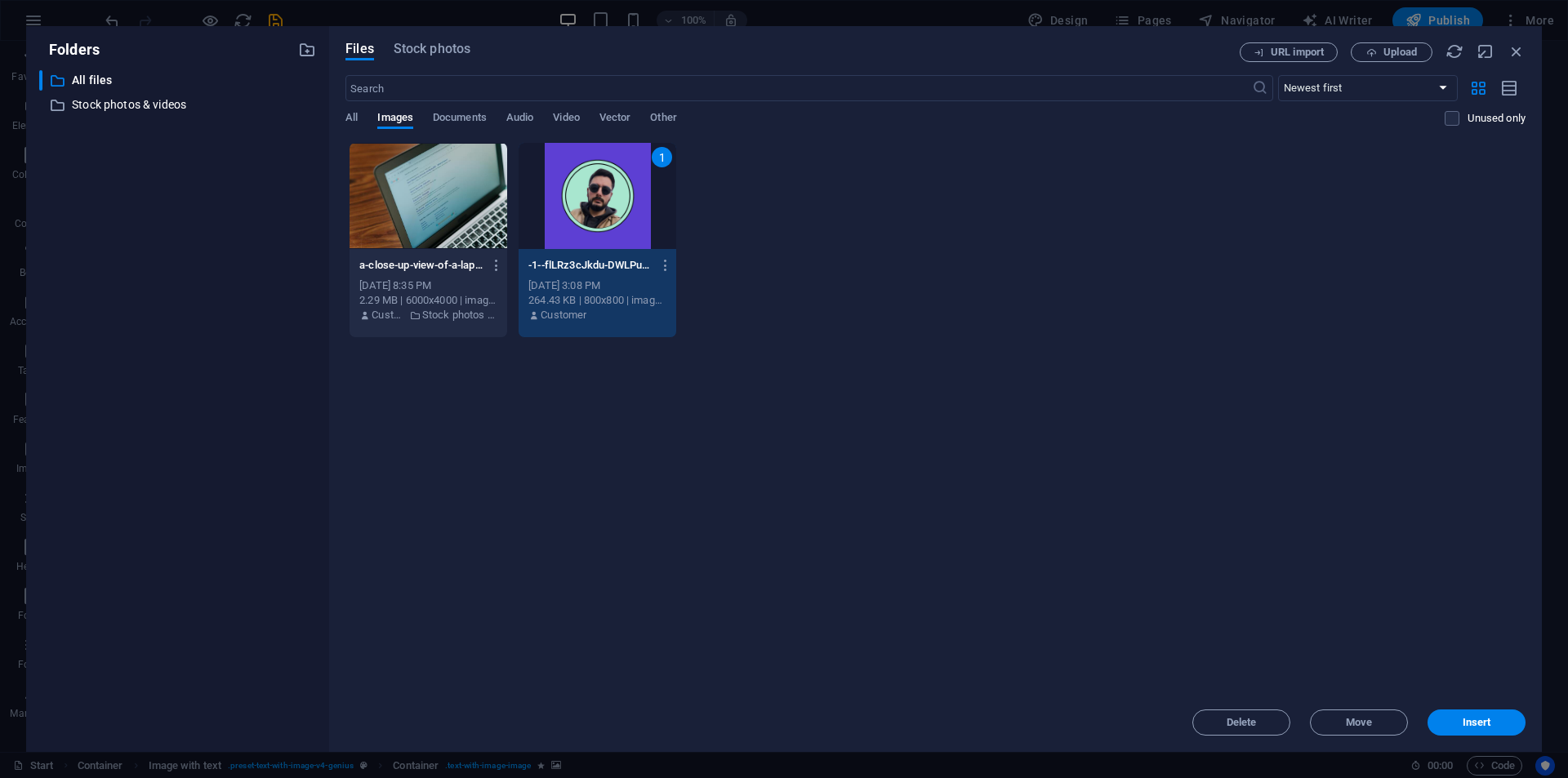
click at [1483, 703] on div "Delete Move Insert" at bounding box center [935, 714] width 1180 height 42
click at [1483, 717] on div "Delete Move Insert" at bounding box center [935, 714] width 1180 height 42
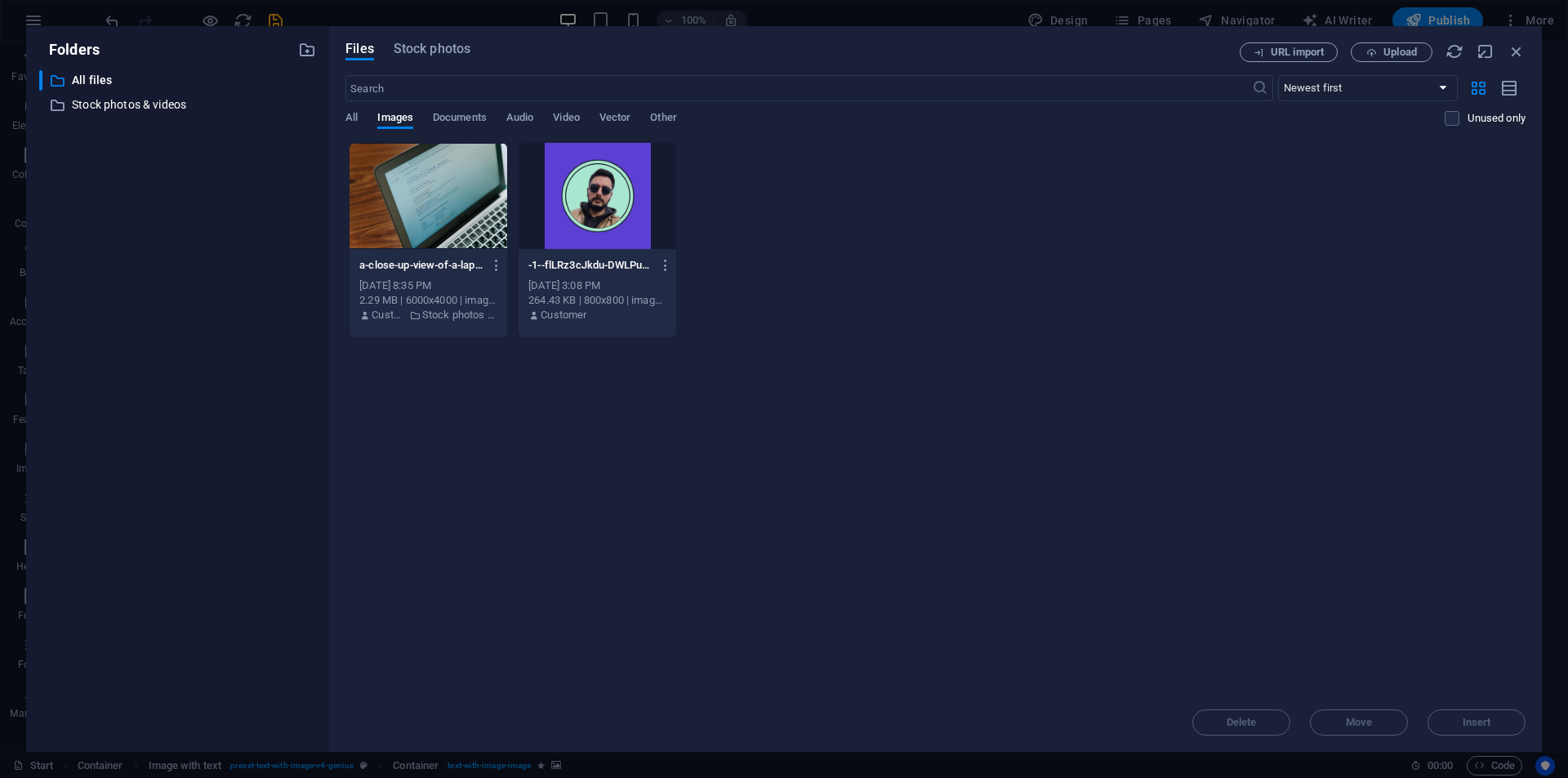
click at [598, 211] on div at bounding box center [597, 195] width 157 height 106
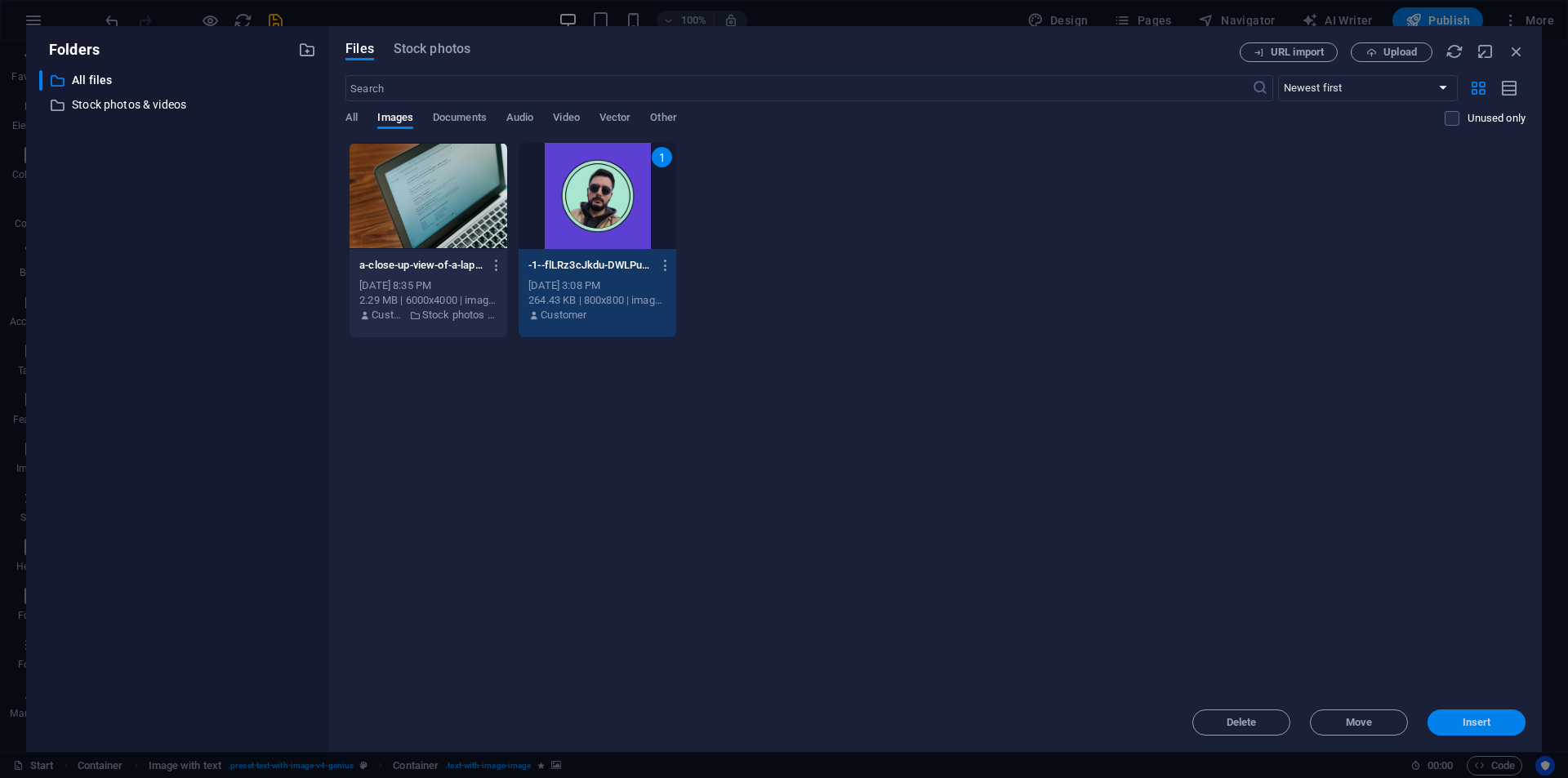
click at [1500, 715] on button "Insert" at bounding box center [1477, 722] width 98 height 26
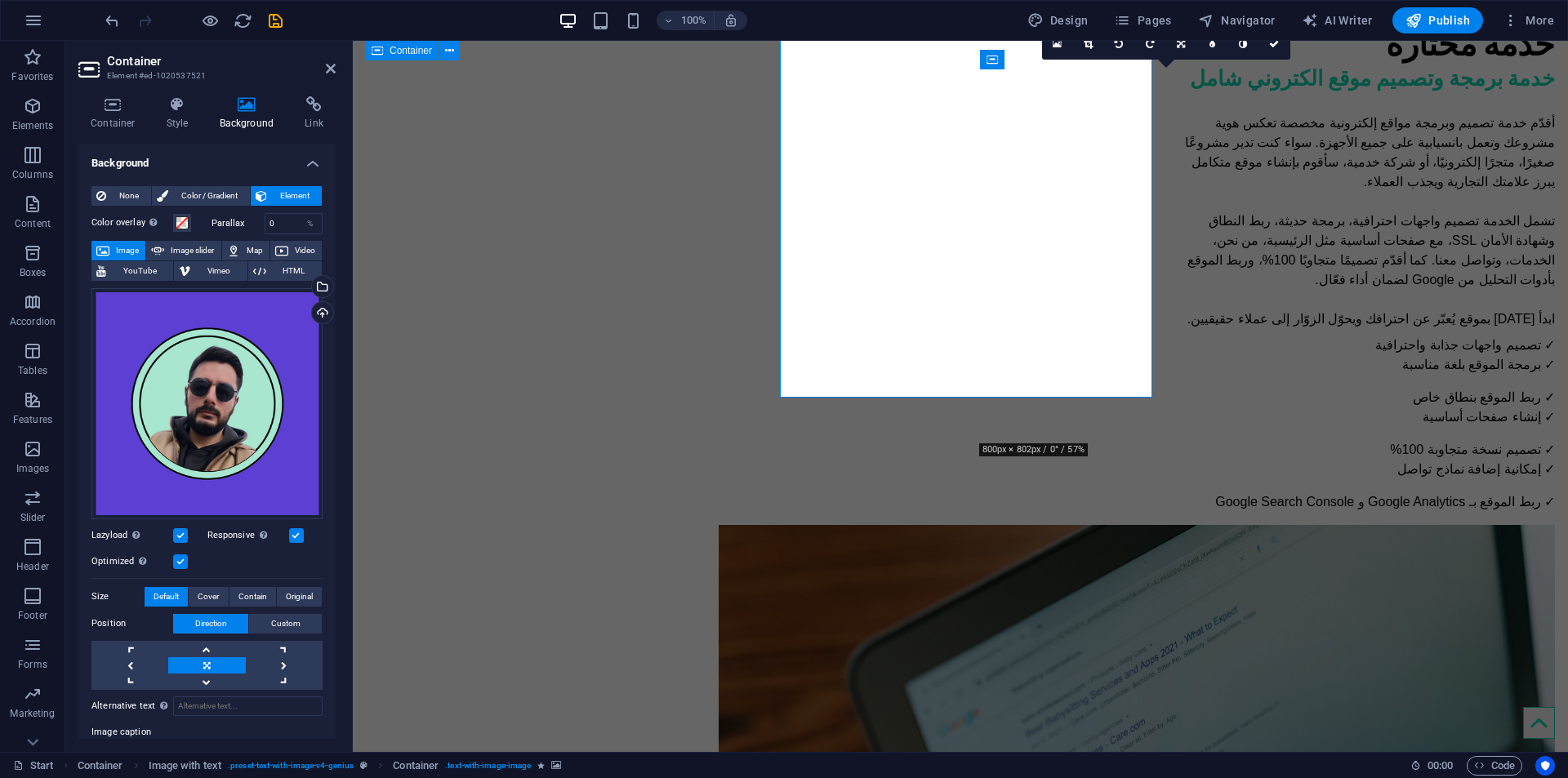
scroll to position [1649, 0]
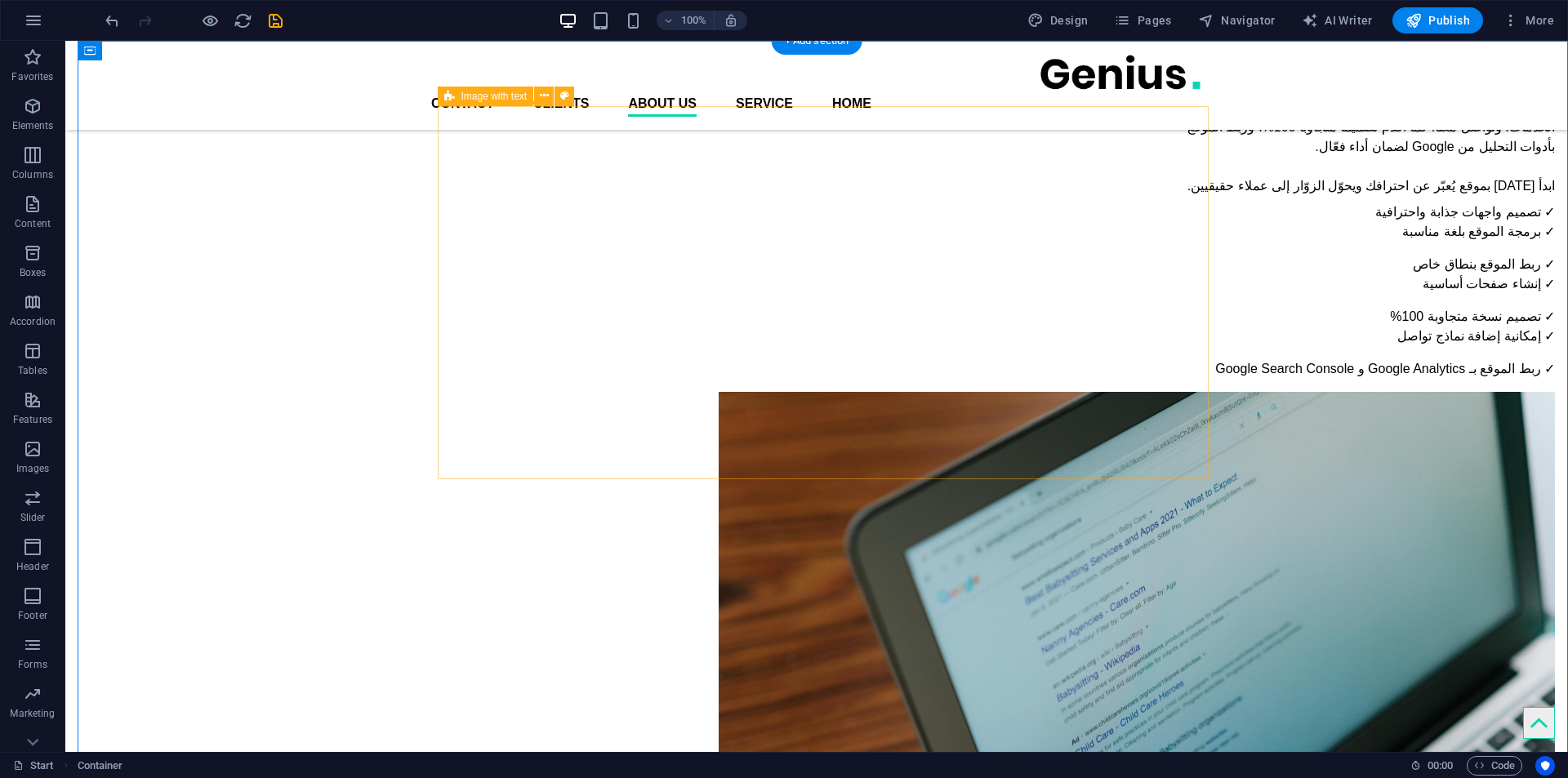
scroll to position [1648, 0]
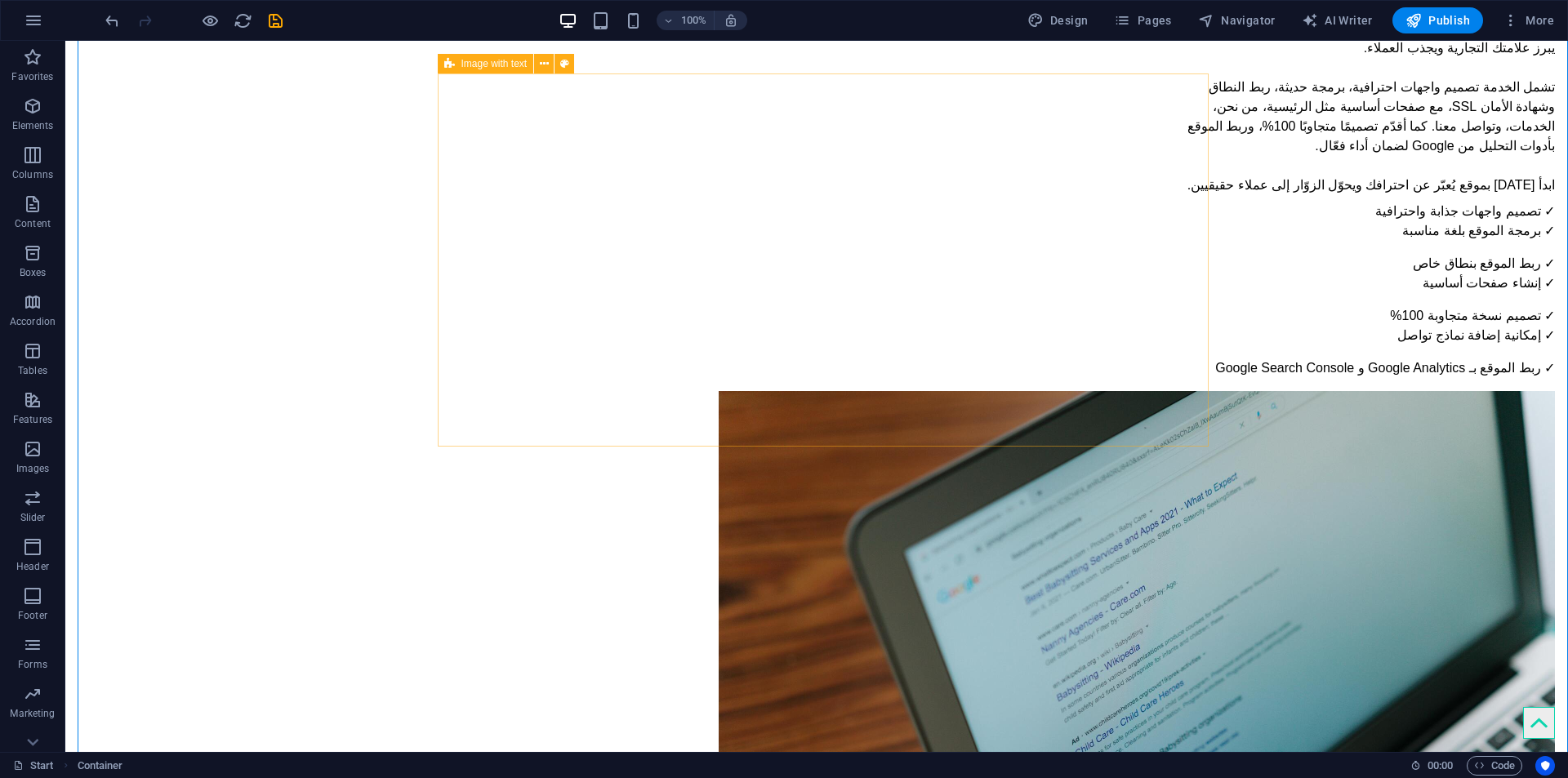
scroll to position [1729, 0]
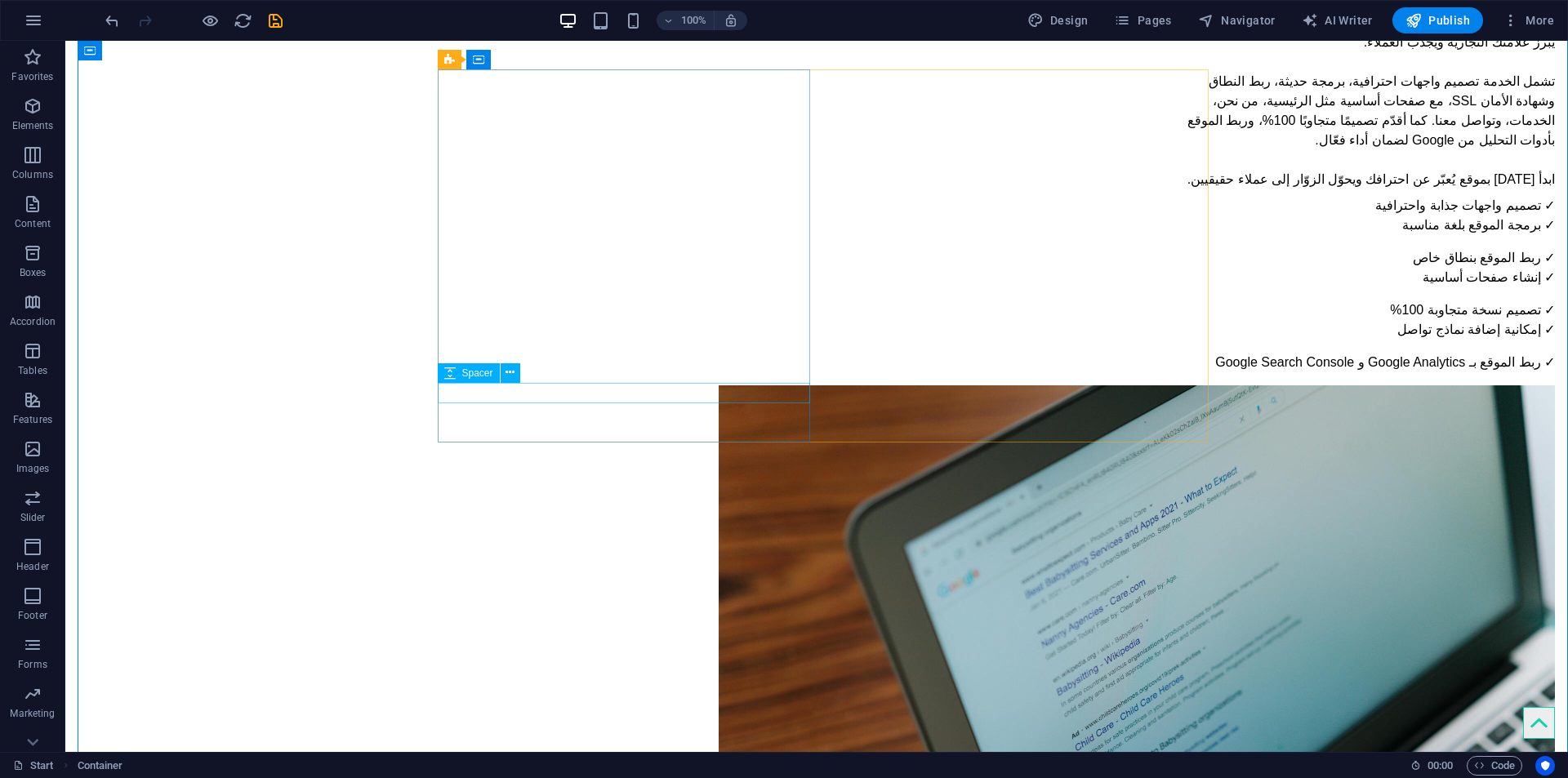
select select "px"
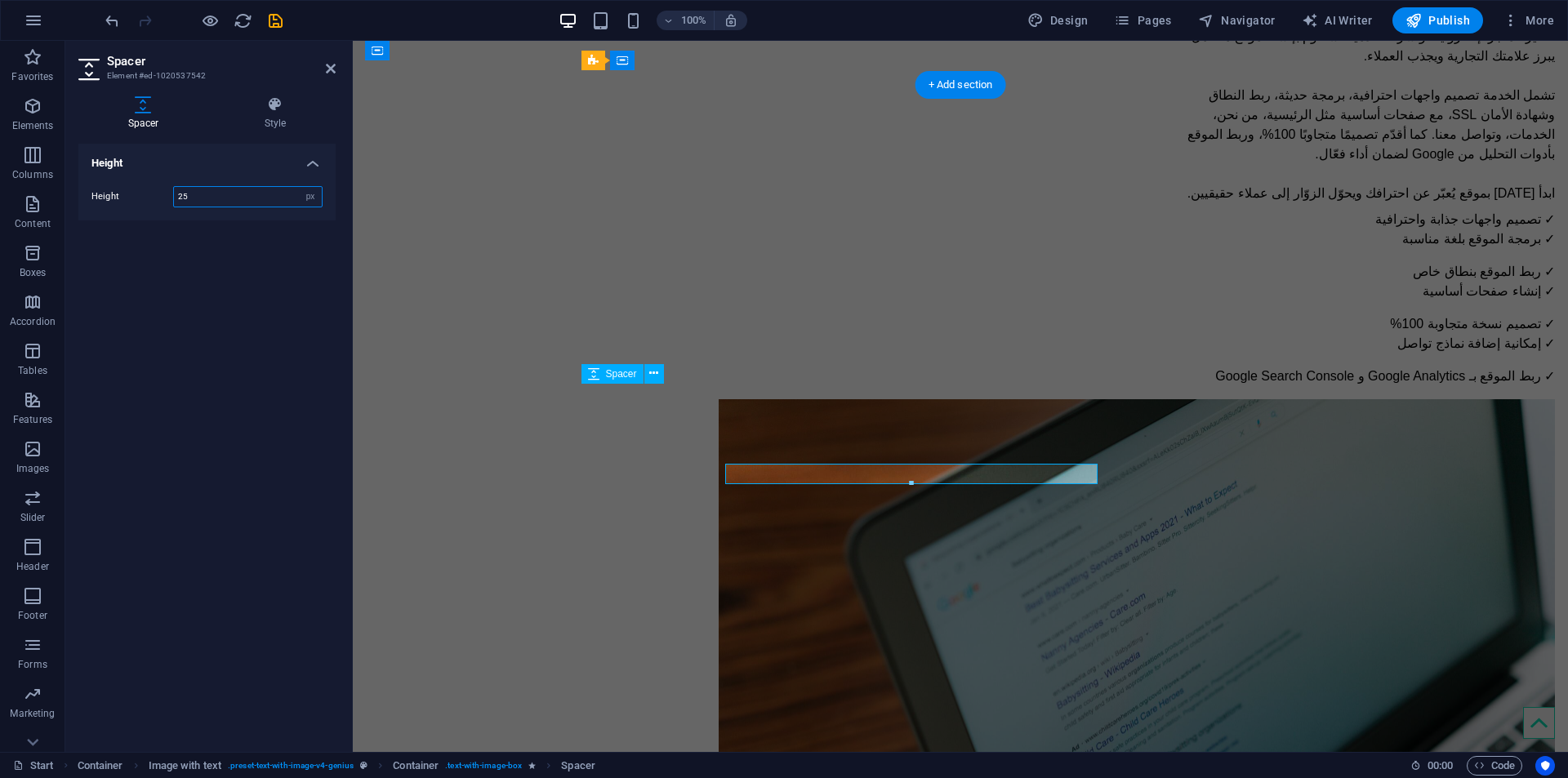
scroll to position [1649, 0]
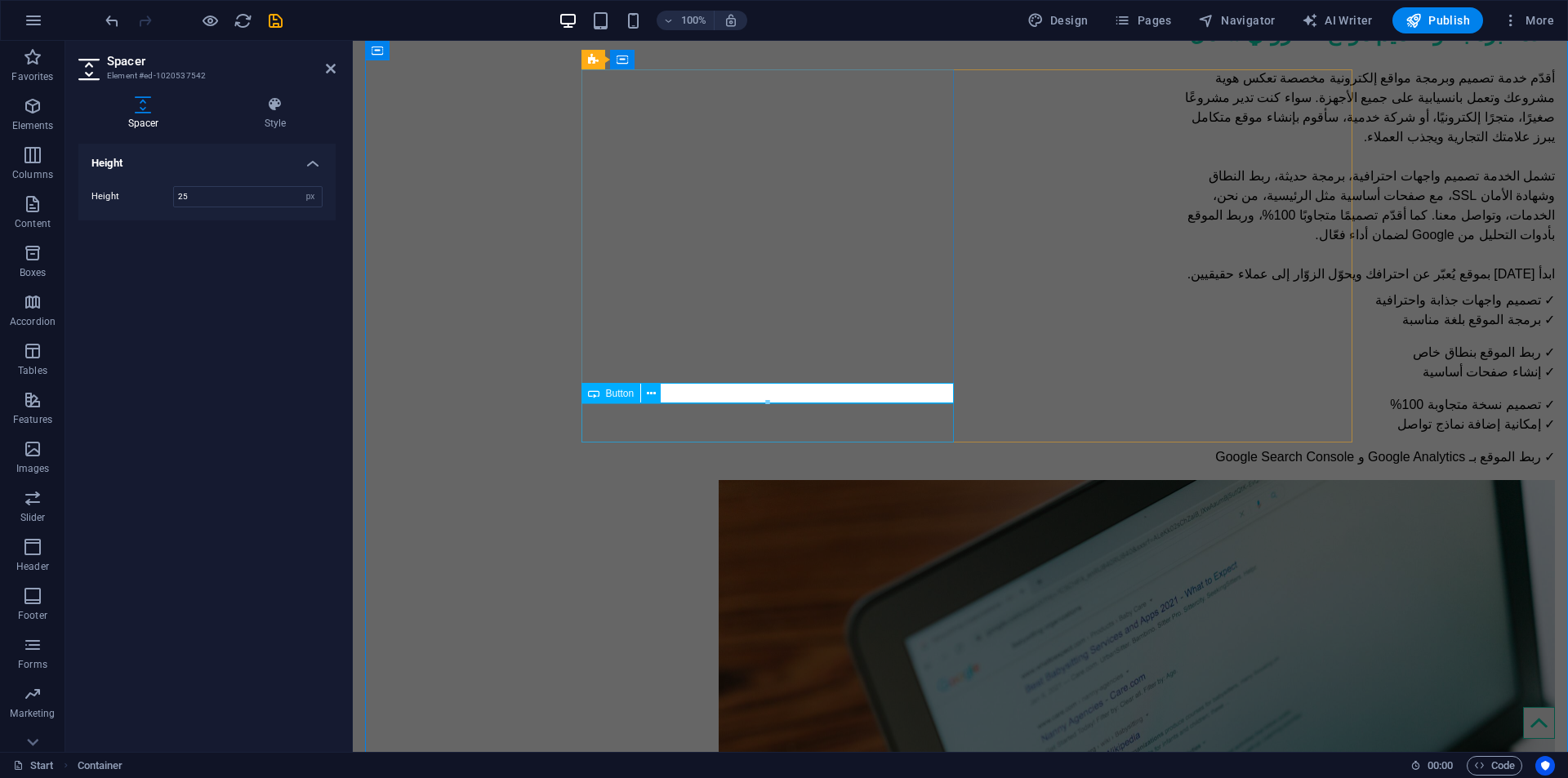
scroll to position [1729, 0]
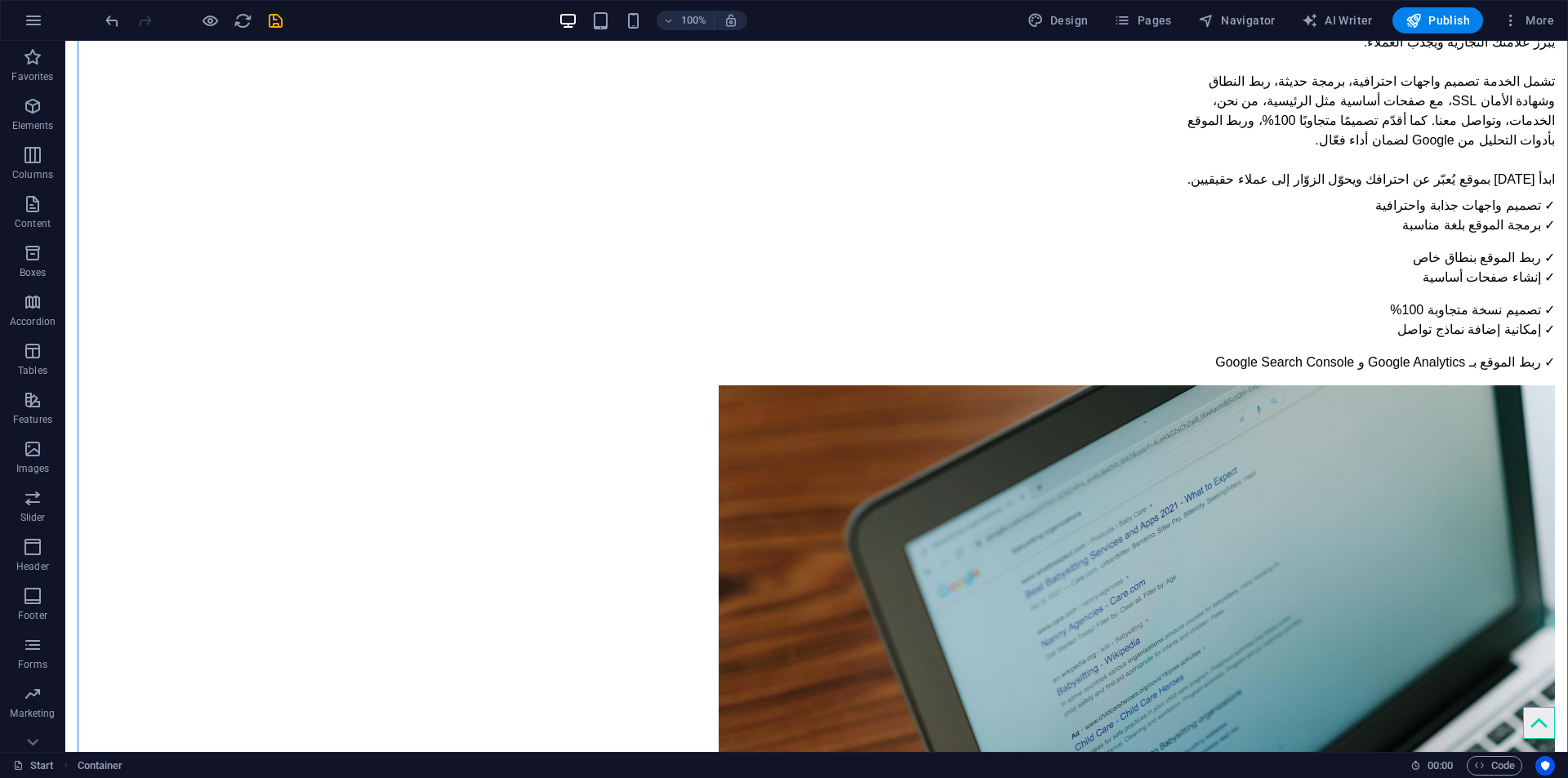
drag, startPoint x: 1310, startPoint y: 371, endPoint x: 1308, endPoint y: 411, distance: 40.0
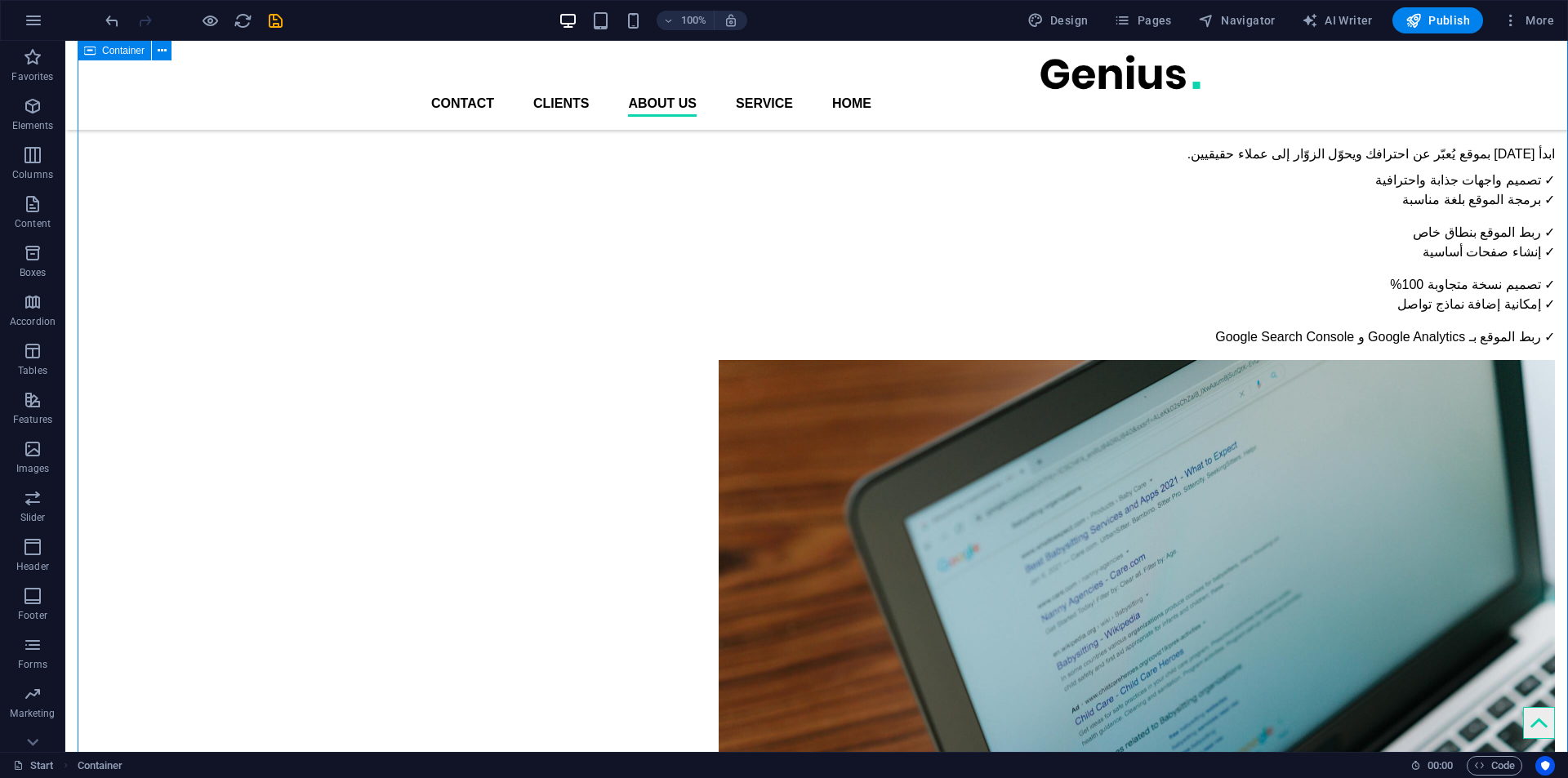
scroll to position [1648, 0]
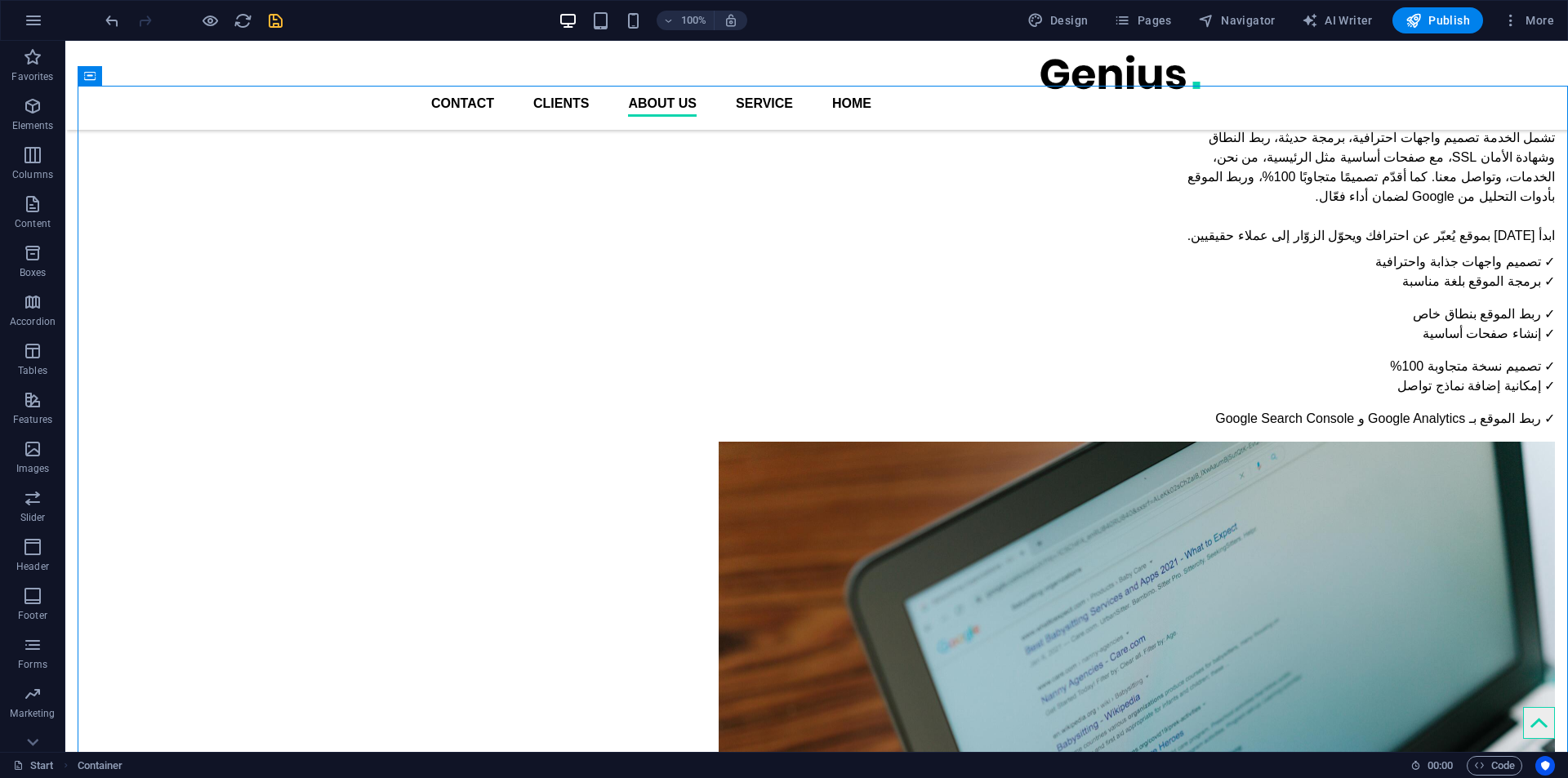
click at [280, 12] on icon "save" at bounding box center [276, 21] width 19 height 19
checkbox input "false"
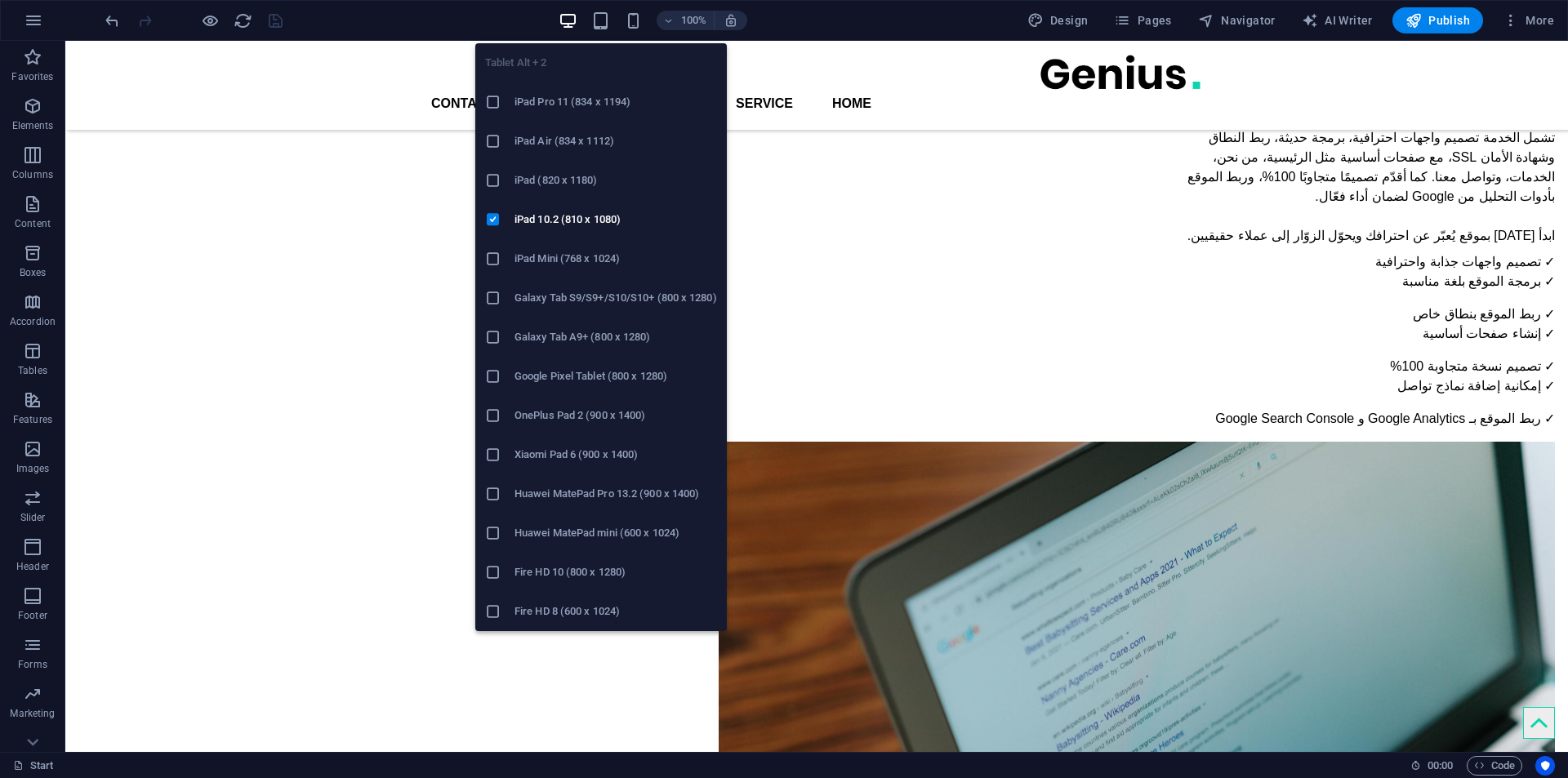
click at [564, 186] on h6 "iPad (820 x 1180)" at bounding box center [615, 180] width 202 height 19
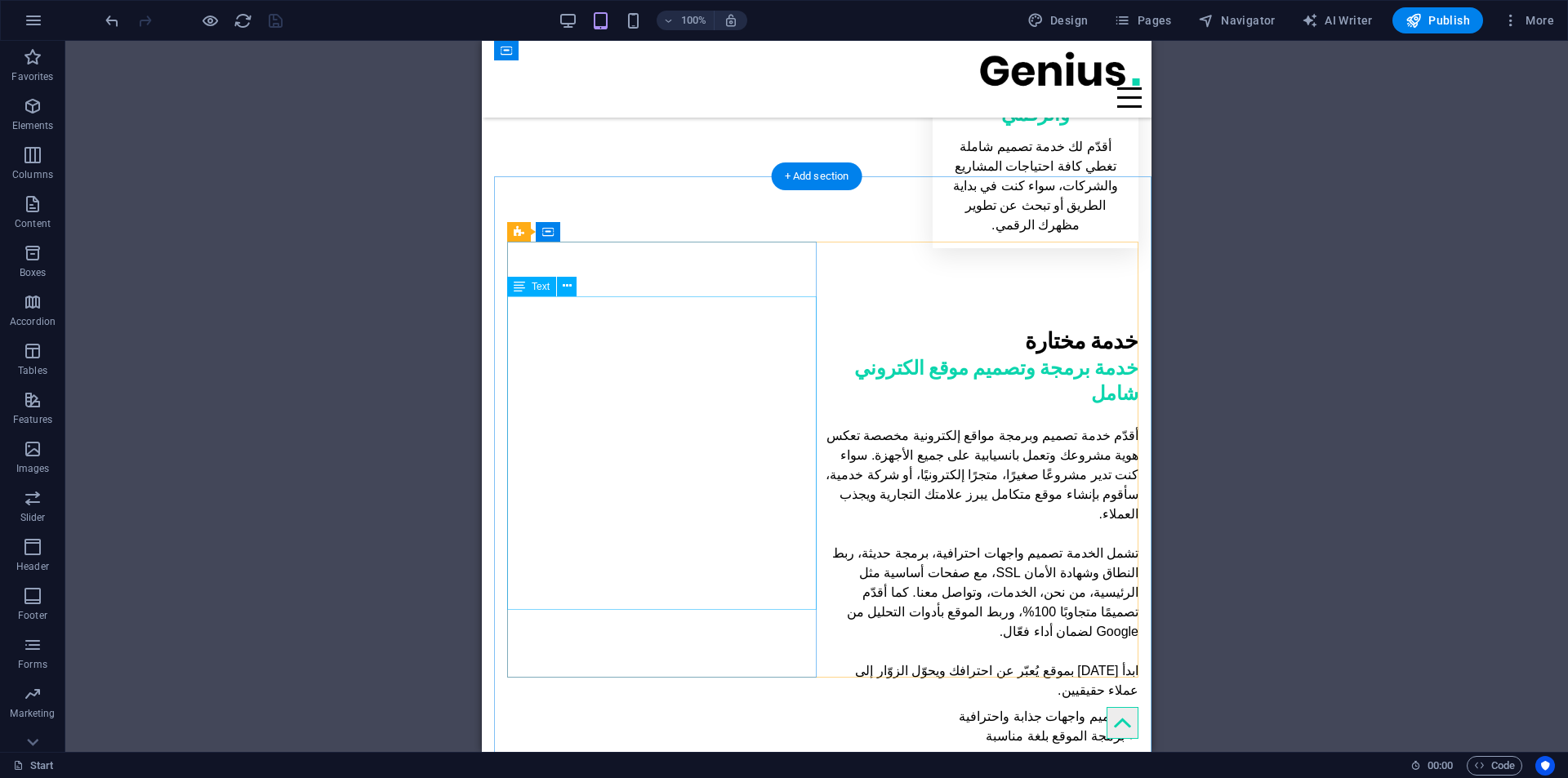
scroll to position [1158, 0]
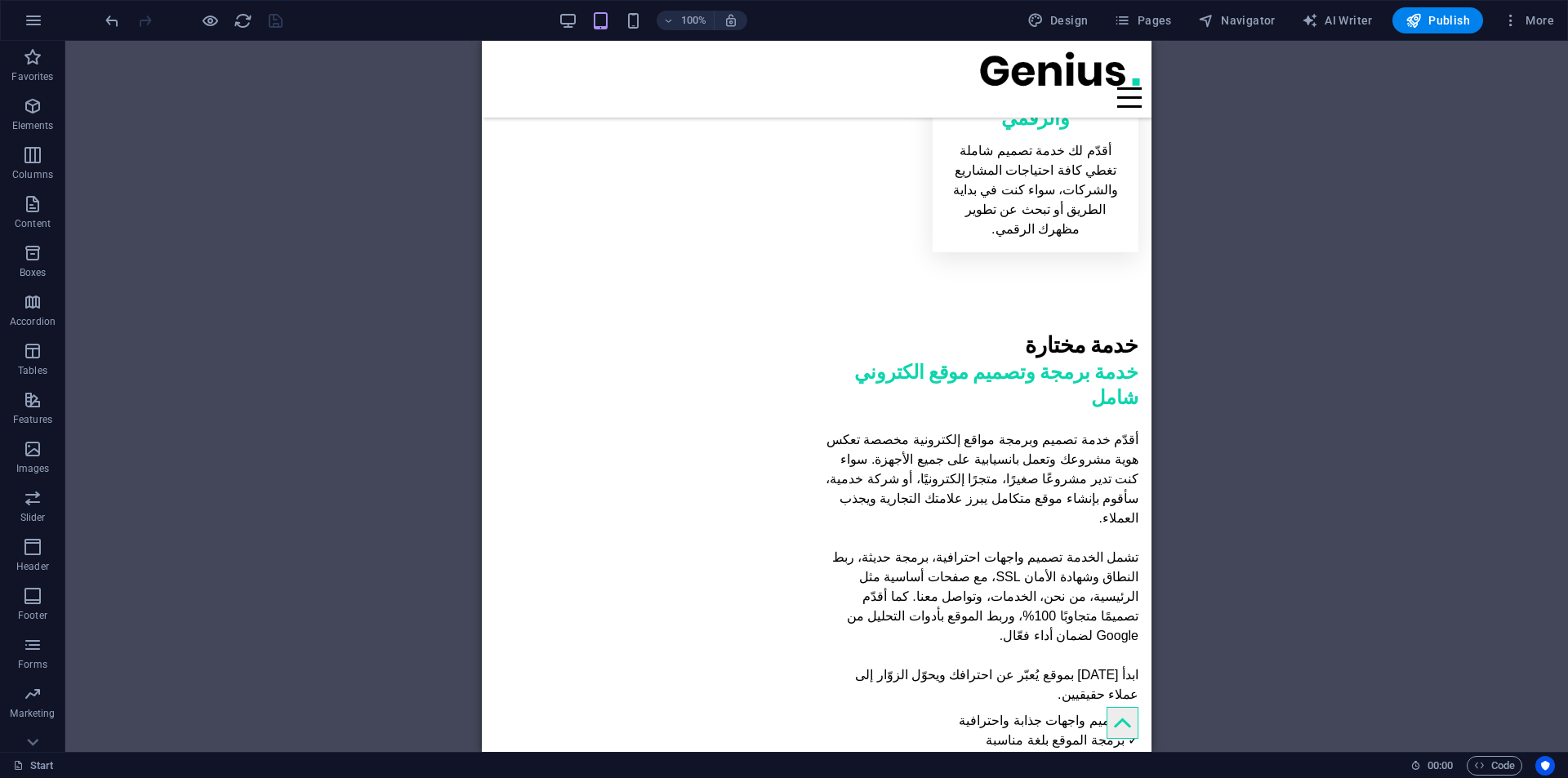
click at [553, 18] on div "100% Design Pages Navigator AI Writer Publish More" at bounding box center [832, 20] width 1459 height 26
click at [574, 19] on icon "button" at bounding box center [568, 21] width 19 height 19
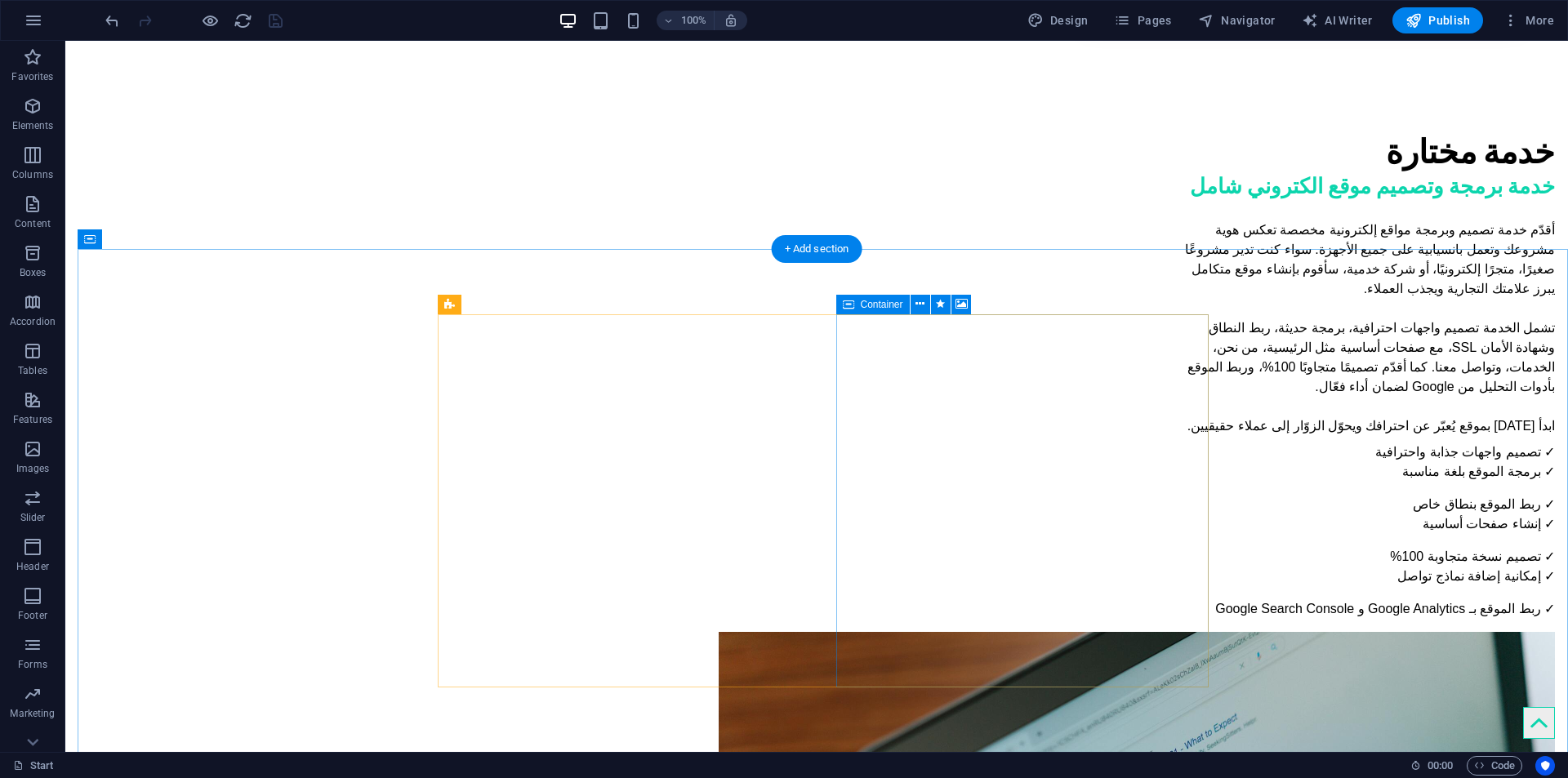
scroll to position [1485, 0]
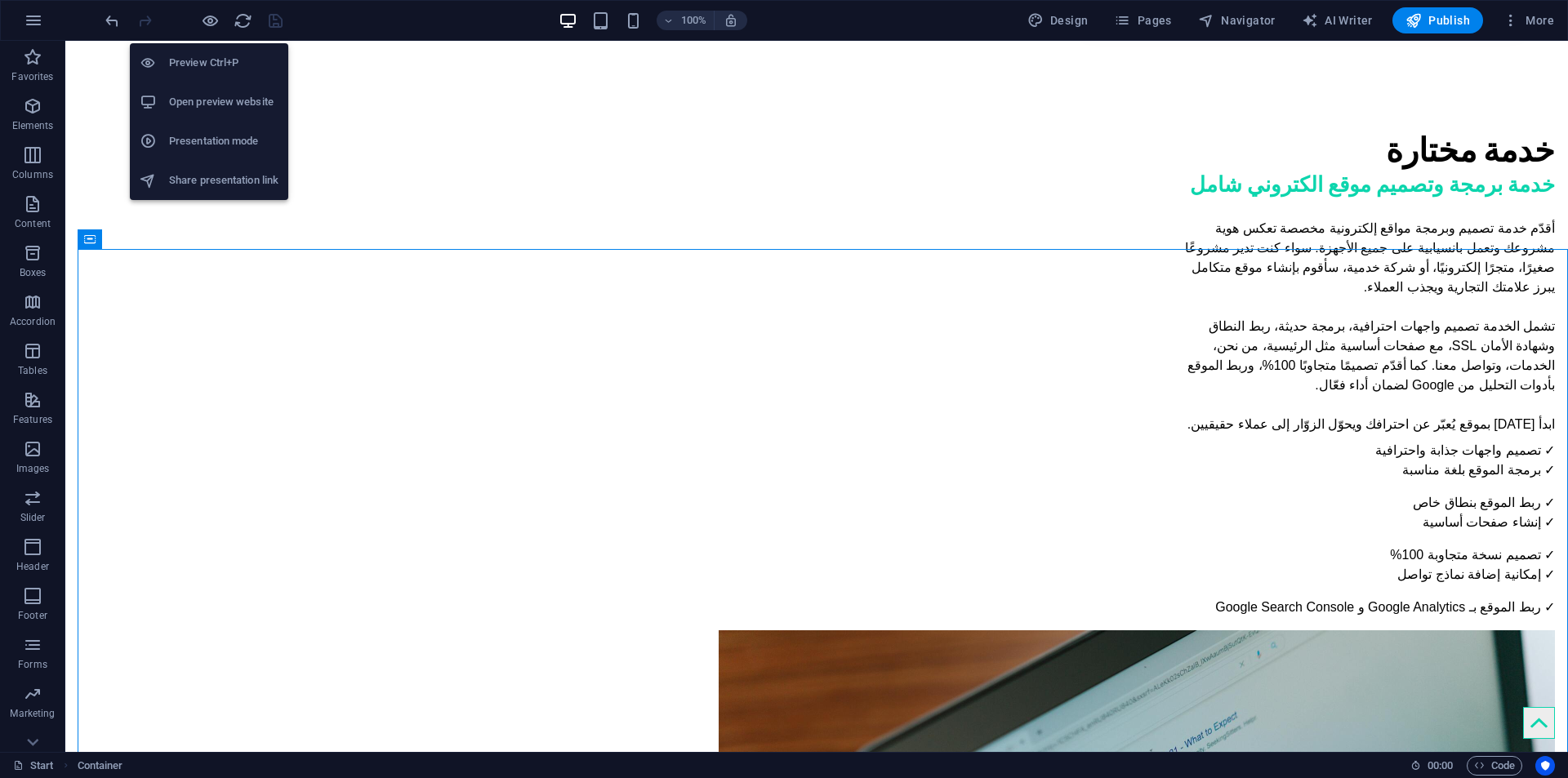
click at [212, 107] on h6 "Open preview website" at bounding box center [223, 101] width 109 height 19
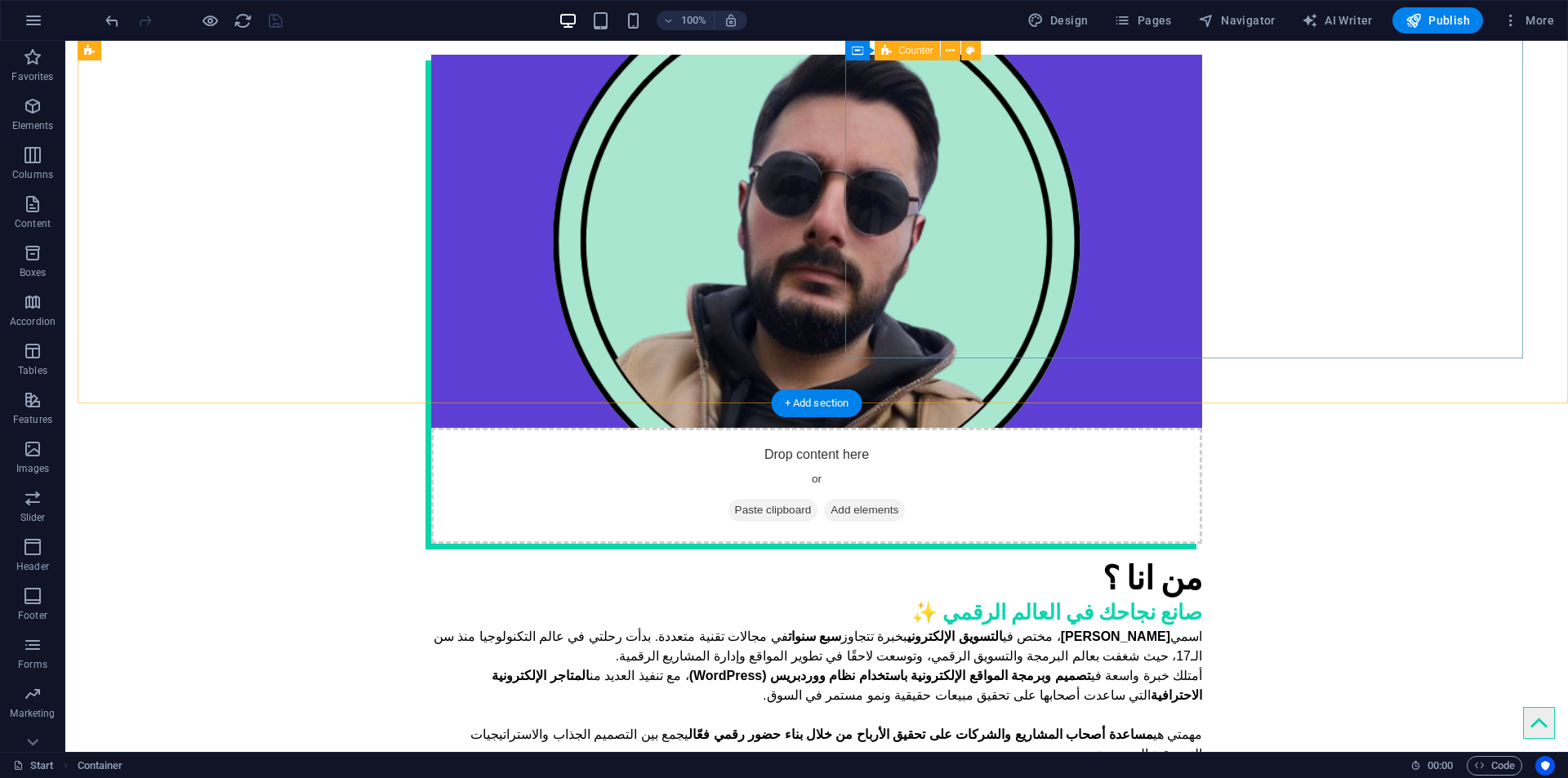
scroll to position [3361, 0]
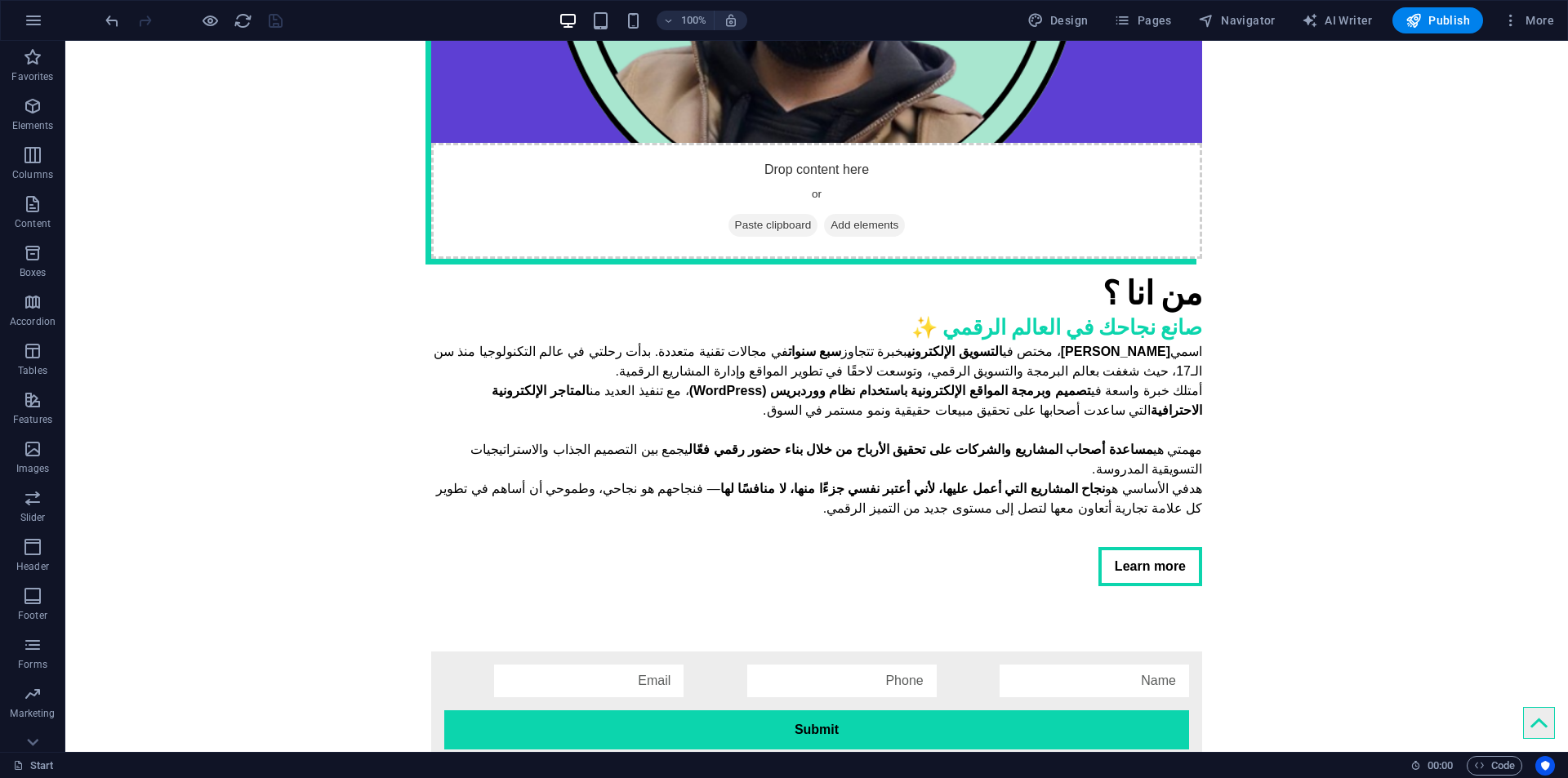
click at [1049, 15] on span "Design" at bounding box center [1058, 19] width 61 height 16
select select "px"
select select "400"
select select "px"
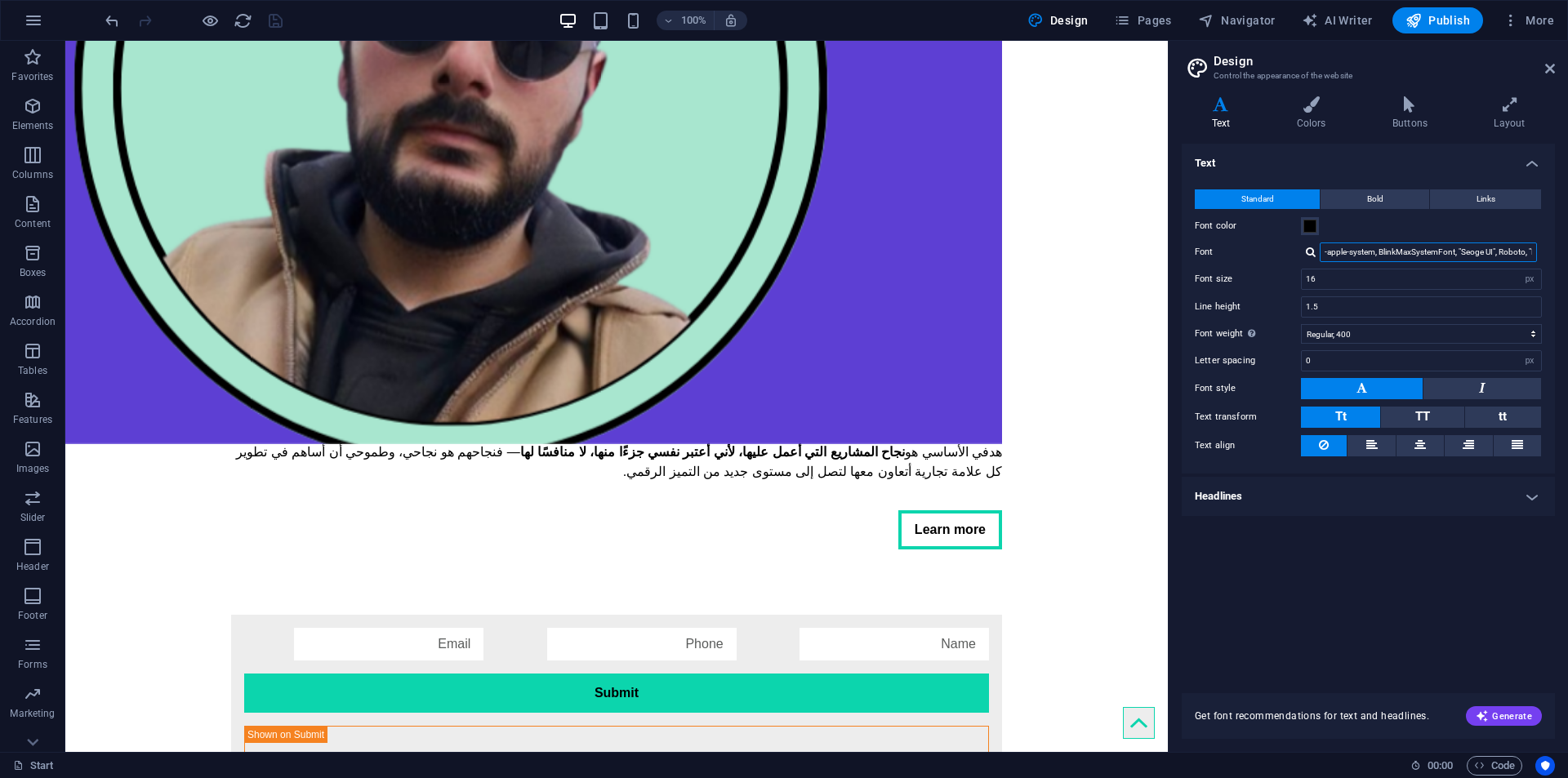
click at [1401, 255] on input "-apple-system, BlinkMaxSystemFont, "Seoge UI", Roboto, "Helvetica Neue", Arial,…" at bounding box center [1428, 252] width 217 height 19
click at [1285, 117] on h4 "Colors" at bounding box center [1314, 113] width 96 height 35
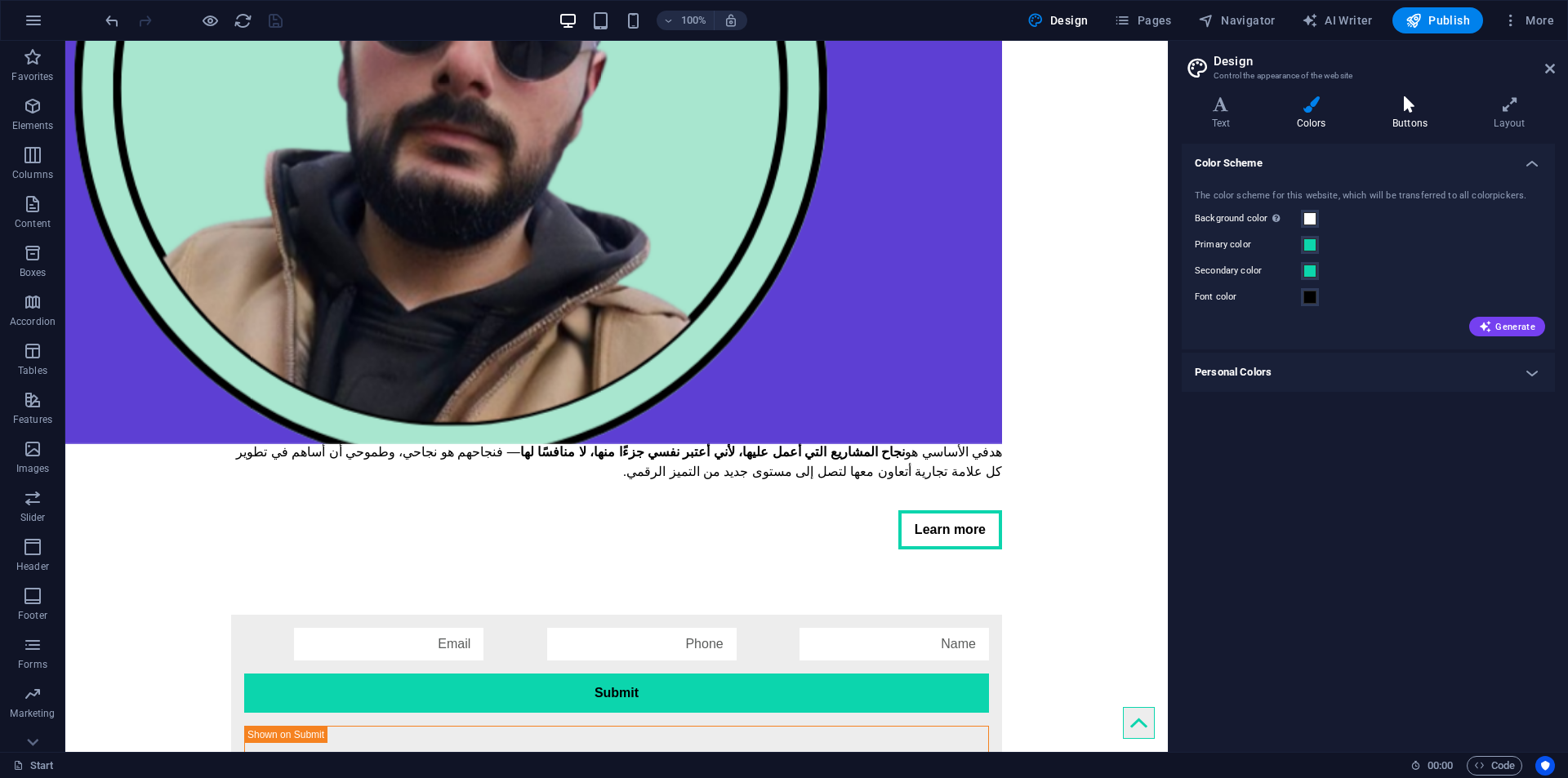
click at [1406, 105] on icon at bounding box center [1410, 104] width 95 height 16
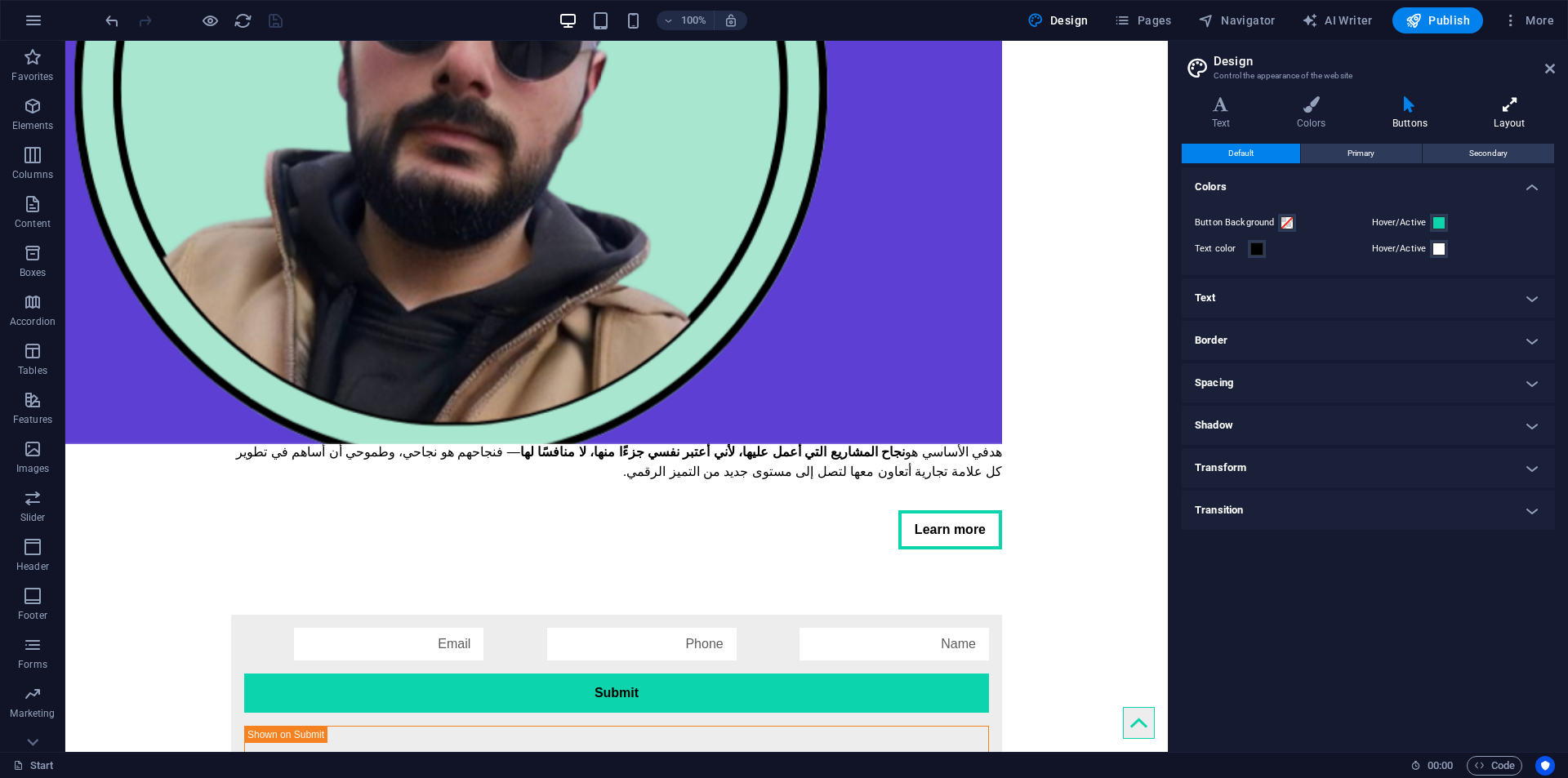
click at [1505, 111] on icon at bounding box center [1509, 104] width 91 height 16
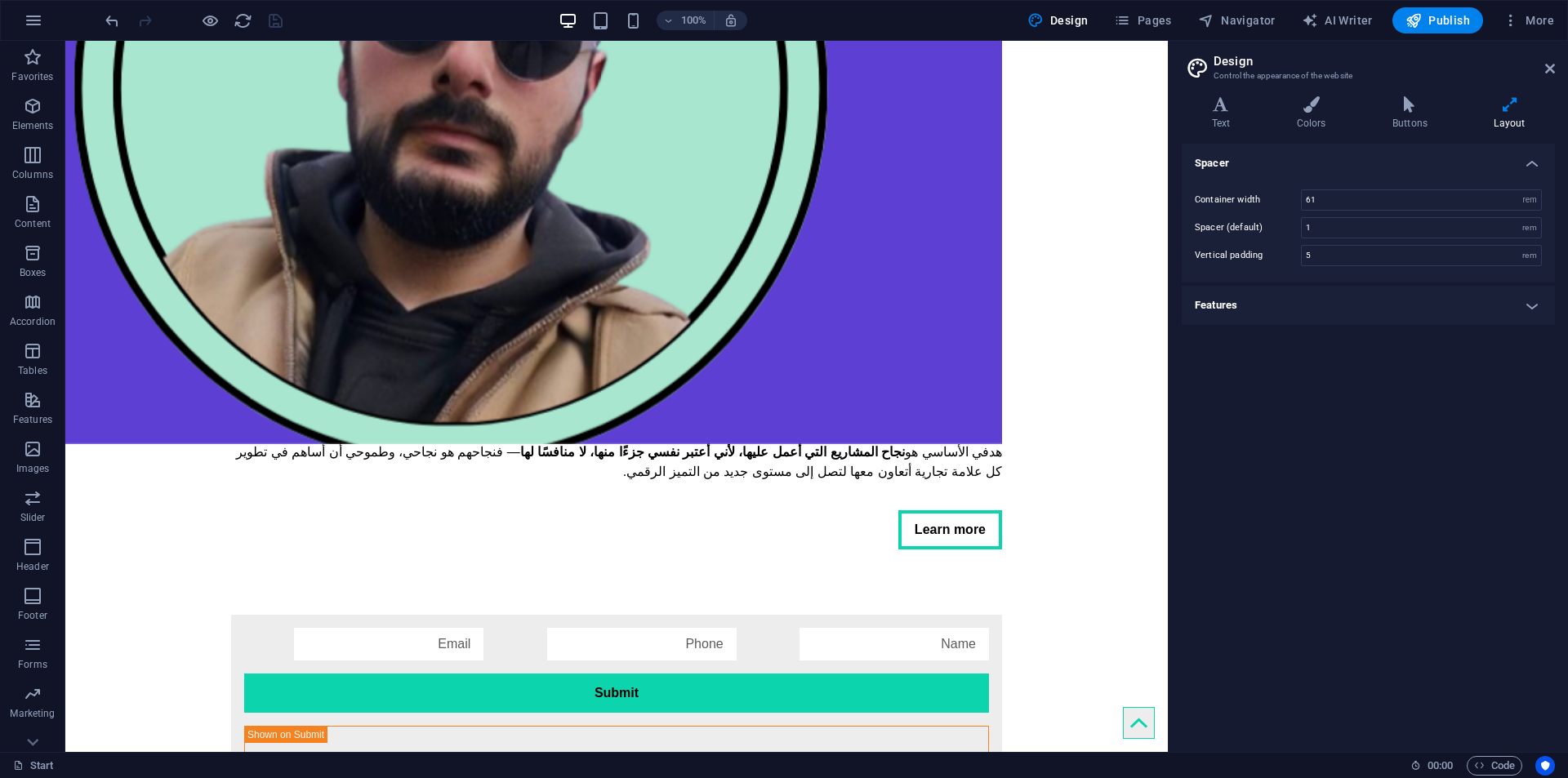
click at [1373, 92] on div "Variants Text Colors Buttons Layout Text Standard Bold Links Font color Font -a…" at bounding box center [1368, 417] width 399 height 668
click at [1395, 101] on icon at bounding box center [1410, 104] width 95 height 16
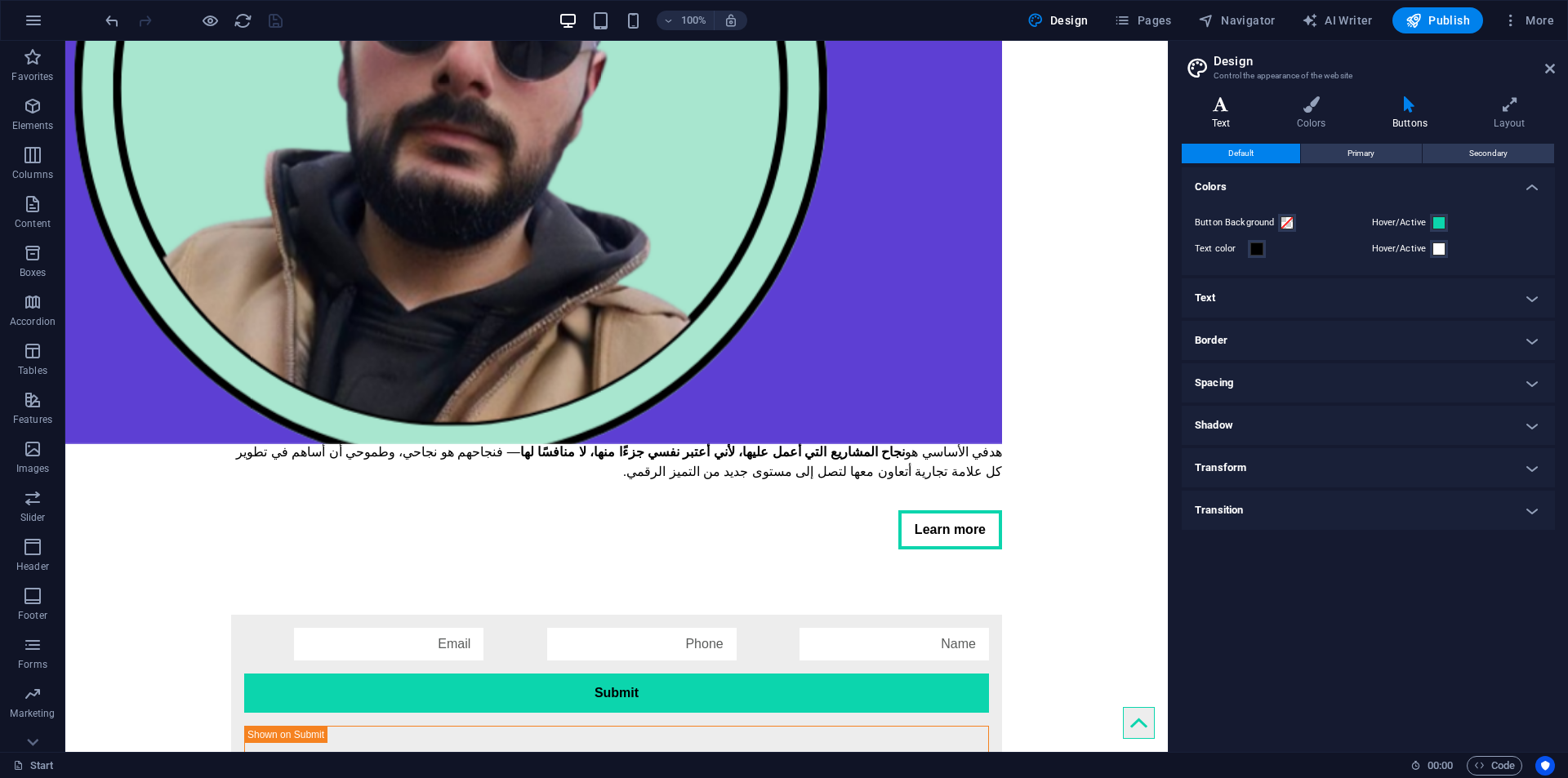
click at [1224, 100] on icon at bounding box center [1221, 104] width 79 height 16
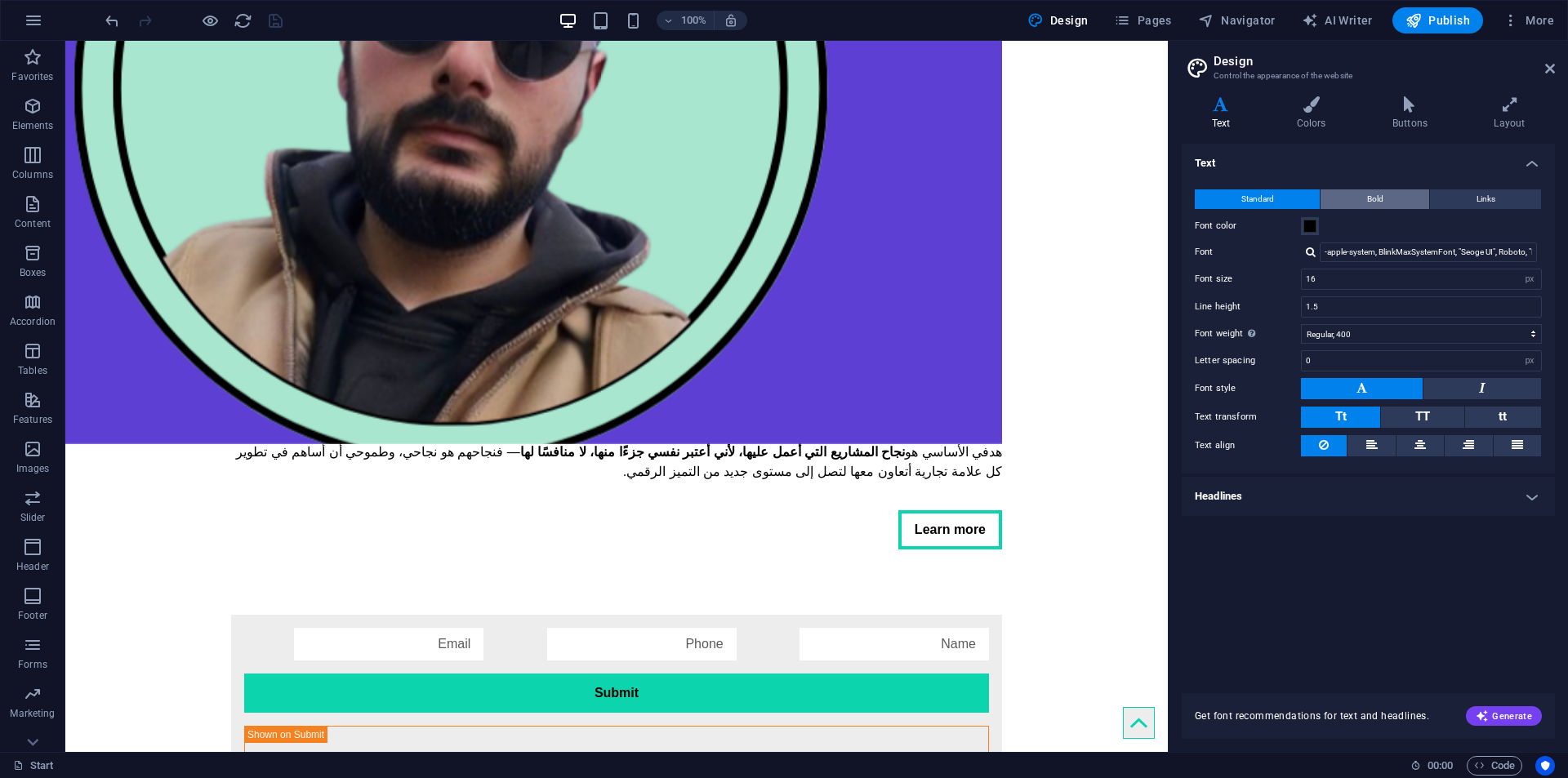
click at [1381, 204] on span "Bold" at bounding box center [1375, 199] width 16 height 19
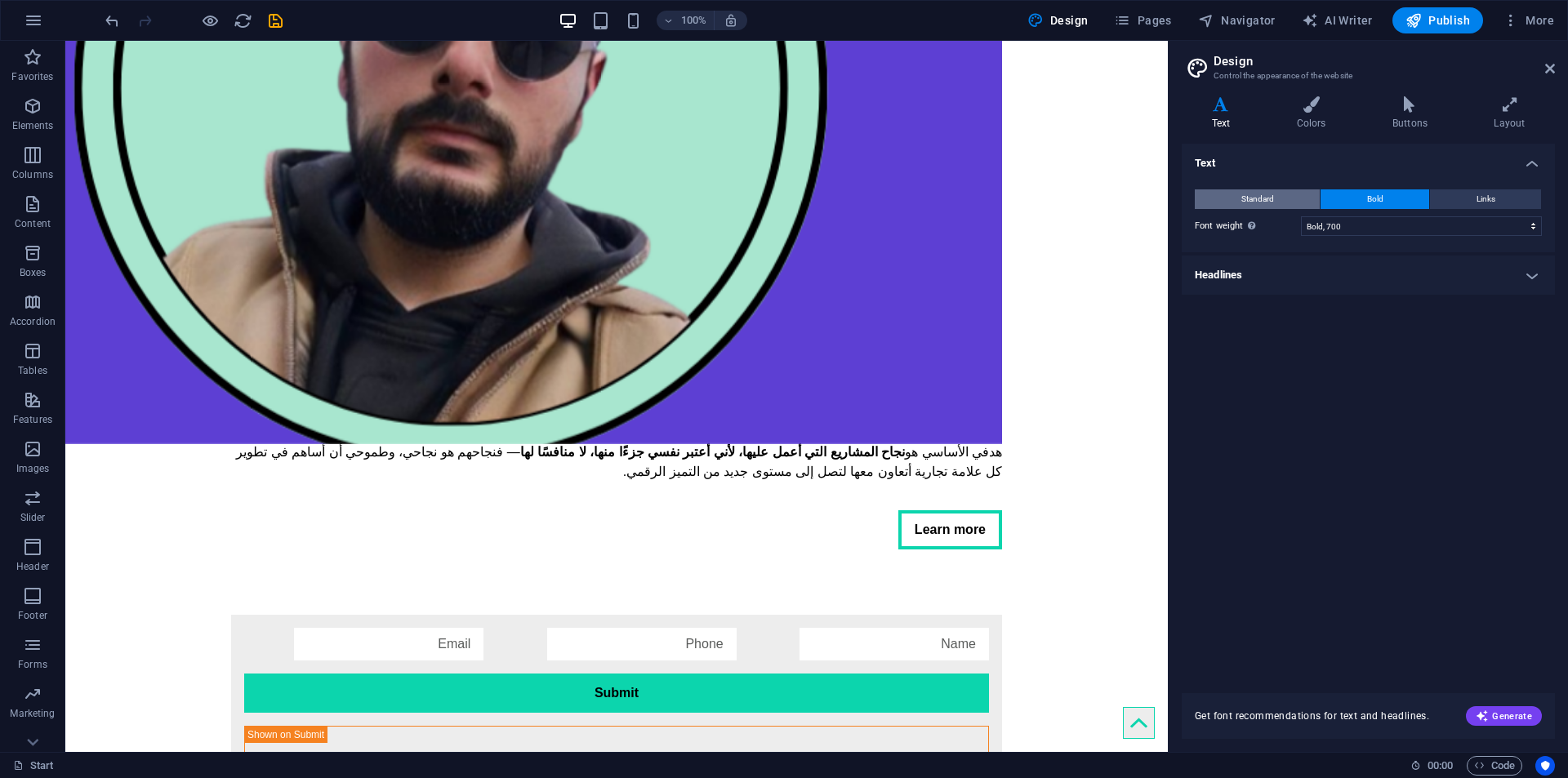
click at [1244, 195] on span "Standard" at bounding box center [1257, 199] width 33 height 19
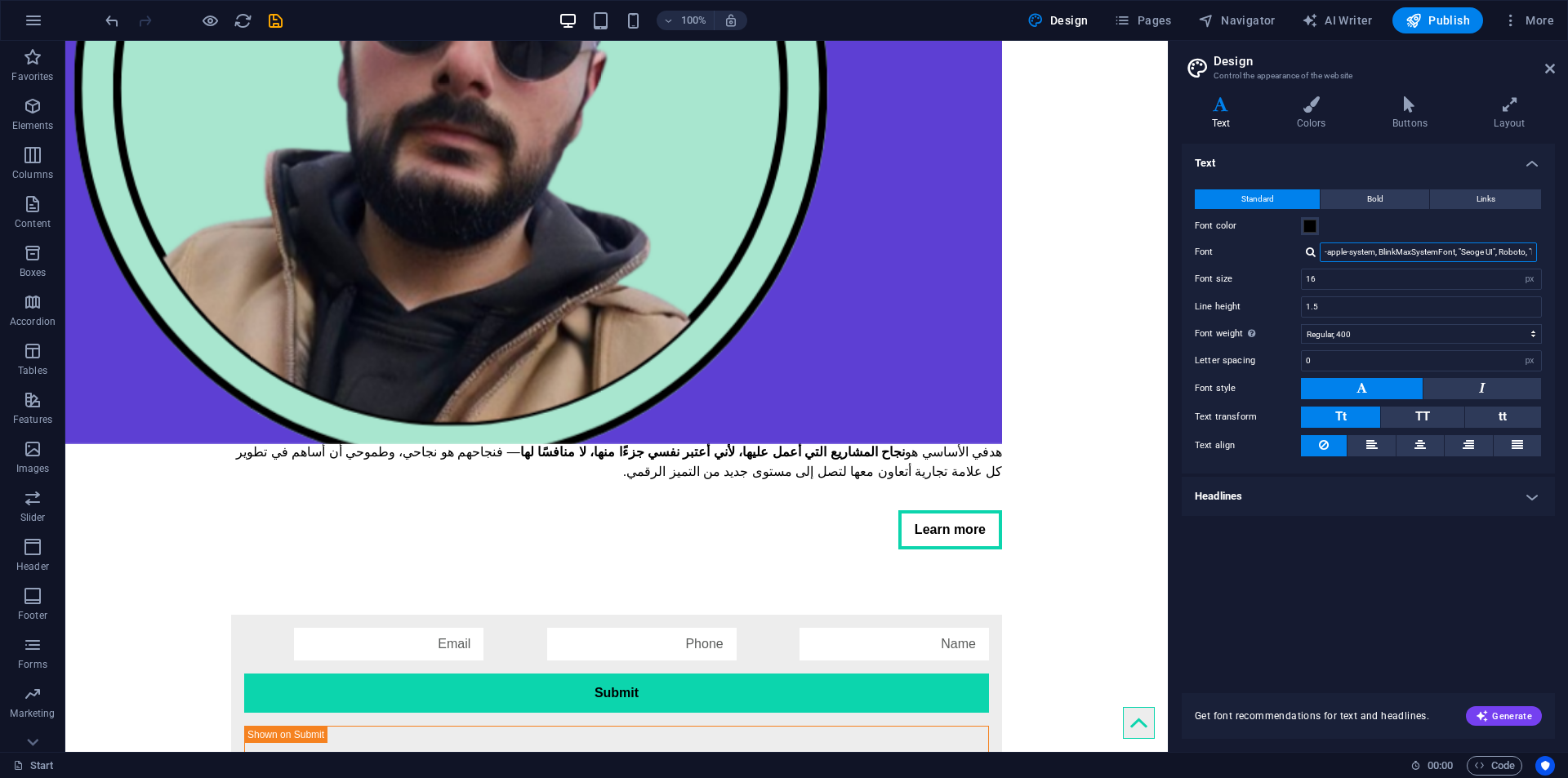
click at [1356, 255] on input "-apple-system, BlinkMaxSystemFont, "Seoge UI", Roboto, "Helvetica Neue", Arial,…" at bounding box center [1428, 252] width 217 height 19
drag, startPoint x: 1477, startPoint y: 257, endPoint x: 1235, endPoint y: 245, distance: 242.3
click at [1235, 245] on div "Font -apple-system, BlinkMaxSystemFont, "Seoge UI", Roboto, "Helvetica Neue", A…" at bounding box center [1368, 252] width 347 height 19
click at [1395, 260] on input "-apple-system, BlinkMaxSystemFont, "Seoge UI", Roboto, "Helvetica Neue", Arial,…" at bounding box center [1428, 252] width 217 height 19
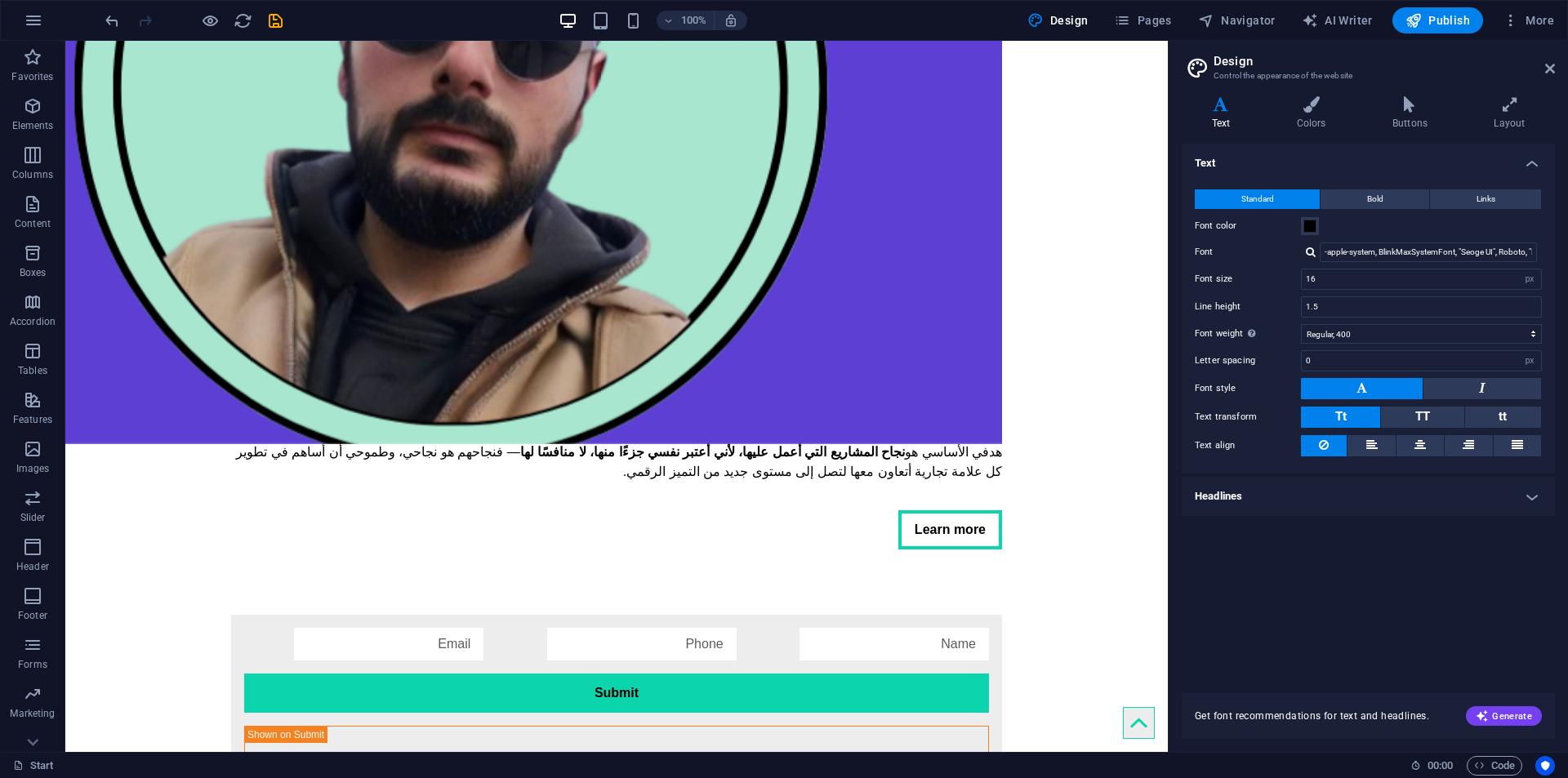
click at [1307, 249] on div at bounding box center [1311, 251] width 10 height 11
click at [1364, 317] on div "Manage fonts →" at bounding box center [1431, 316] width 216 height 20
select select "popularity"
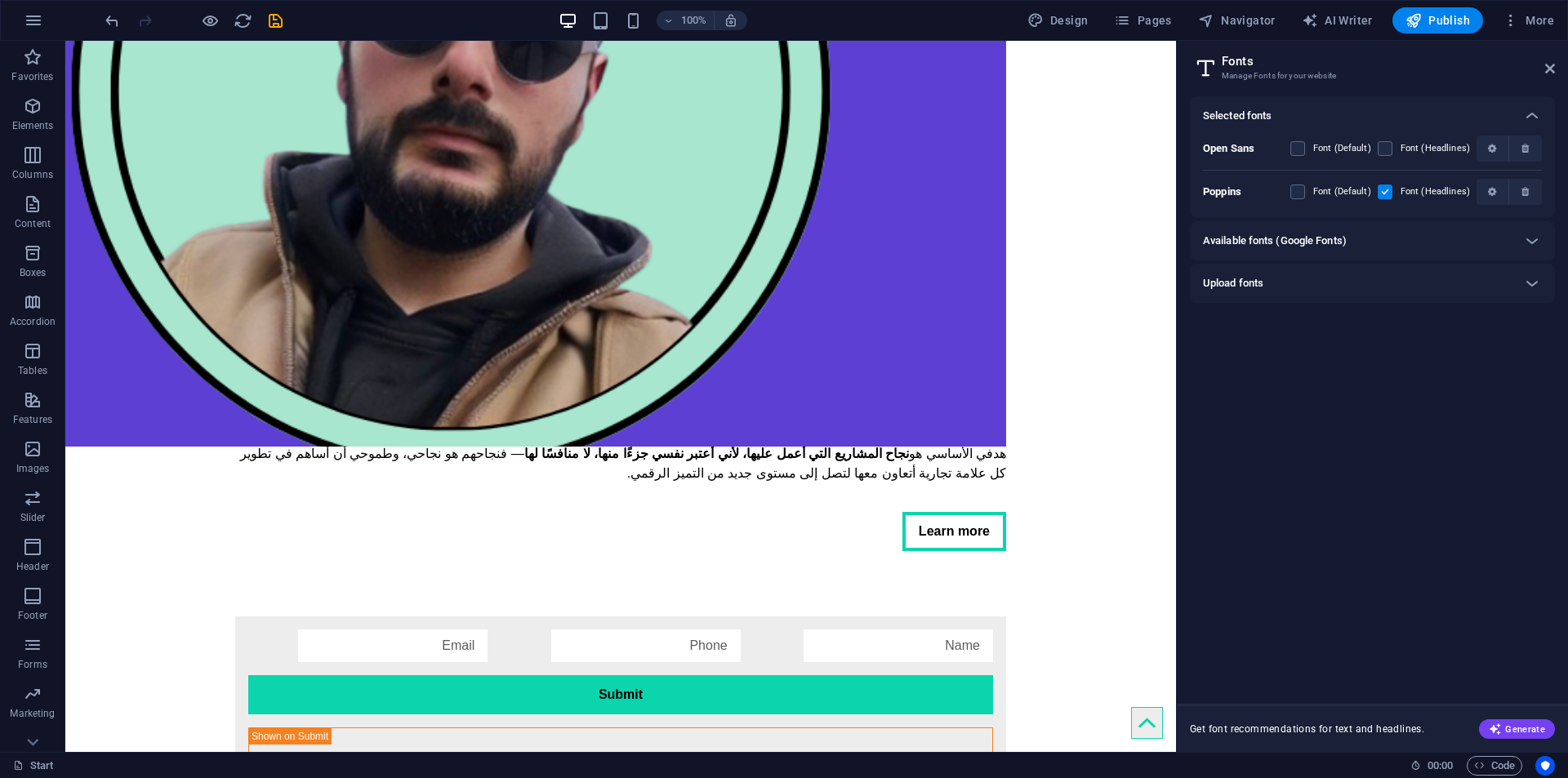
scroll to position [3365, 0]
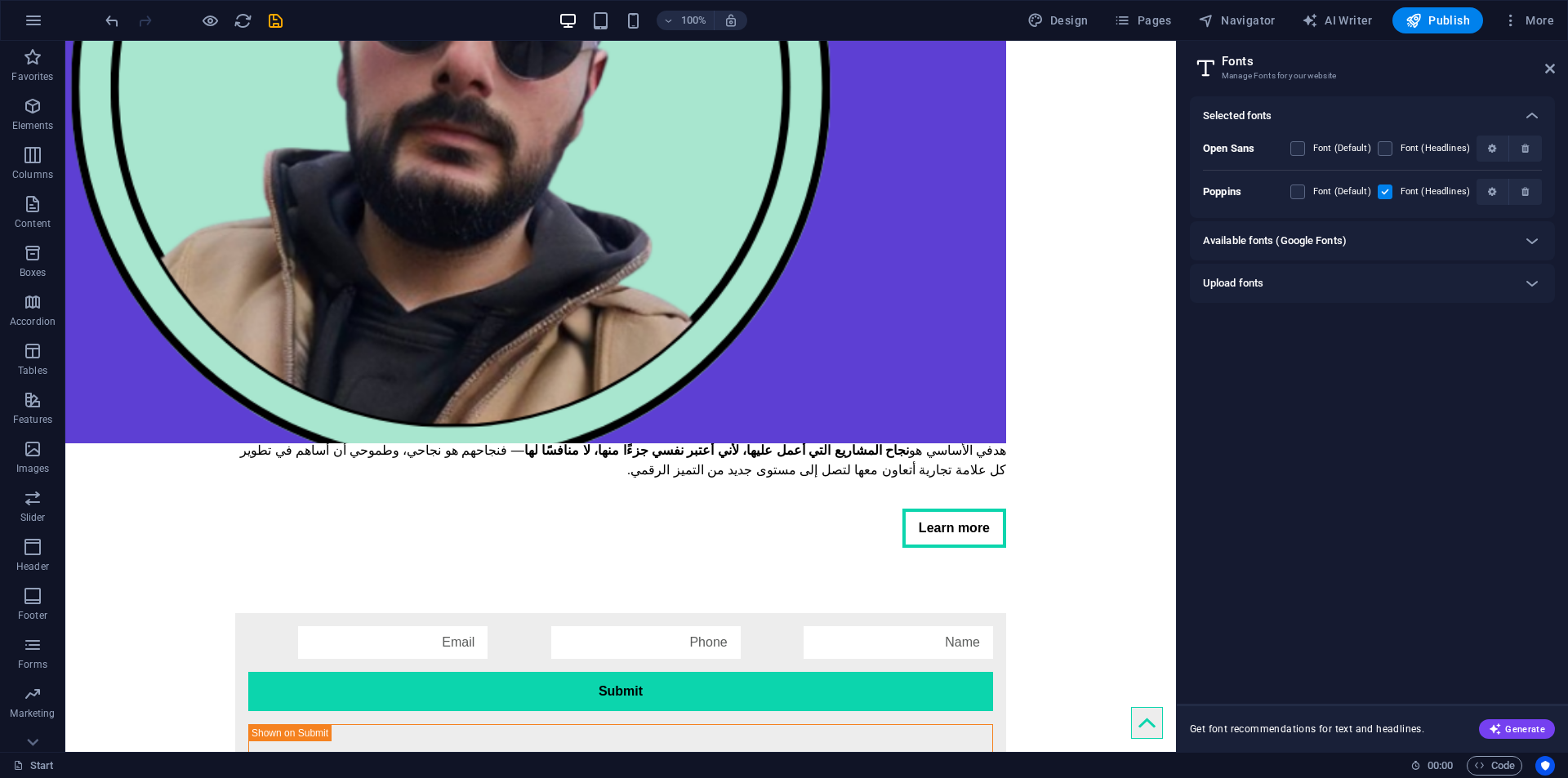
click at [1241, 241] on h6 "Available fonts (Google Fonts)" at bounding box center [1275, 240] width 144 height 19
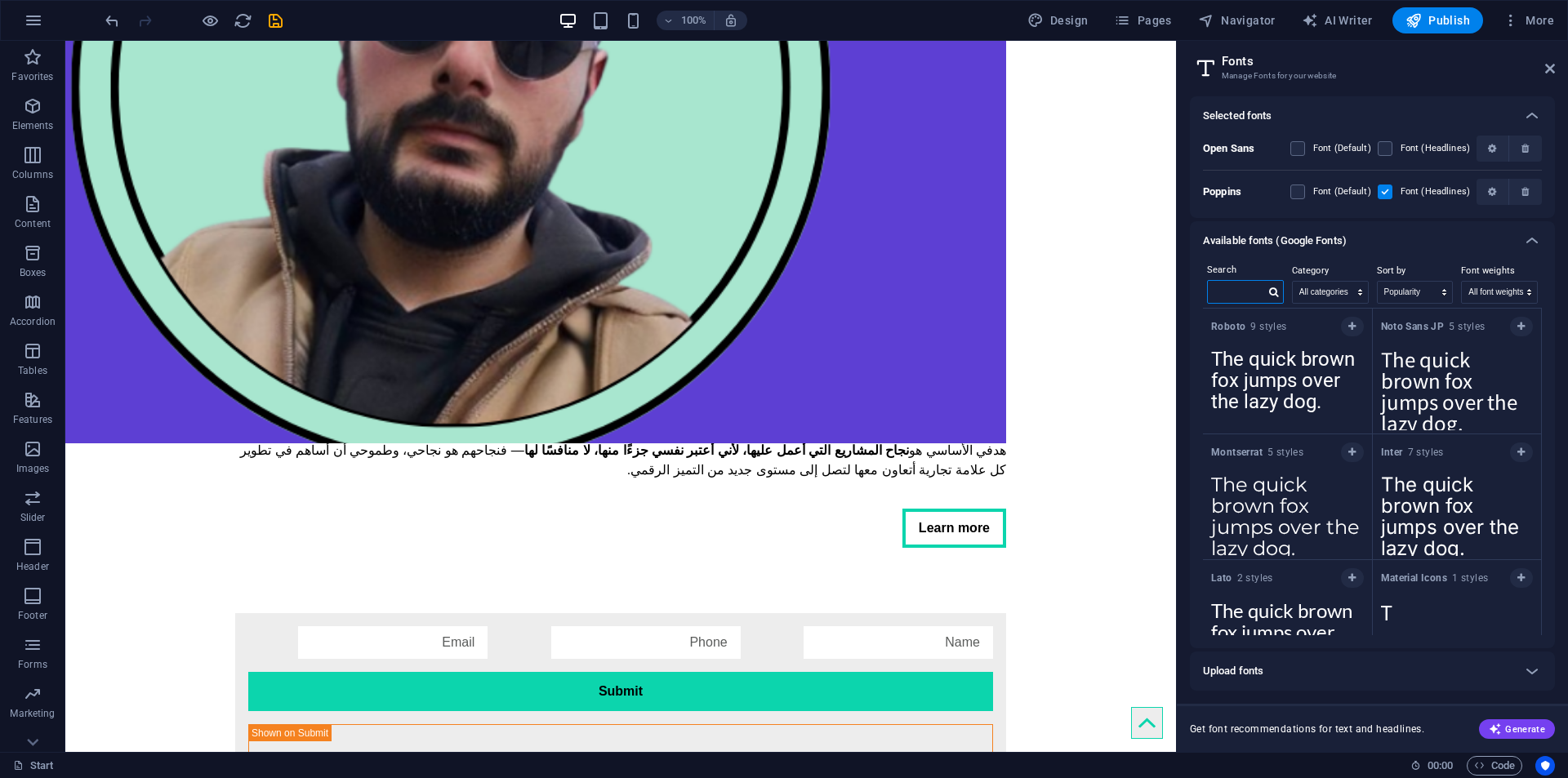
click at [1236, 294] on input "text" at bounding box center [1236, 291] width 58 height 21
paste input "Tajawal"
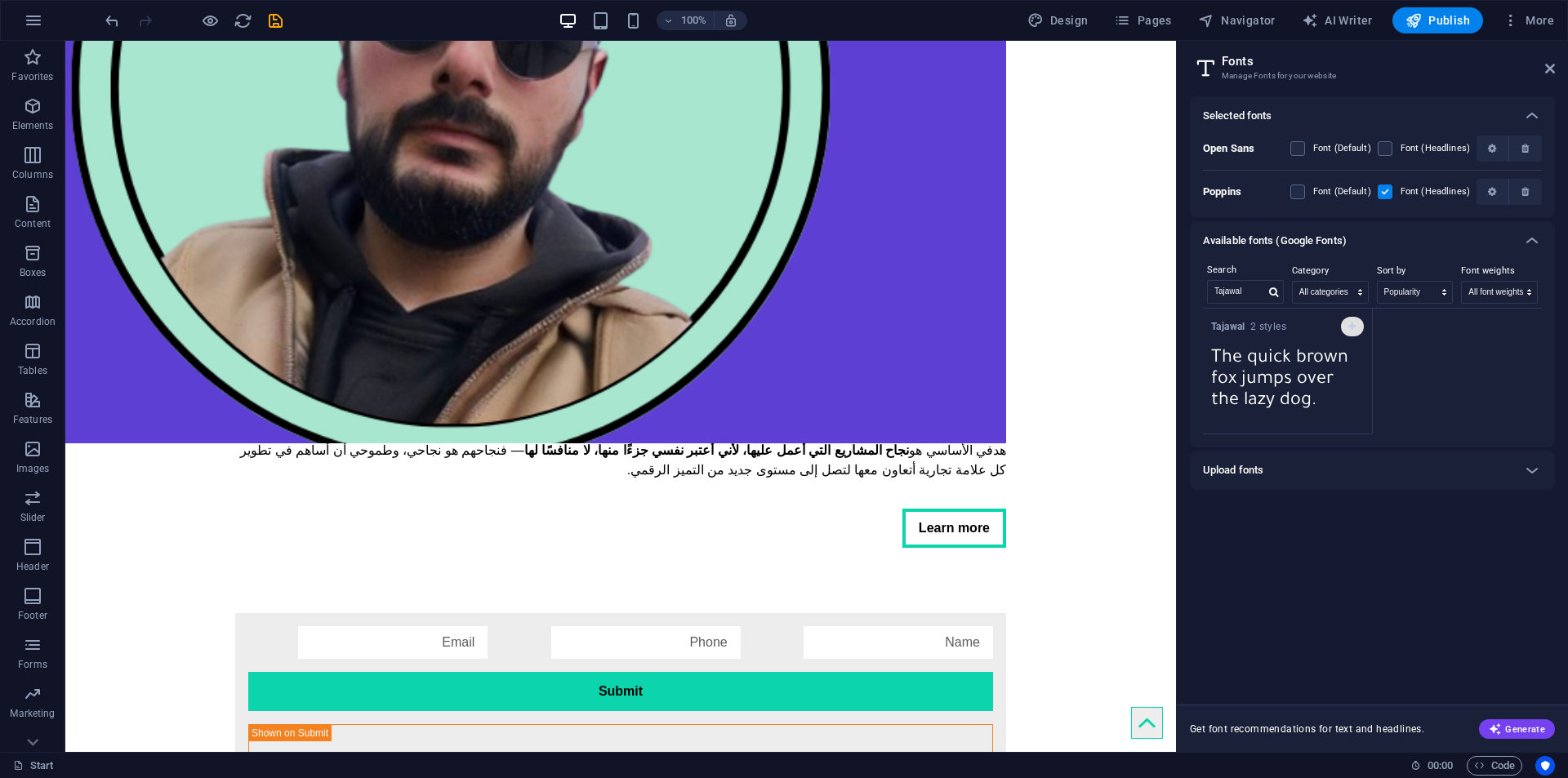
click at [1352, 331] on button "button" at bounding box center [1352, 326] width 23 height 19
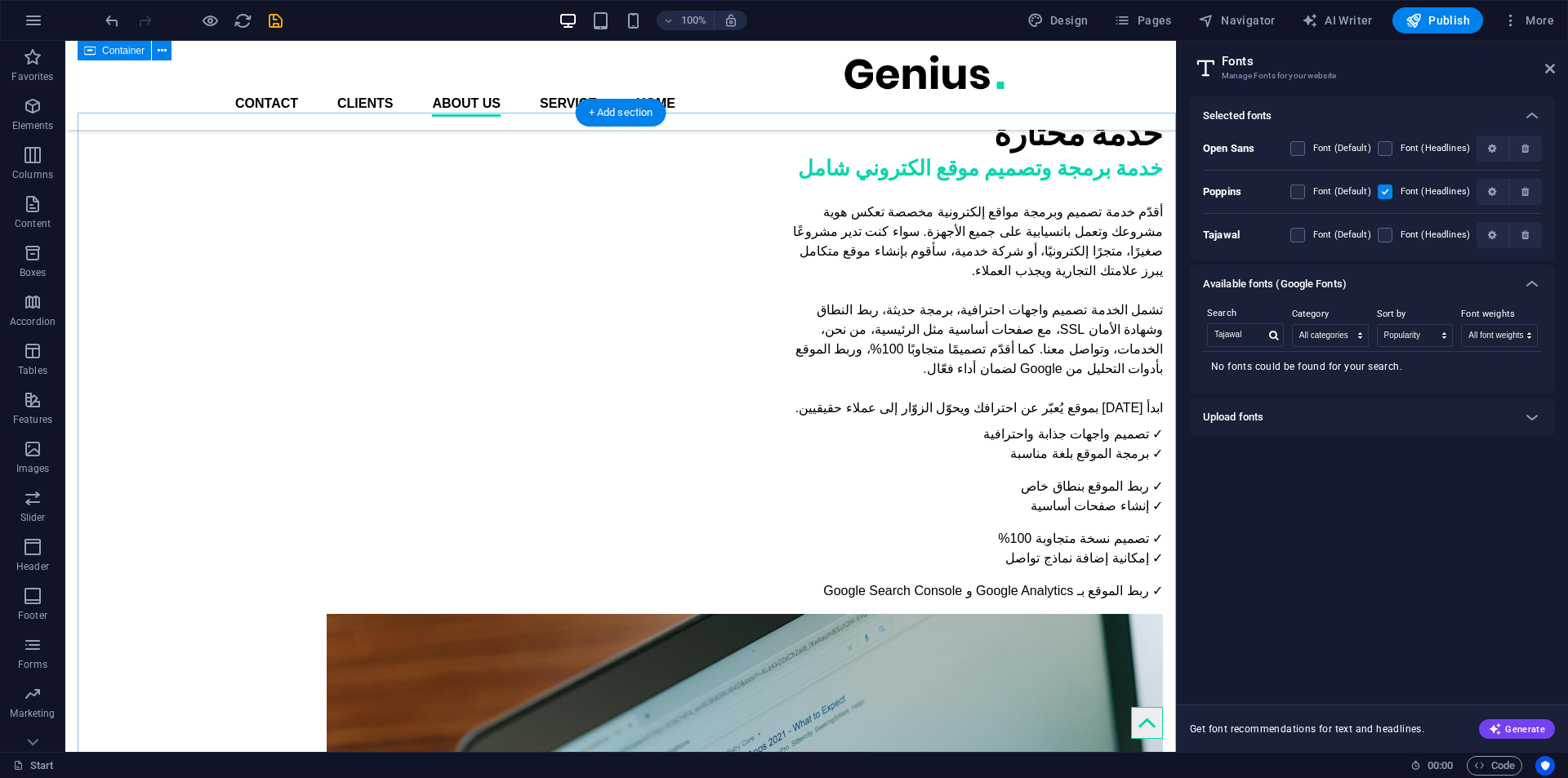
scroll to position [1488, 0]
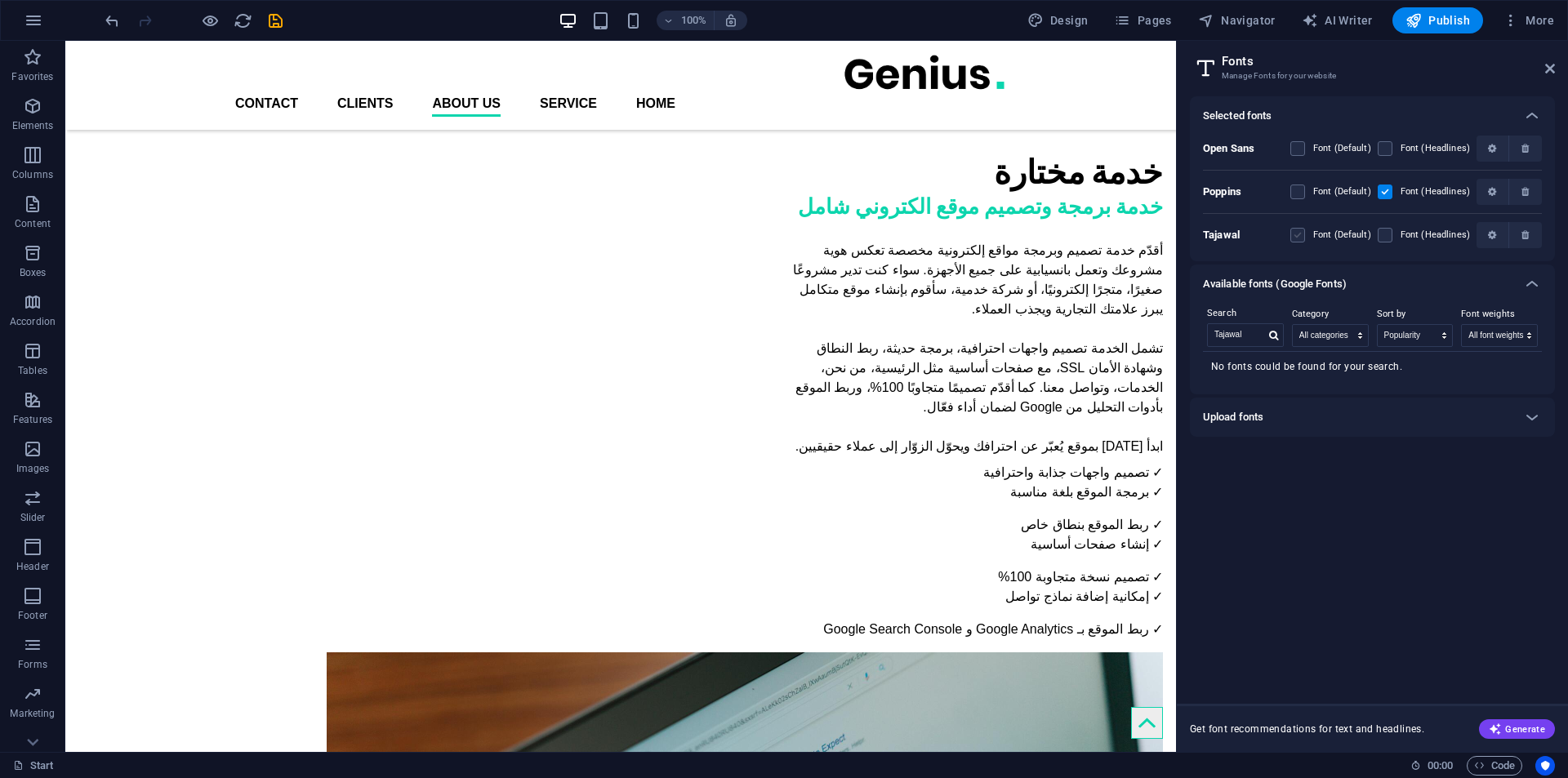
click at [1303, 231] on label at bounding box center [1297, 234] width 14 height 14
click at [0, 0] on input "checkbox" at bounding box center [0, 0] width 0 height 0
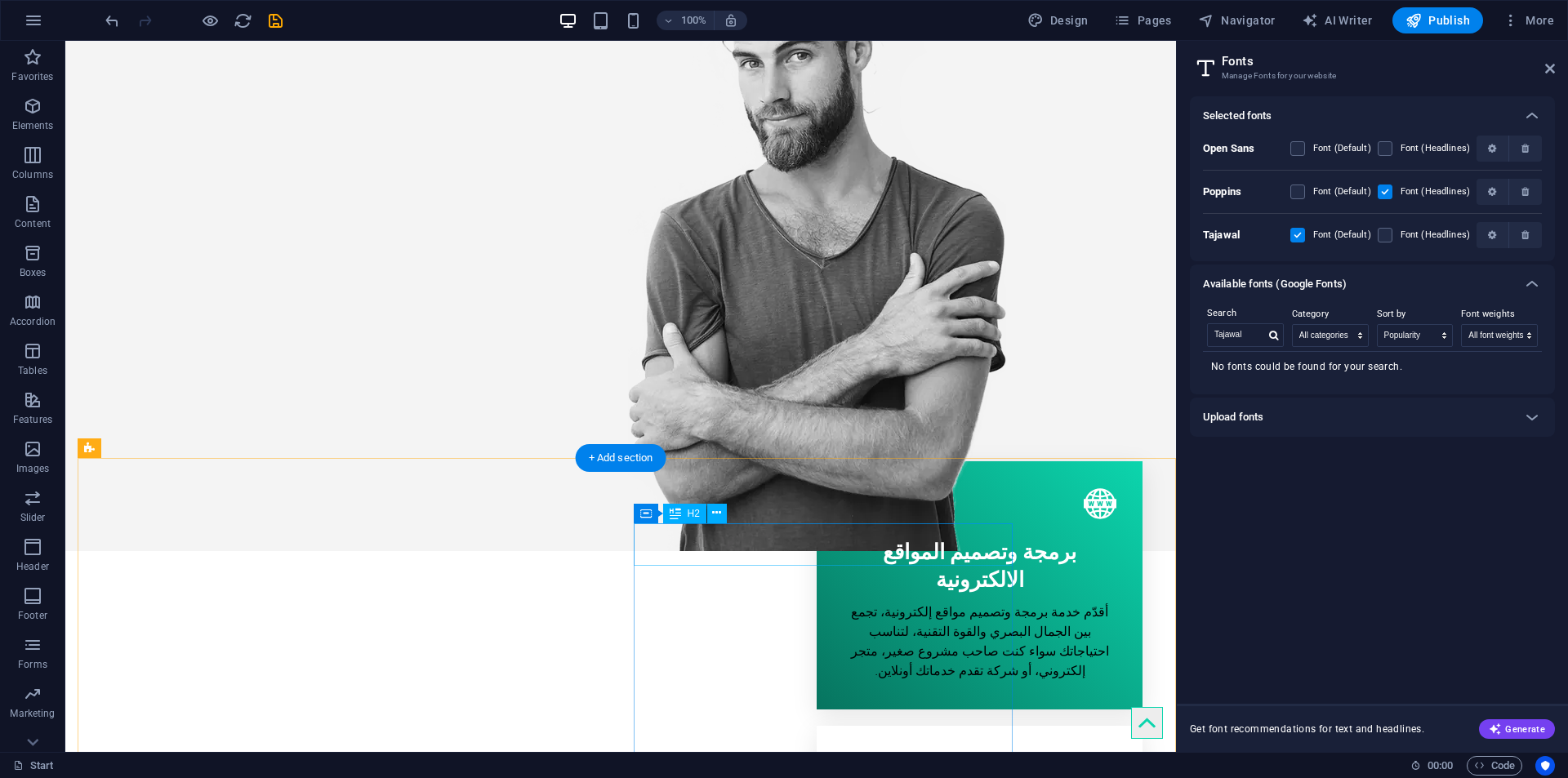
scroll to position [447, 0]
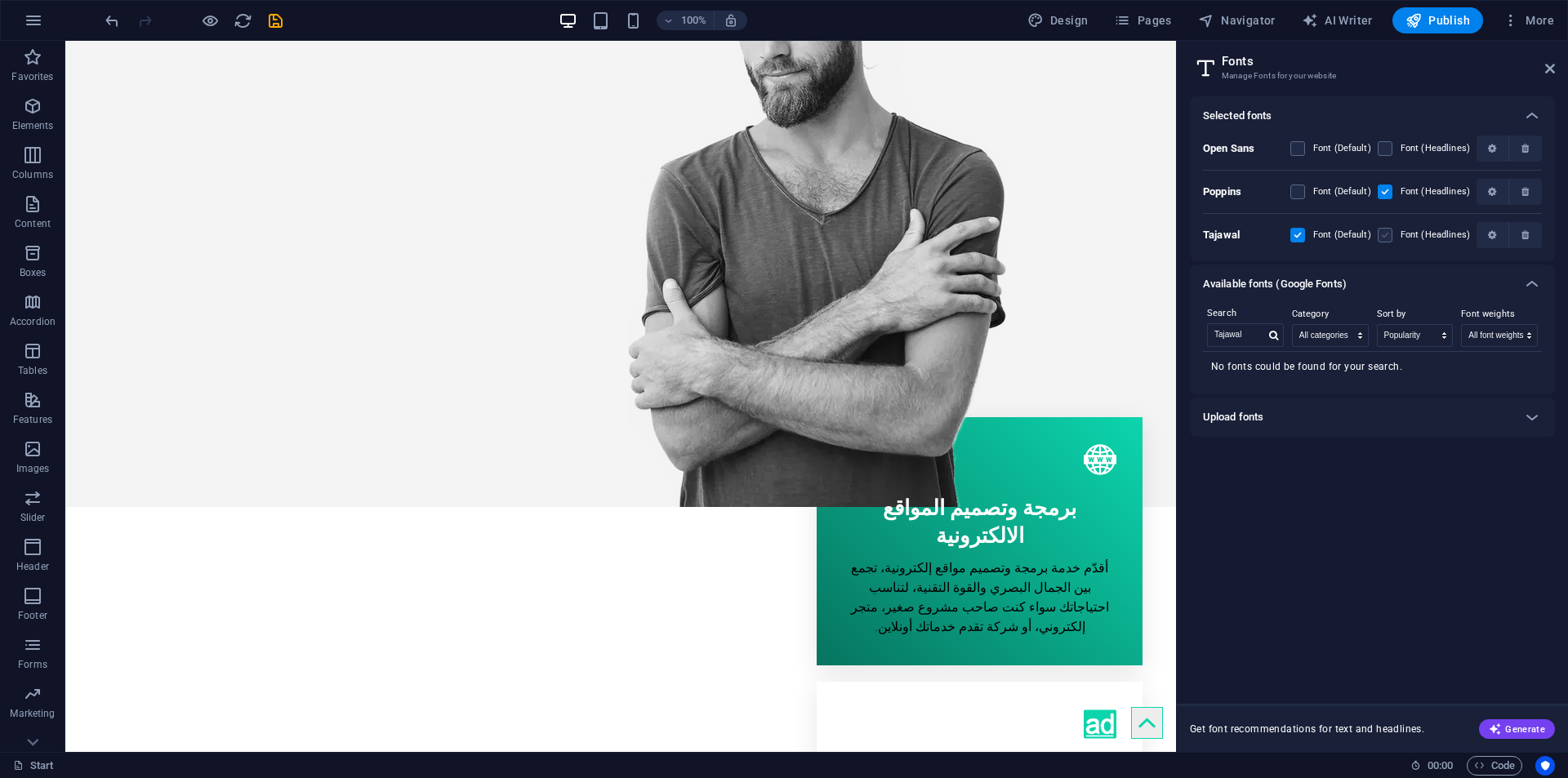
click at [1381, 232] on label at bounding box center [1384, 234] width 14 height 14
click at [0, 0] on input "checkbox" at bounding box center [0, 0] width 0 height 0
click at [1389, 150] on label at bounding box center [1384, 148] width 14 height 14
click at [0, 0] on Sans "checkbox" at bounding box center [0, 0] width 0 height 0
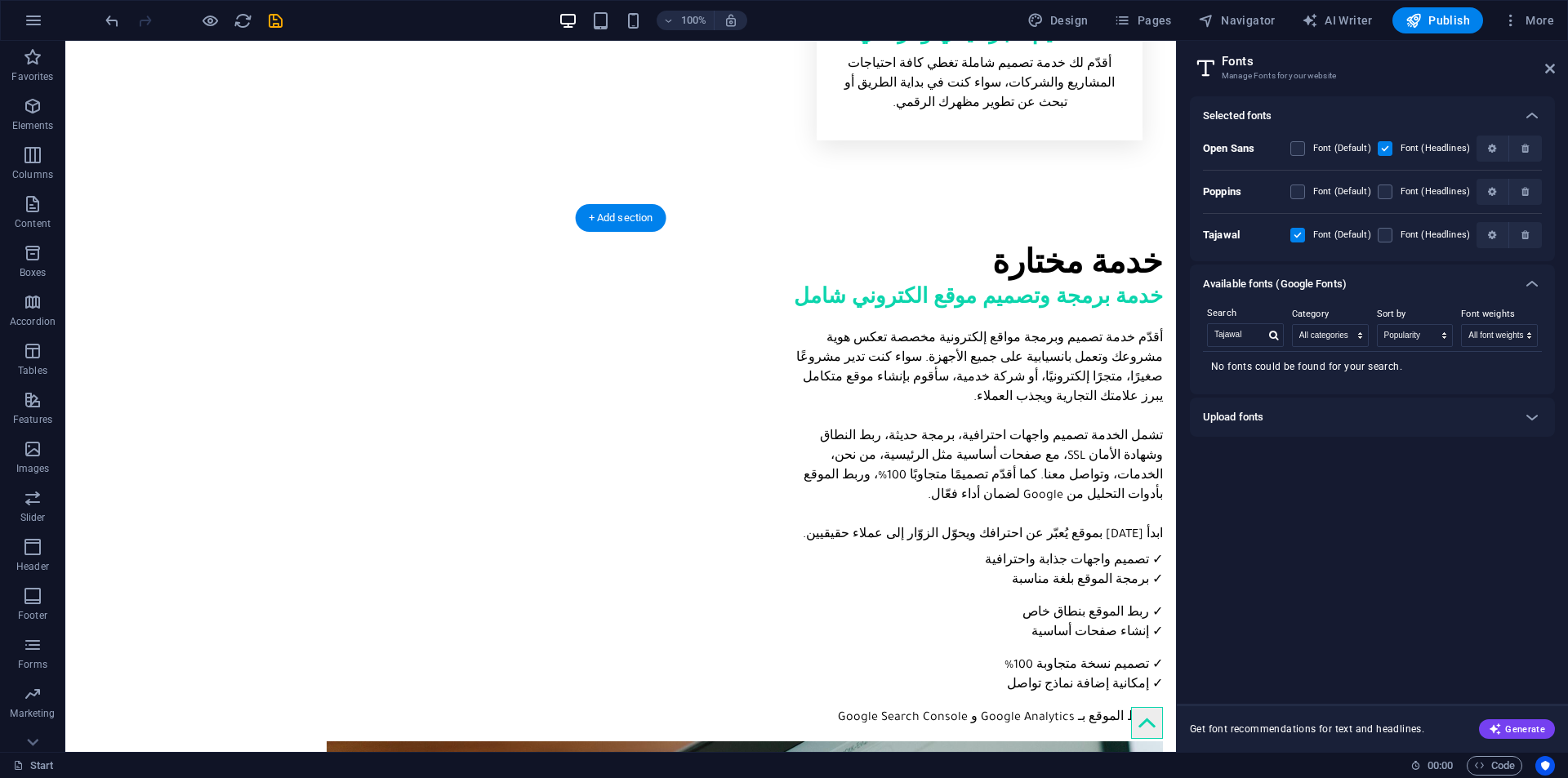
scroll to position [1426, 0]
click at [1243, 335] on input "Tajawal" at bounding box center [1236, 334] width 58 height 21
paste input "Cairo"
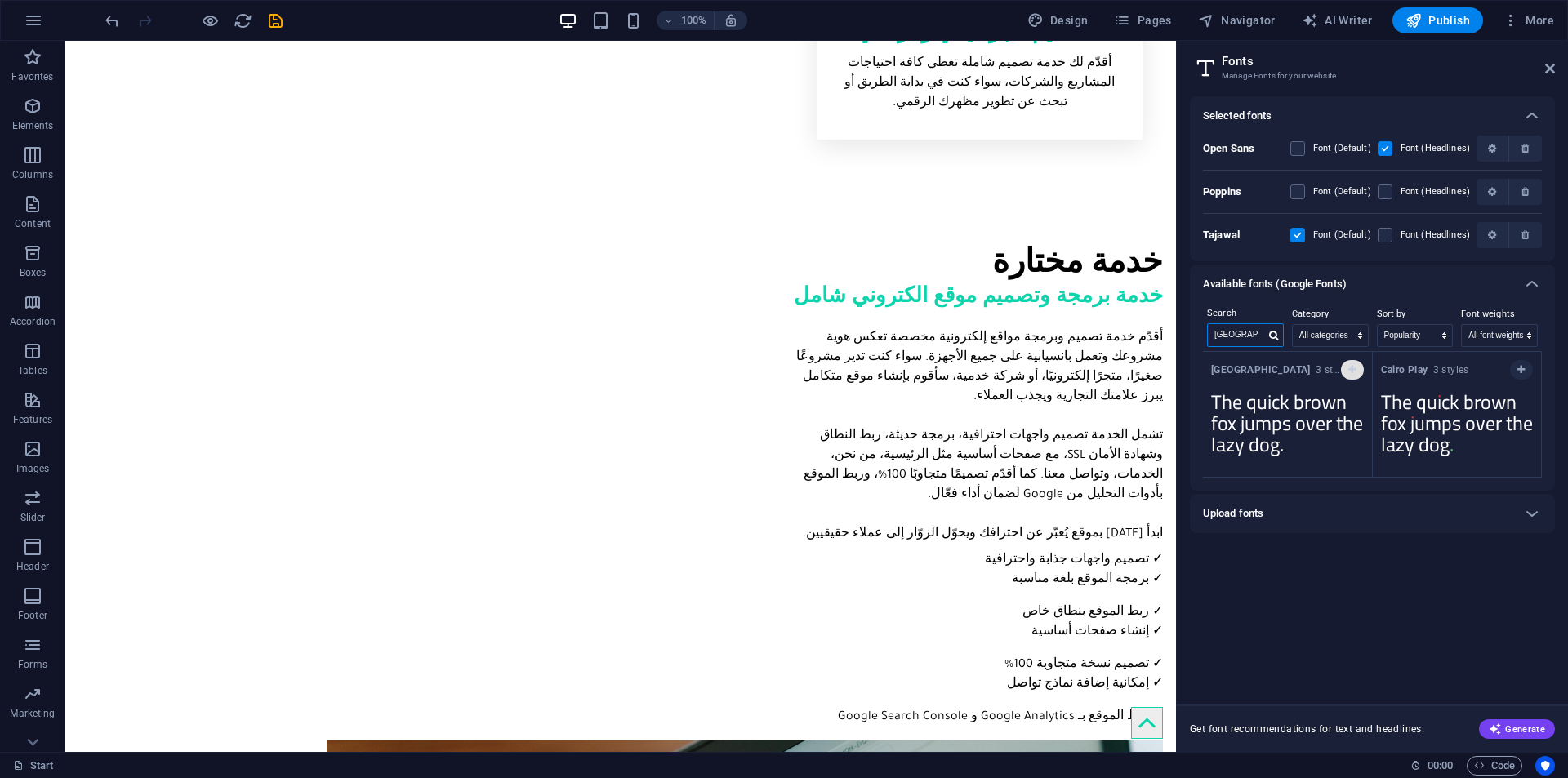
type input "Cairo"
click at [1354, 373] on icon "button" at bounding box center [1351, 370] width 8 height 10
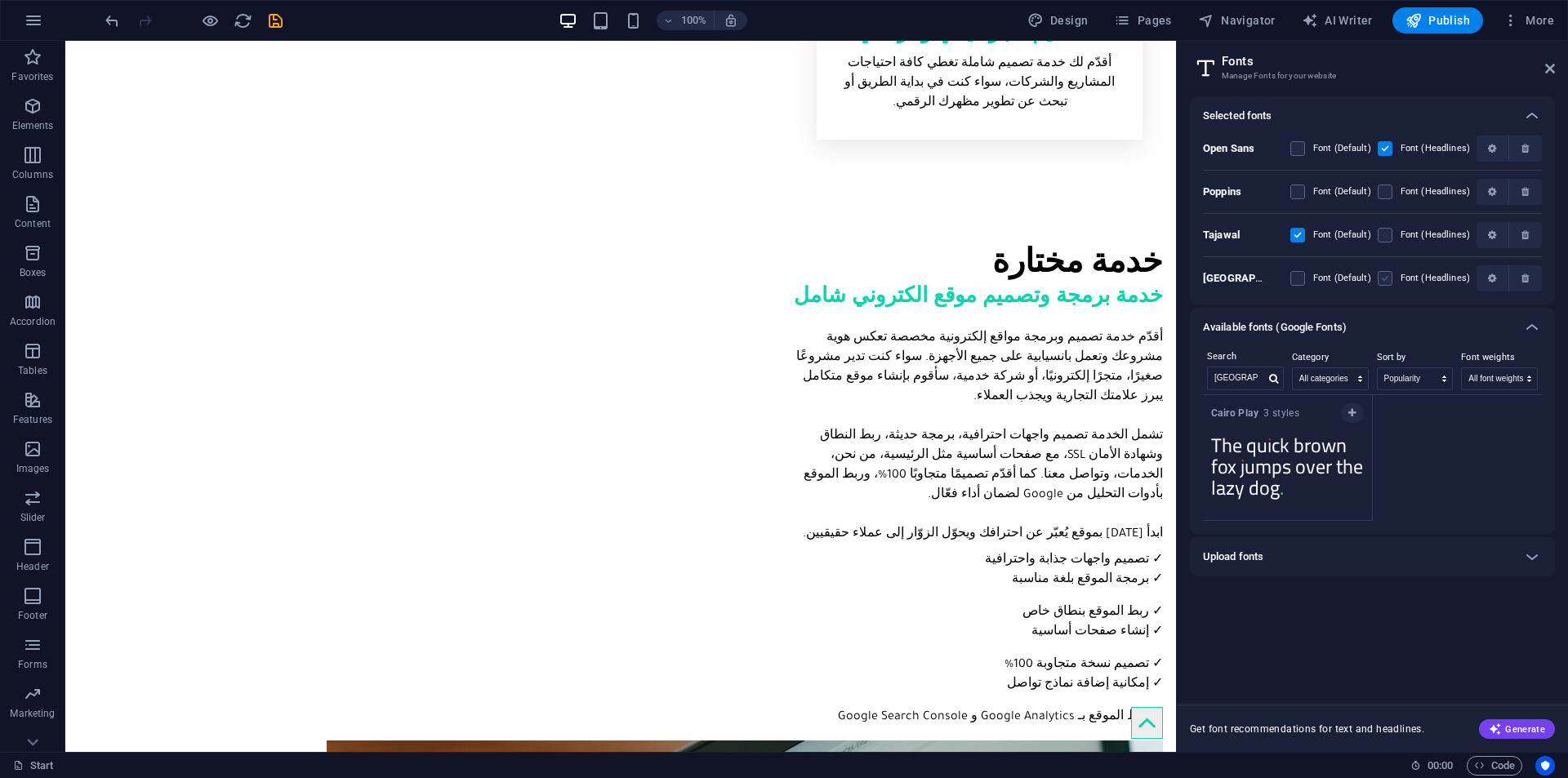
click at [1384, 273] on label at bounding box center [1384, 277] width 14 height 14
click at [0, 0] on input "checkbox" at bounding box center [0, 0] width 0 height 0
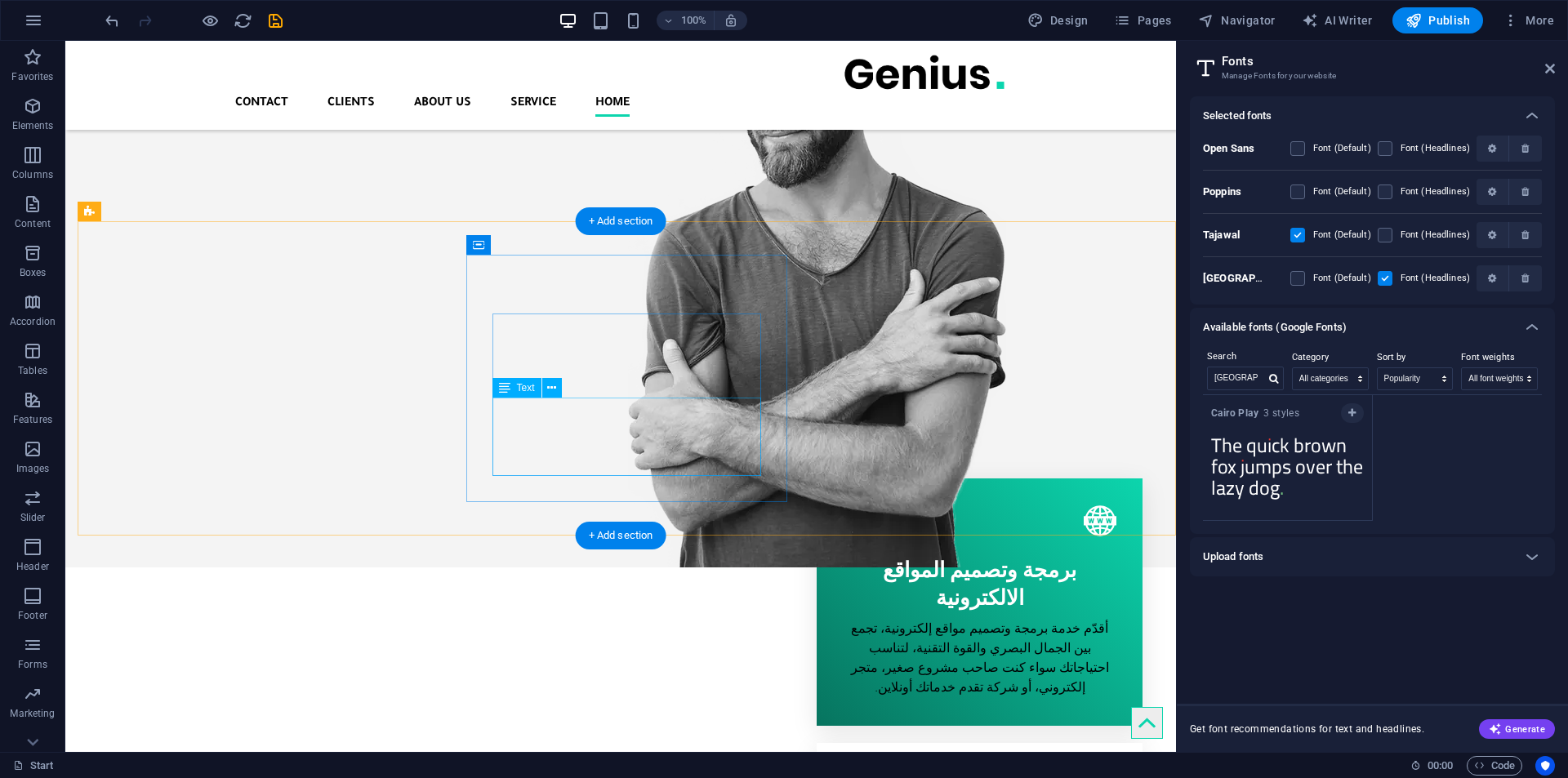
scroll to position [311, 0]
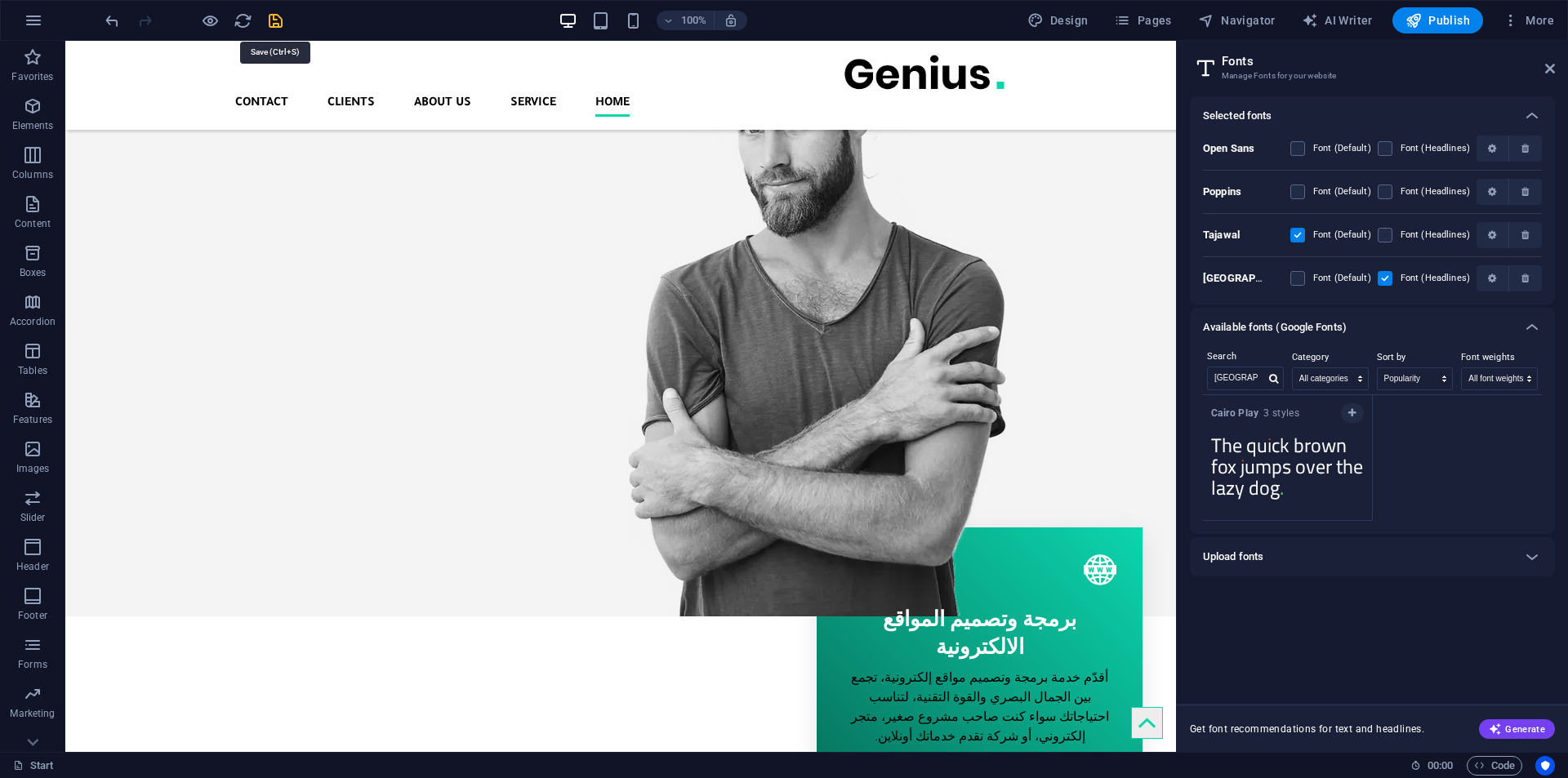
click at [267, 12] on icon "save" at bounding box center [276, 21] width 19 height 19
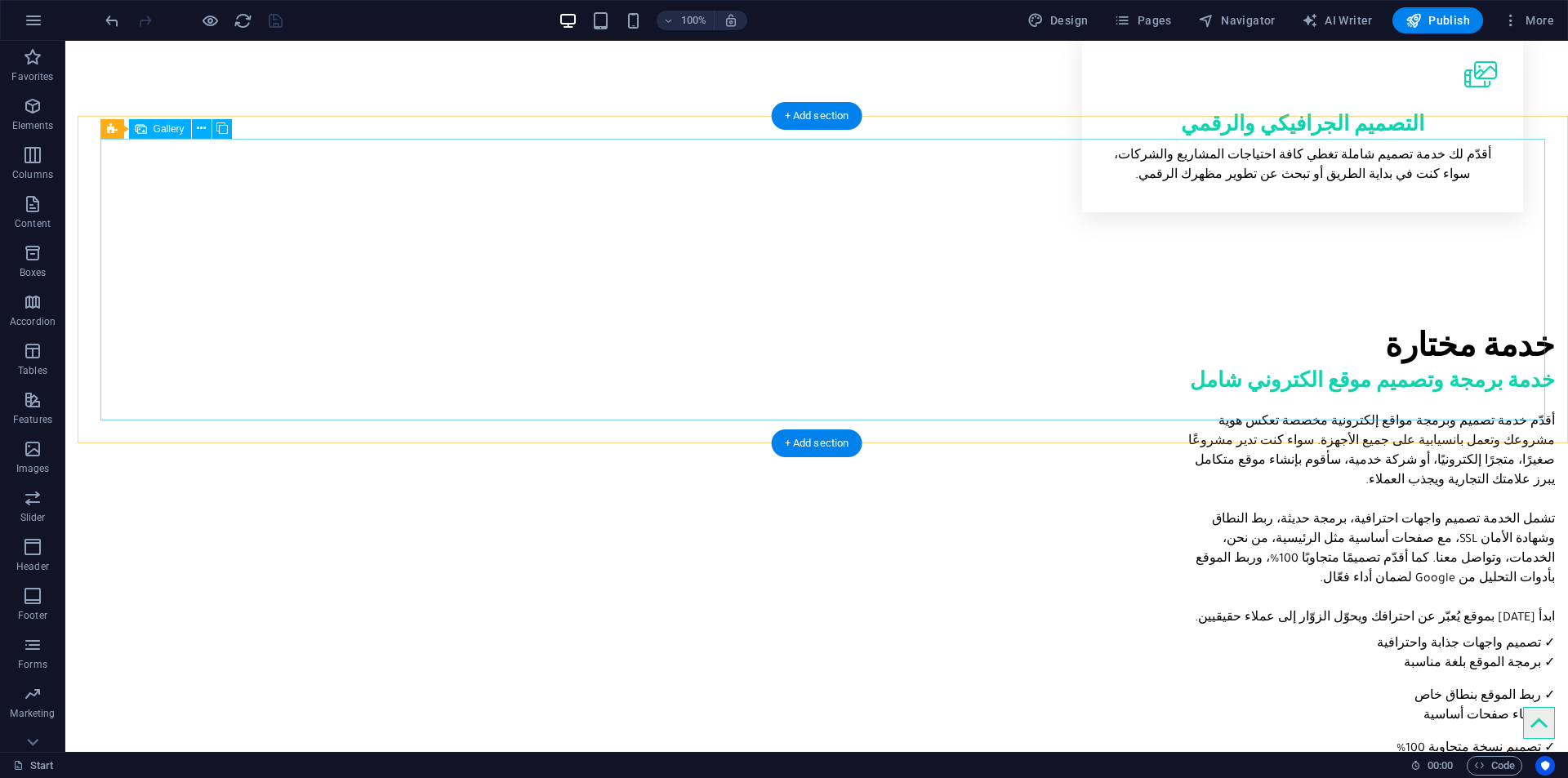
scroll to position [1617, 0]
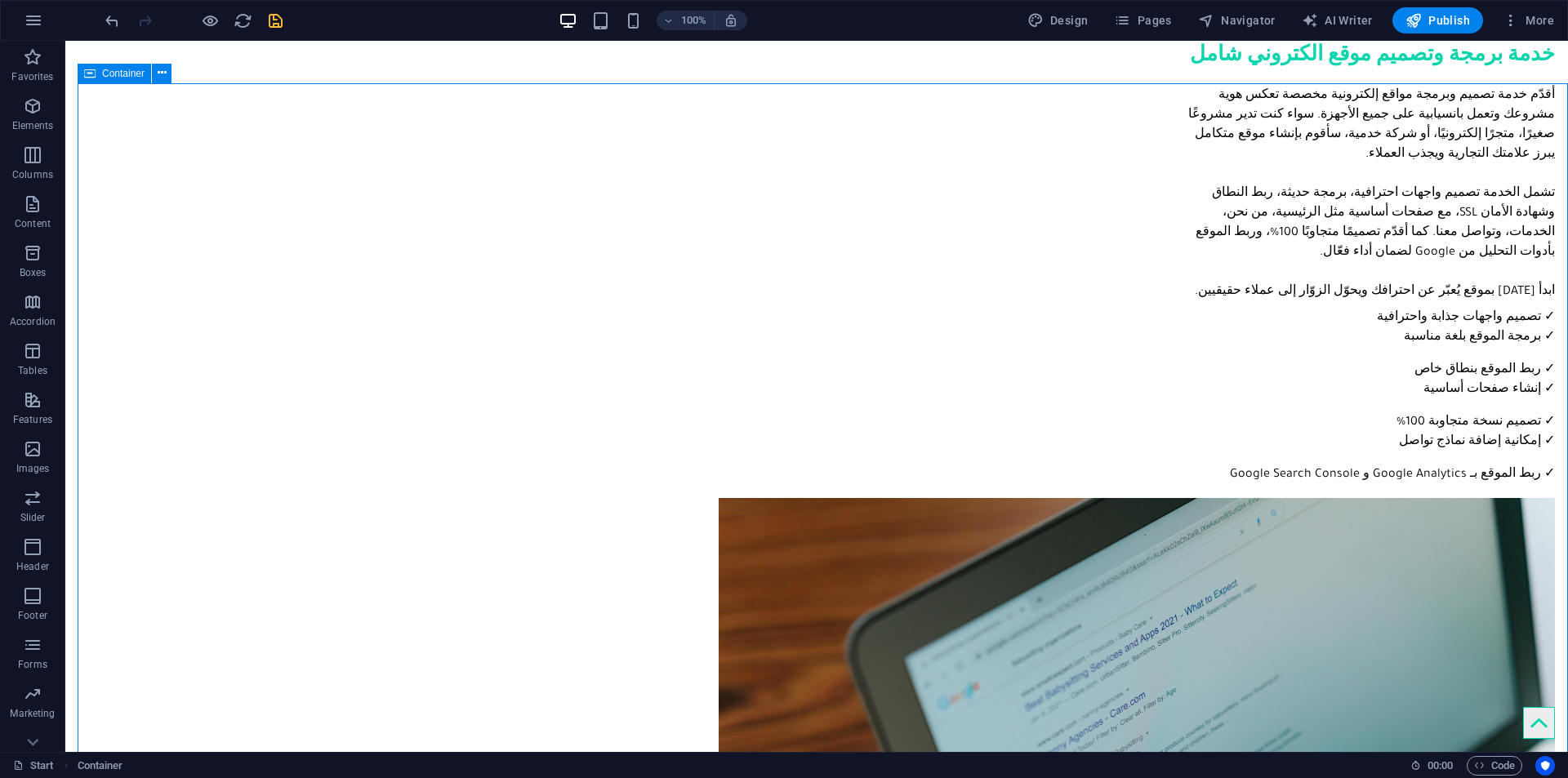
scroll to position [1650, 0]
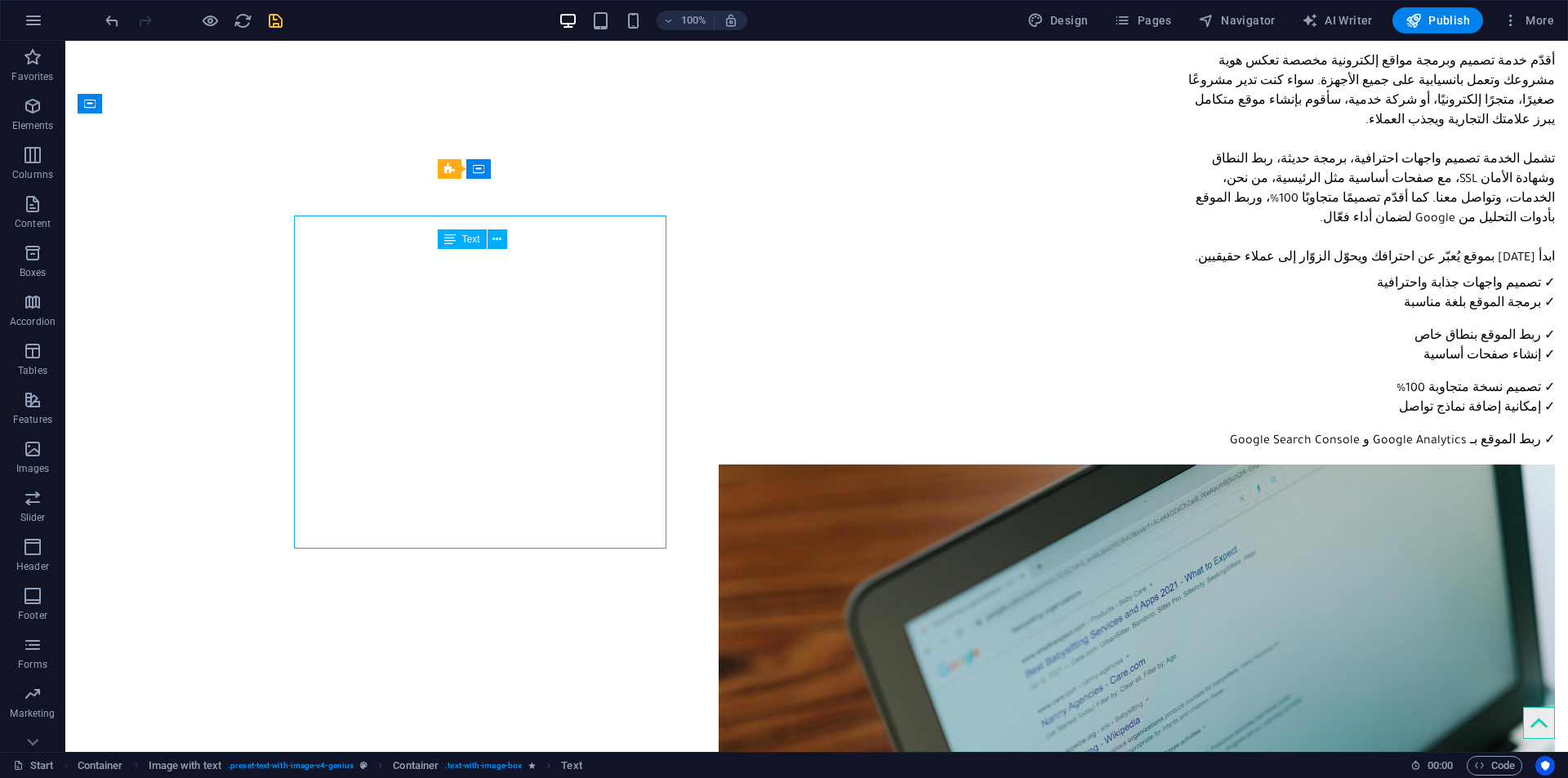
scroll to position [1620, 0]
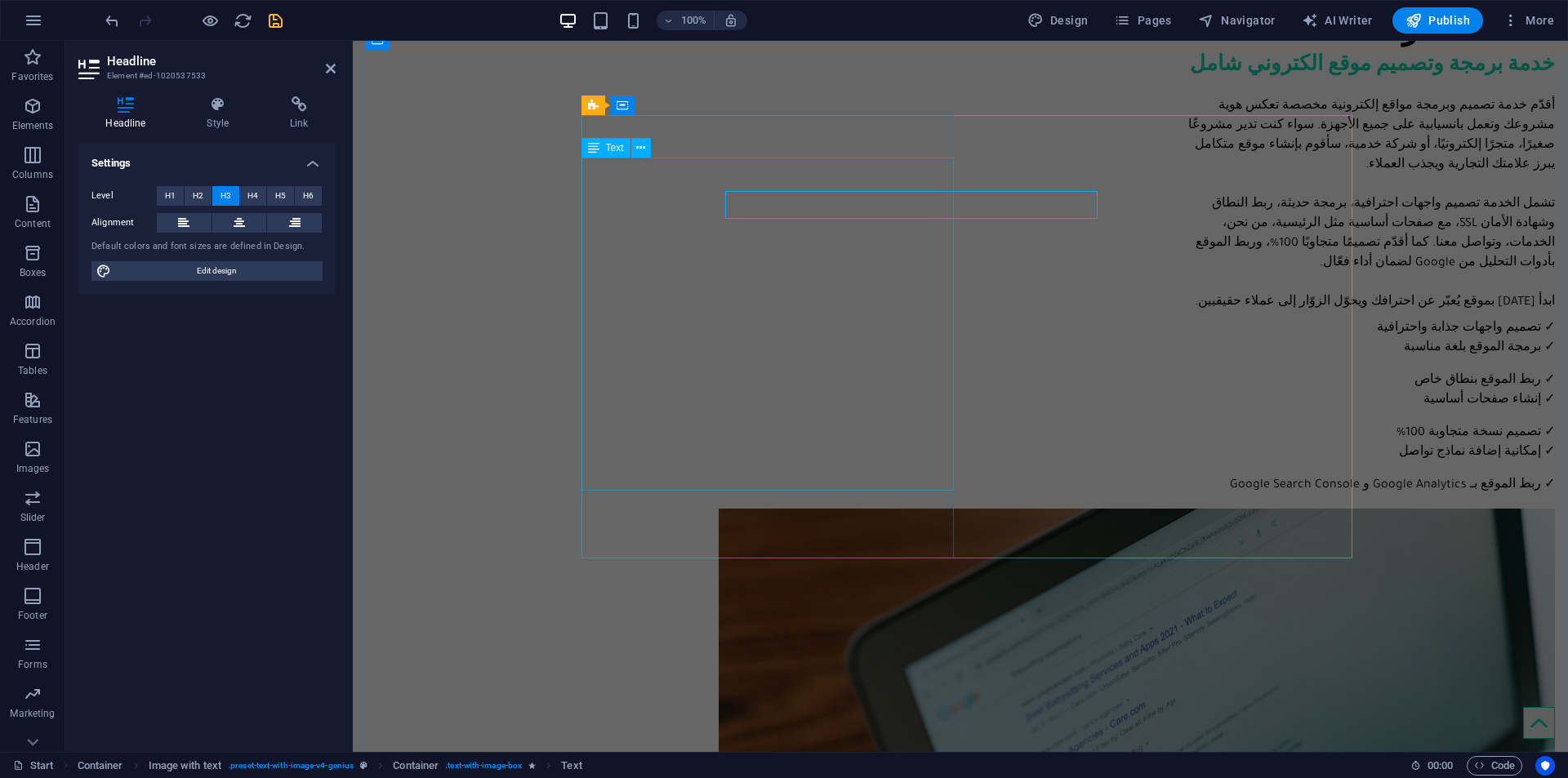
scroll to position [1650, 0]
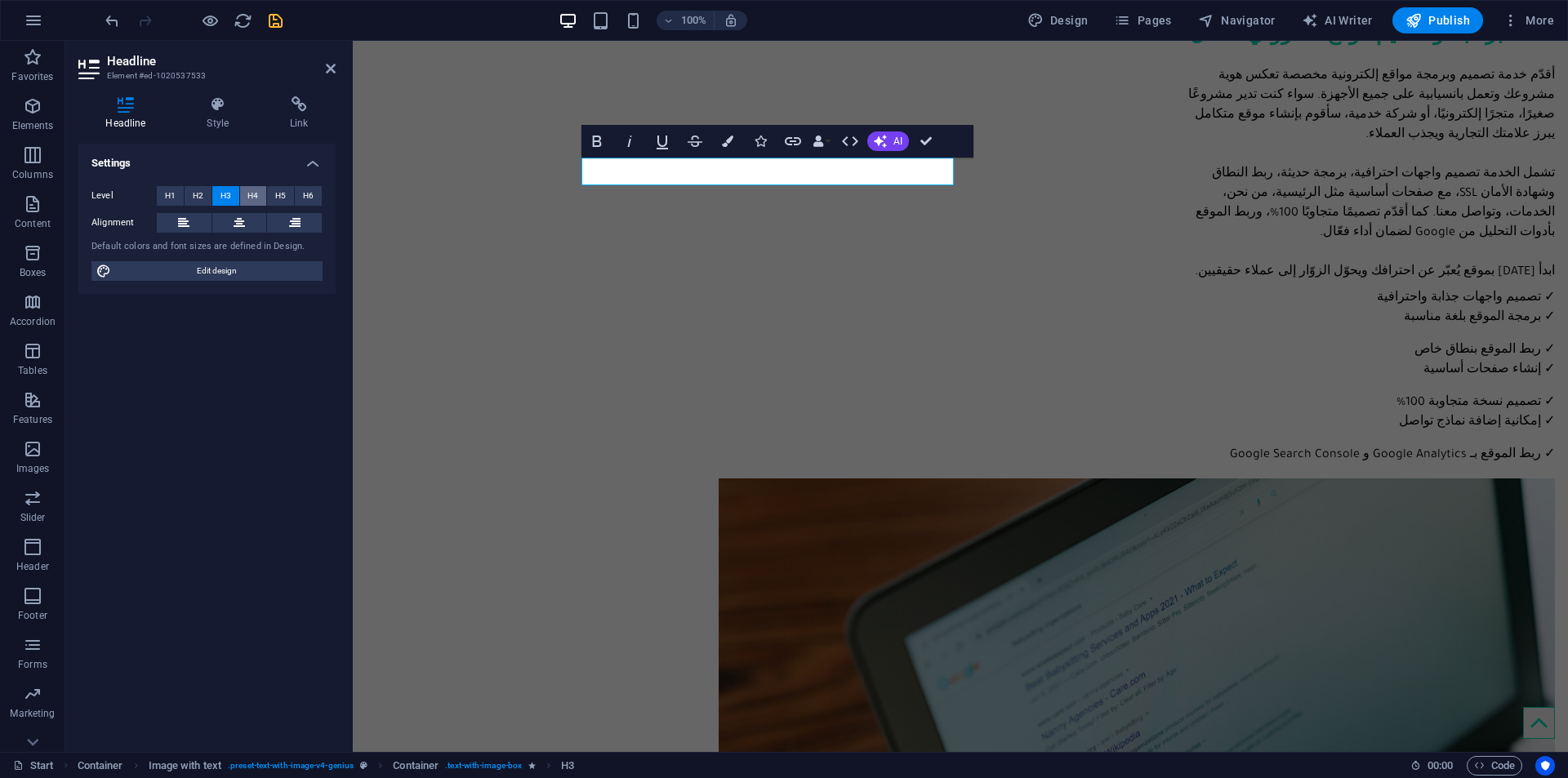
click at [245, 189] on button "H4" at bounding box center [254, 195] width 27 height 19
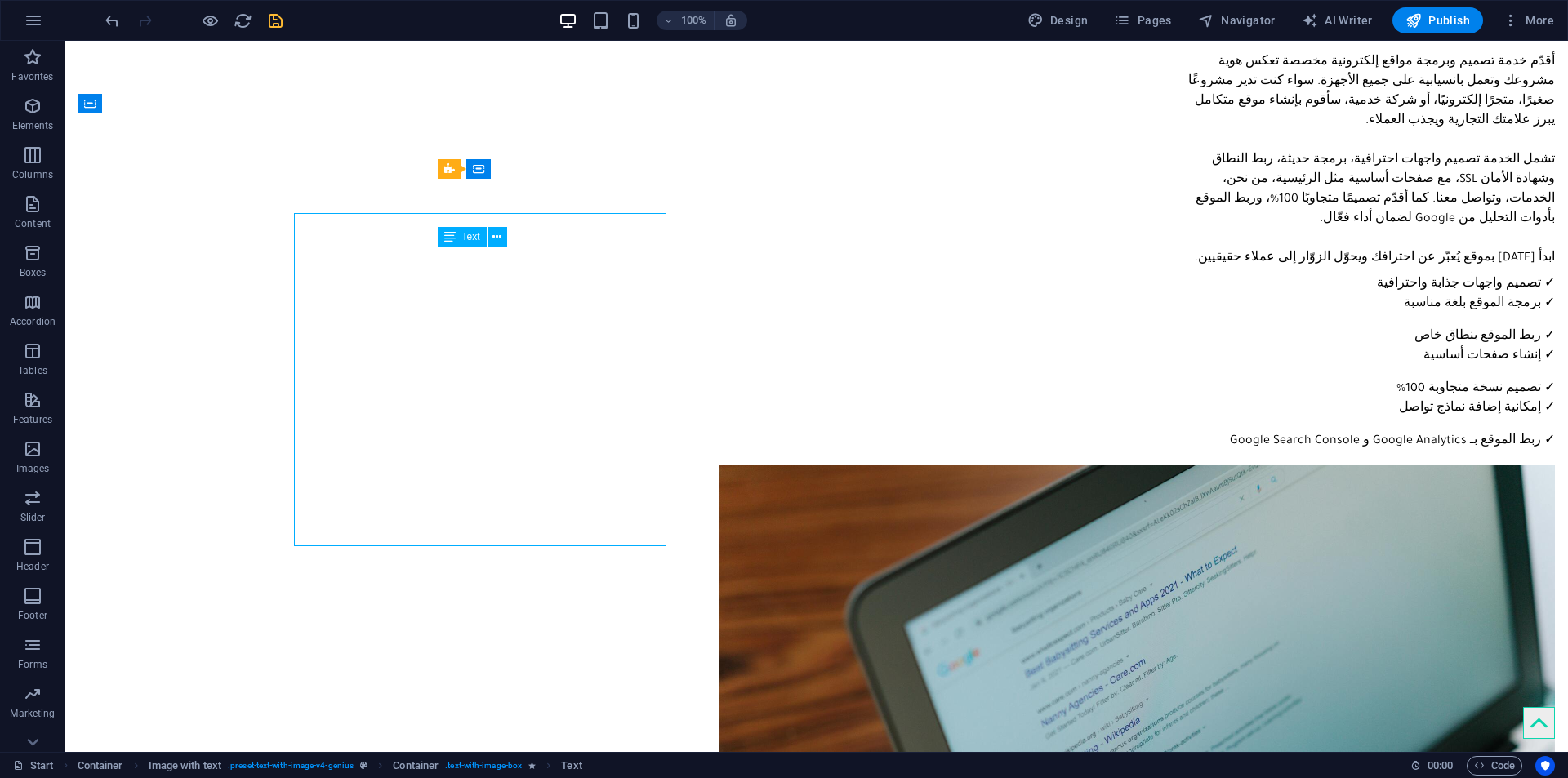
scroll to position [1620, 0]
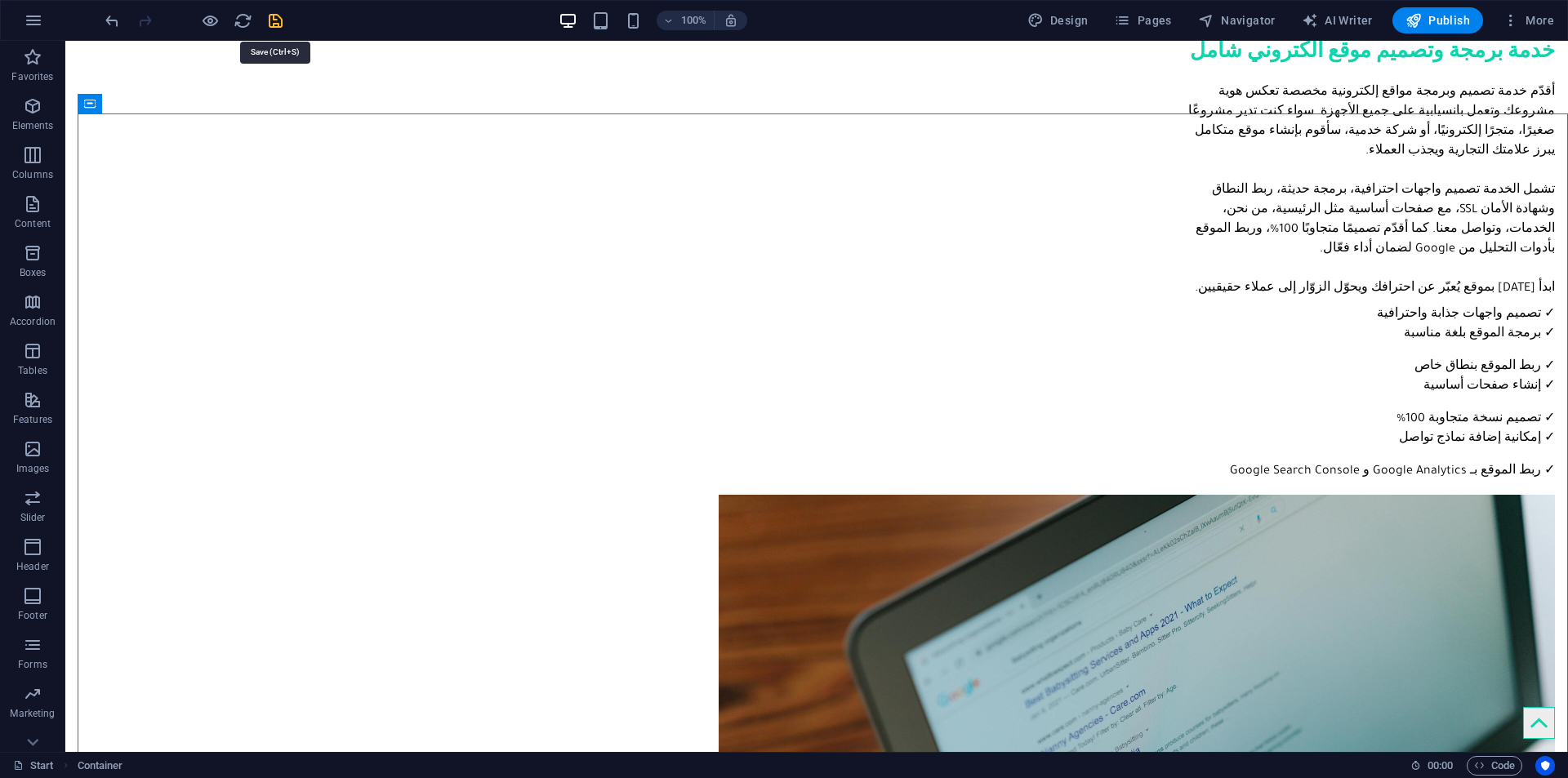
click at [277, 16] on icon "save" at bounding box center [276, 21] width 19 height 19
checkbox input "false"
